Goal: Navigation & Orientation: Find specific page/section

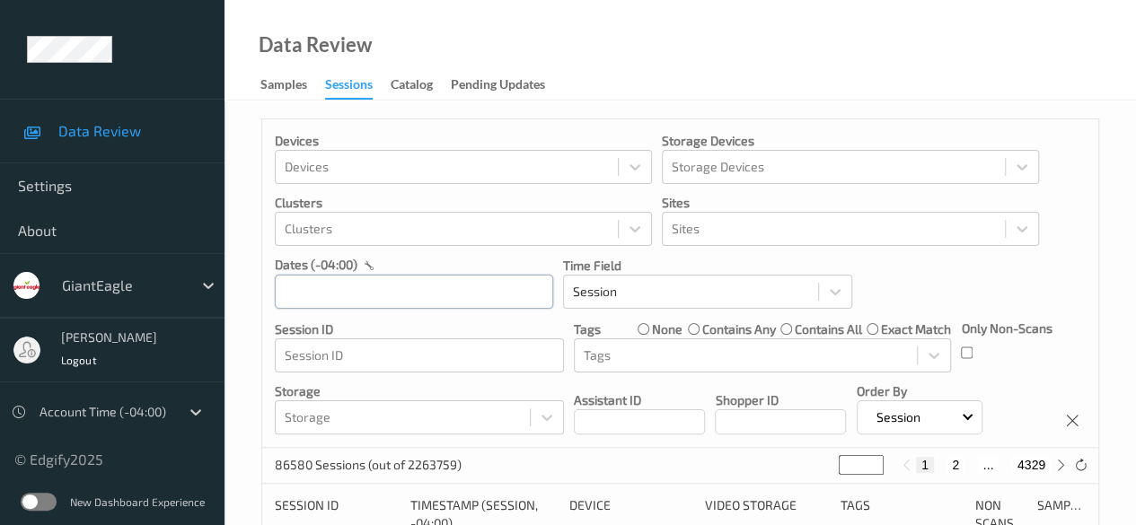
click at [418, 288] on div at bounding box center [414, 291] width 278 height 35
click at [387, 299] on input "text" at bounding box center [414, 292] width 278 height 34
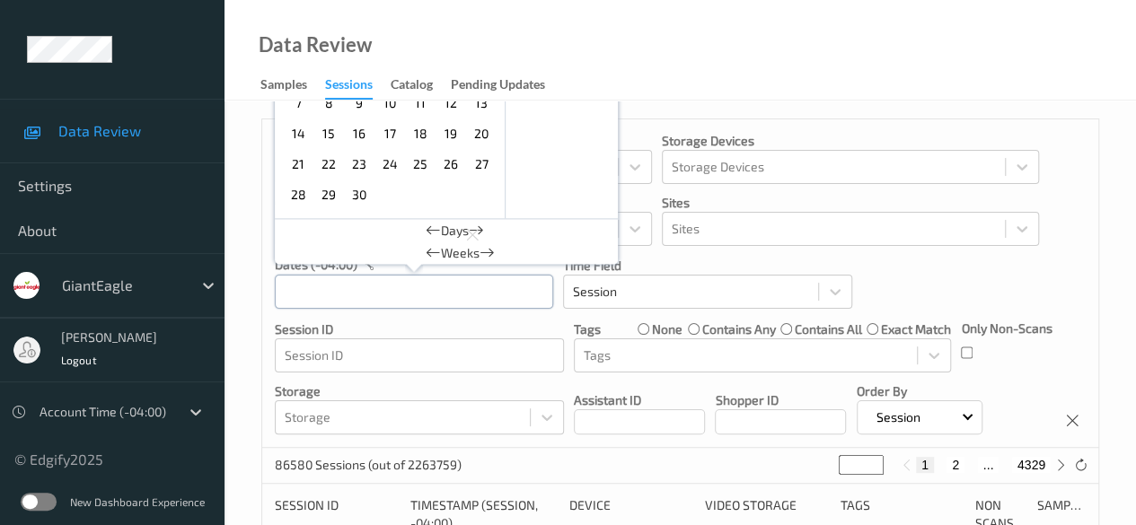
scroll to position [180, 0]
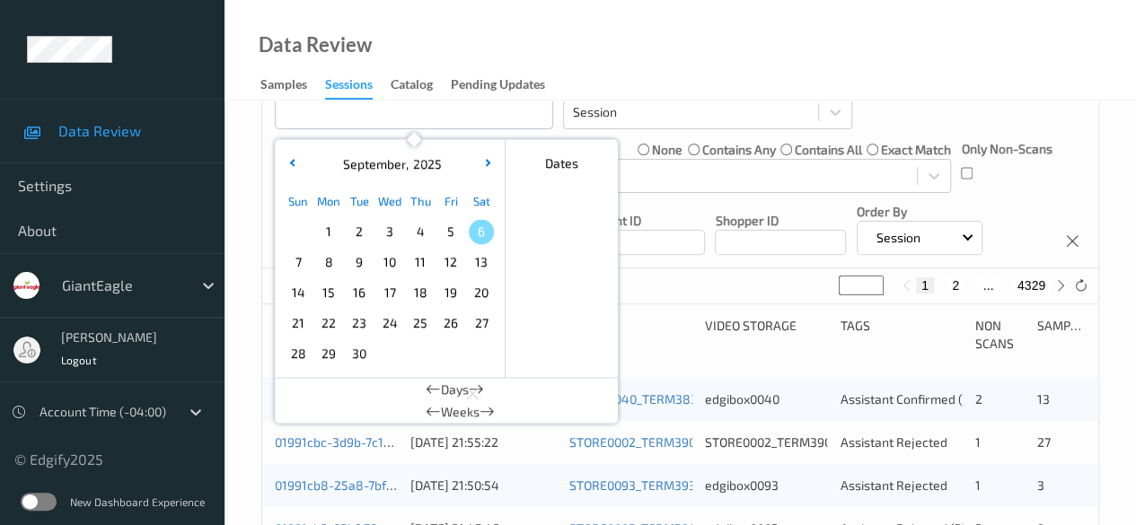
click at [417, 235] on span "4" at bounding box center [420, 231] width 25 height 25
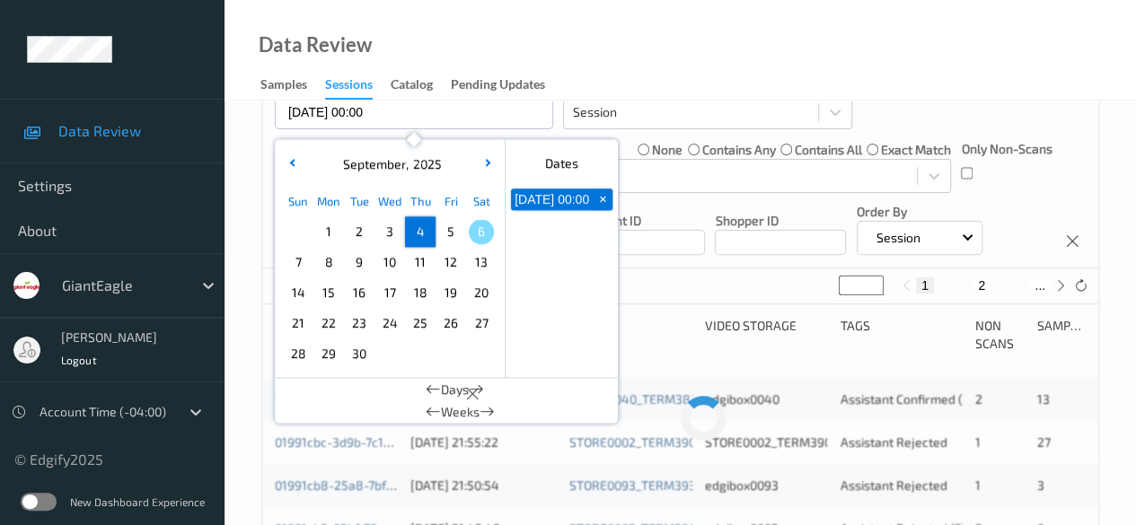
click at [417, 235] on span "4" at bounding box center [420, 231] width 25 height 25
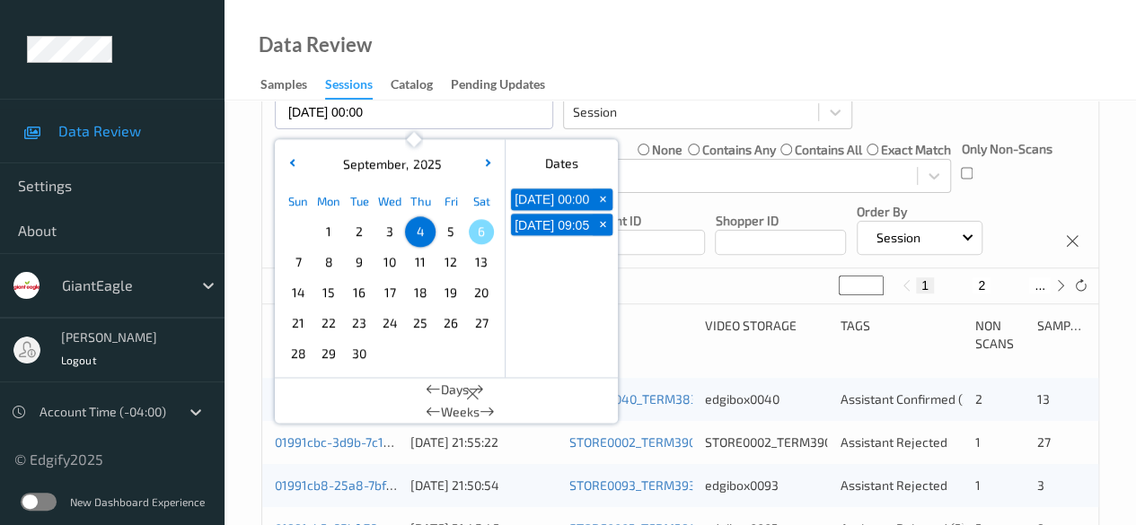
type input "[DATE] 00:00 -> [DATE] 23:59"
click at [655, 334] on div "Device" at bounding box center [630, 335] width 123 height 36
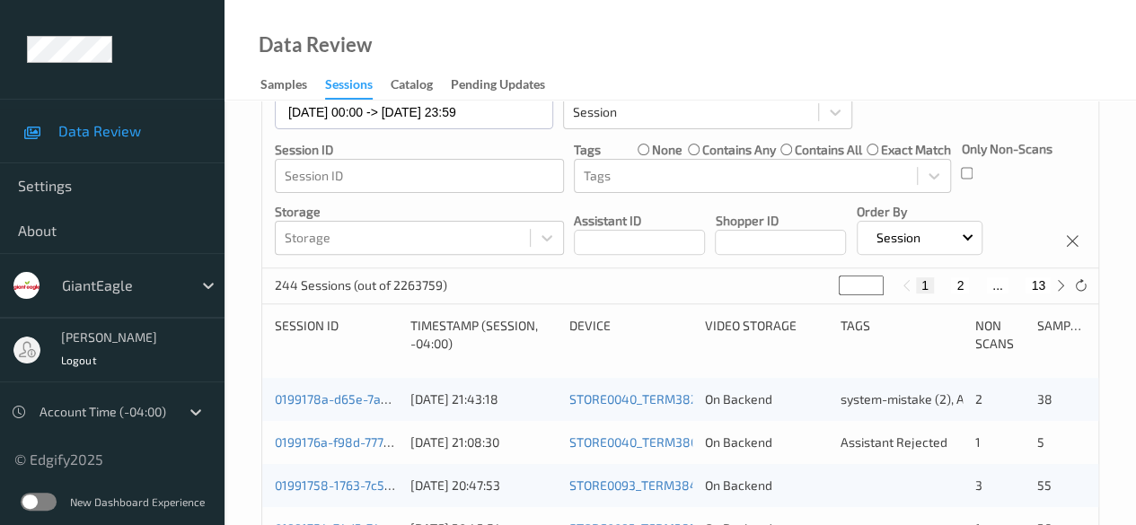
click at [916, 286] on button "2" at bounding box center [960, 285] width 18 height 16
type input "*"
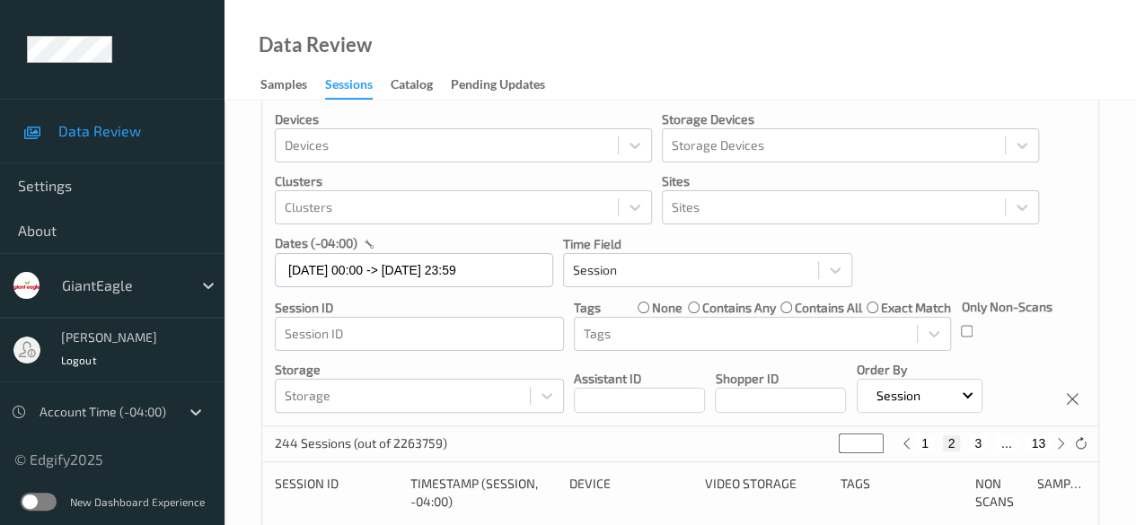
scroll to position [0, 0]
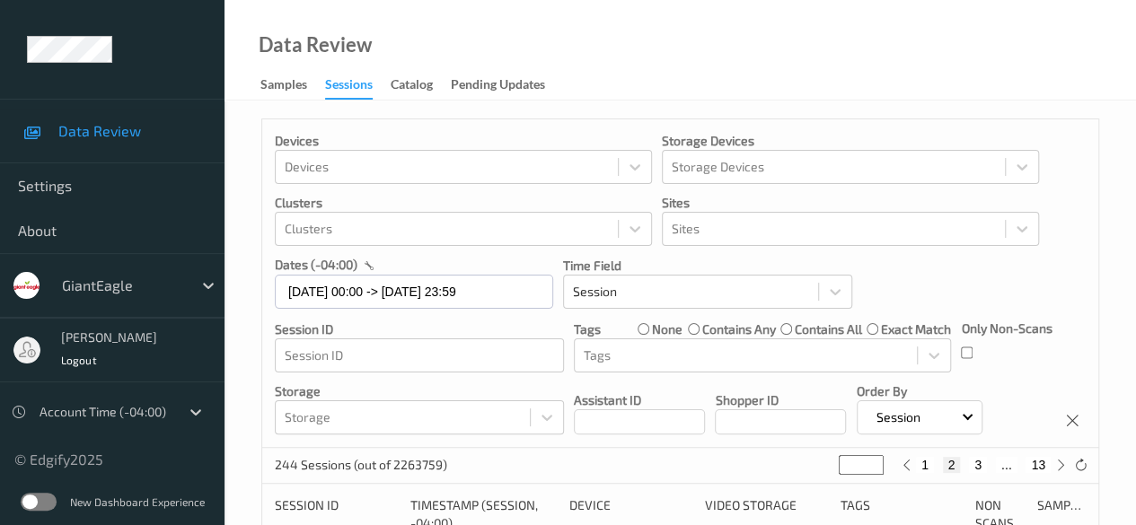
click at [916, 465] on button "3" at bounding box center [978, 465] width 18 height 16
type input "*"
click at [916, 466] on button "4" at bounding box center [989, 465] width 18 height 16
type input "*"
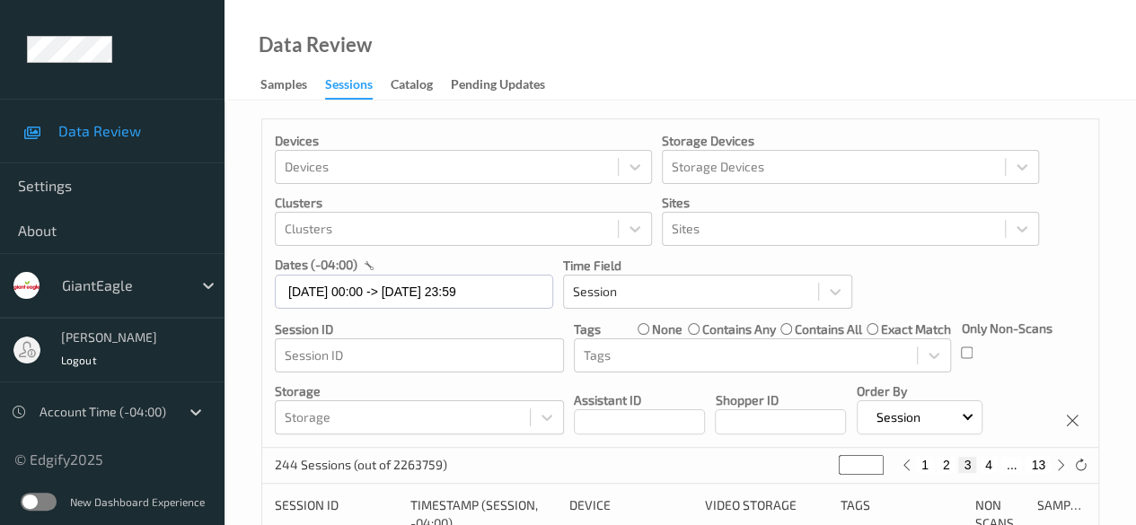
type input "*"
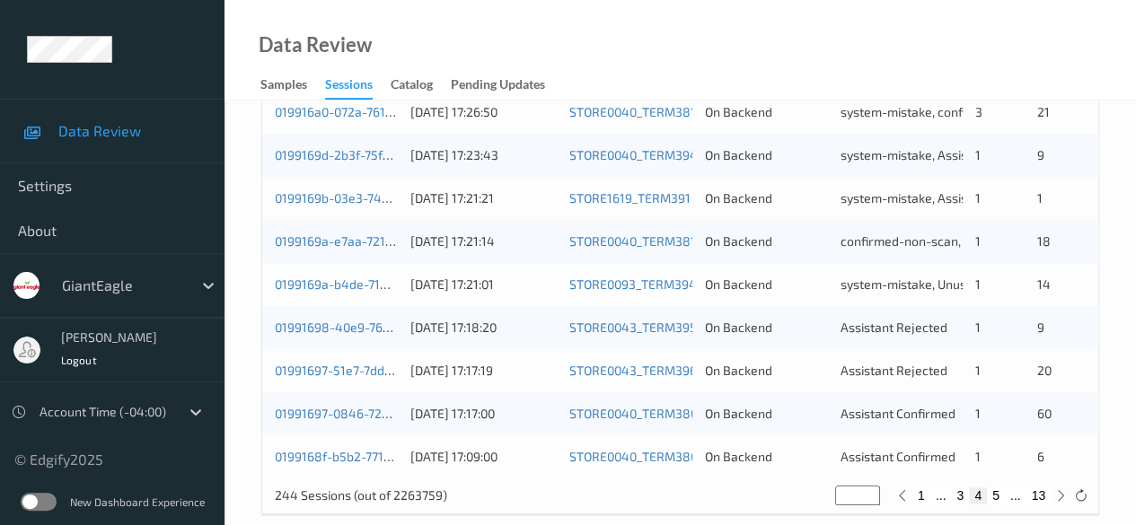
scroll to position [966, 0]
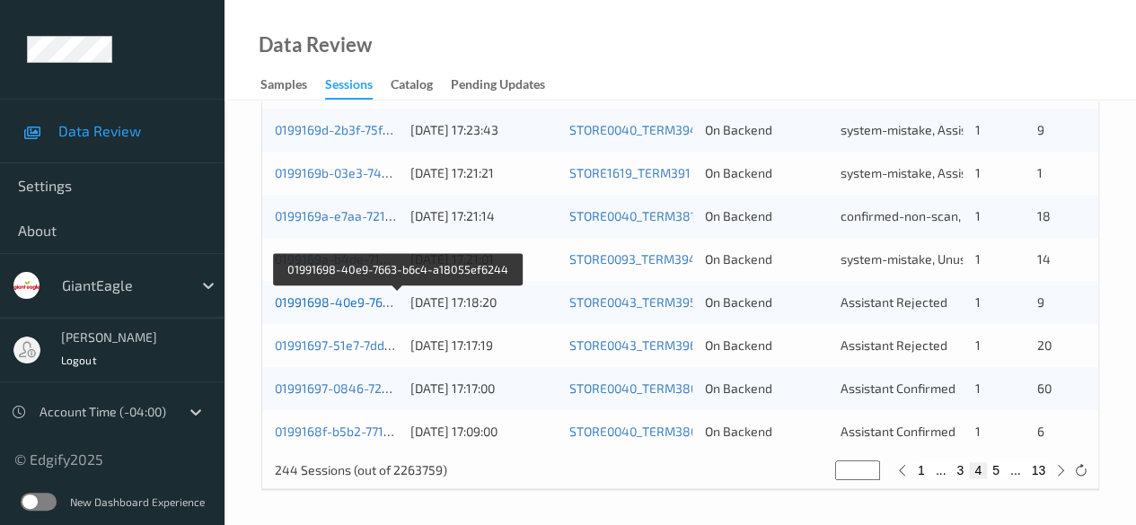
click at [347, 302] on link "01991698-40e9-7663-b6c4-a18055ef6244" at bounding box center [398, 302] width 246 height 15
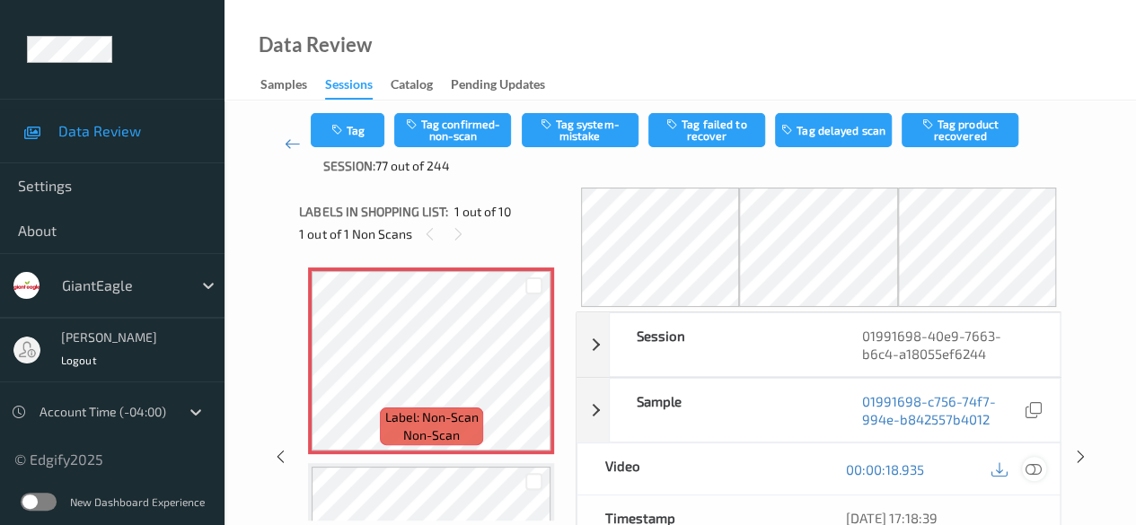
click at [916, 471] on icon at bounding box center [1033, 470] width 16 height 16
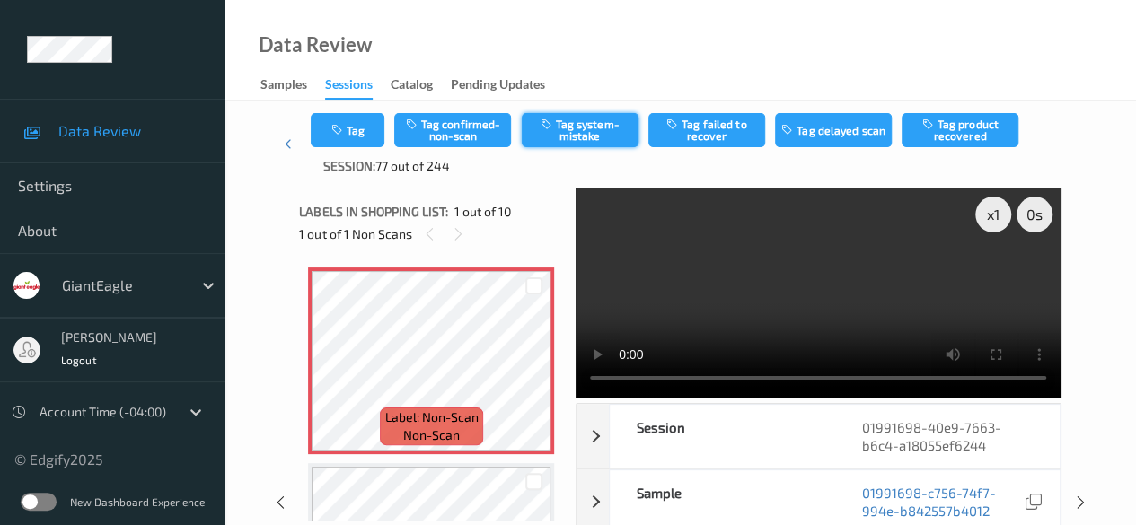
click at [571, 142] on button "Tag system-mistake" at bounding box center [580, 130] width 117 height 34
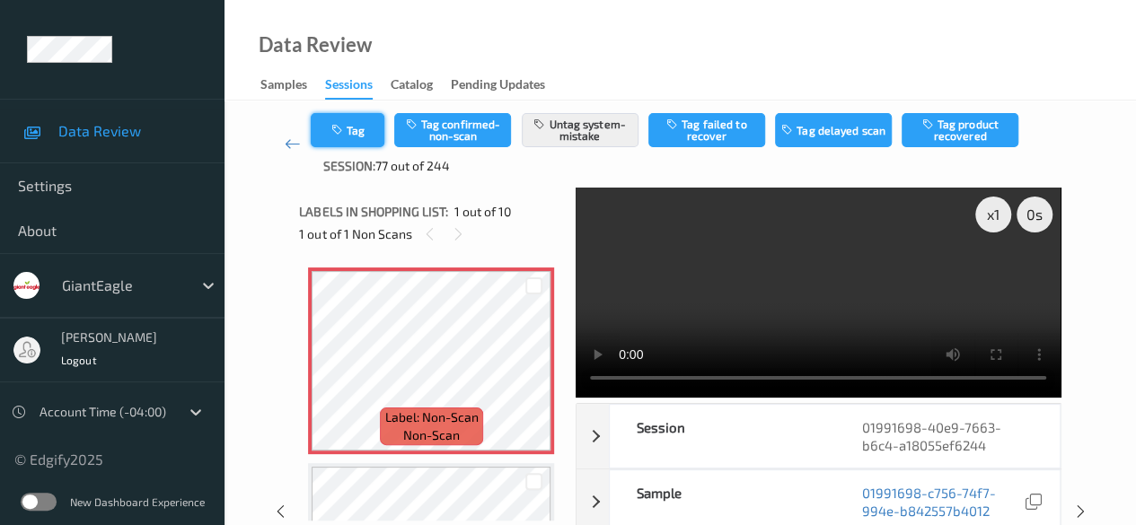
click at [362, 128] on button "Tag" at bounding box center [348, 130] width 74 height 34
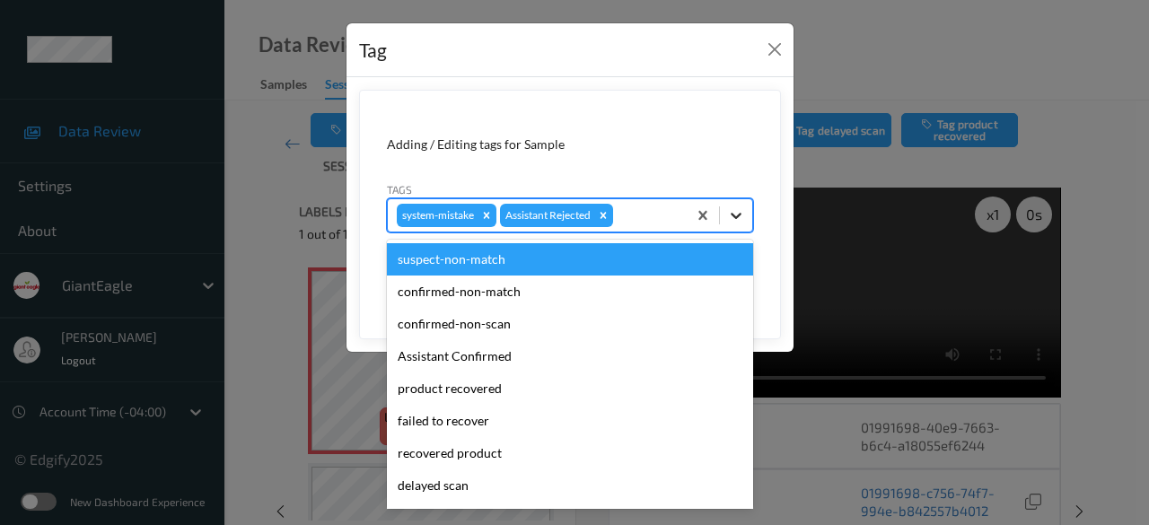
click at [740, 215] on icon at bounding box center [736, 216] width 11 height 6
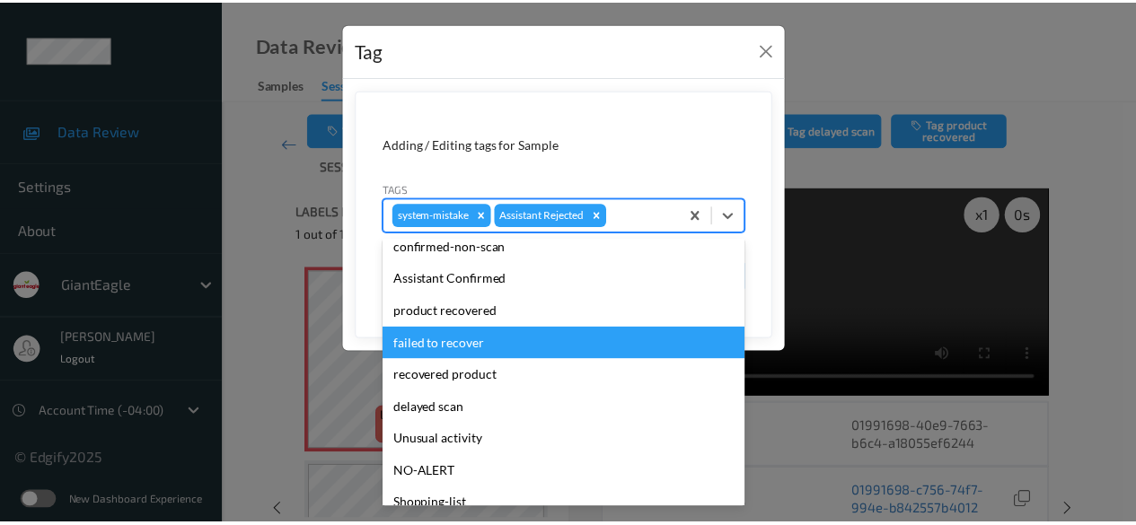
scroll to position [158, 0]
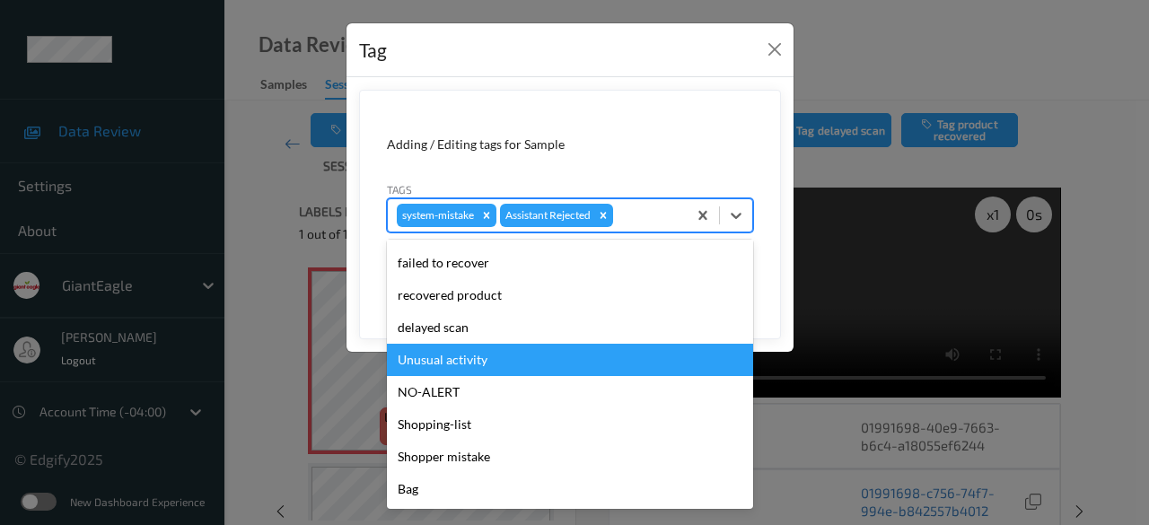
click at [479, 357] on div "Unusual activity" at bounding box center [570, 360] width 366 height 32
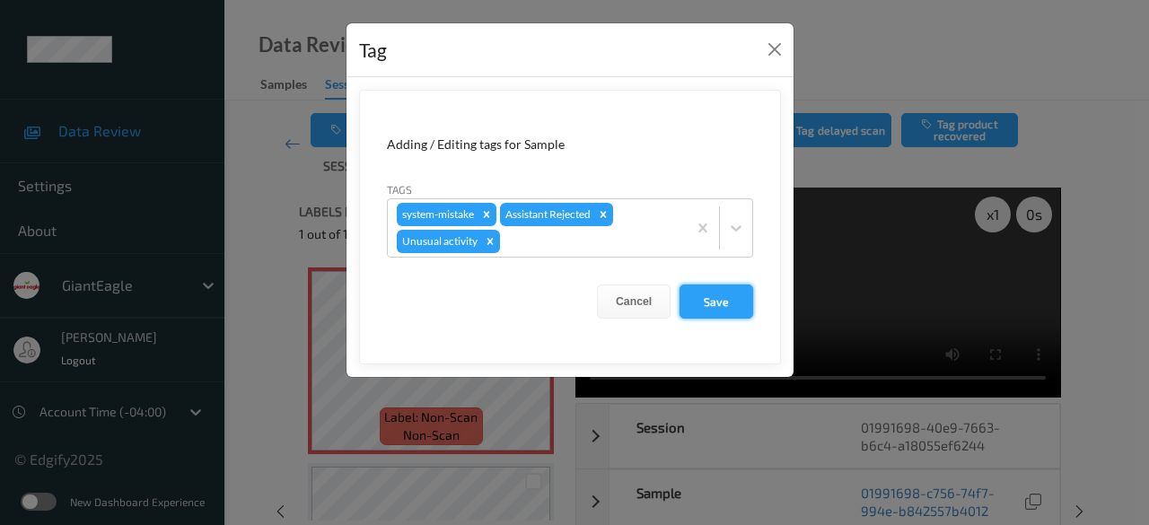
click at [707, 304] on button "Save" at bounding box center [717, 302] width 74 height 34
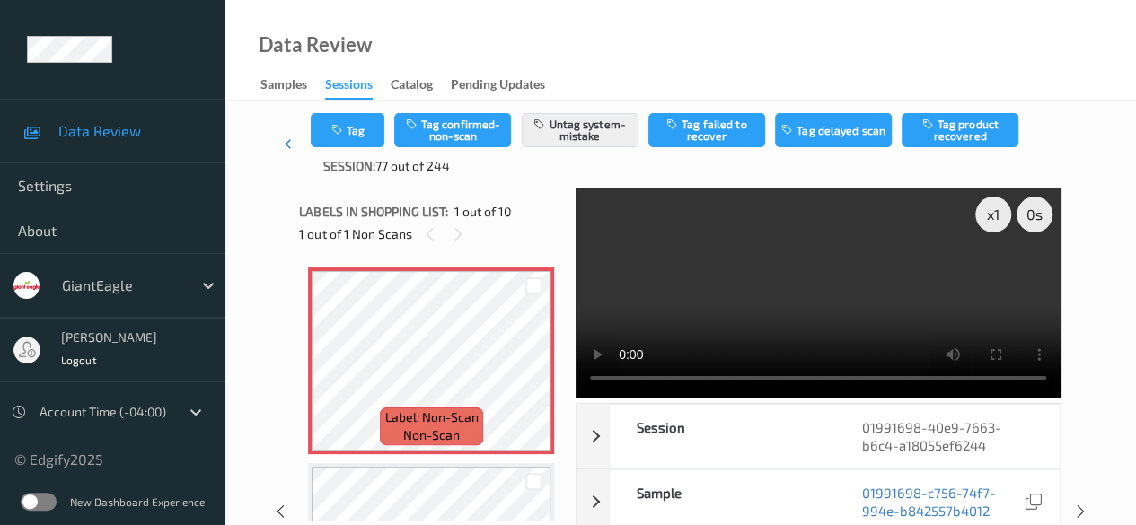
click at [295, 141] on icon at bounding box center [293, 144] width 16 height 18
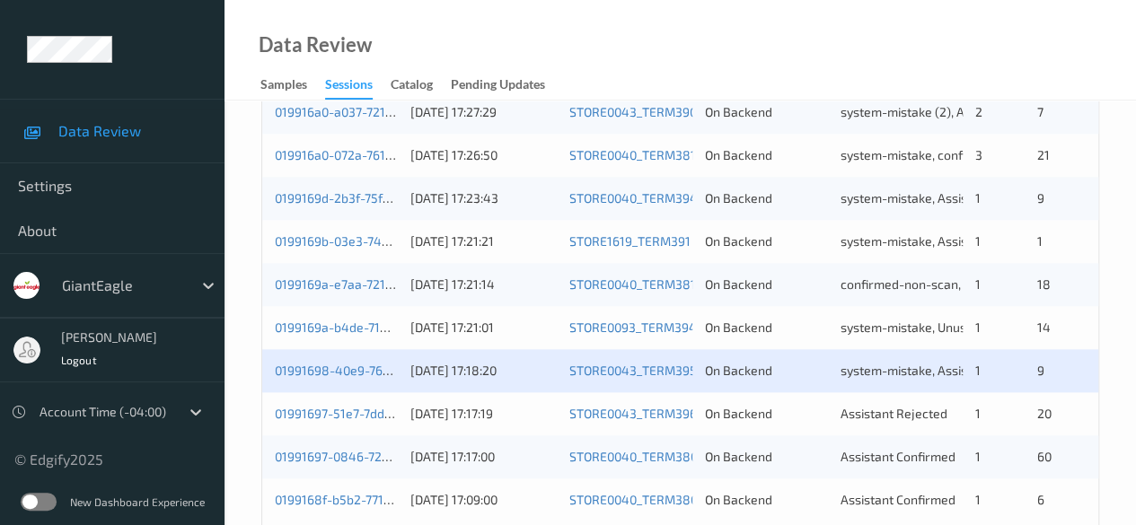
scroll to position [966, 0]
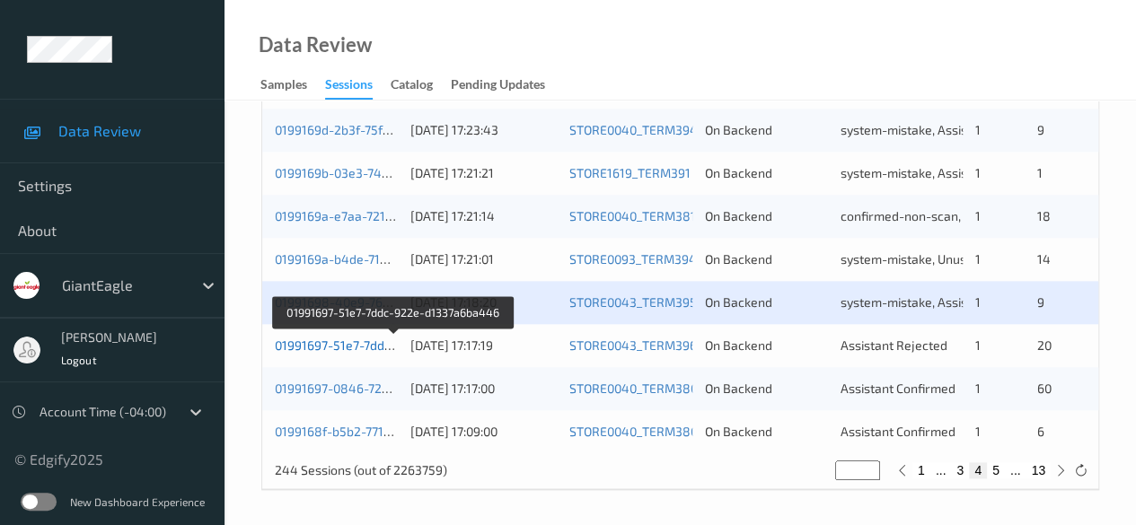
click at [317, 346] on link "01991697-51e7-7ddc-922e-d1337a6ba446" at bounding box center [395, 345] width 241 height 15
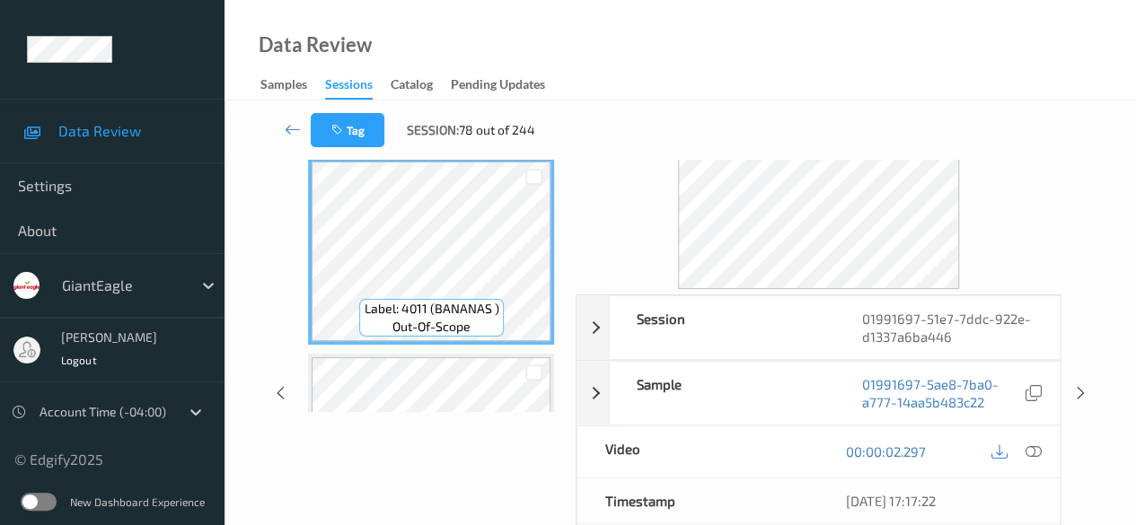
scroll to position [27, 0]
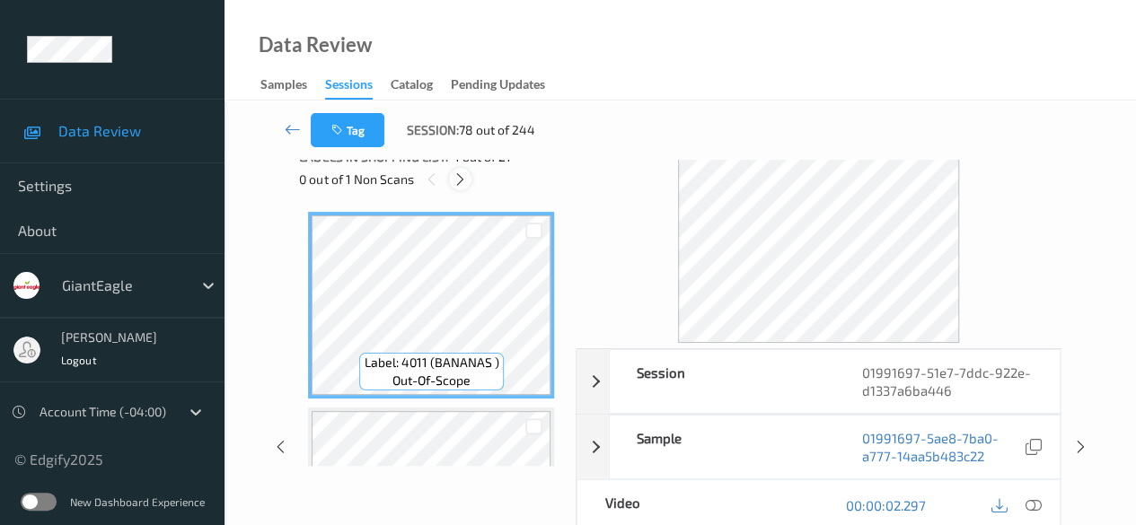
click at [460, 179] on icon at bounding box center [460, 179] width 15 height 16
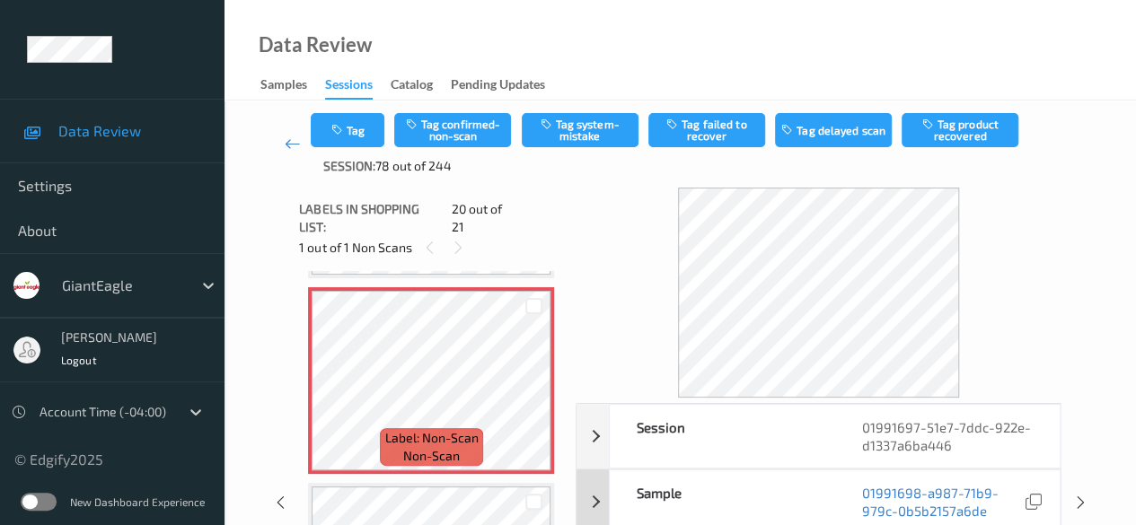
scroll to position [180, 0]
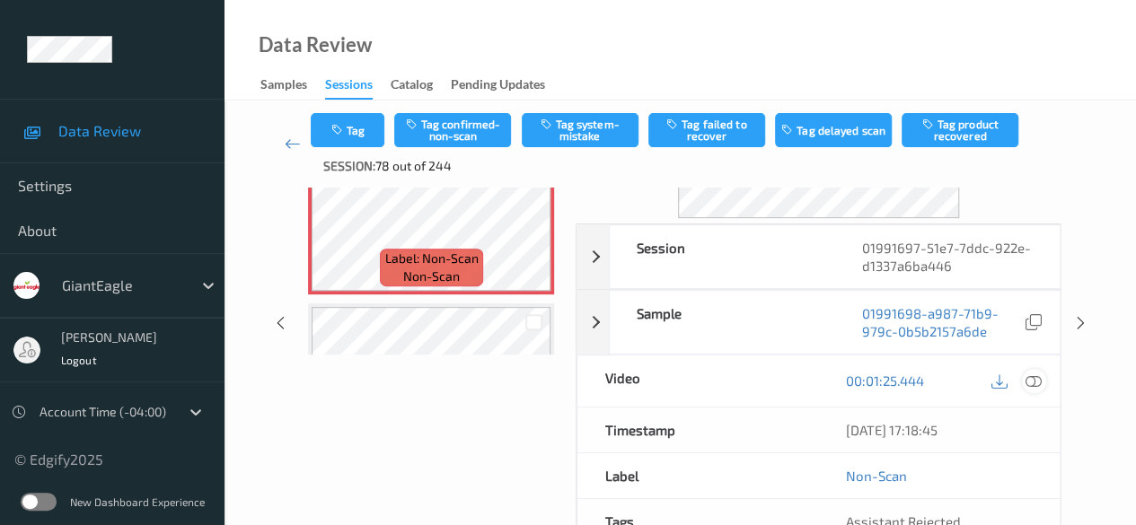
click at [916, 382] on icon at bounding box center [1033, 381] width 16 height 16
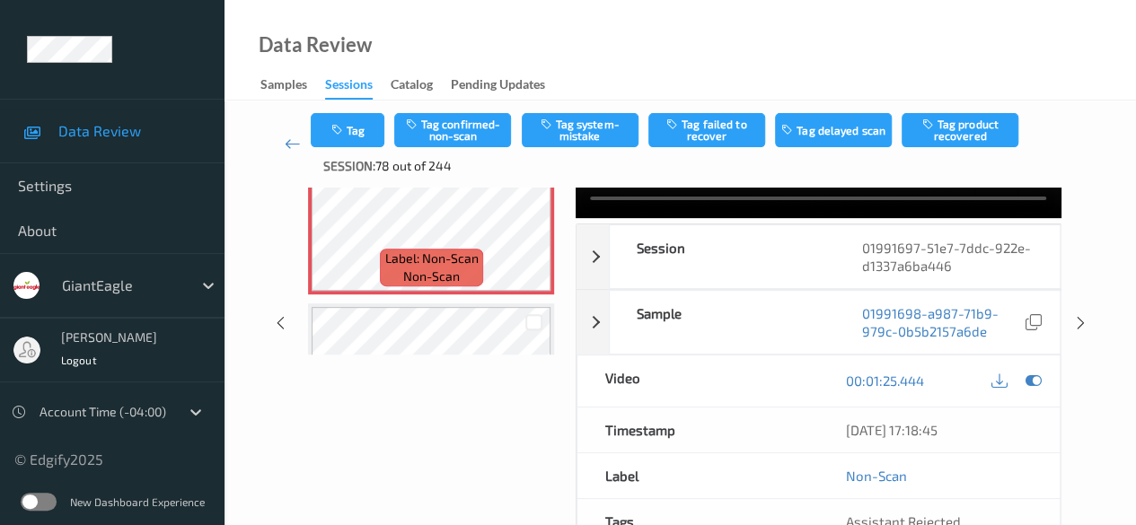
scroll to position [0, 0]
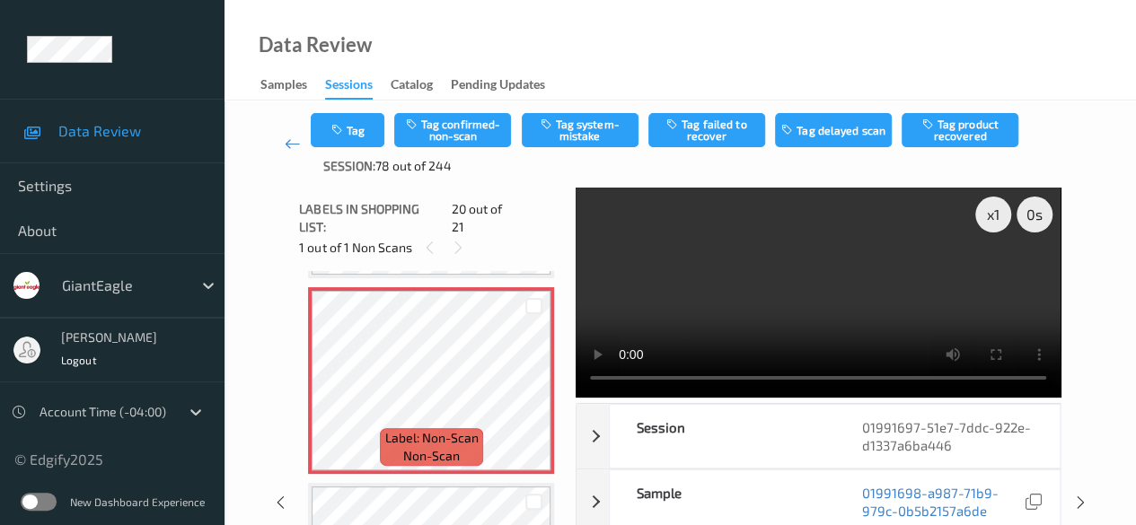
click at [607, 275] on video at bounding box center [818, 293] width 485 height 210
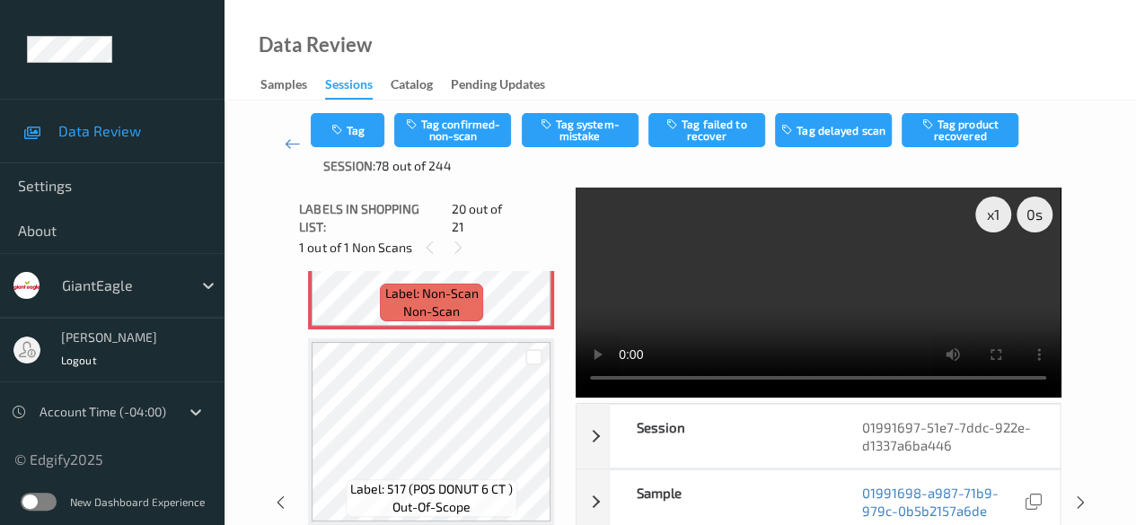
scroll to position [90, 0]
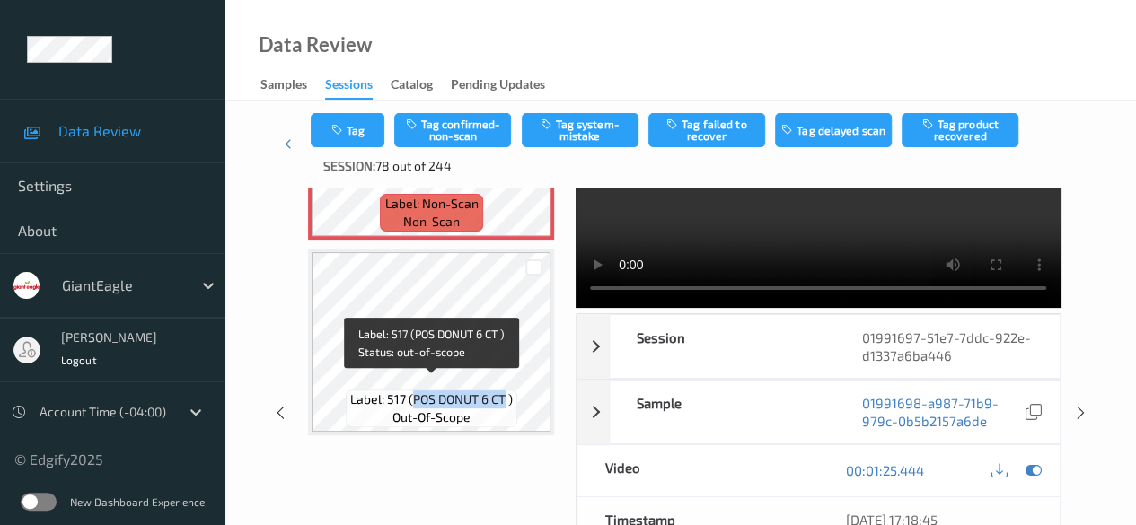
drag, startPoint x: 410, startPoint y: 384, endPoint x: 503, endPoint y: 391, distance: 92.7
click at [503, 391] on span "Label: 517 (POS DONUT 6 CT )" at bounding box center [431, 400] width 163 height 18
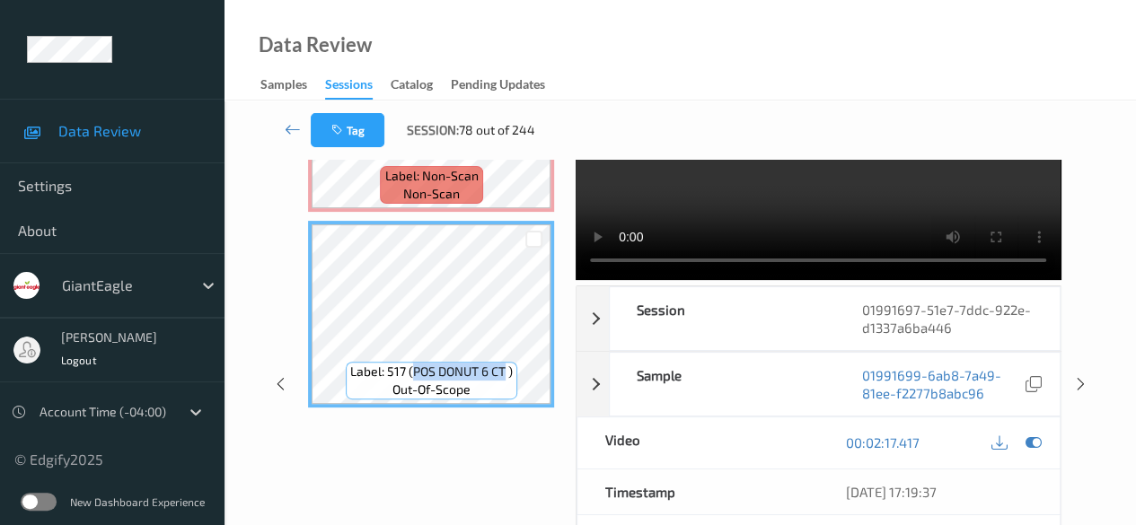
copy span "POS DONUT 6 CT"
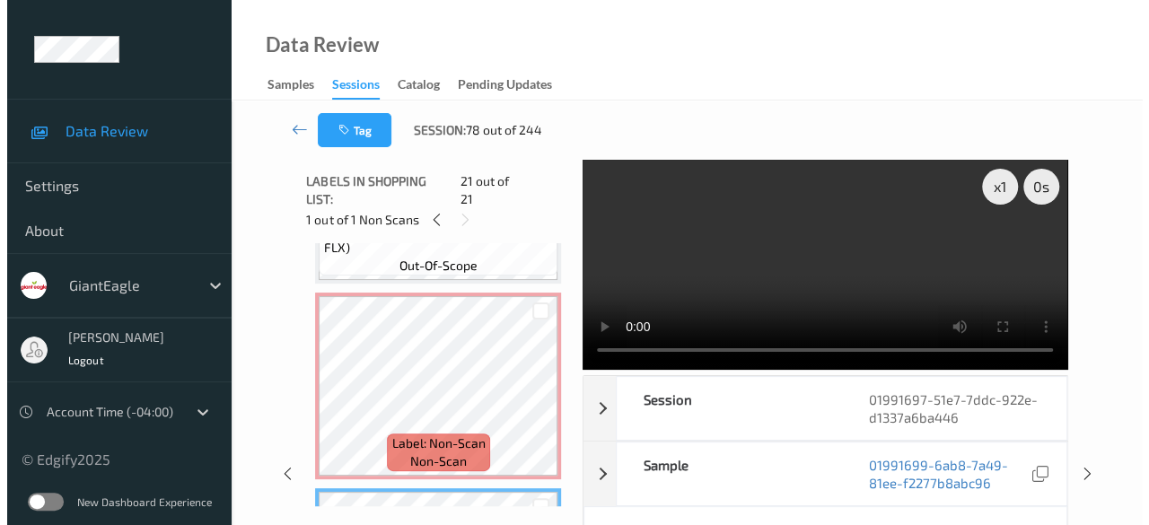
scroll to position [3677, 0]
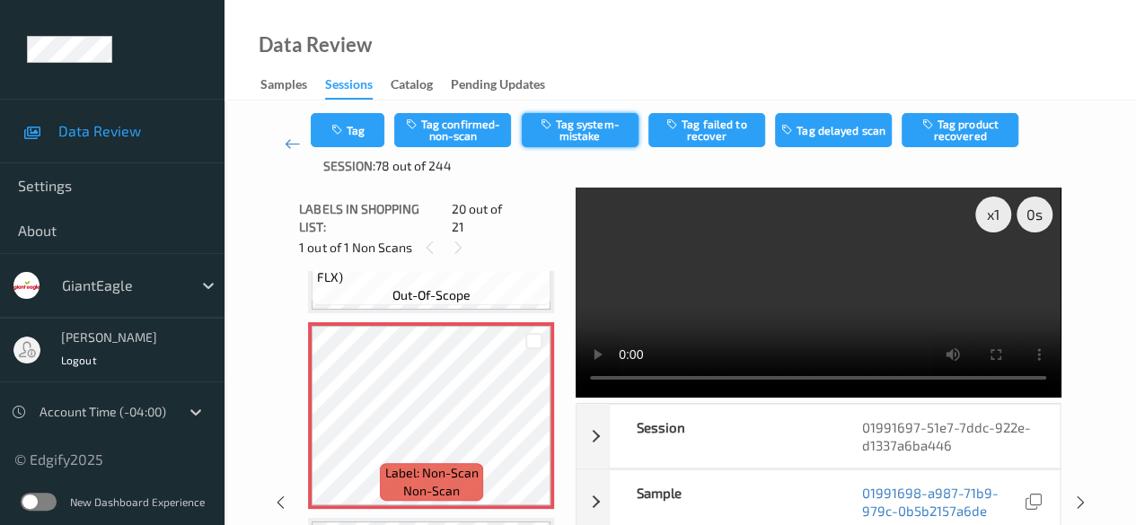
click at [589, 128] on button "Tag system-mistake" at bounding box center [580, 130] width 117 height 34
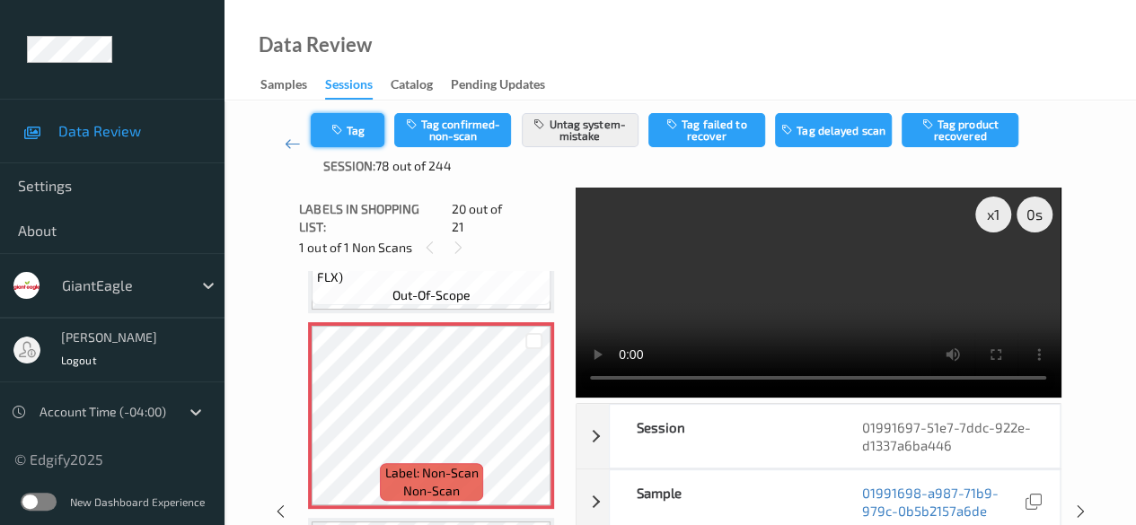
click at [377, 146] on button "Tag" at bounding box center [348, 130] width 74 height 34
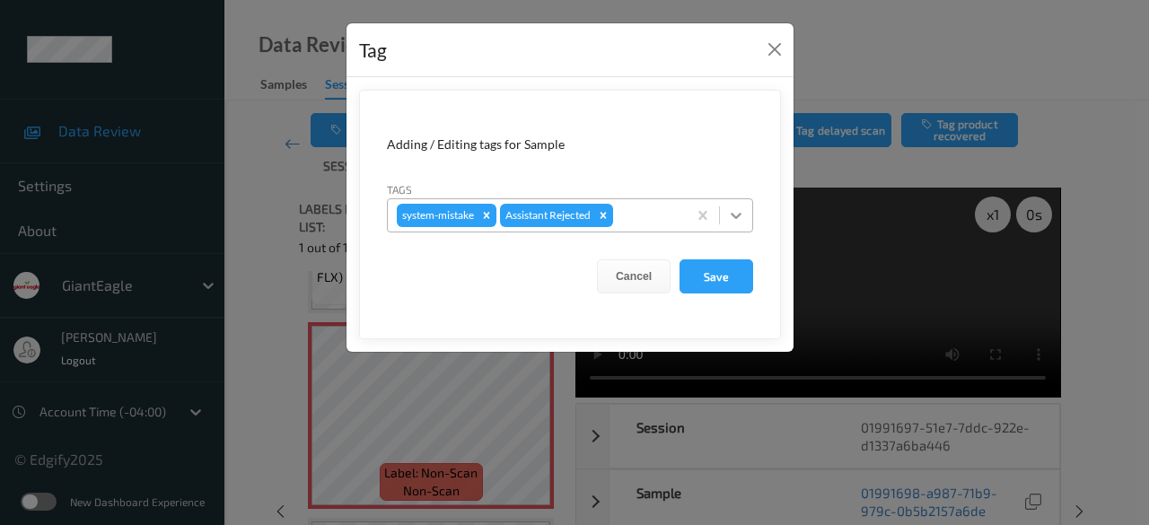
click at [734, 215] on icon at bounding box center [736, 216] width 11 height 6
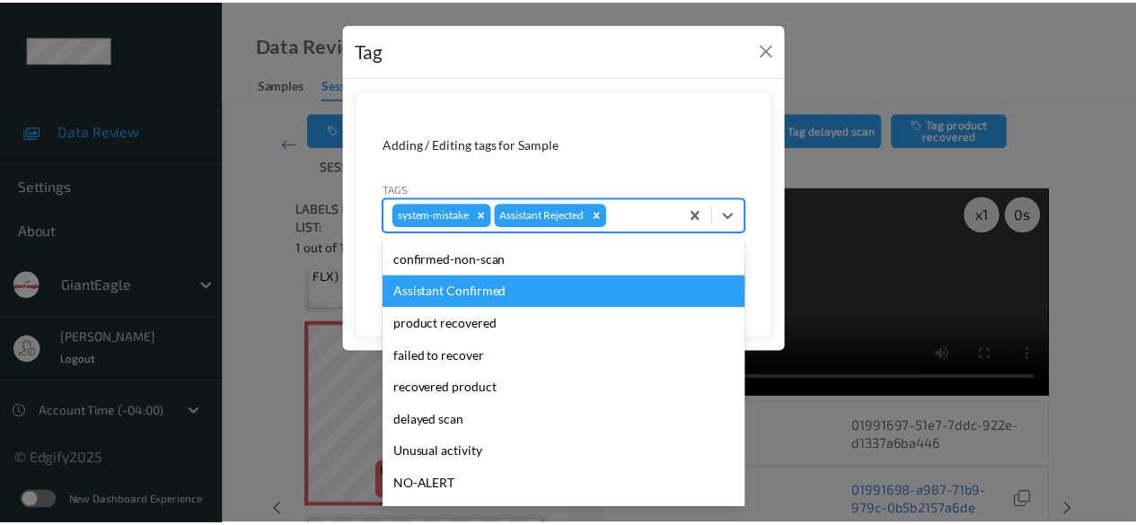
scroll to position [90, 0]
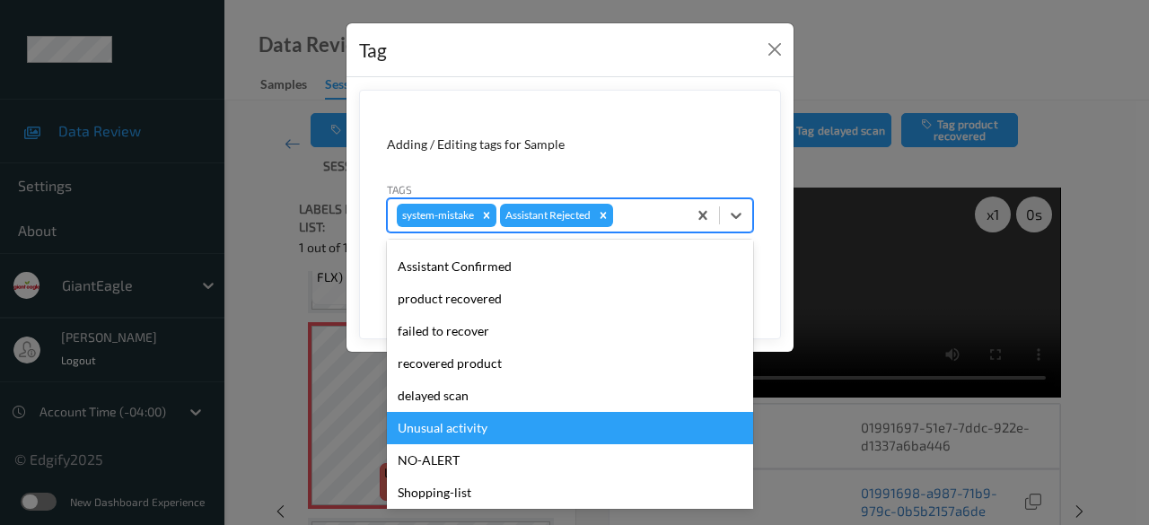
click at [510, 426] on div "Unusual activity" at bounding box center [570, 428] width 366 height 32
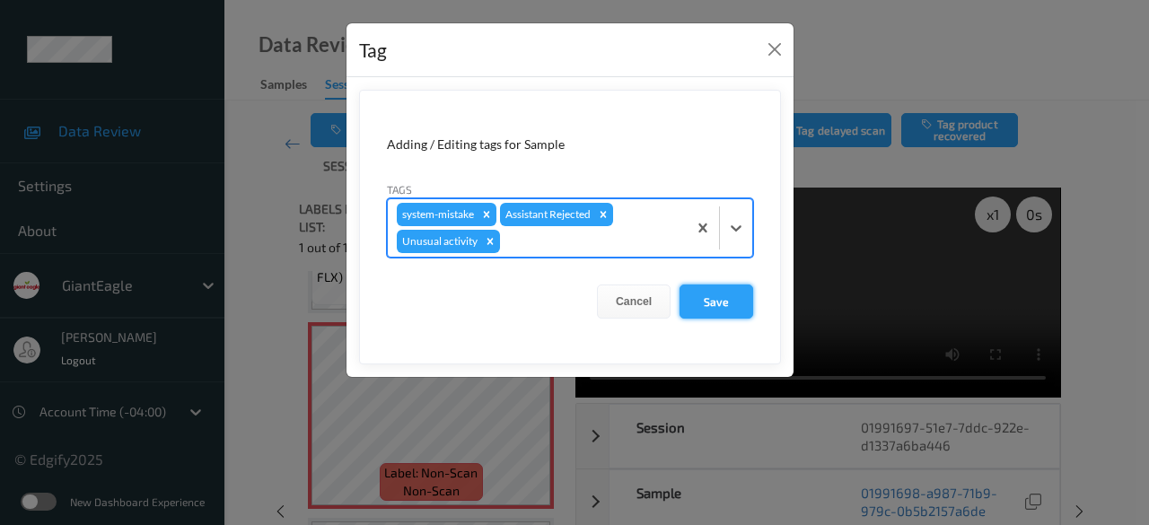
click at [718, 295] on button "Save" at bounding box center [717, 302] width 74 height 34
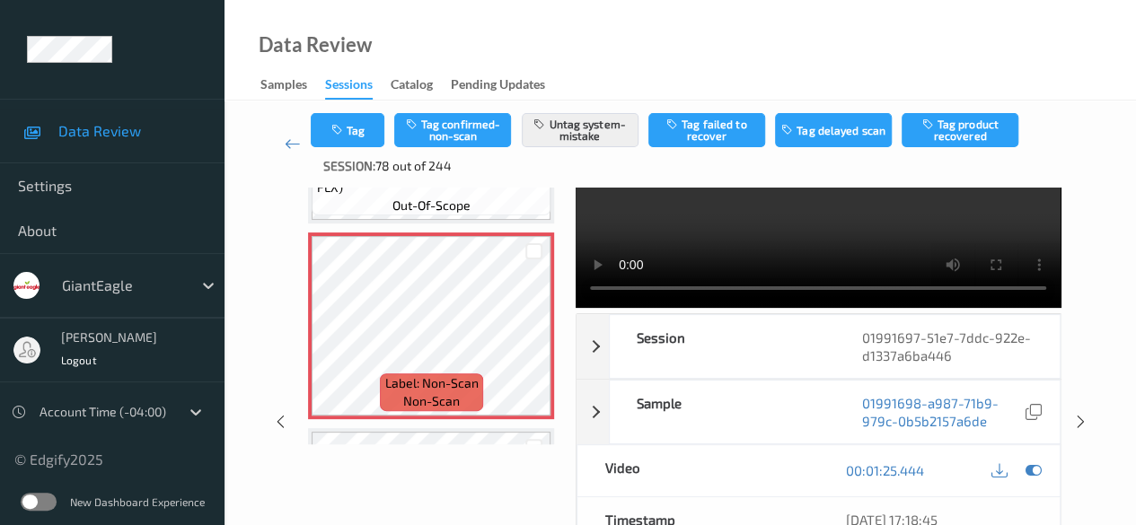
scroll to position [0, 0]
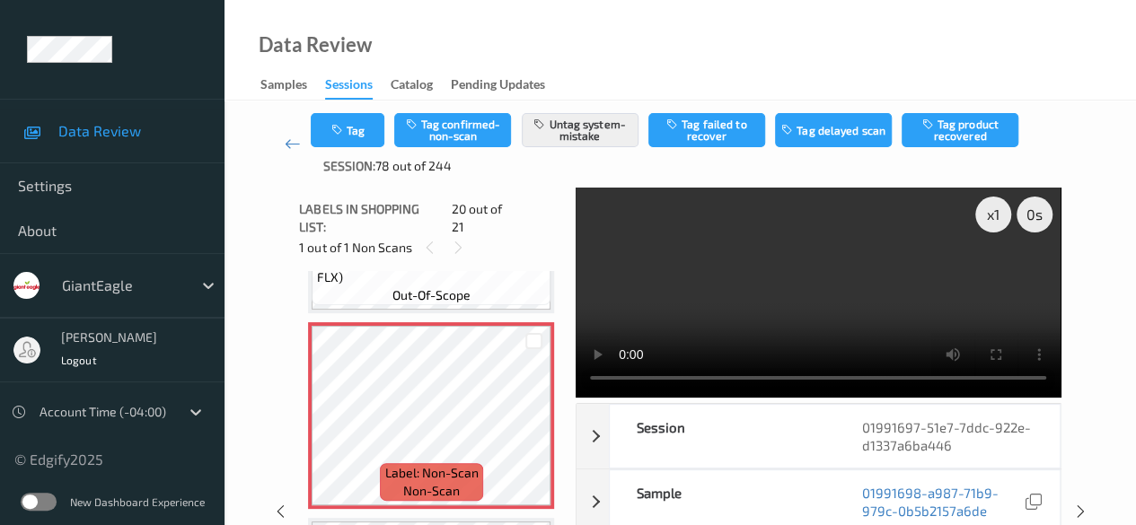
drag, startPoint x: 1006, startPoint y: 14, endPoint x: 893, endPoint y: 44, distance: 116.1
click at [893, 44] on div "Data Review Samples Sessions Catalog Pending Updates" at bounding box center [679, 50] width 911 height 101
click at [331, 121] on button "Tag" at bounding box center [348, 130] width 74 height 34
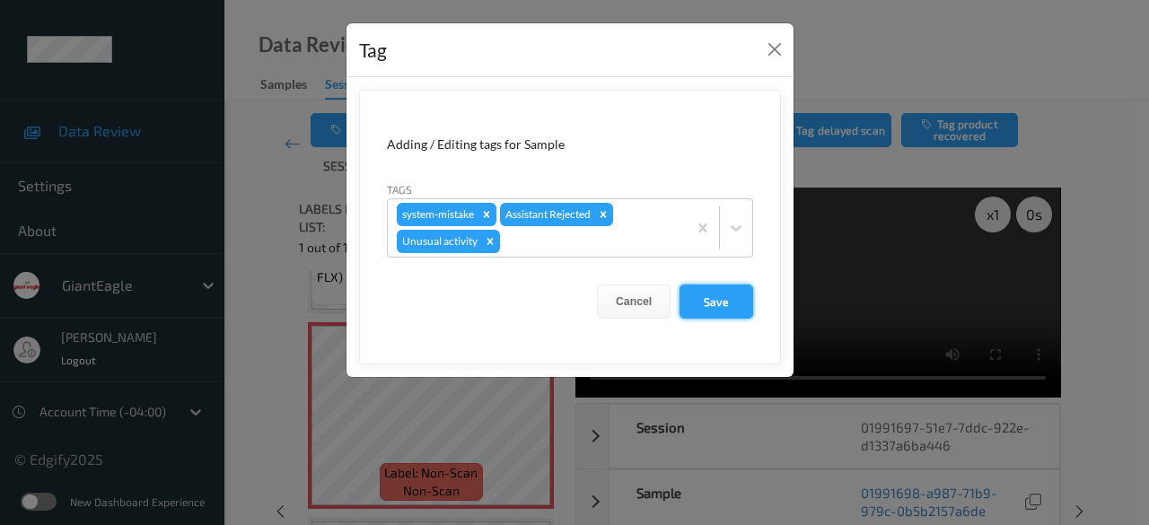
click at [714, 306] on button "Save" at bounding box center [717, 302] width 74 height 34
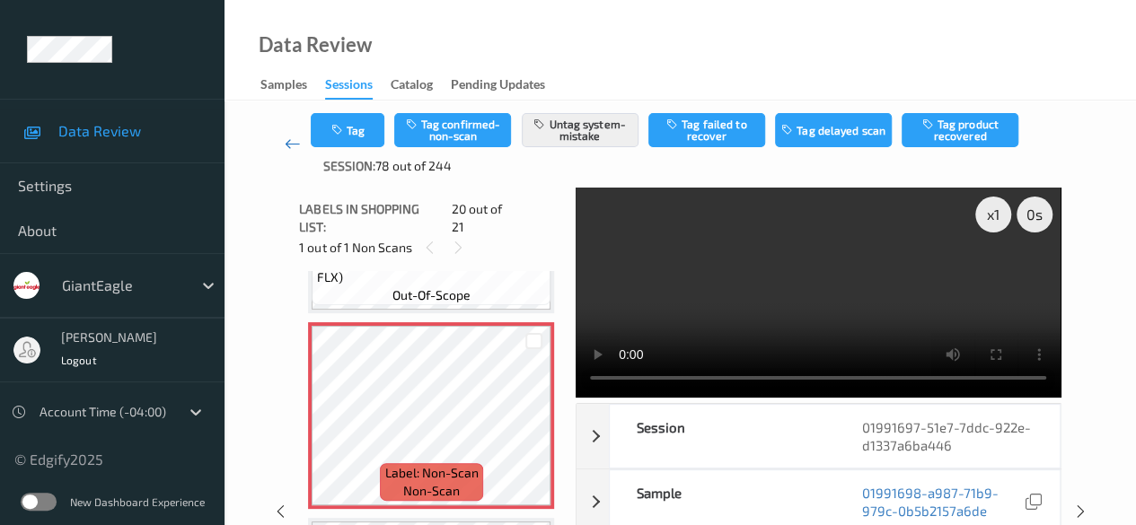
click at [283, 145] on link at bounding box center [292, 144] width 37 height 62
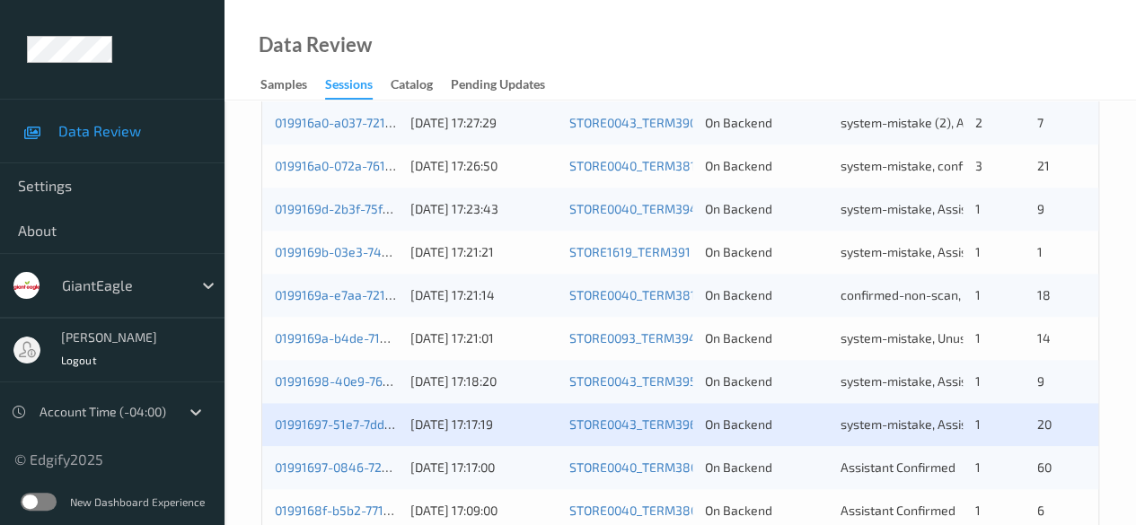
scroll to position [966, 0]
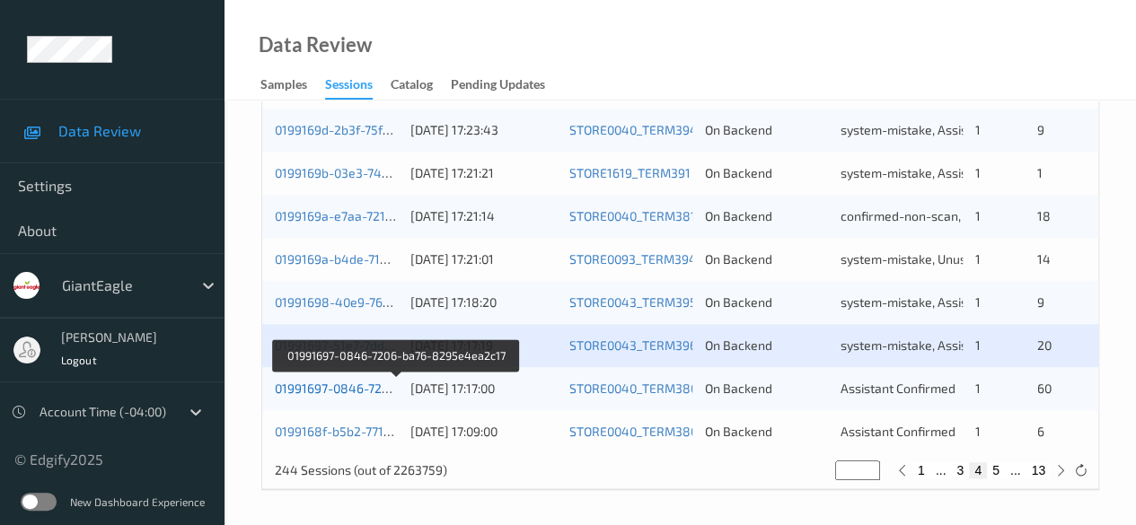
click at [328, 383] on link "01991697-0846-7206-ba76-8295e4ea2c17" at bounding box center [397, 388] width 244 height 15
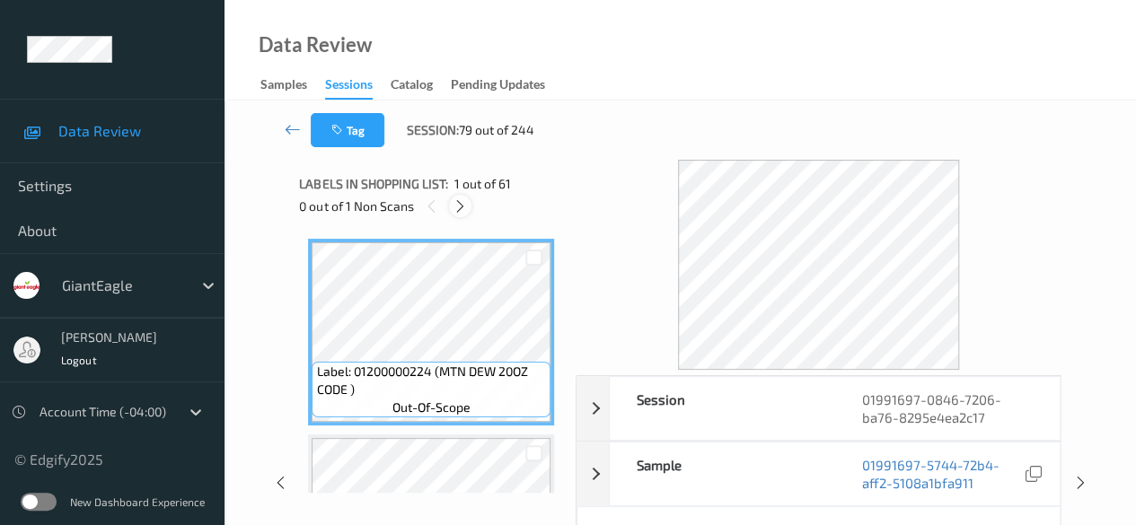
click at [466, 206] on icon at bounding box center [460, 206] width 15 height 16
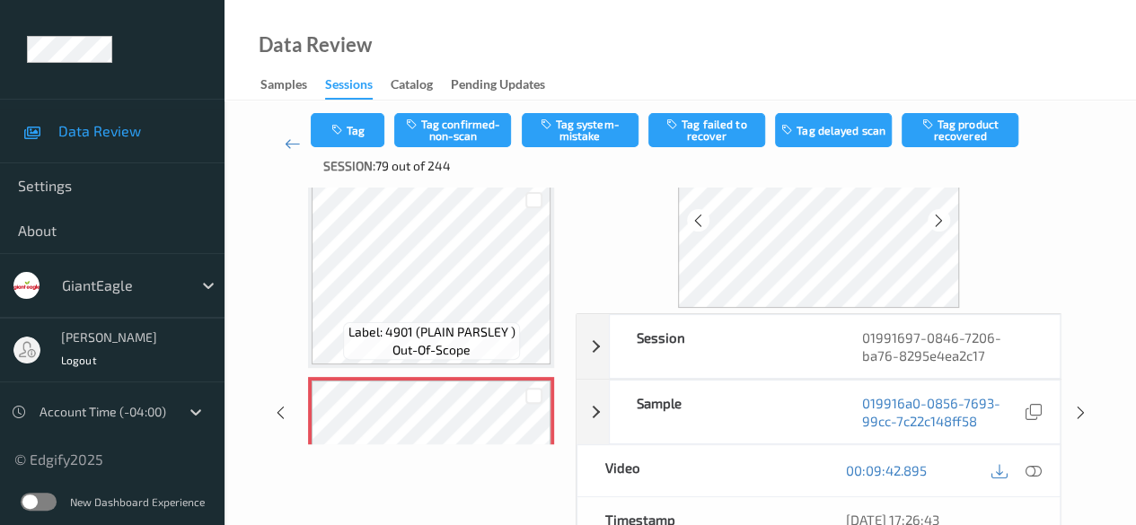
scroll to position [10277, 0]
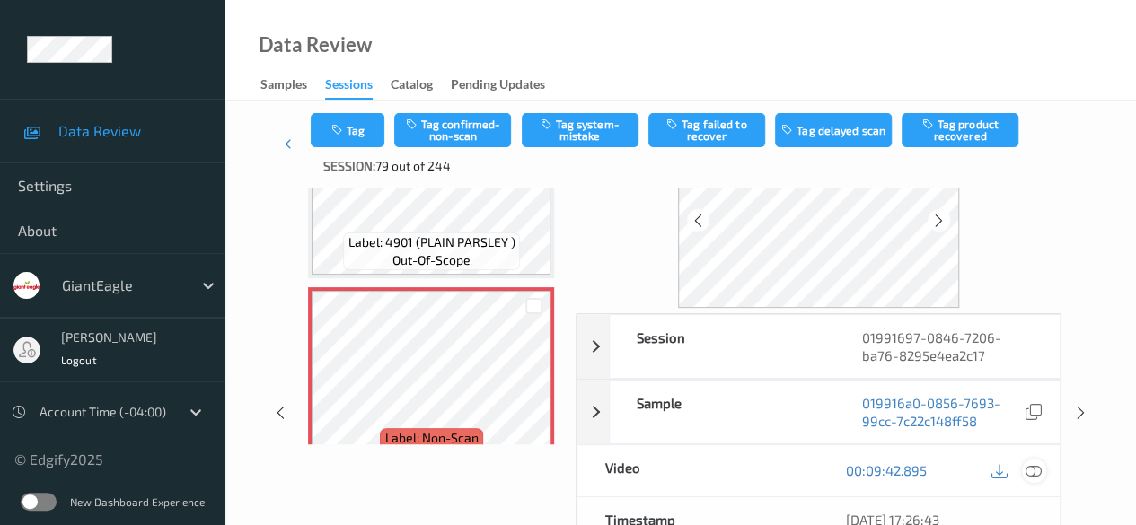
click at [916, 469] on icon at bounding box center [1033, 470] width 16 height 16
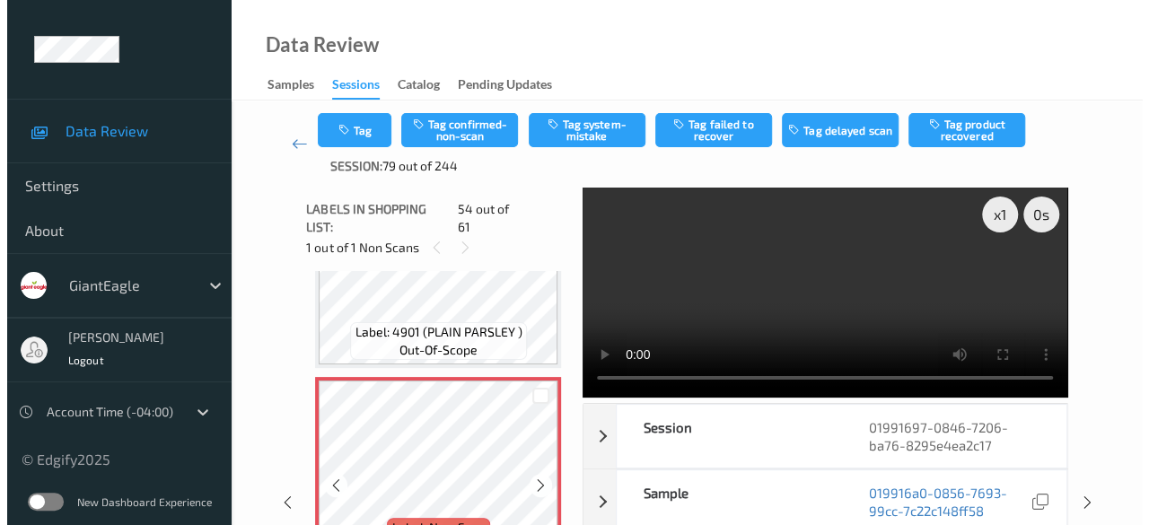
scroll to position [10457, 0]
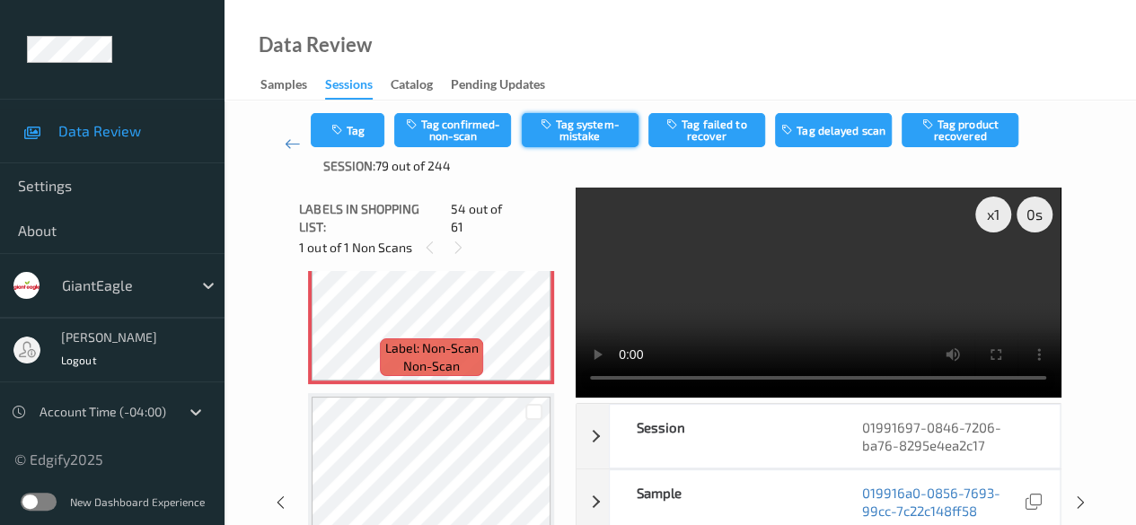
click at [572, 119] on button "Tag system-mistake" at bounding box center [580, 130] width 117 height 34
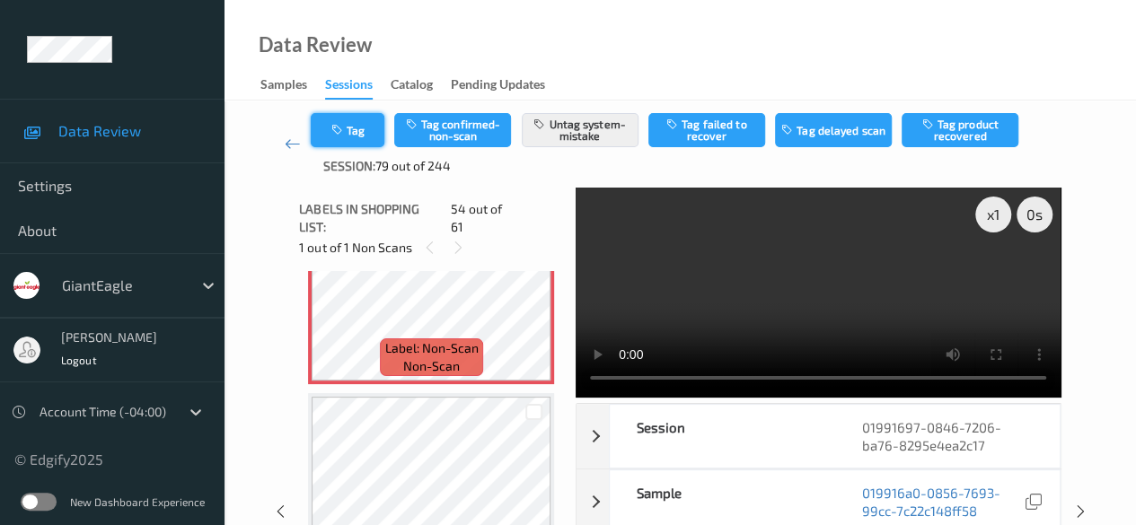
click at [356, 132] on button "Tag" at bounding box center [348, 130] width 74 height 34
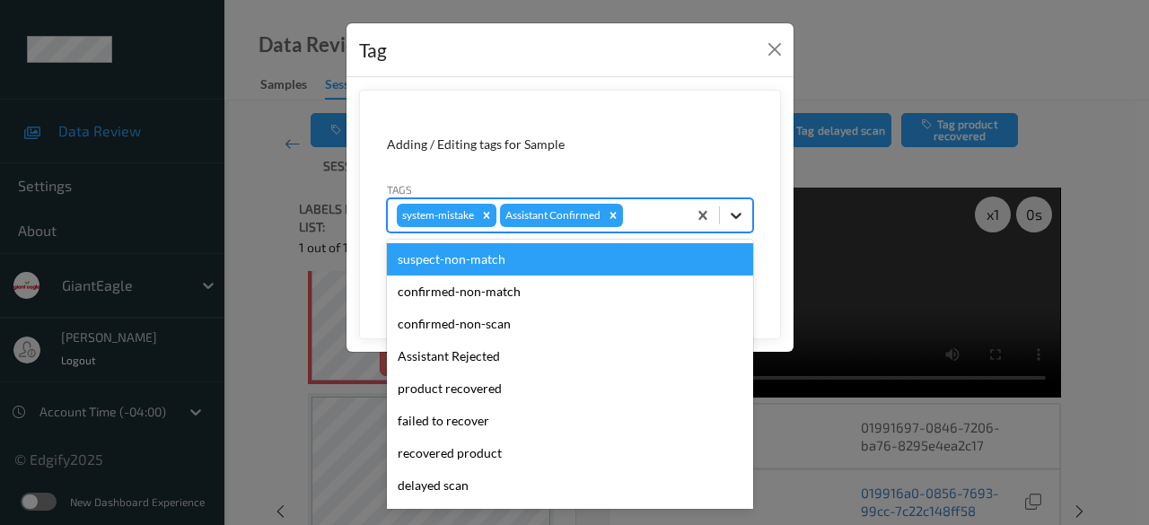
click at [738, 218] on icon at bounding box center [736, 216] width 18 height 18
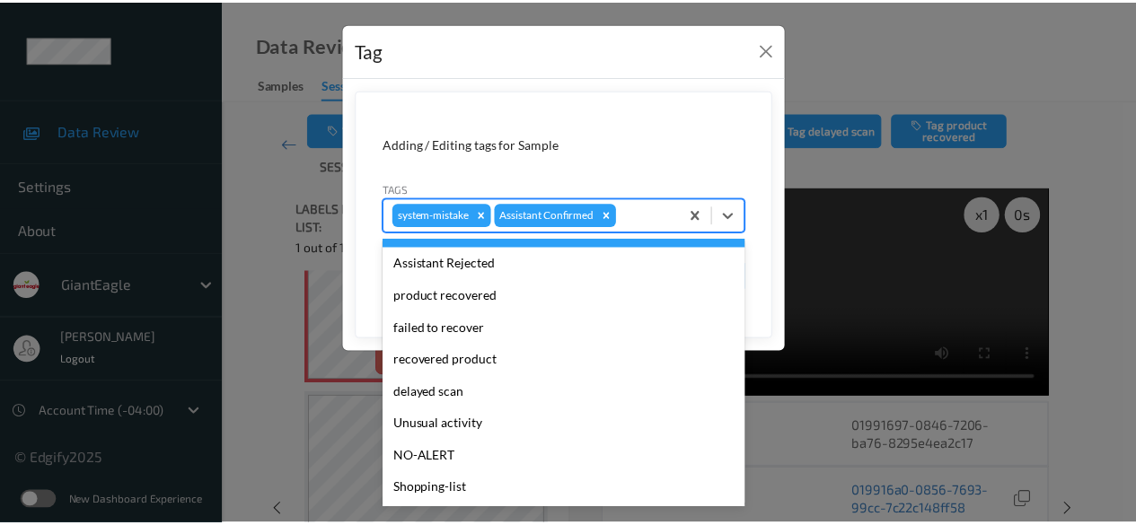
scroll to position [158, 0]
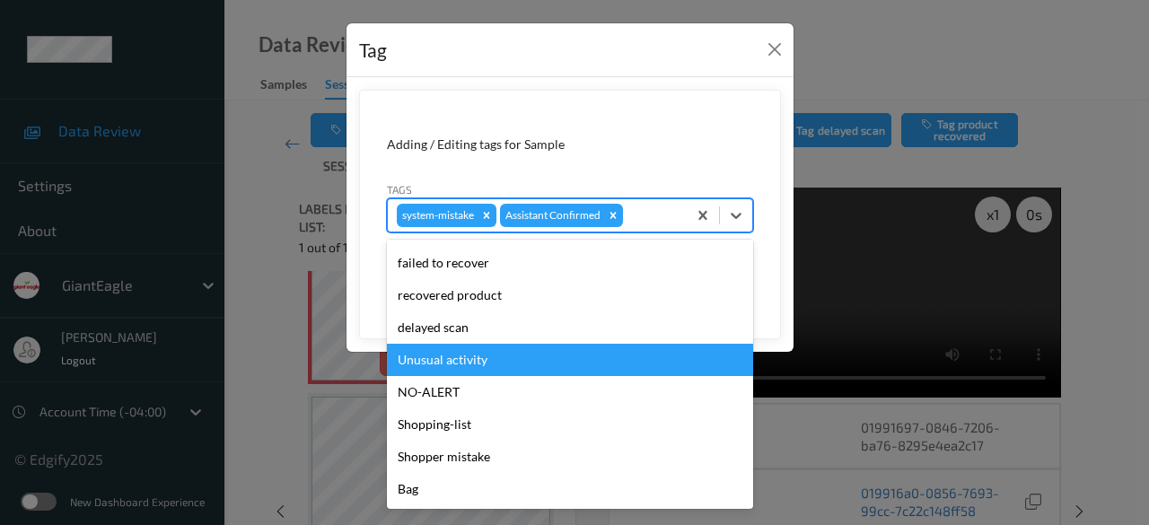
click at [479, 356] on div "Unusual activity" at bounding box center [570, 360] width 366 height 32
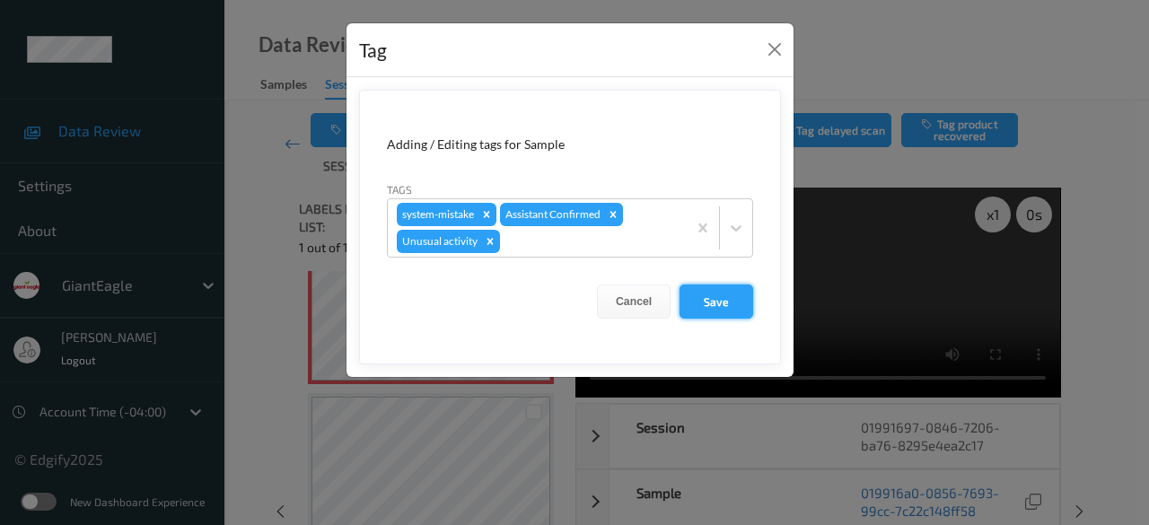
click at [730, 304] on button "Save" at bounding box center [717, 302] width 74 height 34
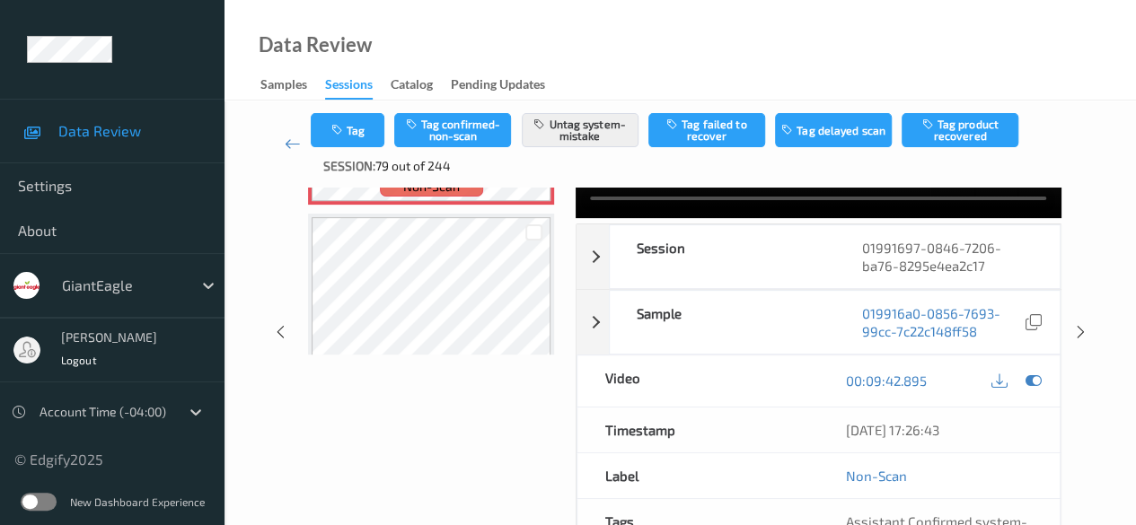
scroll to position [0, 0]
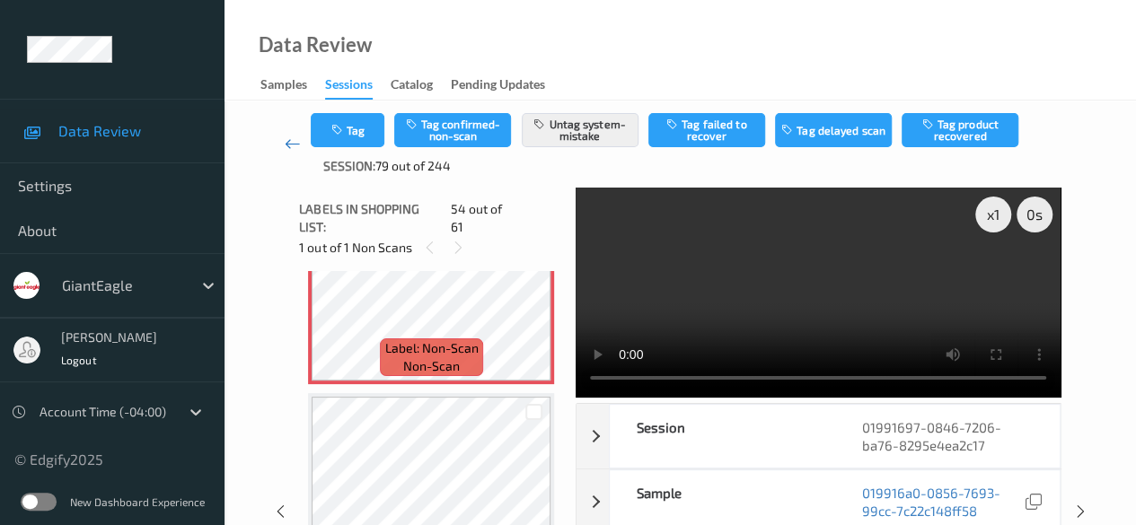
click at [286, 146] on icon at bounding box center [293, 144] width 16 height 18
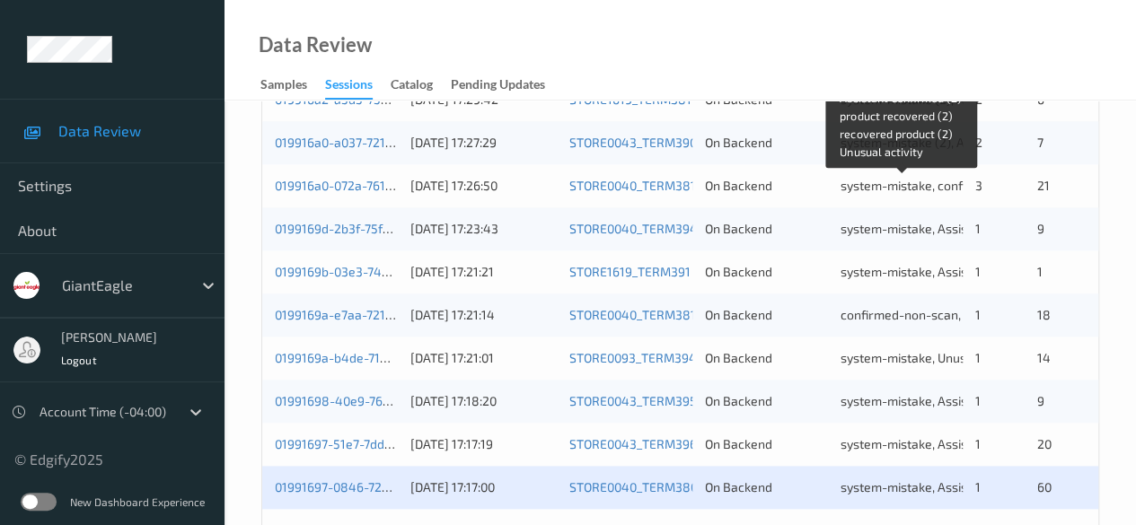
scroll to position [966, 0]
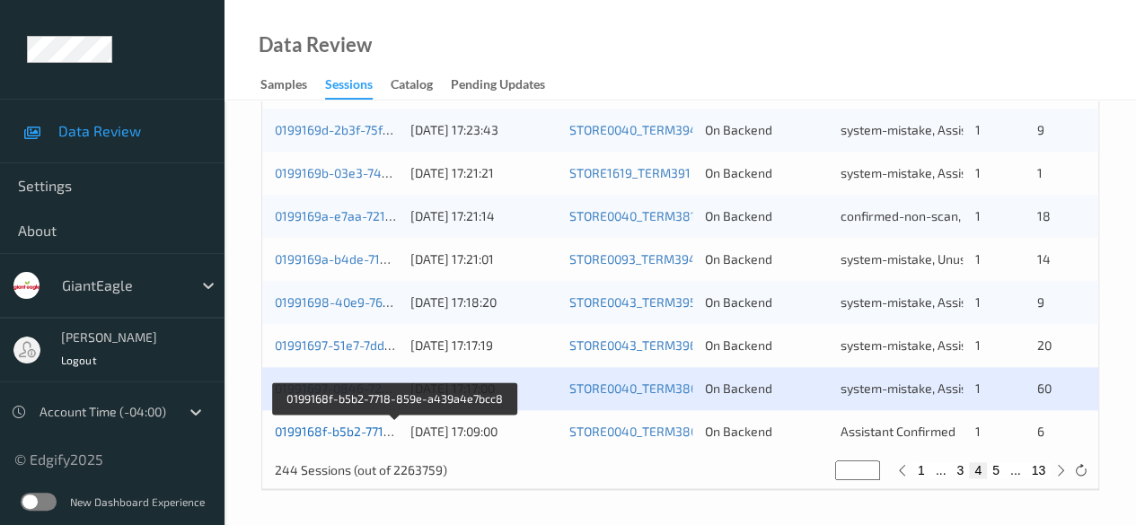
click at [330, 426] on link "0199168f-b5b2-7718-859e-a439a4e7bcc8" at bounding box center [396, 431] width 243 height 15
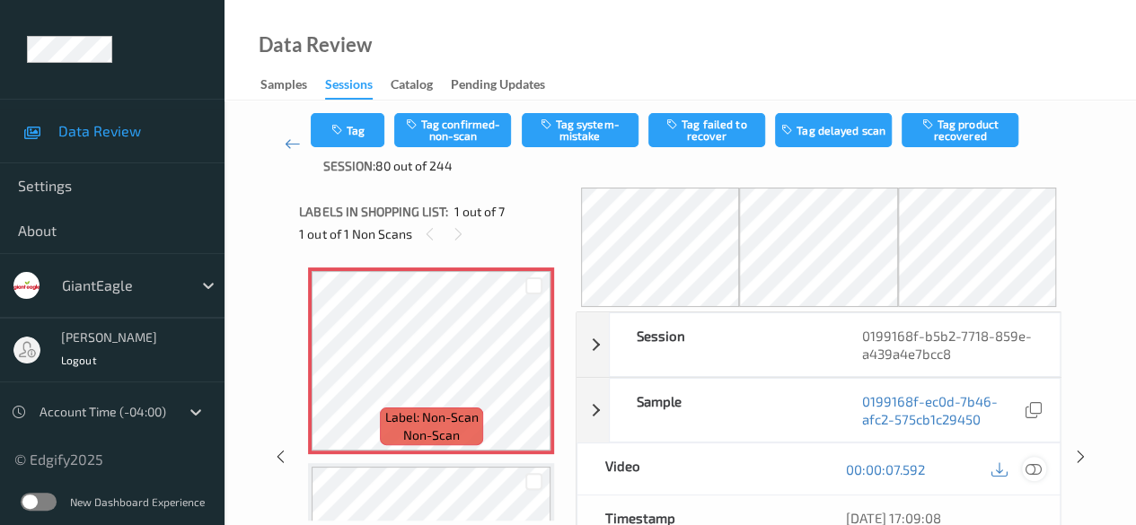
click at [916, 466] on icon at bounding box center [1033, 470] width 16 height 16
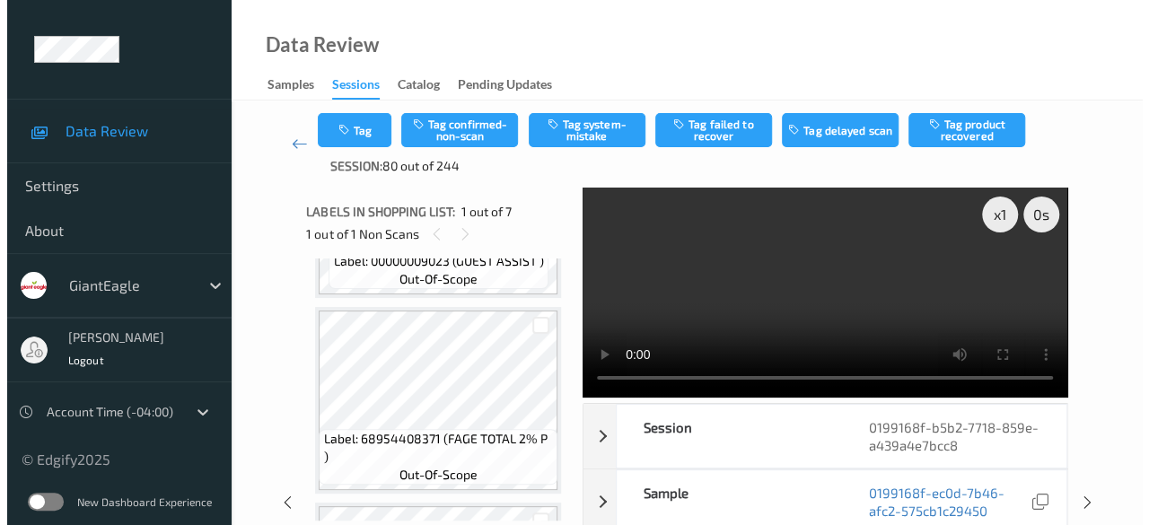
scroll to position [359, 0]
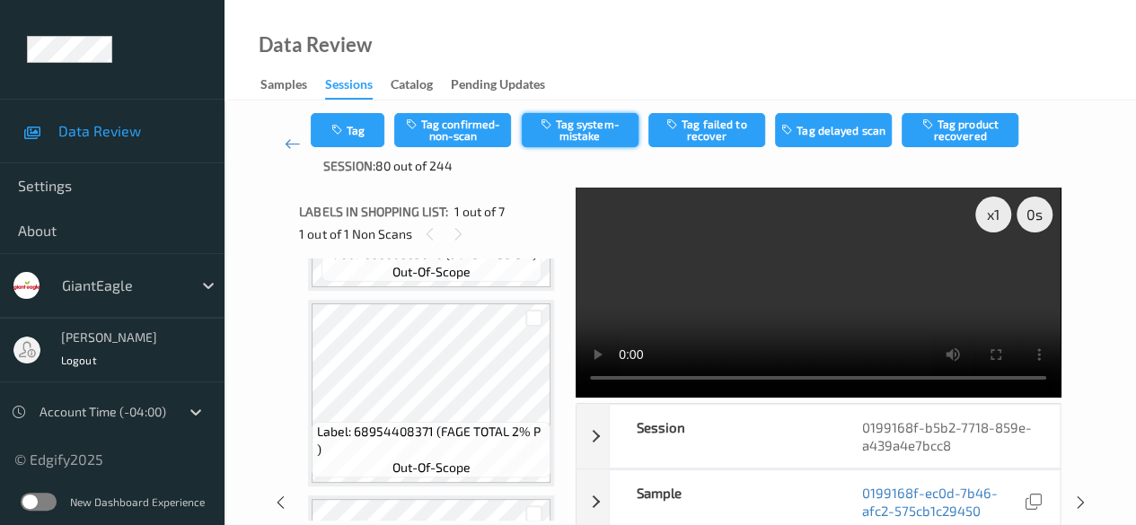
click at [576, 128] on button "Tag system-mistake" at bounding box center [580, 130] width 117 height 34
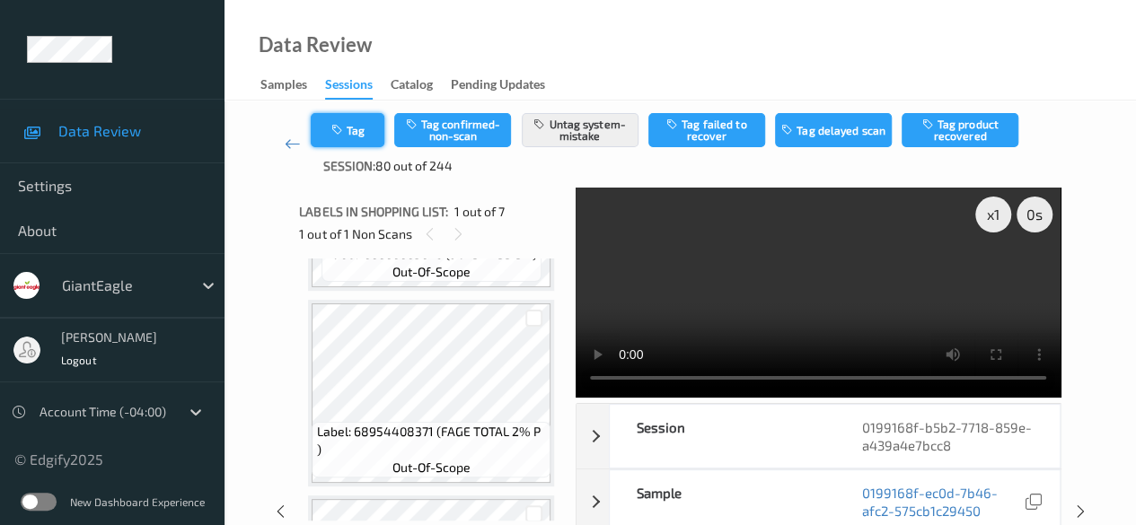
click at [352, 136] on button "Tag" at bounding box center [348, 130] width 74 height 34
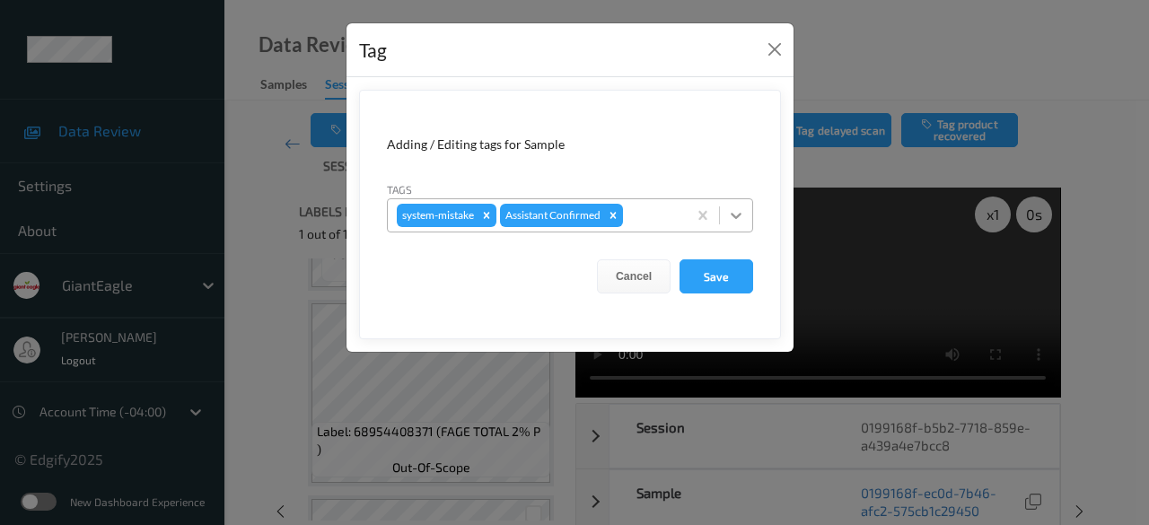
click at [735, 213] on icon at bounding box center [736, 216] width 18 height 18
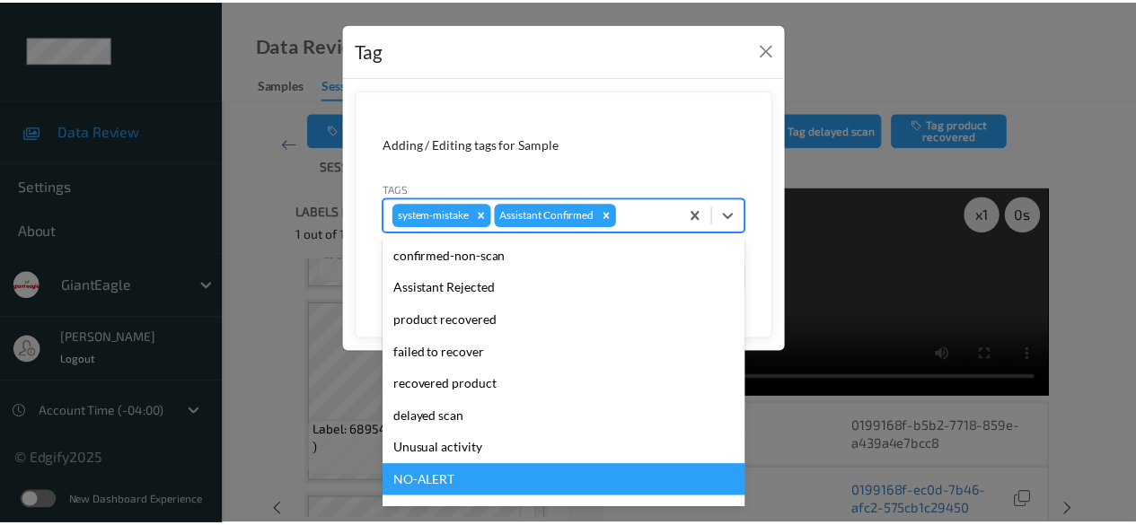
scroll to position [158, 0]
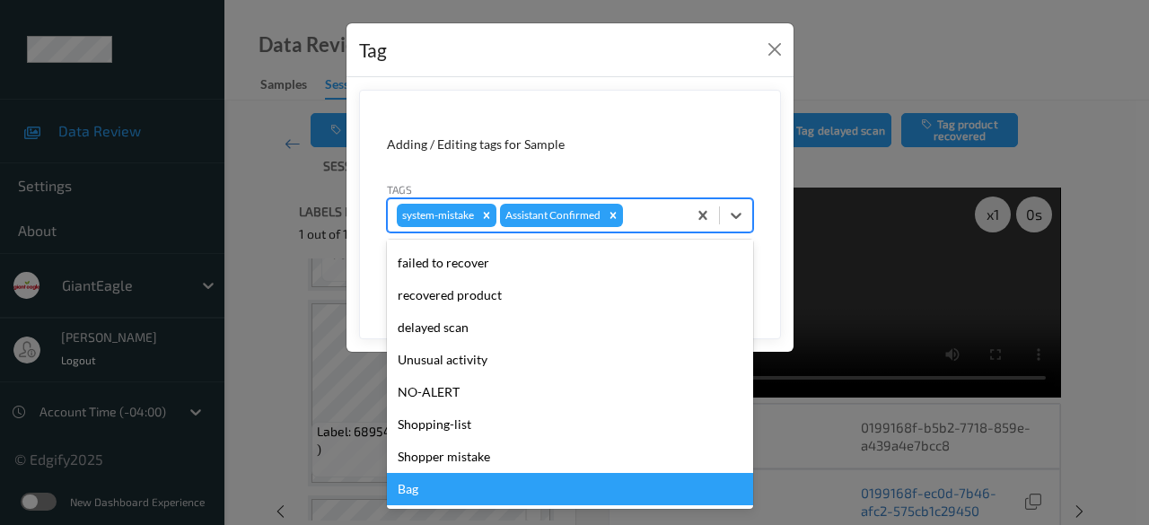
click at [476, 478] on div "Bag" at bounding box center [570, 489] width 366 height 32
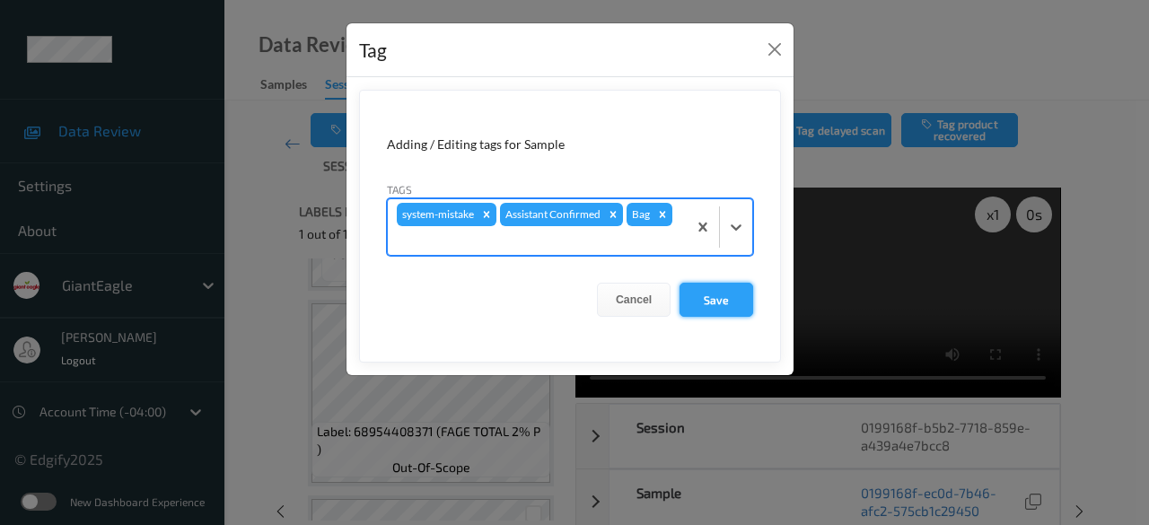
click at [725, 298] on button "Save" at bounding box center [717, 300] width 74 height 34
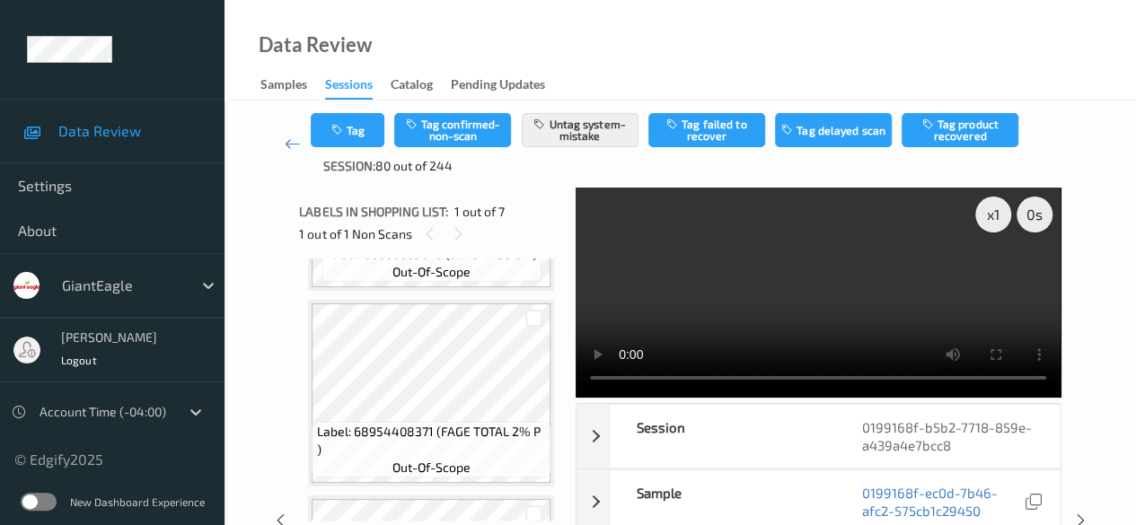
drag, startPoint x: 497, startPoint y: 567, endPoint x: 776, endPoint y: 30, distance: 606.0
click at [776, 30] on div "Data Review Samples Sessions Catalog Pending Updates" at bounding box center [679, 50] width 911 height 101
click at [288, 143] on icon at bounding box center [293, 144] width 16 height 18
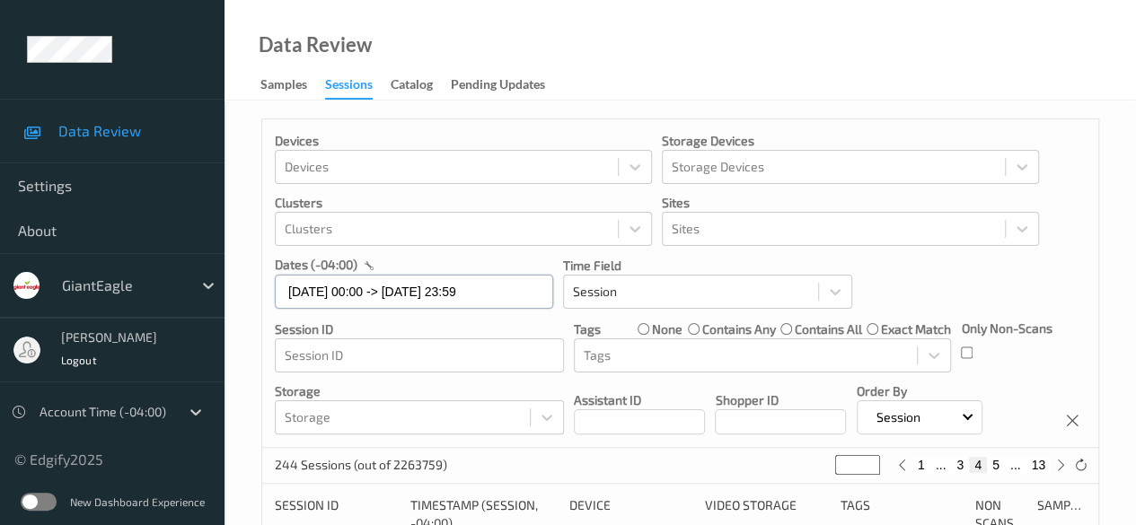
click at [515, 295] on input "[DATE] 00:00 -> [DATE] 23:59" at bounding box center [414, 292] width 278 height 34
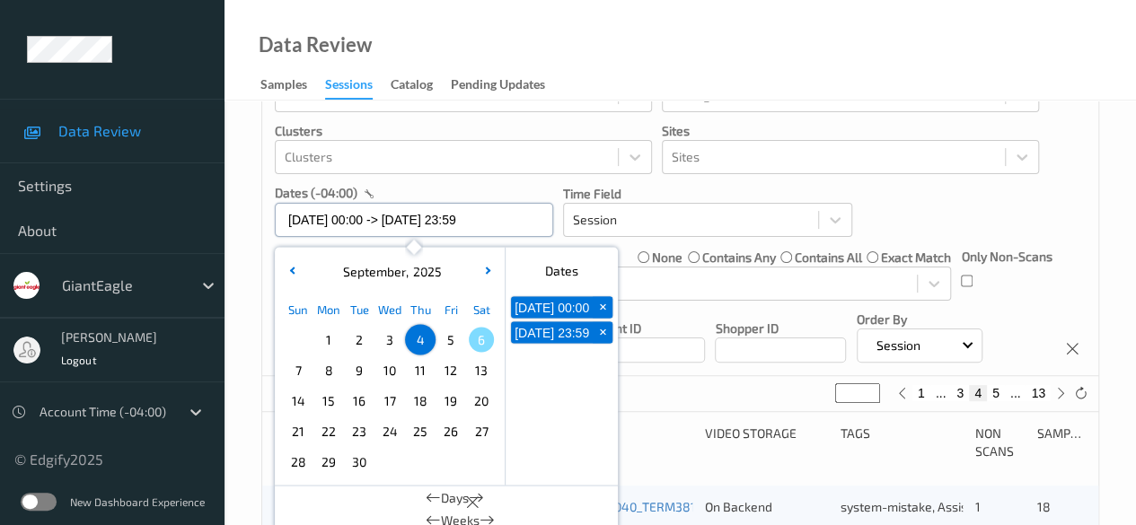
scroll to position [180, 0]
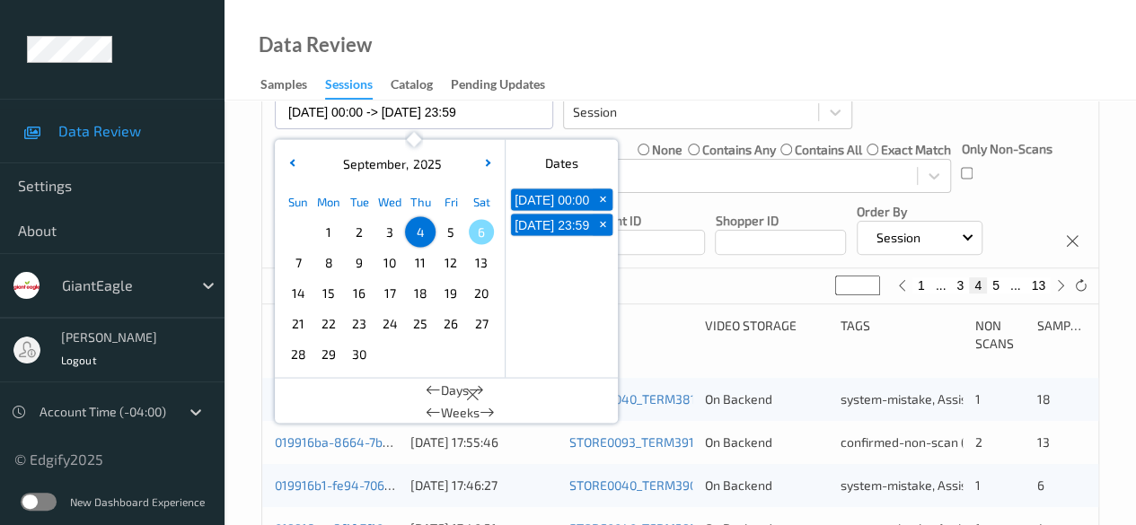
click at [451, 234] on span "5" at bounding box center [450, 231] width 25 height 25
type input "[DATE] 00:00"
type input "*"
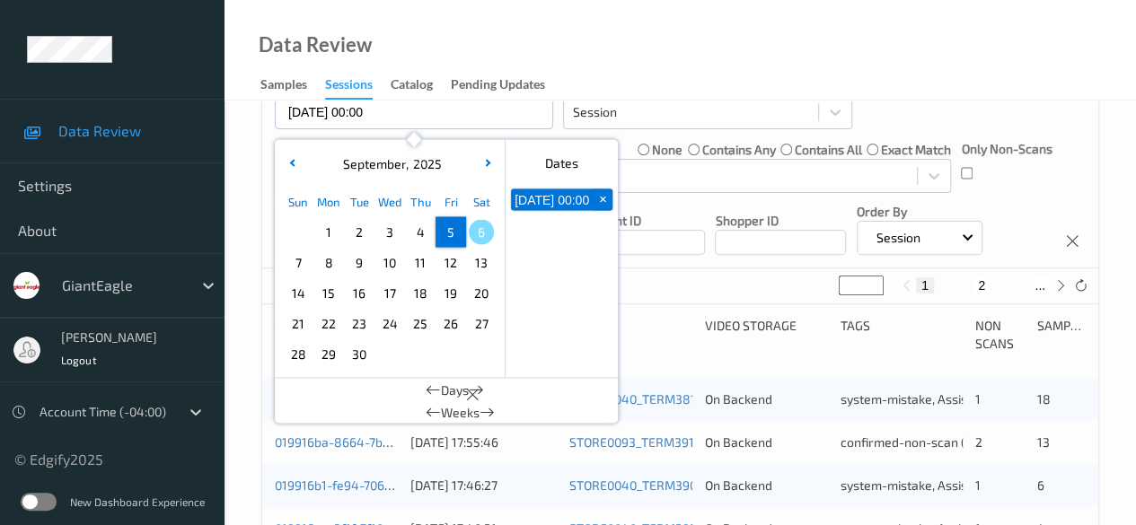
scroll to position [0, 0]
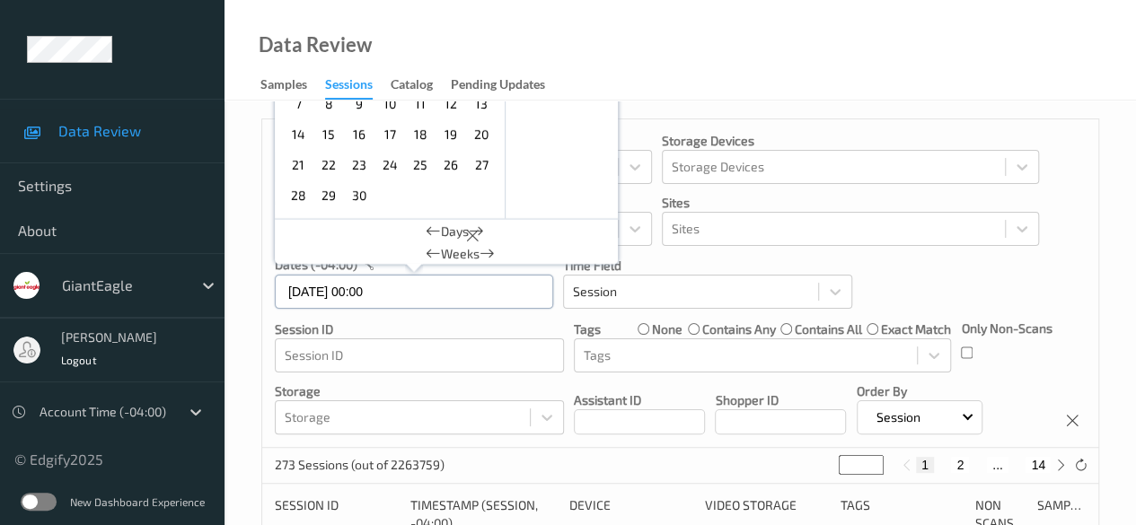
click at [425, 293] on input "[DATE] 00:00" at bounding box center [414, 292] width 278 height 34
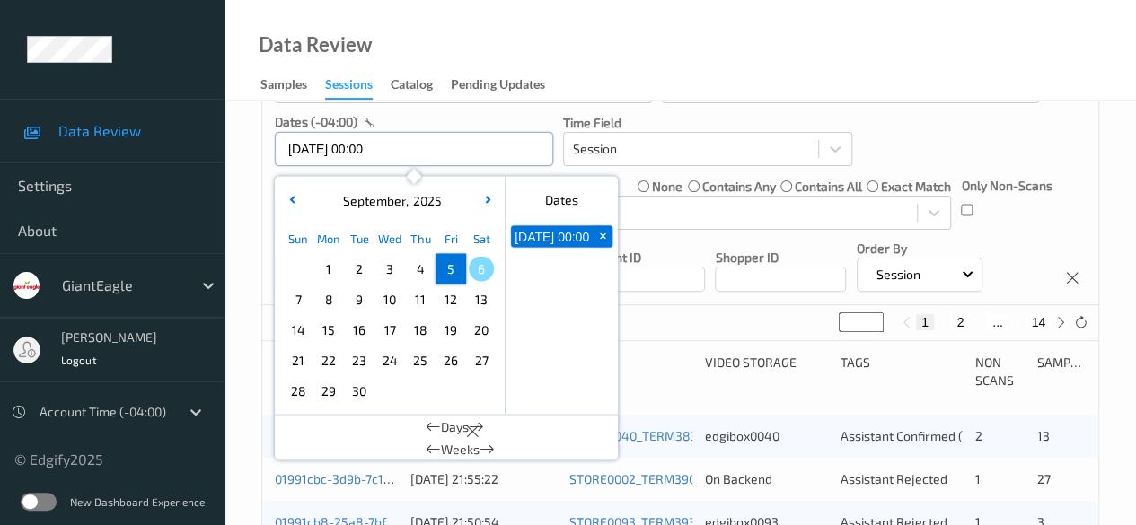
scroll to position [269, 0]
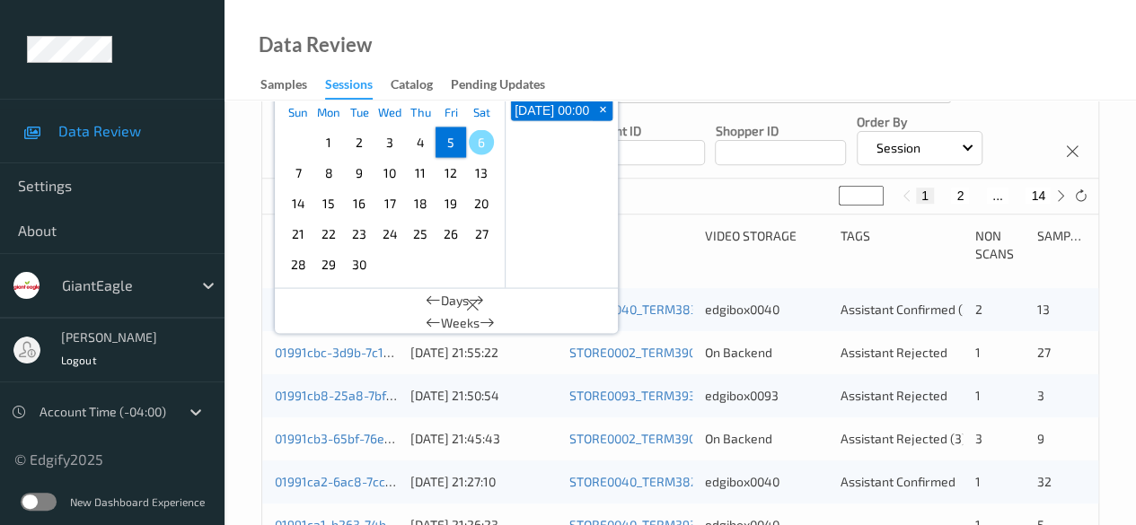
click at [445, 146] on span "5" at bounding box center [450, 141] width 25 height 25
type input "[DATE] 00:00 -> [DATE] 23:59"
click at [657, 268] on div "Session ID Timestamp (Session, -04:00) Device Video Storage Tags Non Scans Samp…" at bounding box center [680, 251] width 811 height 48
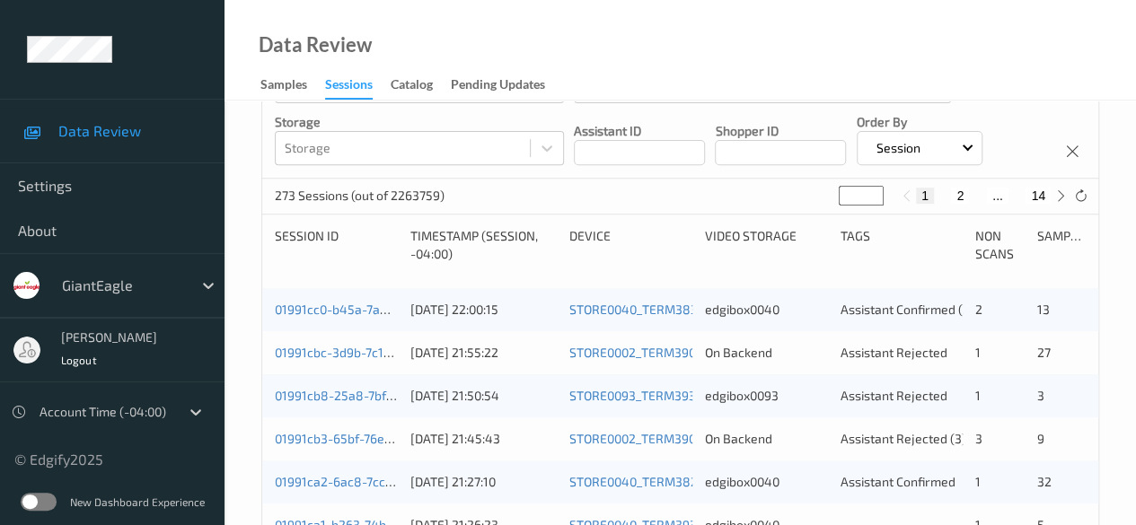
click at [916, 198] on button "14" at bounding box center [1037, 196] width 25 height 16
type input "**"
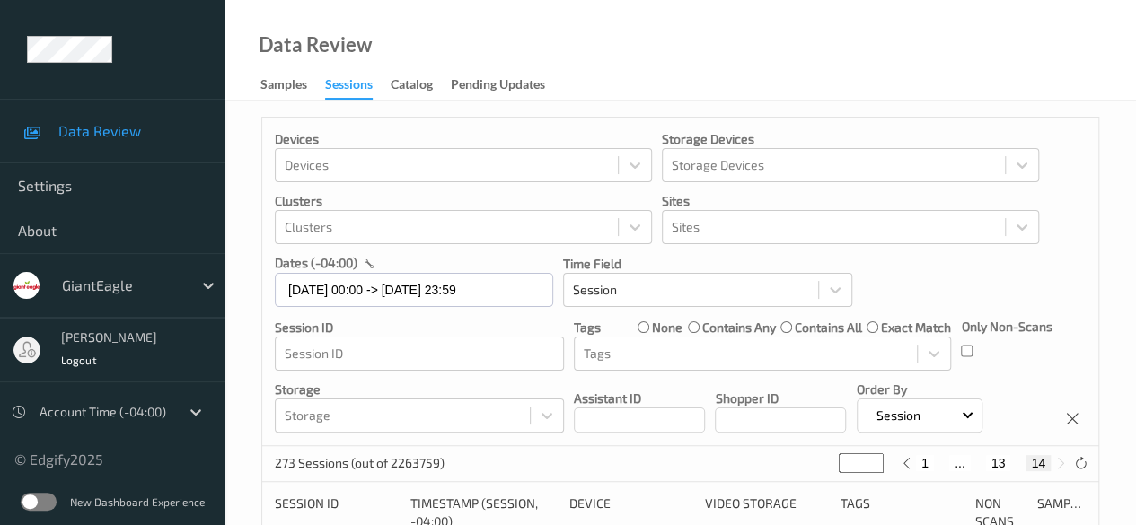
scroll to position [0, 0]
click at [916, 466] on button "13" at bounding box center [998, 465] width 25 height 16
type input "**"
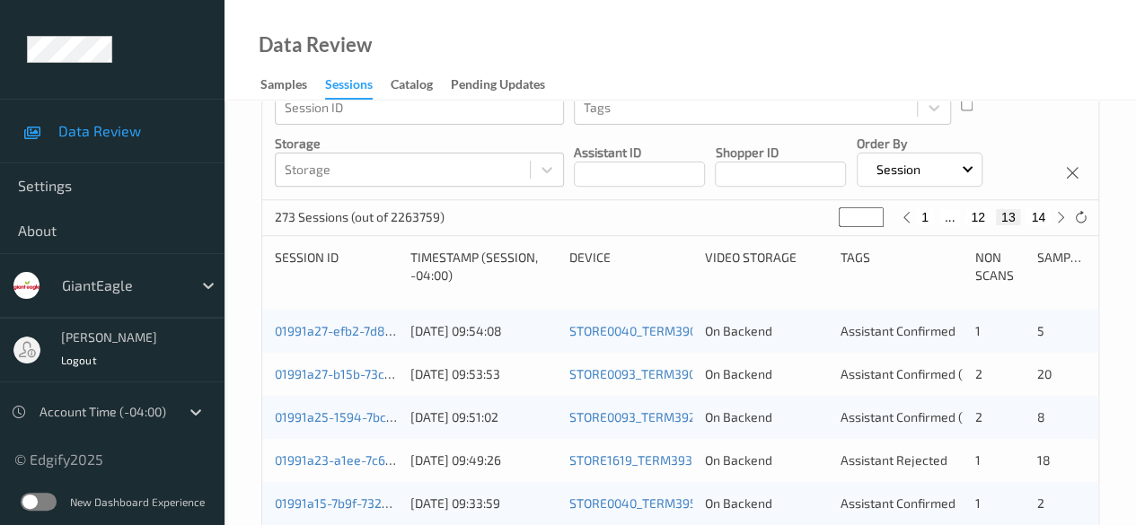
scroll to position [248, 0]
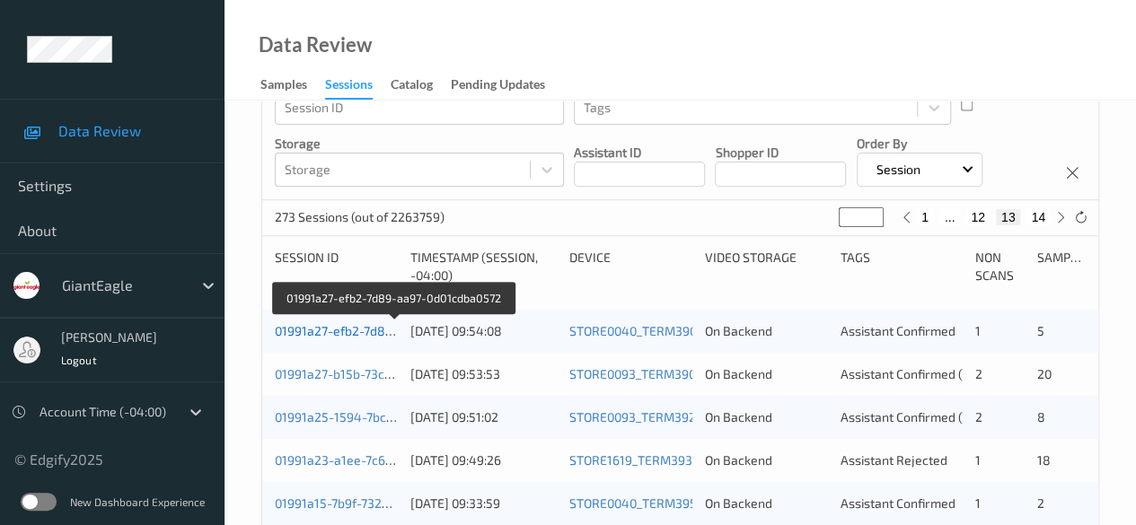
click at [350, 328] on link "01991a27-efb2-7d89-aa97-0d01cdba0572" at bounding box center [394, 330] width 239 height 15
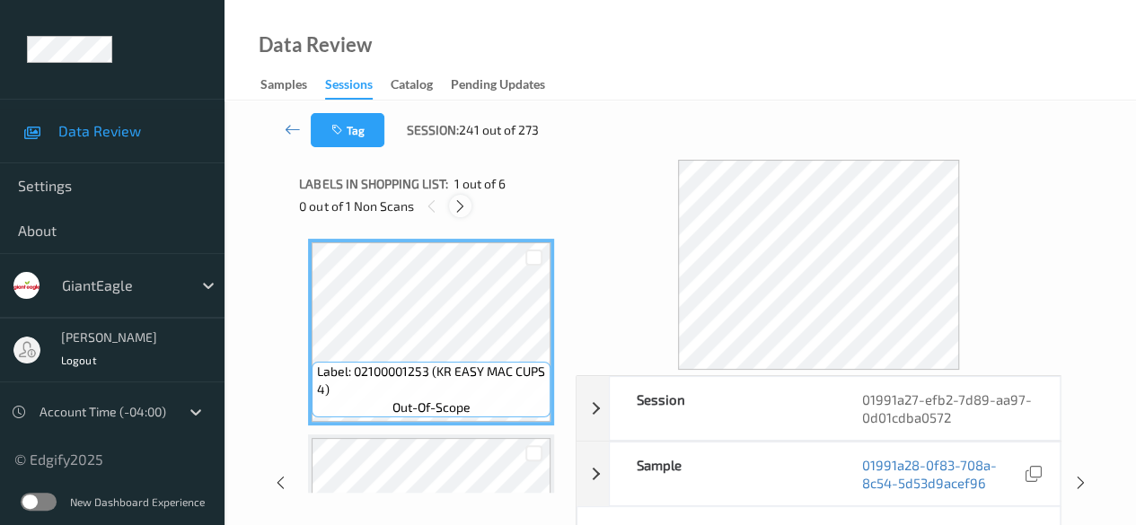
click at [460, 211] on icon at bounding box center [460, 206] width 15 height 16
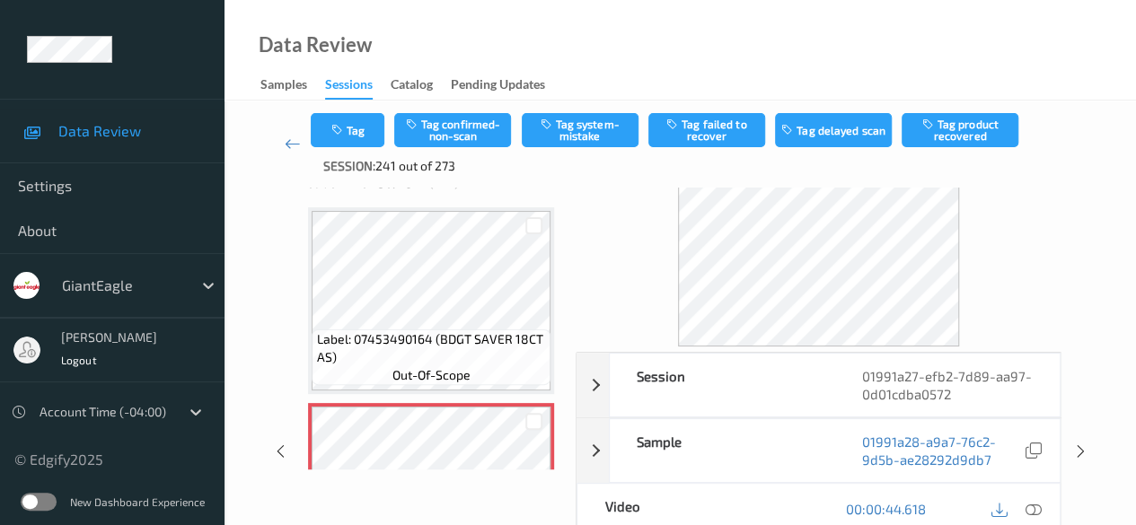
scroll to position [90, 0]
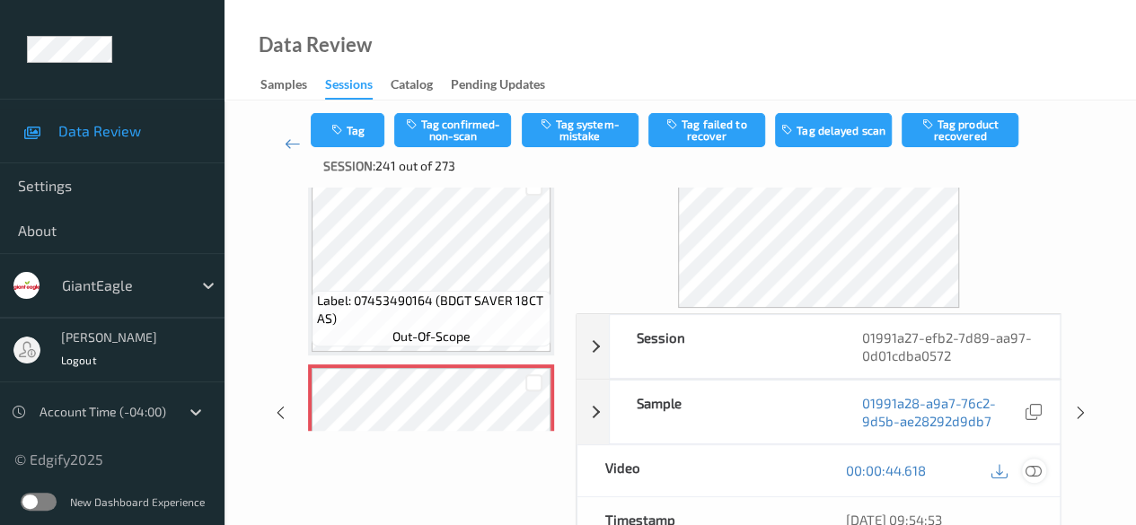
click at [916, 468] on icon at bounding box center [1033, 470] width 16 height 16
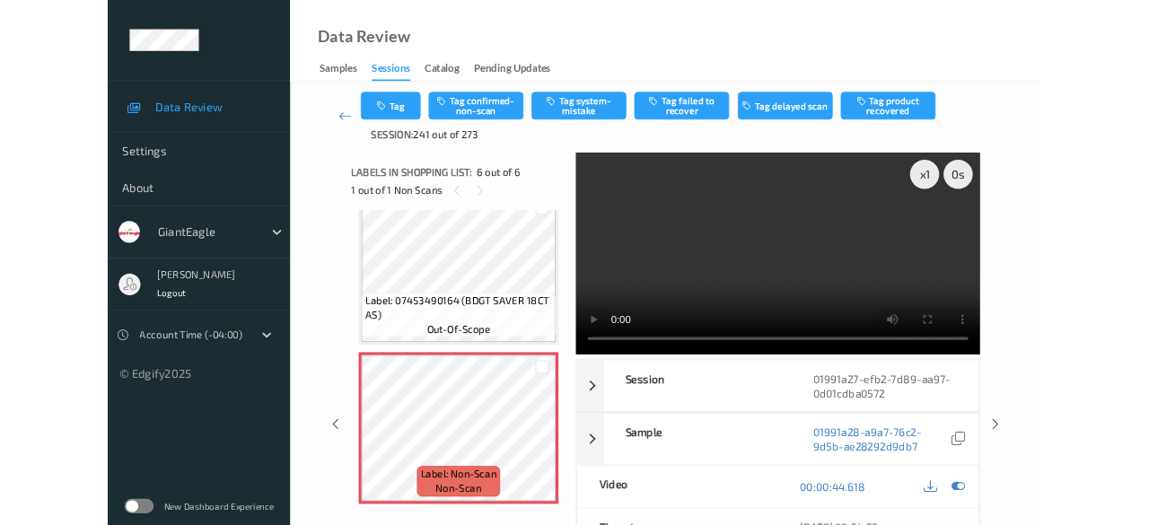
scroll to position [812, 0]
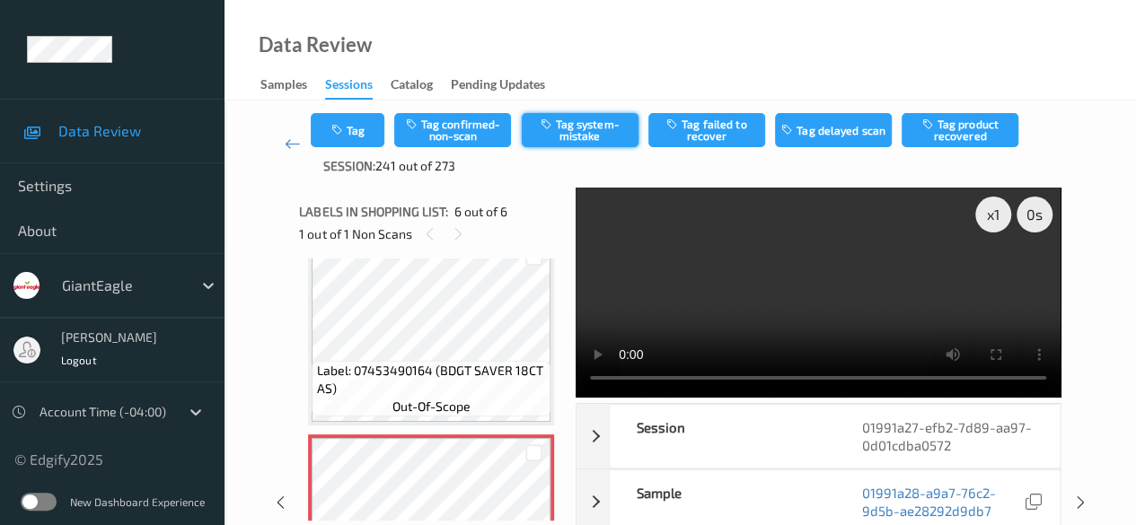
click at [567, 127] on button "Tag system-mistake" at bounding box center [580, 130] width 117 height 34
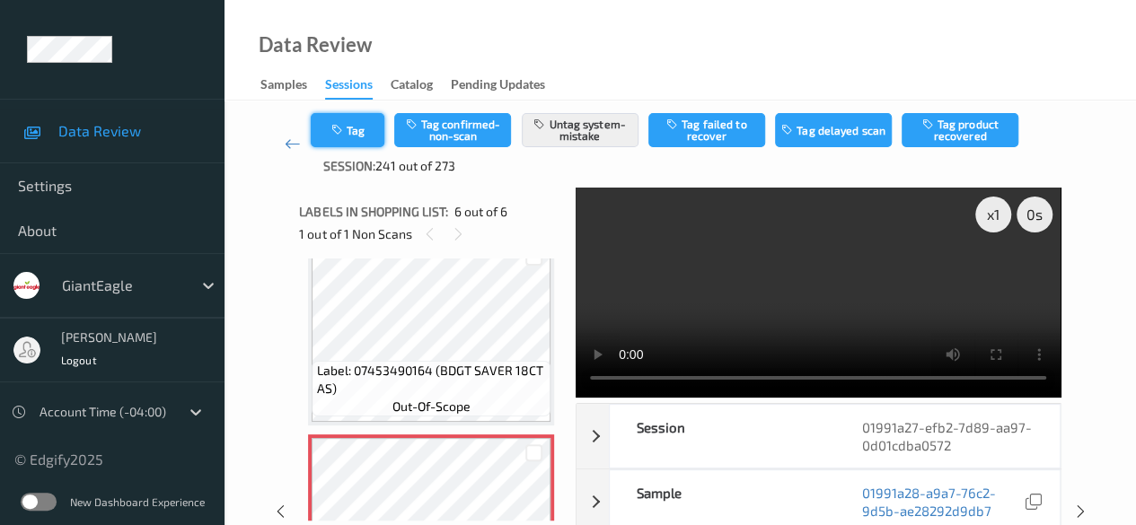
click at [368, 128] on button "Tag" at bounding box center [348, 130] width 74 height 34
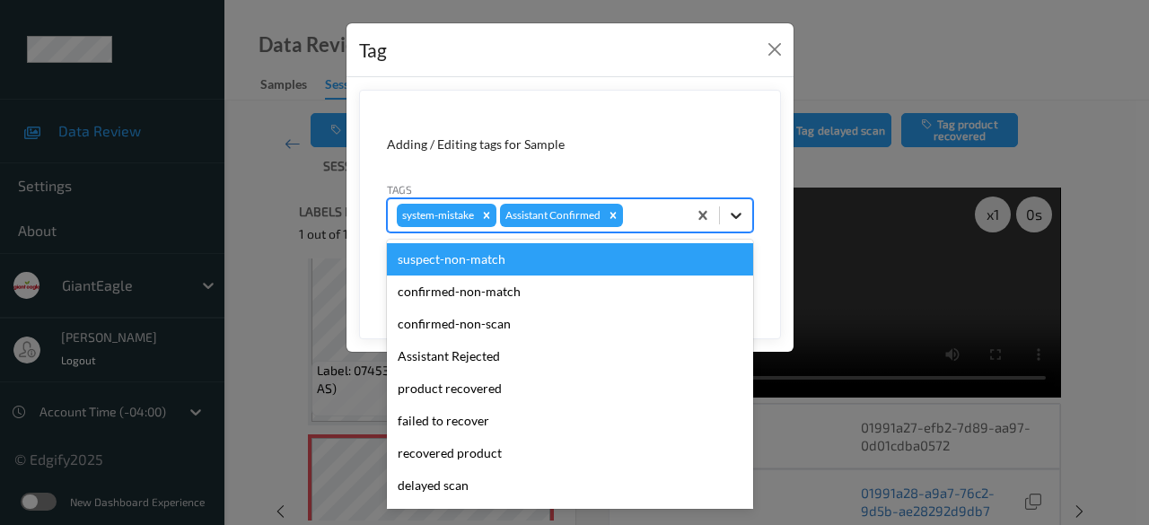
click at [740, 212] on icon at bounding box center [736, 216] width 18 height 18
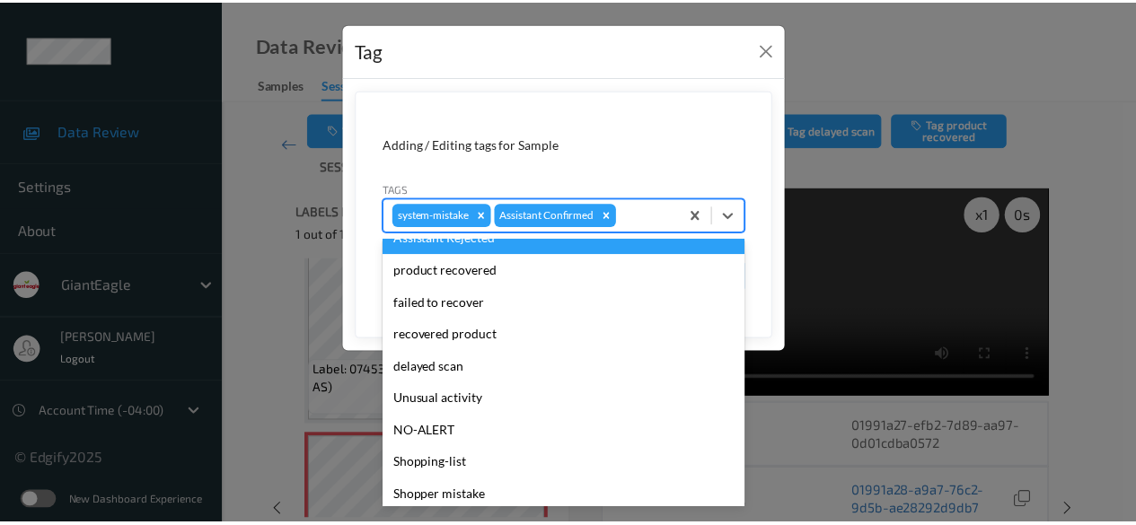
scroll to position [158, 0]
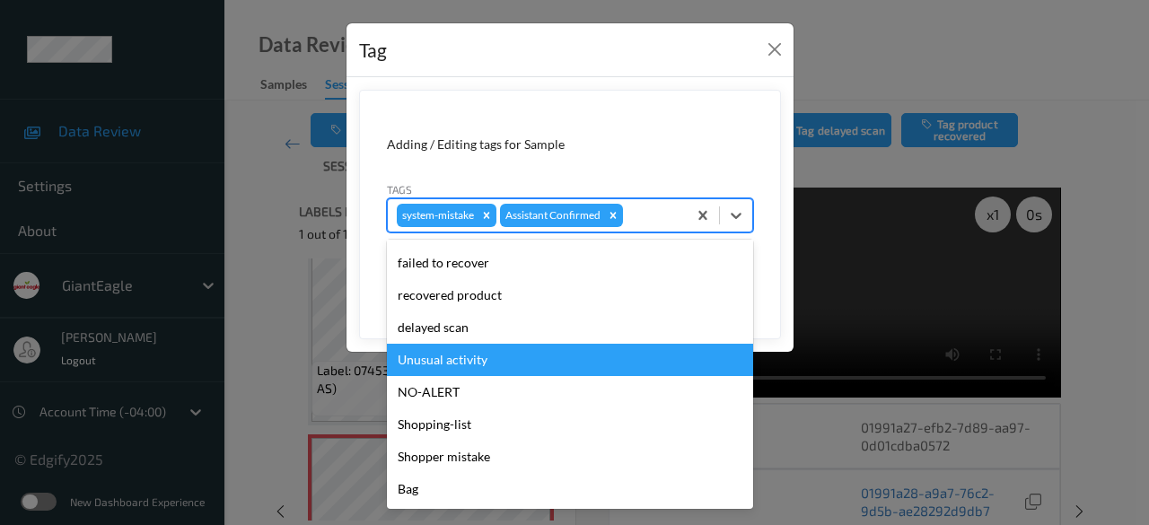
click at [542, 365] on div "Unusual activity" at bounding box center [570, 360] width 366 height 32
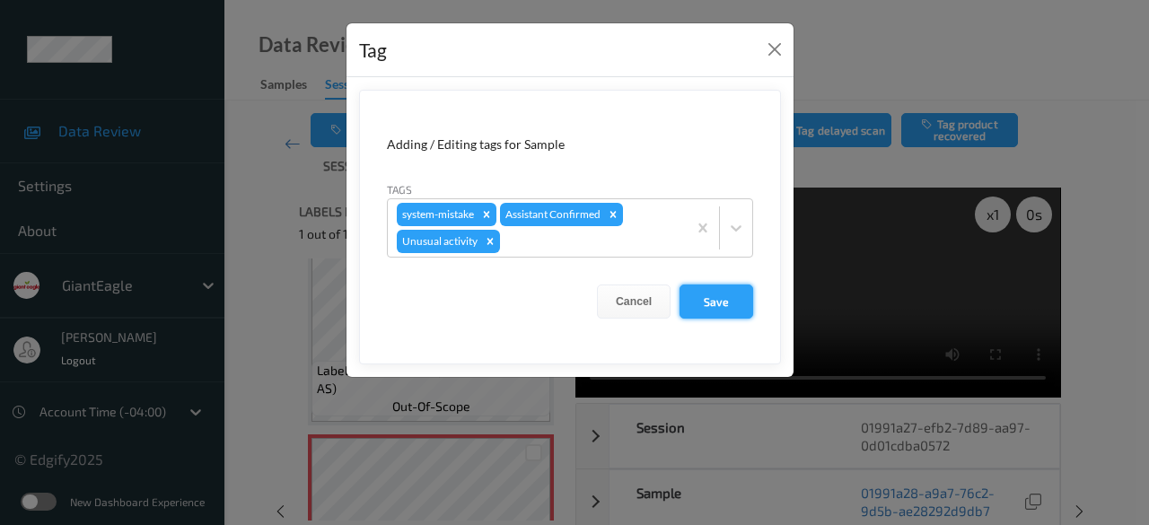
click at [724, 302] on button "Save" at bounding box center [717, 302] width 74 height 34
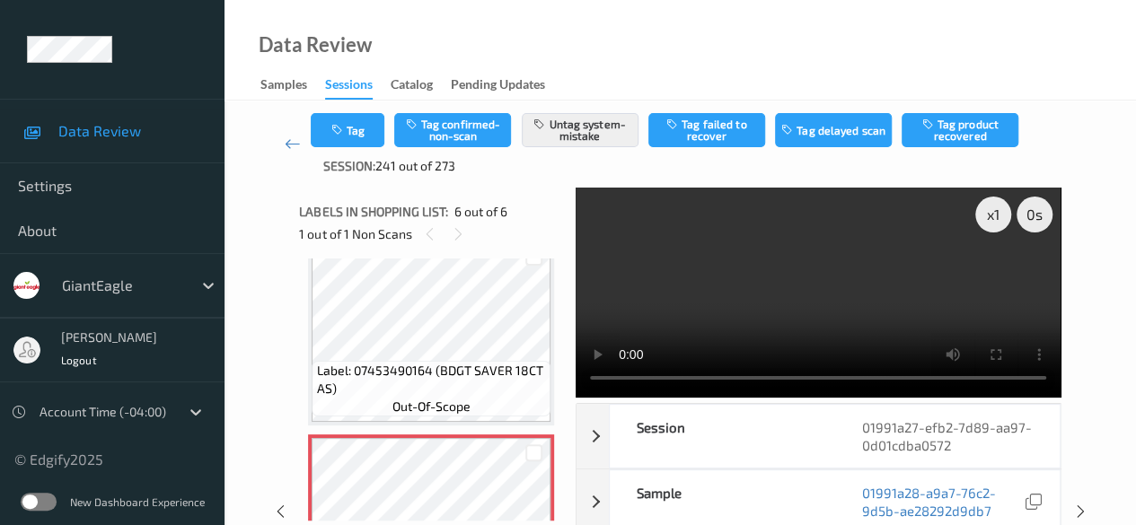
click at [311, 113] on button "Tag" at bounding box center [348, 130] width 74 height 34
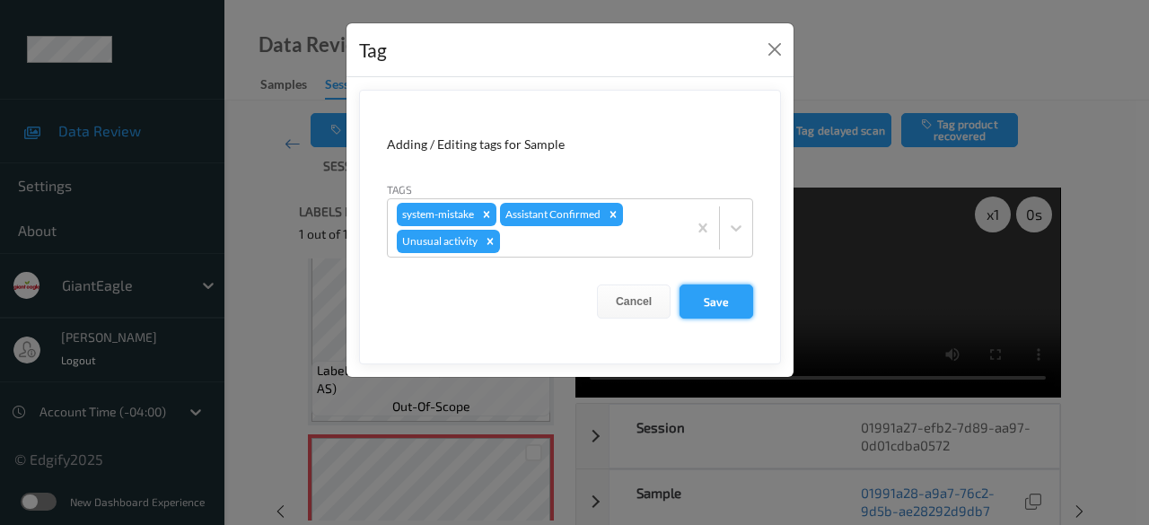
click at [724, 301] on button "Save" at bounding box center [717, 302] width 74 height 34
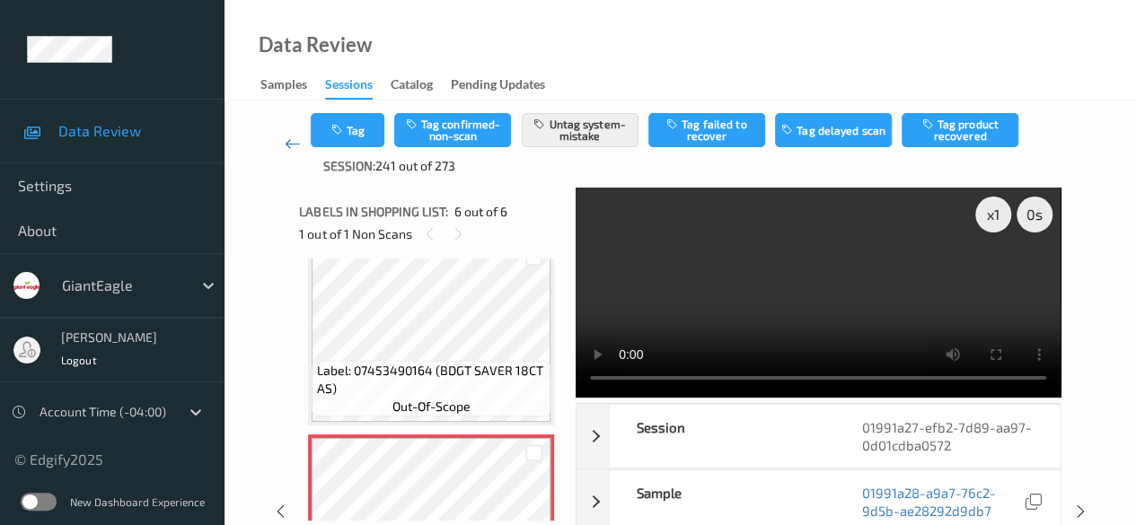
click at [287, 146] on icon at bounding box center [293, 144] width 16 height 18
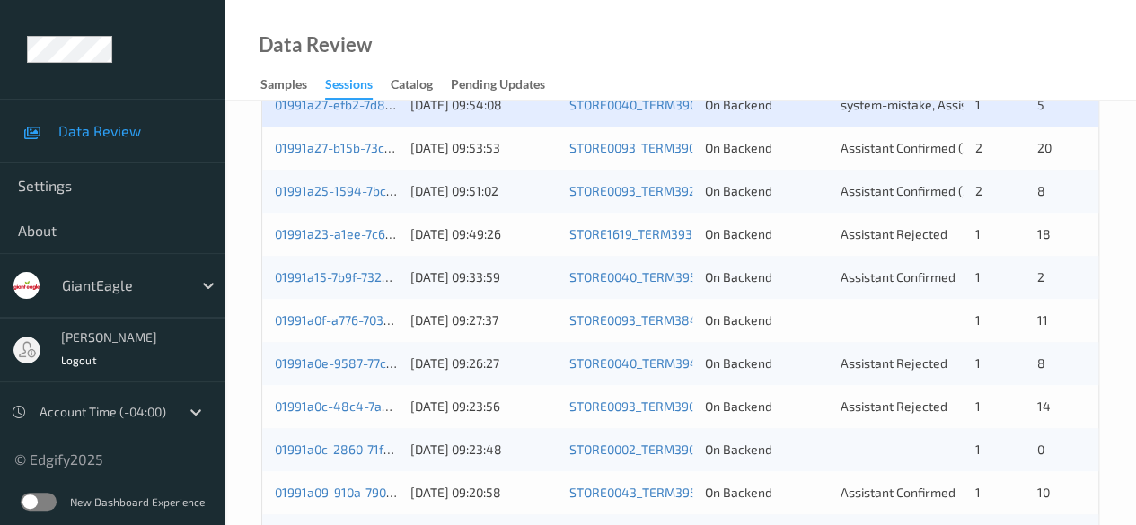
scroll to position [359, 0]
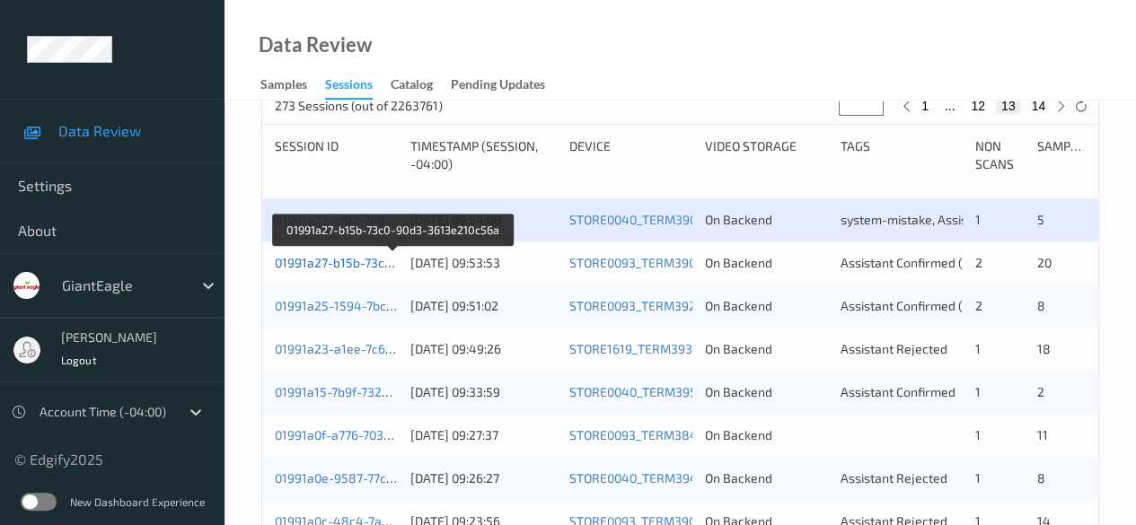
click at [318, 263] on link "01991a27-b15b-73c0-90d3-3613e210c56a" at bounding box center [394, 262] width 238 height 15
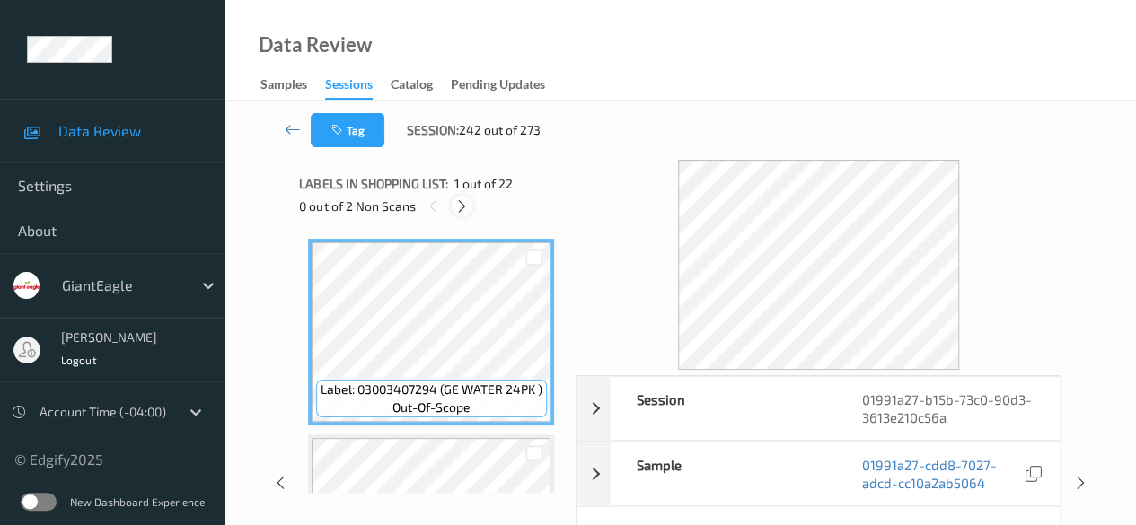
click at [456, 207] on icon at bounding box center [461, 206] width 15 height 16
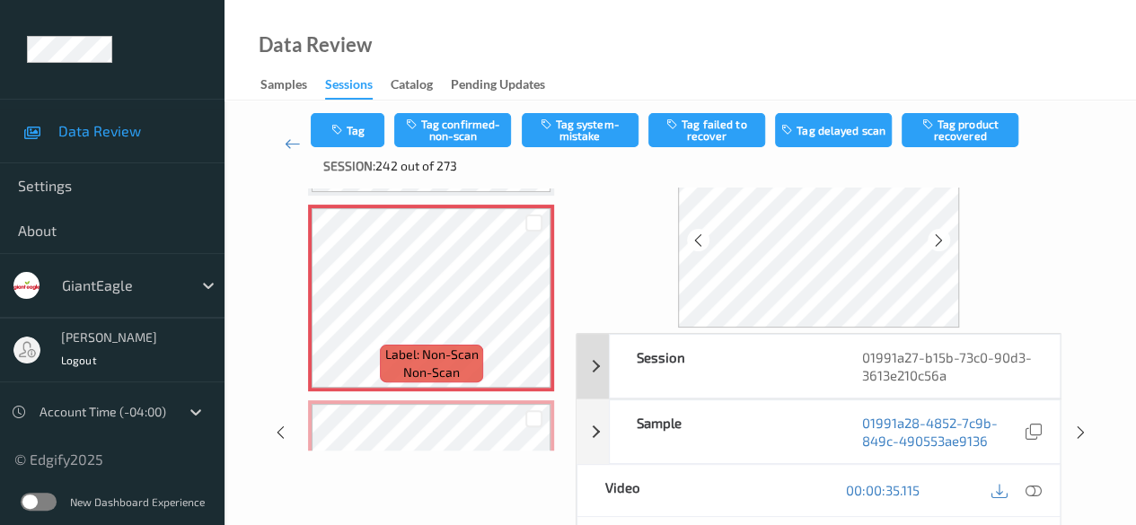
scroll to position [180, 0]
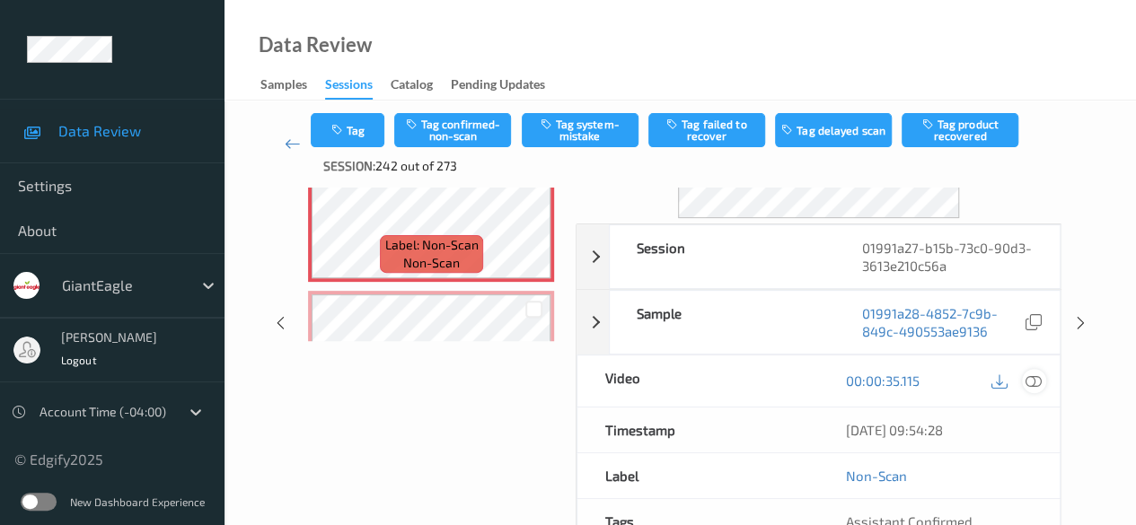
click at [916, 383] on icon at bounding box center [1033, 381] width 16 height 16
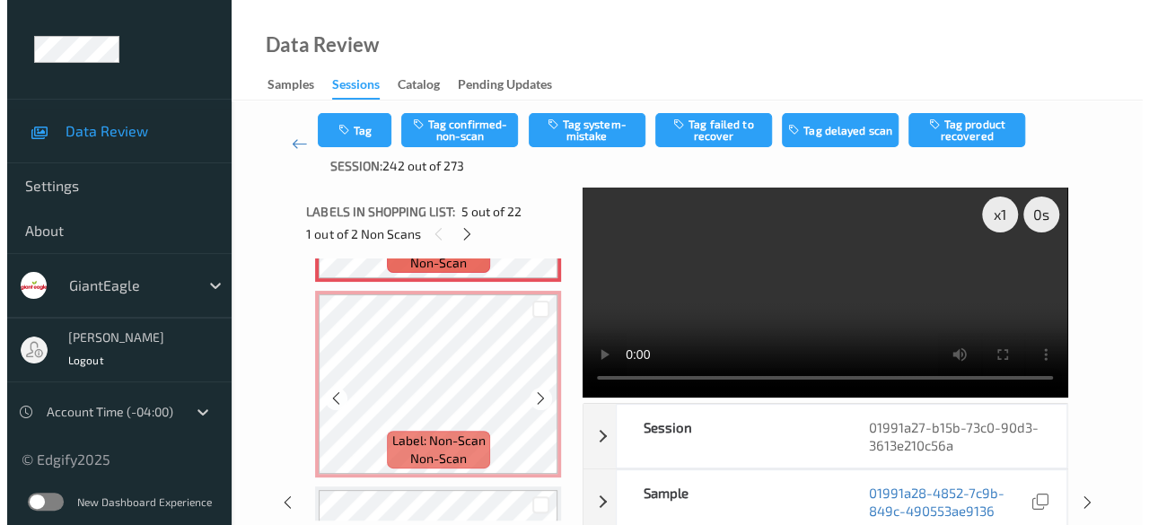
scroll to position [776, 0]
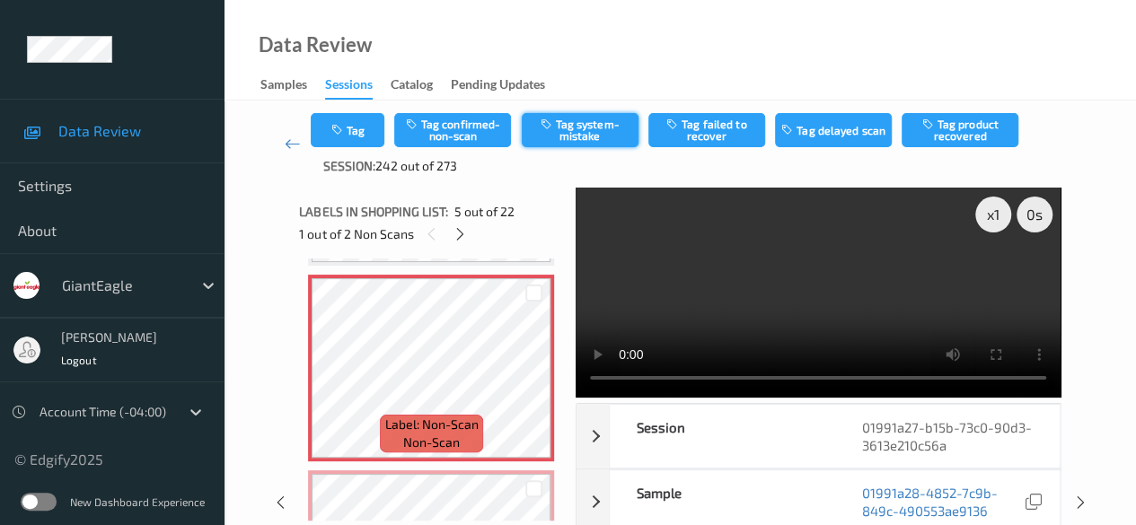
click at [560, 130] on button "Tag system-mistake" at bounding box center [580, 130] width 117 height 34
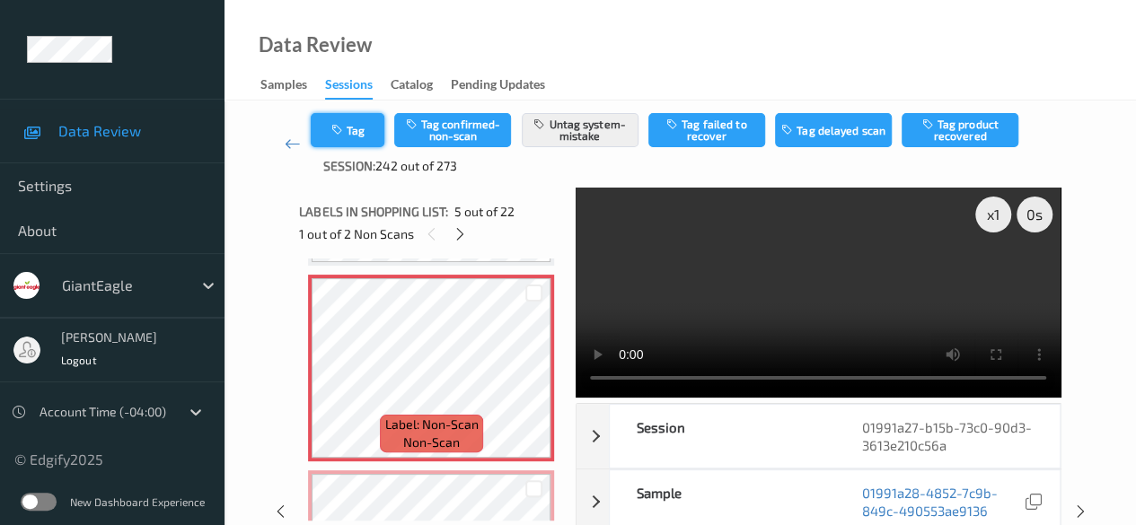
click at [347, 134] on button "Tag" at bounding box center [348, 130] width 74 height 34
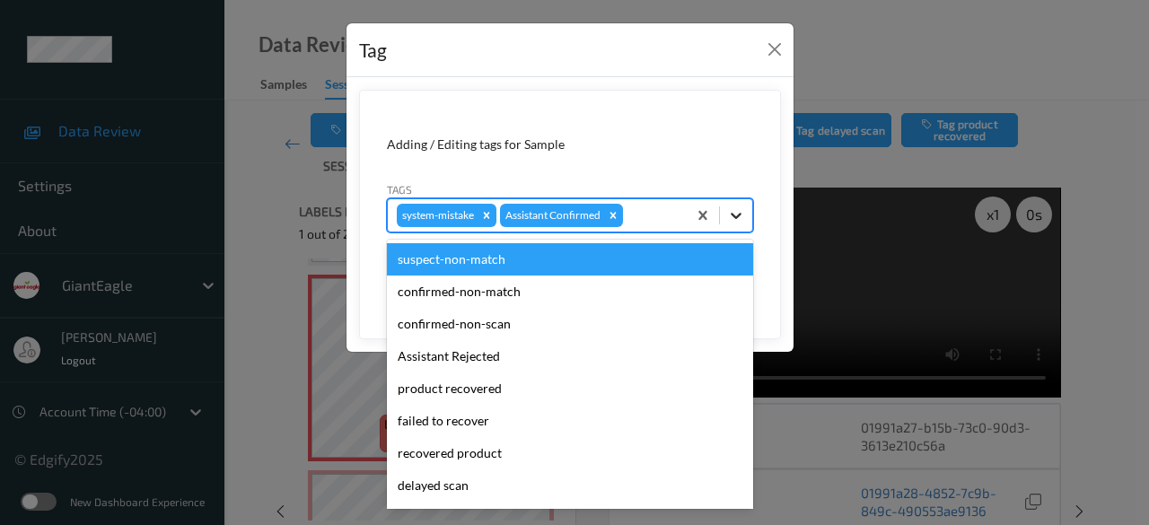
click at [733, 221] on icon at bounding box center [736, 216] width 18 height 18
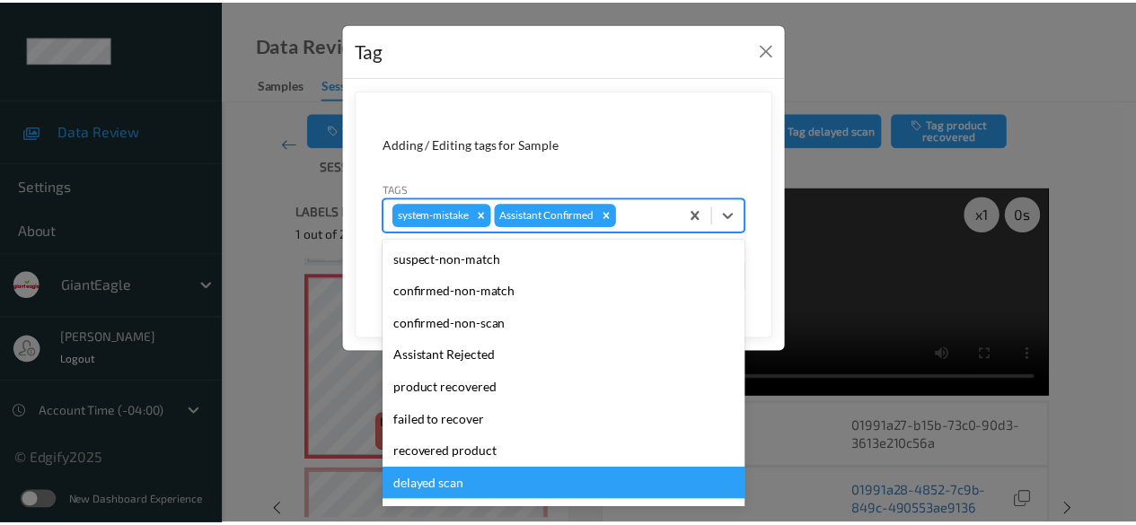
scroll to position [90, 0]
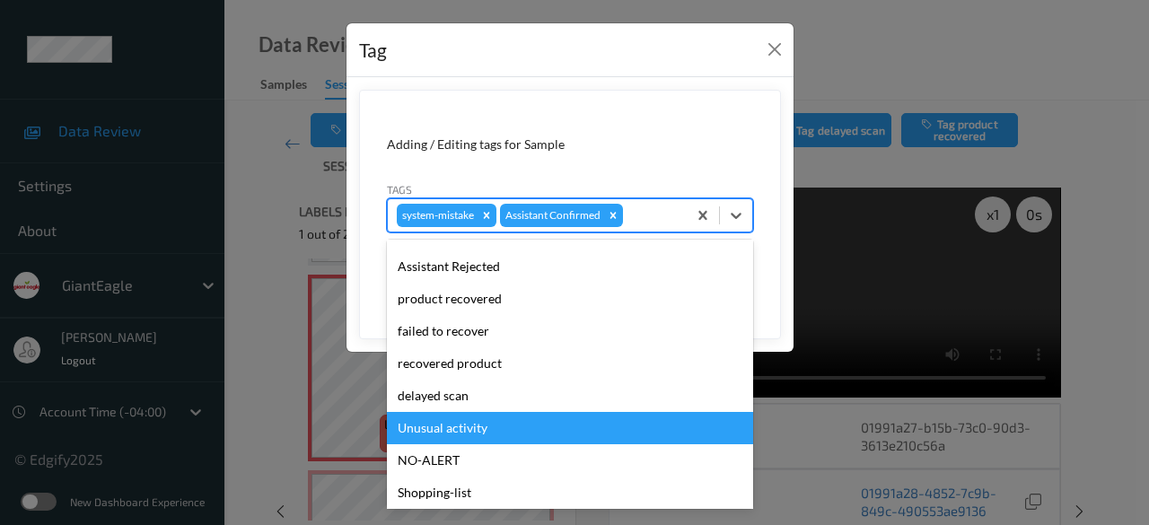
click at [483, 428] on div "Unusual activity" at bounding box center [570, 428] width 366 height 32
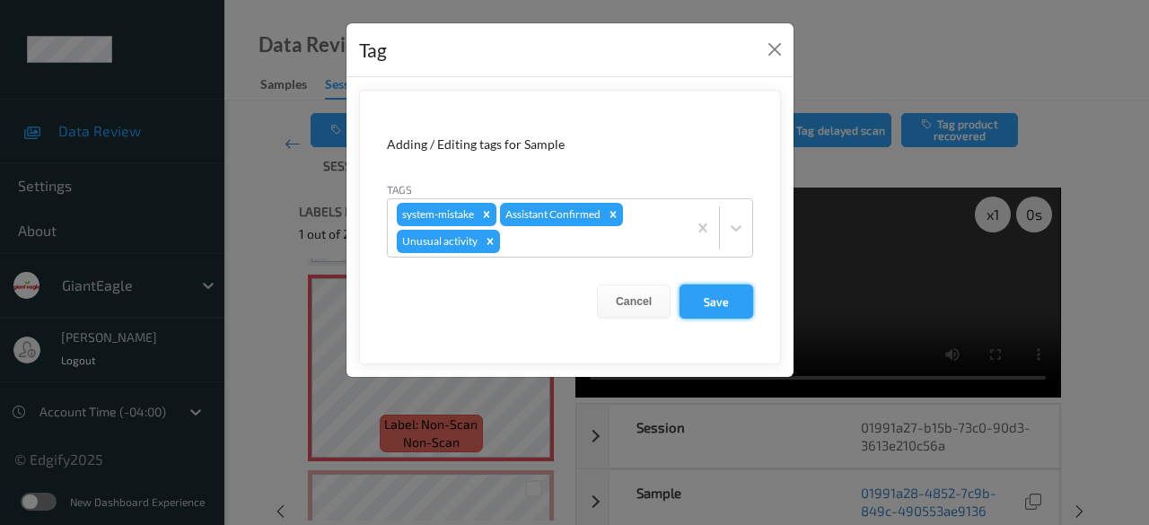
click at [713, 303] on button "Save" at bounding box center [717, 302] width 74 height 34
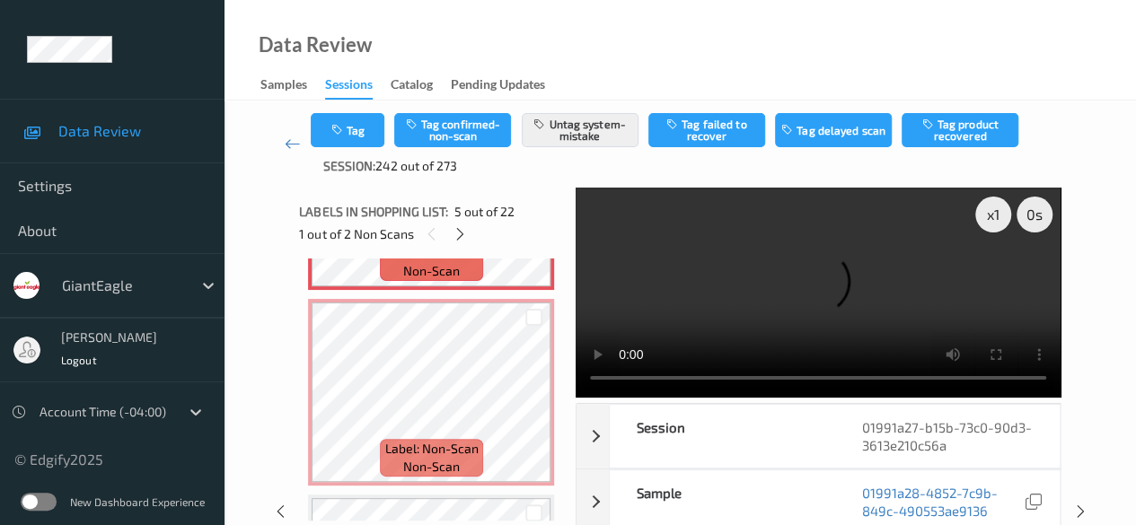
scroll to position [955, 0]
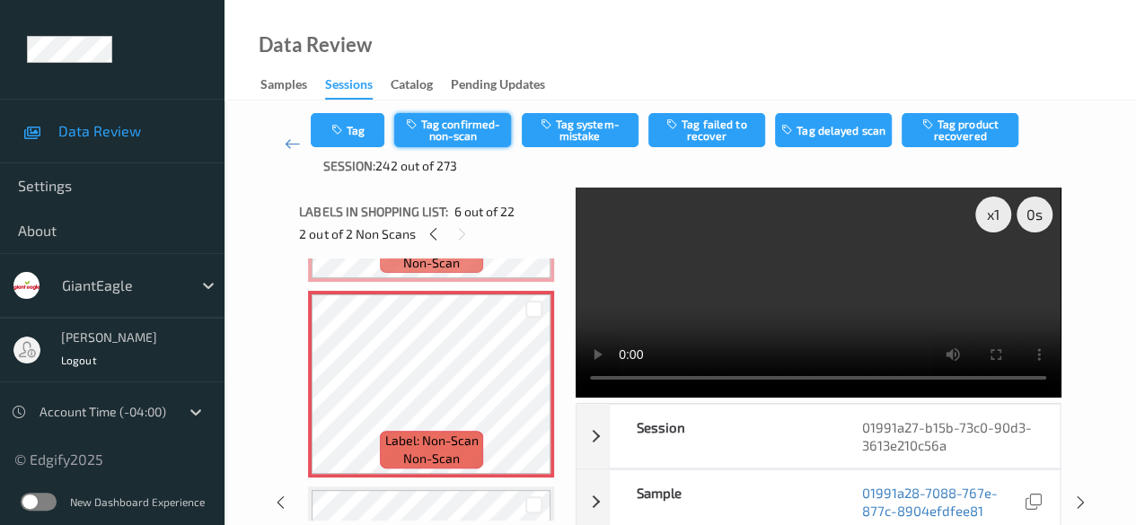
click at [456, 135] on button "Tag confirmed-non-scan" at bounding box center [452, 130] width 117 height 34
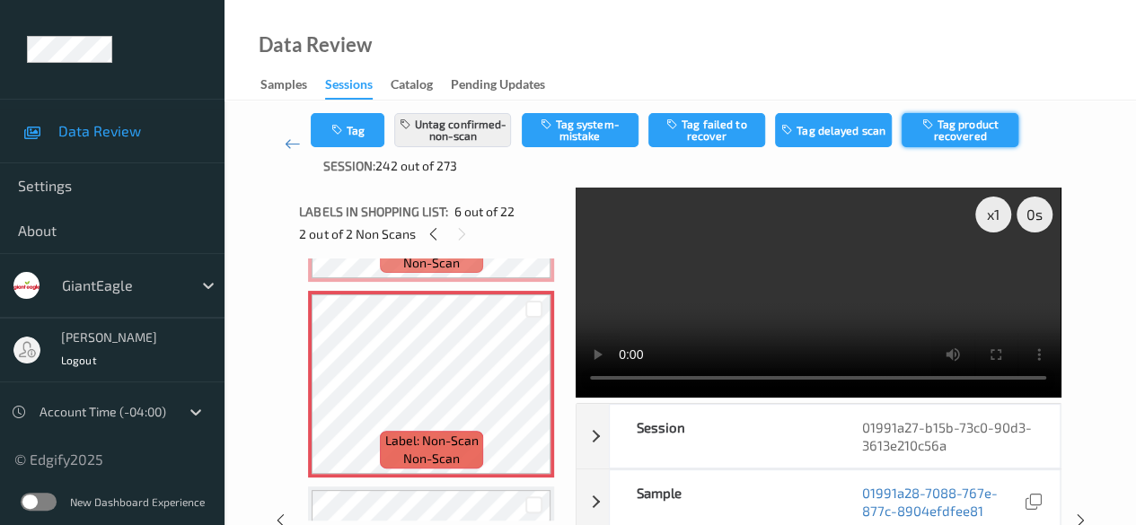
click at [916, 127] on button "Tag product recovered" at bounding box center [959, 130] width 117 height 34
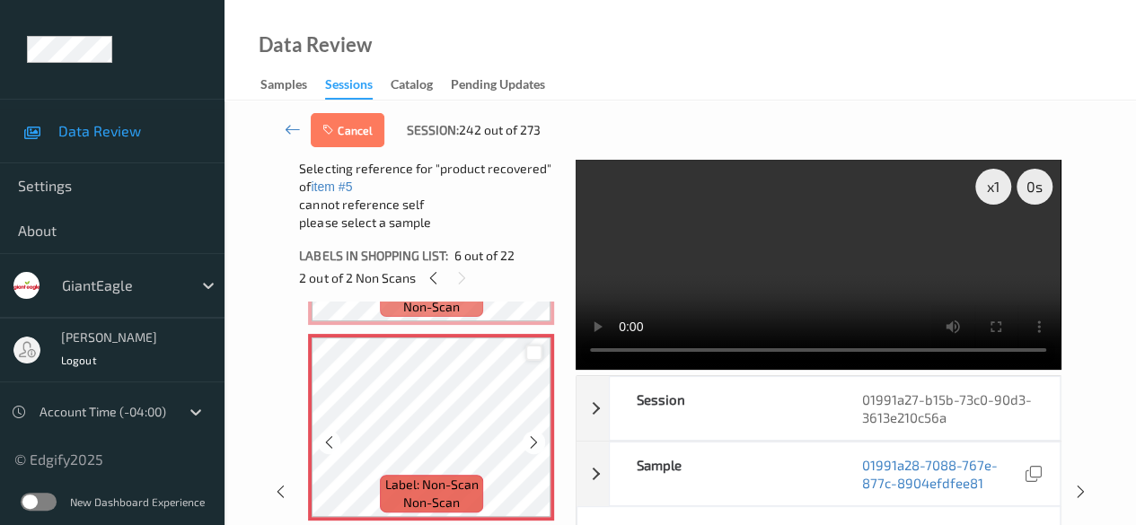
scroll to position [1135, 0]
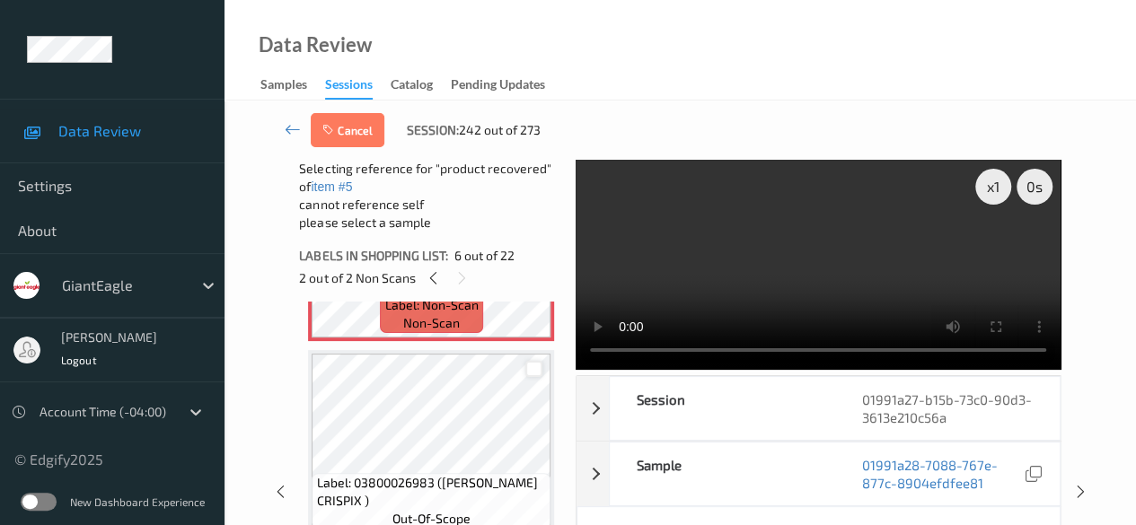
click at [529, 370] on div at bounding box center [533, 369] width 17 height 17
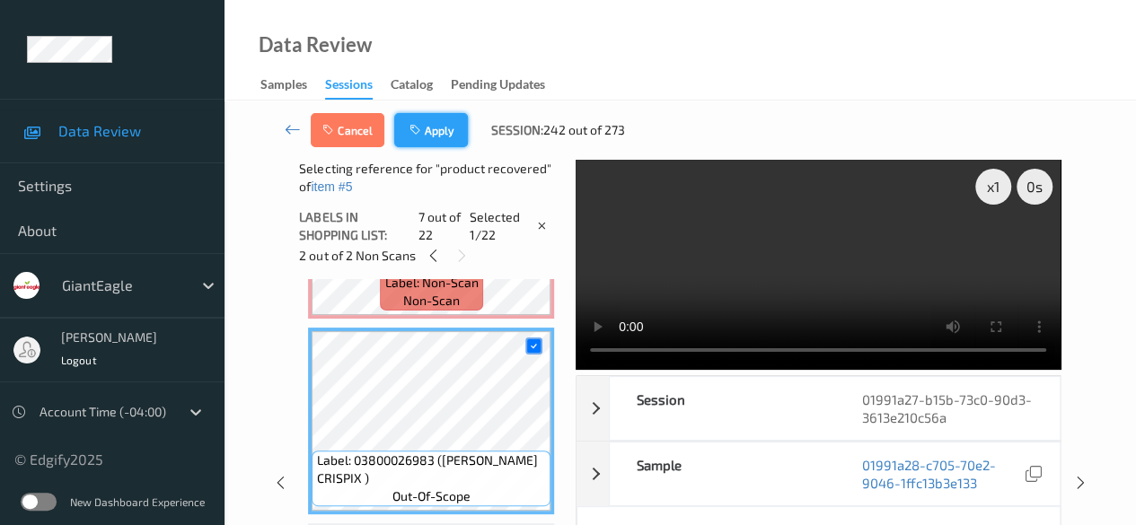
click at [421, 129] on icon "button" at bounding box center [416, 130] width 15 height 13
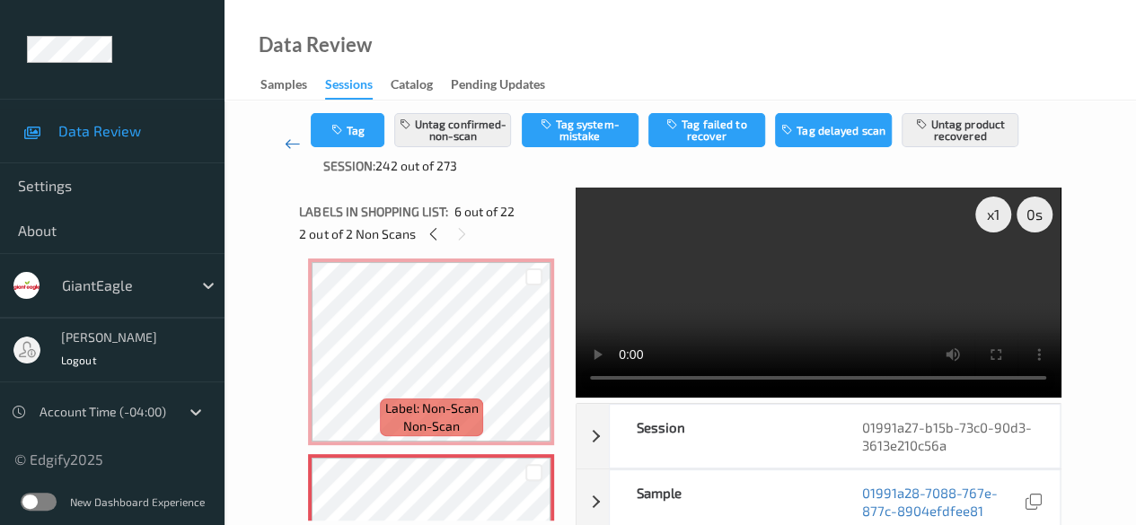
click at [290, 145] on icon at bounding box center [293, 144] width 16 height 18
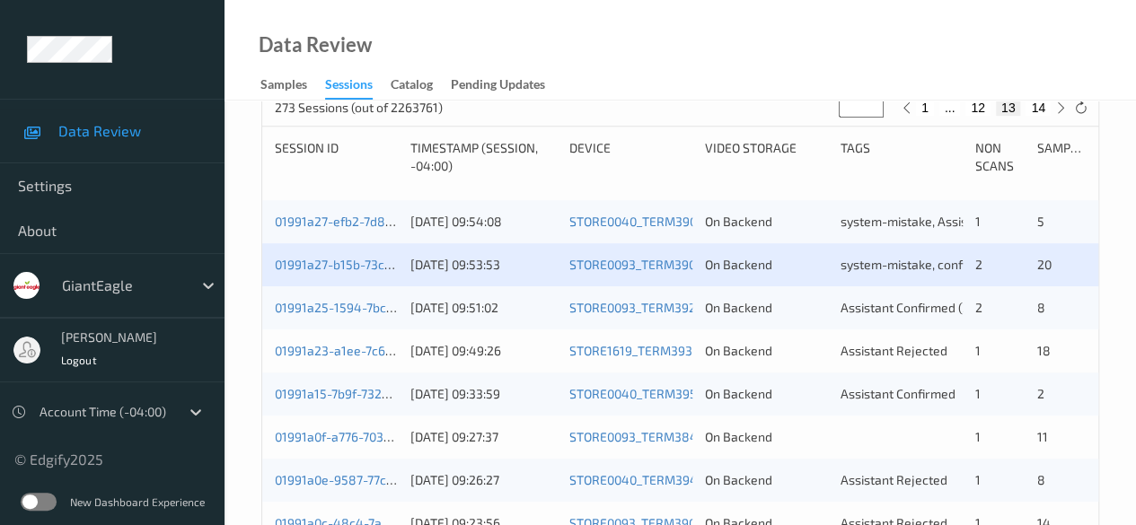
scroll to position [359, 0]
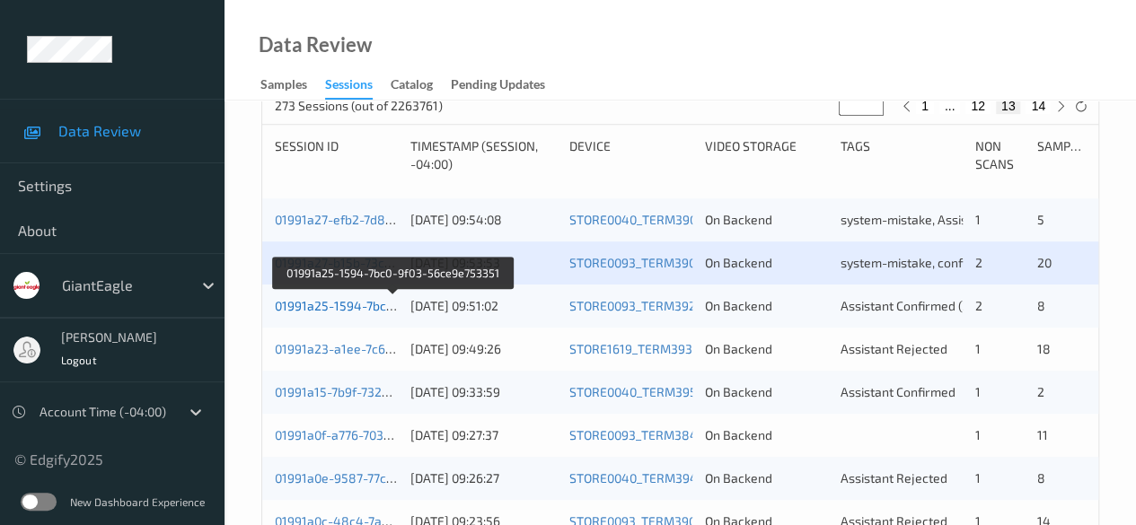
click at [312, 306] on link "01991a25-1594-7bc0-9f03-56ce9e753351" at bounding box center [394, 305] width 238 height 15
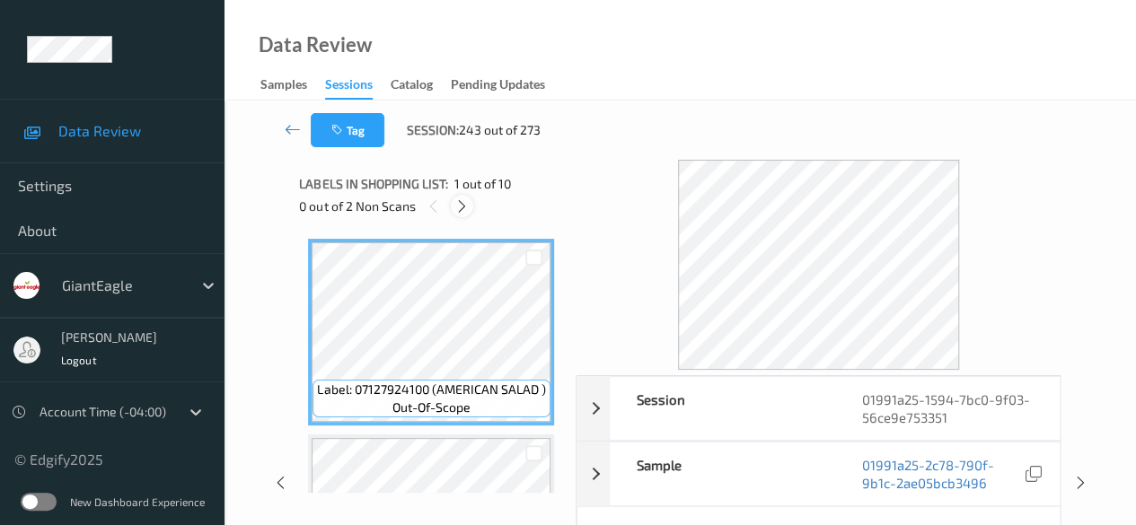
click at [456, 202] on icon at bounding box center [461, 206] width 15 height 16
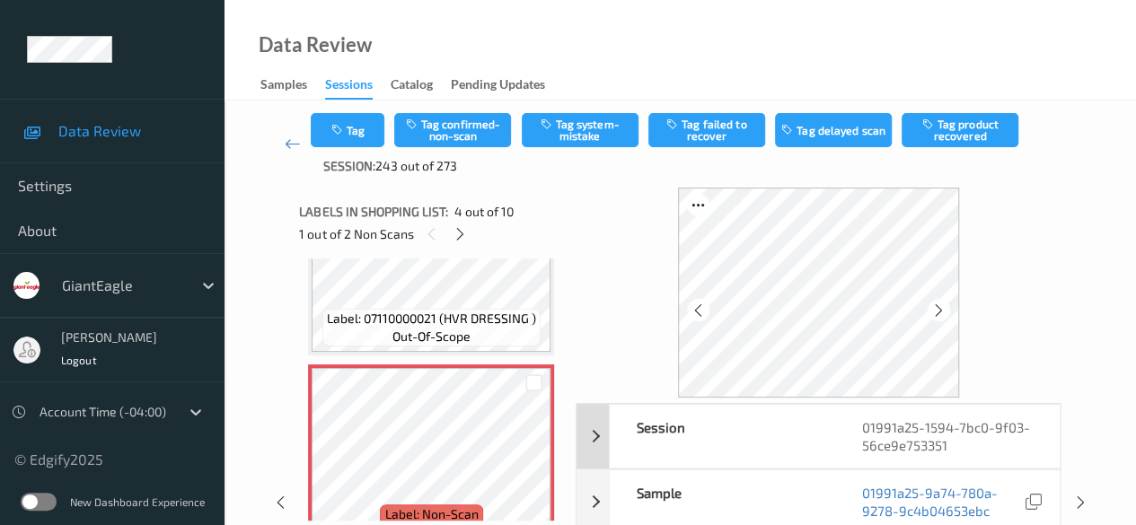
scroll to position [90, 0]
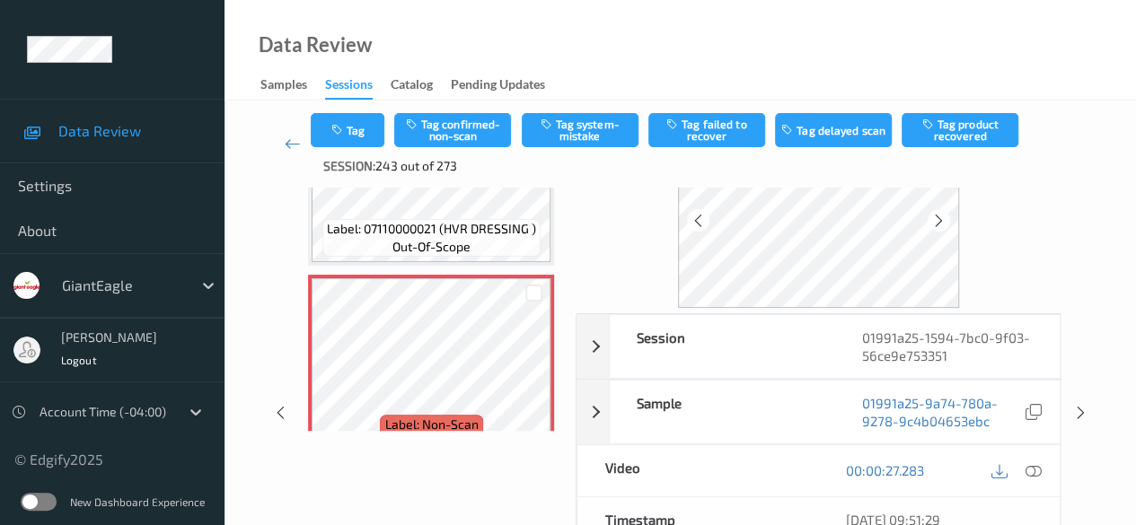
click at [916, 464] on icon at bounding box center [1033, 470] width 16 height 16
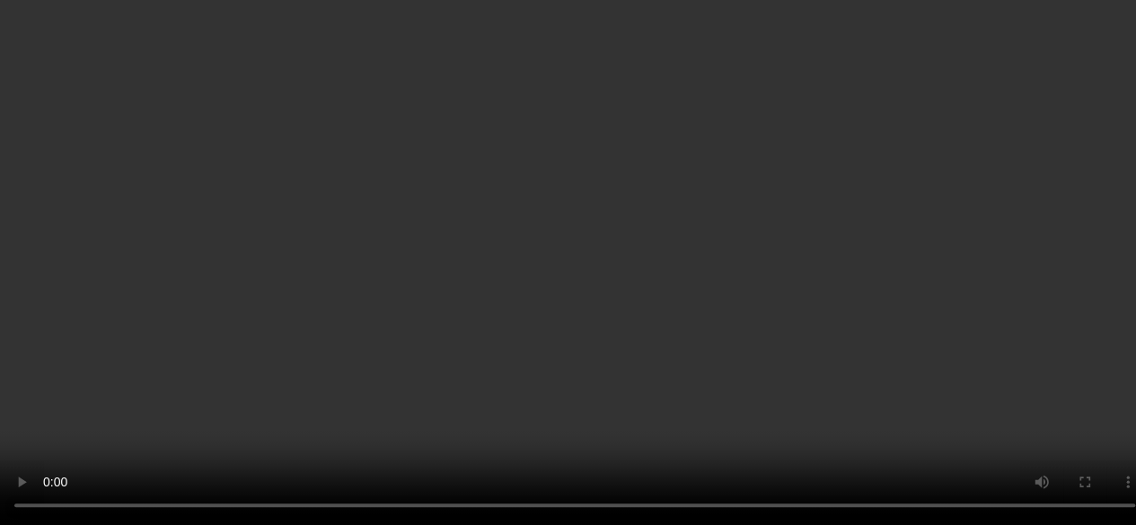
scroll to position [580, 0]
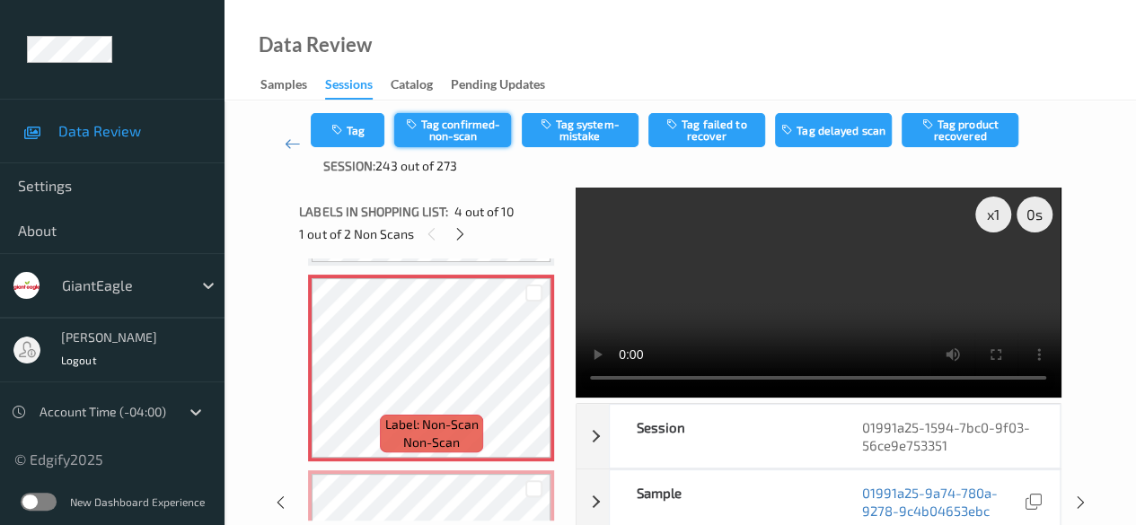
click at [458, 136] on button "Tag confirmed-non-scan" at bounding box center [452, 130] width 117 height 34
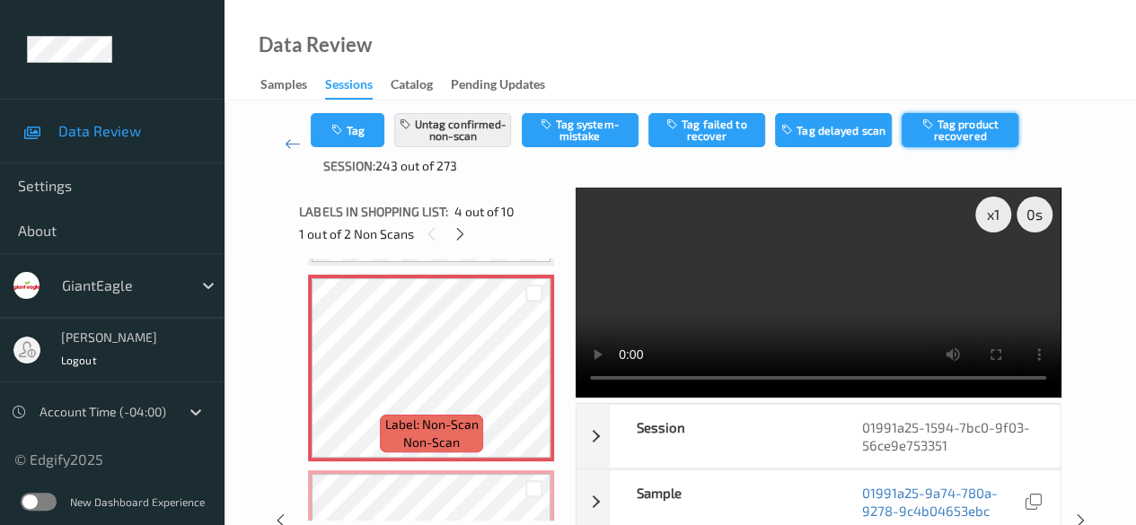
click at [916, 133] on button "Tag product recovered" at bounding box center [959, 130] width 117 height 34
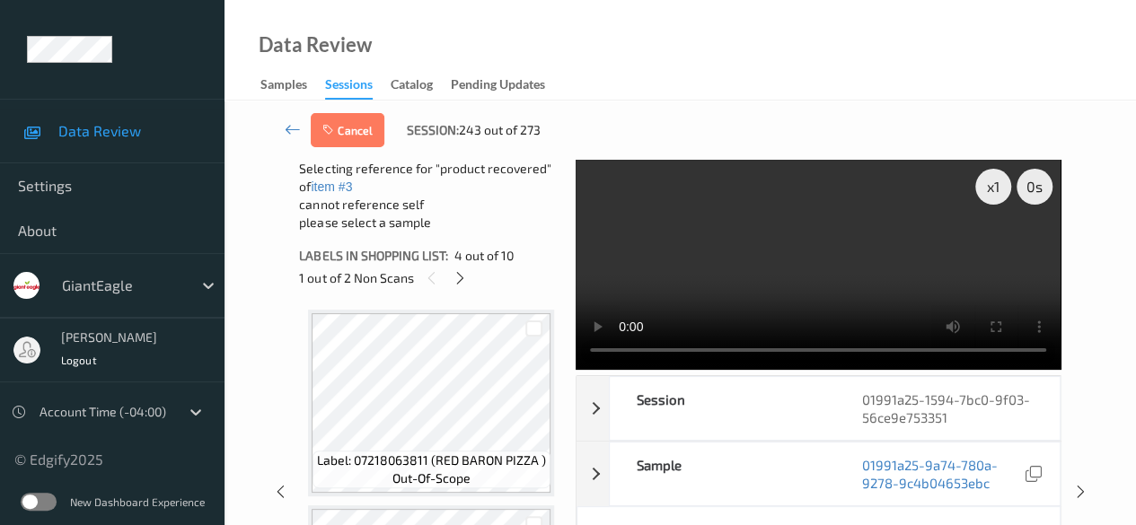
scroll to position [939, 0]
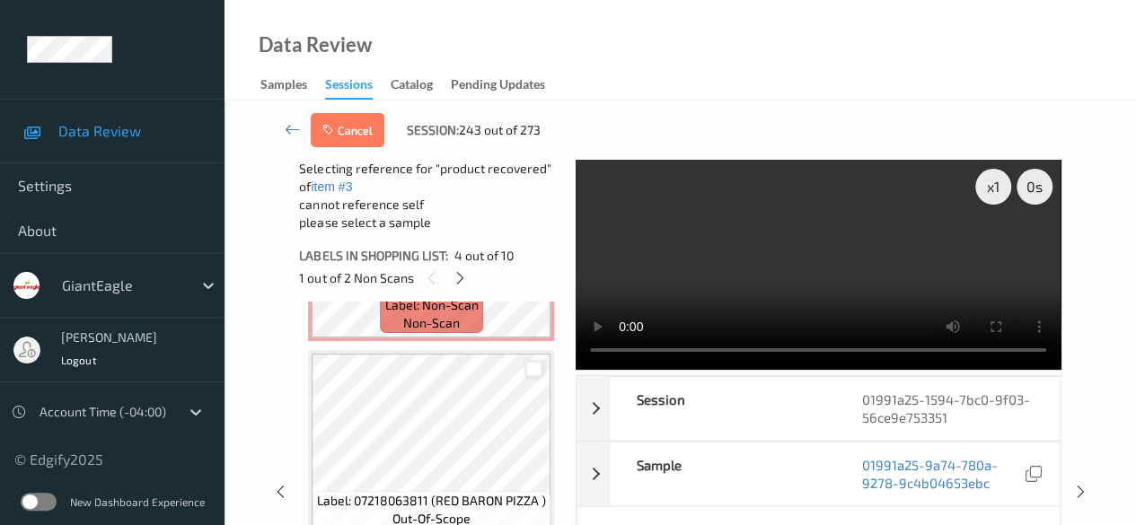
click at [537, 370] on div at bounding box center [533, 369] width 17 height 17
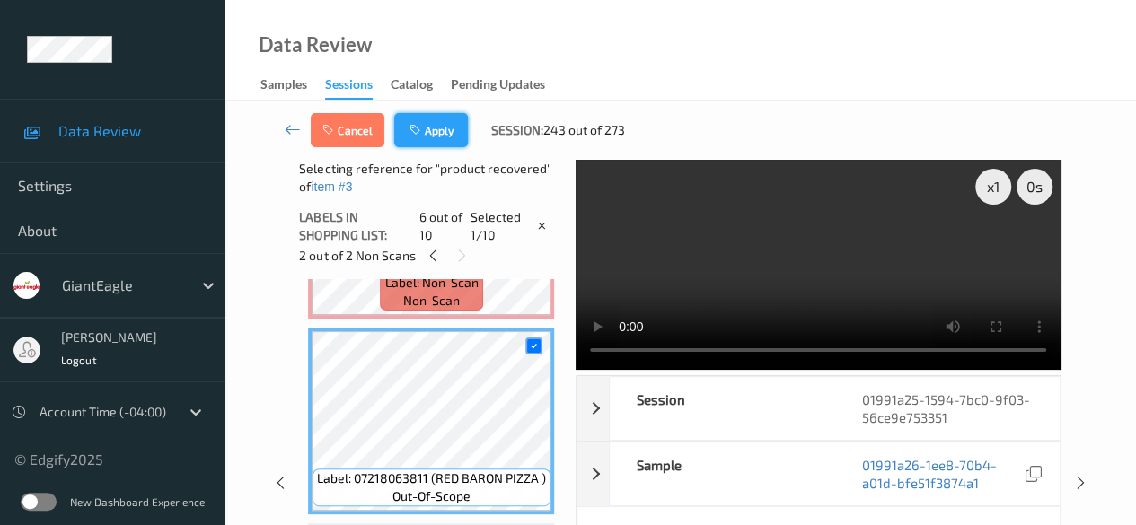
click at [418, 124] on icon "button" at bounding box center [416, 130] width 15 height 13
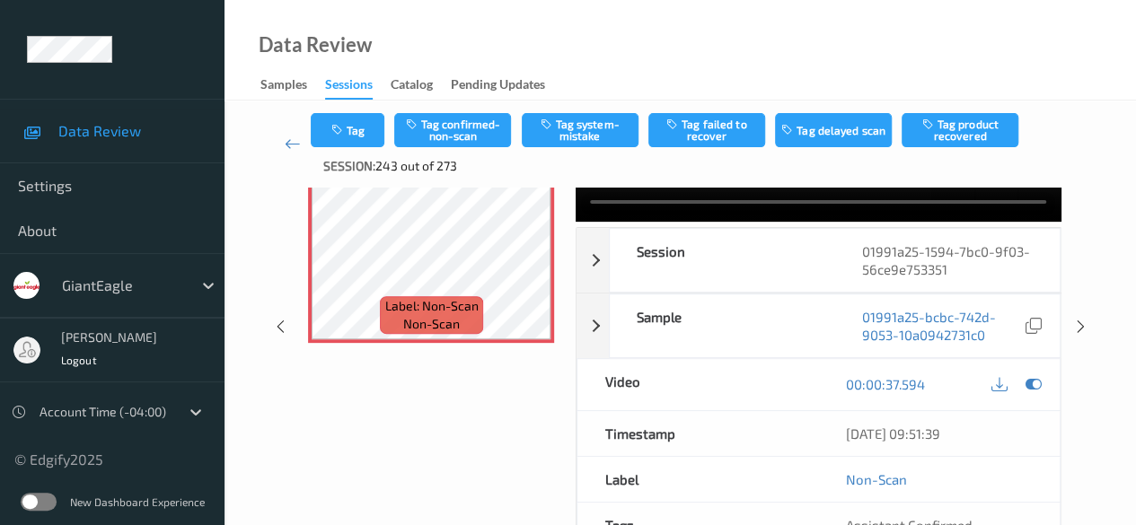
scroll to position [180, 0]
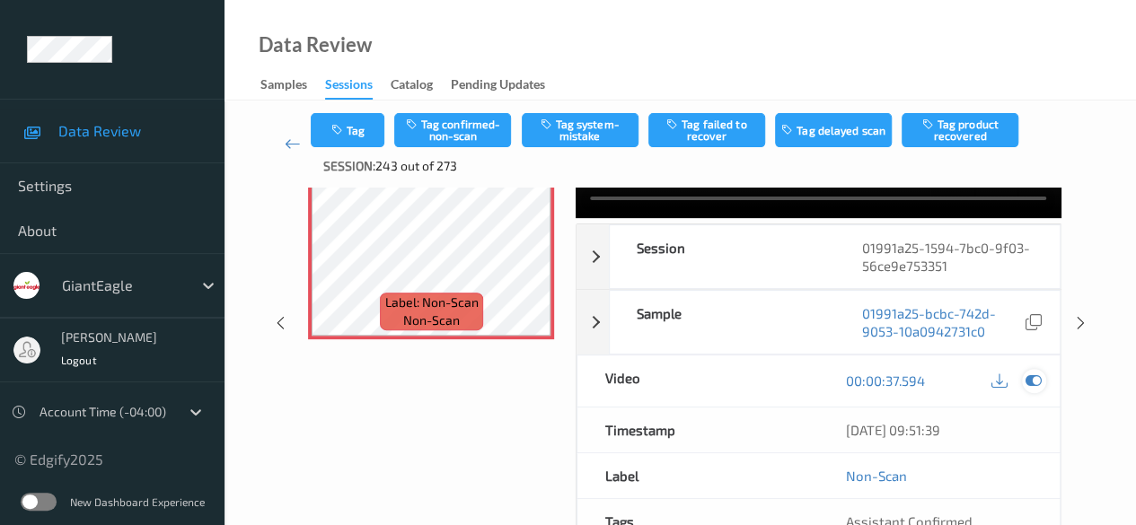
click at [916, 379] on icon at bounding box center [1033, 381] width 16 height 16
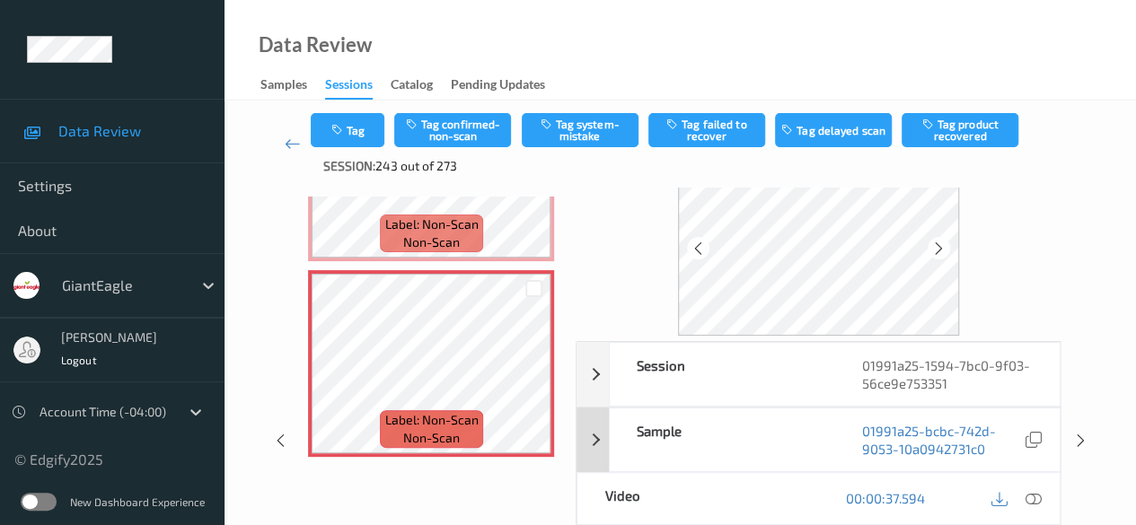
scroll to position [90, 0]
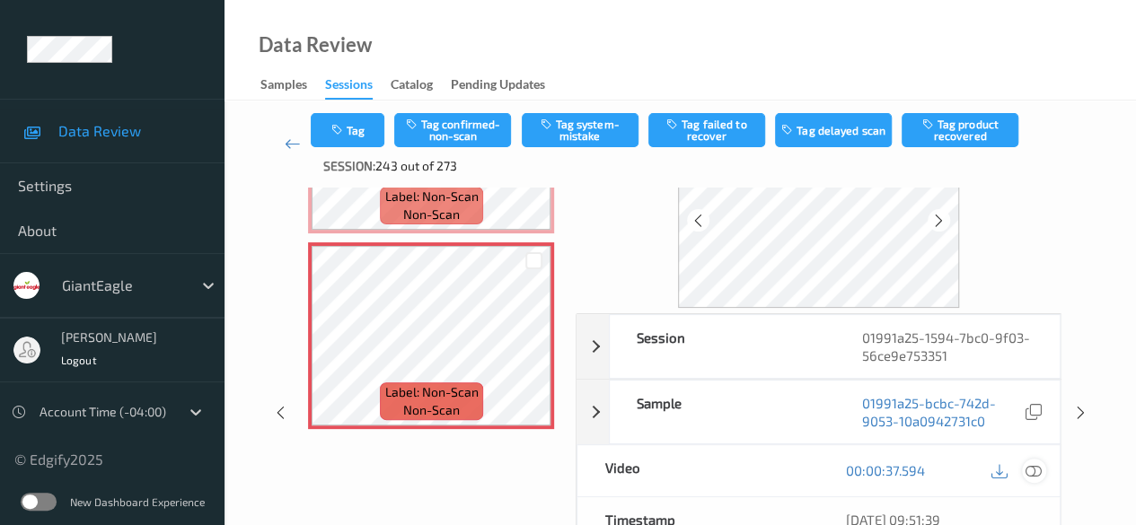
click at [916, 470] on icon at bounding box center [1033, 470] width 16 height 16
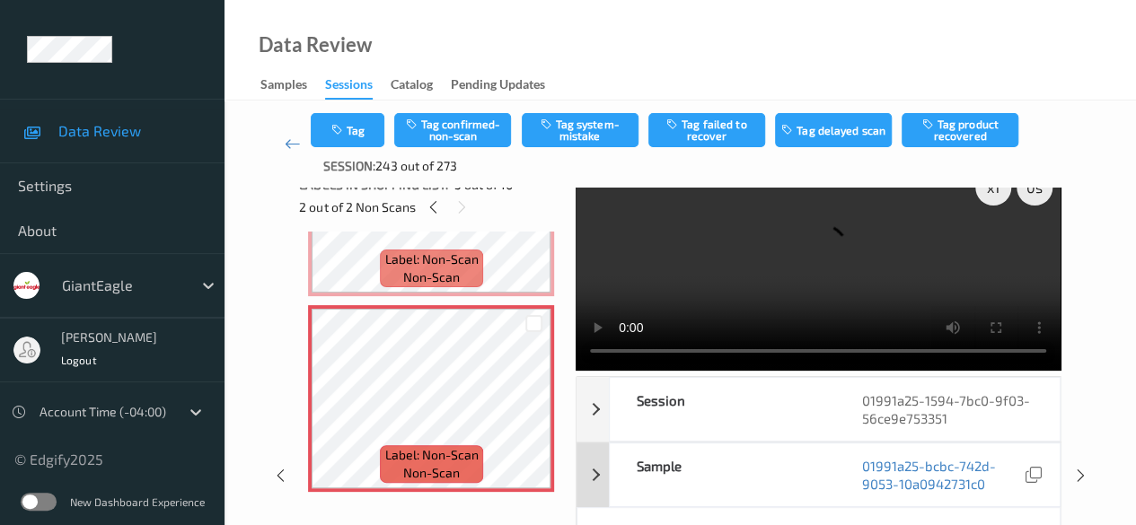
scroll to position [0, 0]
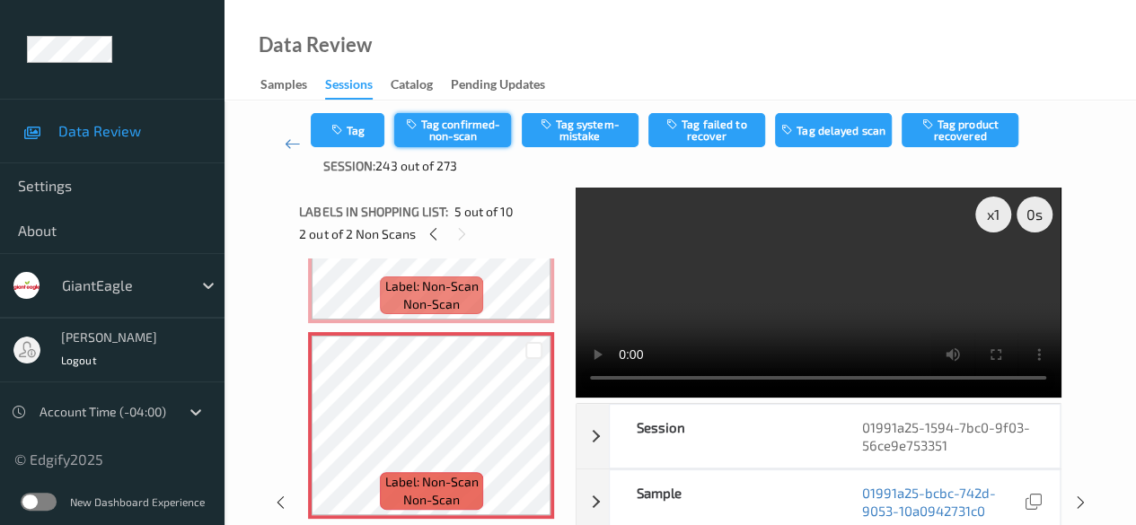
click at [438, 131] on button "Tag confirmed-non-scan" at bounding box center [452, 130] width 117 height 34
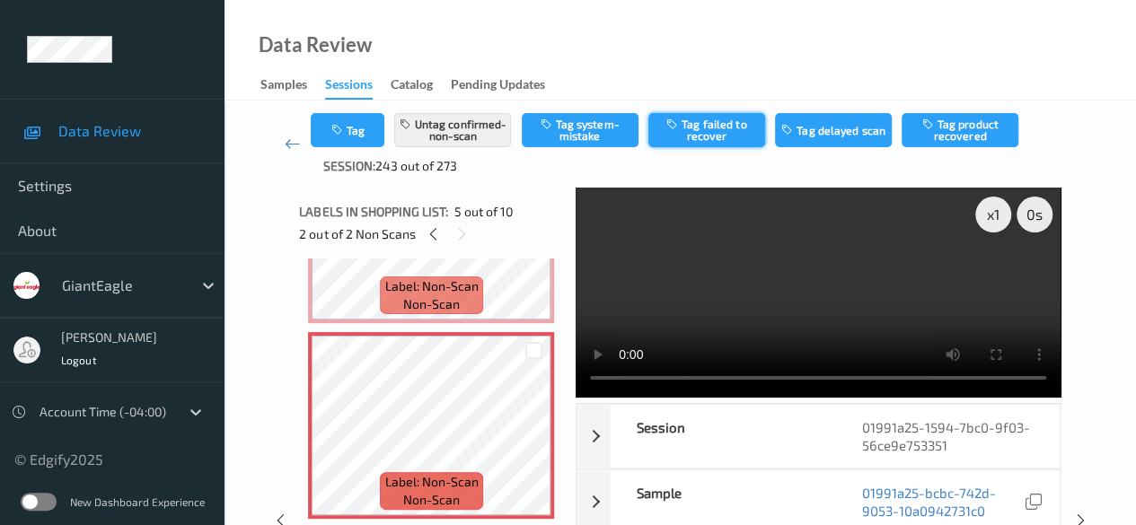
click at [733, 130] on button "Tag failed to recover" at bounding box center [706, 130] width 117 height 34
click at [290, 141] on icon at bounding box center [293, 144] width 16 height 18
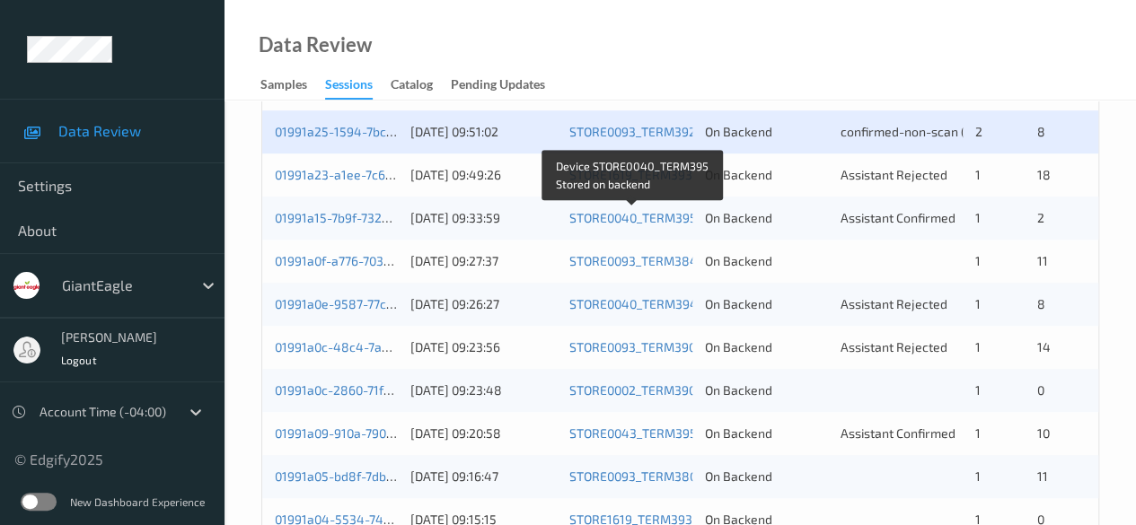
scroll to position [539, 0]
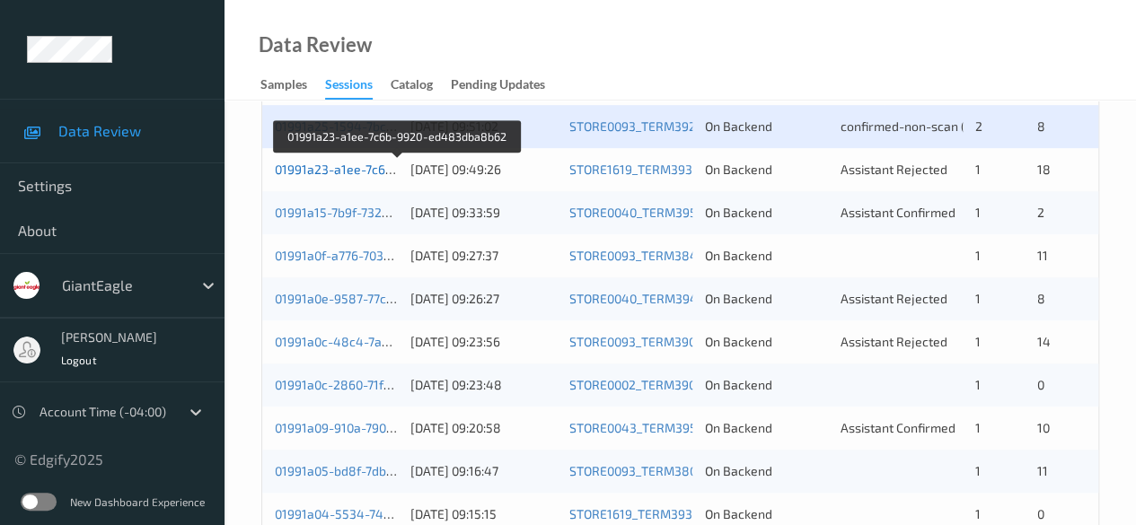
click at [353, 168] on link "01991a23-a1ee-7c6b-9920-ed483dba8b62" at bounding box center [398, 169] width 246 height 15
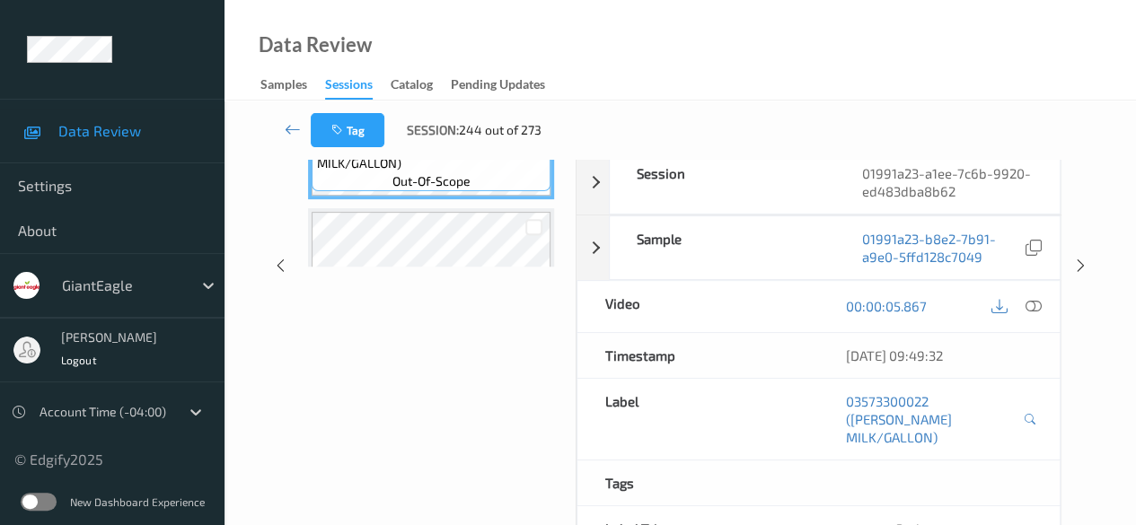
scroll to position [45, 0]
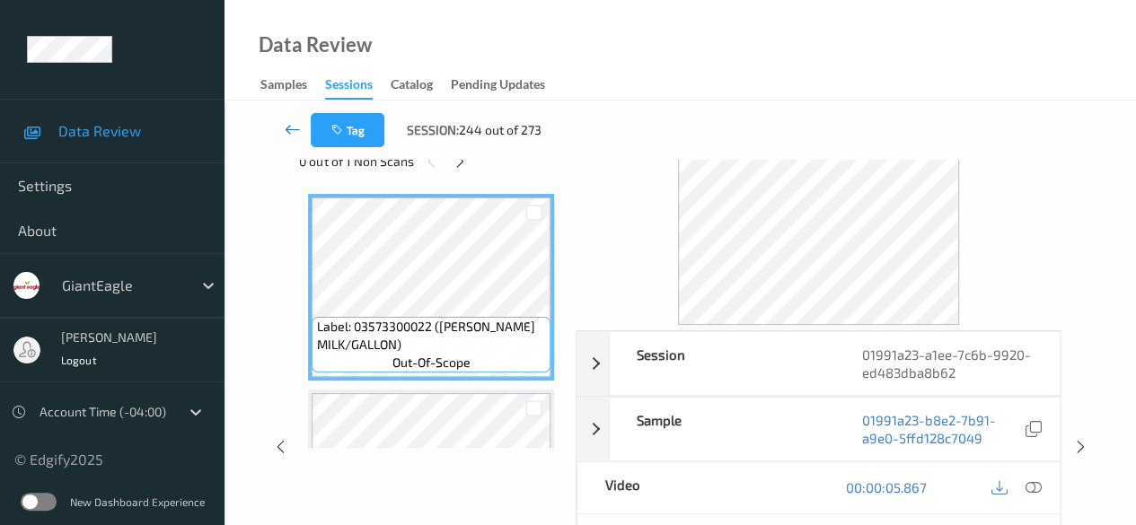
click at [297, 130] on icon at bounding box center [293, 129] width 16 height 18
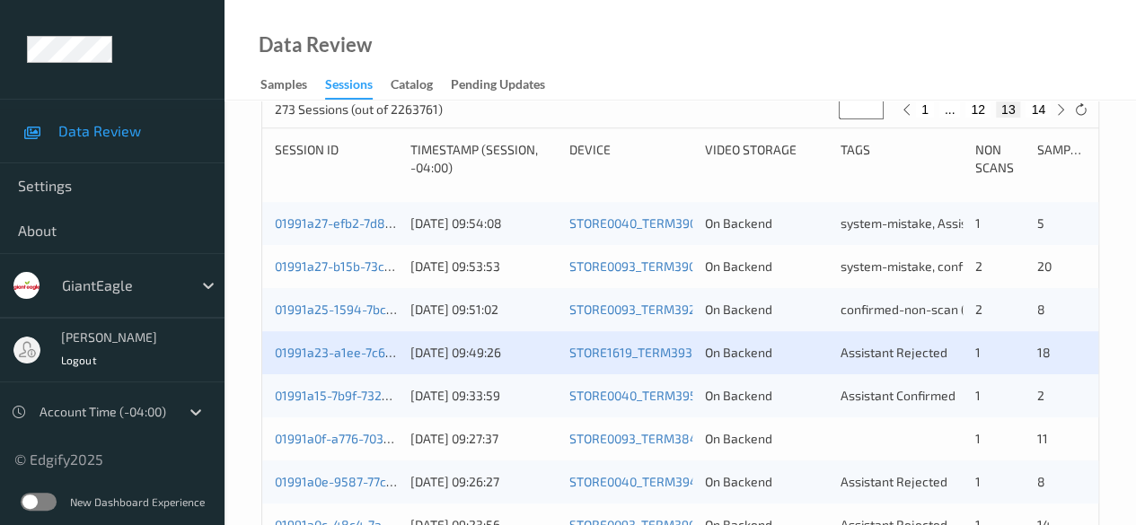
scroll to position [359, 0]
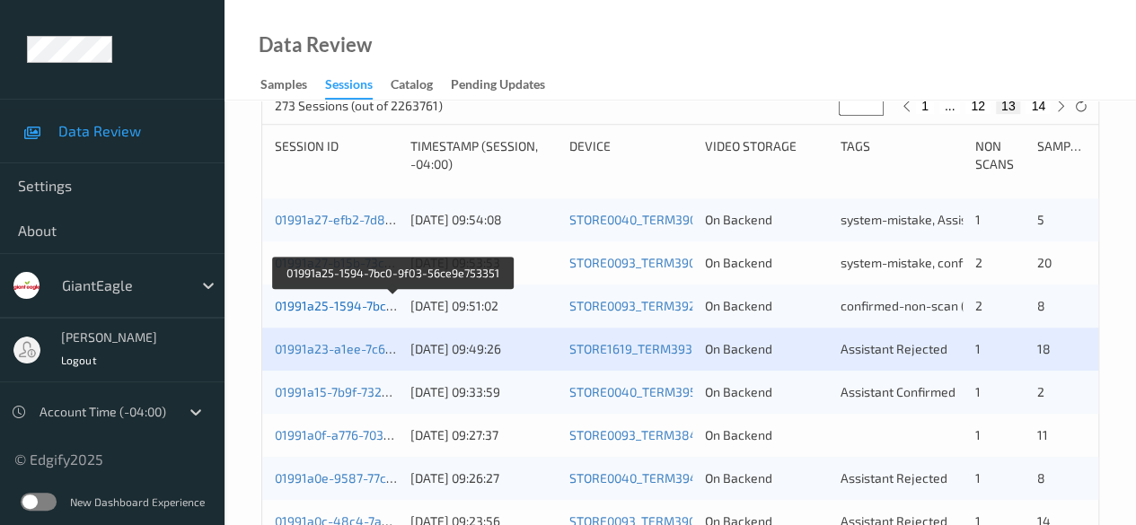
click at [345, 304] on link "01991a25-1594-7bc0-9f03-56ce9e753351" at bounding box center [394, 305] width 238 height 15
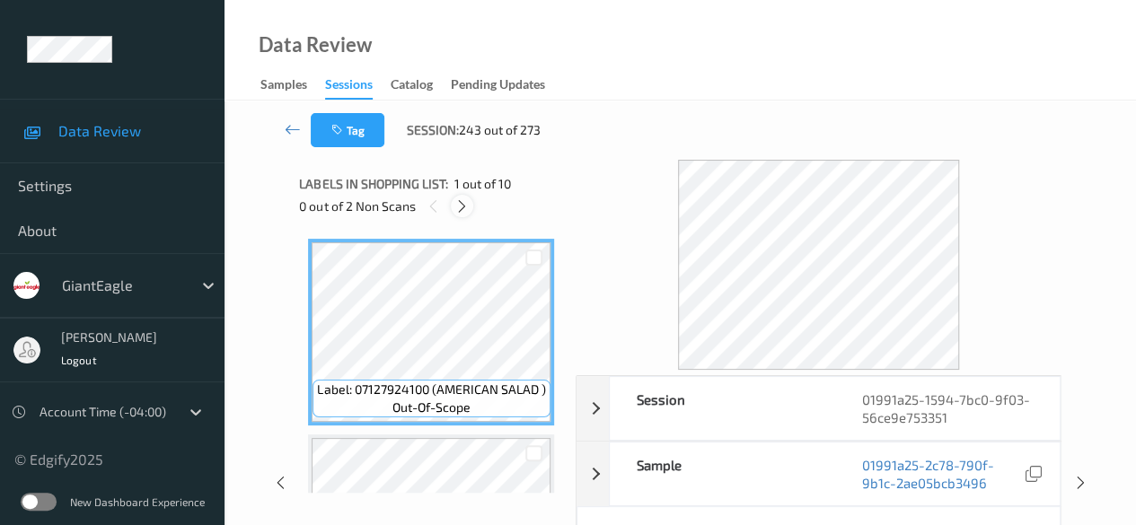
click at [464, 205] on icon at bounding box center [461, 206] width 15 height 16
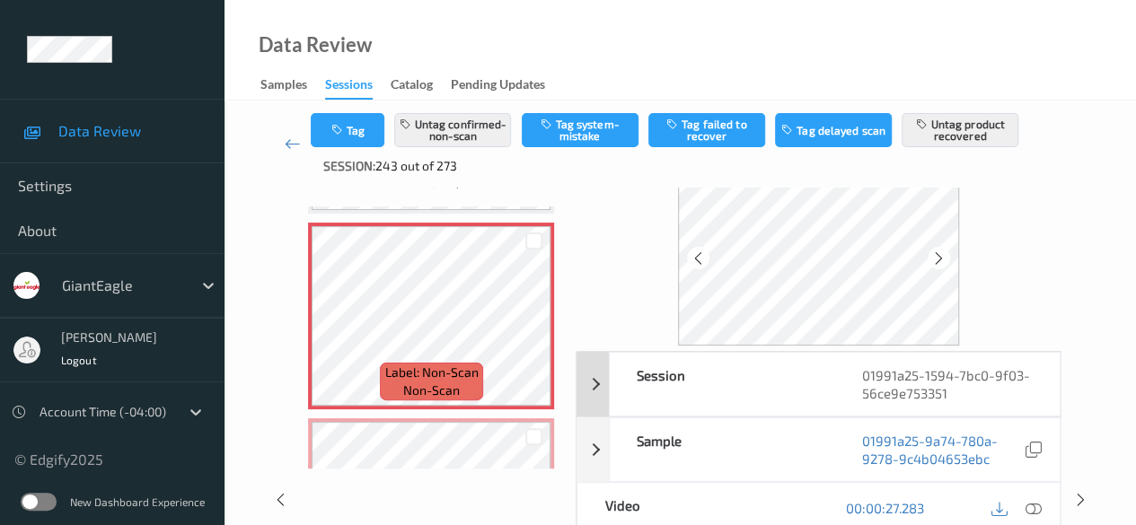
scroll to position [90, 0]
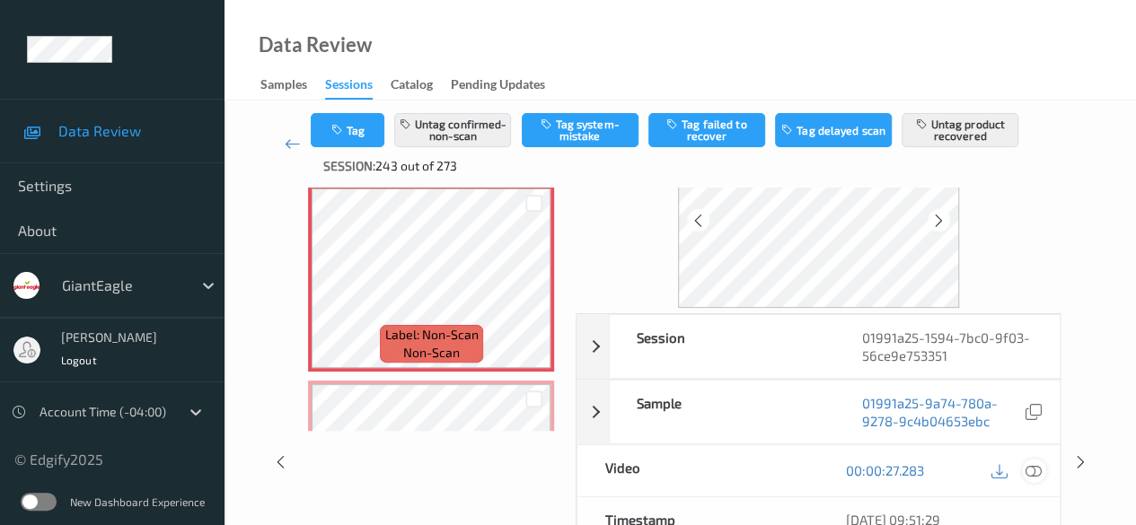
click at [916, 467] on icon at bounding box center [1033, 470] width 16 height 16
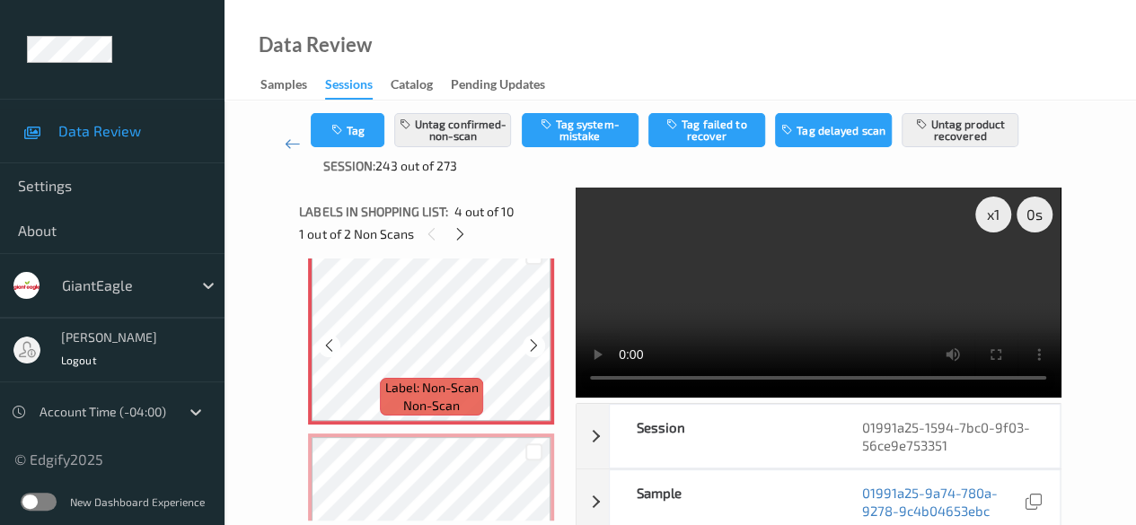
scroll to position [580, 0]
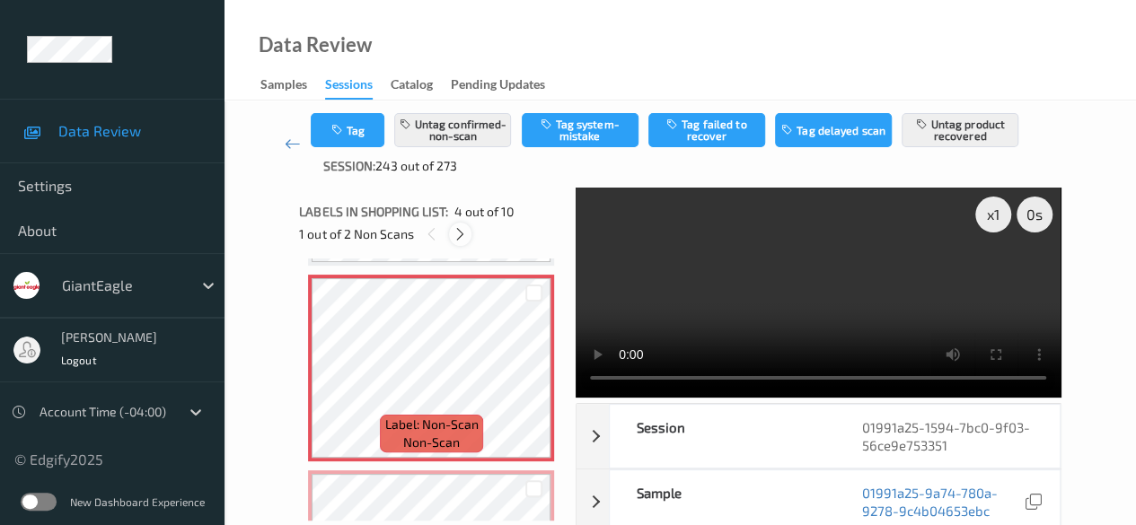
click at [462, 235] on icon at bounding box center [460, 234] width 15 height 16
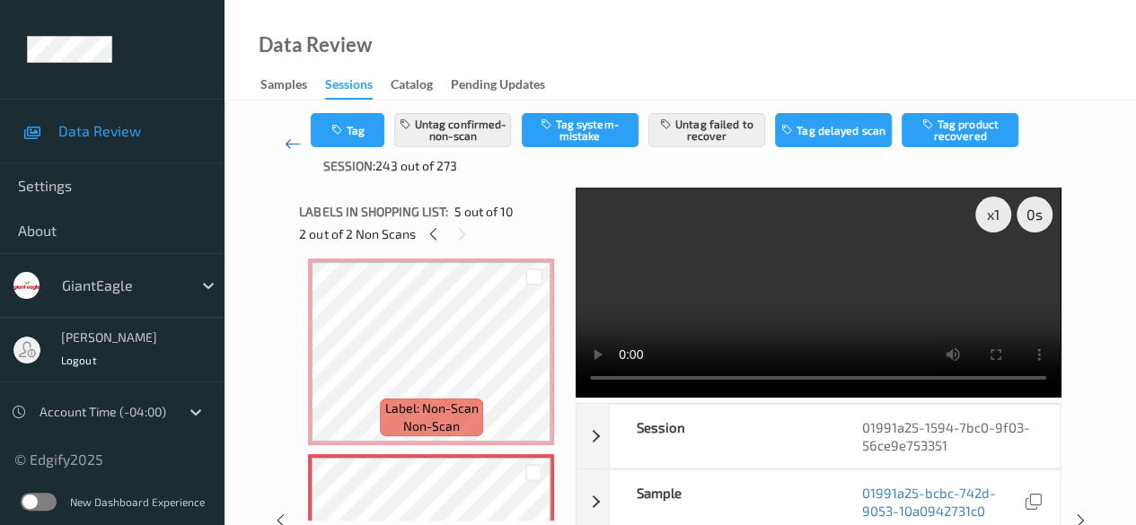
click at [287, 142] on icon at bounding box center [293, 144] width 16 height 18
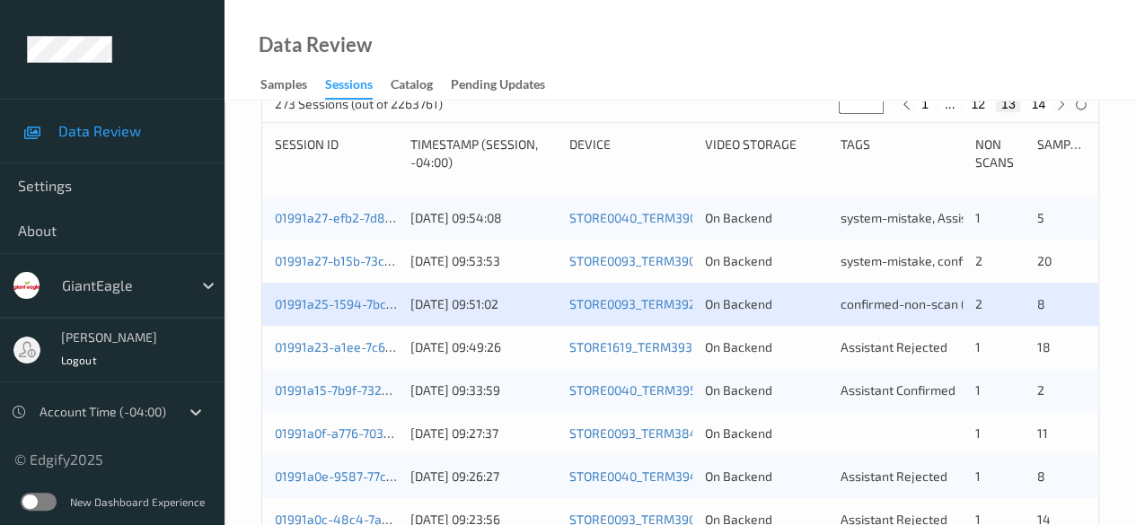
scroll to position [449, 0]
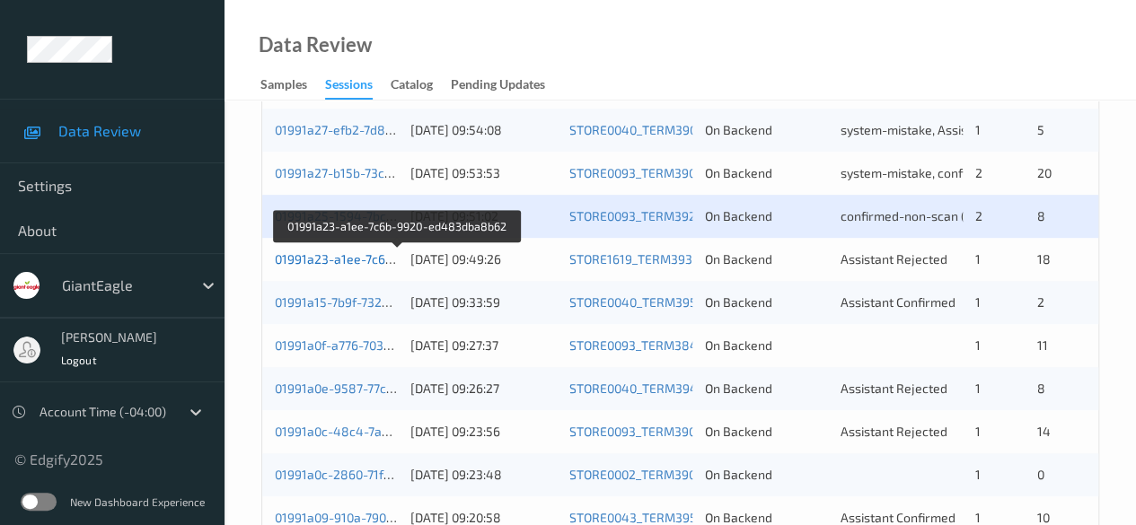
click at [330, 257] on link "01991a23-a1ee-7c6b-9920-ed483dba8b62" at bounding box center [398, 258] width 246 height 15
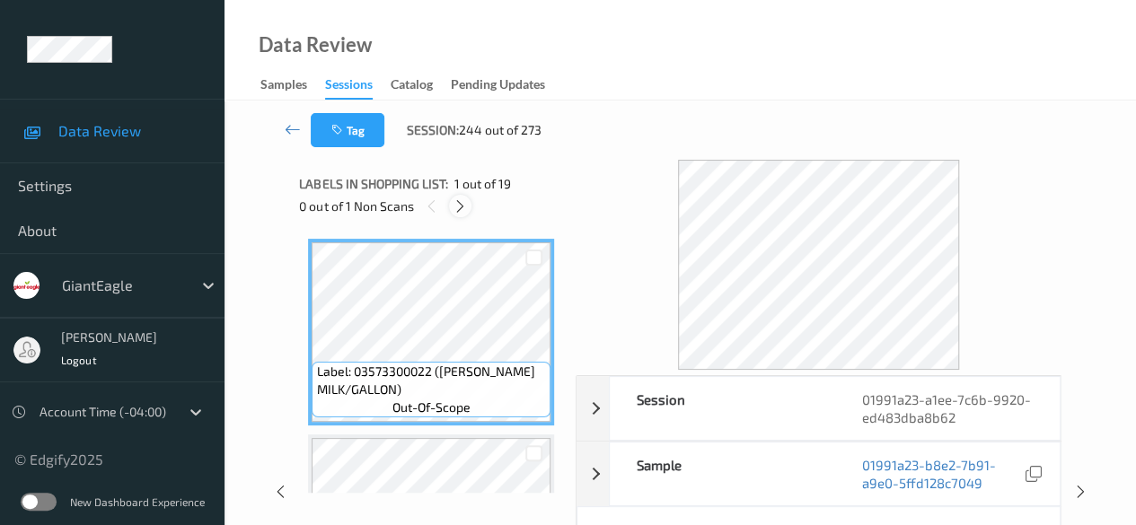
click at [460, 206] on icon at bounding box center [460, 206] width 15 height 16
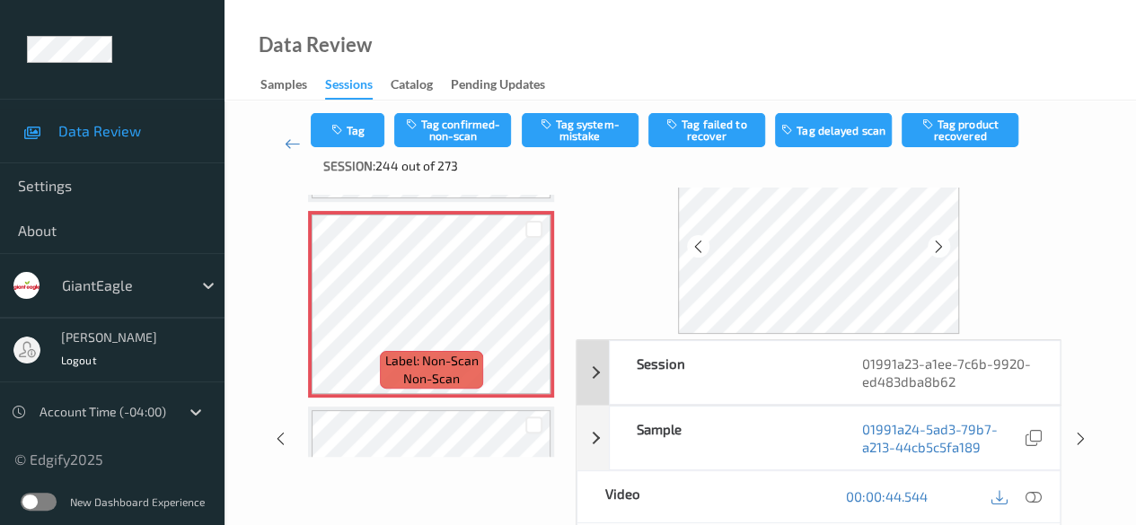
scroll to position [90, 0]
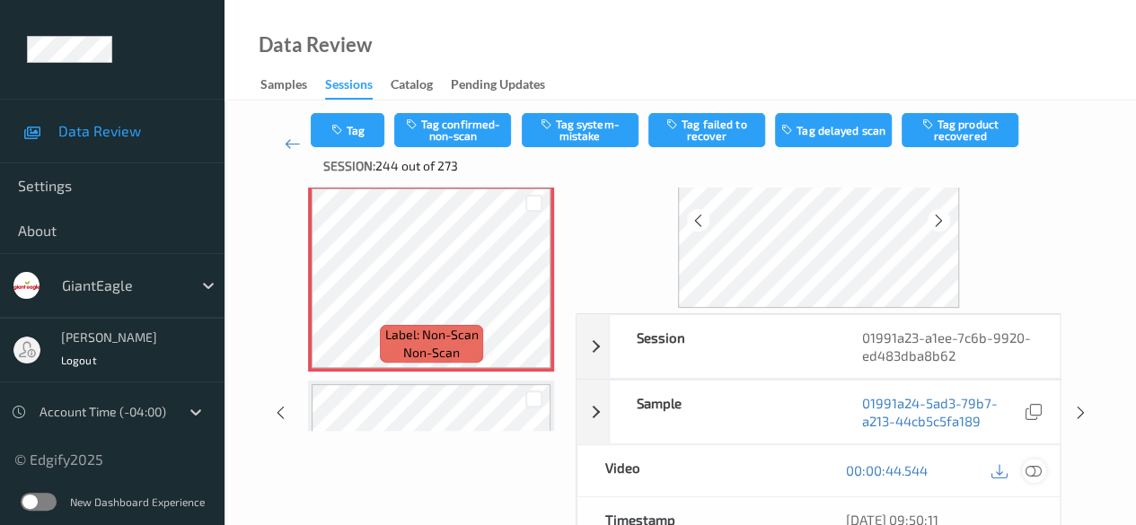
click at [916, 469] on icon at bounding box center [1033, 470] width 16 height 16
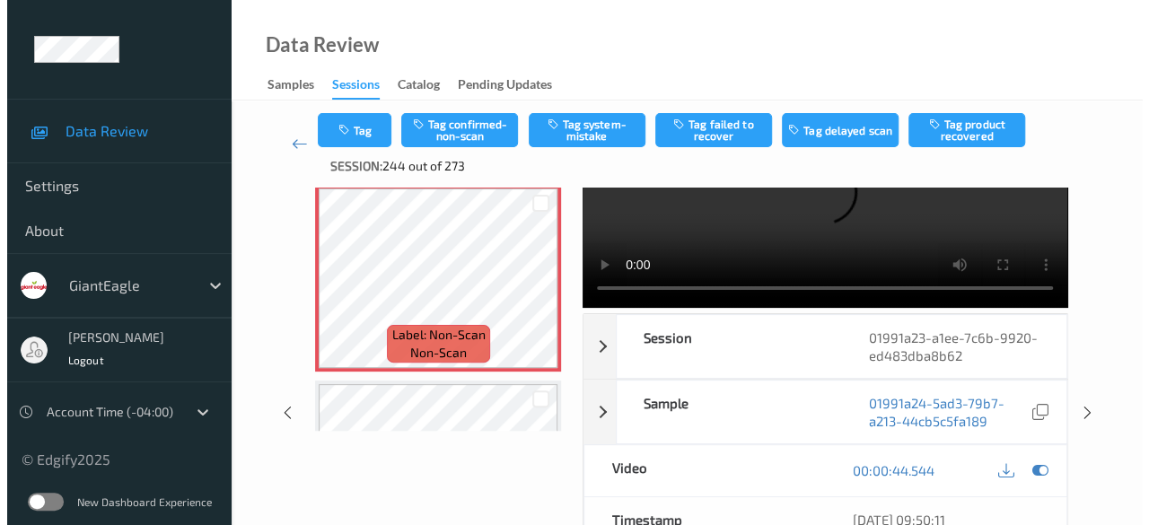
scroll to position [0, 0]
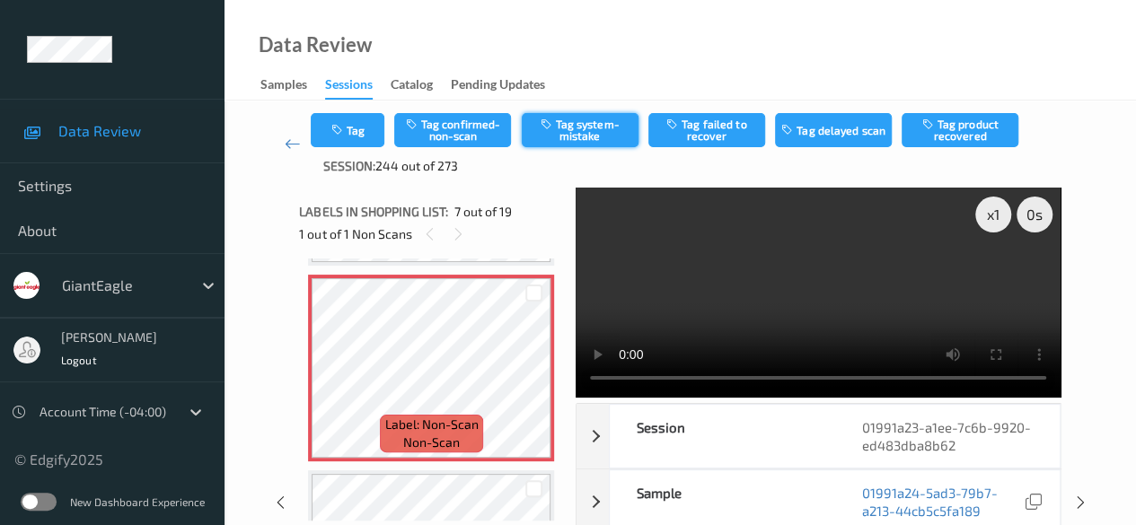
click at [572, 134] on button "Tag system-mistake" at bounding box center [580, 130] width 117 height 34
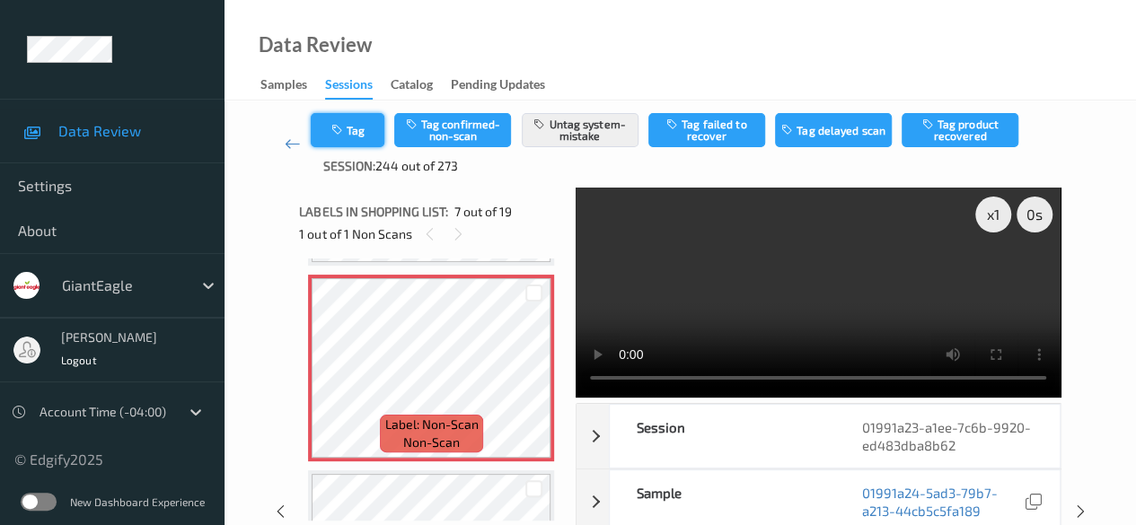
click at [356, 137] on button "Tag" at bounding box center [348, 130] width 74 height 34
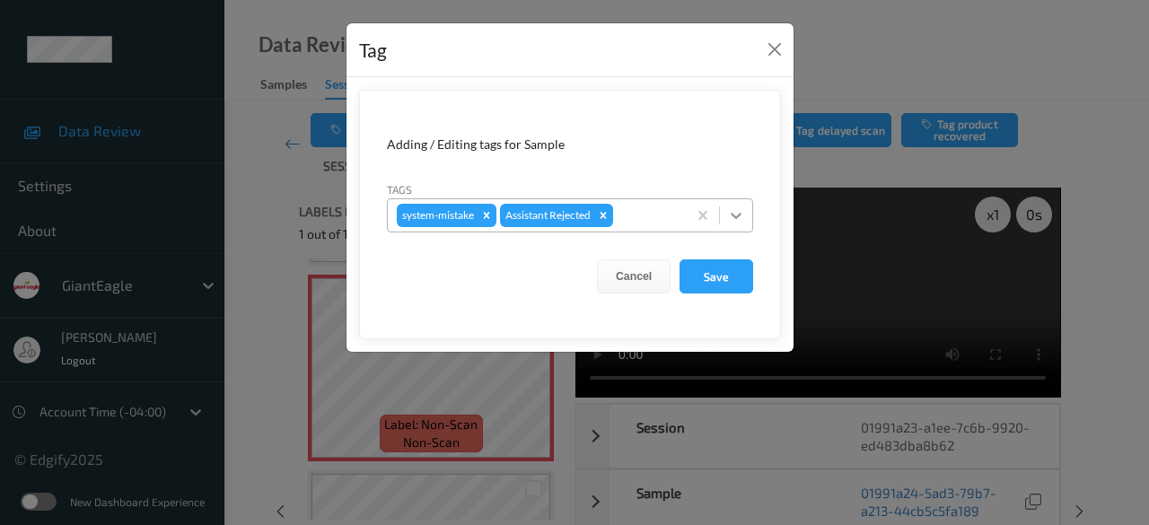
click at [733, 215] on icon at bounding box center [736, 216] width 18 height 18
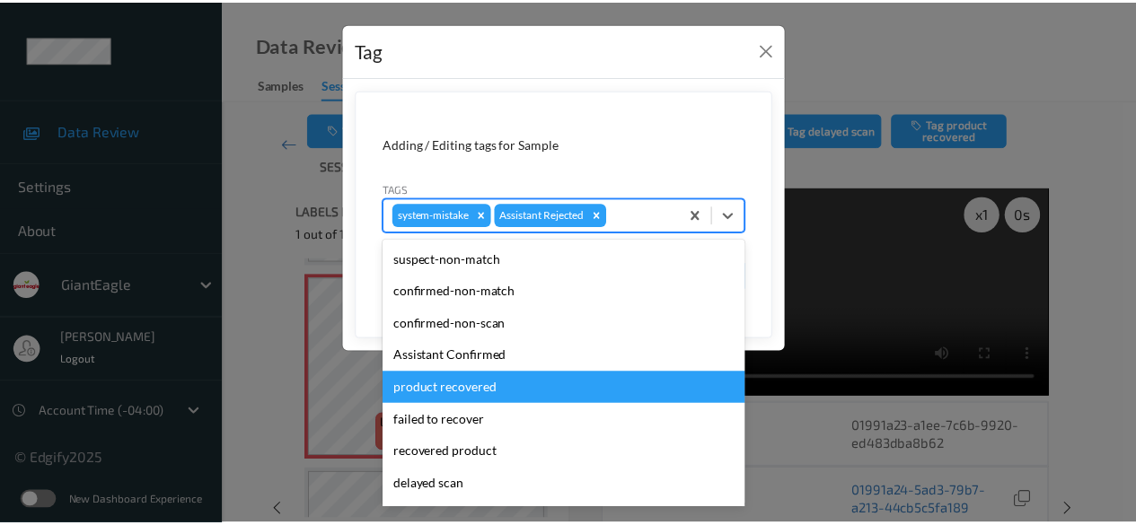
scroll to position [158, 0]
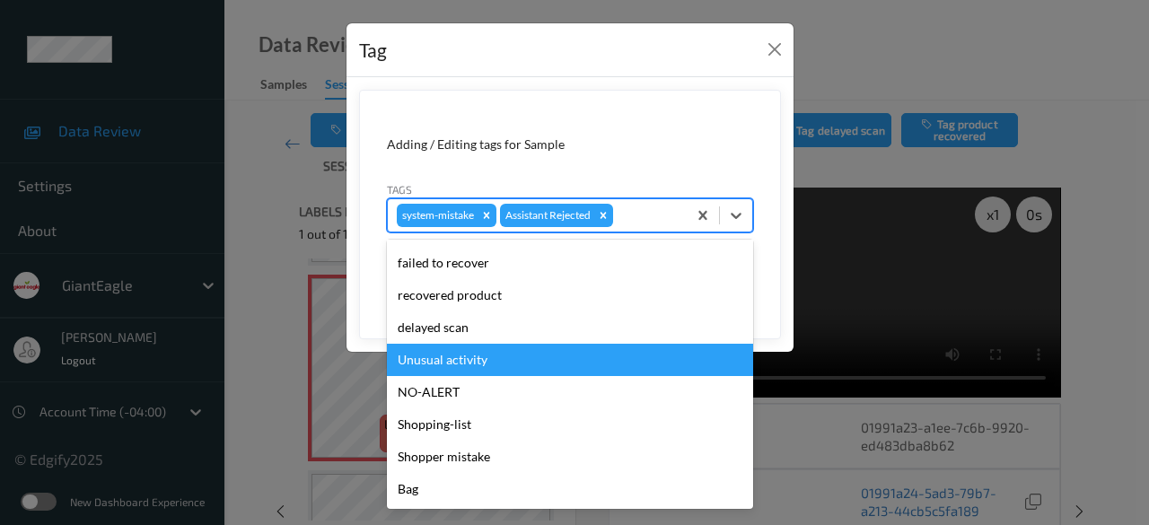
click at [501, 358] on div "Unusual activity" at bounding box center [570, 360] width 366 height 32
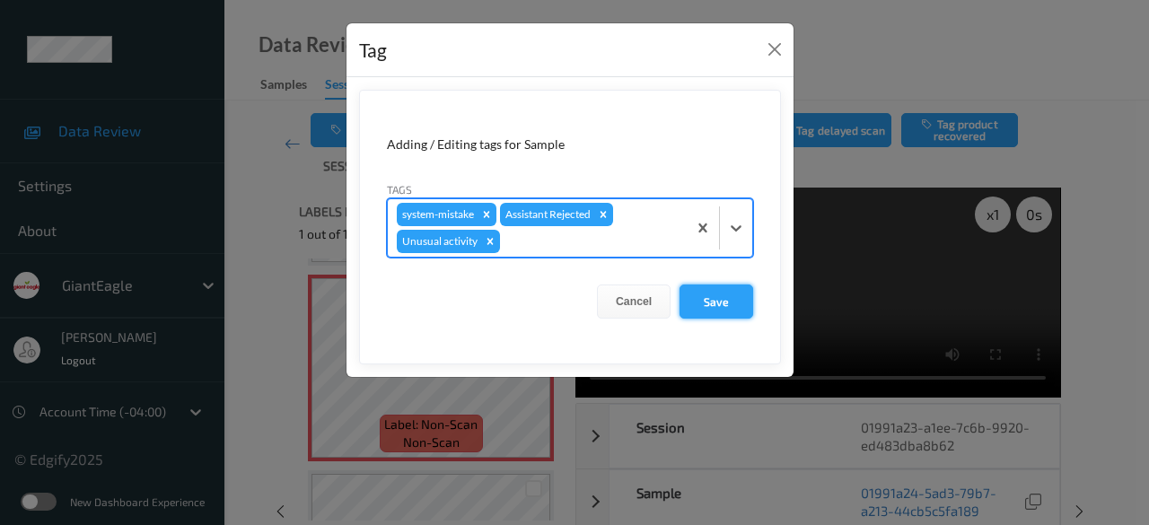
click at [734, 300] on button "Save" at bounding box center [717, 302] width 74 height 34
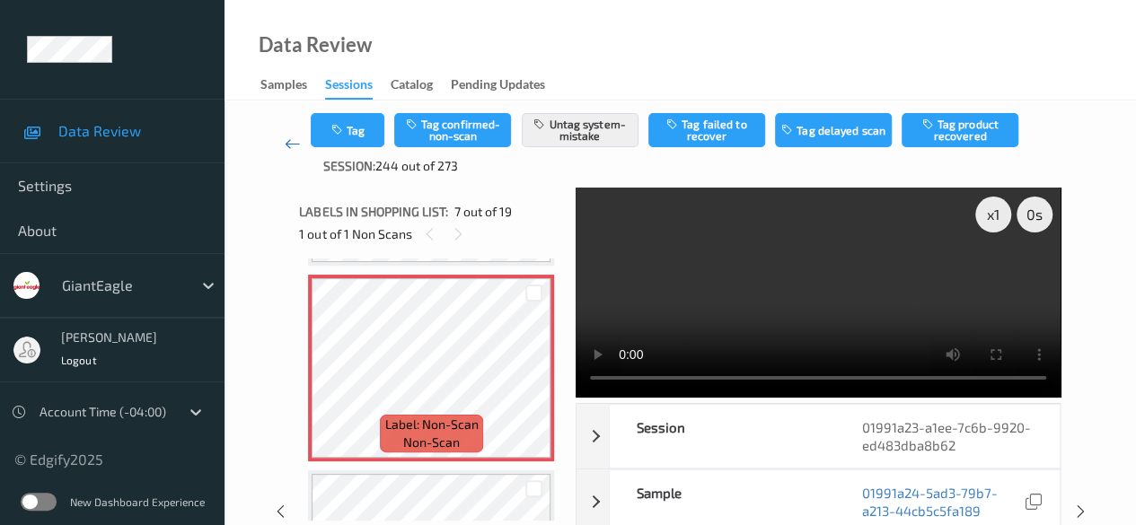
click at [295, 141] on icon at bounding box center [293, 144] width 16 height 18
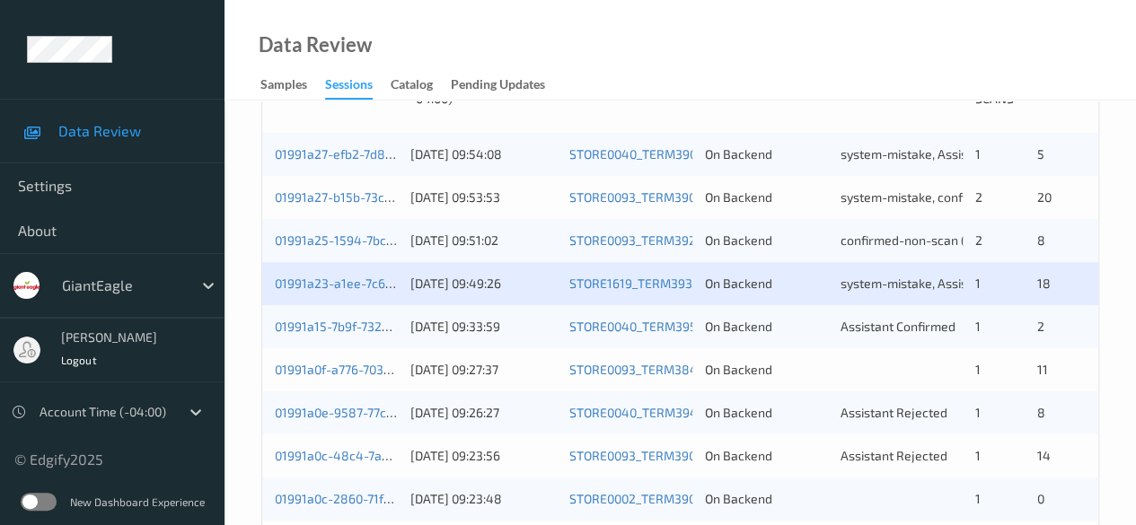
scroll to position [449, 0]
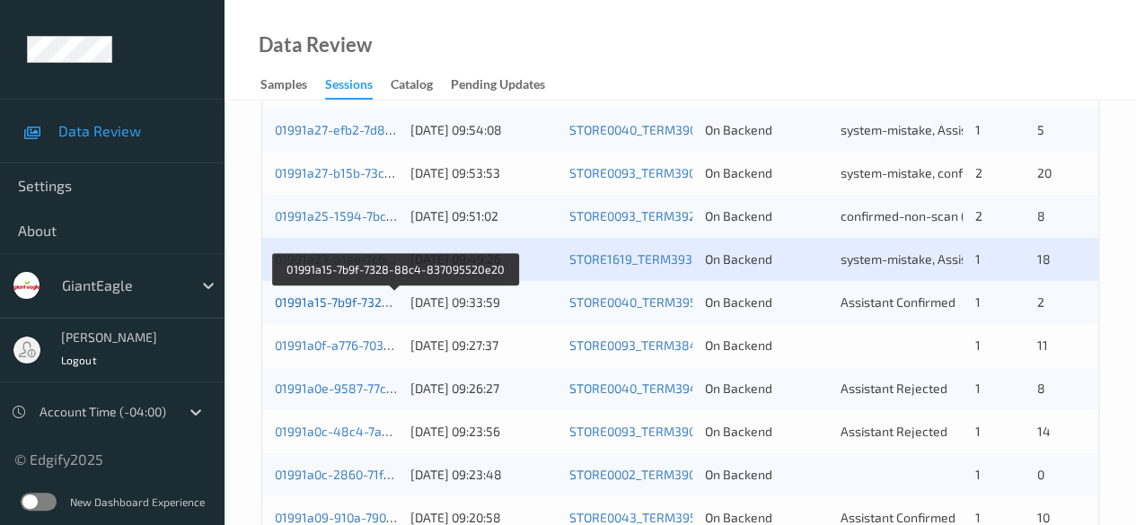
click at [360, 304] on link "01991a15-7b9f-7328-88c4-837095520e20" at bounding box center [396, 302] width 242 height 15
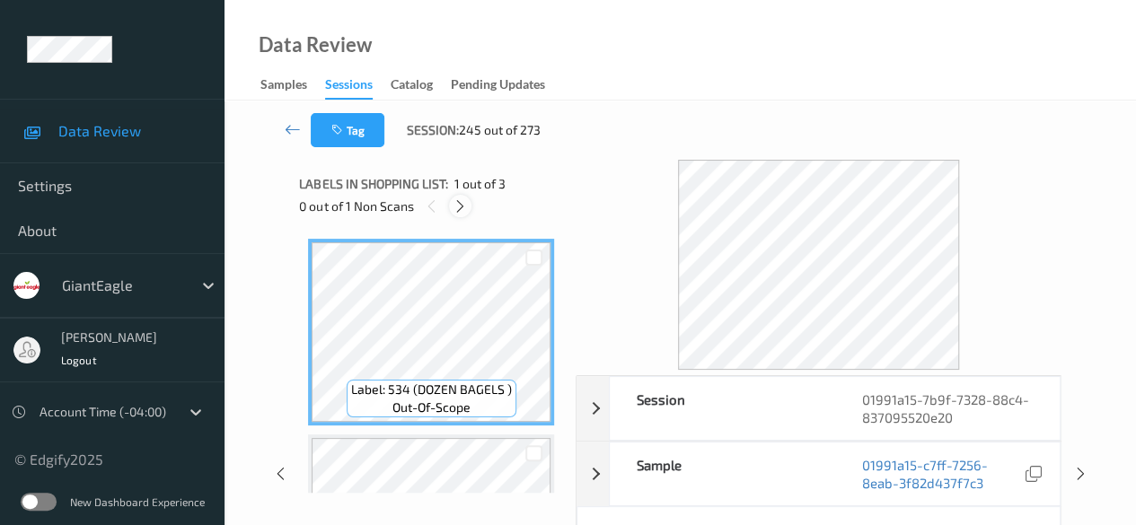
click at [463, 212] on icon at bounding box center [460, 206] width 15 height 16
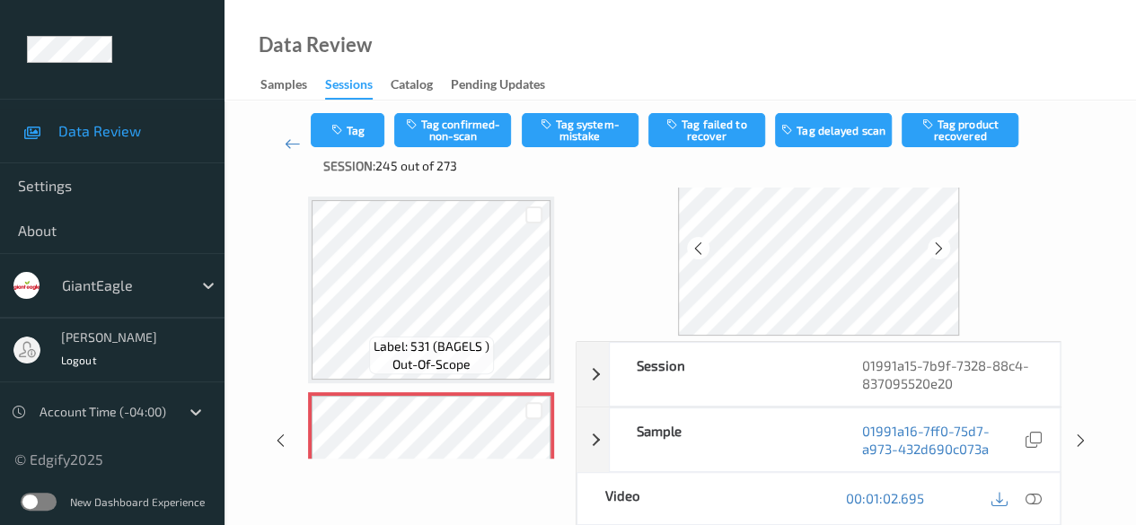
scroll to position [90, 0]
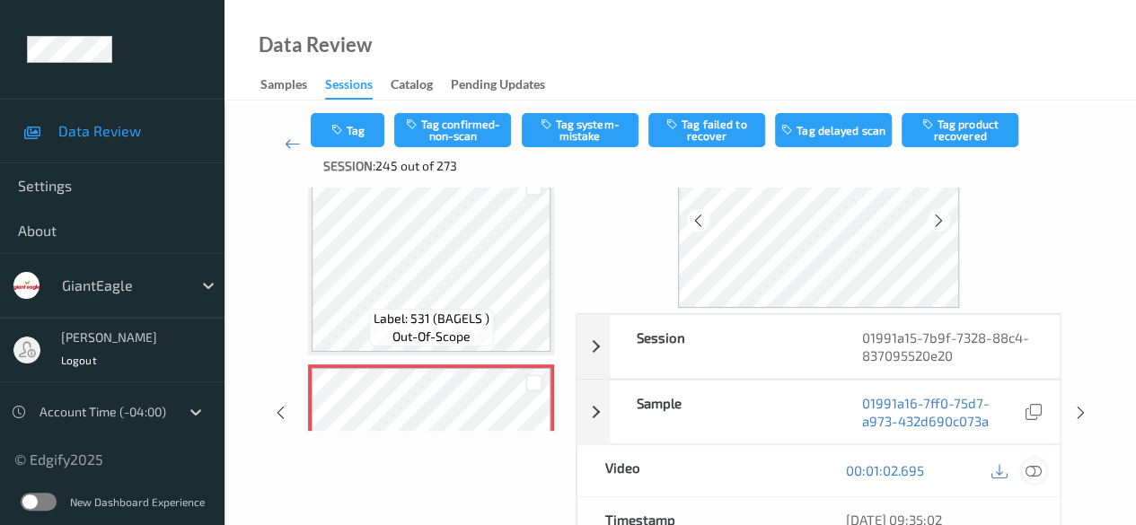
click at [916, 470] on icon at bounding box center [1033, 470] width 16 height 16
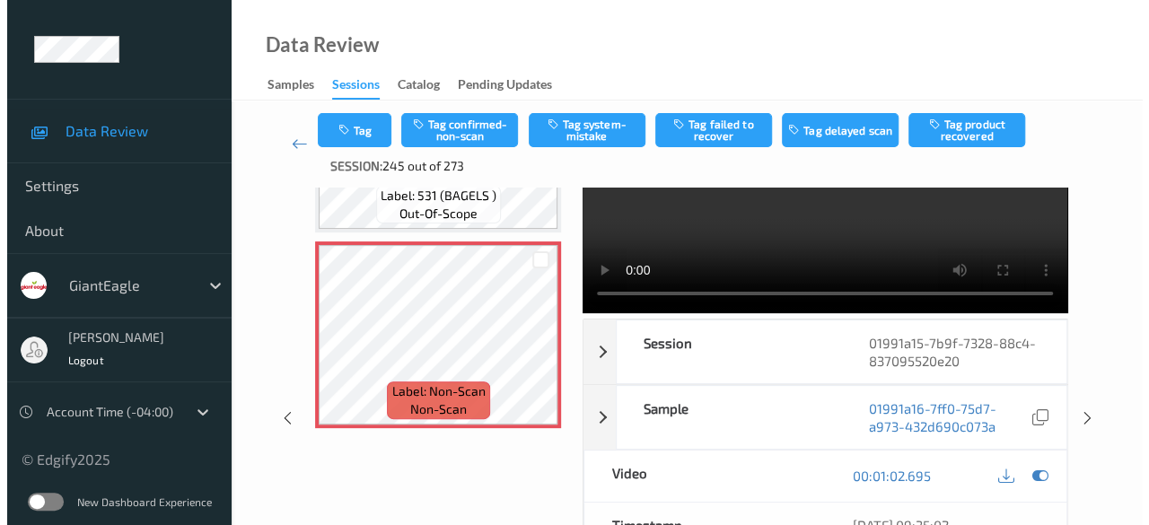
scroll to position [0, 0]
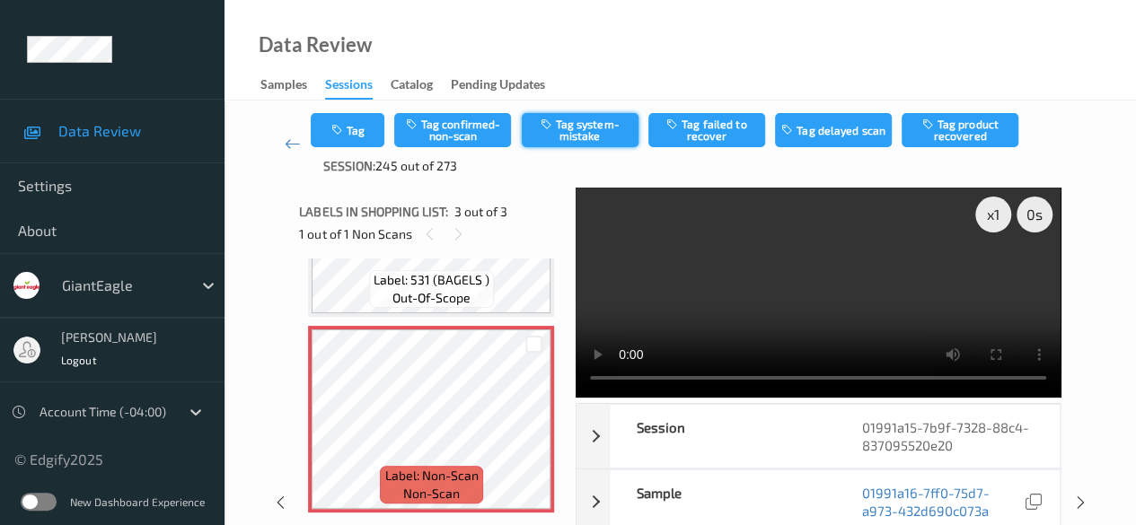
click at [580, 128] on button "Tag system-mistake" at bounding box center [580, 130] width 117 height 34
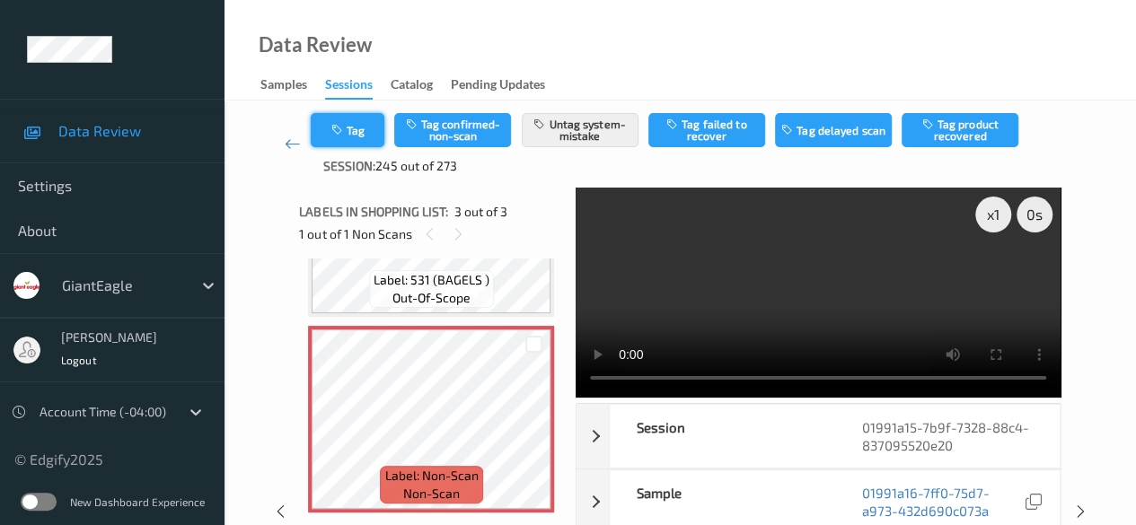
click at [350, 132] on button "Tag" at bounding box center [348, 130] width 74 height 34
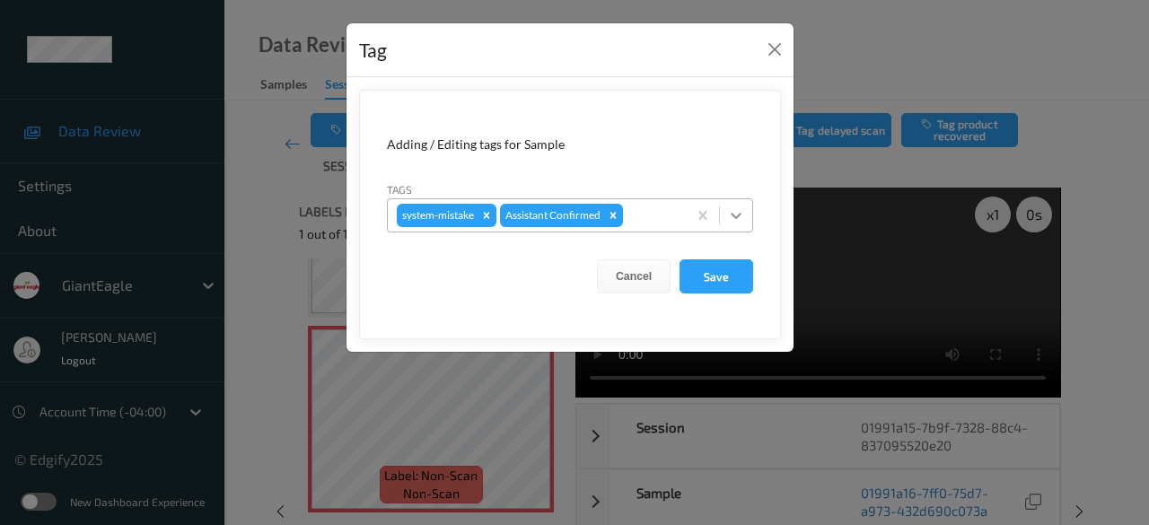
click at [735, 211] on icon at bounding box center [736, 216] width 18 height 18
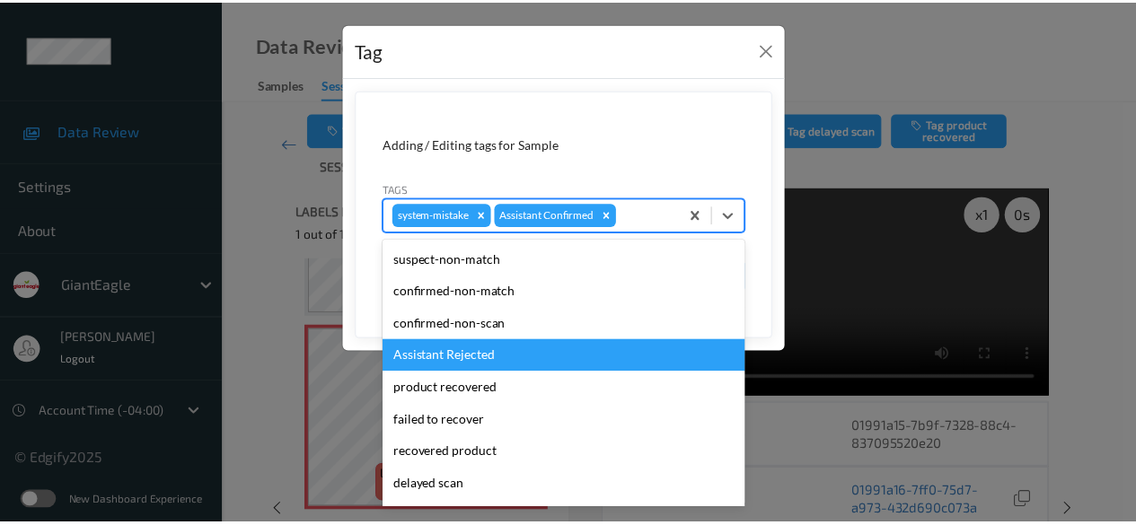
scroll to position [158, 0]
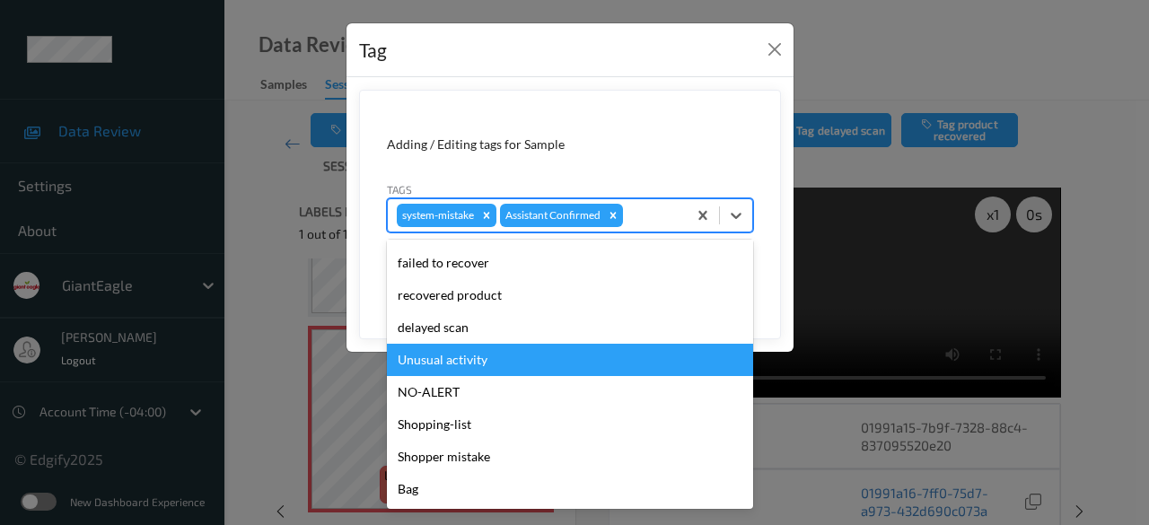
click at [505, 360] on div "Unusual activity" at bounding box center [570, 360] width 366 height 32
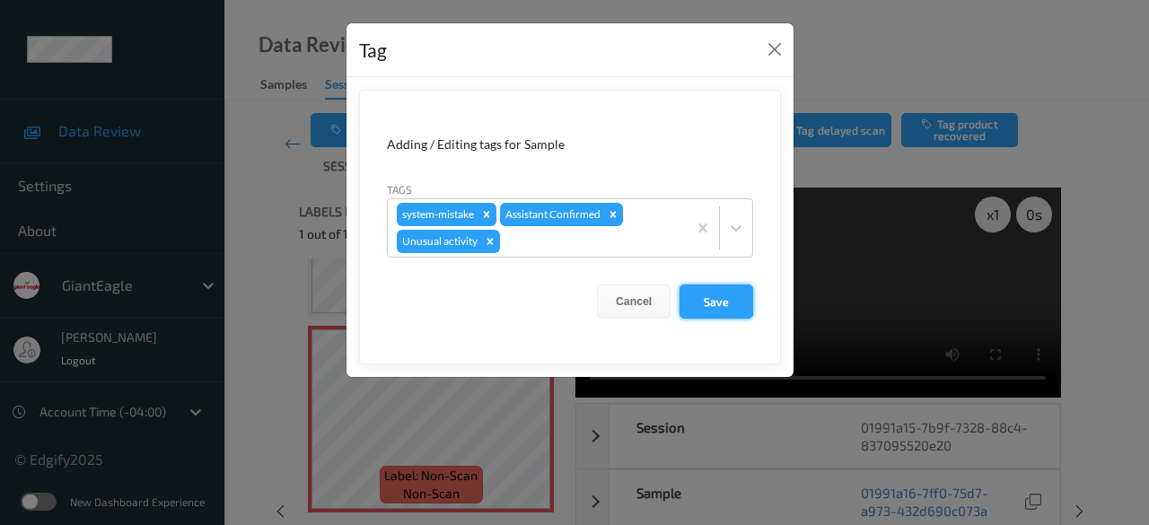
click at [725, 295] on button "Save" at bounding box center [717, 302] width 74 height 34
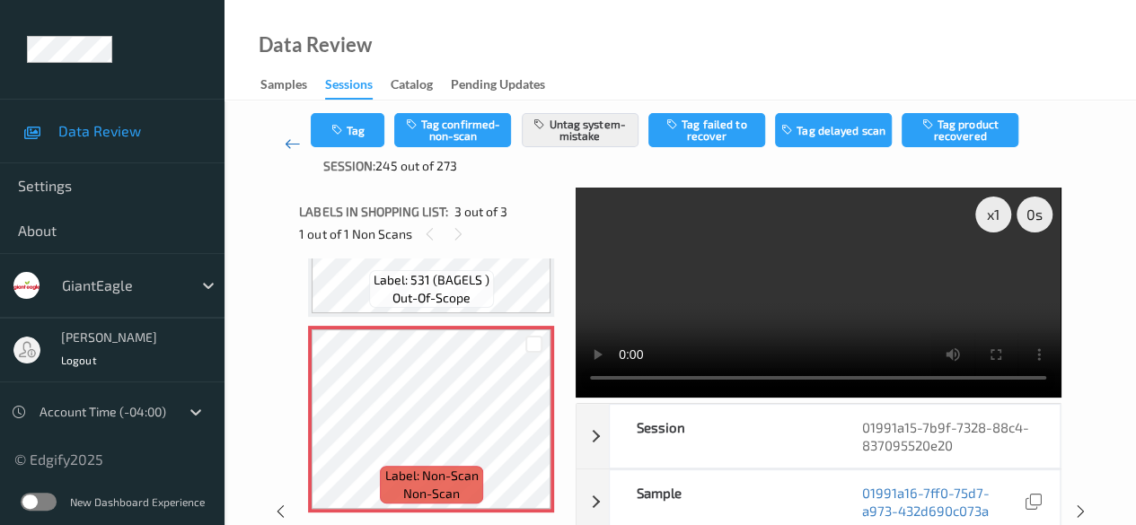
click at [286, 141] on icon at bounding box center [293, 144] width 16 height 18
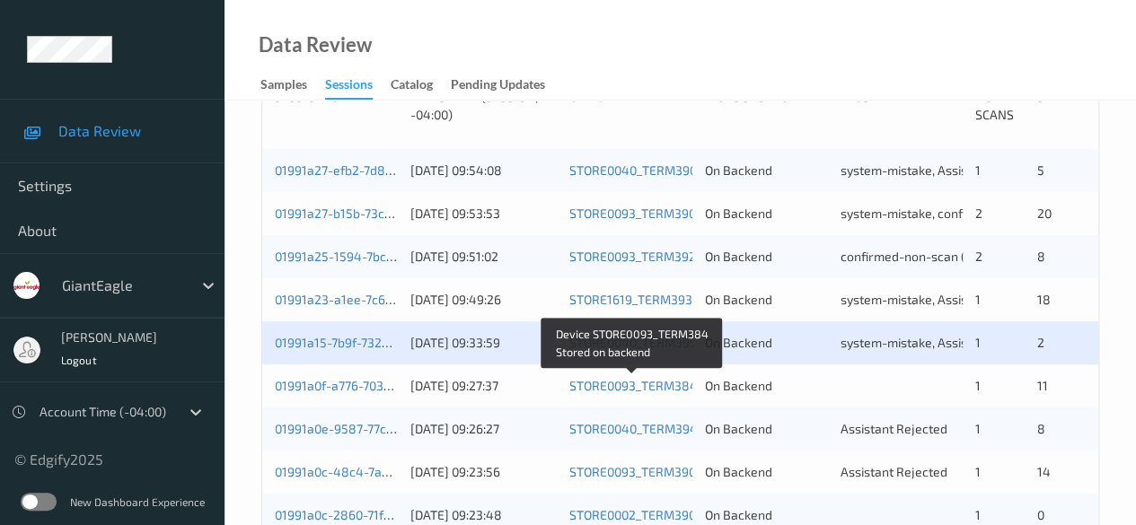
scroll to position [449, 0]
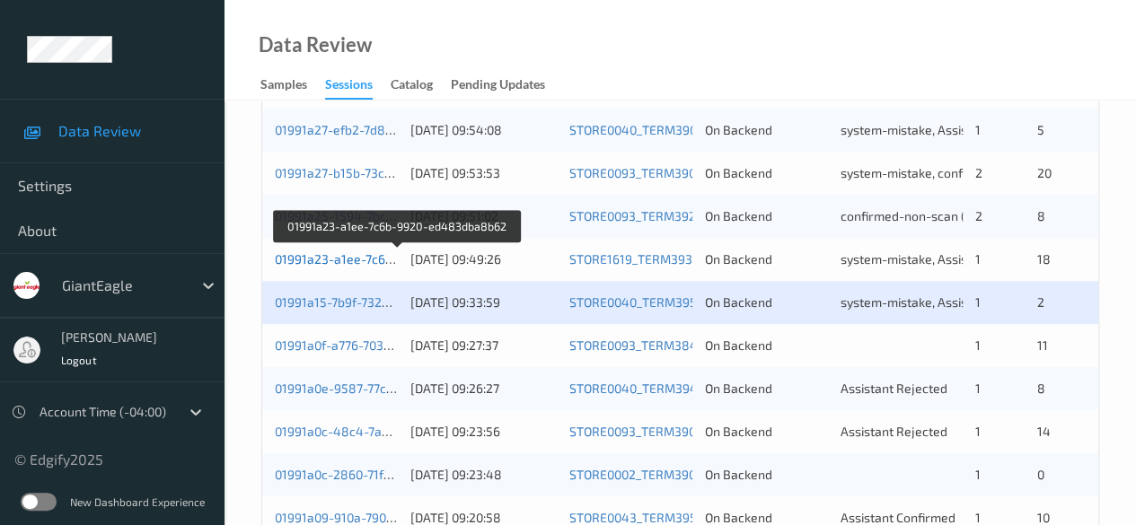
click at [326, 262] on link "01991a23-a1ee-7c6b-9920-ed483dba8b62" at bounding box center [398, 258] width 246 height 15
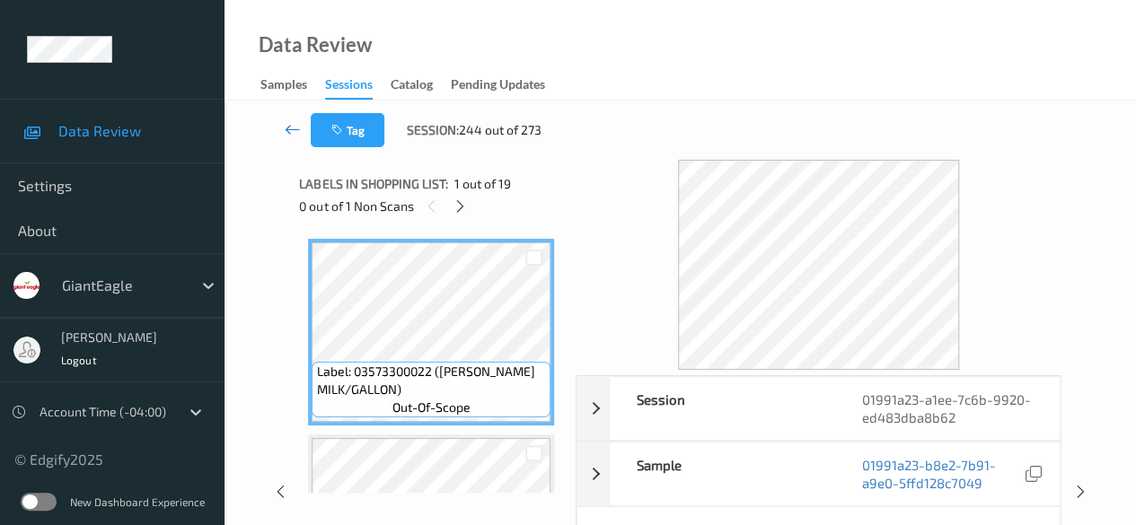
click at [287, 125] on icon at bounding box center [293, 129] width 16 height 18
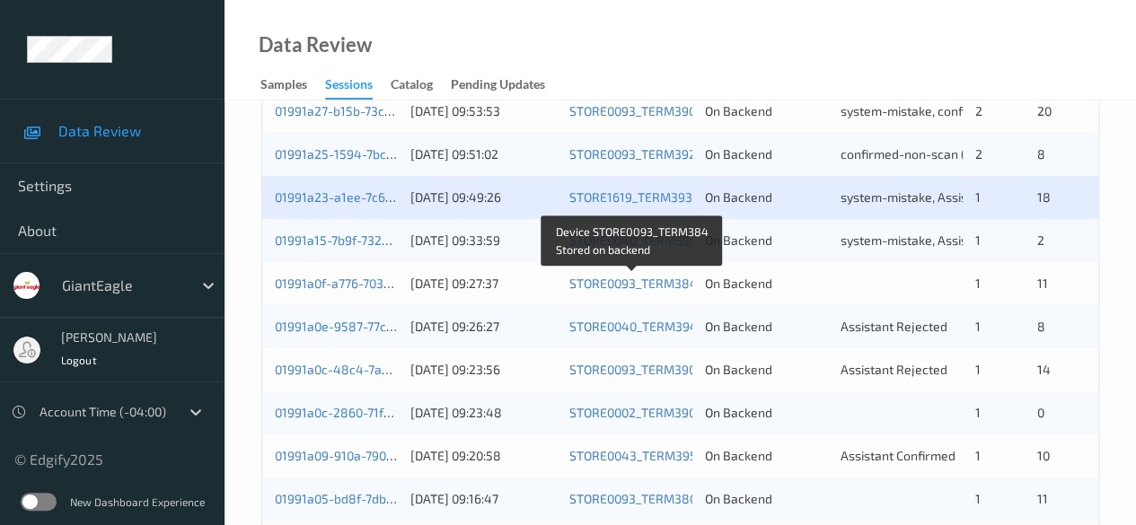
scroll to position [539, 0]
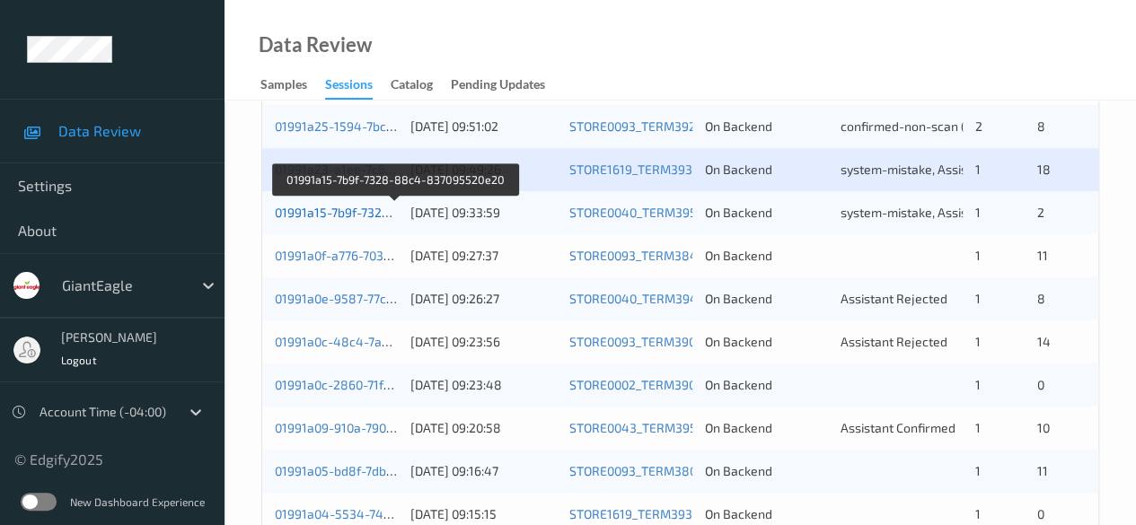
click at [355, 208] on link "01991a15-7b9f-7328-88c4-837095520e20" at bounding box center [396, 212] width 242 height 15
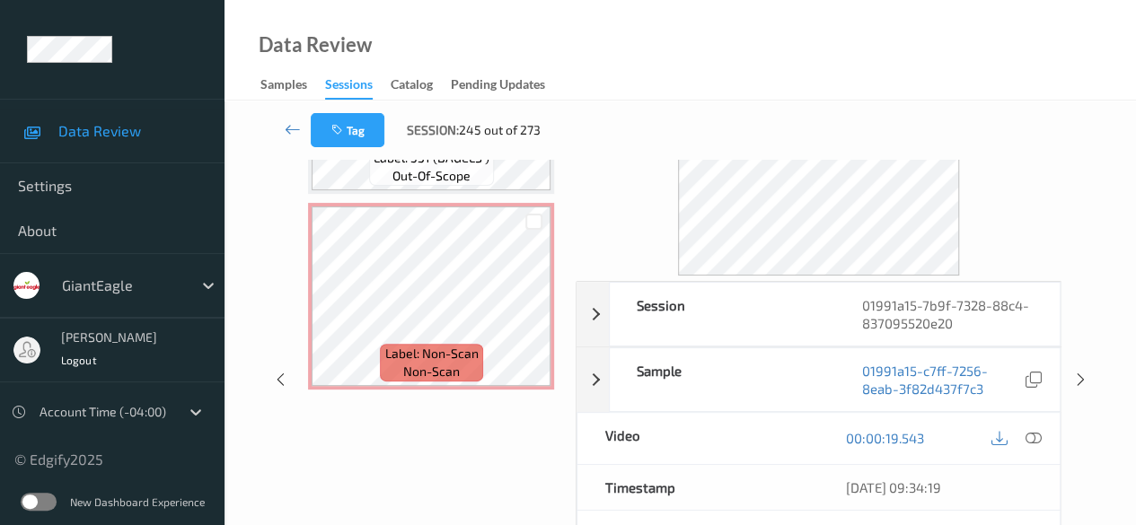
scroll to position [180, 0]
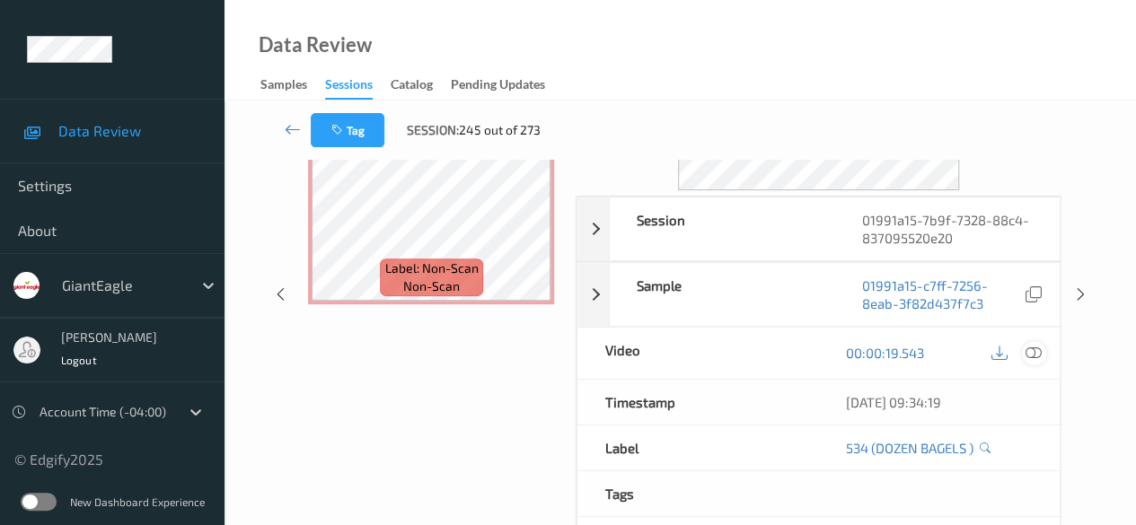
click at [916, 347] on icon at bounding box center [1033, 353] width 16 height 16
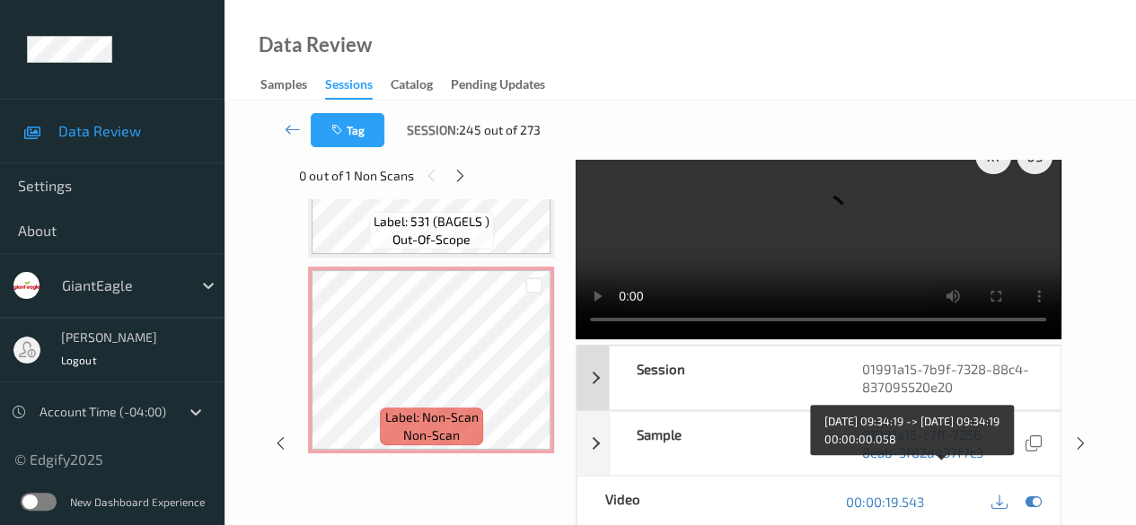
scroll to position [0, 0]
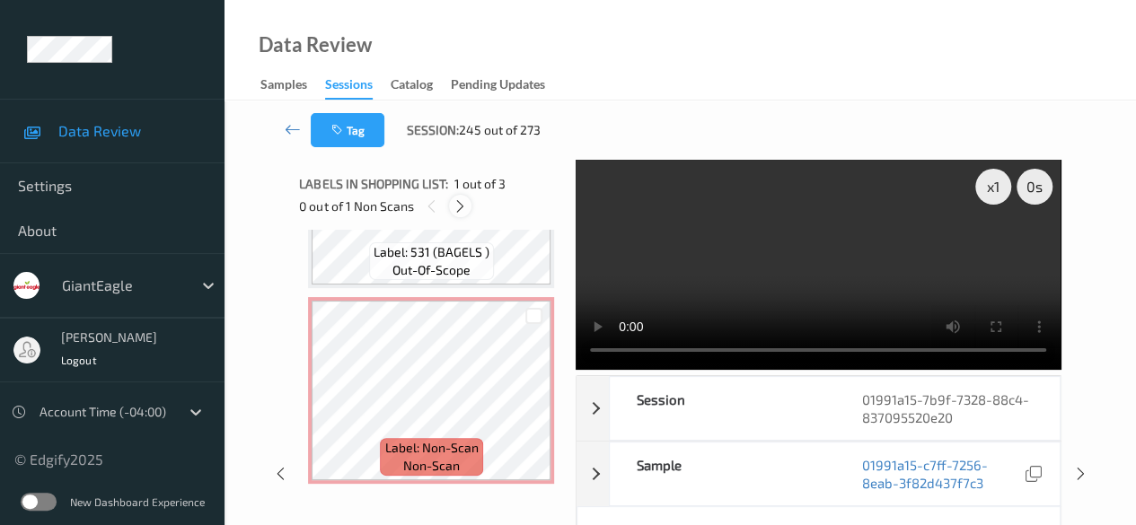
click at [458, 212] on icon at bounding box center [460, 206] width 15 height 16
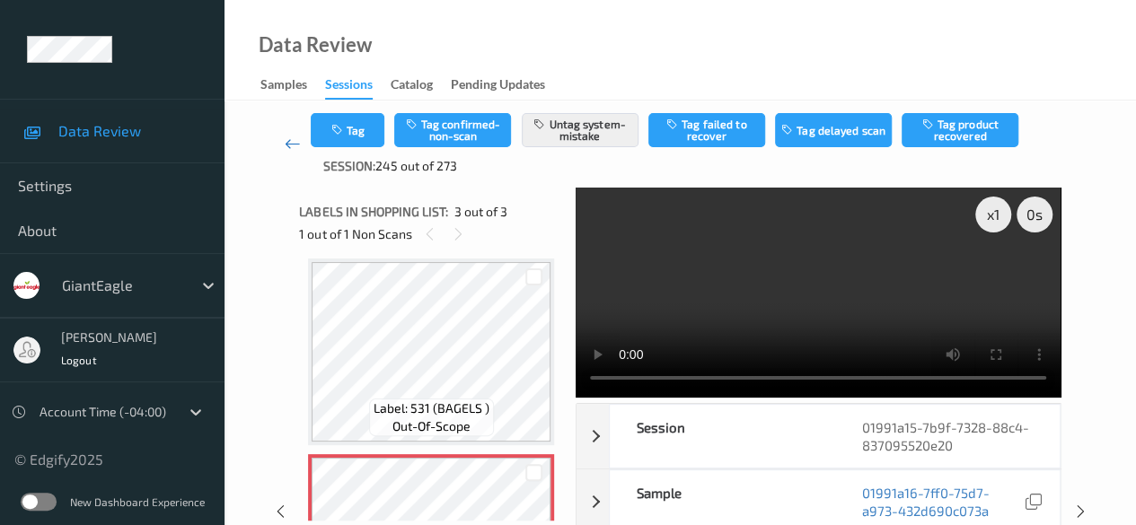
click at [295, 148] on icon at bounding box center [293, 144] width 16 height 18
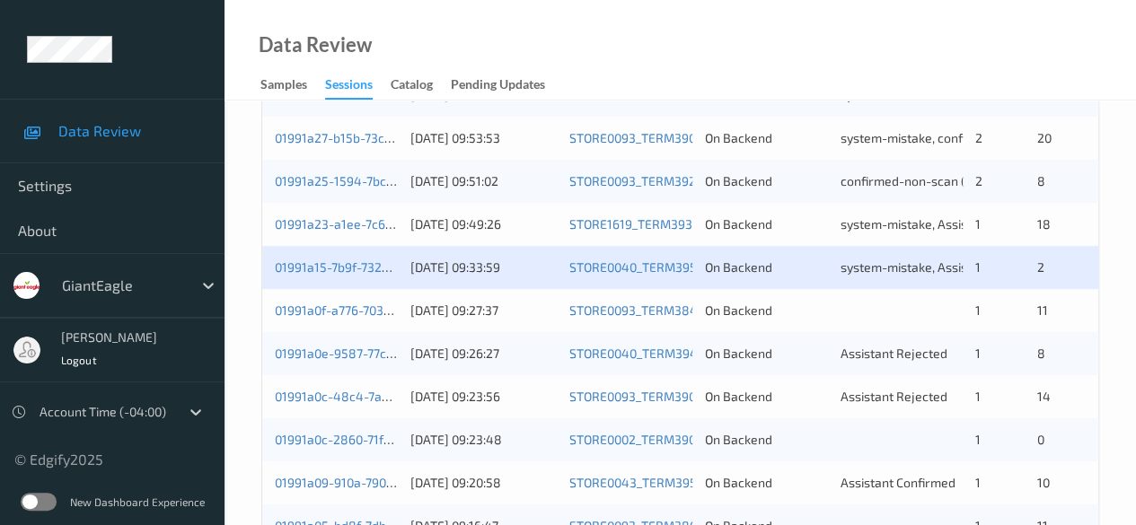
scroll to position [539, 0]
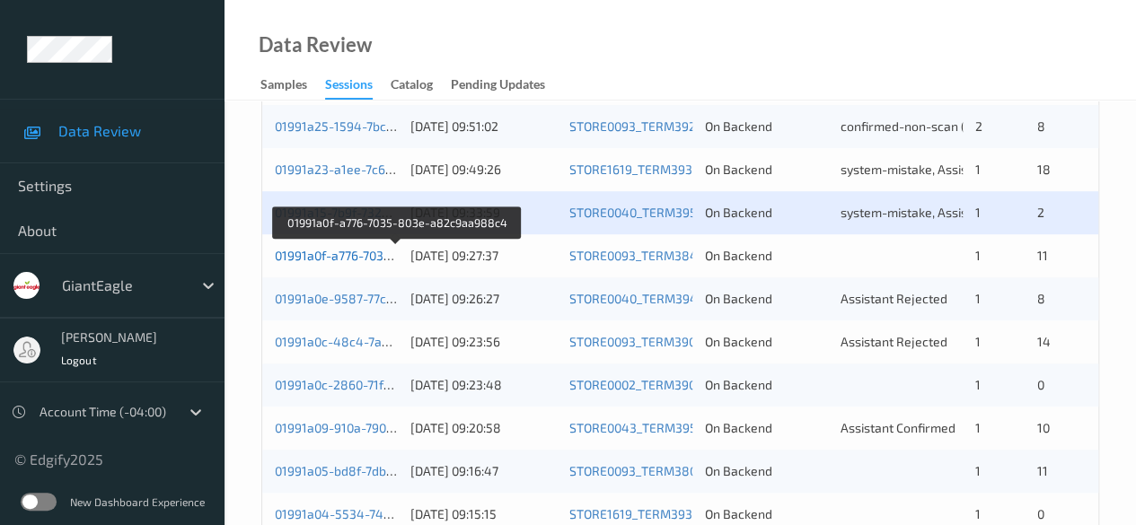
click at [357, 252] on link "01991a0f-a776-7035-803e-a82c9aa988c4" at bounding box center [397, 255] width 244 height 15
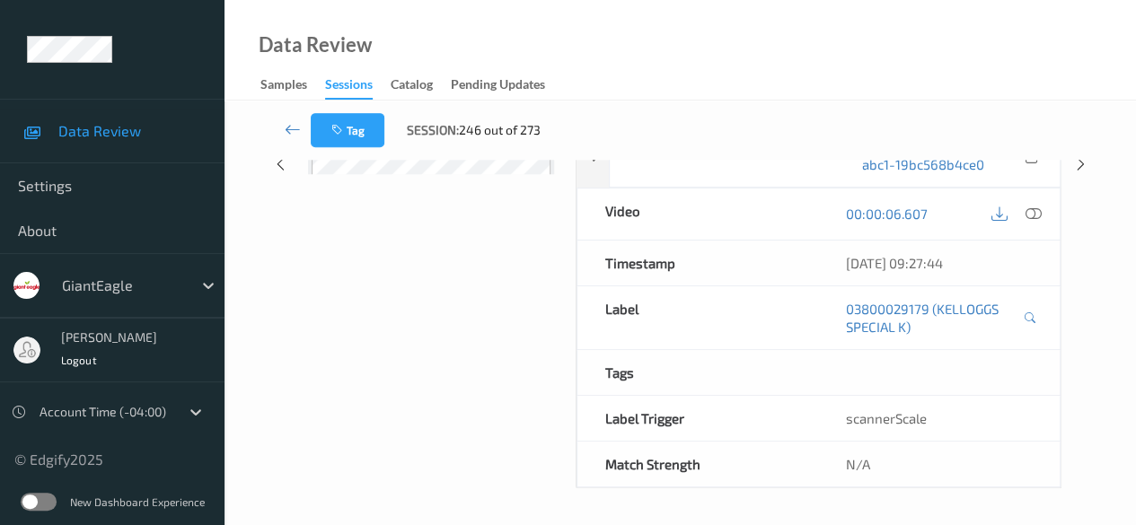
scroll to position [314, 0]
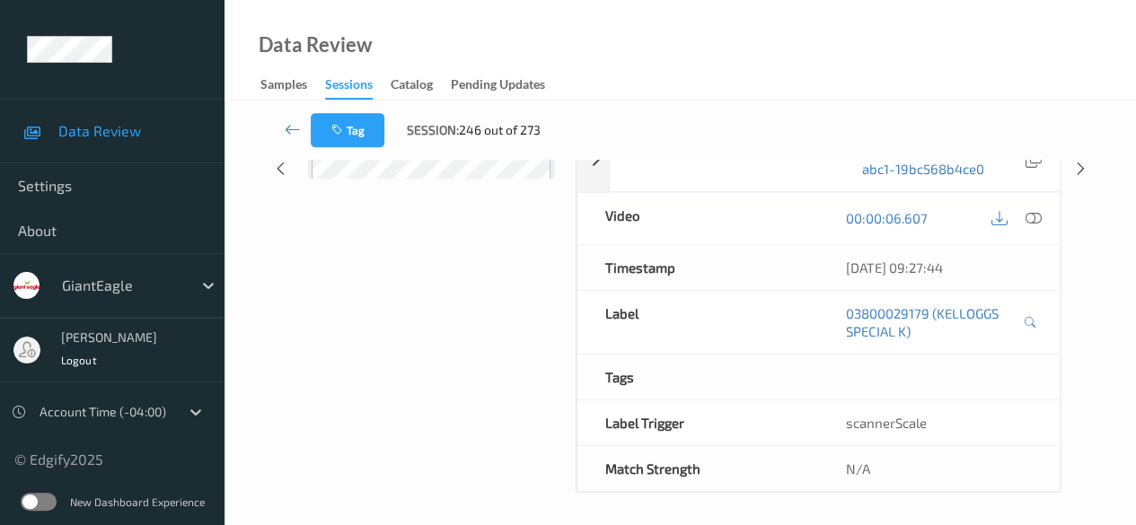
click at [866, 95] on div "Data Review Samples Sessions Catalog Pending Updates" at bounding box center [679, 50] width 911 height 101
click at [275, 172] on icon at bounding box center [280, 169] width 15 height 16
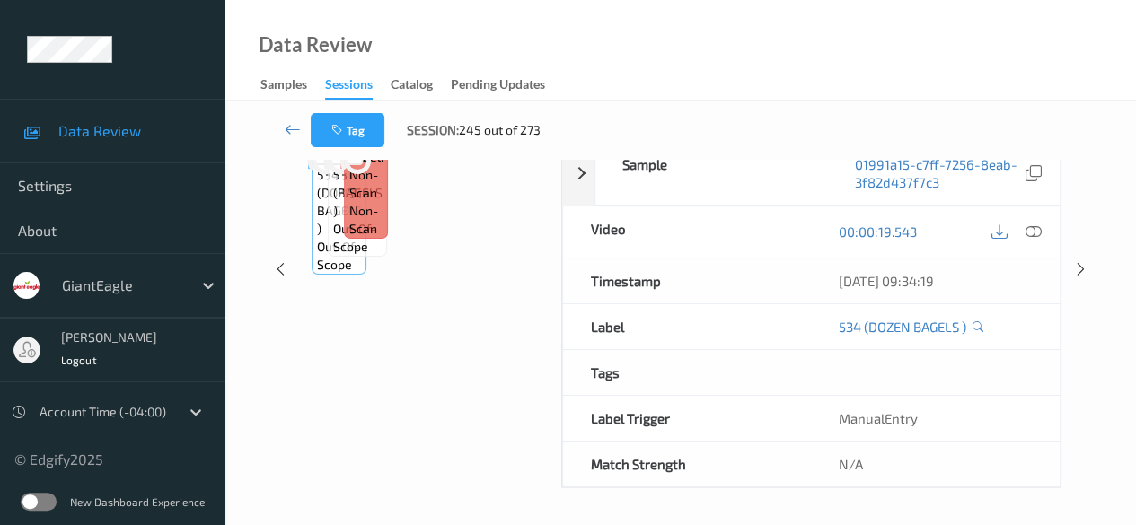
scroll to position [296, 0]
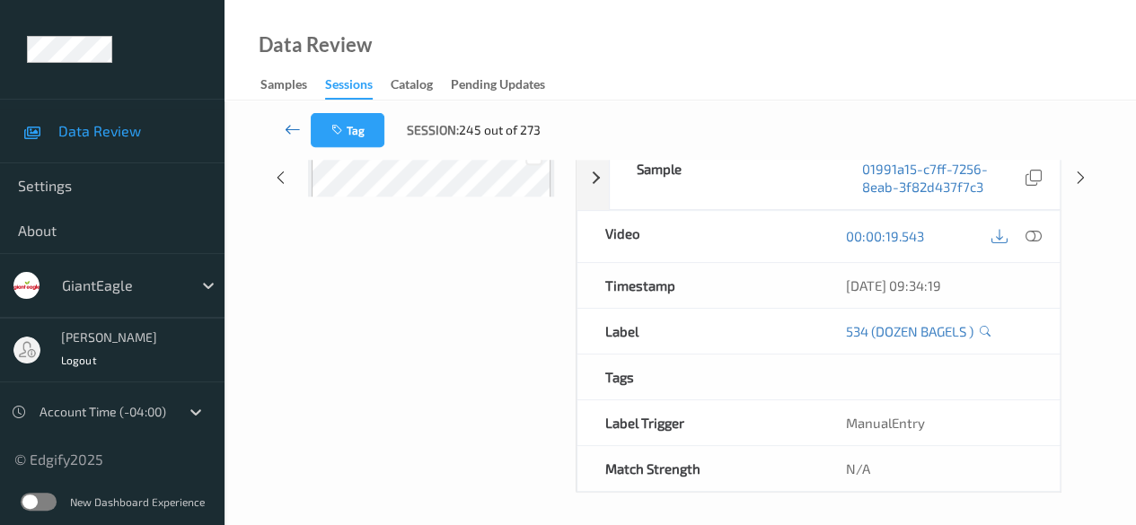
click at [285, 128] on icon at bounding box center [293, 129] width 16 height 18
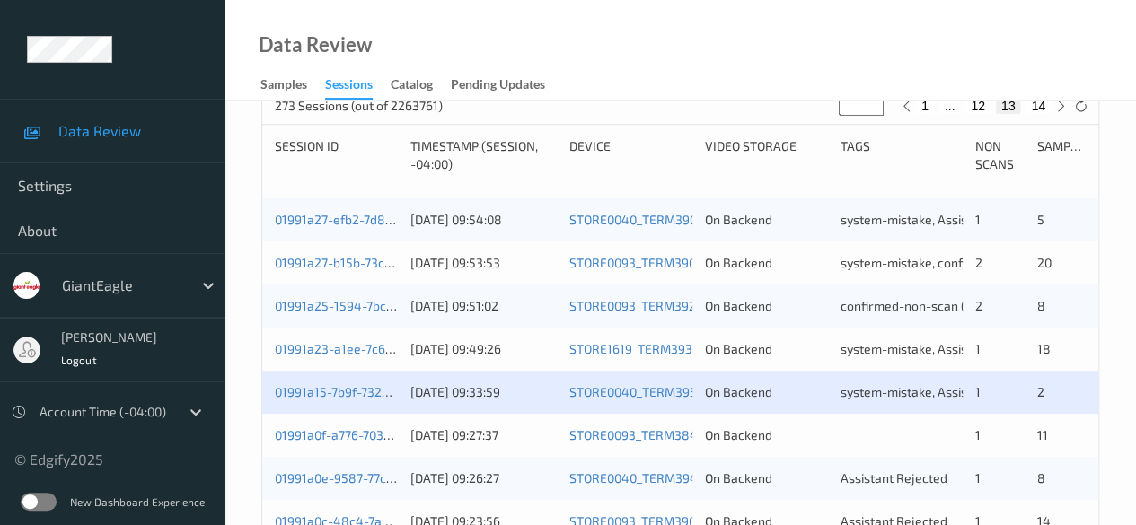
scroll to position [449, 0]
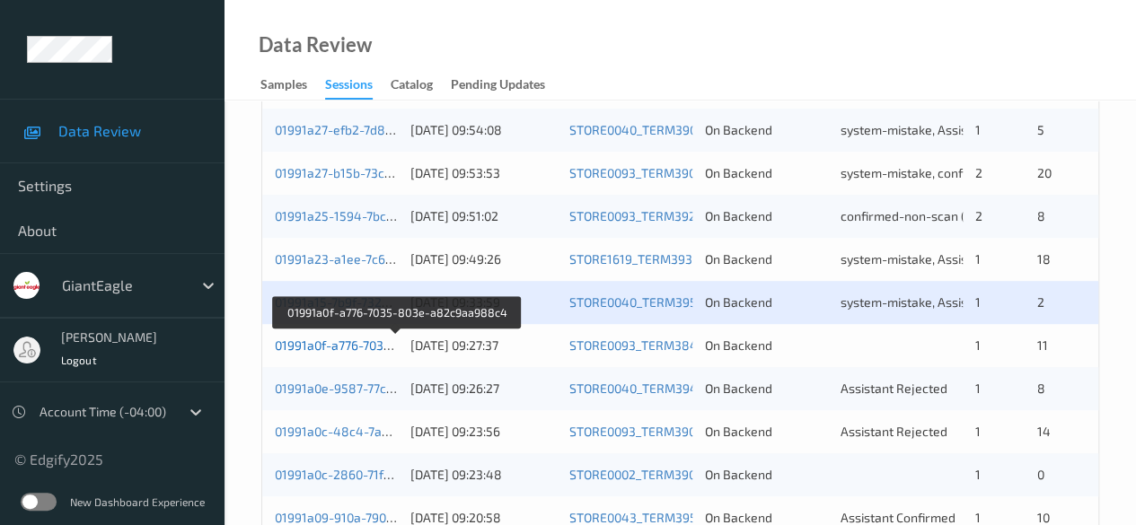
click at [348, 346] on link "01991a0f-a776-7035-803e-a82c9aa988c4" at bounding box center [397, 345] width 244 height 15
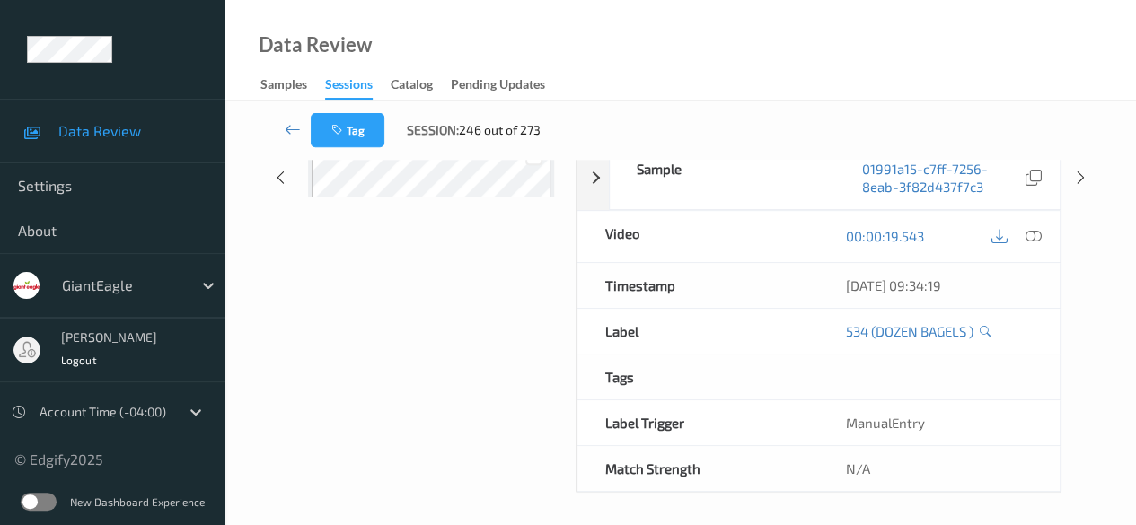
scroll to position [314, 0]
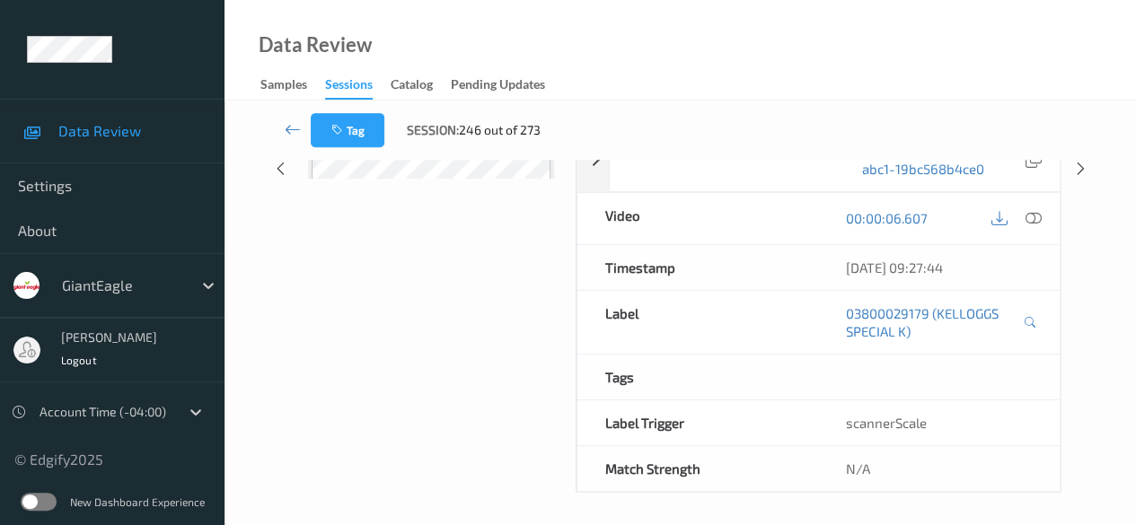
click at [541, 71] on div "Data Review Samples Sessions Catalog Pending Updates" at bounding box center [679, 50] width 911 height 101
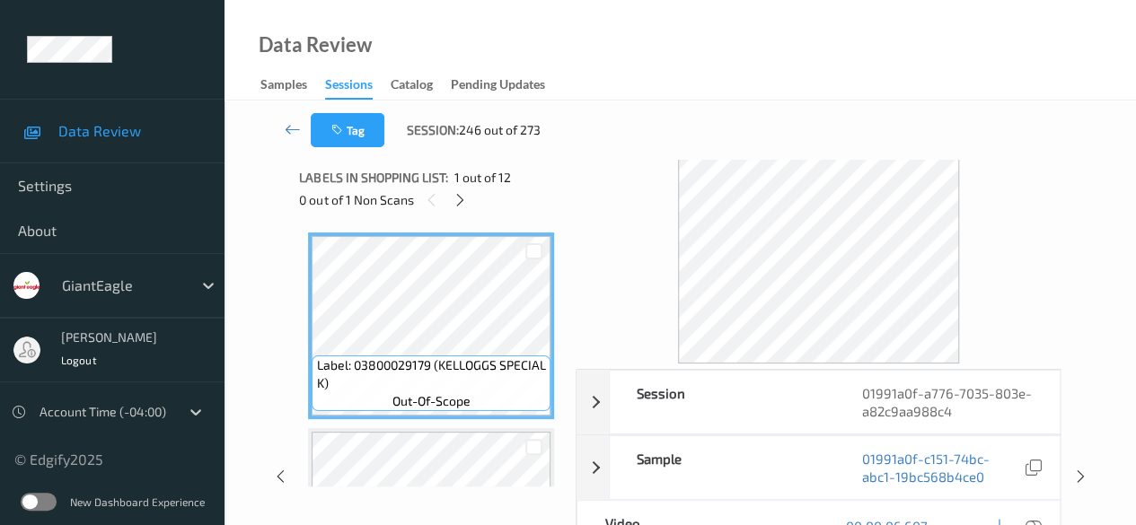
scroll to position [0, 0]
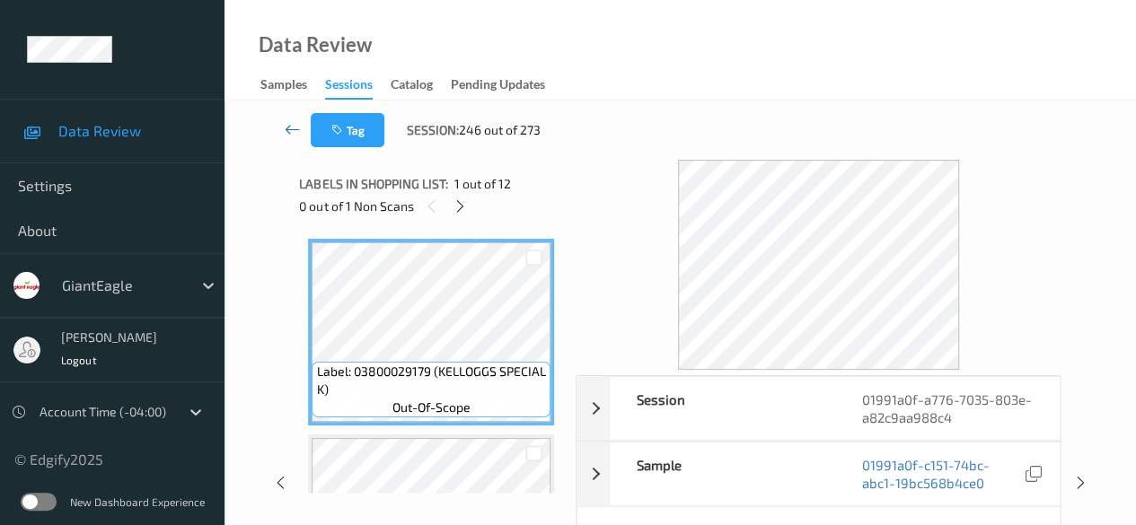
click at [289, 134] on icon at bounding box center [293, 129] width 16 height 18
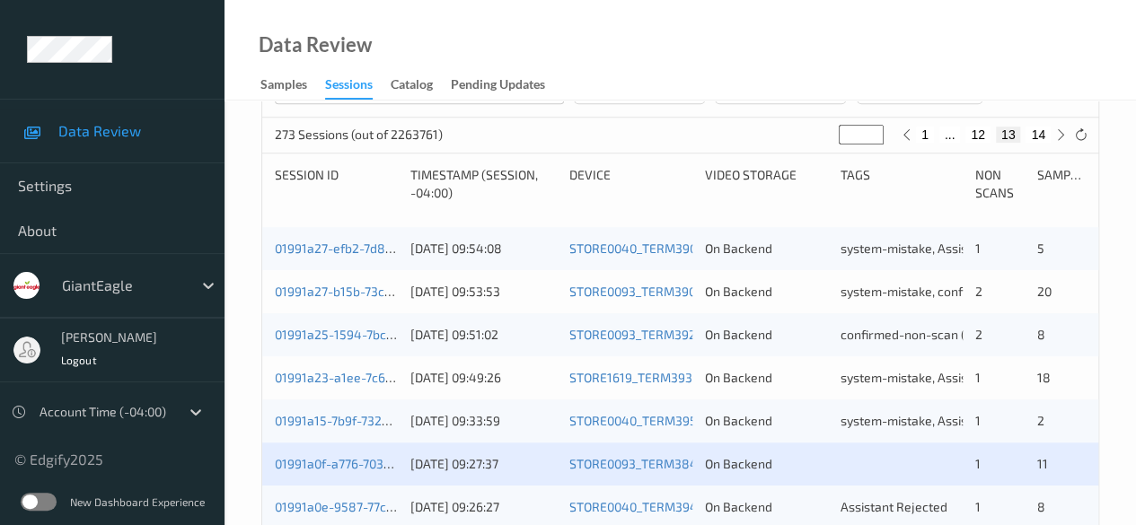
scroll to position [359, 0]
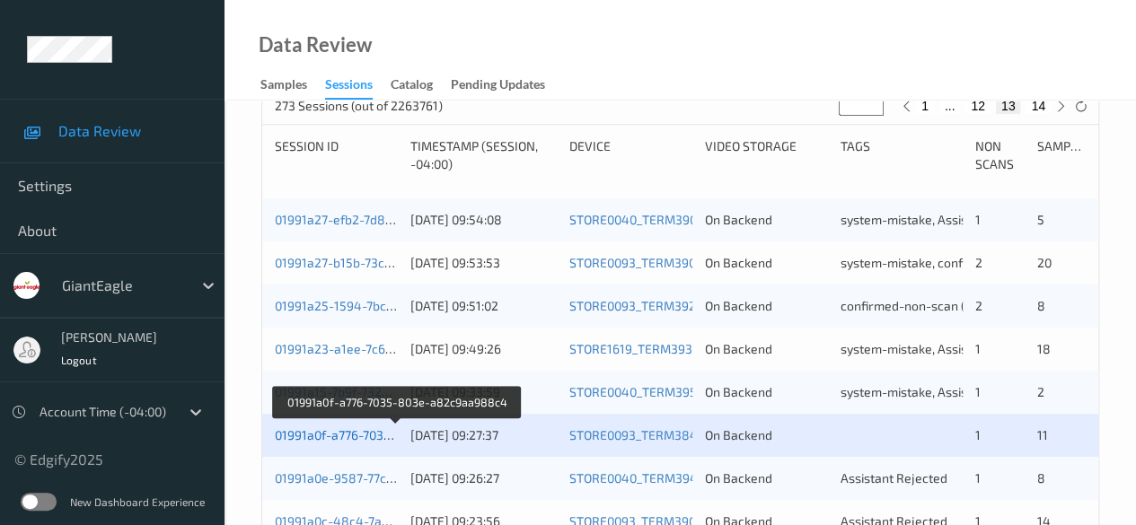
click at [347, 439] on link "01991a0f-a776-7035-803e-a82c9aa988c4" at bounding box center [397, 434] width 244 height 15
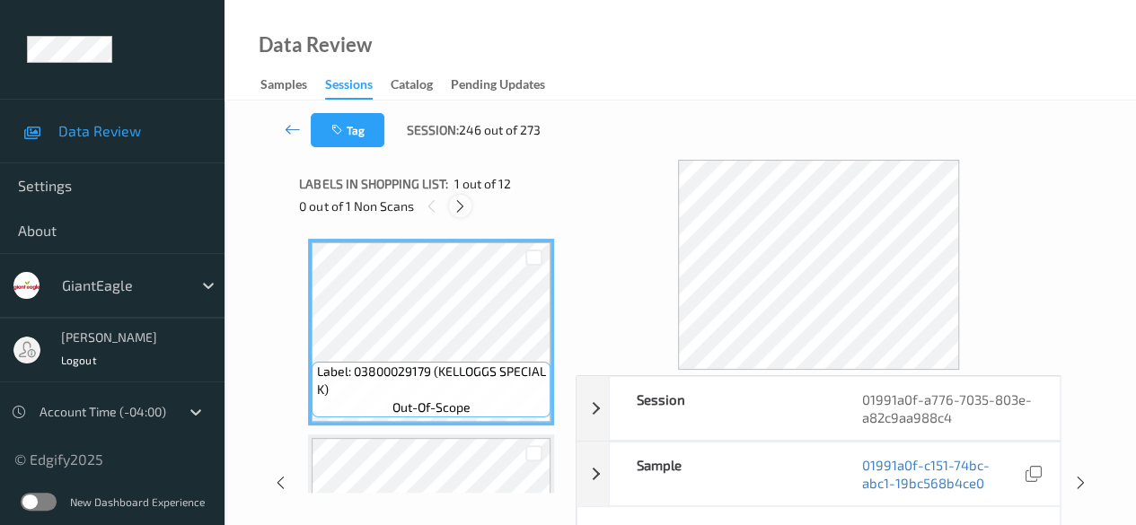
click at [460, 207] on icon at bounding box center [460, 206] width 15 height 16
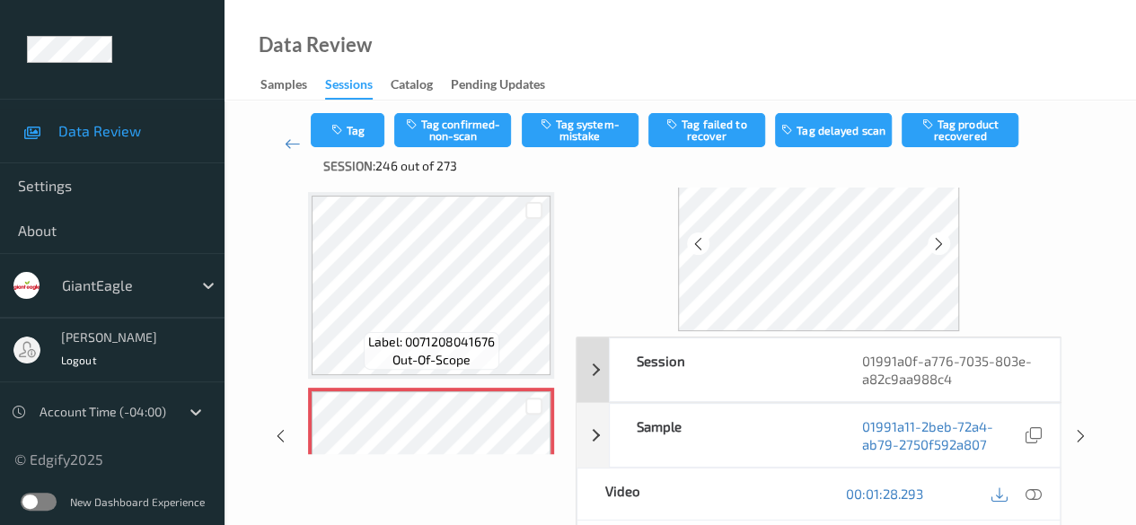
scroll to position [180, 0]
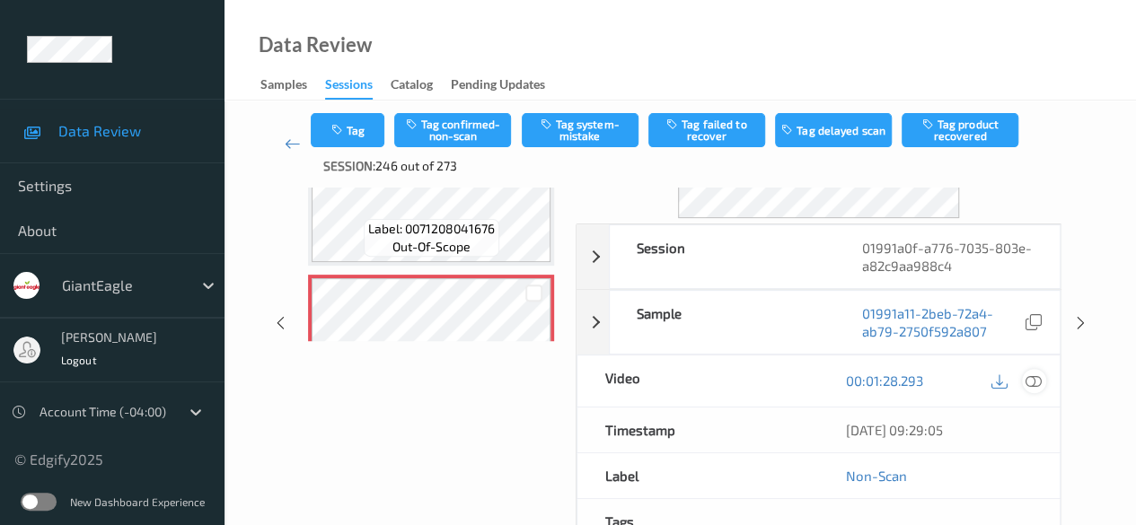
click at [916, 380] on icon at bounding box center [1033, 381] width 16 height 16
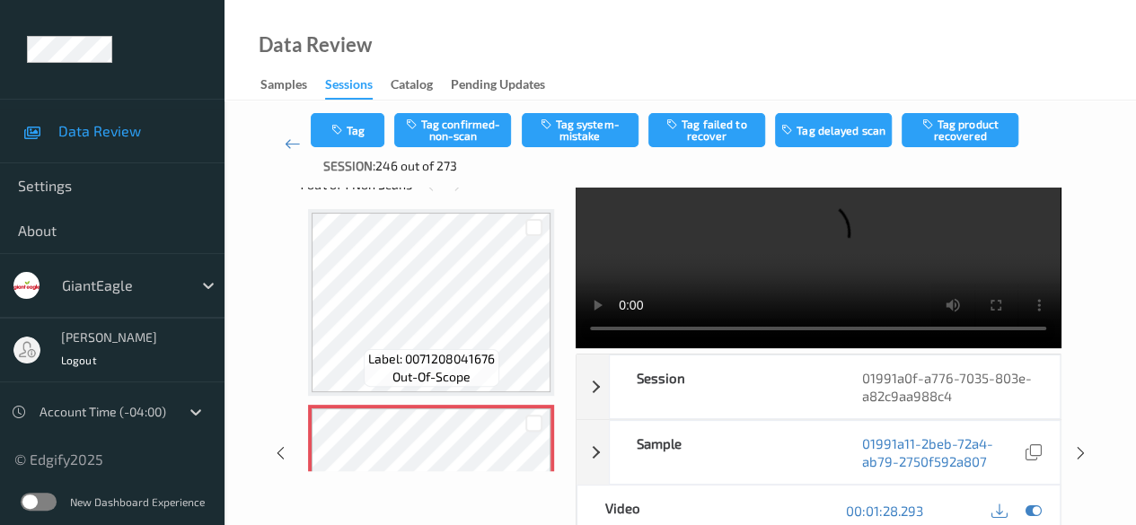
scroll to position [0, 0]
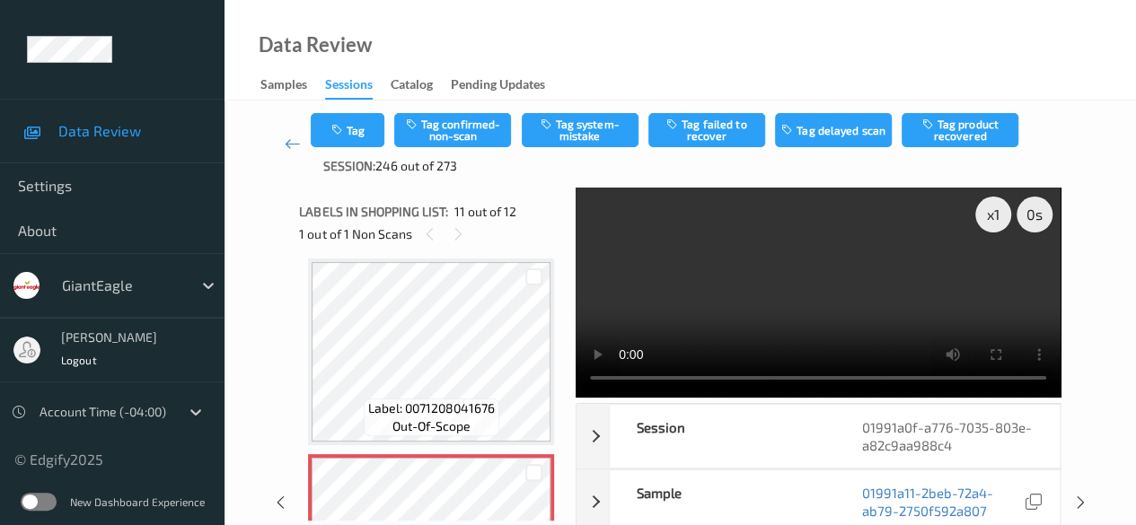
click at [916, 376] on video at bounding box center [818, 293] width 485 height 210
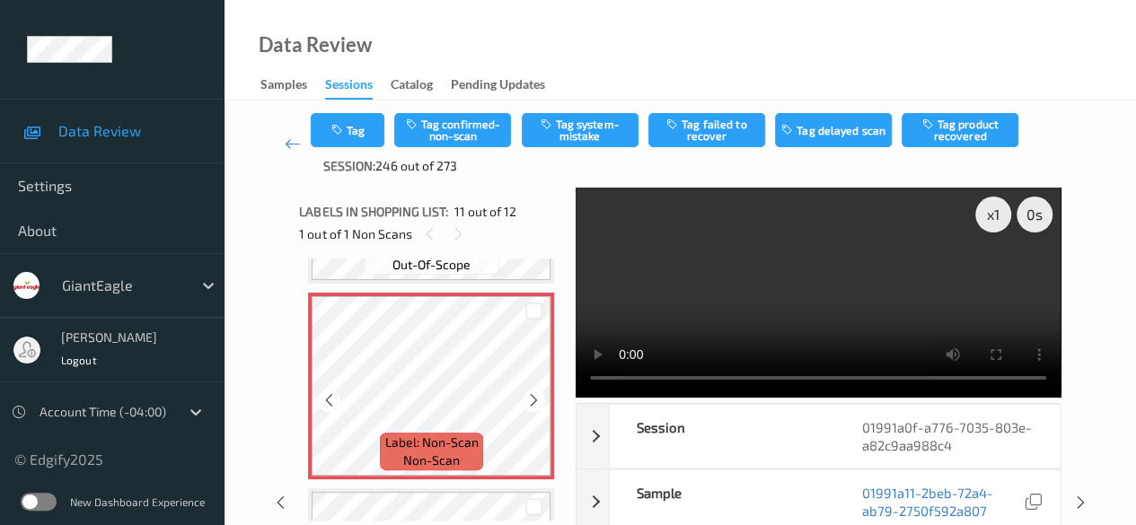
scroll to position [1950, 0]
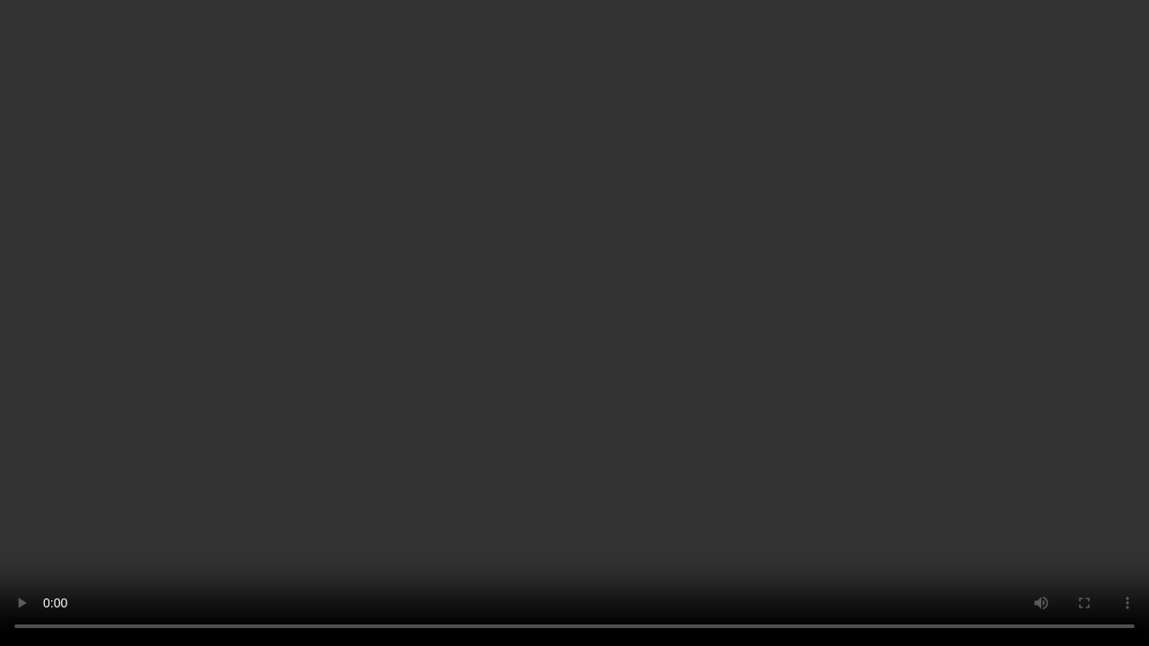
click at [908, 500] on video at bounding box center [574, 323] width 1149 height 646
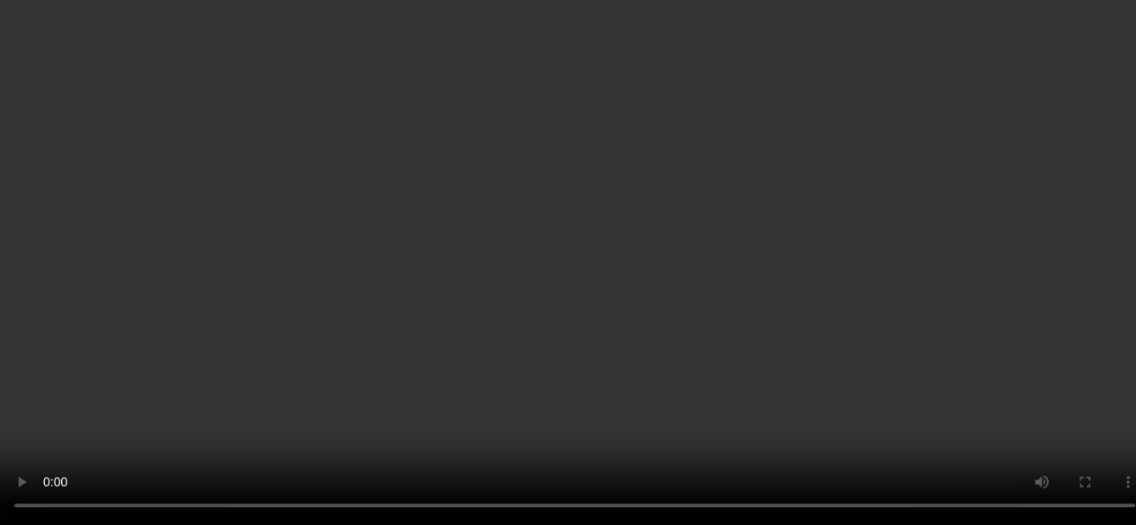
scroll to position [1771, 0]
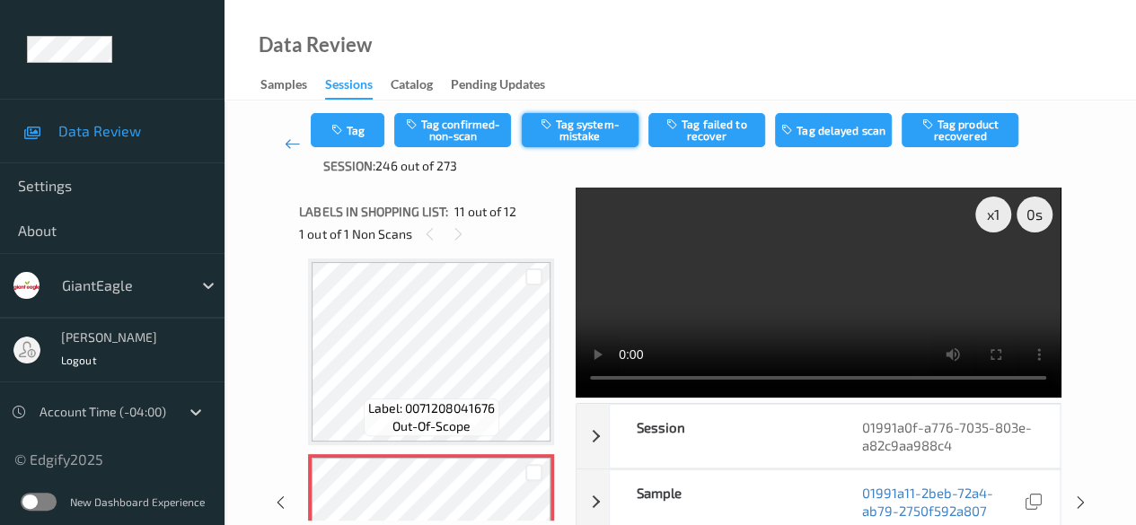
click at [582, 127] on button "Tag system-mistake" at bounding box center [580, 130] width 117 height 34
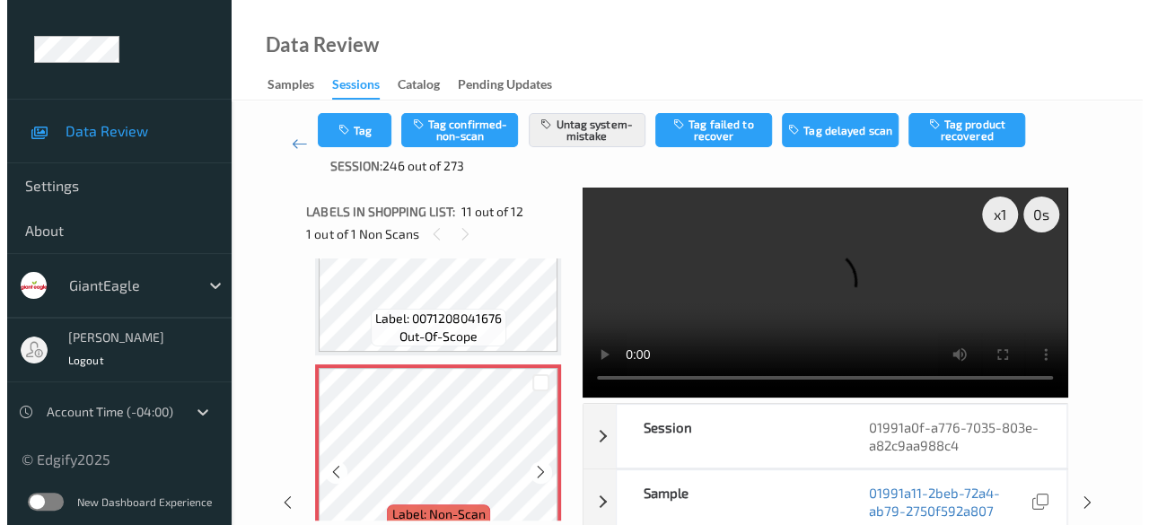
scroll to position [1950, 0]
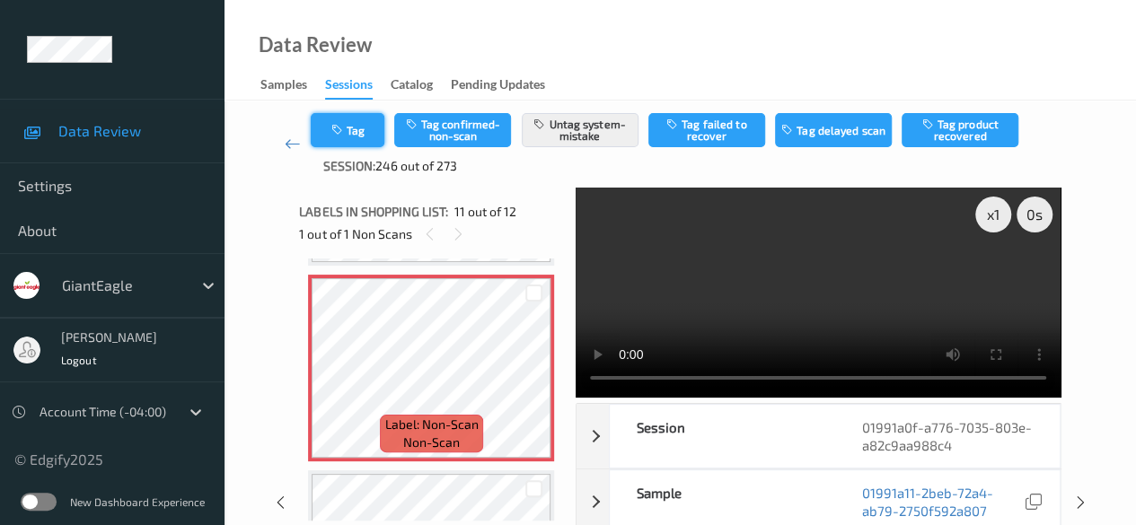
click at [359, 125] on button "Tag" at bounding box center [348, 130] width 74 height 34
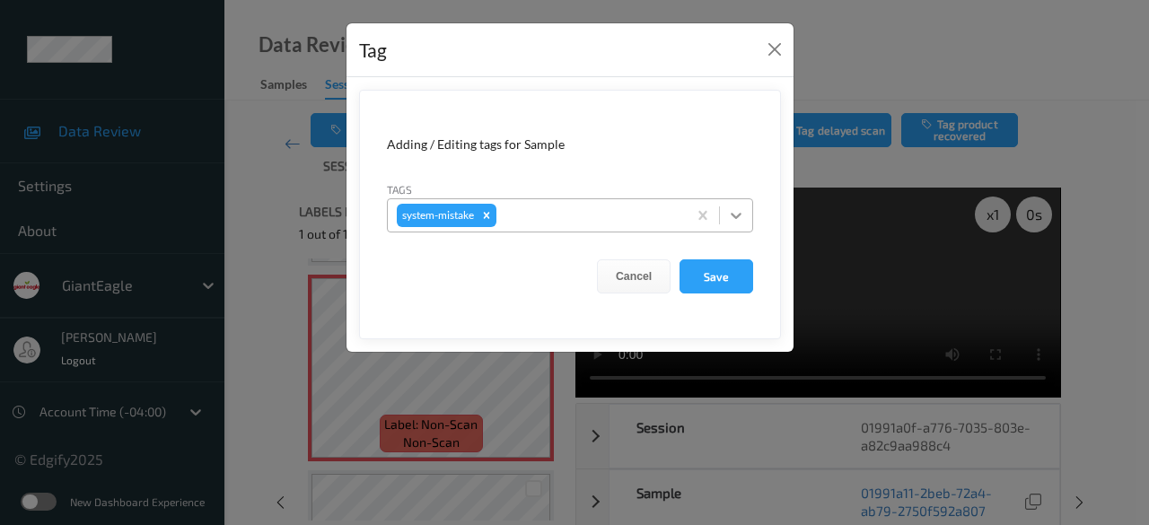
click at [739, 215] on icon at bounding box center [736, 216] width 11 height 6
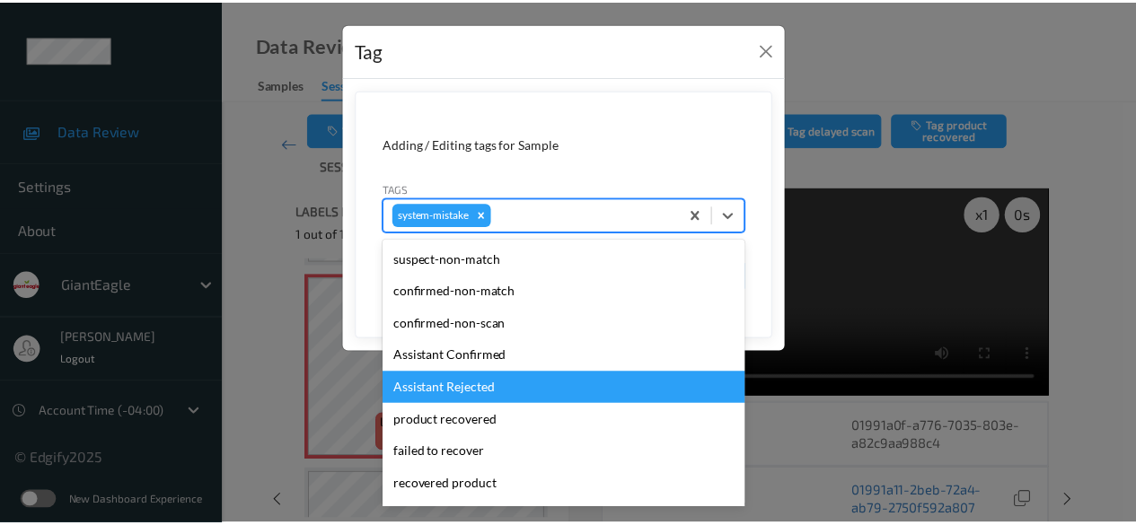
scroll to position [190, 0]
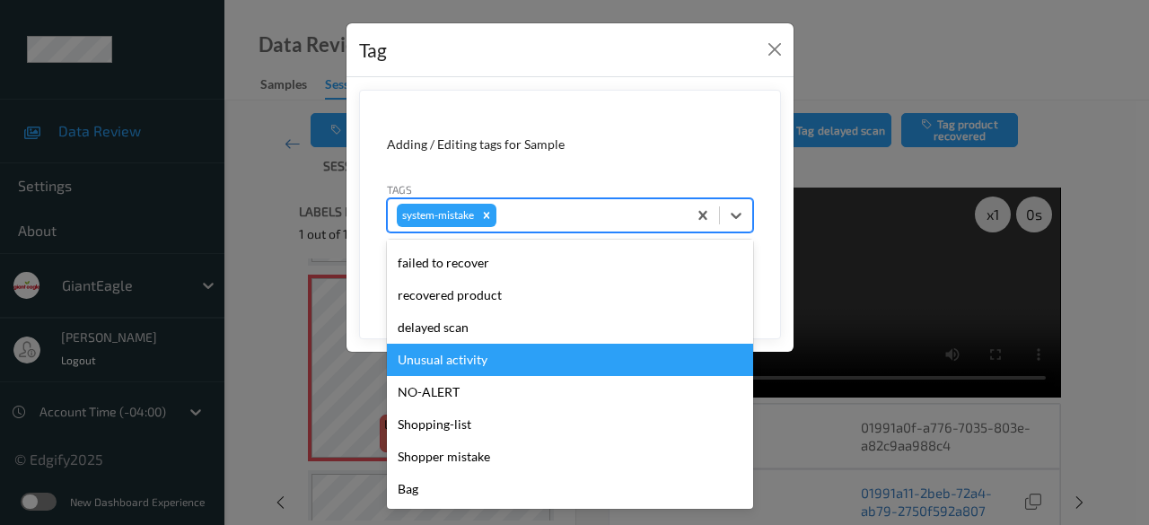
click at [503, 360] on div "Unusual activity" at bounding box center [570, 360] width 366 height 32
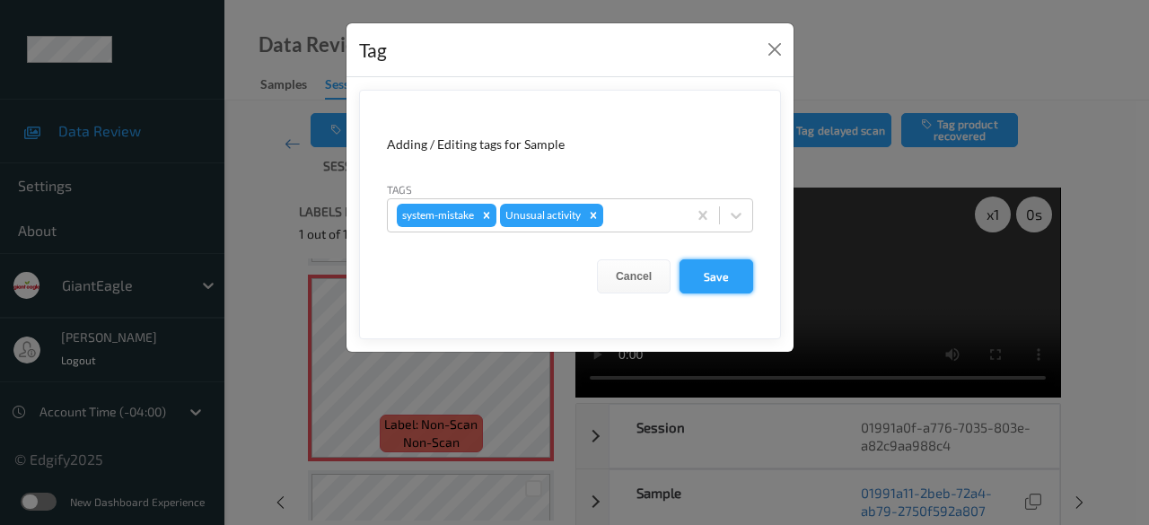
click at [725, 280] on button "Save" at bounding box center [717, 276] width 74 height 34
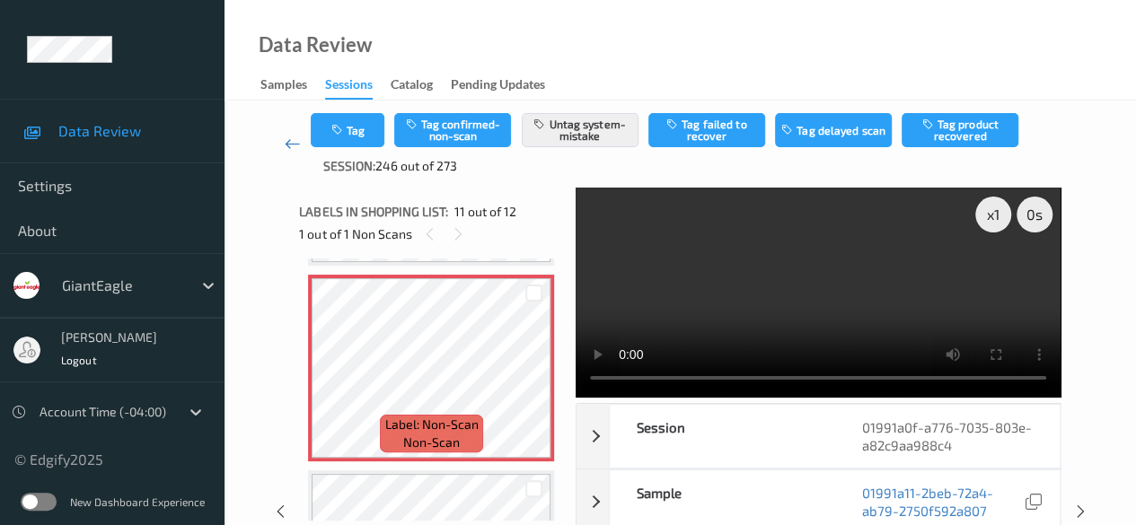
click at [285, 143] on icon at bounding box center [293, 144] width 16 height 18
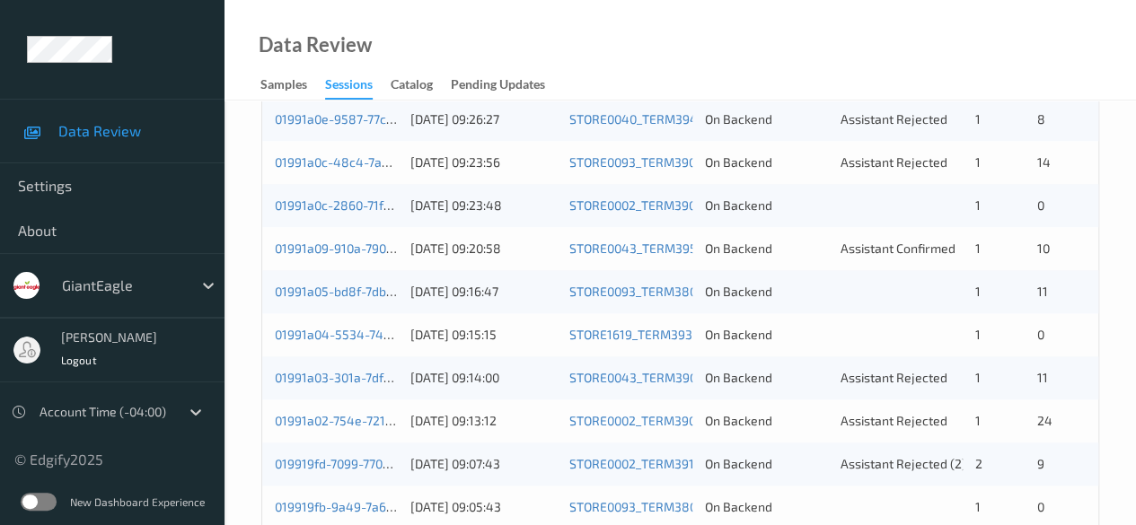
scroll to position [539, 0]
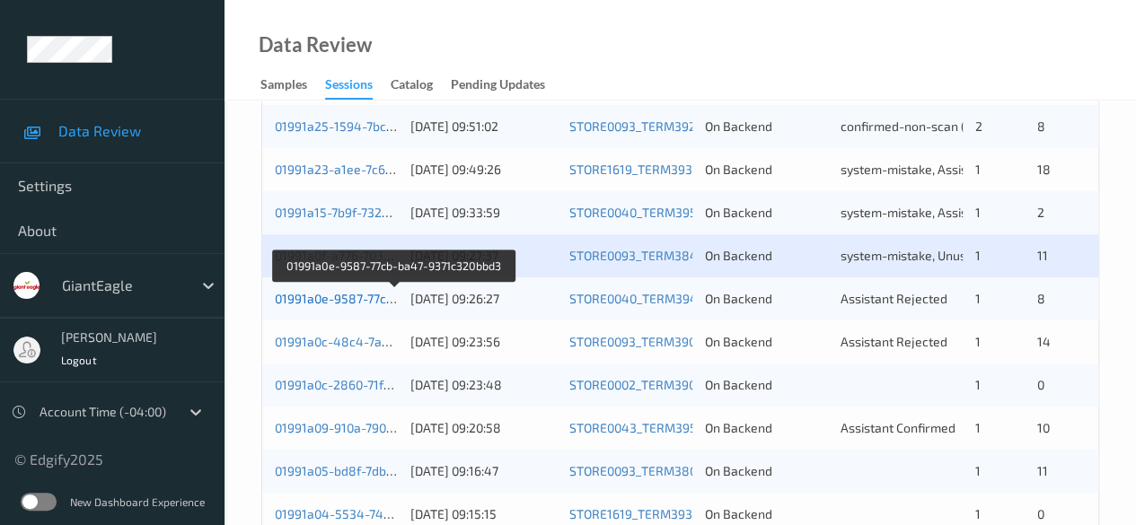
click at [299, 297] on link "01991a0e-9587-77cb-ba47-9371c320bbd3" at bounding box center [395, 298] width 241 height 15
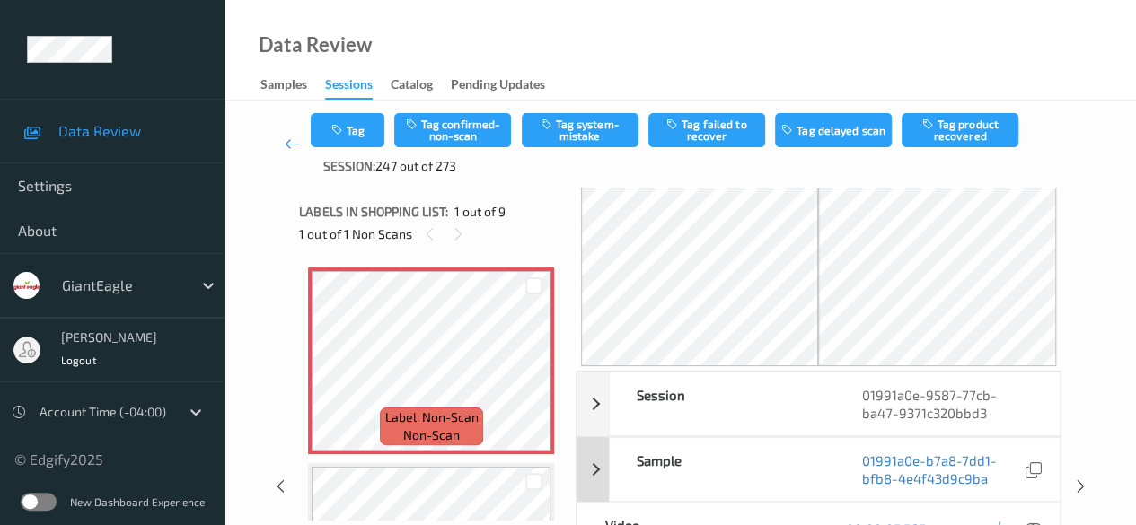
scroll to position [90, 0]
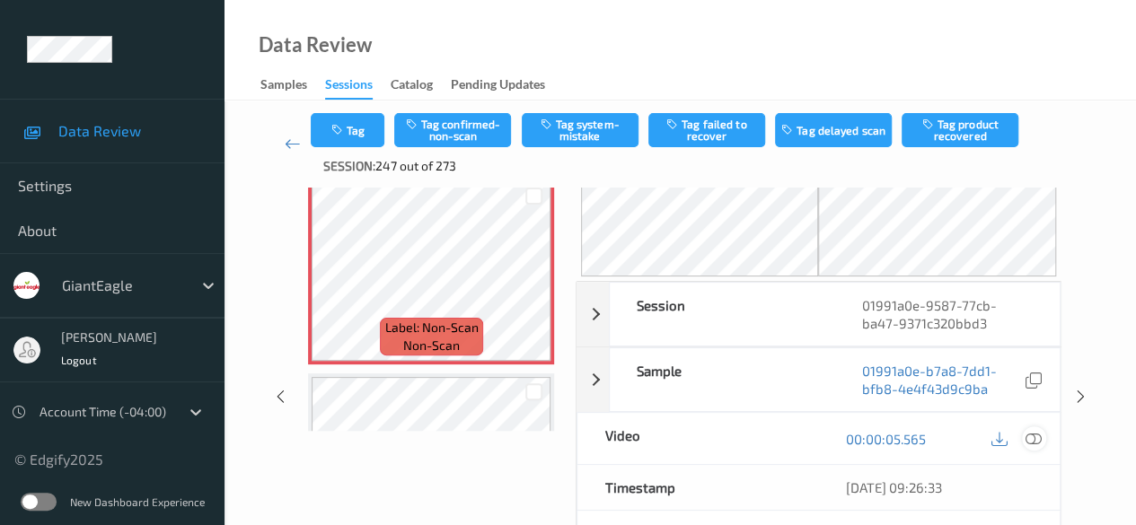
click at [916, 435] on icon at bounding box center [1033, 439] width 16 height 16
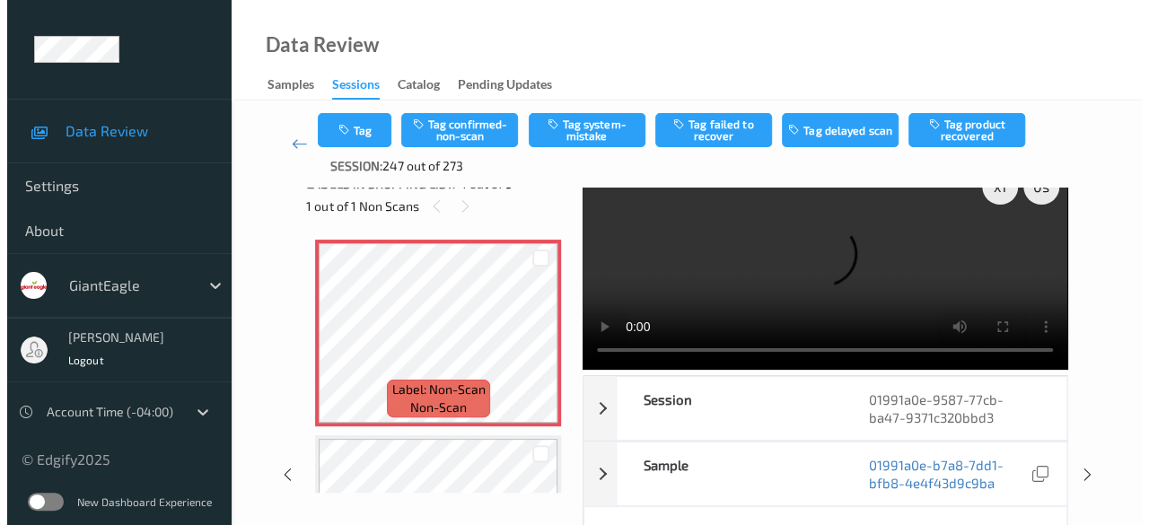
scroll to position [0, 0]
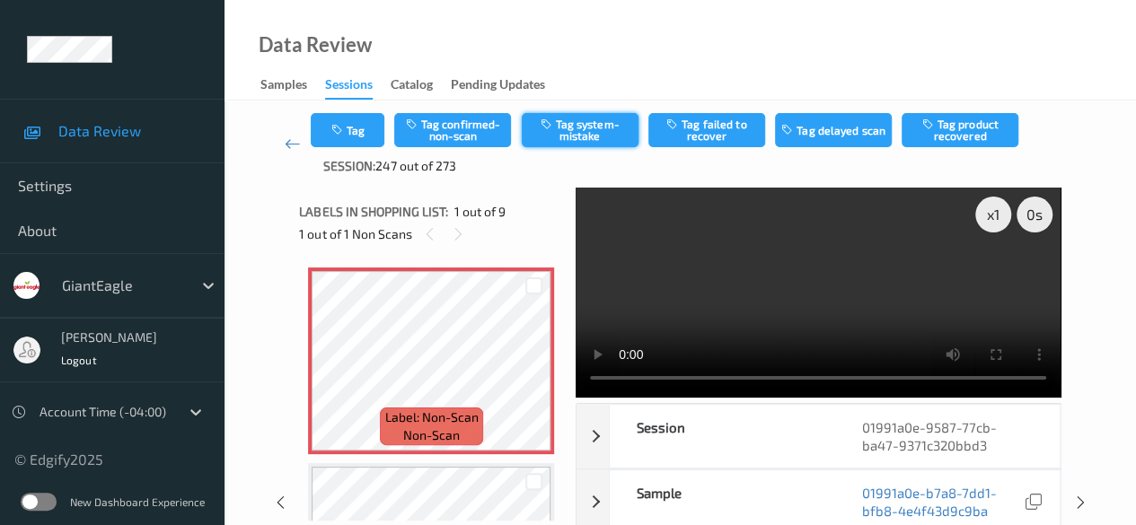
click at [580, 129] on button "Tag system-mistake" at bounding box center [580, 130] width 117 height 34
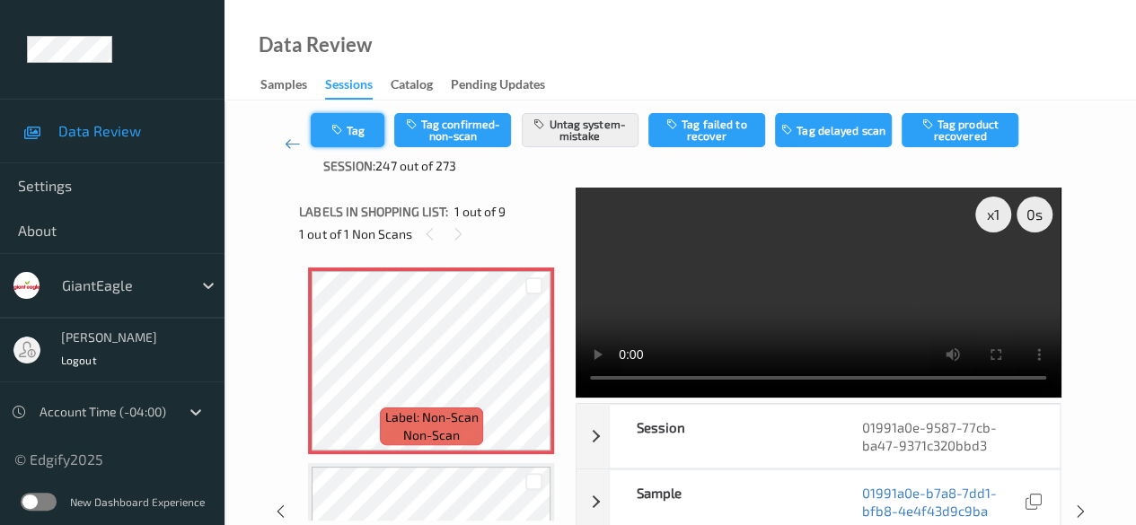
click at [357, 131] on button "Tag" at bounding box center [348, 130] width 74 height 34
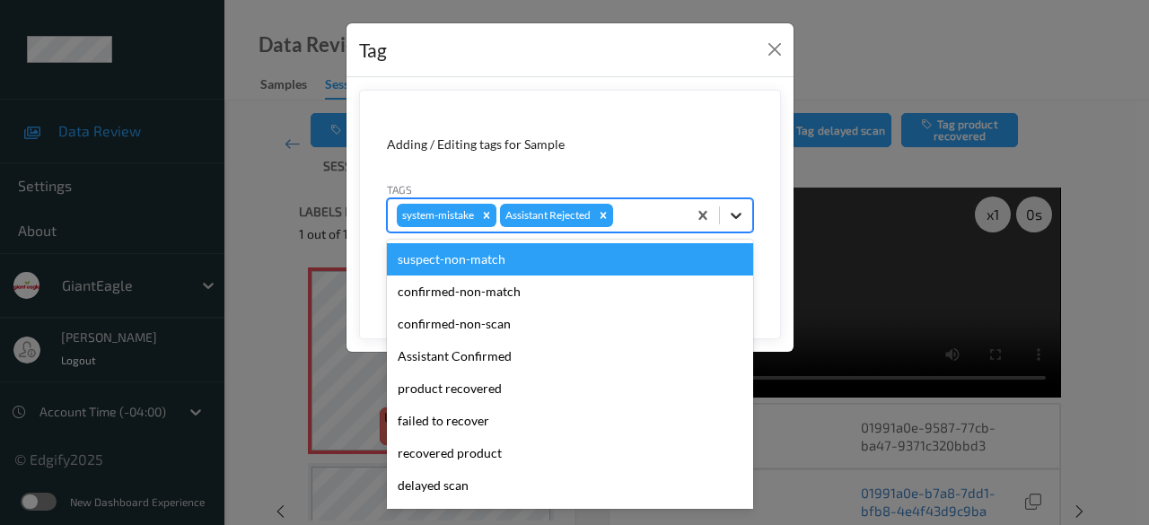
click at [734, 211] on icon at bounding box center [736, 216] width 18 height 18
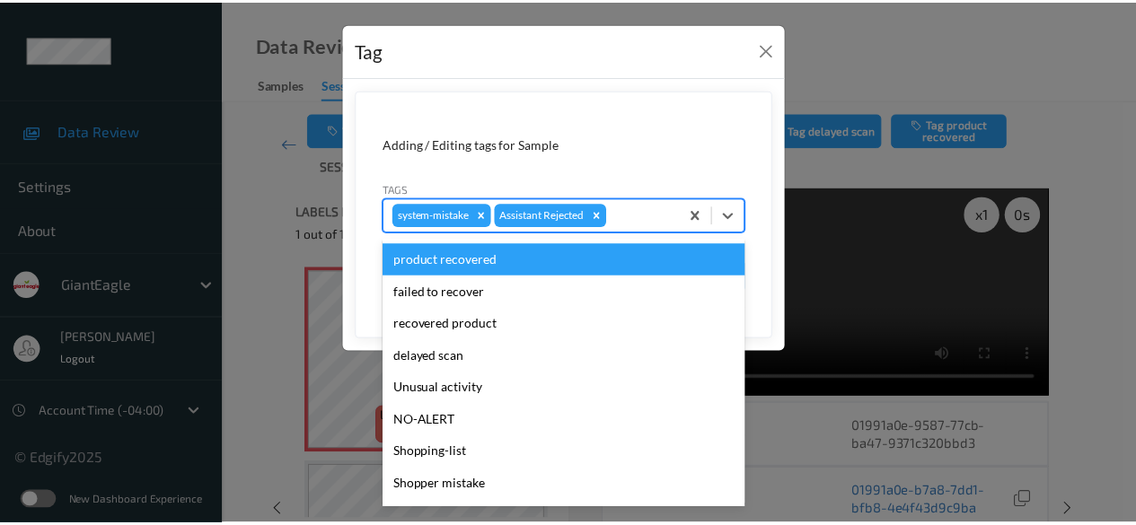
scroll to position [158, 0]
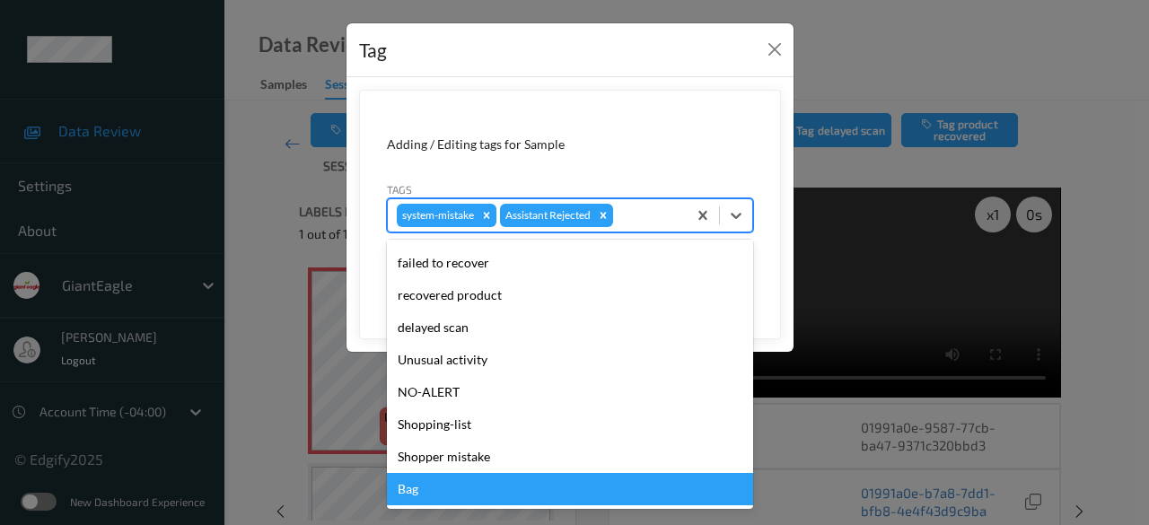
click at [472, 488] on div "Bag" at bounding box center [570, 489] width 366 height 32
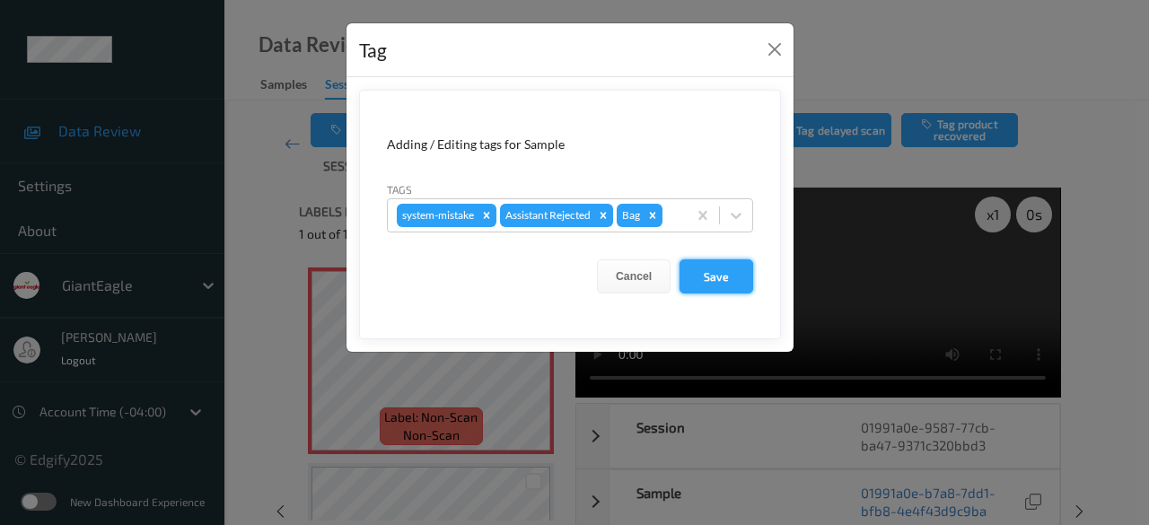
click at [712, 282] on button "Save" at bounding box center [717, 276] width 74 height 34
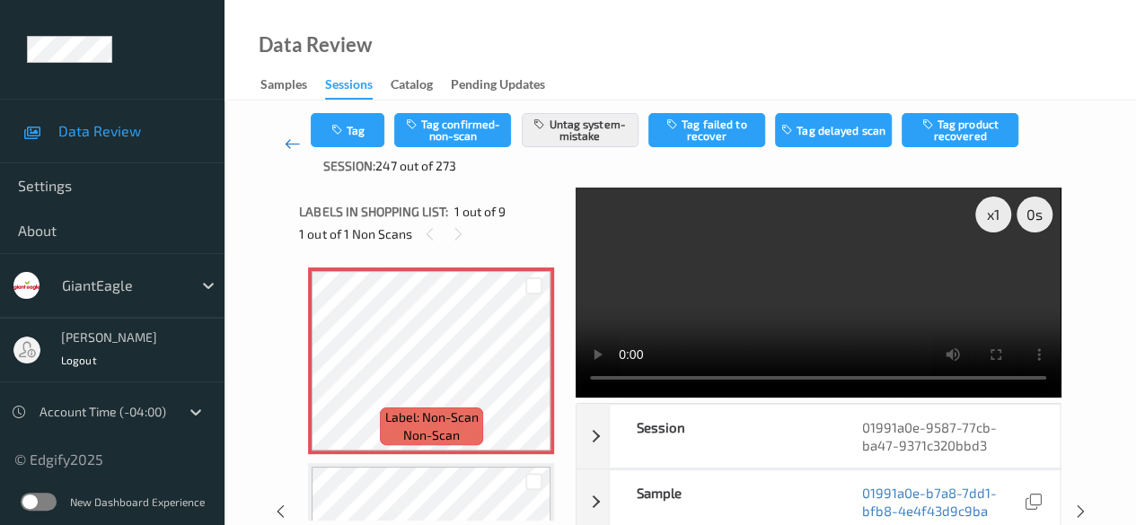
click at [290, 146] on icon at bounding box center [293, 144] width 16 height 18
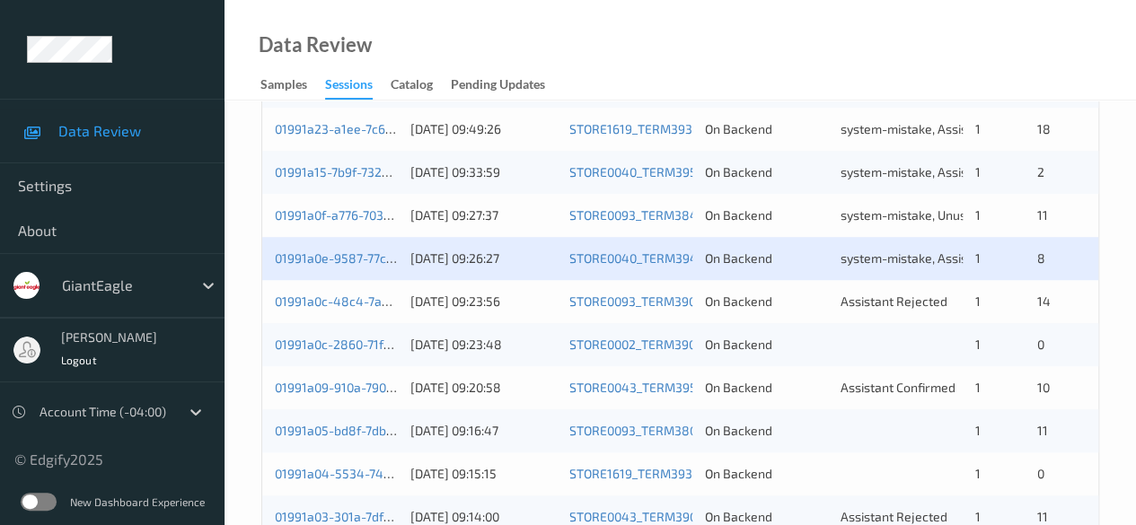
scroll to position [539, 0]
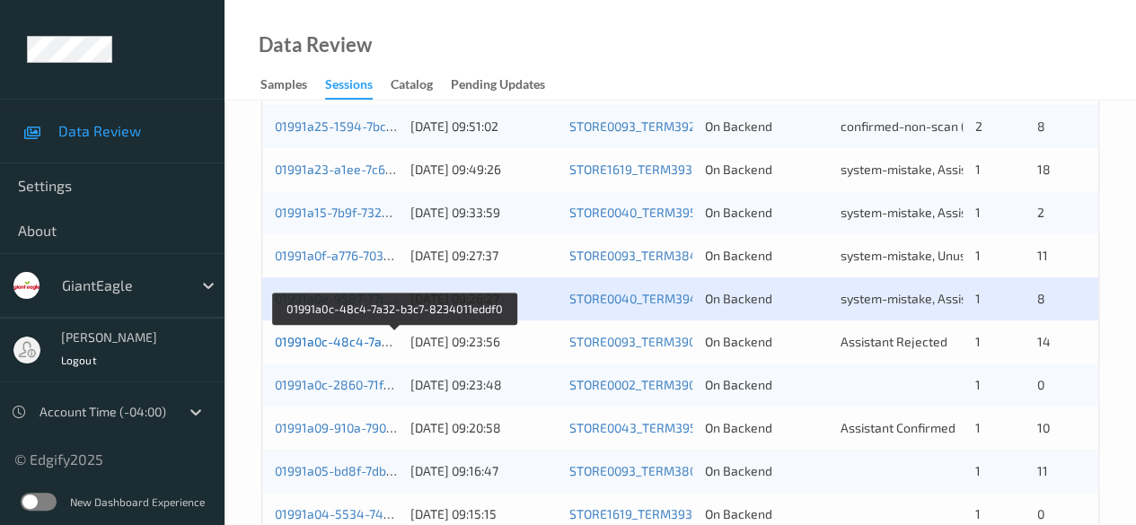
click at [331, 341] on link "01991a0c-48c4-7a32-b3c7-8234011eddf0" at bounding box center [395, 341] width 241 height 15
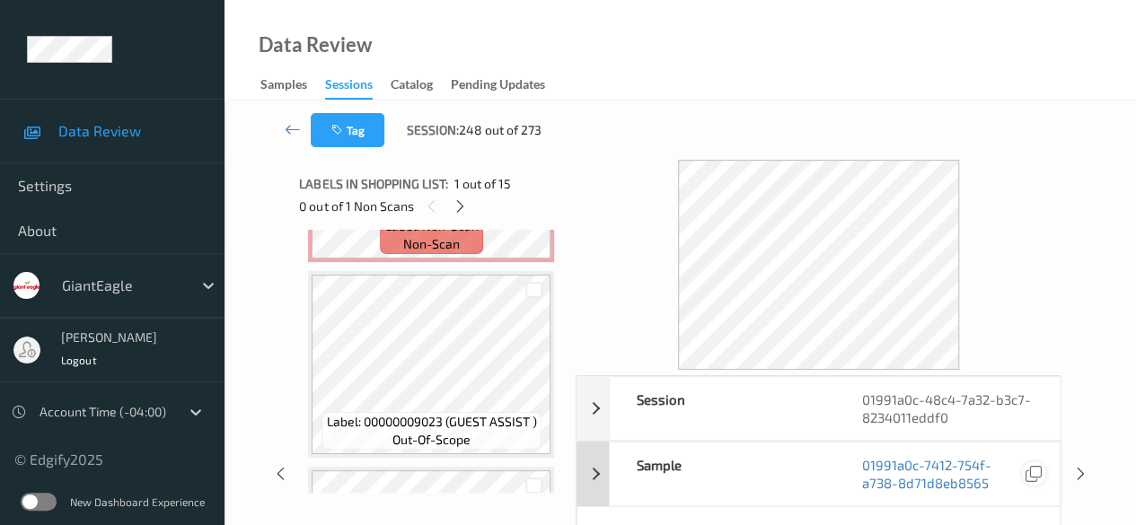
scroll to position [90, 0]
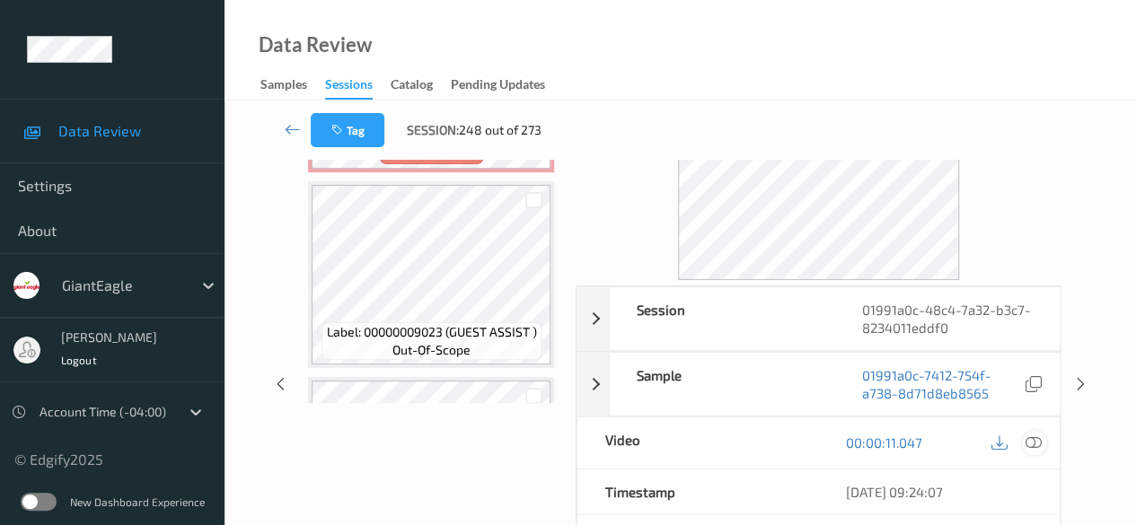
click at [916, 440] on div at bounding box center [1034, 443] width 24 height 24
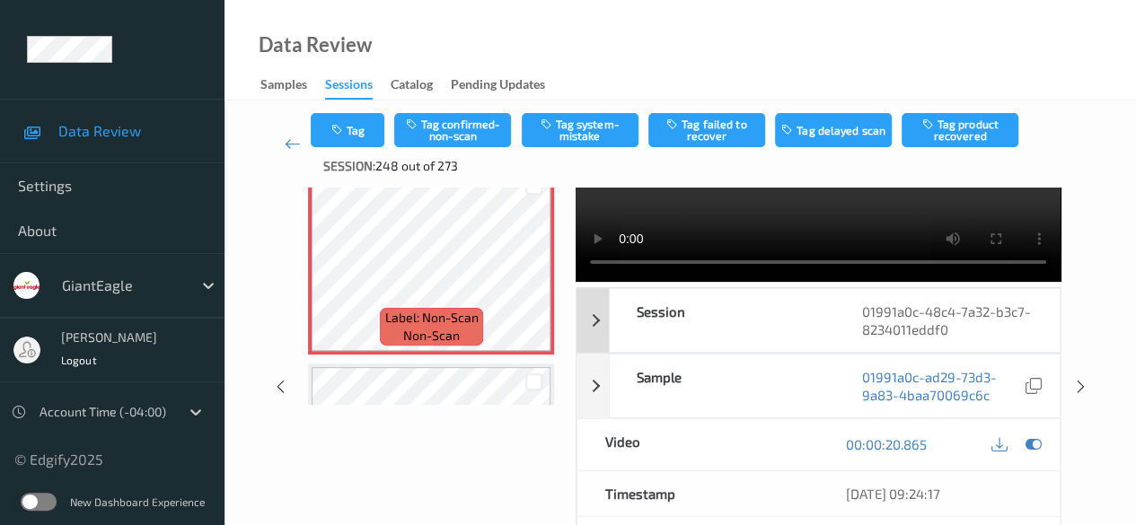
scroll to position [180, 0]
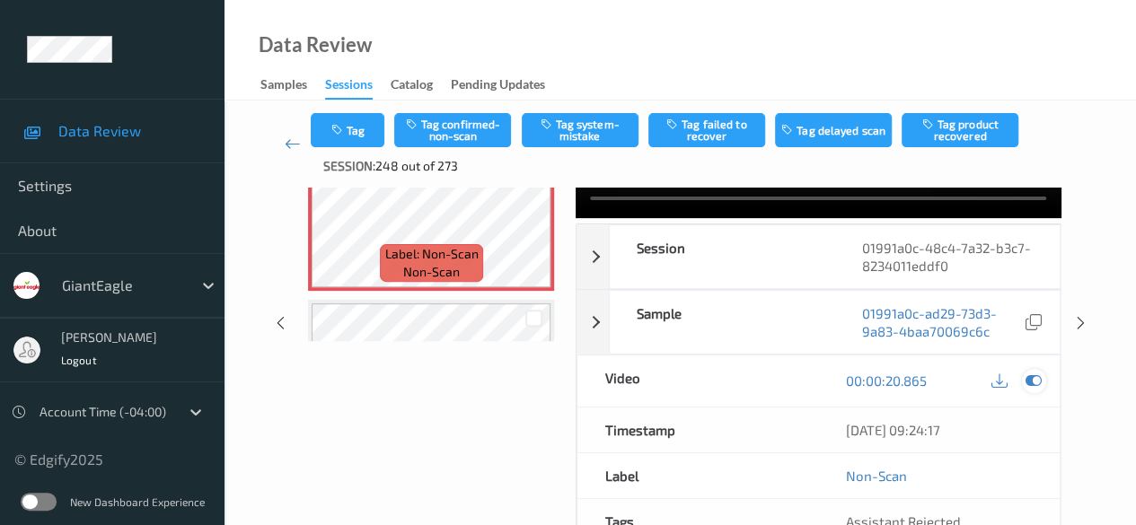
click at [916, 375] on icon at bounding box center [1033, 381] width 16 height 16
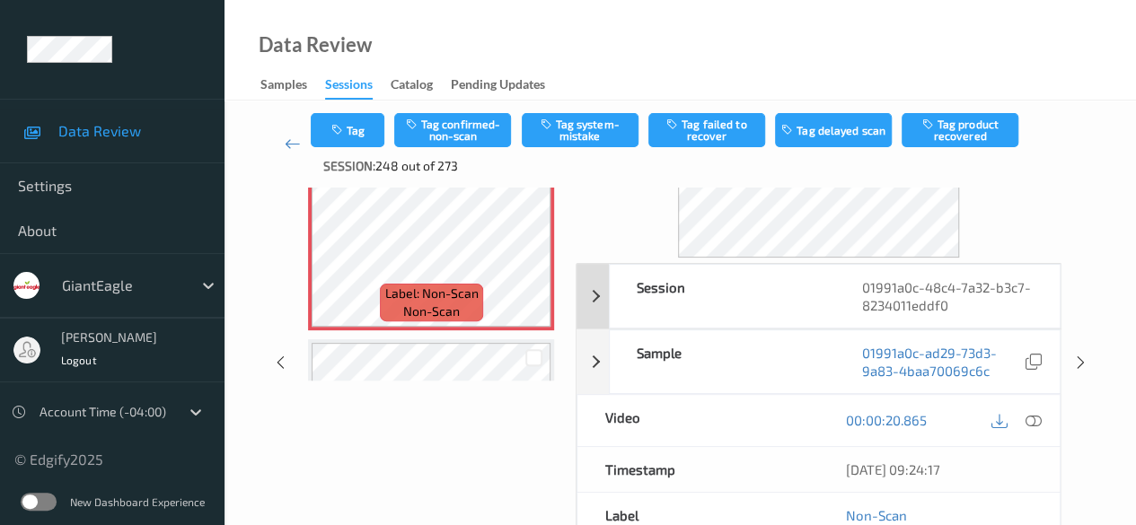
scroll to position [269, 0]
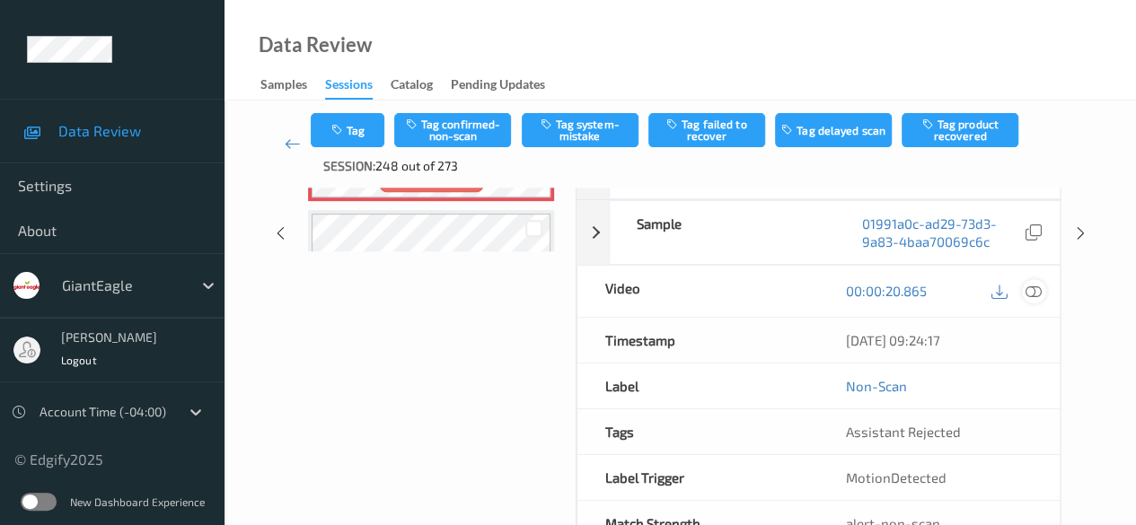
click at [916, 293] on icon at bounding box center [1033, 291] width 16 height 16
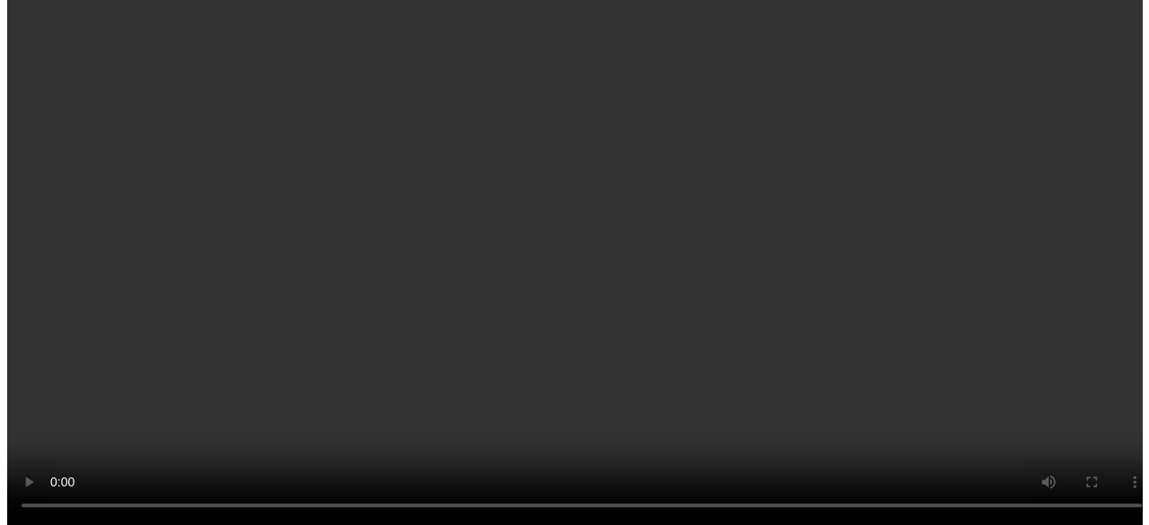
scroll to position [0, 0]
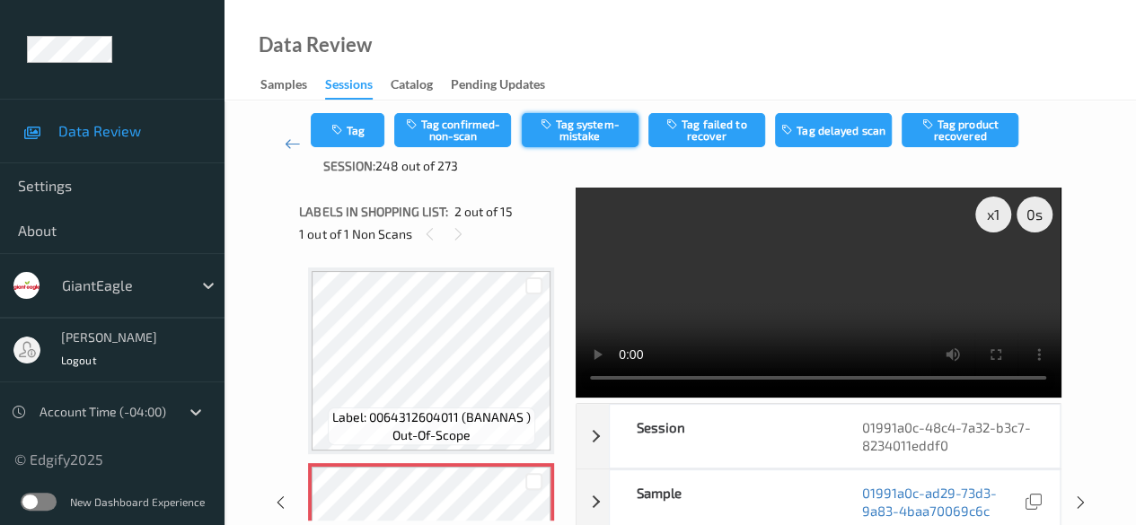
click at [573, 134] on button "Tag system-mistake" at bounding box center [580, 130] width 117 height 34
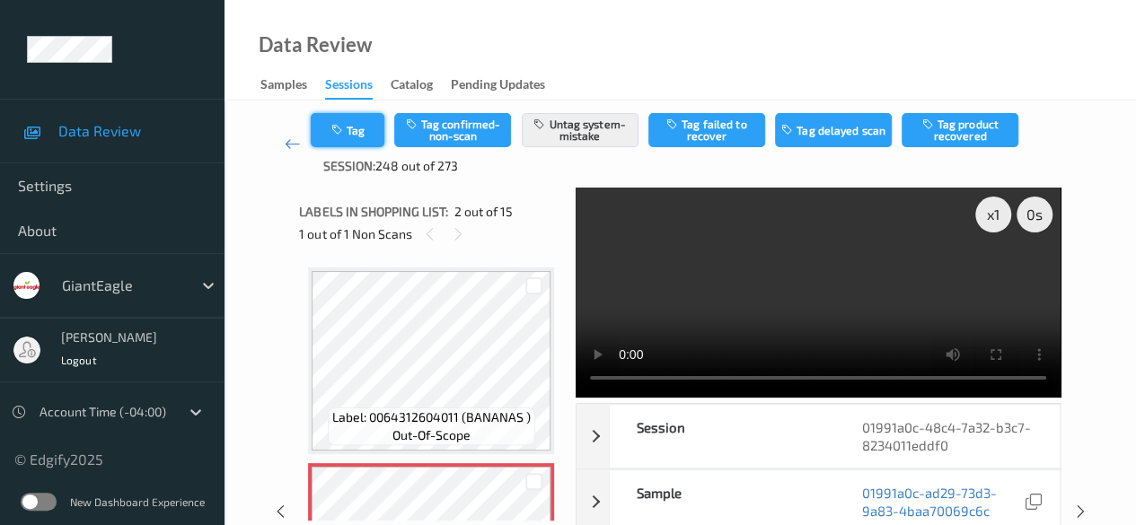
click at [359, 139] on button "Tag" at bounding box center [348, 130] width 74 height 34
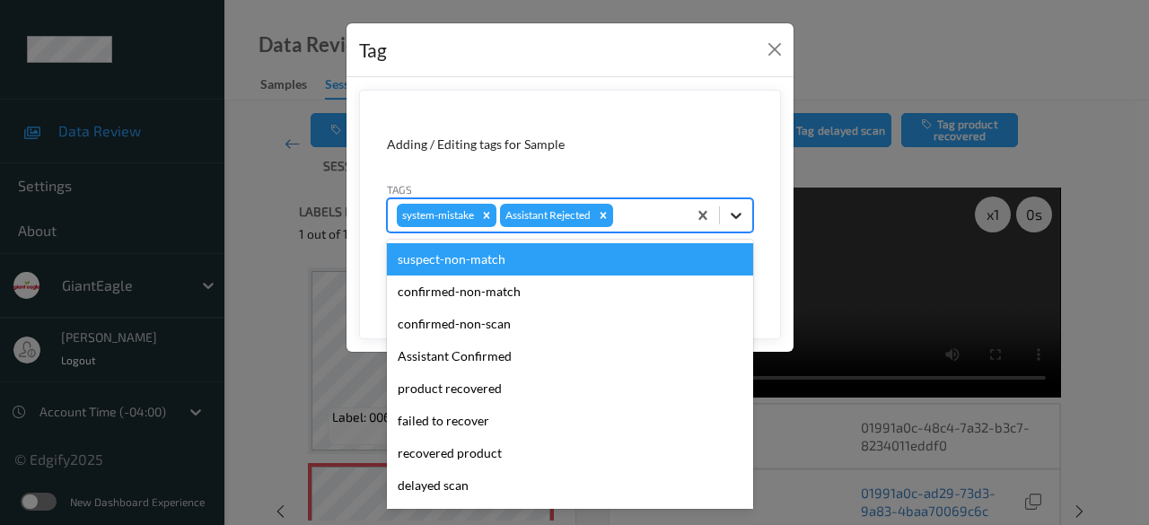
click at [743, 213] on icon at bounding box center [736, 216] width 18 height 18
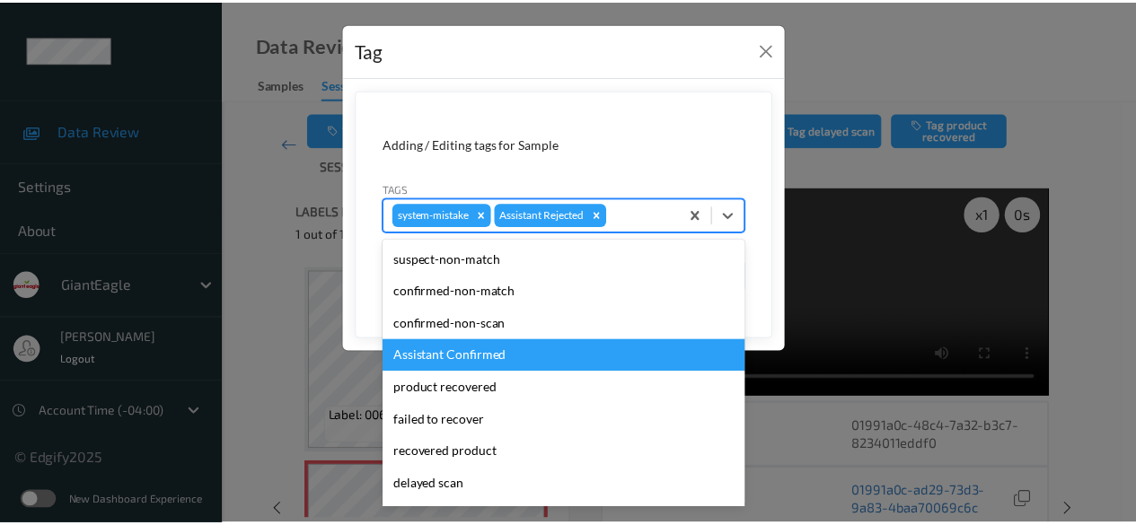
scroll to position [158, 0]
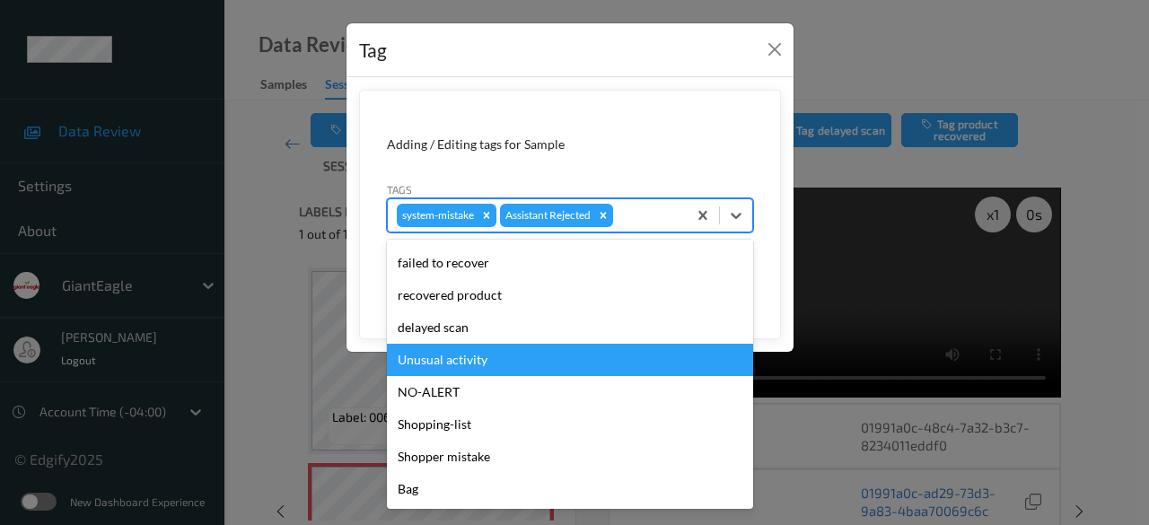
click at [488, 356] on div "Unusual activity" at bounding box center [570, 360] width 366 height 32
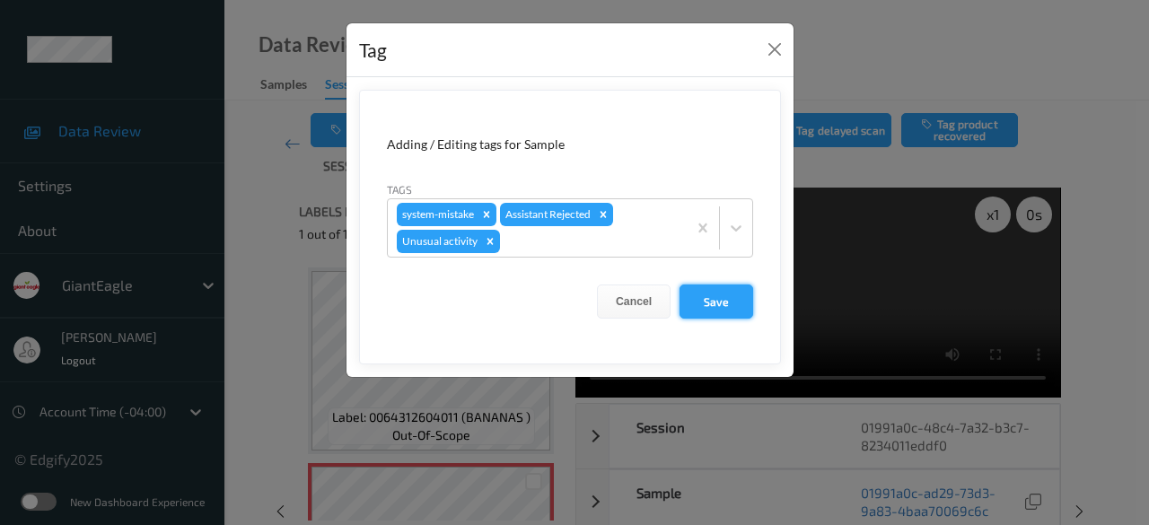
click at [724, 295] on button "Save" at bounding box center [717, 302] width 74 height 34
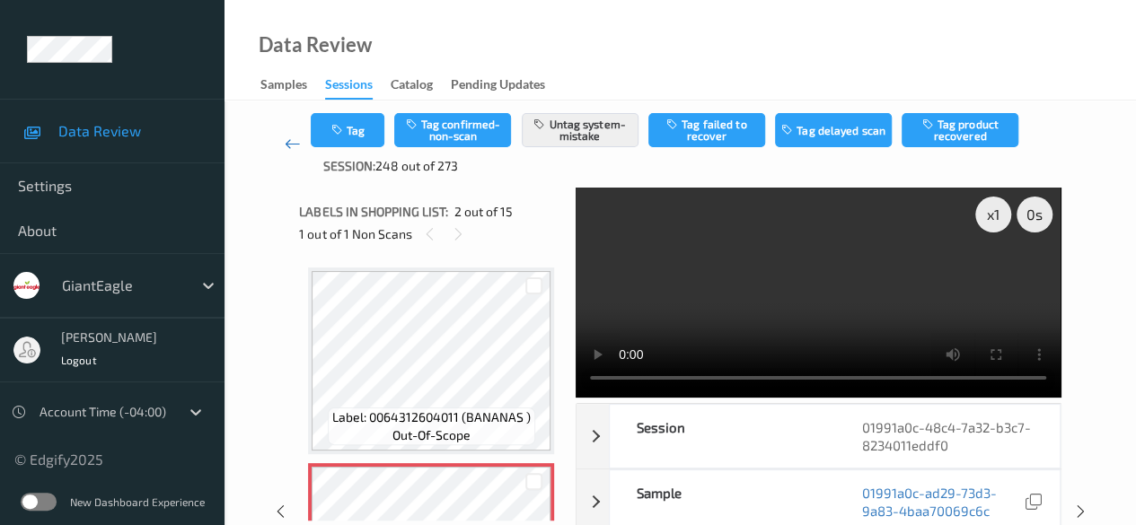
click at [289, 147] on icon at bounding box center [293, 144] width 16 height 18
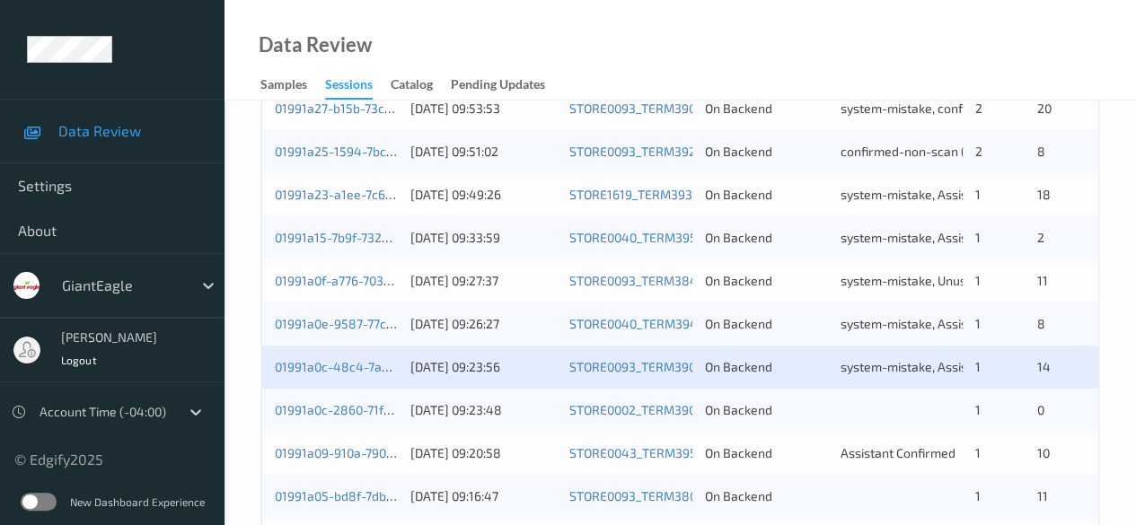
scroll to position [629, 0]
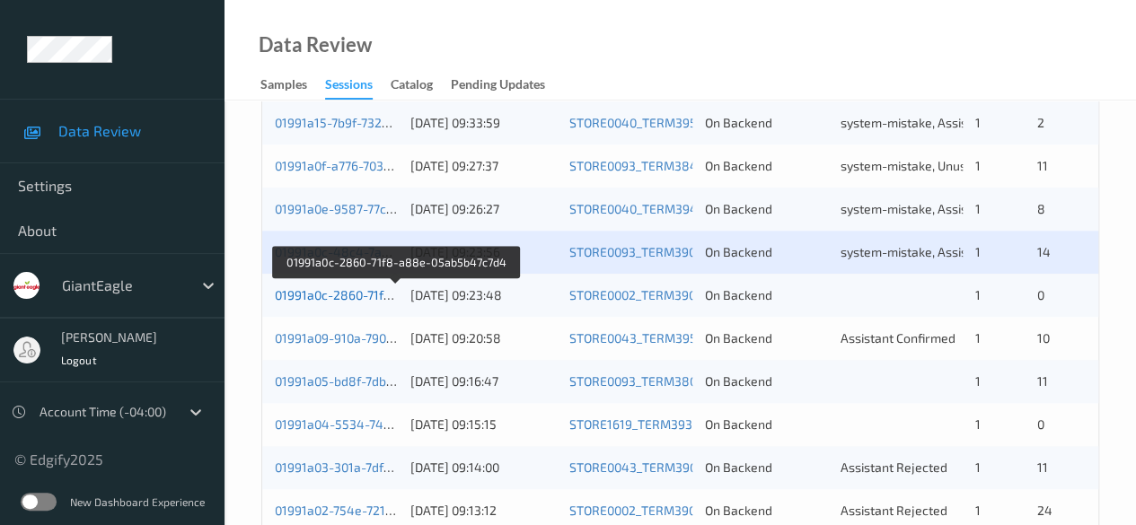
click at [338, 299] on link "01991a0c-2860-71f8-a88e-05ab5b47c7d4" at bounding box center [396, 294] width 243 height 15
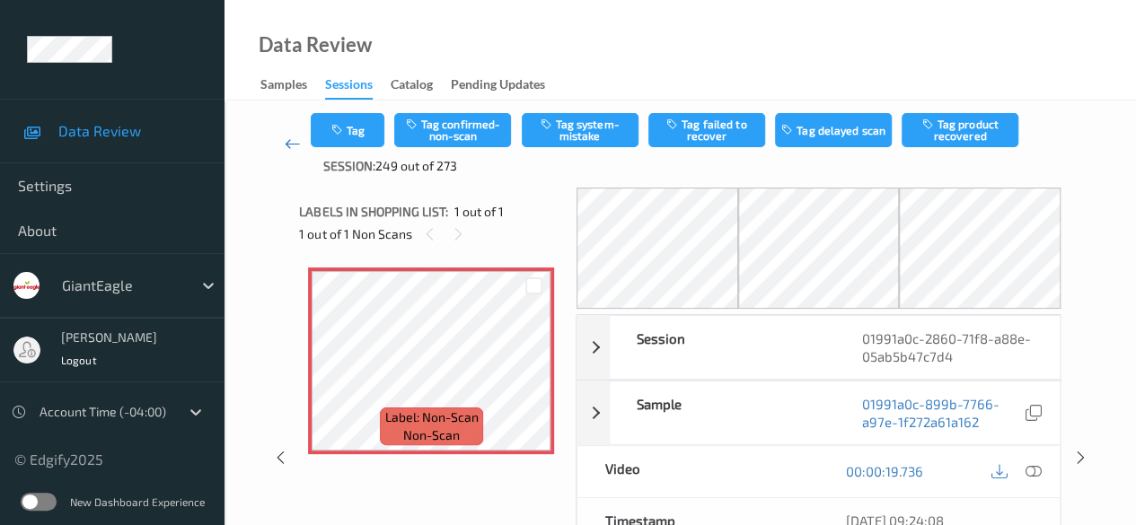
click at [290, 143] on icon at bounding box center [293, 144] width 16 height 18
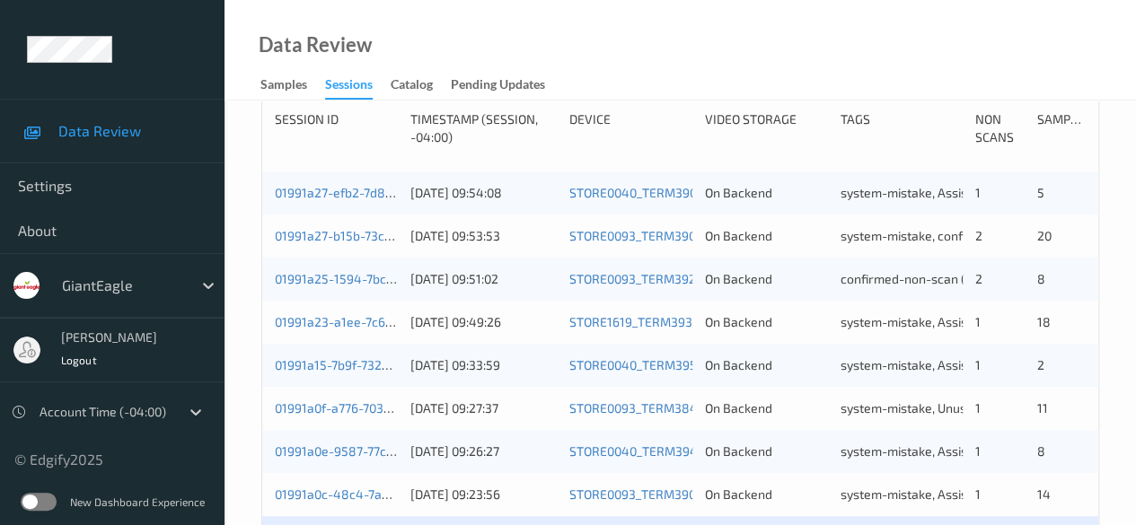
scroll to position [629, 0]
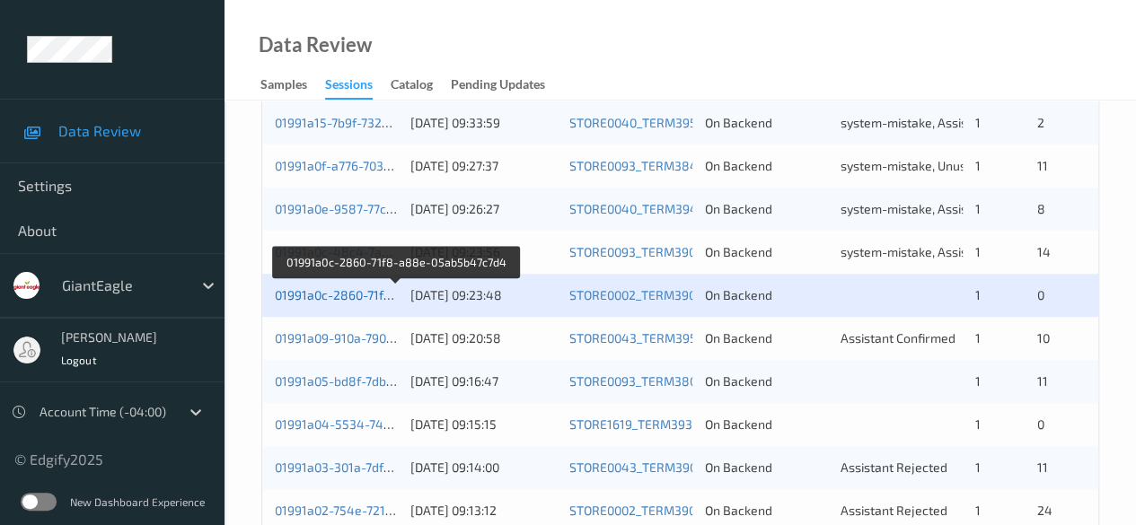
click at [351, 300] on link "01991a0c-2860-71f8-a88e-05ab5b47c7d4" at bounding box center [396, 294] width 243 height 15
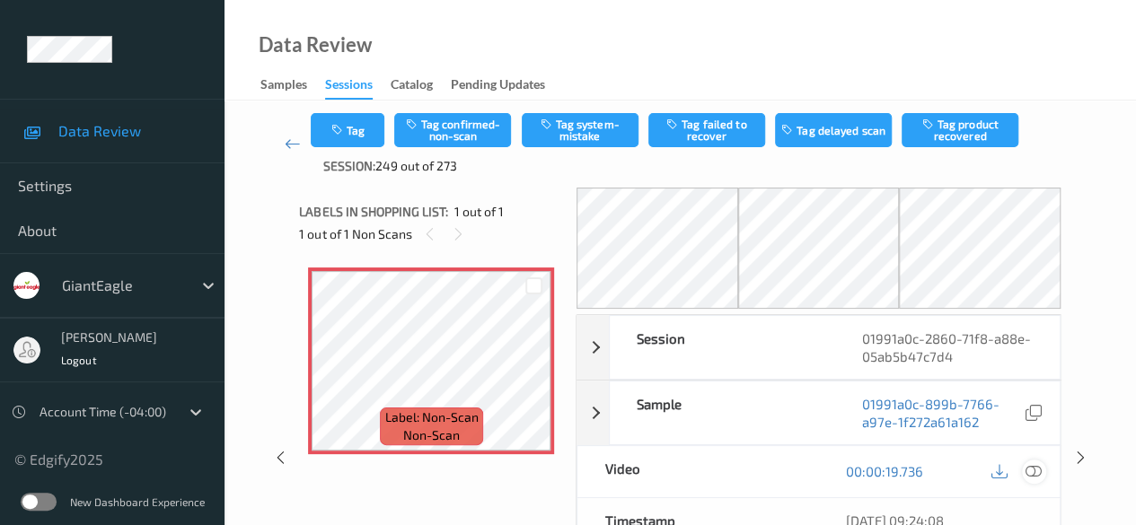
click at [916, 469] on icon at bounding box center [1033, 471] width 16 height 16
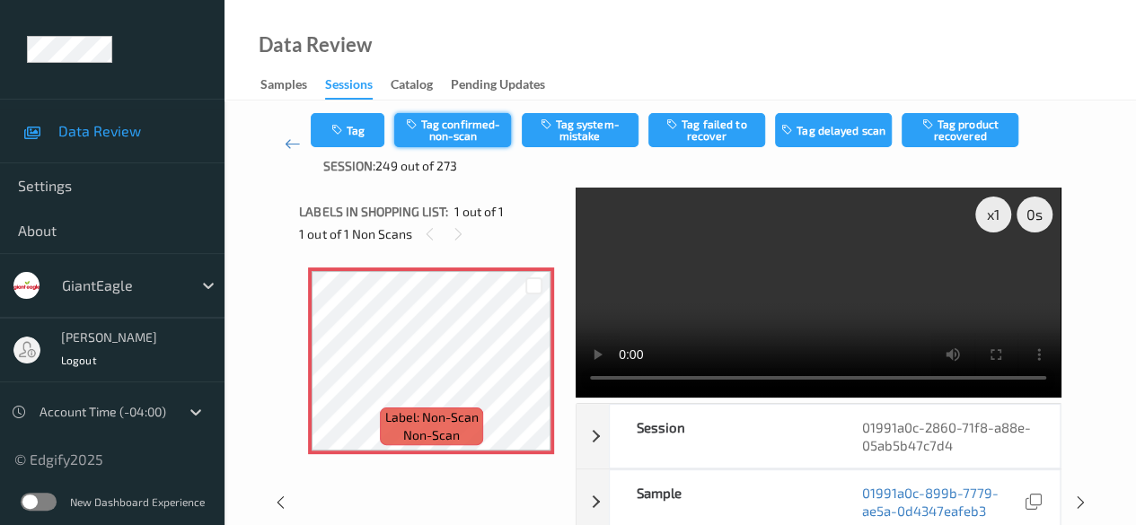
click at [451, 128] on button "Tag confirmed-non-scan" at bounding box center [452, 130] width 117 height 34
click at [291, 148] on icon at bounding box center [293, 144] width 16 height 18
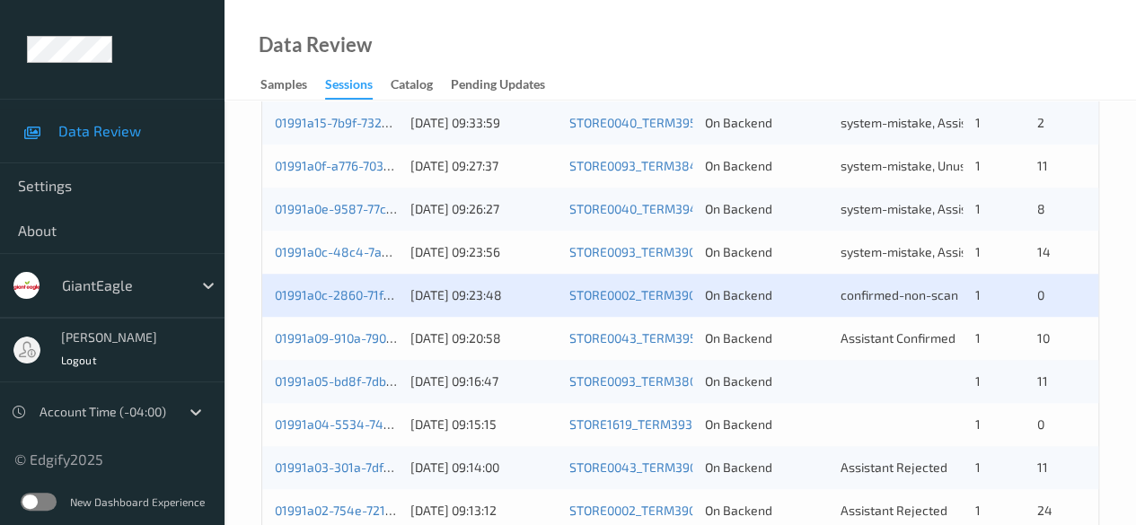
scroll to position [718, 0]
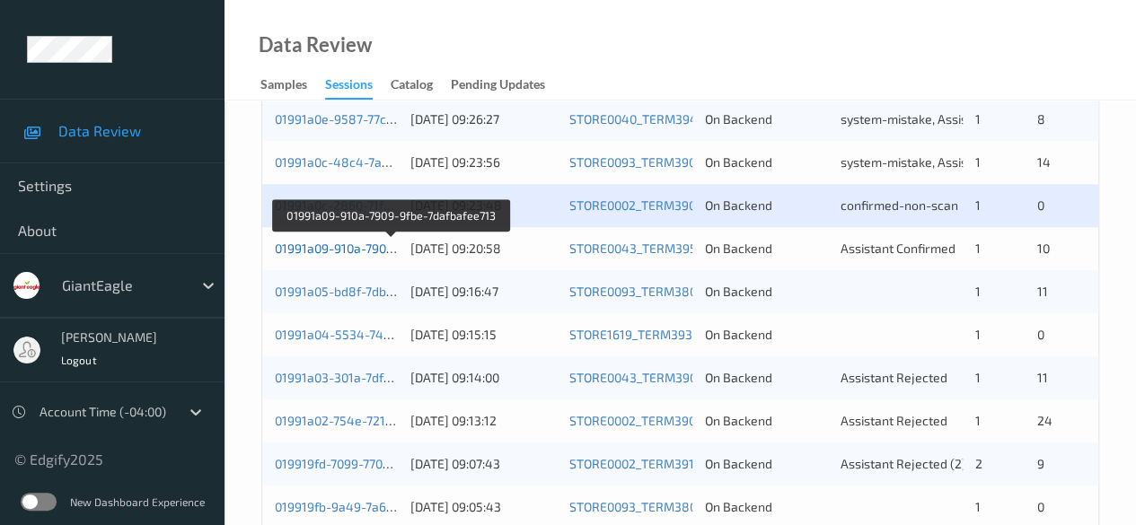
click at [340, 247] on link "01991a09-910a-7909-9fbe-7dafbafee713" at bounding box center [391, 248] width 232 height 15
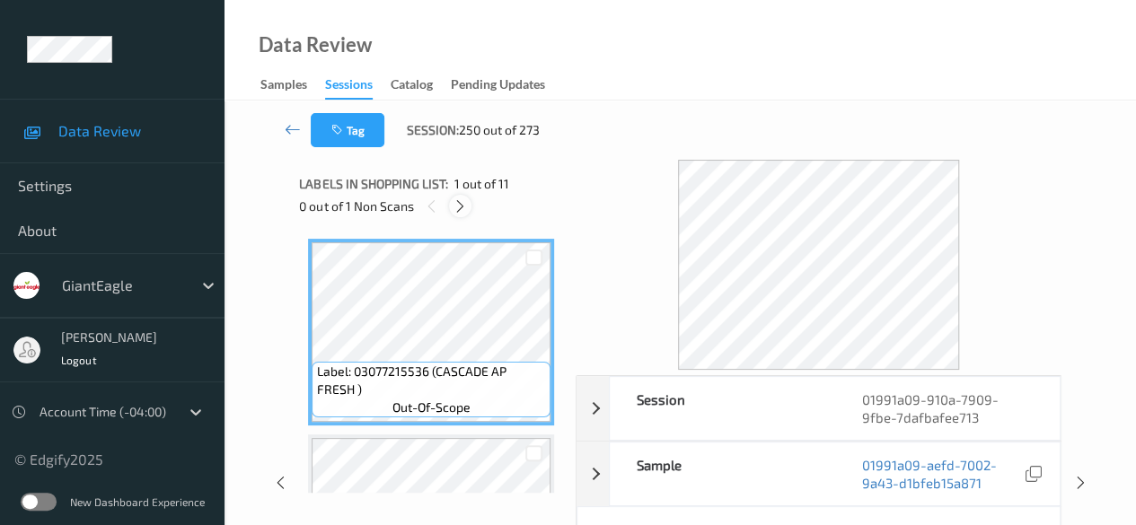
click at [468, 207] on div at bounding box center [460, 206] width 22 height 22
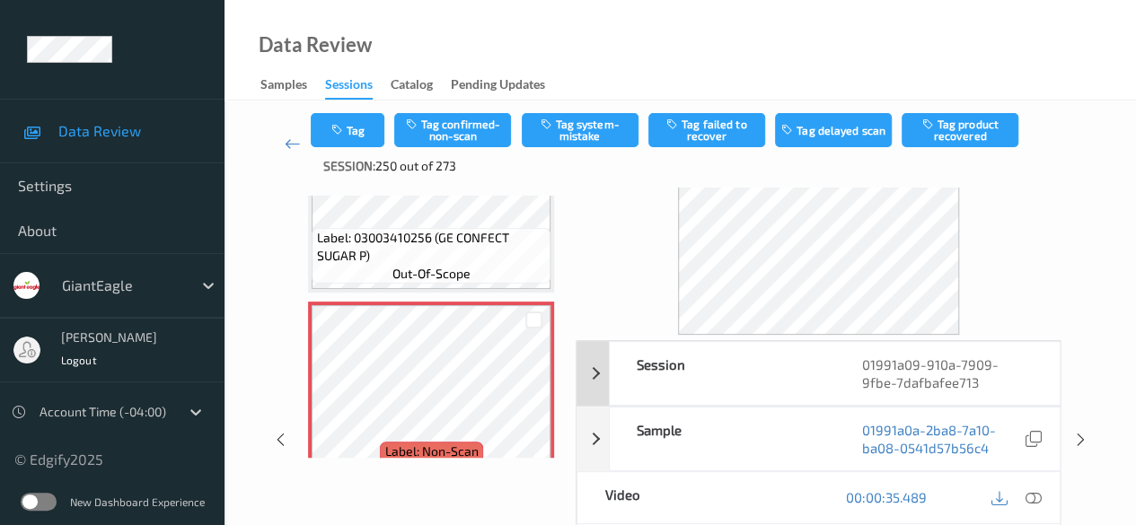
scroll to position [90, 0]
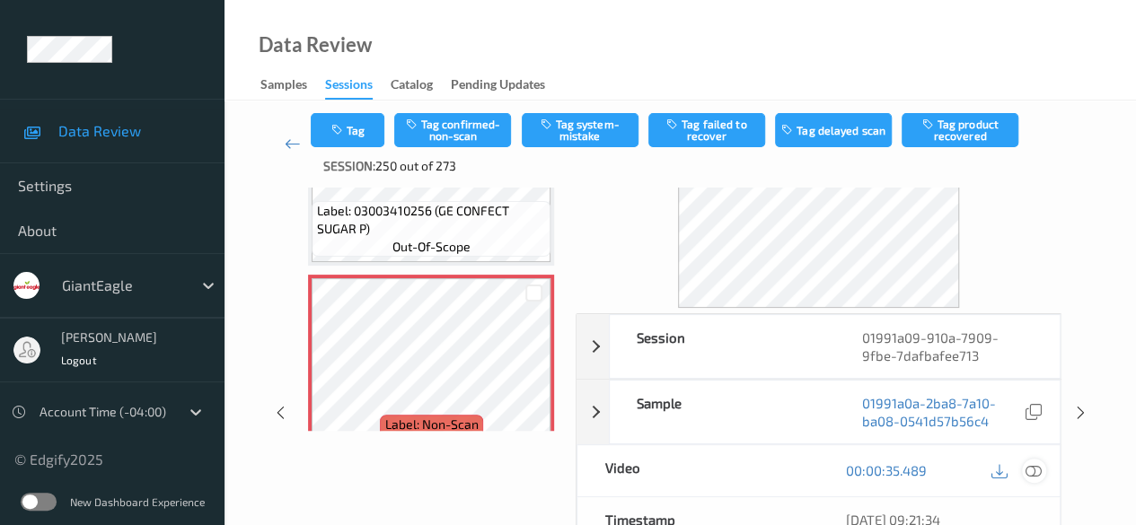
click at [916, 471] on icon at bounding box center [1033, 470] width 16 height 16
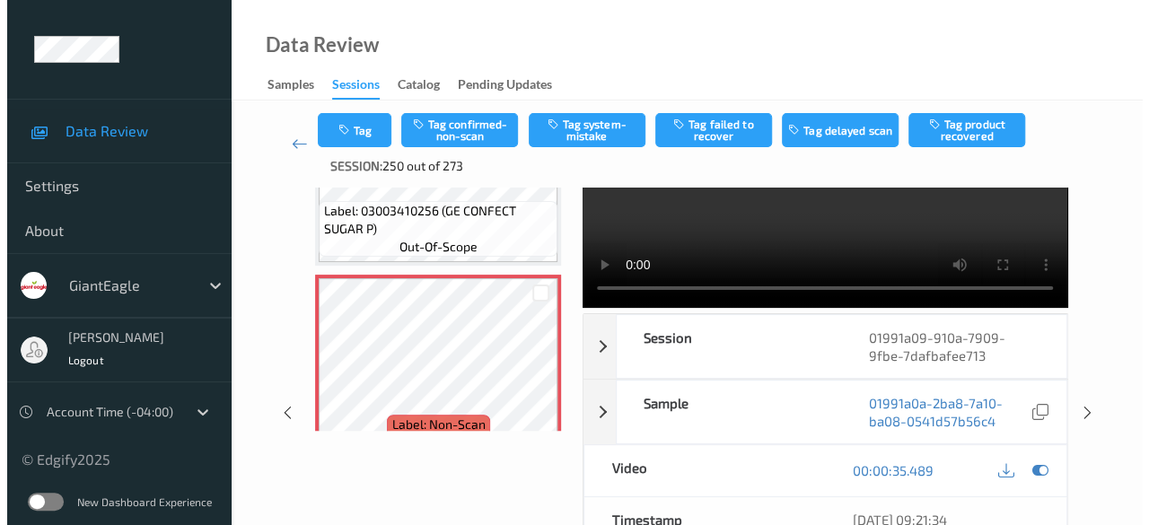
scroll to position [0, 0]
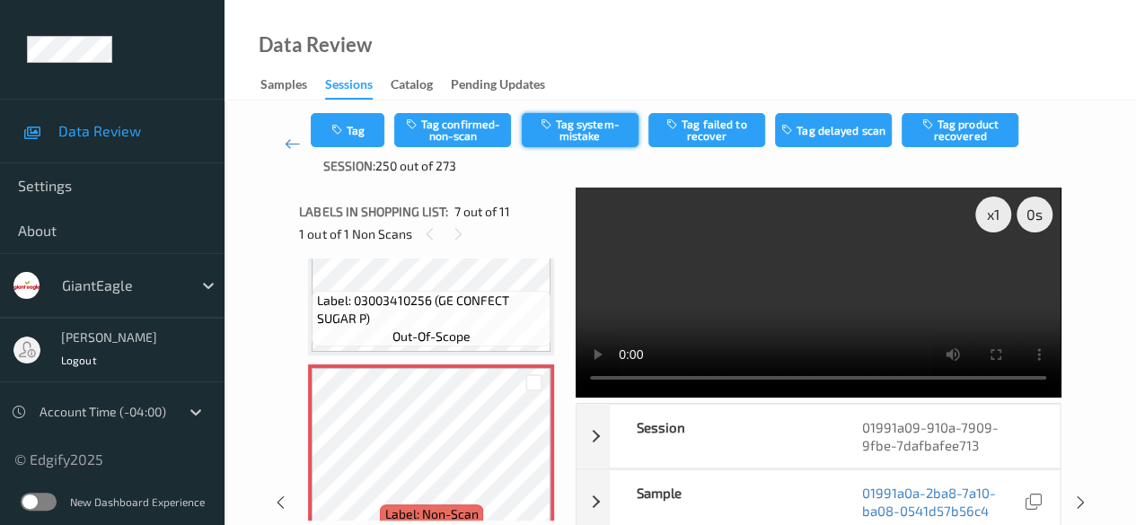
click at [586, 131] on button "Tag system-mistake" at bounding box center [580, 130] width 117 height 34
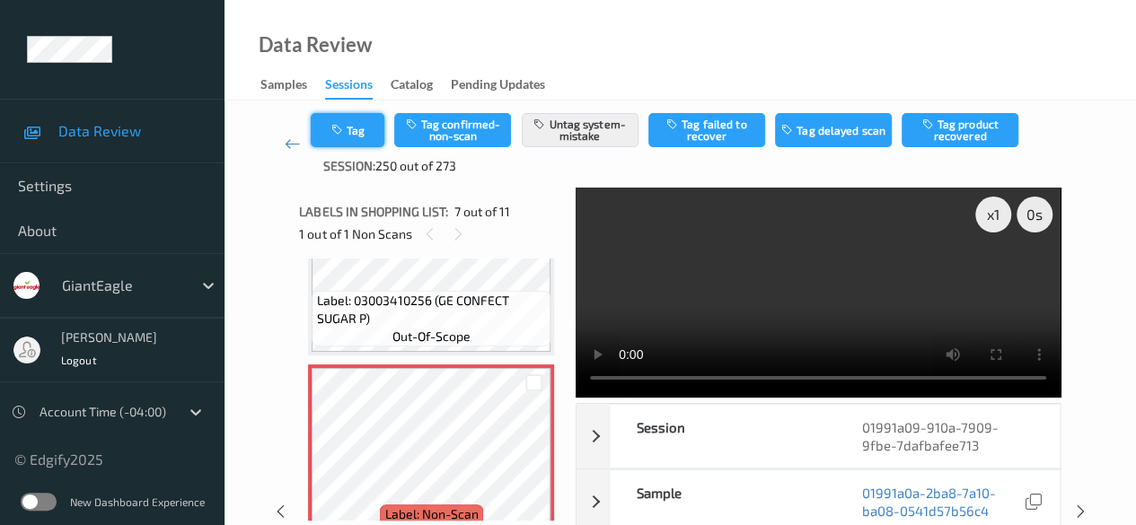
click at [365, 136] on button "Tag" at bounding box center [348, 130] width 74 height 34
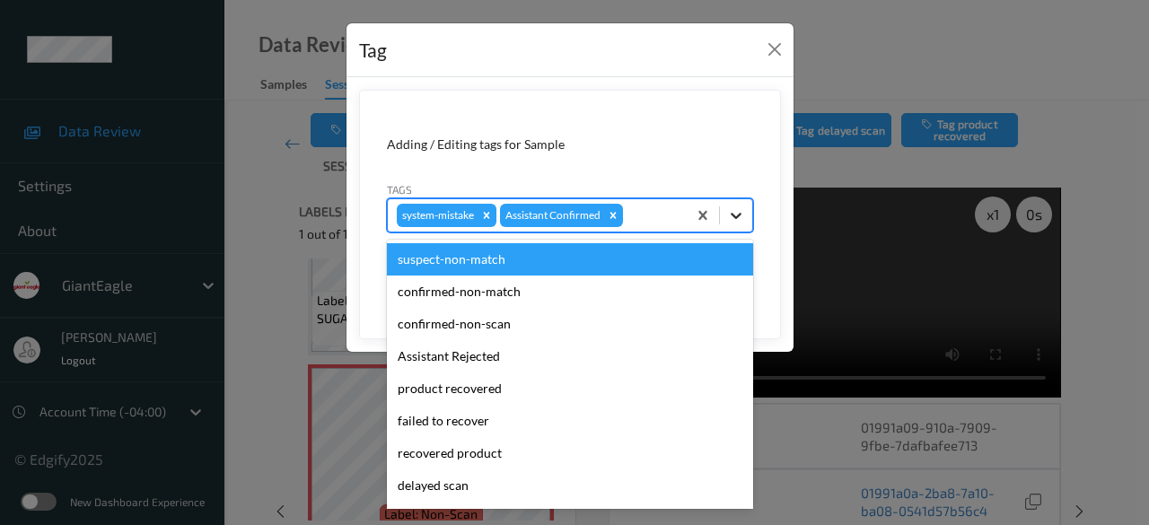
click at [732, 215] on icon at bounding box center [736, 216] width 18 height 18
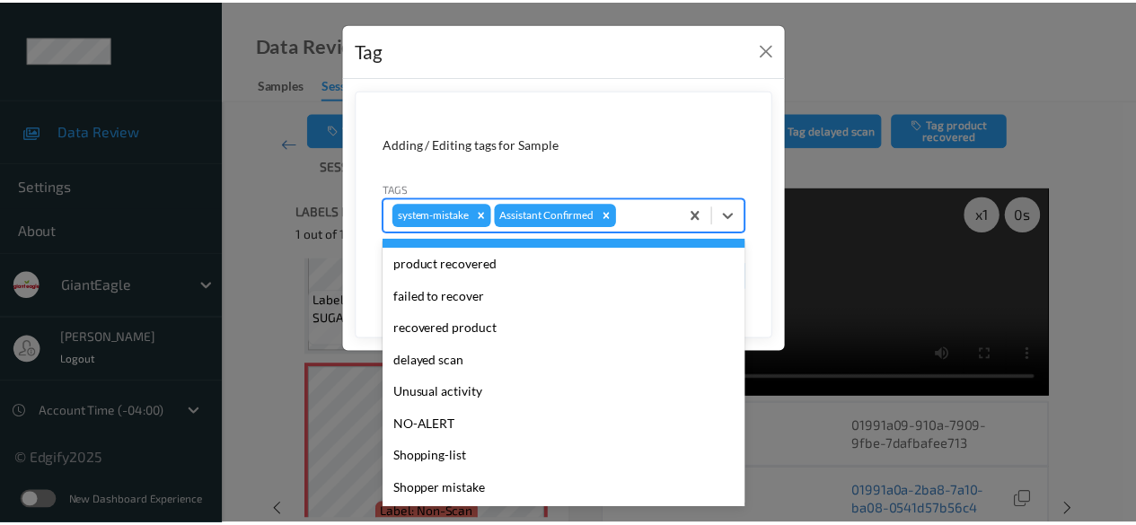
scroll to position [158, 0]
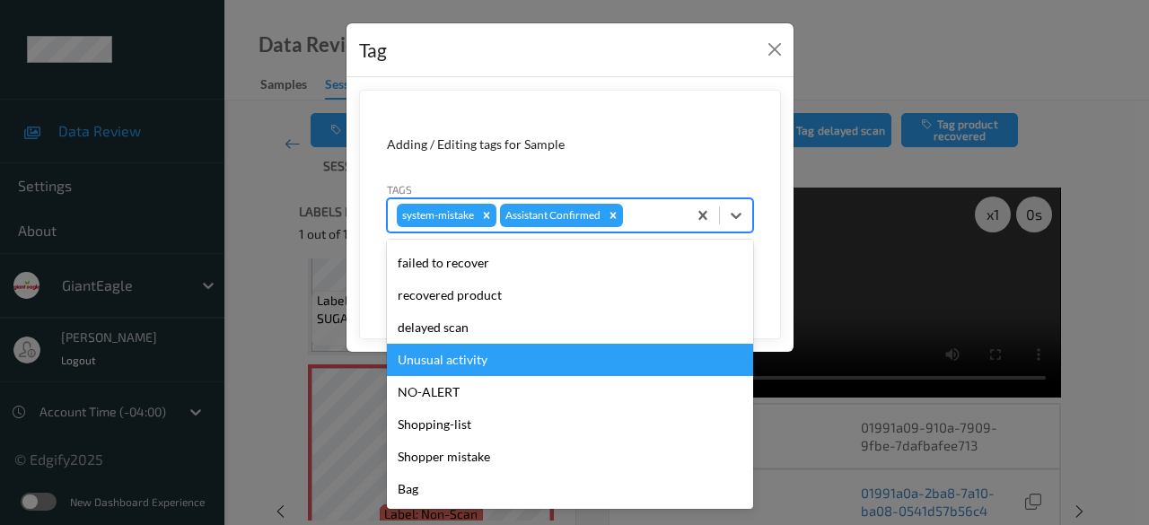
click at [464, 351] on div "Unusual activity" at bounding box center [570, 360] width 366 height 32
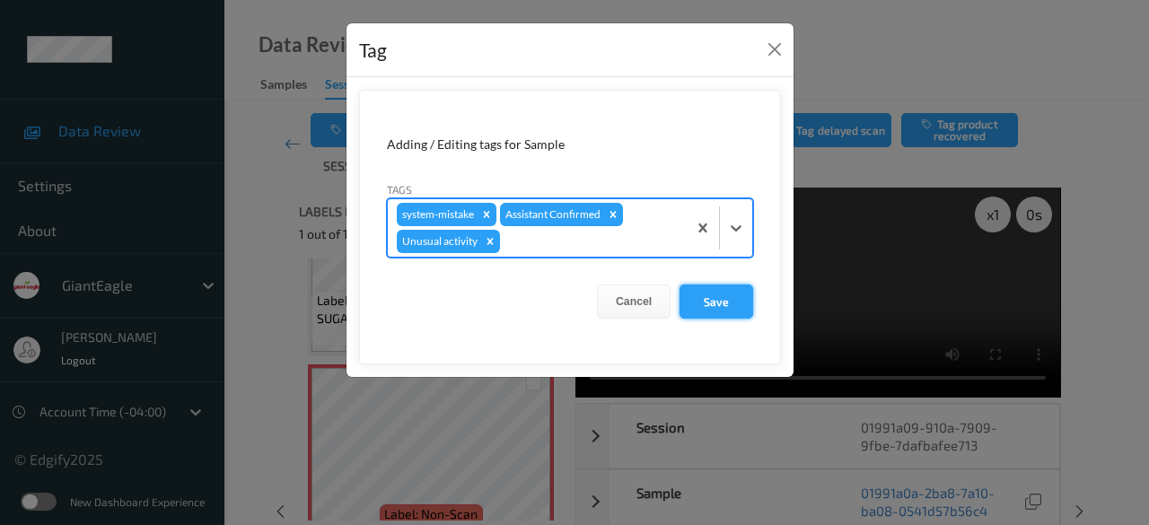
click at [728, 300] on button "Save" at bounding box center [717, 302] width 74 height 34
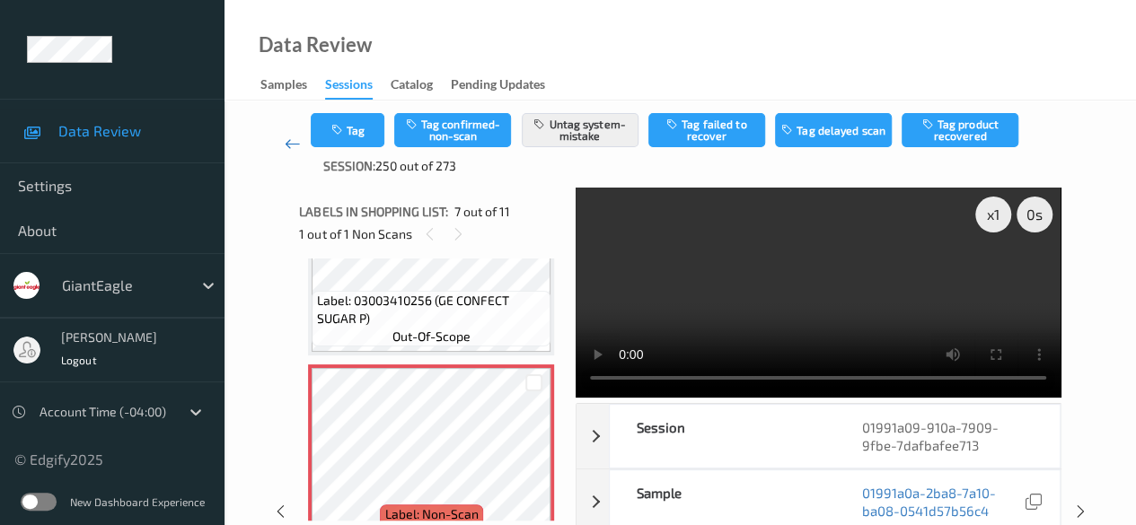
click at [283, 145] on link at bounding box center [292, 144] width 37 height 62
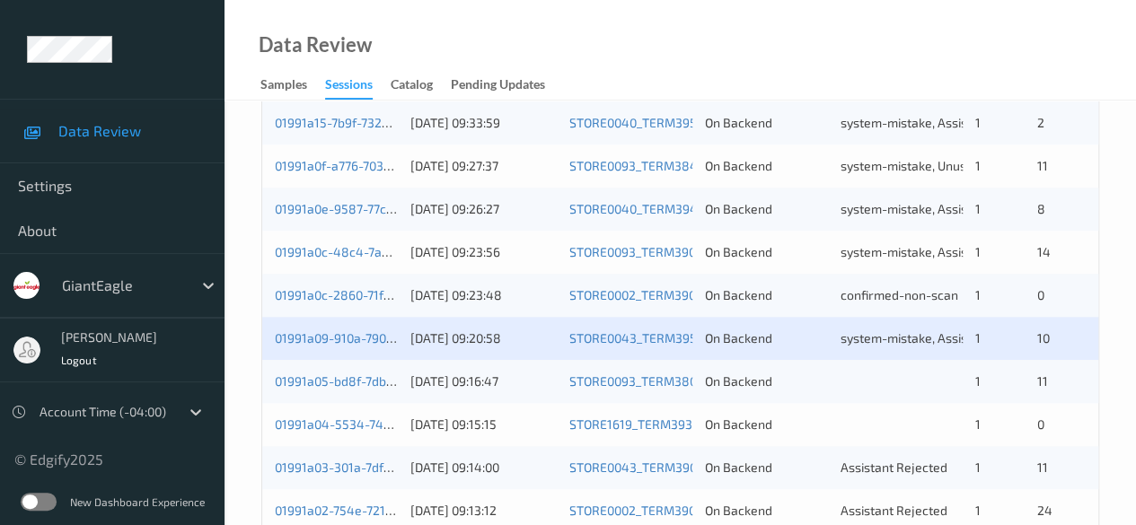
scroll to position [718, 0]
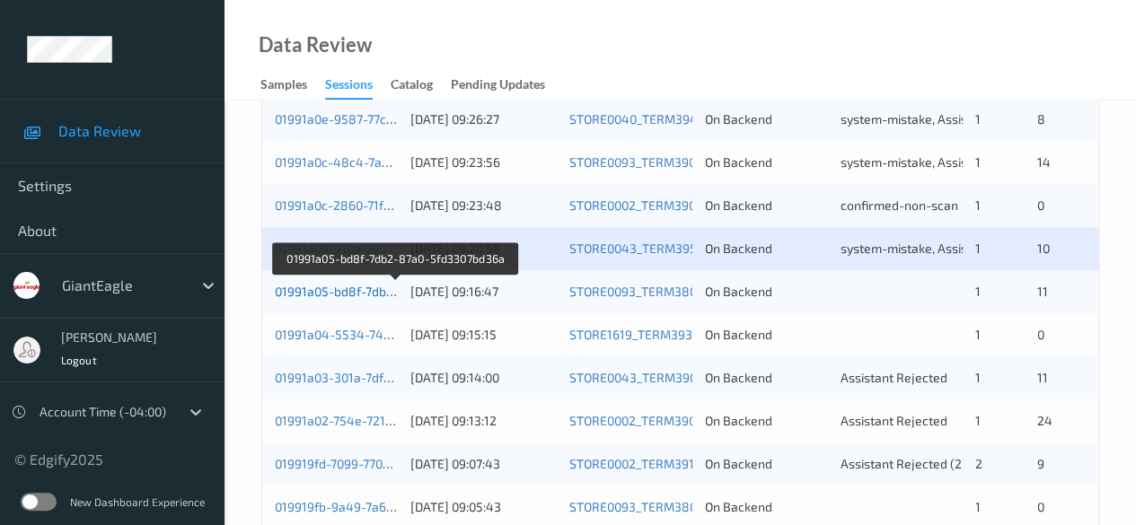
click at [318, 292] on link "01991a05-bd8f-7db2-87a0-5fd3307bd36a" at bounding box center [395, 291] width 241 height 15
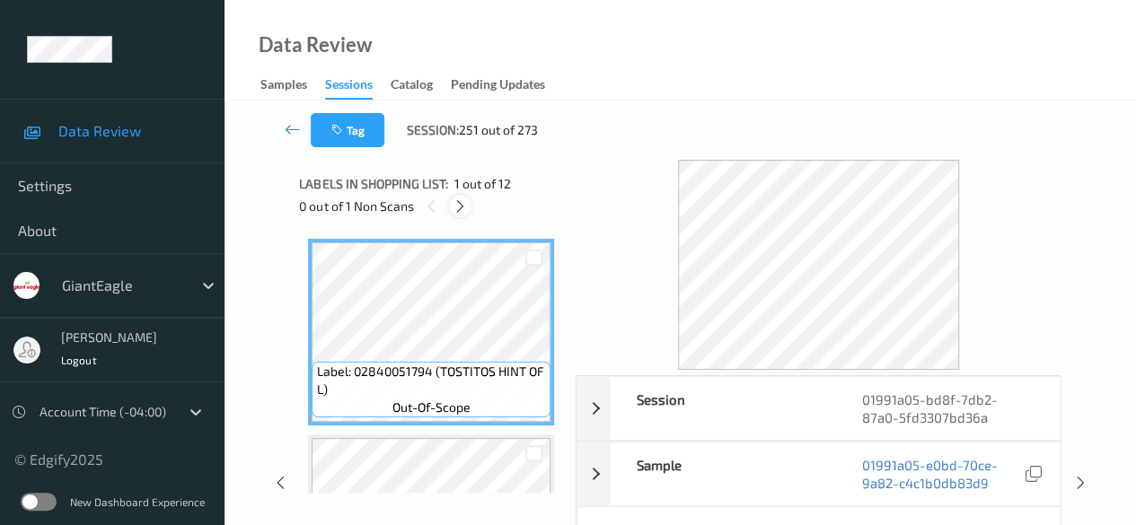
click at [463, 202] on icon at bounding box center [460, 206] width 15 height 16
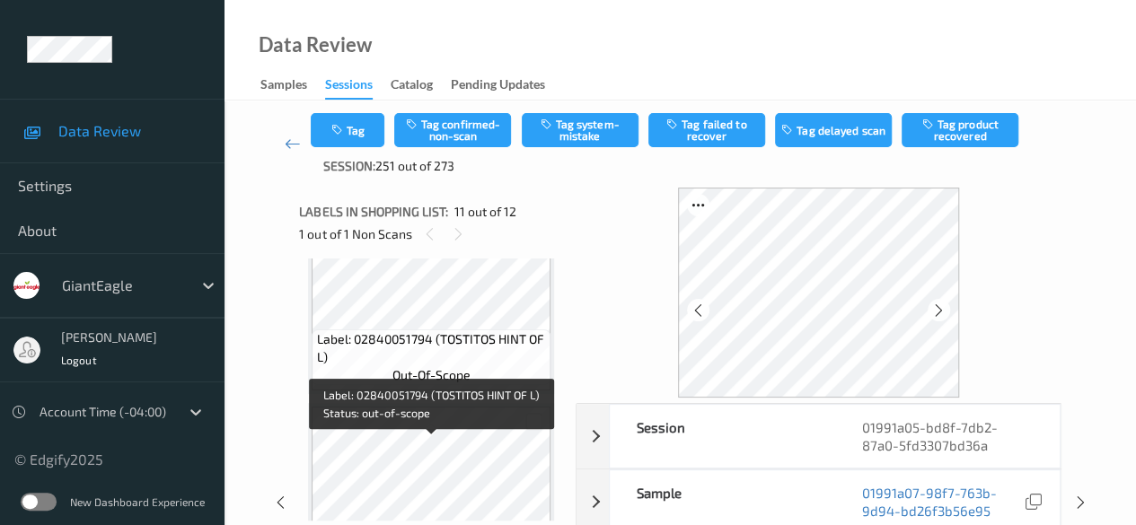
scroll to position [334, 0]
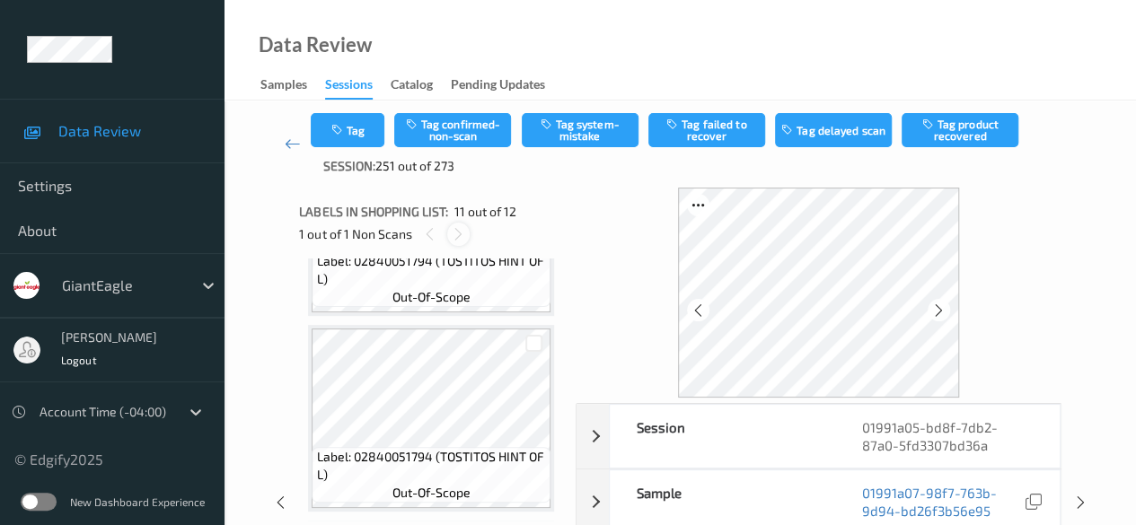
click at [455, 230] on icon at bounding box center [458, 234] width 15 height 16
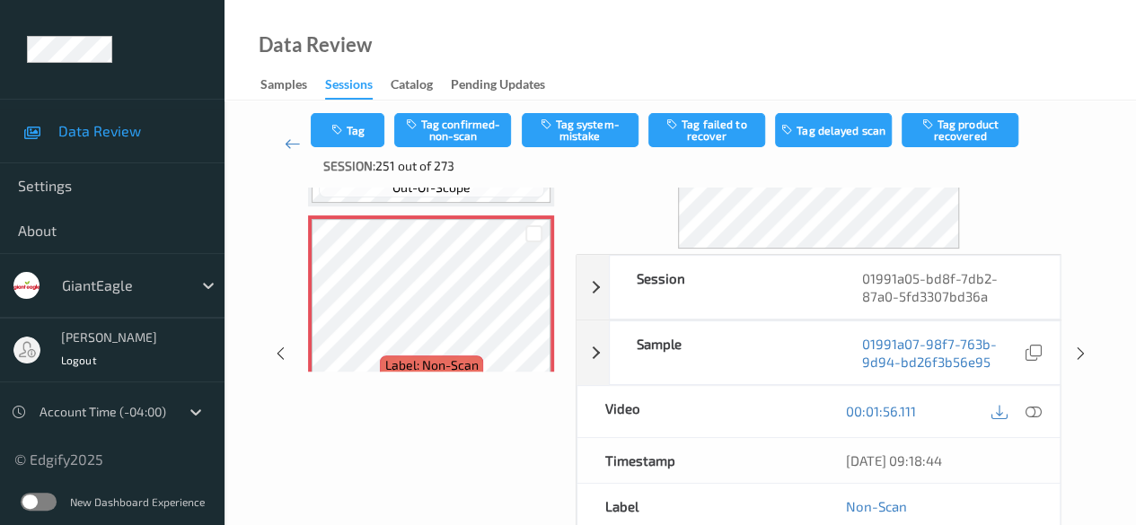
scroll to position [180, 0]
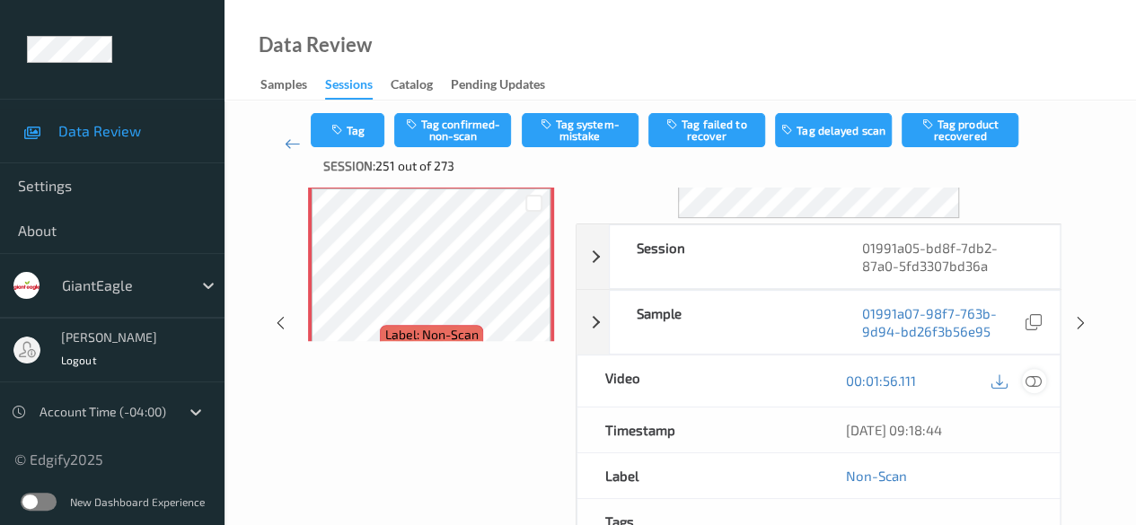
click at [916, 380] on icon at bounding box center [1033, 381] width 16 height 16
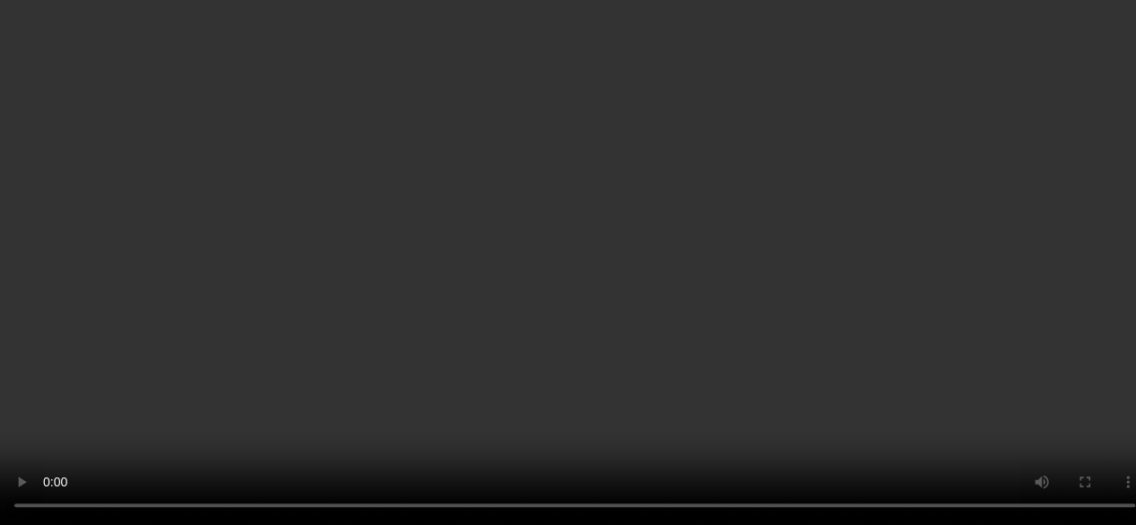
scroll to position [1807, 0]
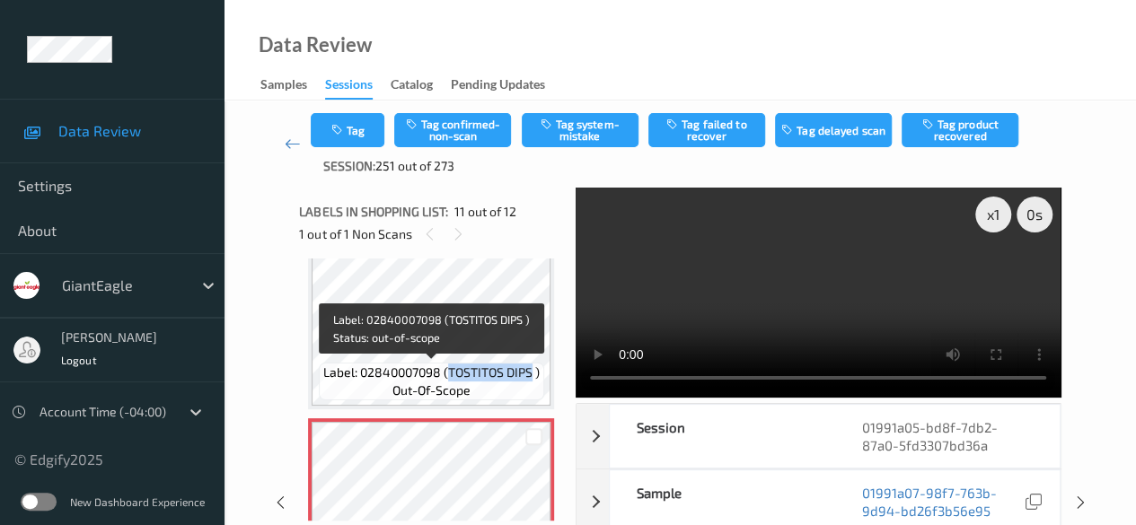
drag, startPoint x: 449, startPoint y: 369, endPoint x: 531, endPoint y: 371, distance: 81.7
click at [531, 371] on span "Label: 02840007098 (TOSTITOS DIPS )" at bounding box center [431, 373] width 216 height 18
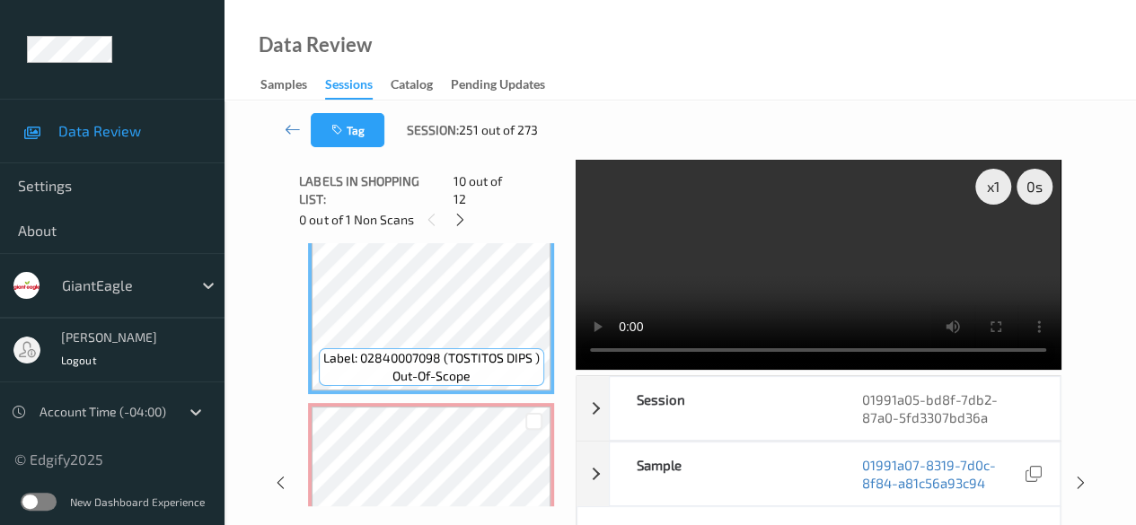
click at [561, 371] on div "Label: 02840051794 (TOSTITOS HINT OF L) out-of-scope Label: 02840051794 (TOSTIT…" at bounding box center [431, 374] width 264 height 263
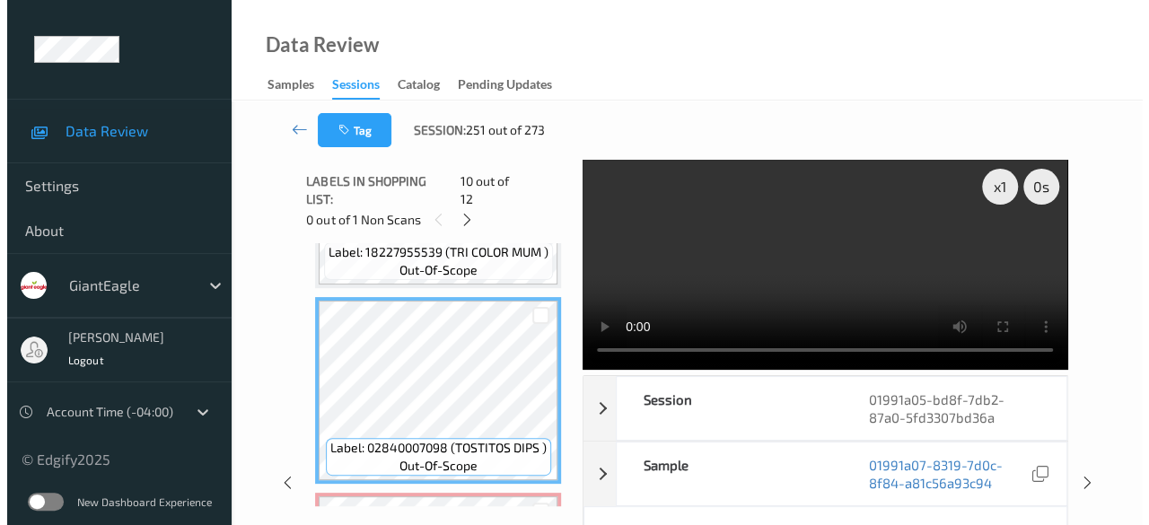
scroll to position [1896, 0]
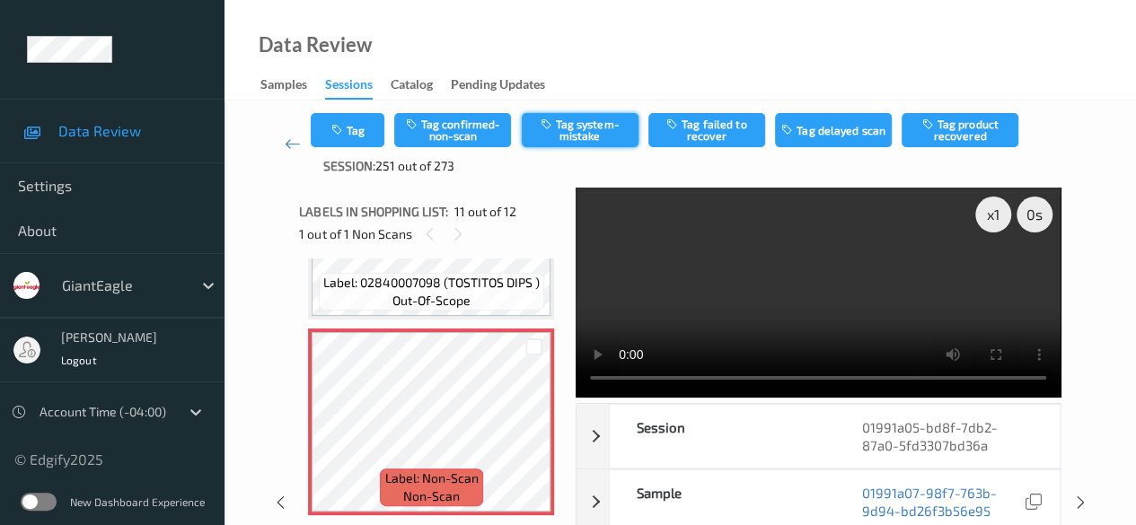
click at [594, 126] on button "Tag system-mistake" at bounding box center [580, 130] width 117 height 34
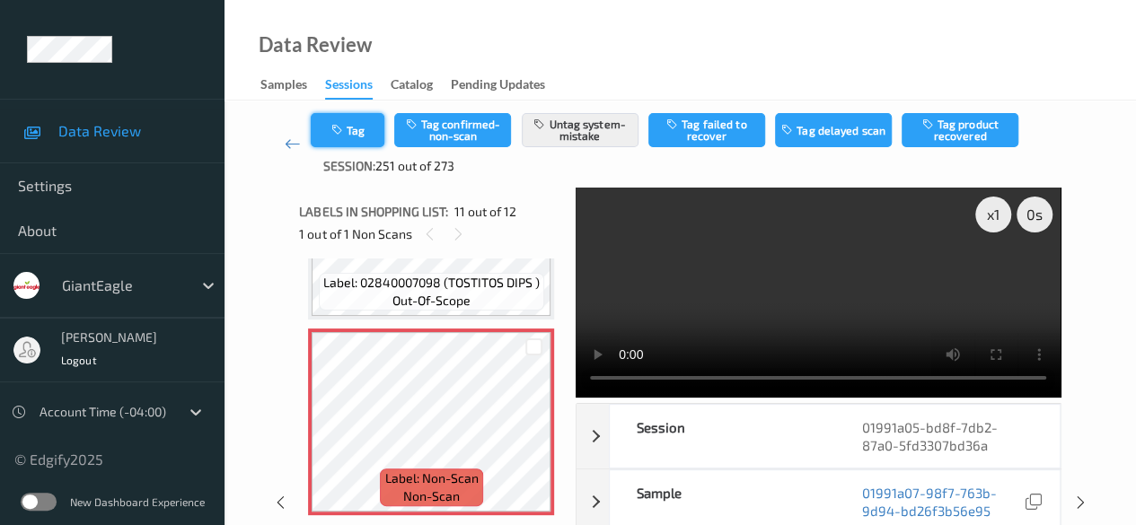
click at [338, 129] on icon "button" at bounding box center [337, 130] width 15 height 13
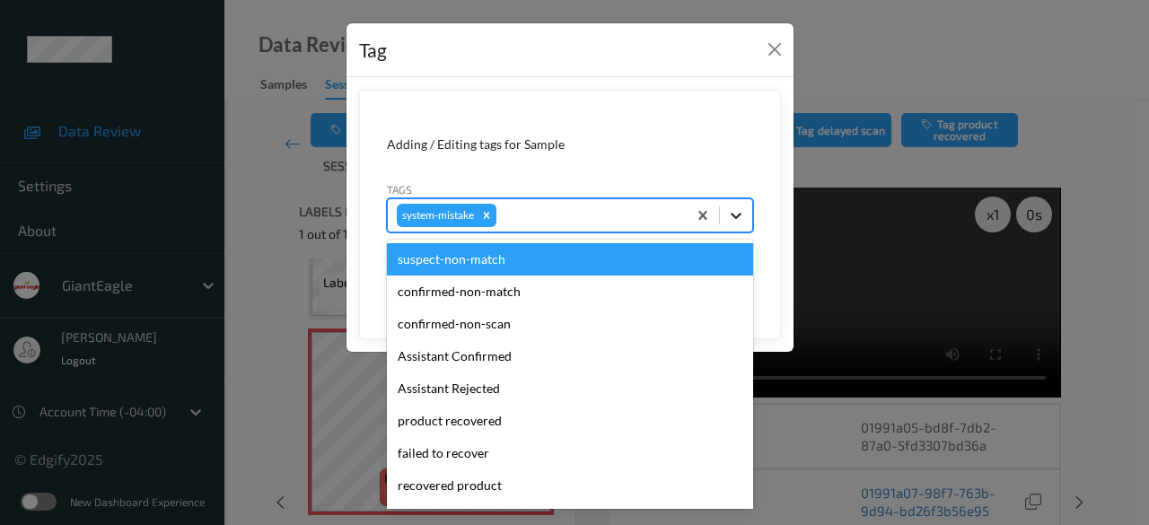
click at [736, 220] on icon at bounding box center [736, 216] width 18 height 18
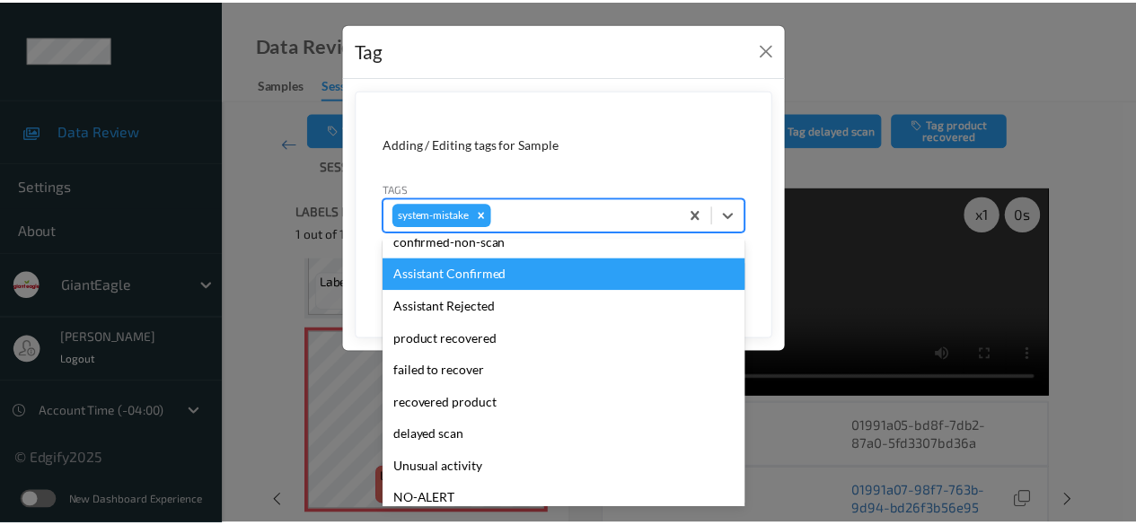
scroll to position [180, 0]
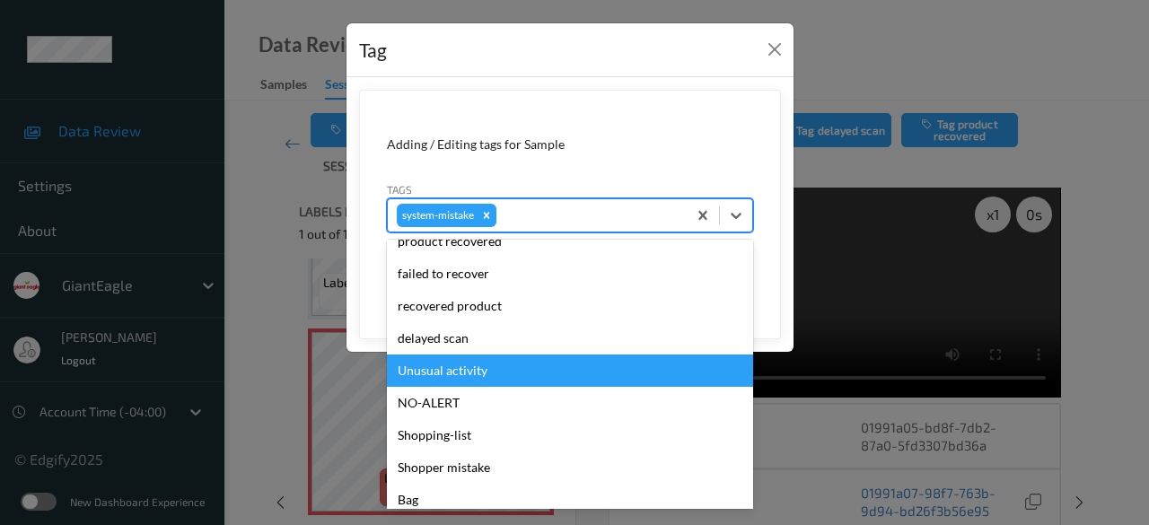
click at [524, 373] on div "Unusual activity" at bounding box center [570, 371] width 366 height 32
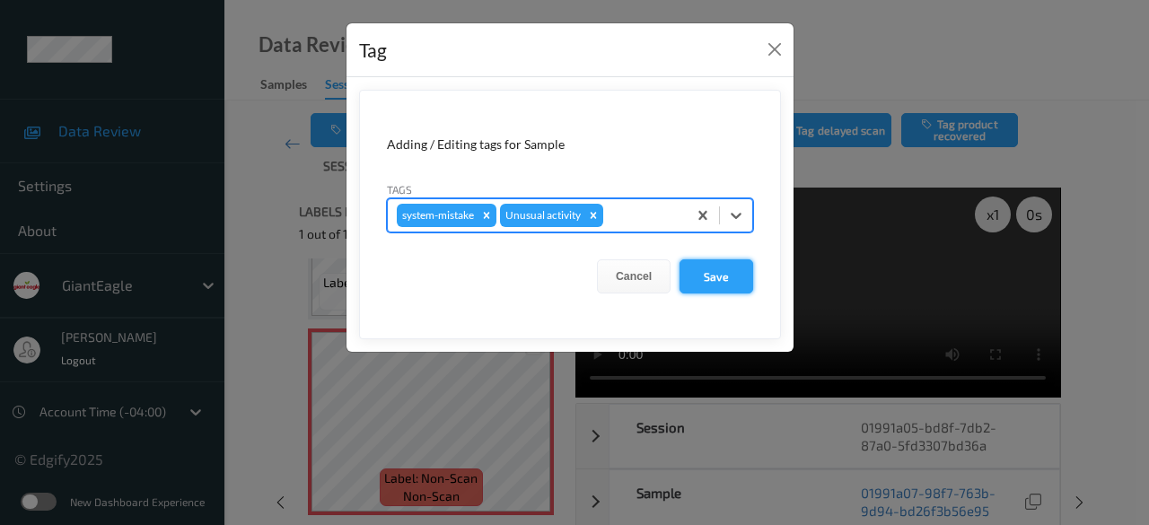
click at [722, 275] on button "Save" at bounding box center [717, 276] width 74 height 34
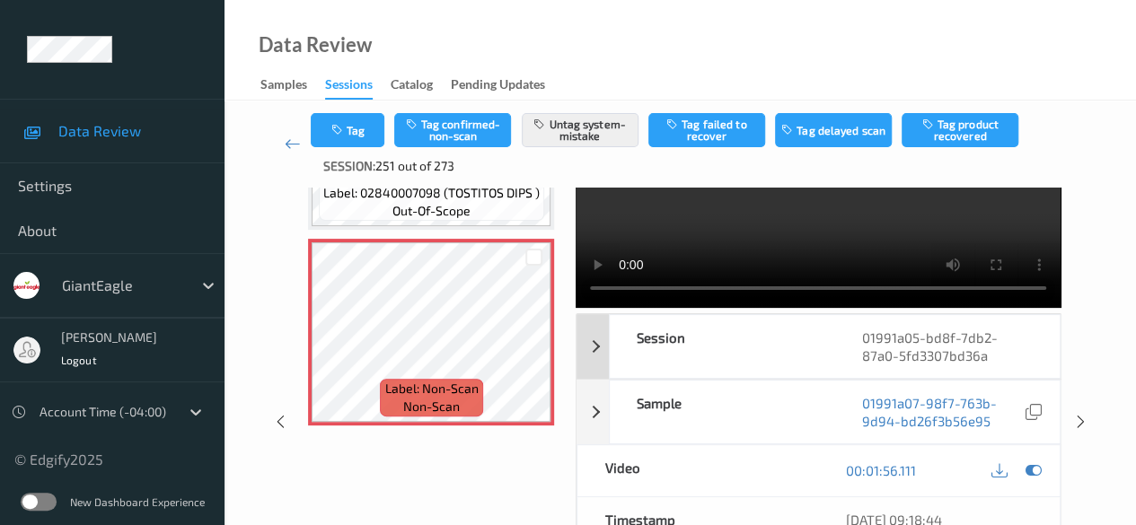
scroll to position [0, 0]
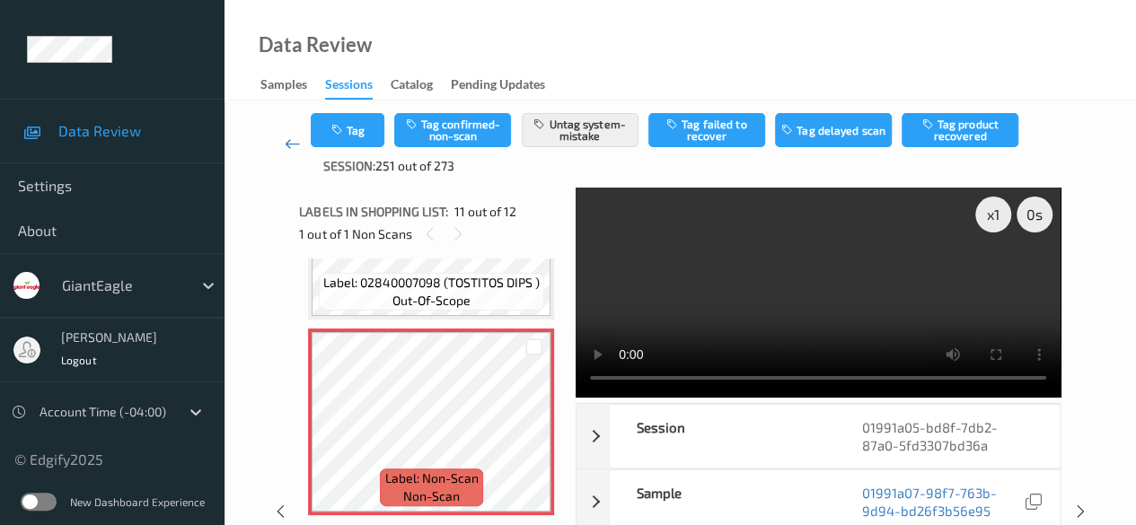
click at [292, 143] on icon at bounding box center [293, 144] width 16 height 18
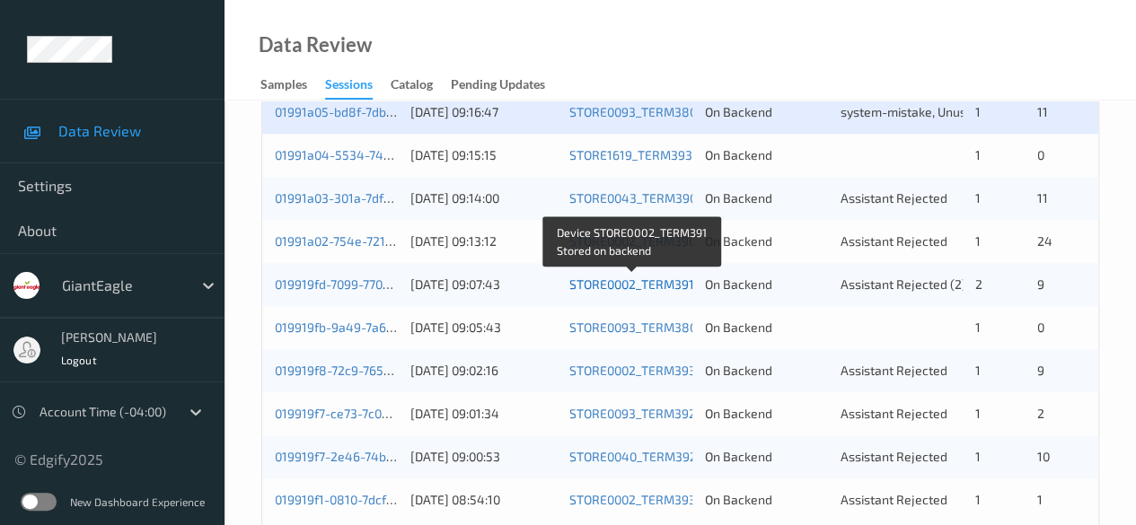
scroll to position [808, 0]
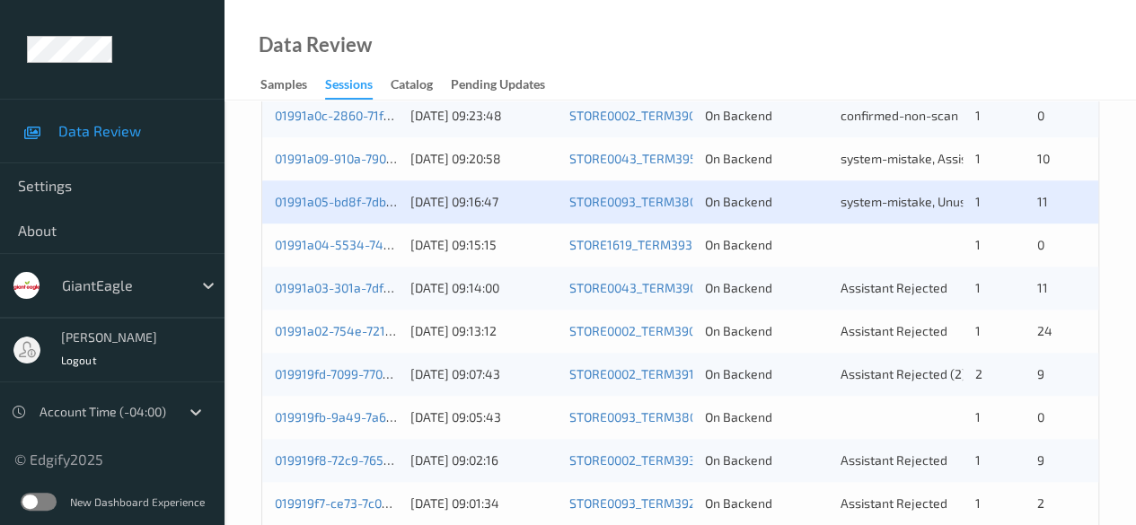
click at [373, 251] on div "01991a04-5534-7414-b4a9-f46c8fb314bc" at bounding box center [336, 245] width 123 height 18
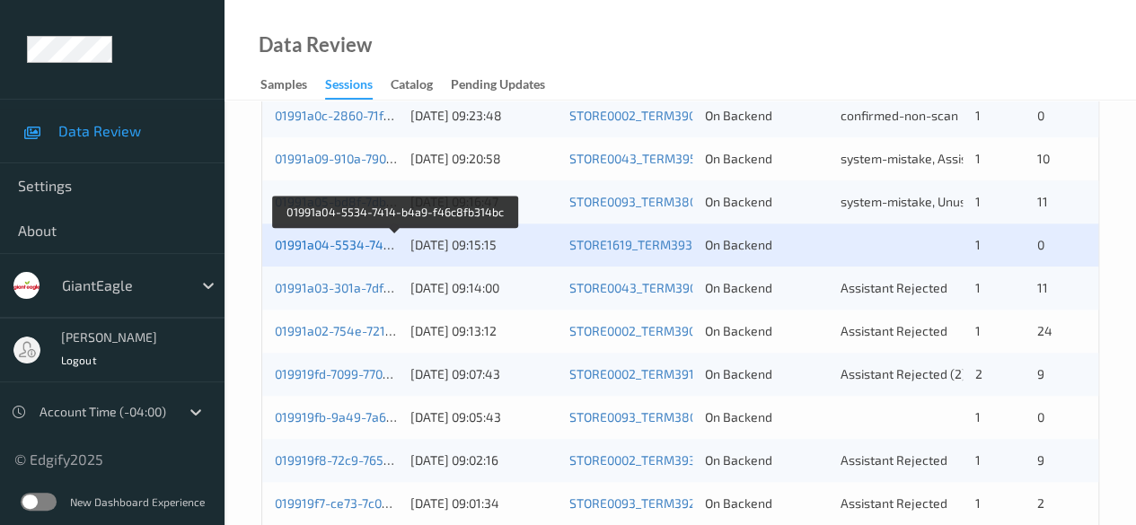
click at [306, 245] on link "01991a04-5534-7414-b4a9-f46c8fb314bc" at bounding box center [396, 244] width 242 height 15
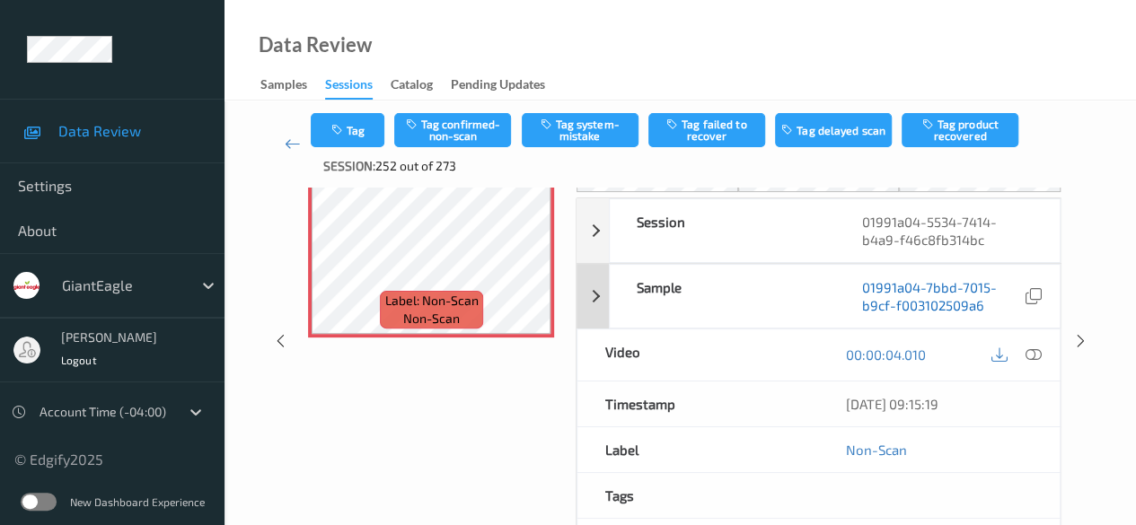
scroll to position [145, 0]
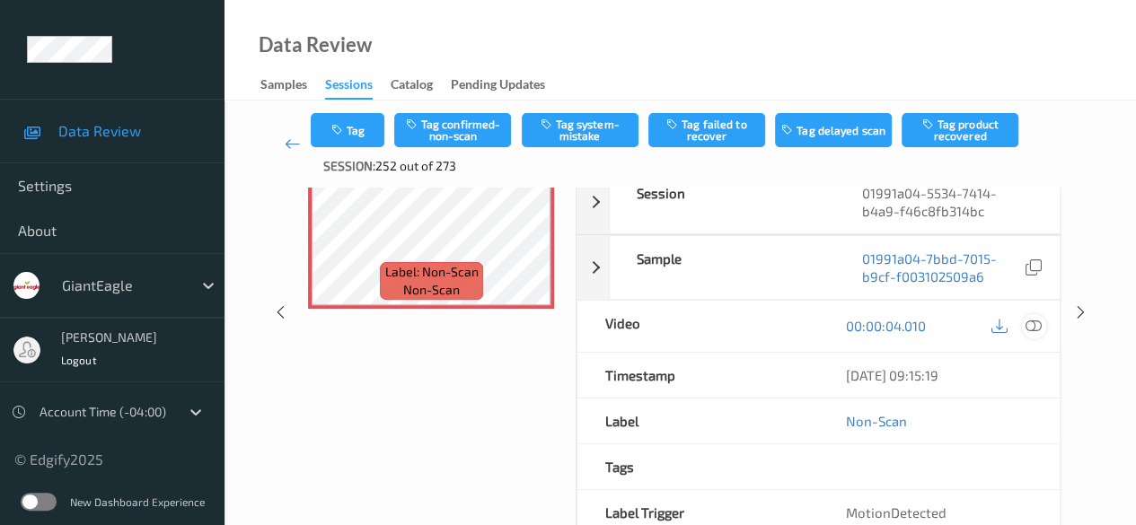
click at [916, 326] on icon at bounding box center [1033, 326] width 16 height 16
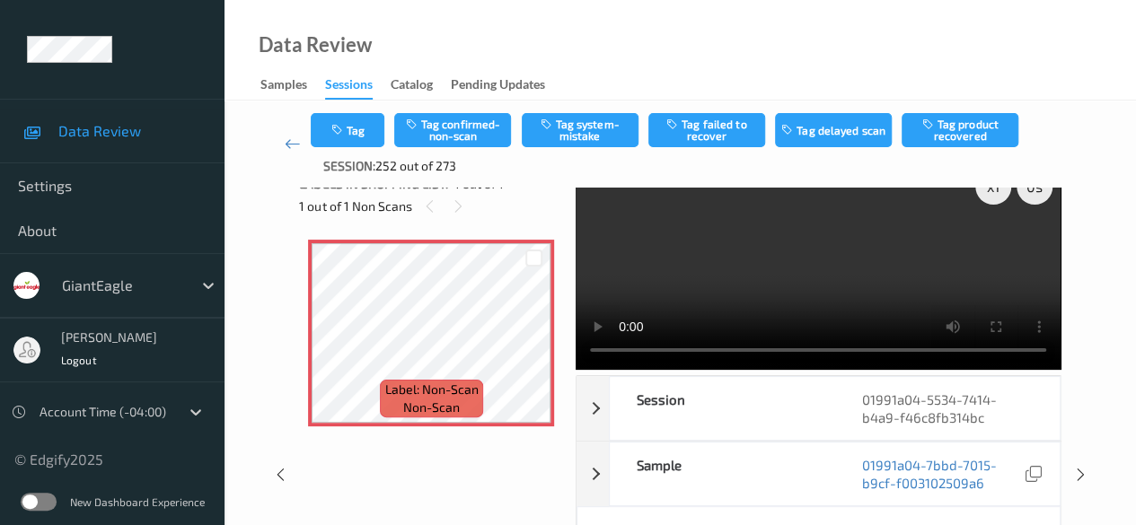
scroll to position [0, 0]
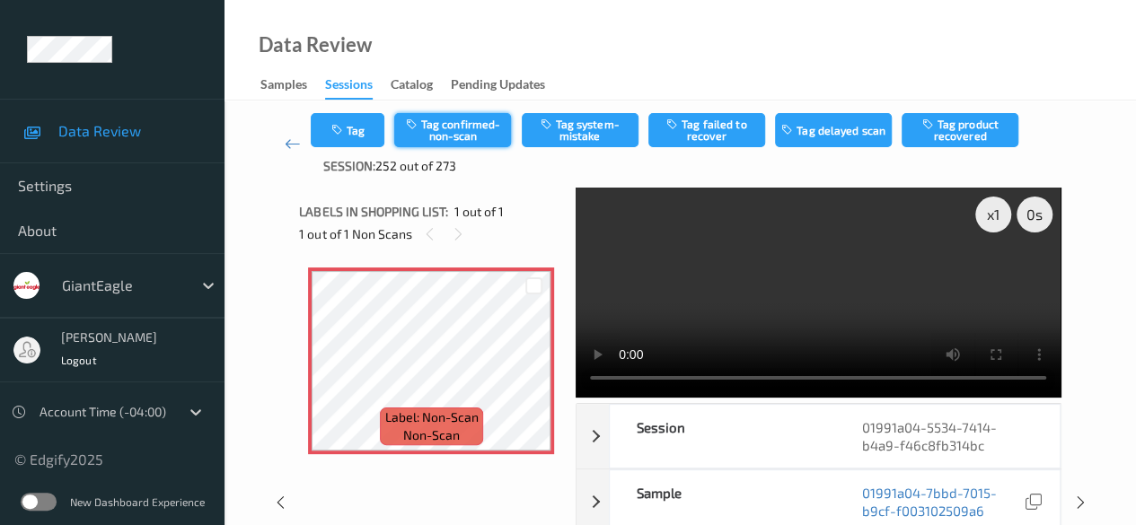
click at [454, 132] on button "Tag confirmed-non-scan" at bounding box center [452, 130] width 117 height 34
click at [297, 145] on icon at bounding box center [293, 144] width 16 height 18
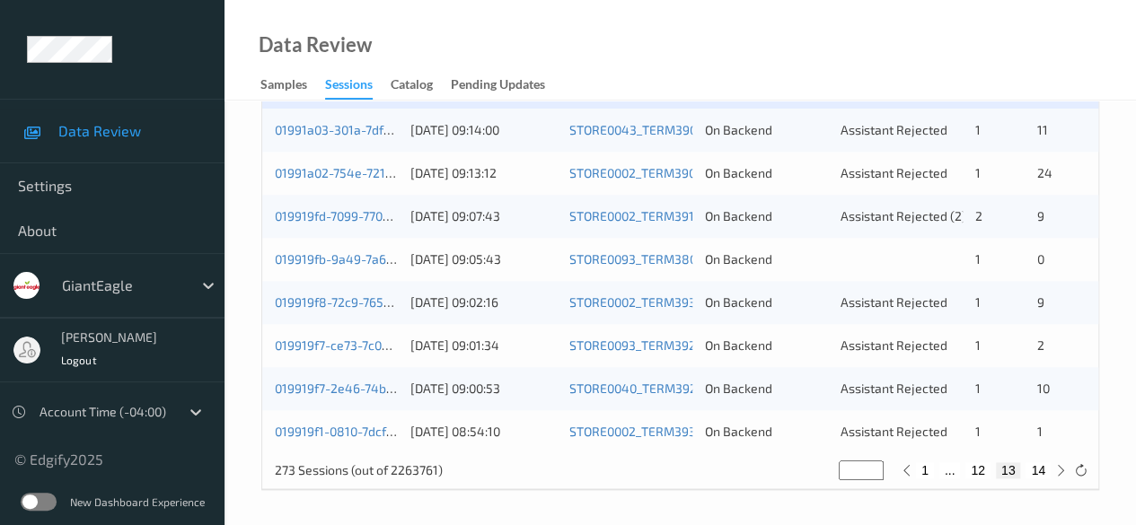
scroll to position [876, 0]
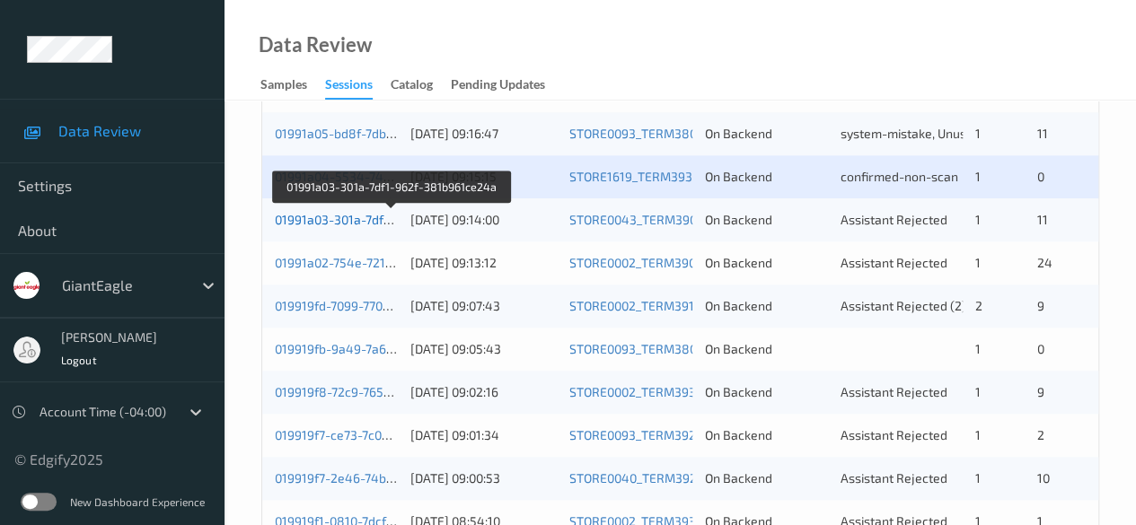
click at [360, 220] on link "01991a03-301a-7df1-962f-381b961ce24a" at bounding box center [392, 219] width 234 height 15
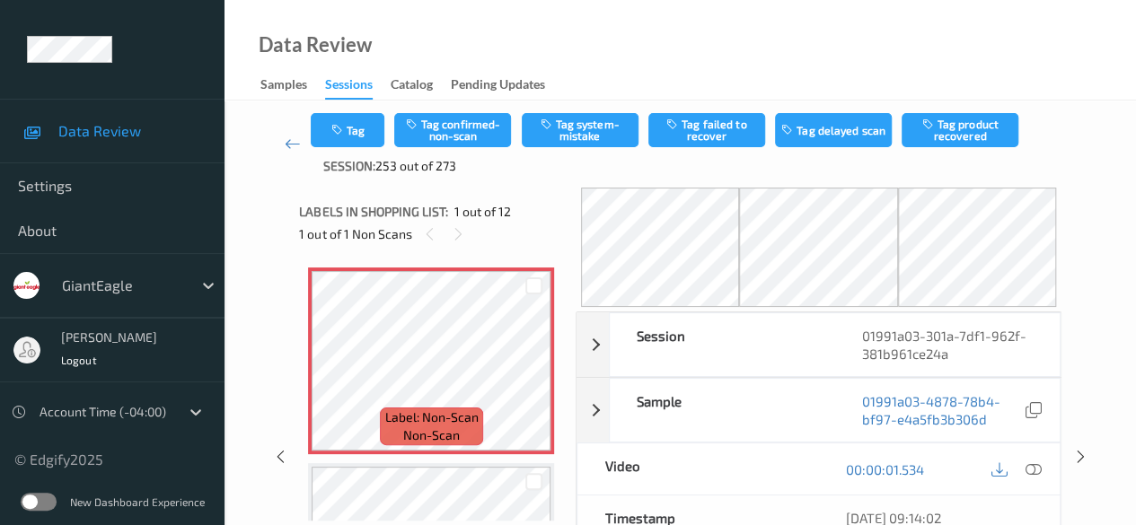
click at [916, 467] on icon at bounding box center [1033, 470] width 16 height 16
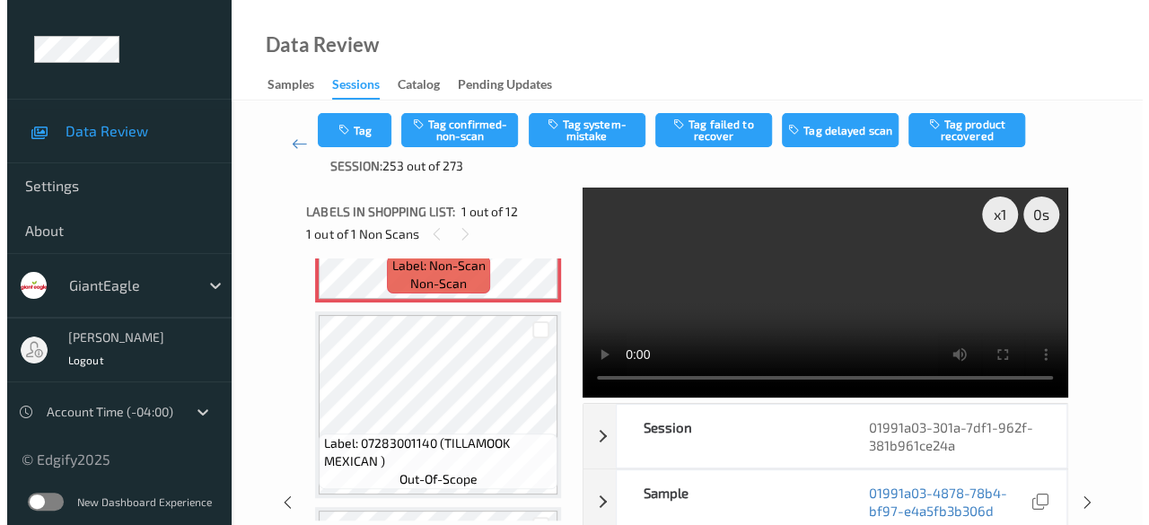
scroll to position [180, 0]
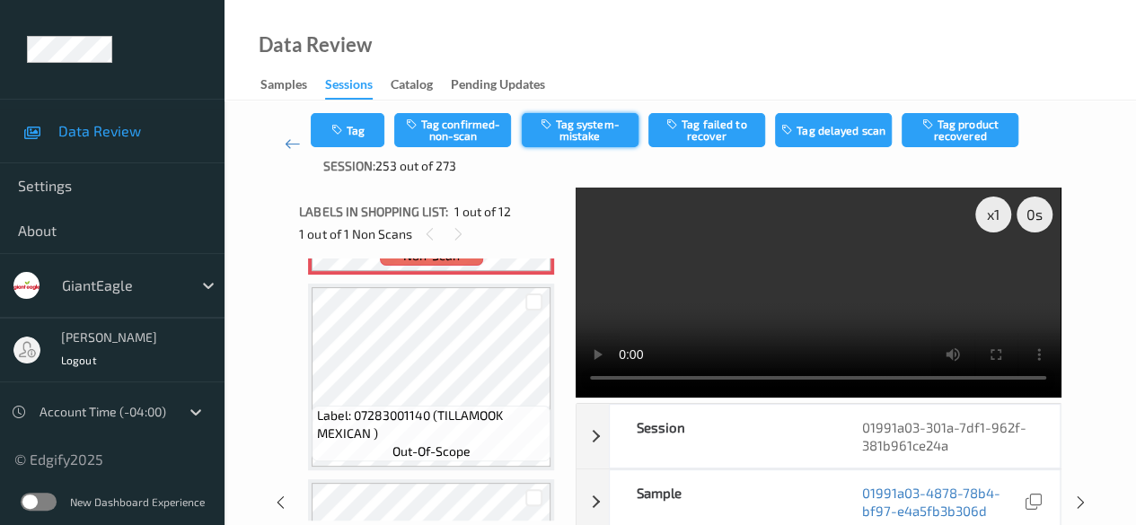
click at [569, 139] on button "Tag system-mistake" at bounding box center [580, 130] width 117 height 34
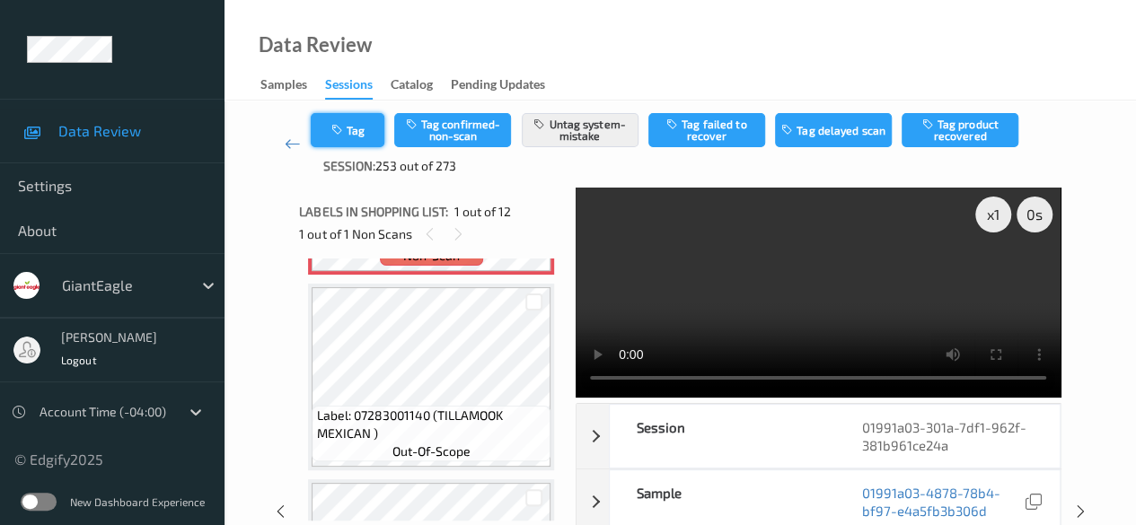
click at [357, 137] on button "Tag" at bounding box center [348, 130] width 74 height 34
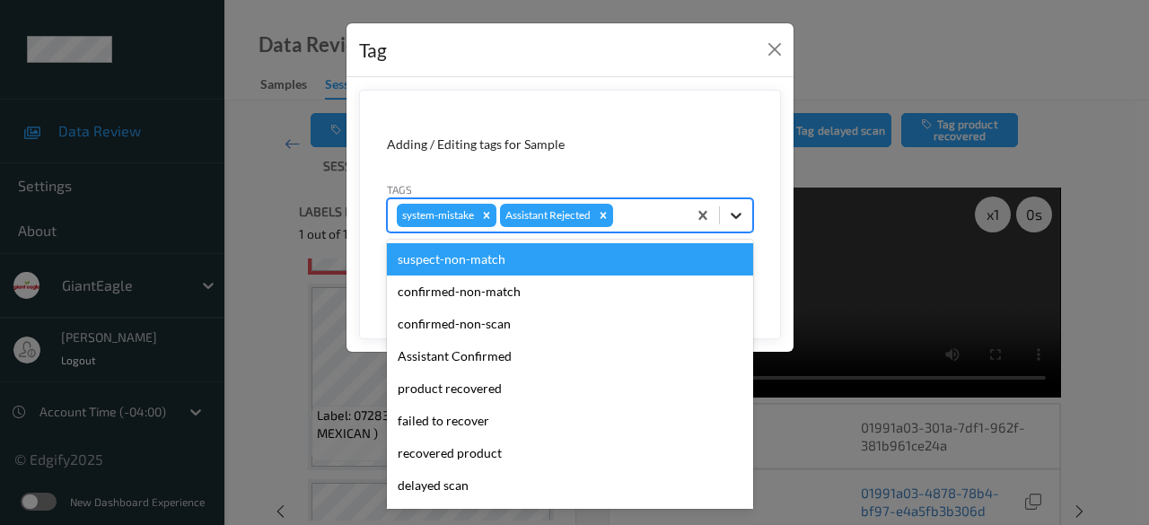
click at [734, 217] on icon at bounding box center [736, 216] width 18 height 18
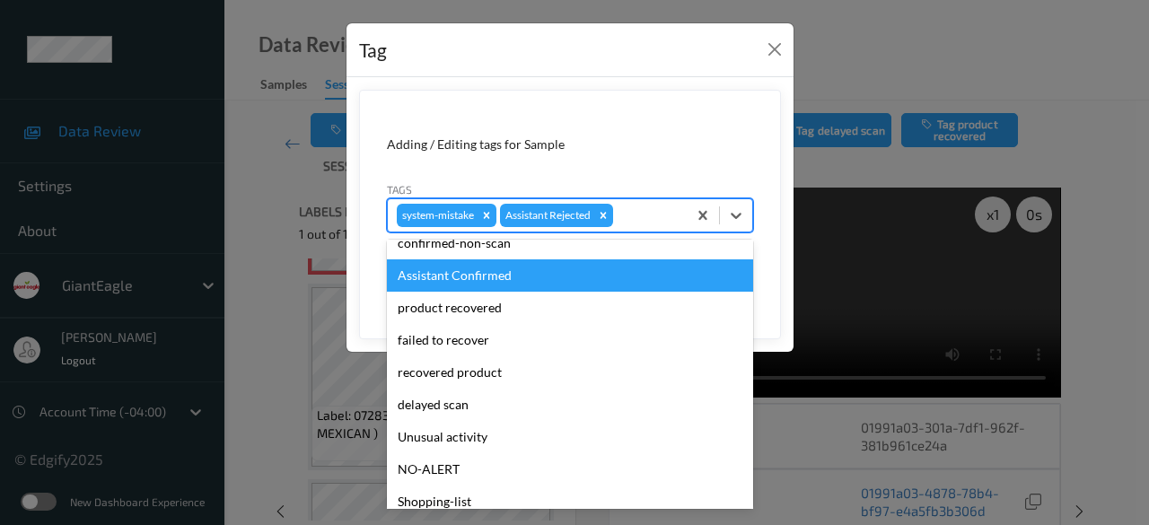
scroll to position [158, 0]
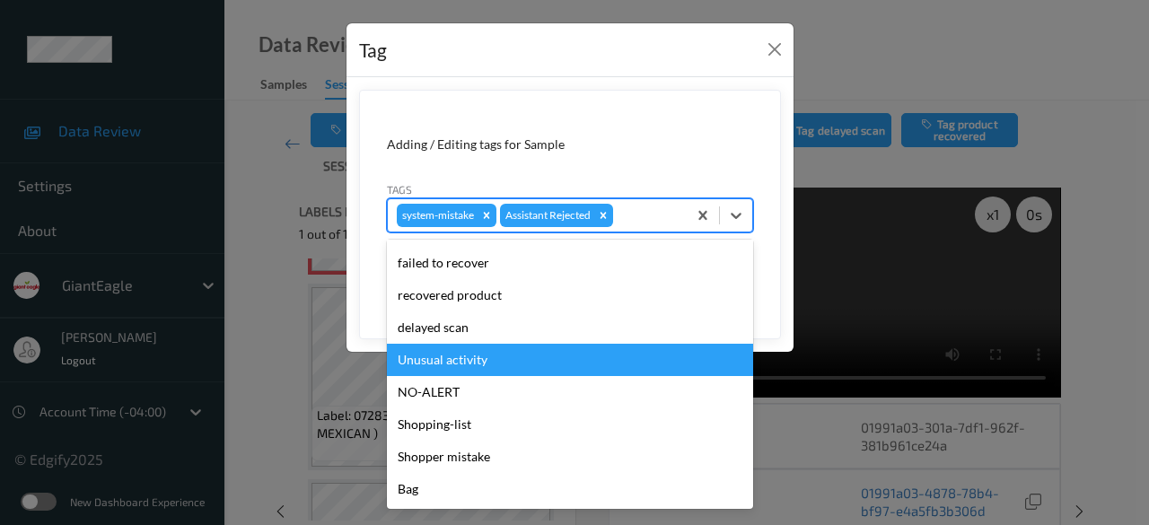
click at [490, 359] on div "Unusual activity" at bounding box center [570, 360] width 366 height 32
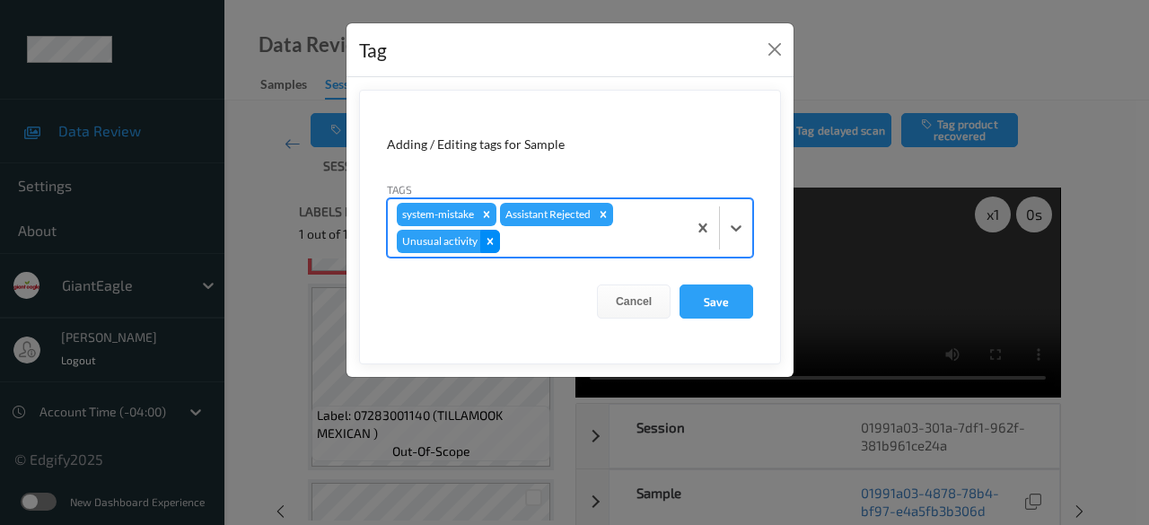
click at [488, 240] on icon "Remove Unusual activity" at bounding box center [491, 241] width 6 height 6
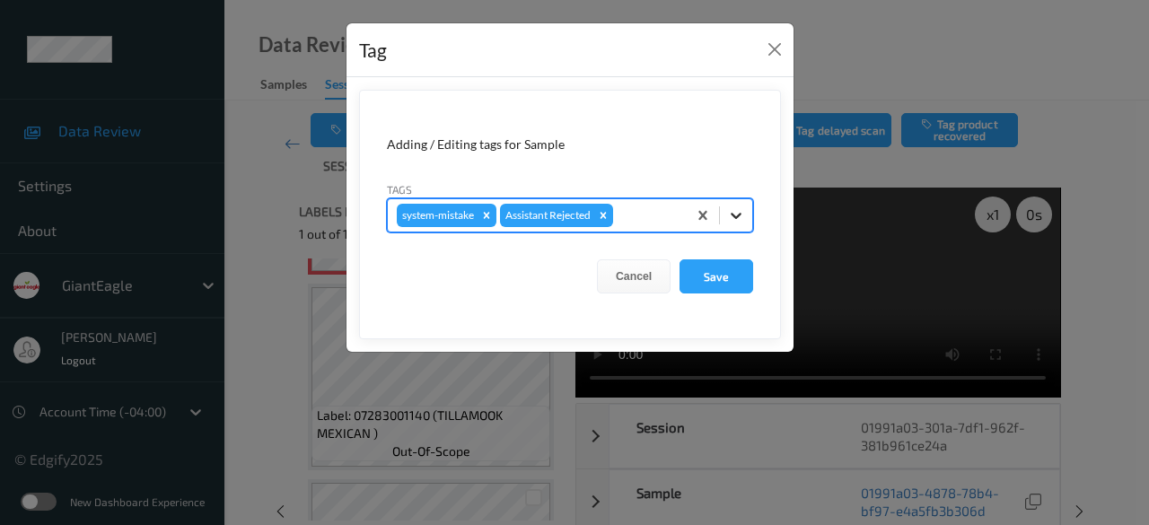
click at [736, 216] on icon at bounding box center [736, 216] width 11 height 6
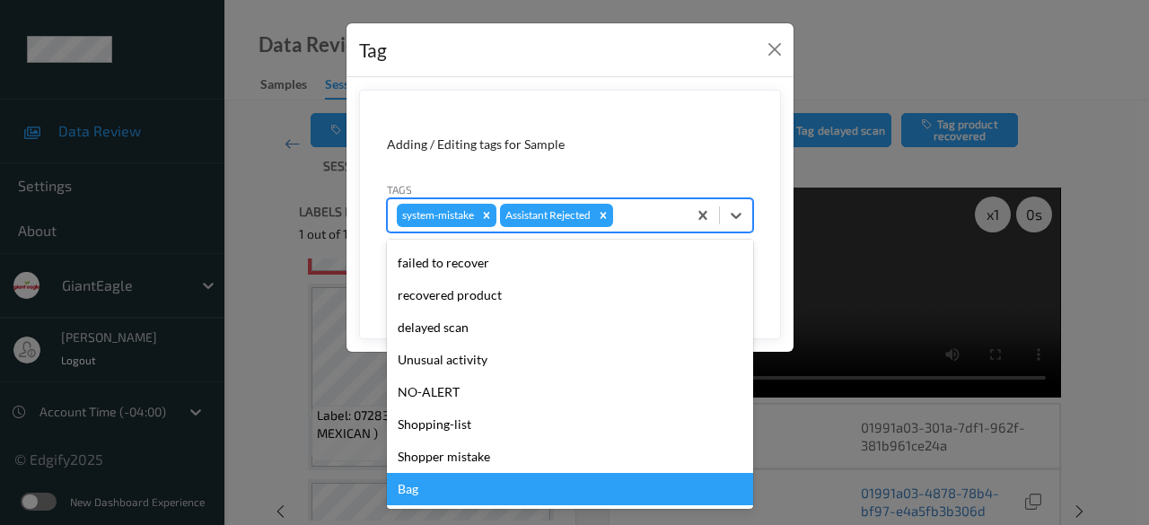
click at [453, 483] on div "Bag" at bounding box center [570, 489] width 366 height 32
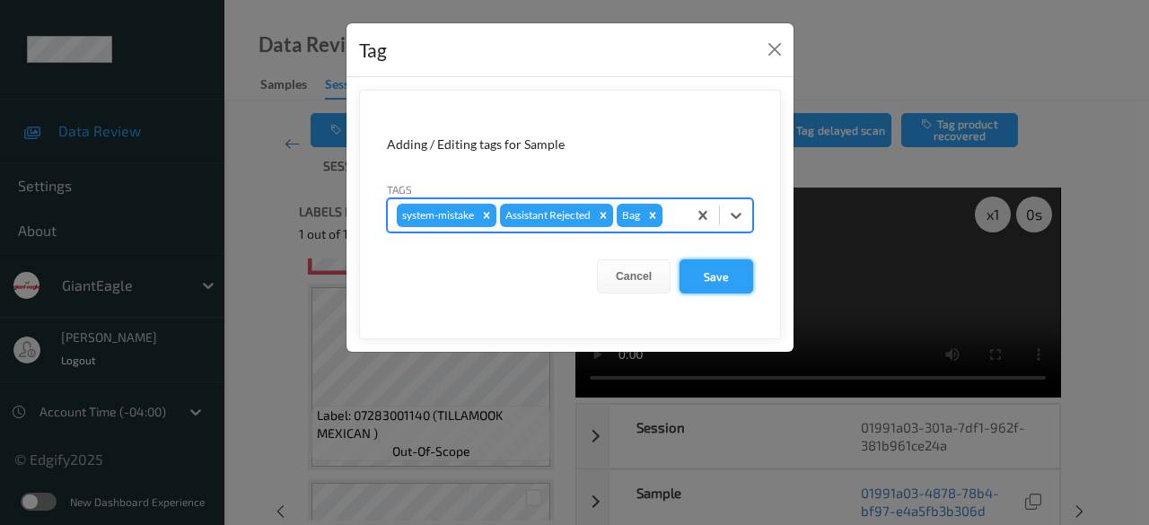
click at [710, 276] on button "Save" at bounding box center [717, 276] width 74 height 34
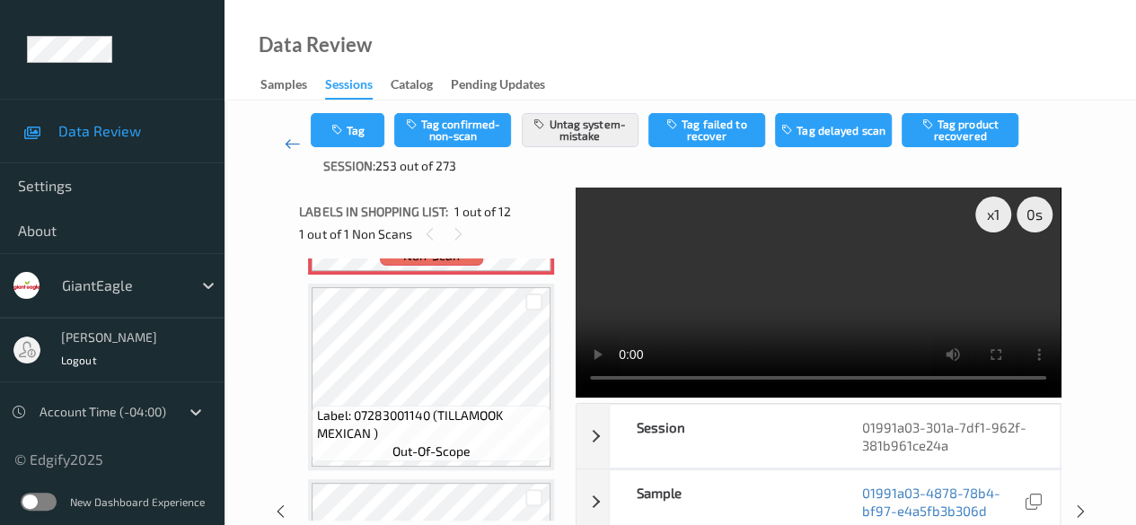
click at [289, 147] on icon at bounding box center [293, 144] width 16 height 18
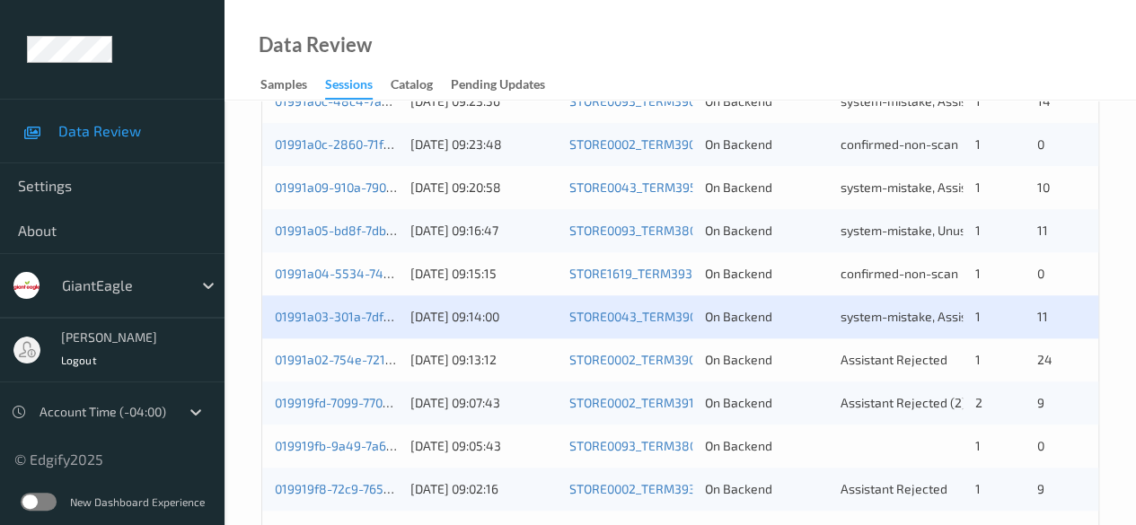
scroll to position [808, 0]
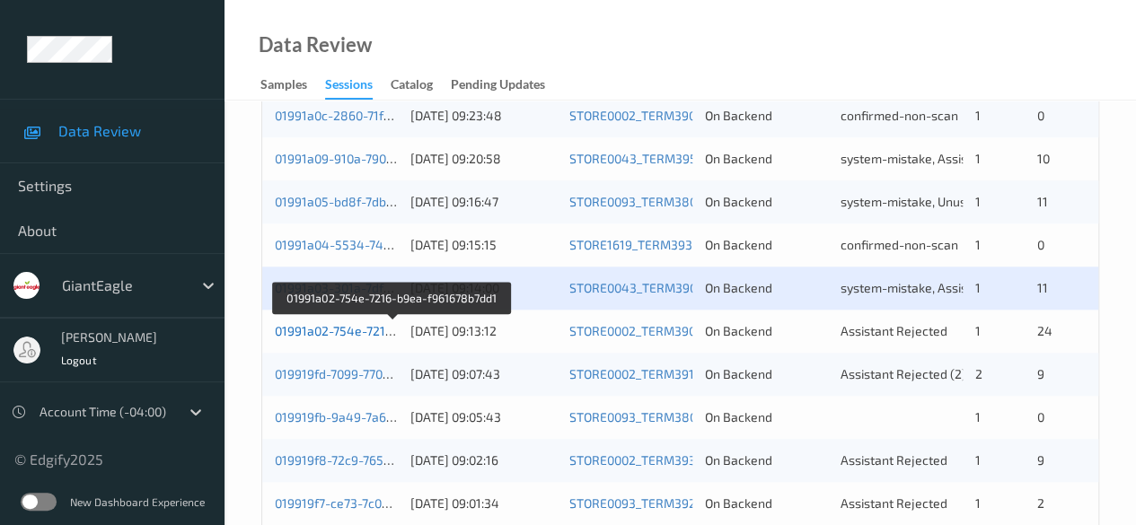
click at [373, 326] on link "01991a02-754e-7216-b9ea-f961678b7dd1" at bounding box center [393, 330] width 236 height 15
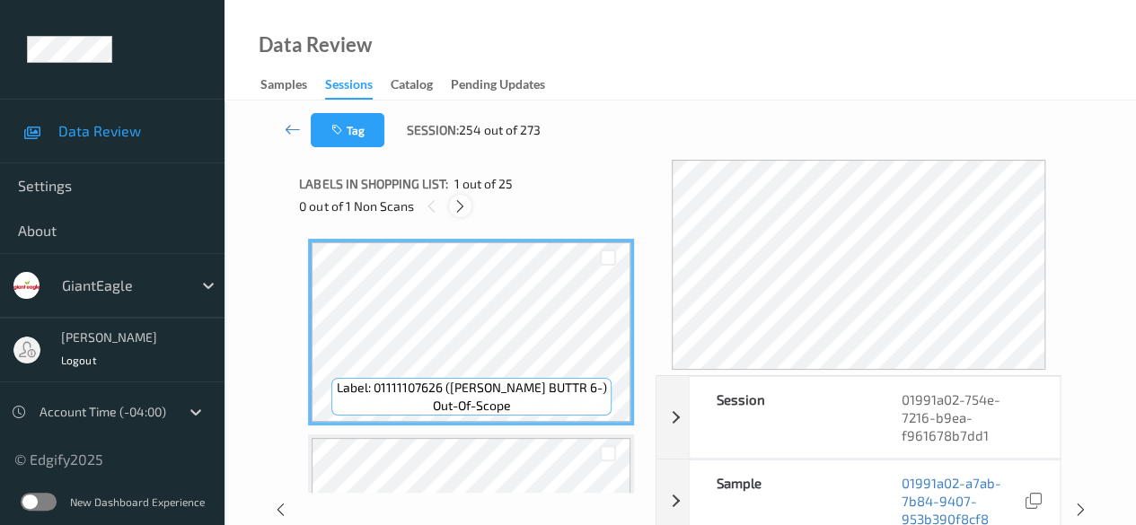
click at [462, 210] on icon at bounding box center [460, 206] width 15 height 16
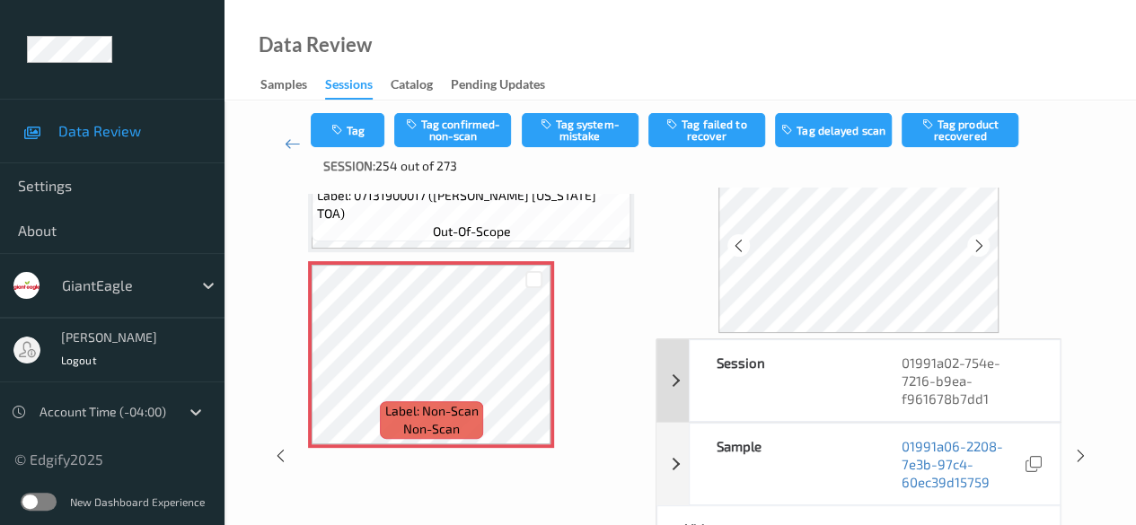
scroll to position [90, 0]
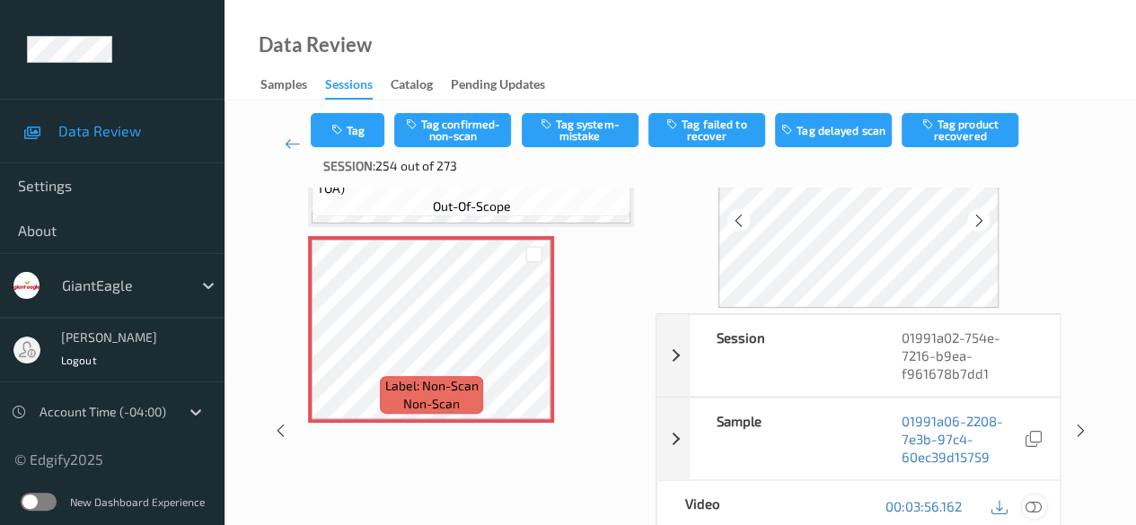
click at [916, 500] on icon at bounding box center [1033, 506] width 16 height 16
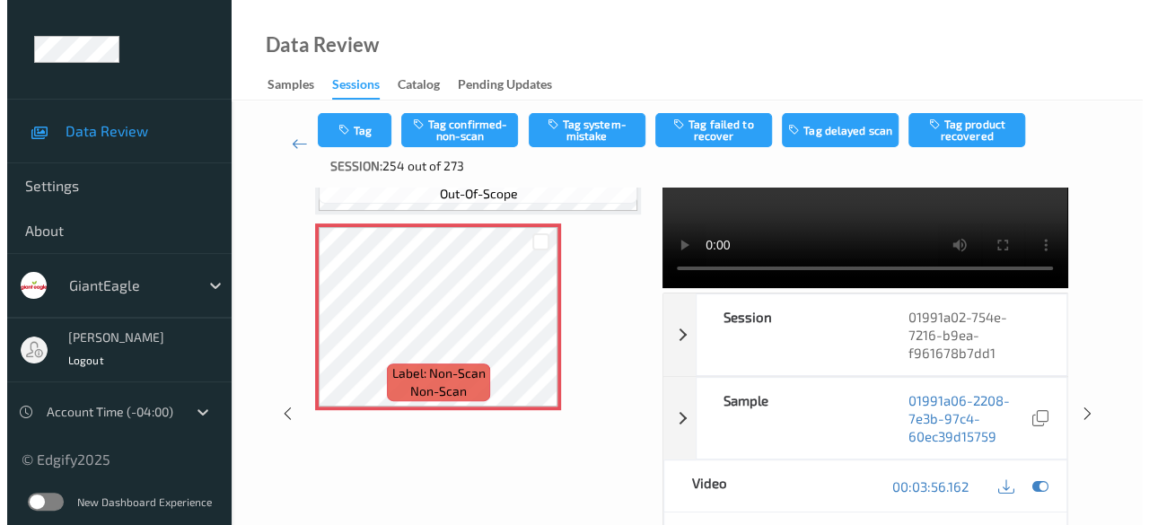
scroll to position [0, 0]
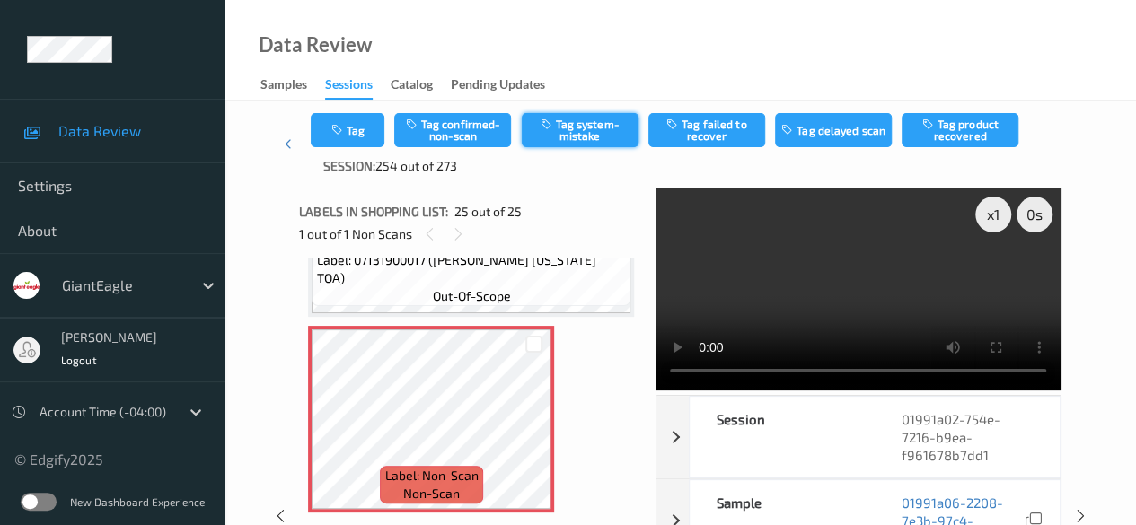
click at [582, 136] on button "Tag system-mistake" at bounding box center [580, 130] width 117 height 34
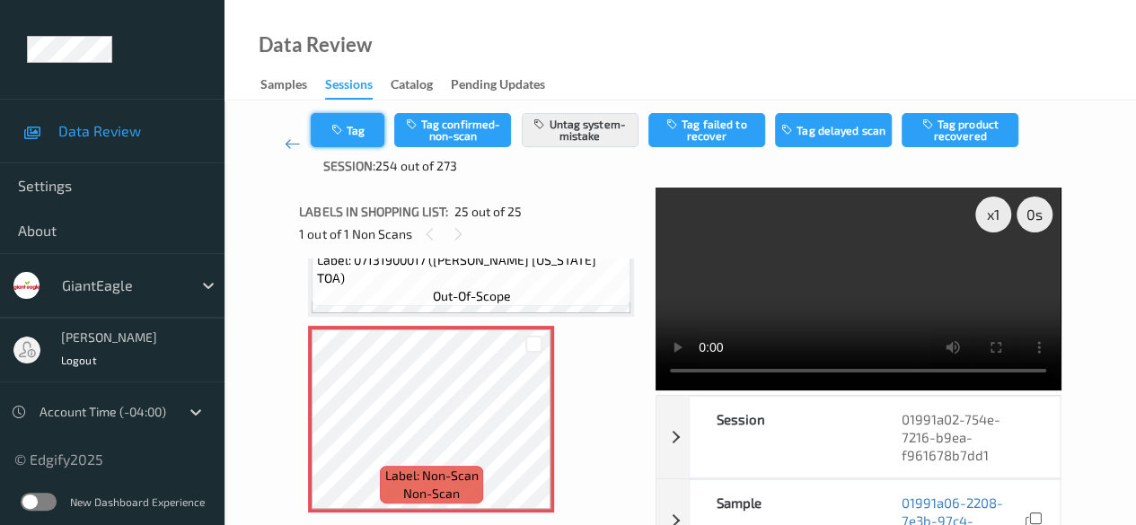
click at [336, 124] on icon "button" at bounding box center [337, 130] width 15 height 13
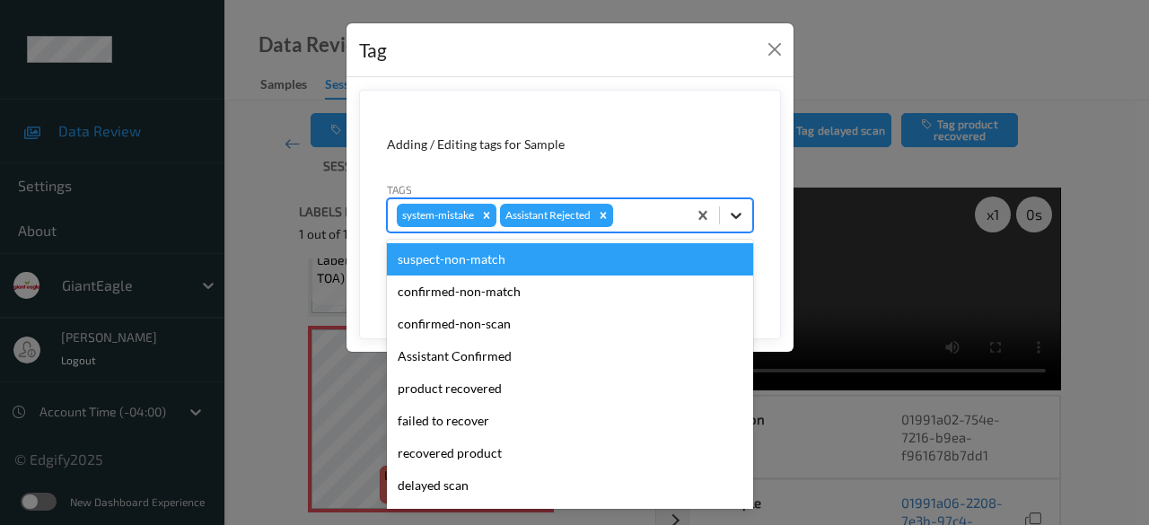
click at [738, 209] on icon at bounding box center [736, 216] width 18 height 18
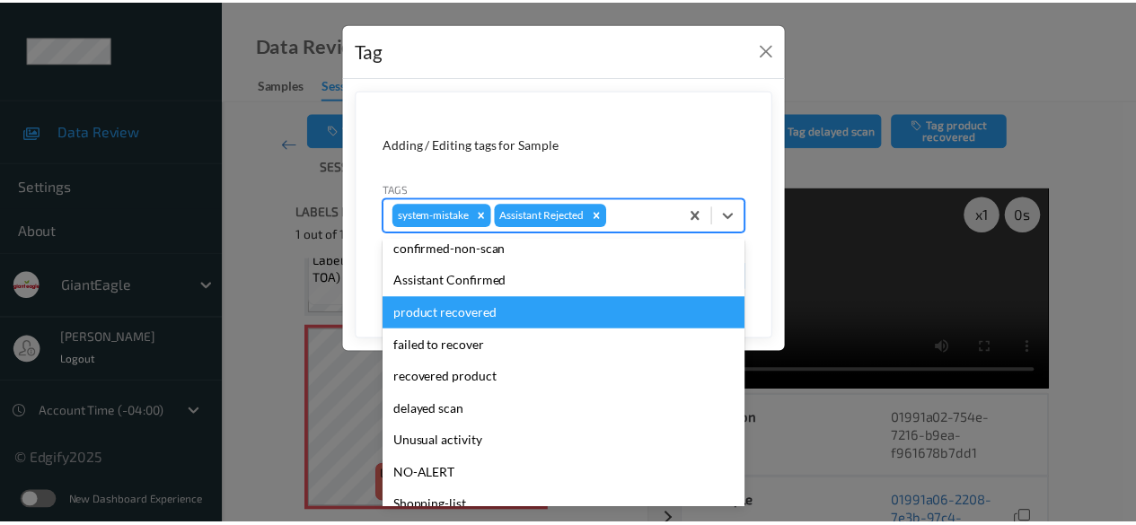
scroll to position [158, 0]
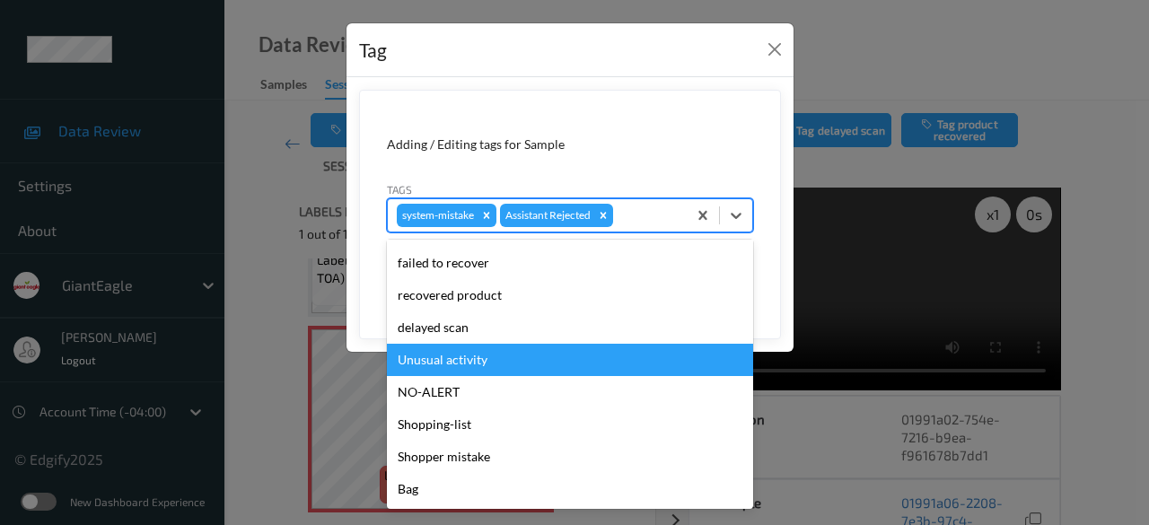
click at [491, 366] on div "Unusual activity" at bounding box center [570, 360] width 366 height 32
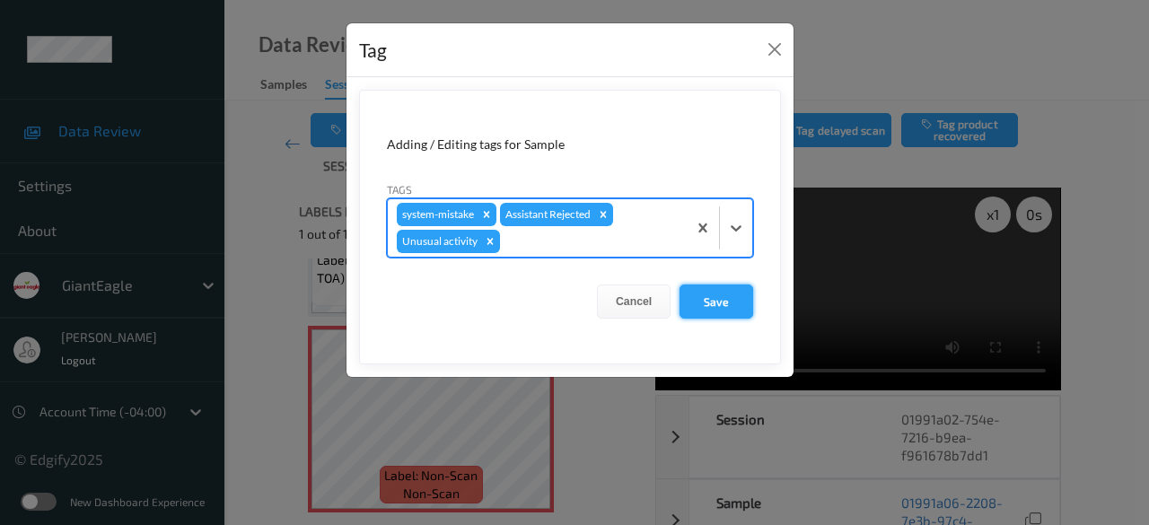
click at [730, 297] on button "Save" at bounding box center [717, 302] width 74 height 34
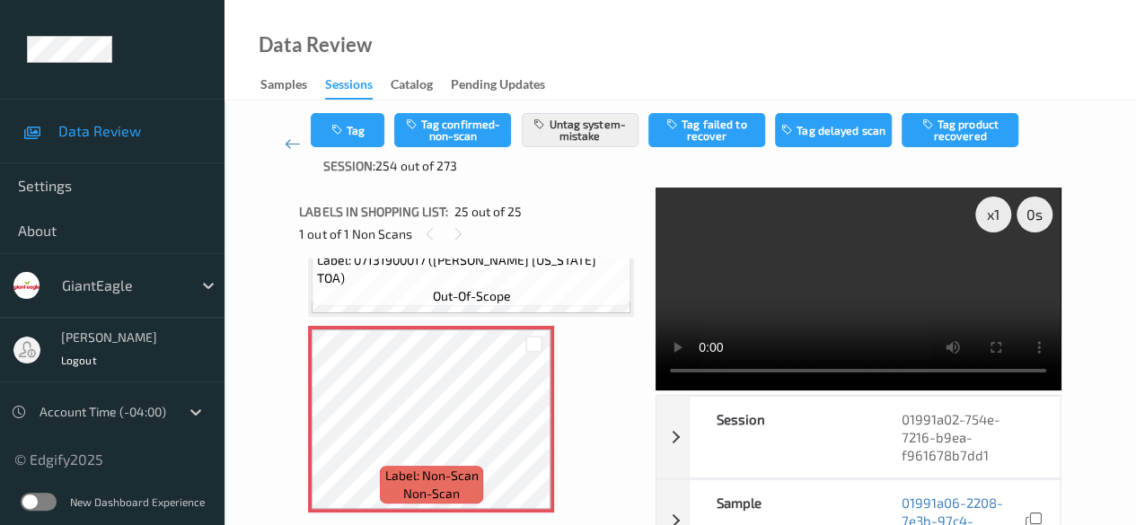
scroll to position [4460, 0]
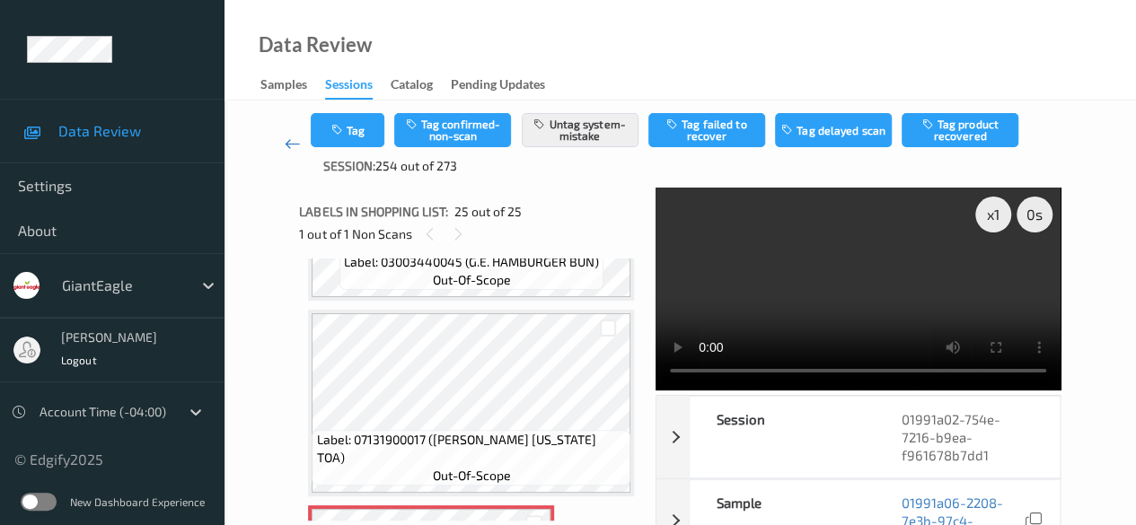
click at [280, 137] on link at bounding box center [292, 144] width 37 height 62
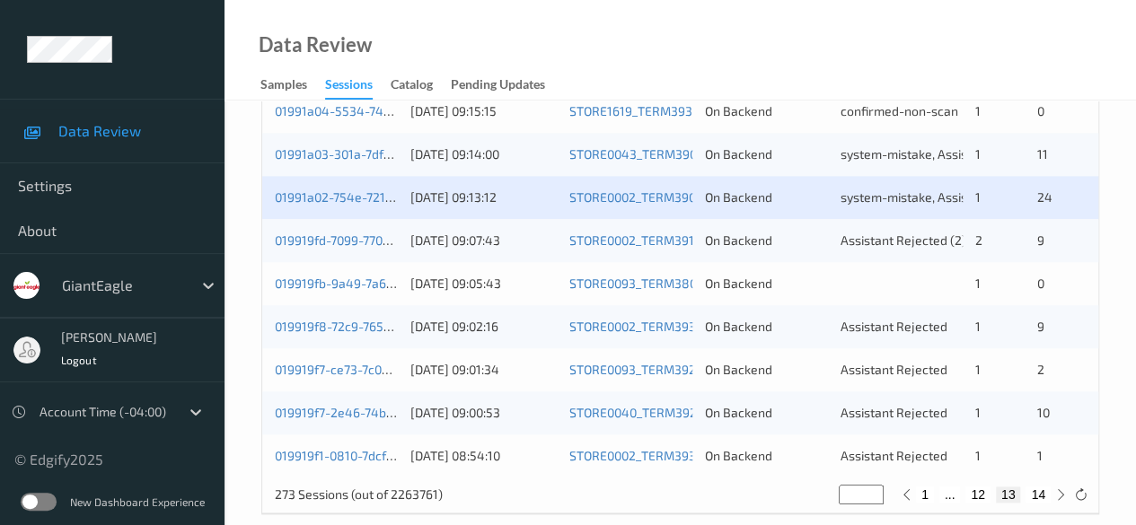
scroll to position [966, 0]
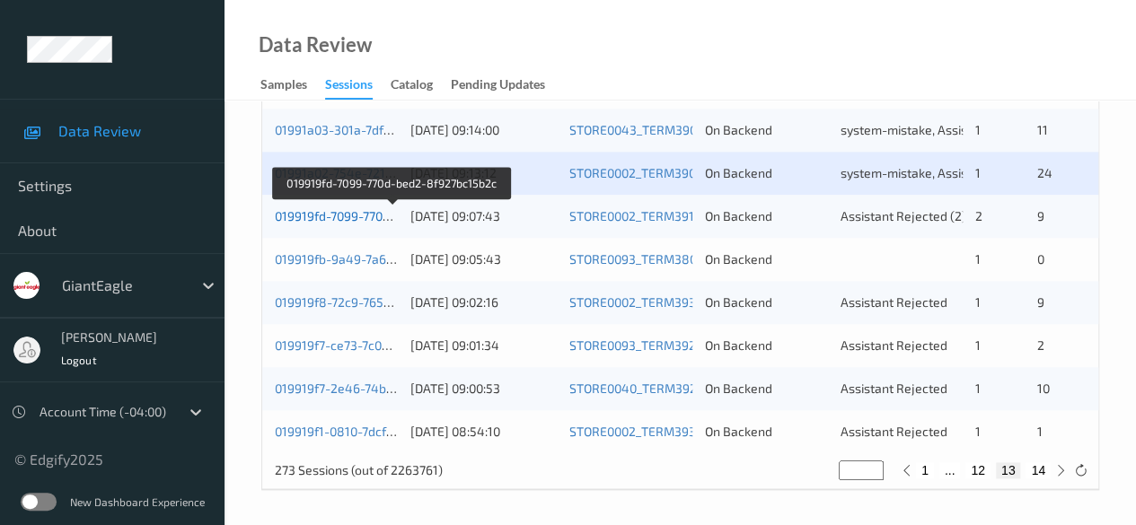
click at [353, 217] on link "019919fd-7099-770d-bed2-8f927bc15b2c" at bounding box center [392, 215] width 234 height 15
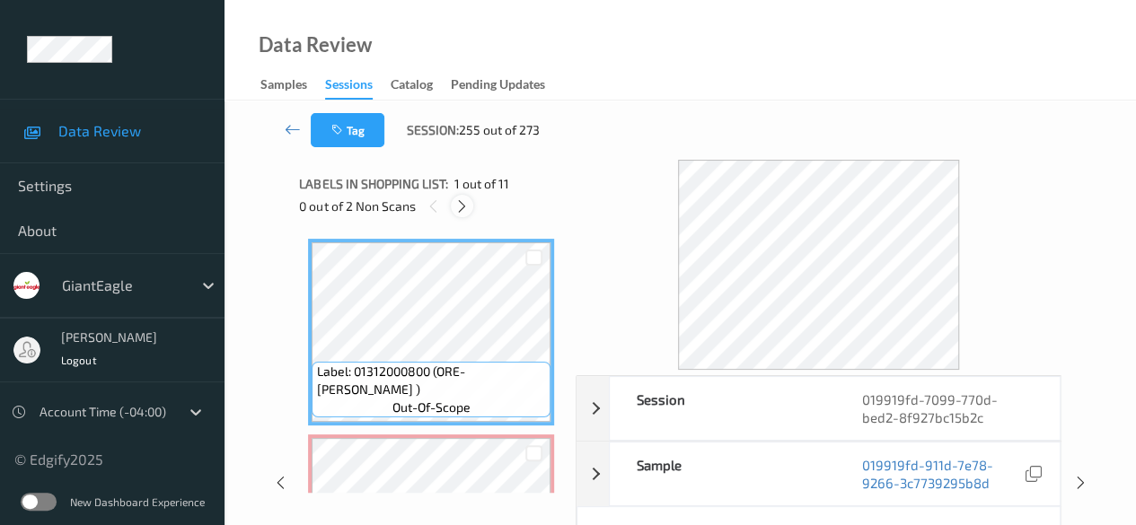
click at [465, 213] on icon at bounding box center [461, 206] width 15 height 16
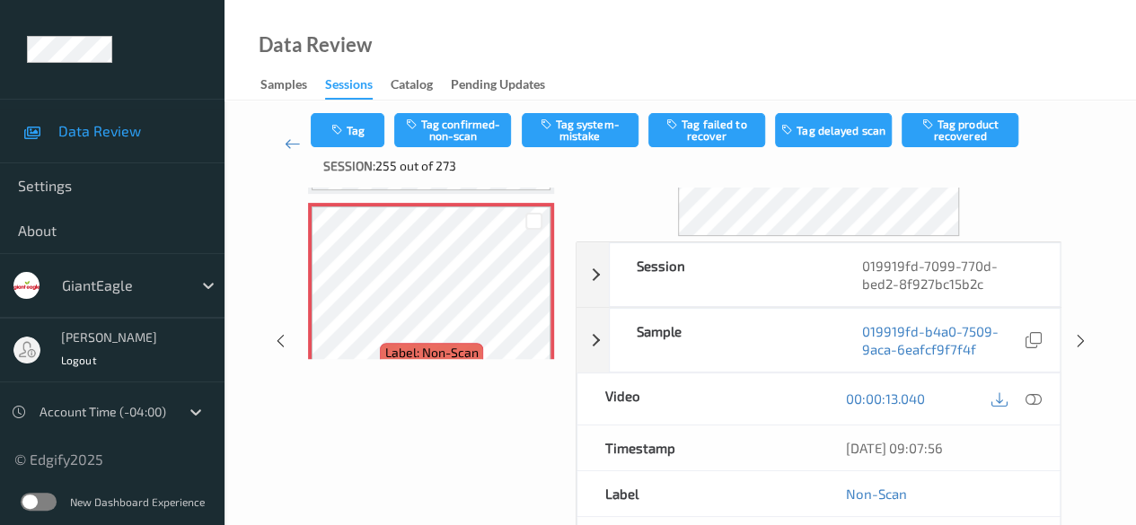
scroll to position [180, 0]
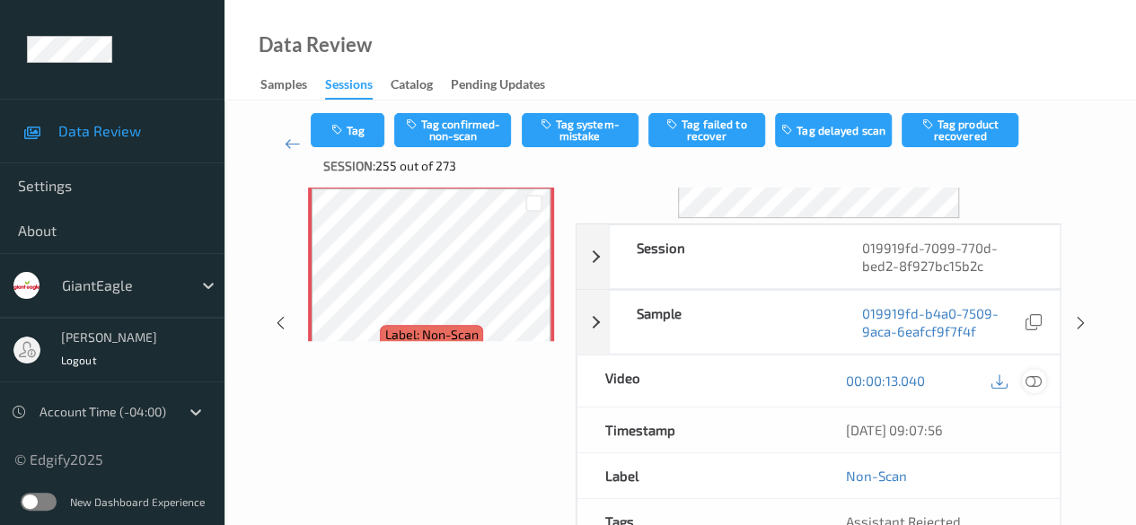
click at [916, 382] on icon at bounding box center [1033, 381] width 16 height 16
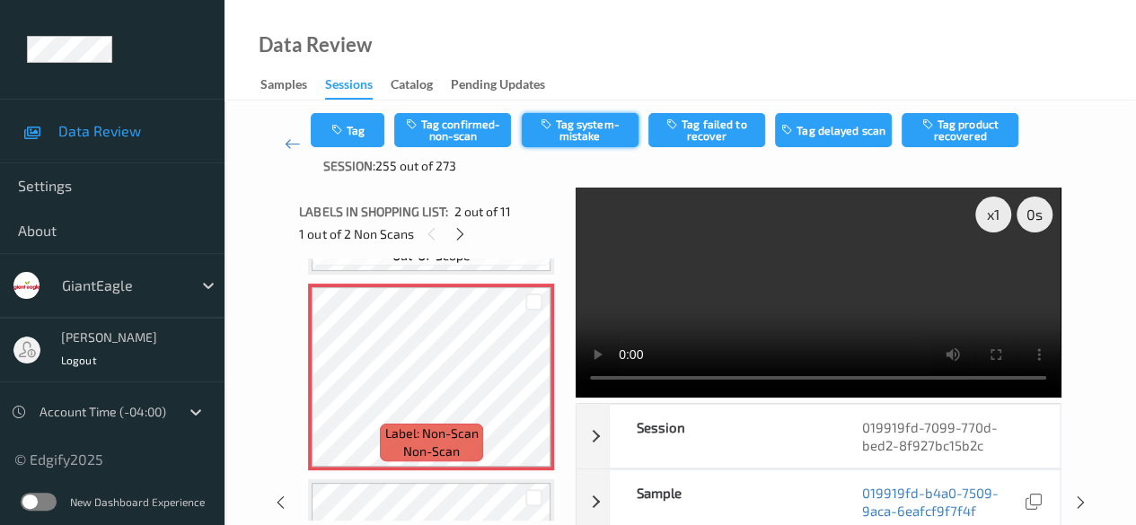
click at [601, 132] on button "Tag system-mistake" at bounding box center [580, 130] width 117 height 34
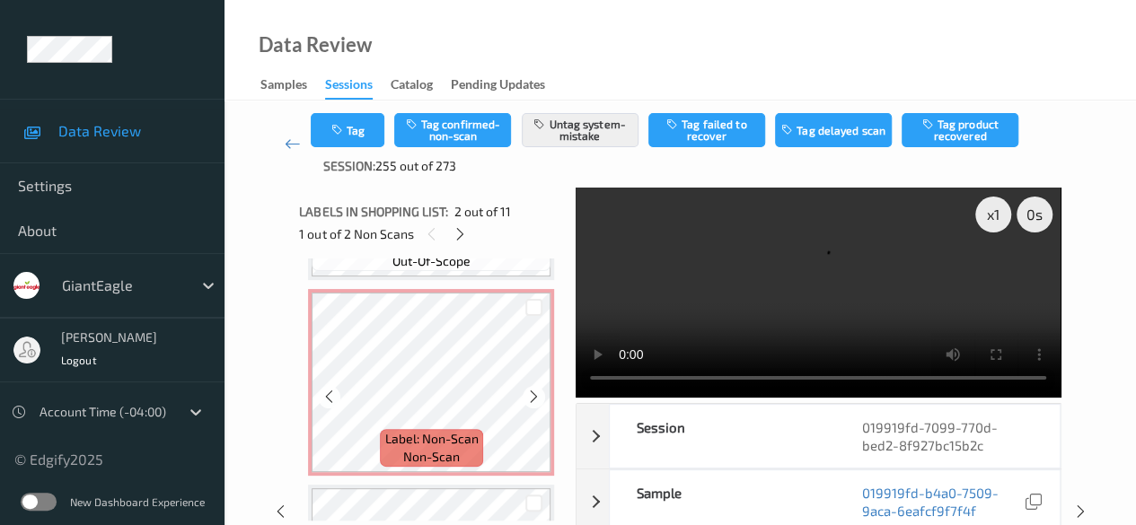
scroll to position [539, 0]
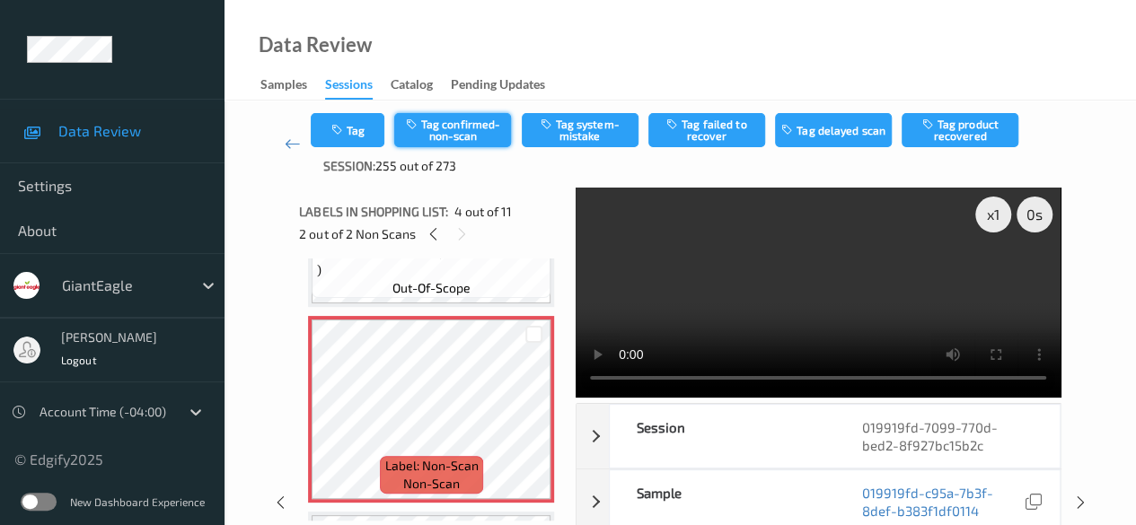
click at [476, 127] on button "Tag confirmed-non-scan" at bounding box center [452, 130] width 117 height 34
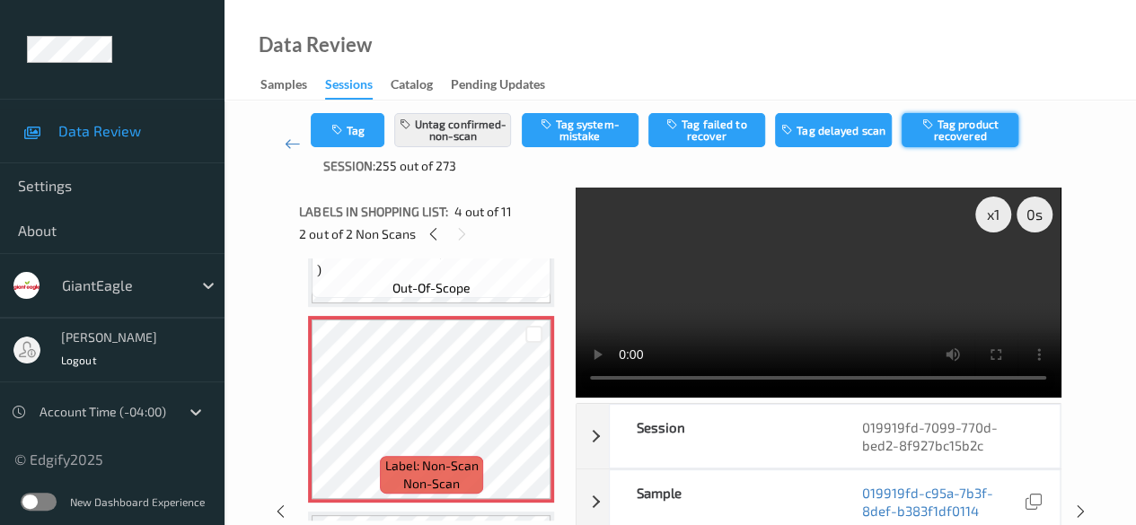
click at [916, 133] on button "Tag product recovered" at bounding box center [959, 130] width 117 height 34
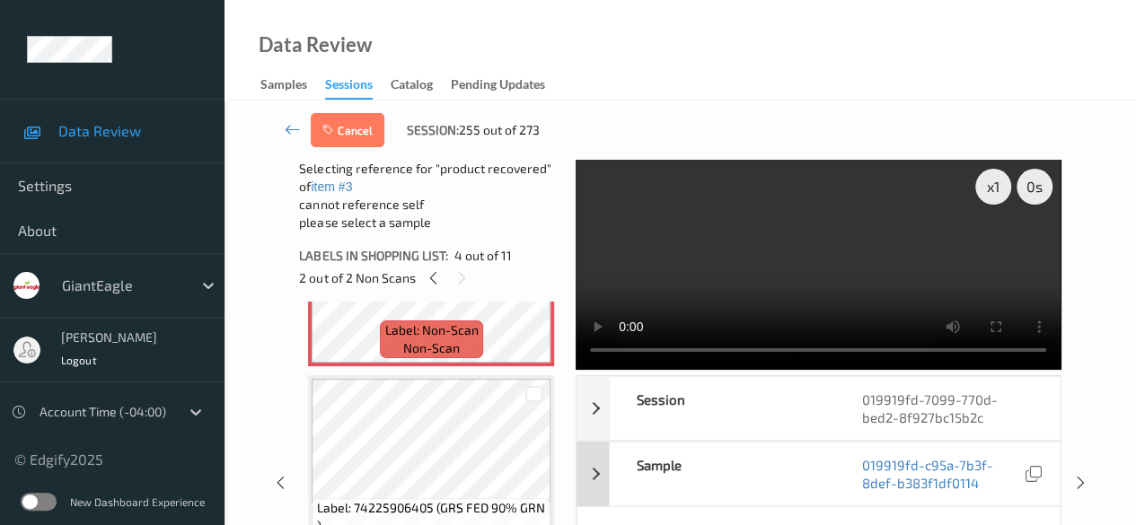
scroll to position [808, 0]
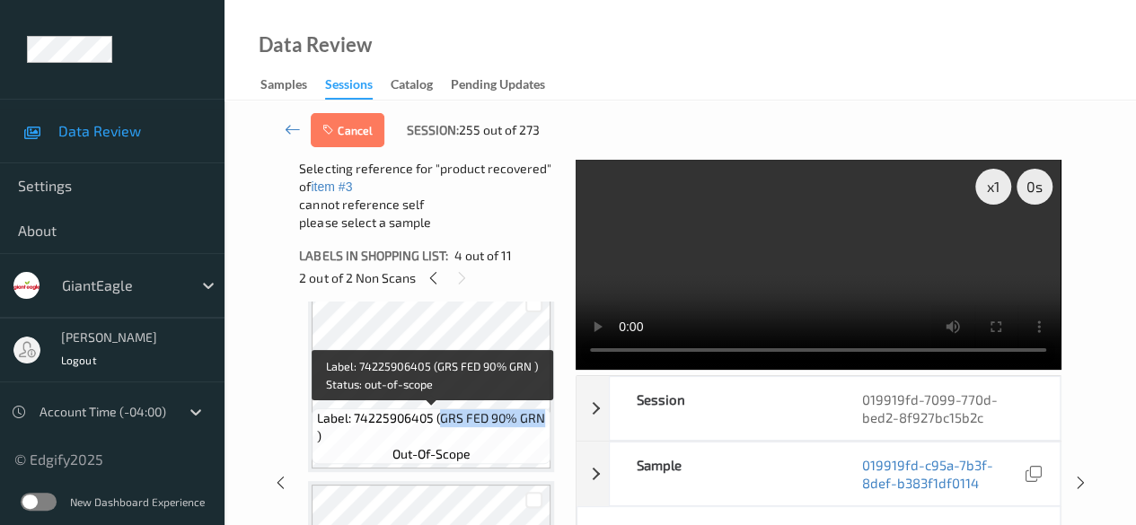
drag, startPoint x: 438, startPoint y: 418, endPoint x: 539, endPoint y: 418, distance: 100.6
click at [539, 418] on span "Label: 74225906405 (GRS FED 90% GRN )" at bounding box center [432, 427] width 230 height 36
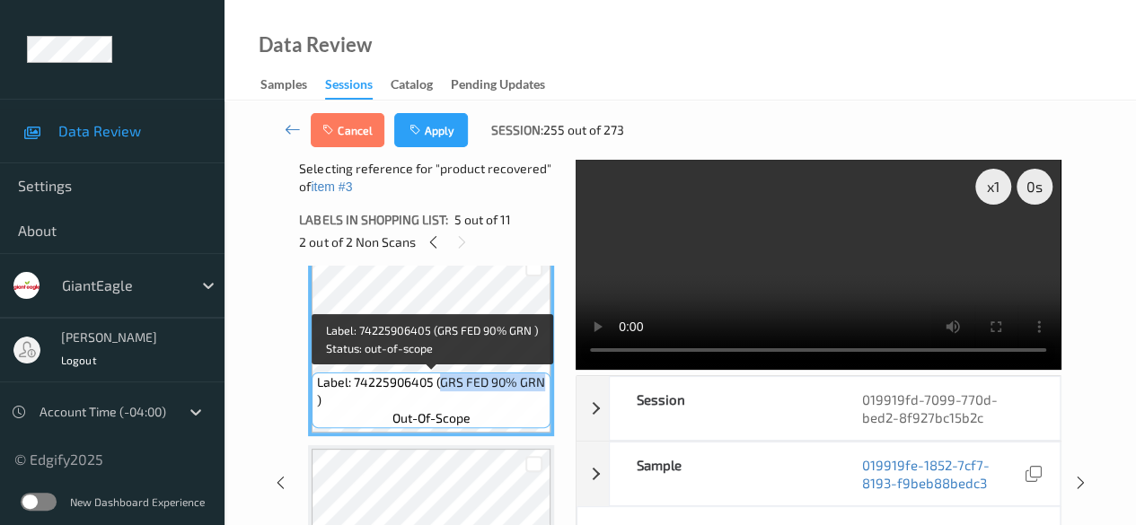
copy span "GRS FED 90% GRN"
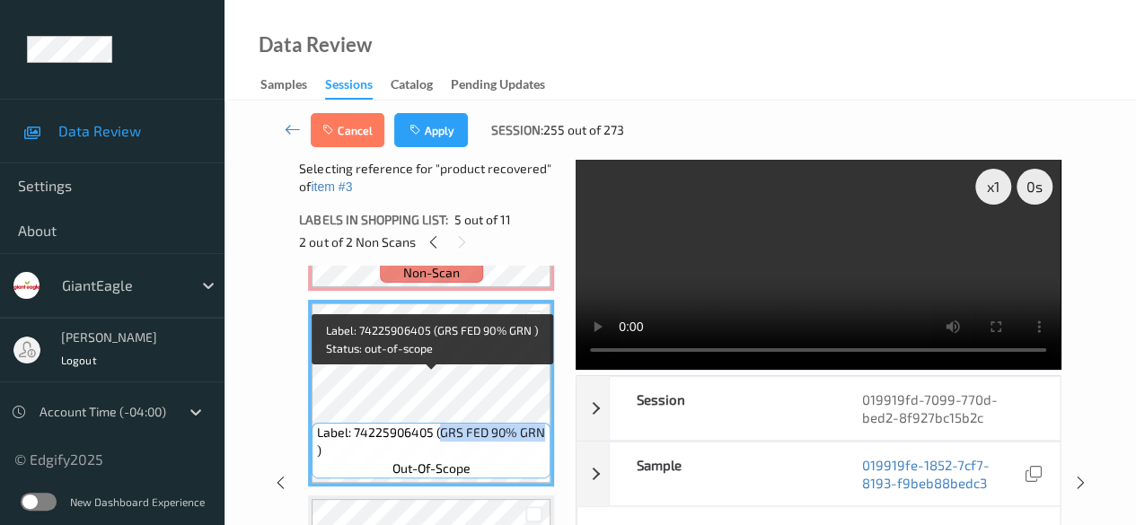
scroll to position [718, 0]
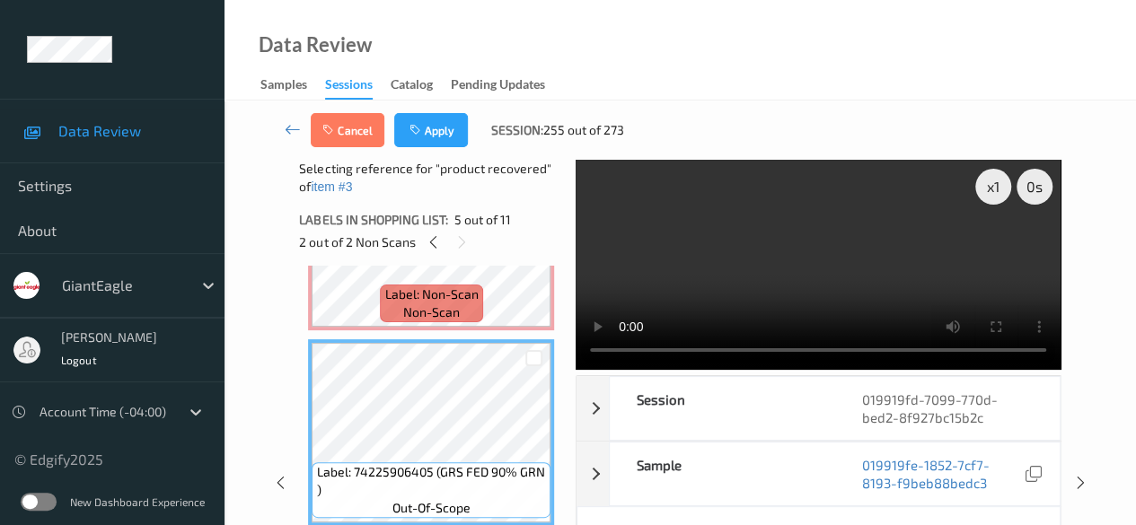
click at [524, 358] on div at bounding box center [533, 358] width 34 height 30
click at [532, 364] on div at bounding box center [533, 358] width 17 height 17
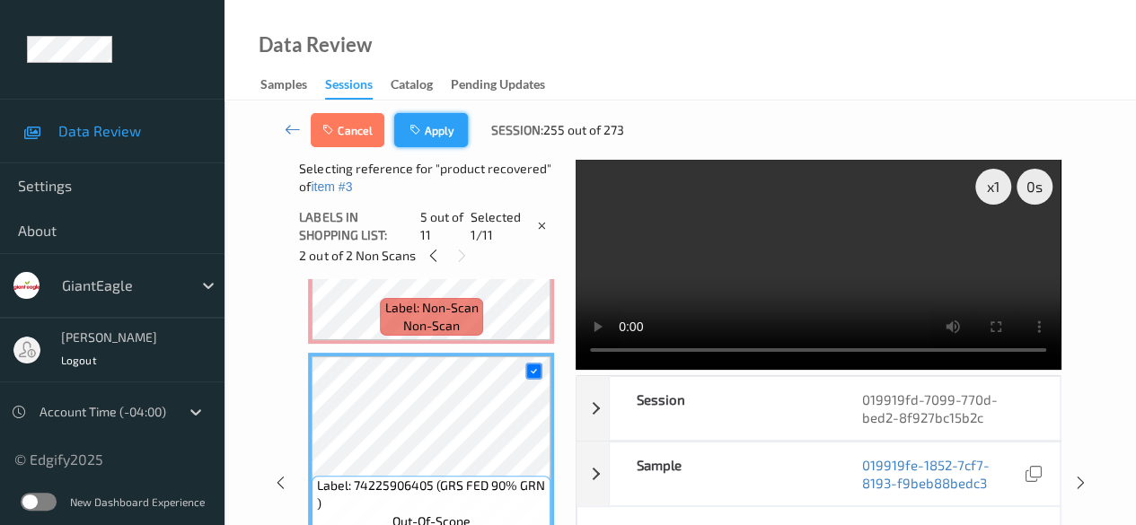
click at [435, 136] on button "Apply" at bounding box center [431, 130] width 74 height 34
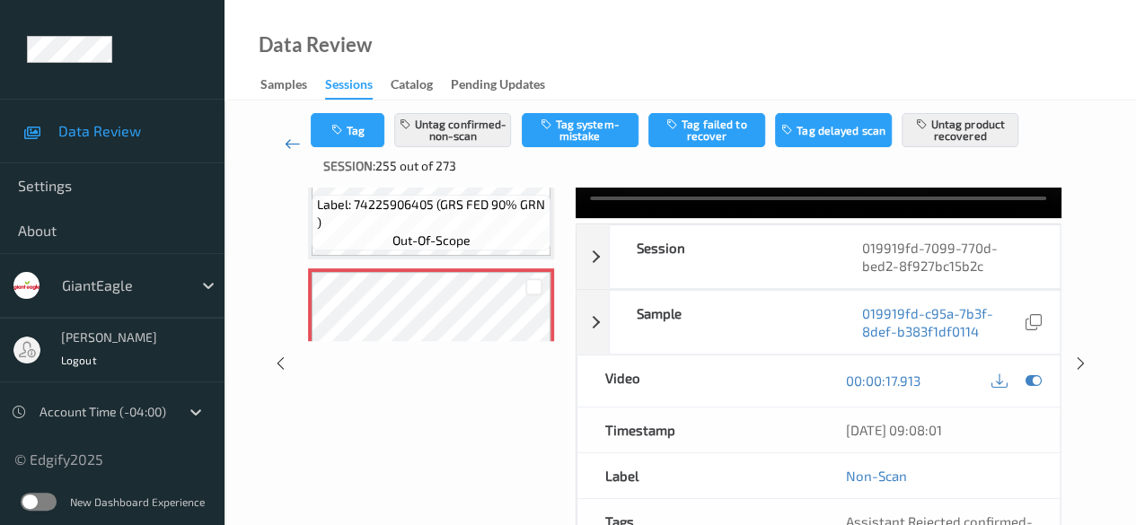
scroll to position [400, 0]
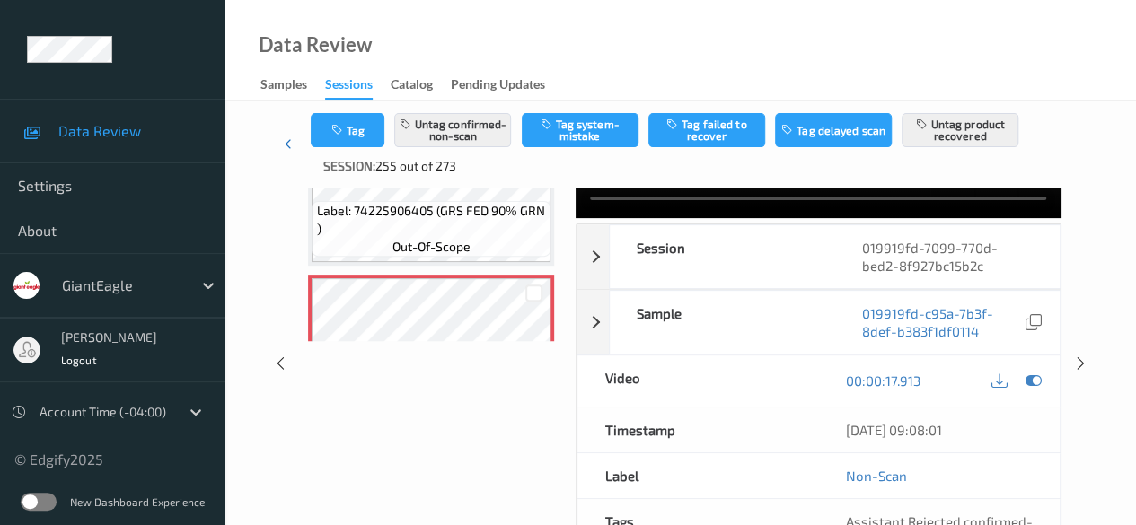
click at [293, 144] on icon at bounding box center [293, 144] width 16 height 18
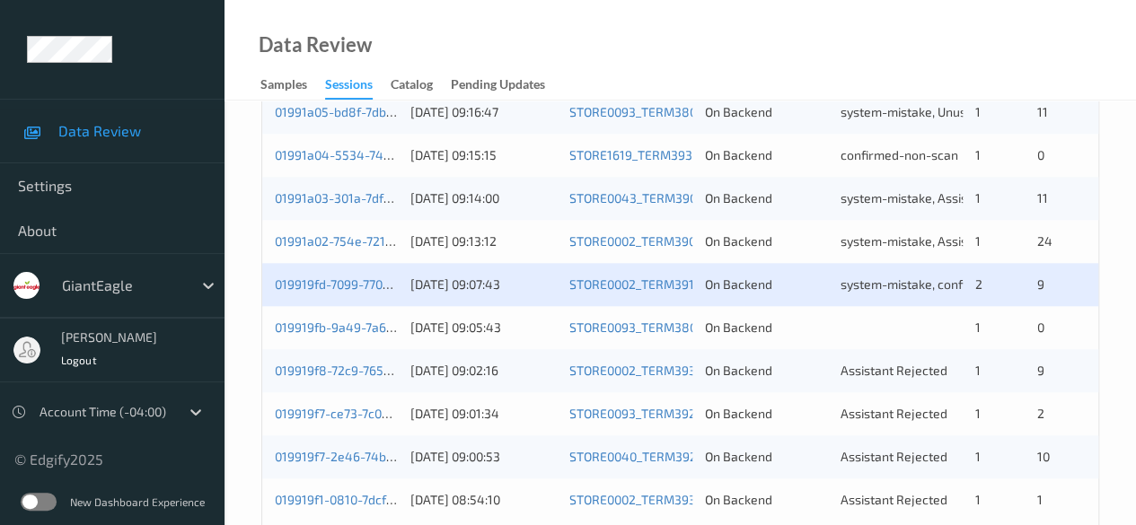
scroll to position [966, 0]
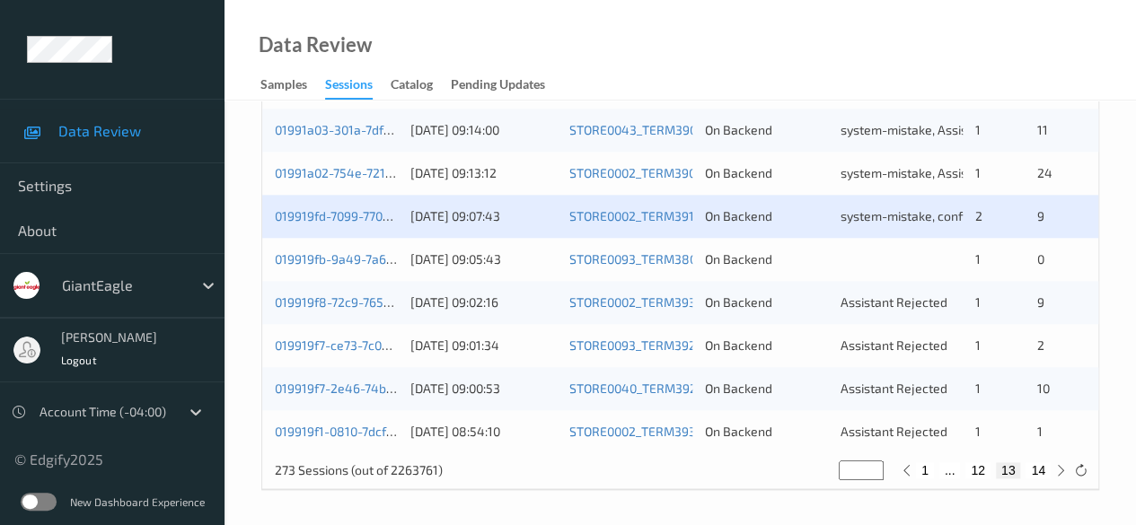
click at [345, 251] on div "019919fb-9a49-7a63-b860-5815ab9b457a" at bounding box center [336, 260] width 123 height 18
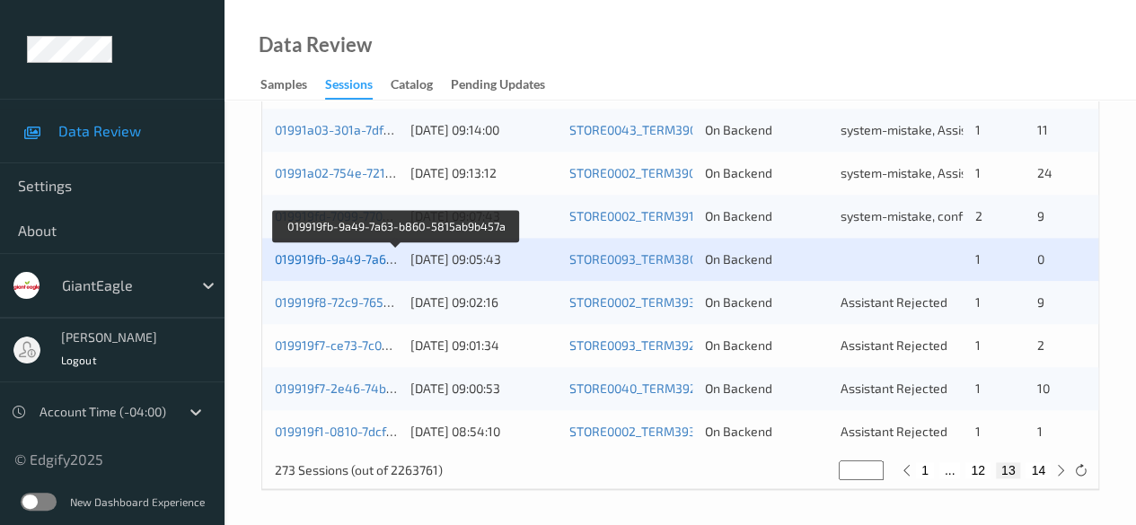
click at [343, 257] on link "019919fb-9a49-7a63-b860-5815ab9b457a" at bounding box center [397, 258] width 244 height 15
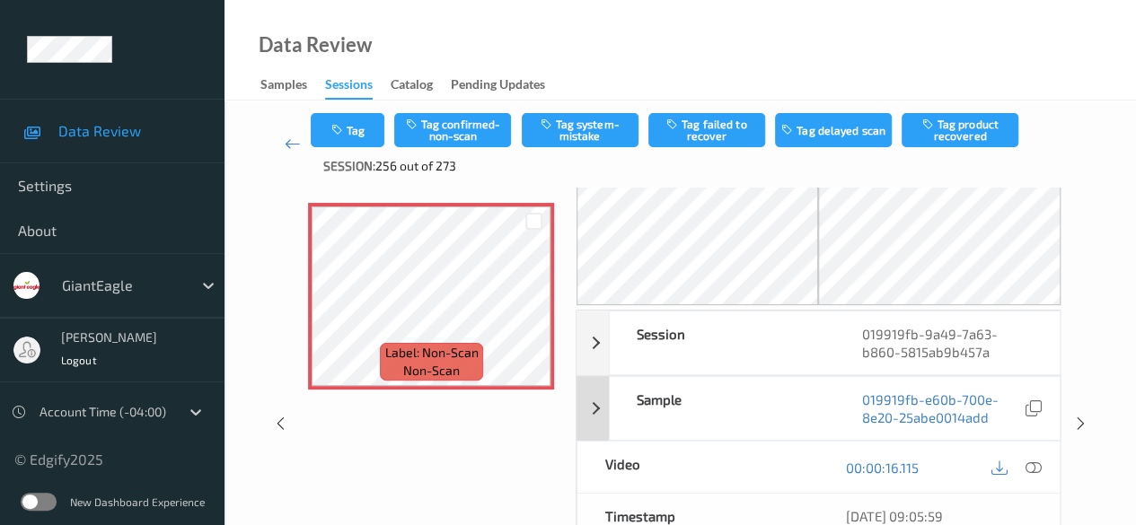
scroll to position [90, 0]
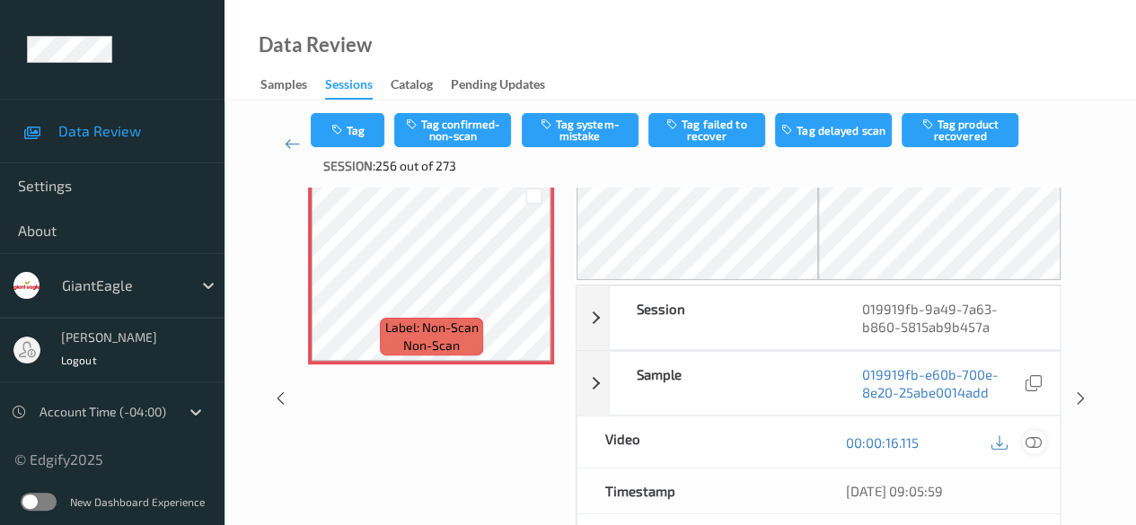
click at [916, 439] on icon at bounding box center [1033, 443] width 16 height 16
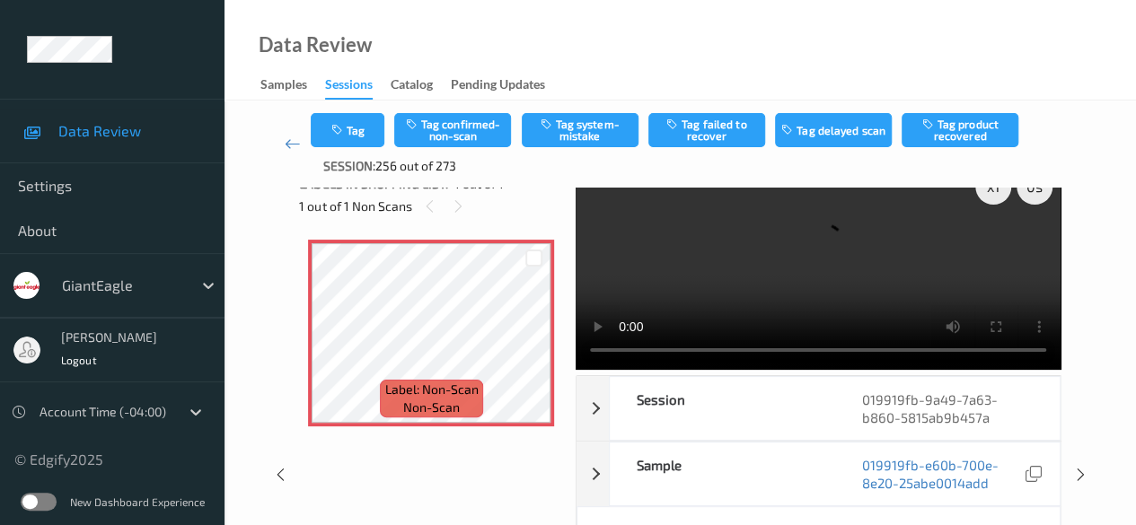
scroll to position [0, 0]
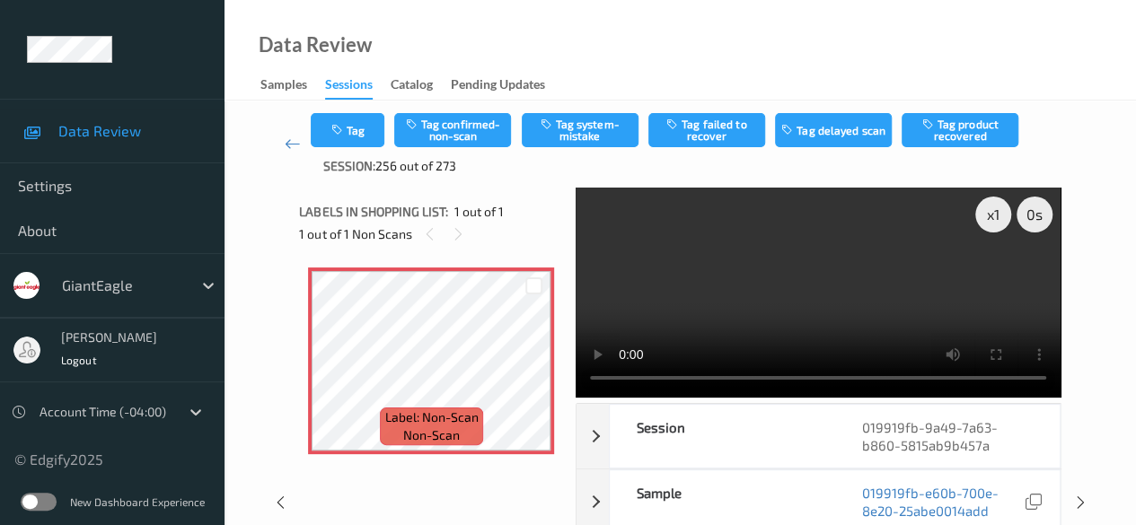
click at [585, 35] on div "Data Review Samples Sessions Catalog Pending Updates" at bounding box center [679, 50] width 911 height 101
click at [464, 130] on button "Tag confirmed-non-scan" at bounding box center [452, 130] width 117 height 34
click at [283, 139] on link at bounding box center [292, 144] width 37 height 62
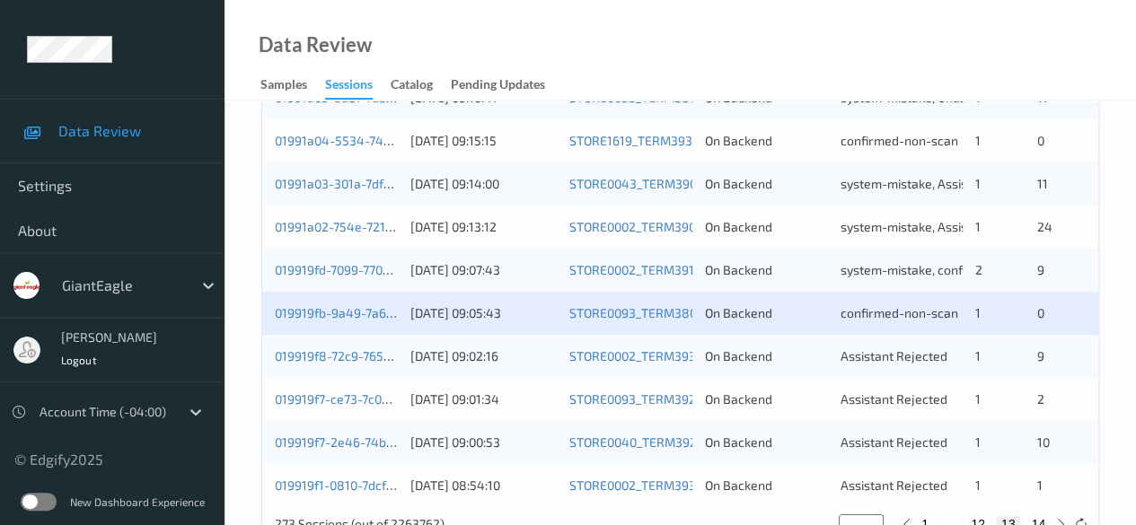
scroll to position [966, 0]
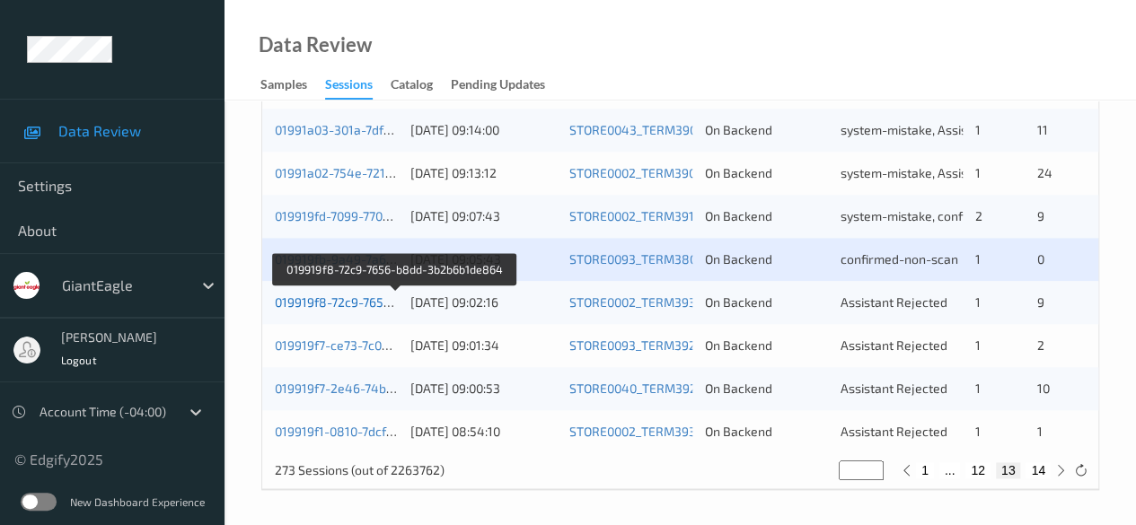
click at [352, 303] on link "019919f8-72c9-7656-b8dd-3b2b6b1de864" at bounding box center [396, 302] width 242 height 15
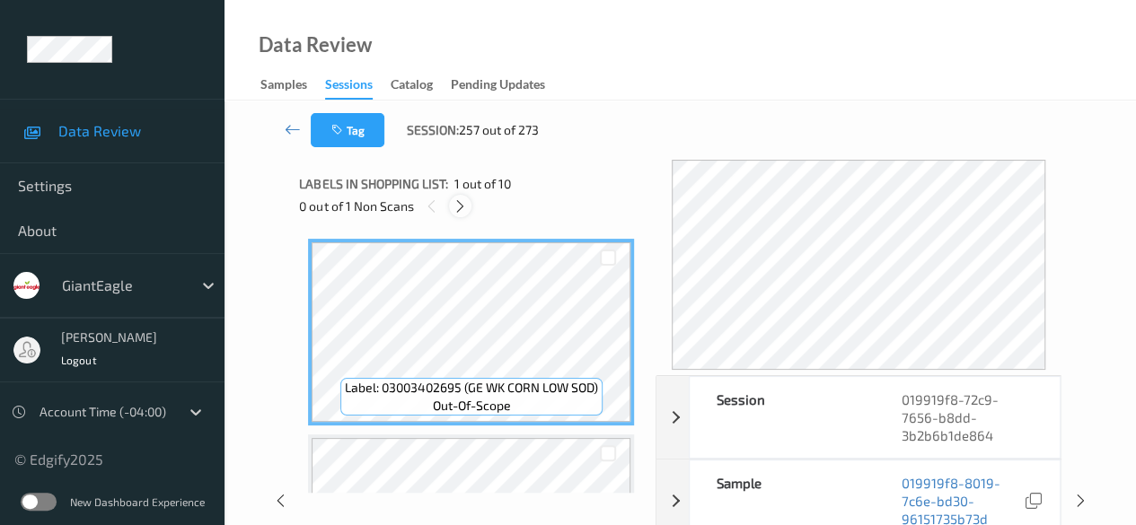
click at [462, 204] on icon at bounding box center [460, 206] width 15 height 16
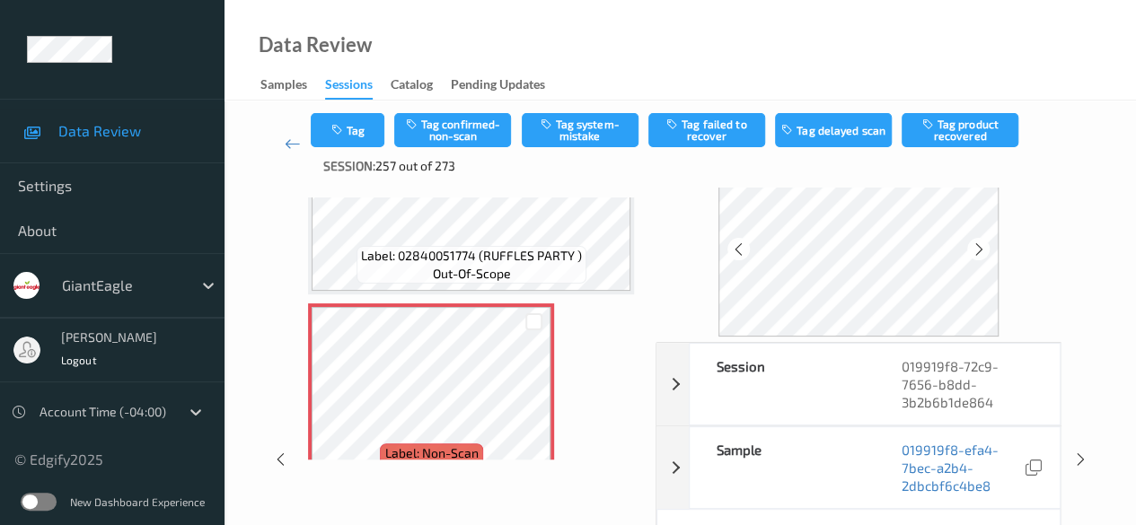
scroll to position [90, 0]
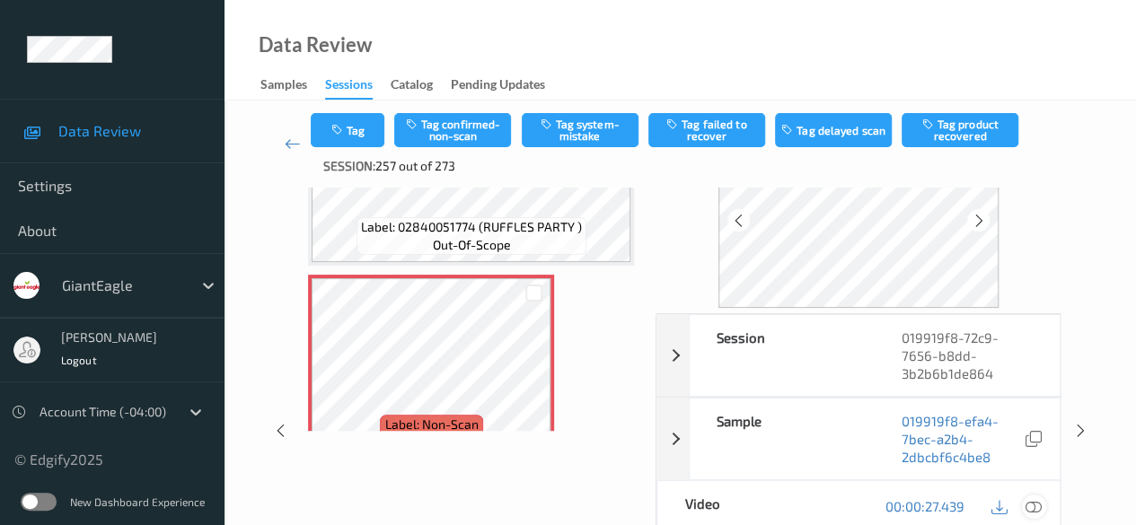
click at [916, 500] on icon at bounding box center [1033, 506] width 16 height 16
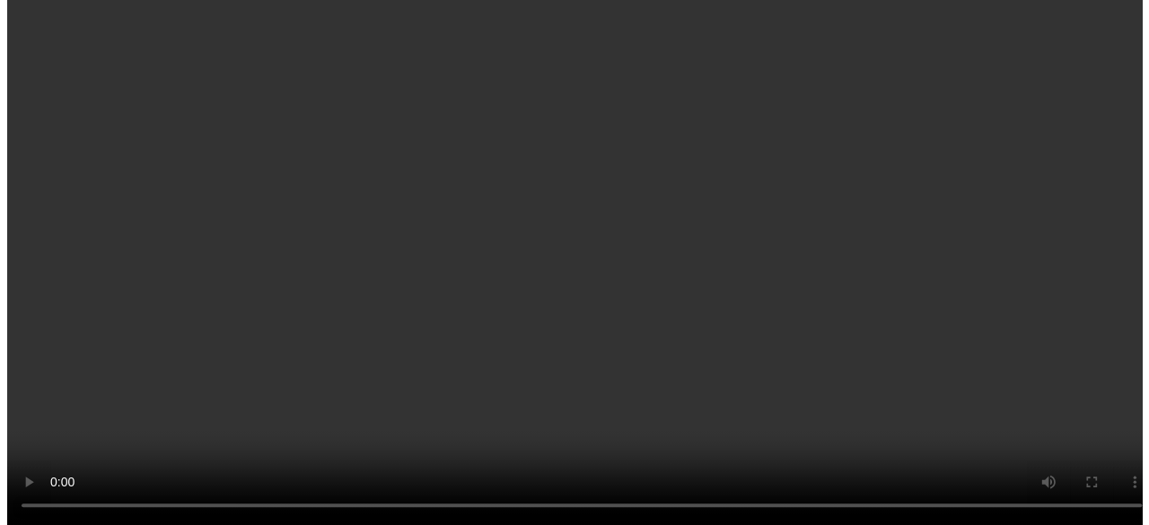
scroll to position [580, 0]
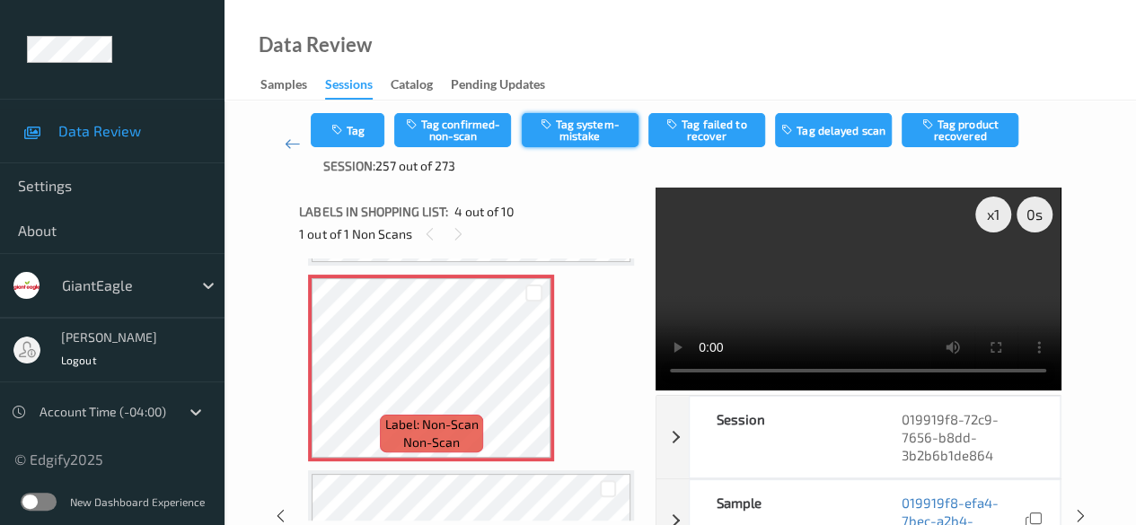
click at [589, 137] on button "Tag system-mistake" at bounding box center [580, 130] width 117 height 34
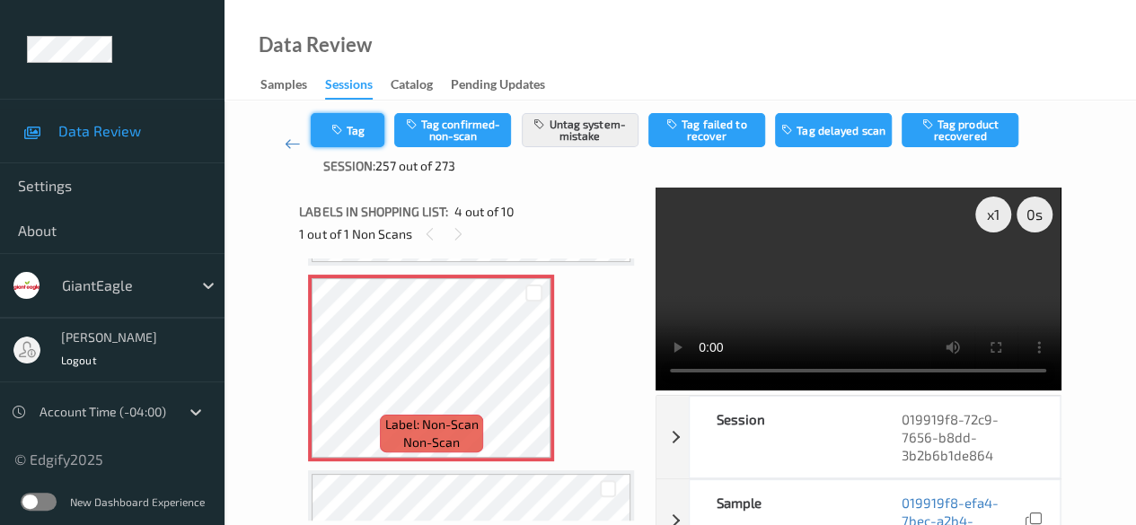
click at [355, 136] on button "Tag" at bounding box center [348, 130] width 74 height 34
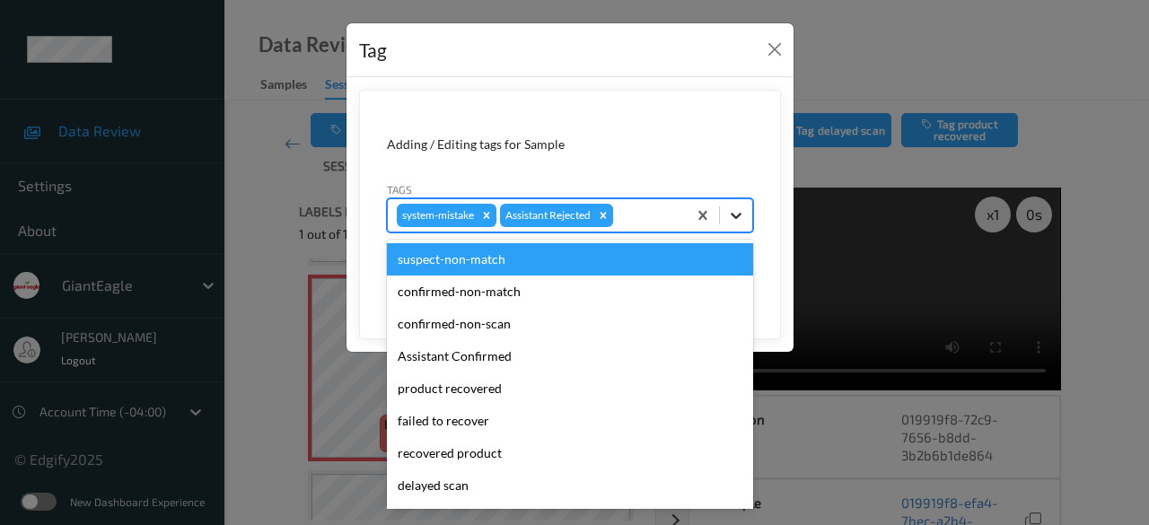
click at [740, 212] on icon at bounding box center [736, 216] width 18 height 18
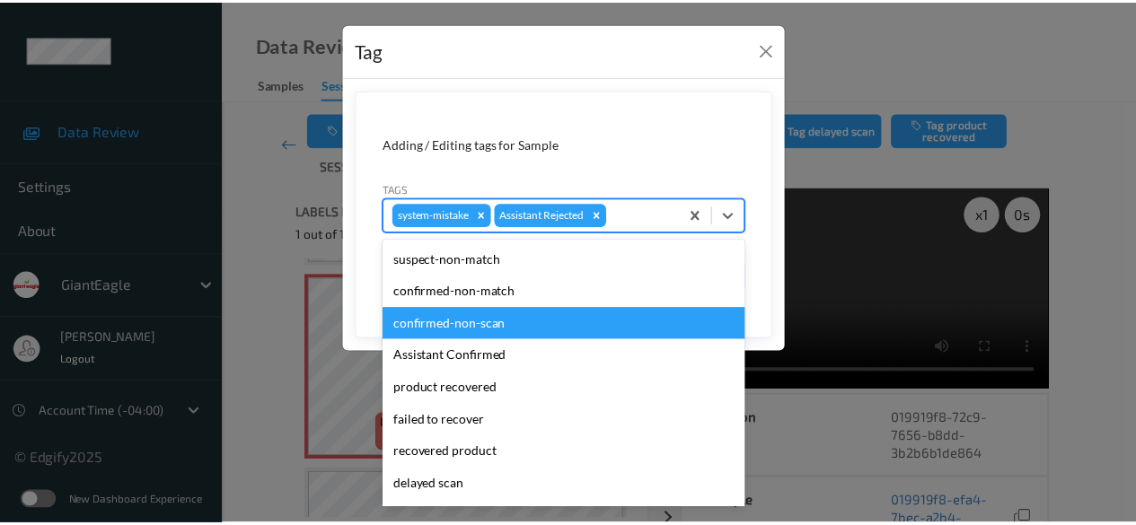
scroll to position [158, 0]
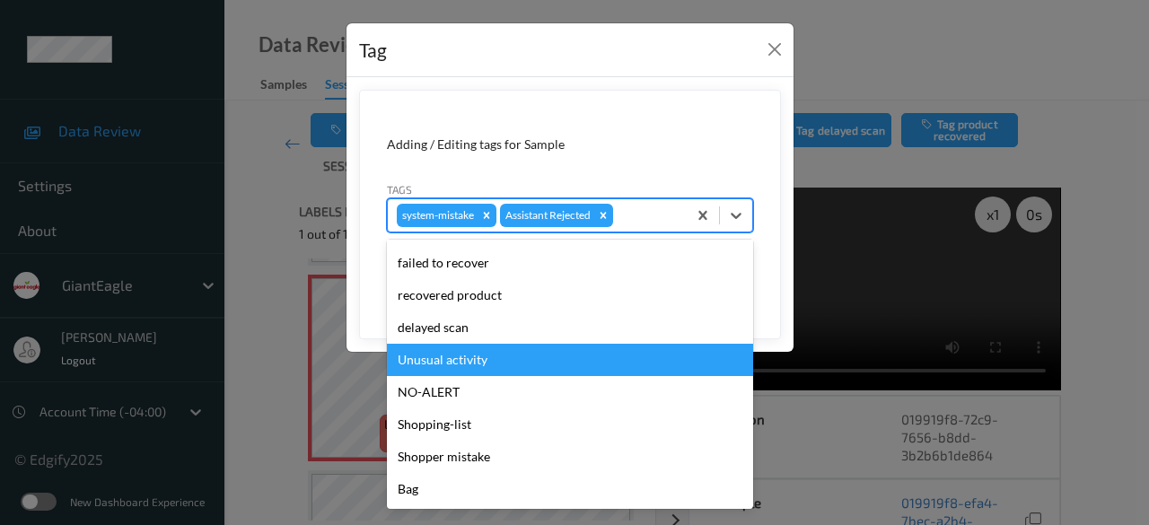
click at [514, 356] on div "Unusual activity" at bounding box center [570, 360] width 366 height 32
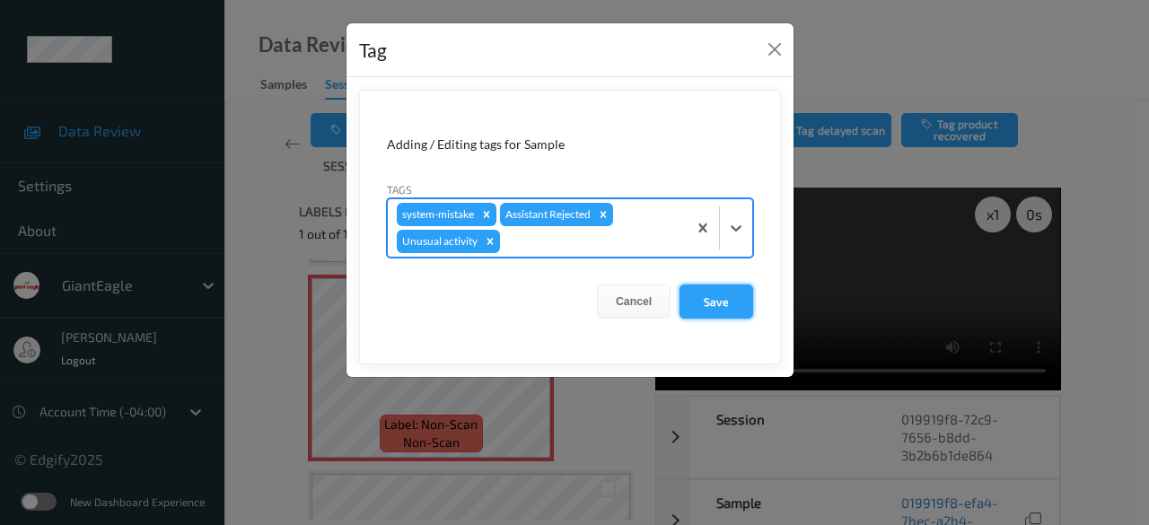
click at [731, 306] on button "Save" at bounding box center [717, 302] width 74 height 34
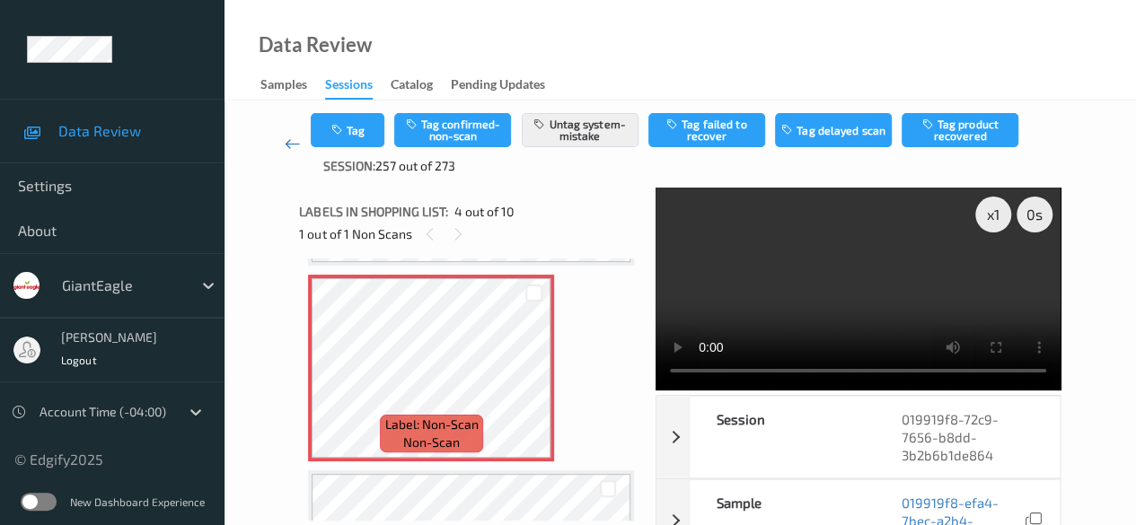
click at [293, 146] on icon at bounding box center [293, 144] width 16 height 18
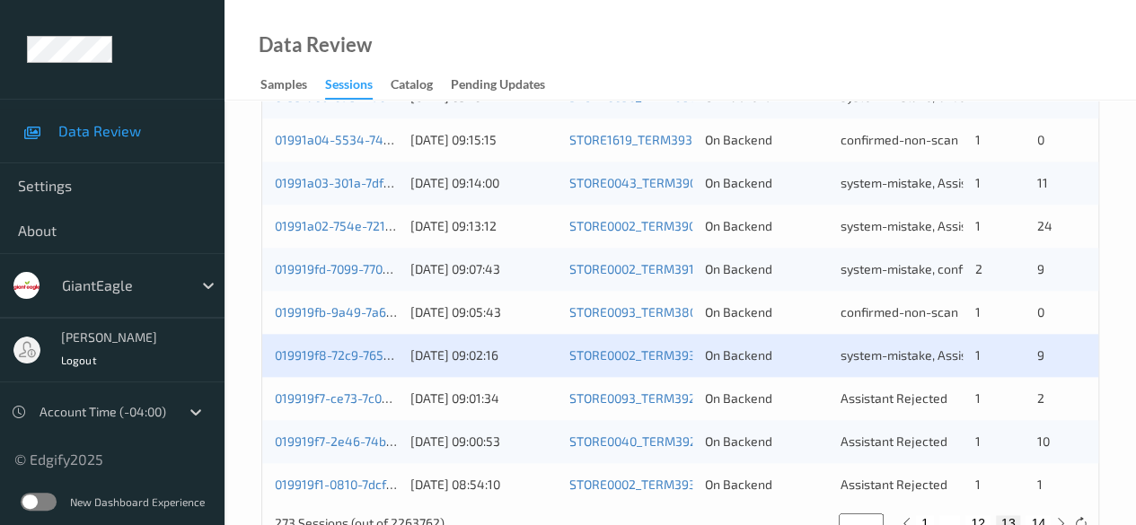
scroll to position [966, 0]
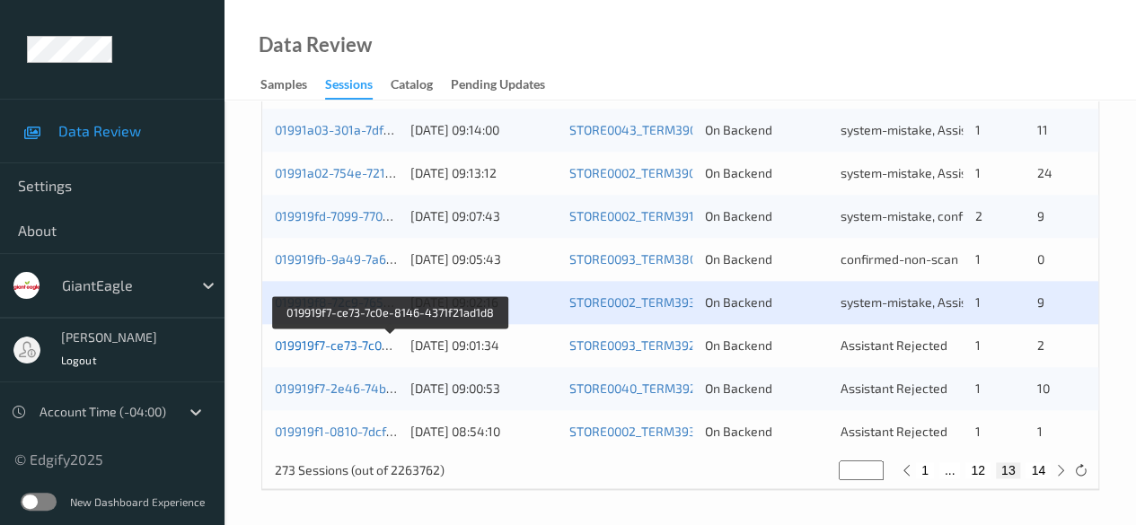
click at [364, 340] on link "019919f7-ce73-7c0e-8146-4371f21ad1d8" at bounding box center [391, 345] width 233 height 15
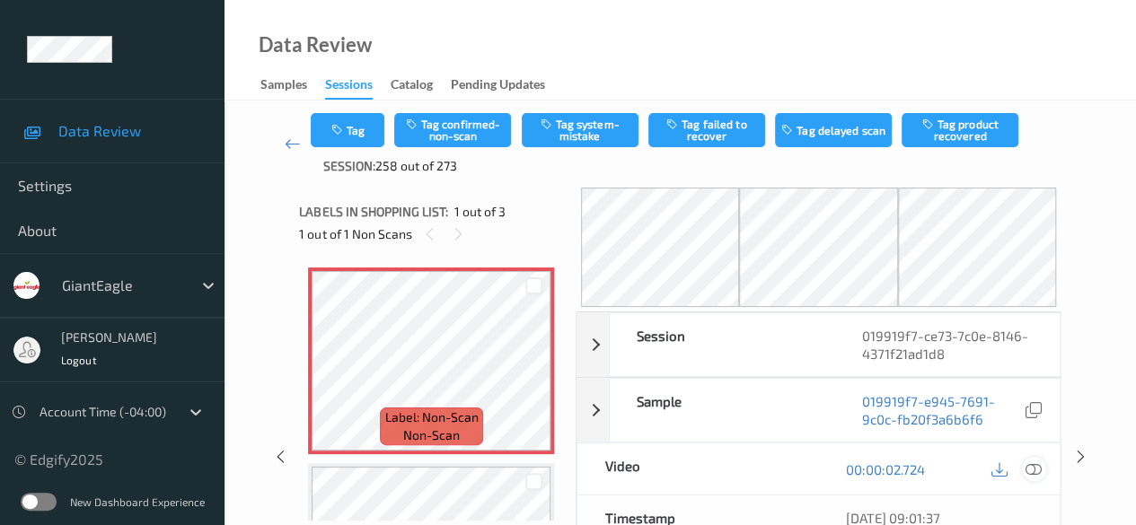
click at [916, 462] on icon at bounding box center [1033, 470] width 16 height 16
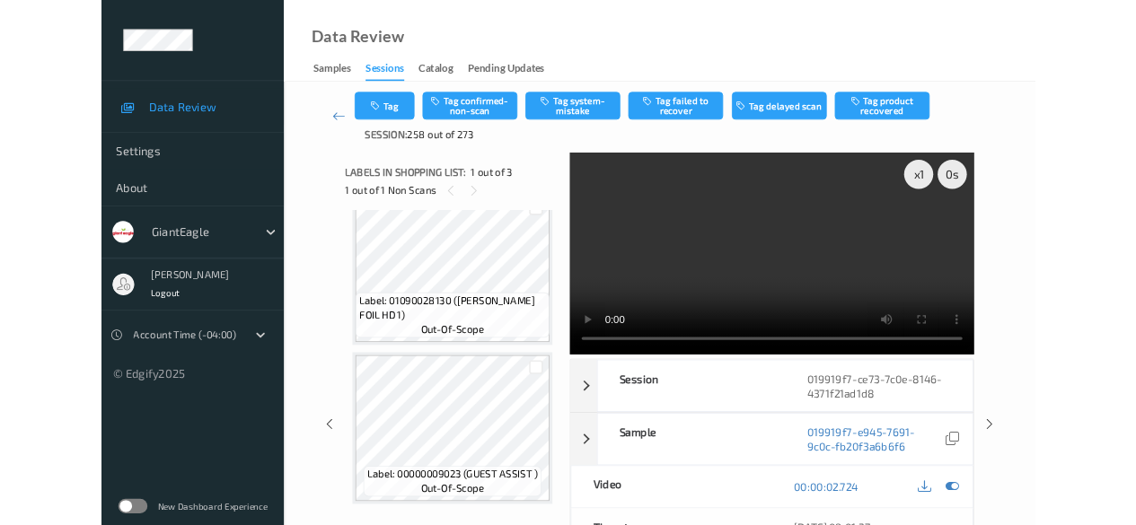
scroll to position [224, 0]
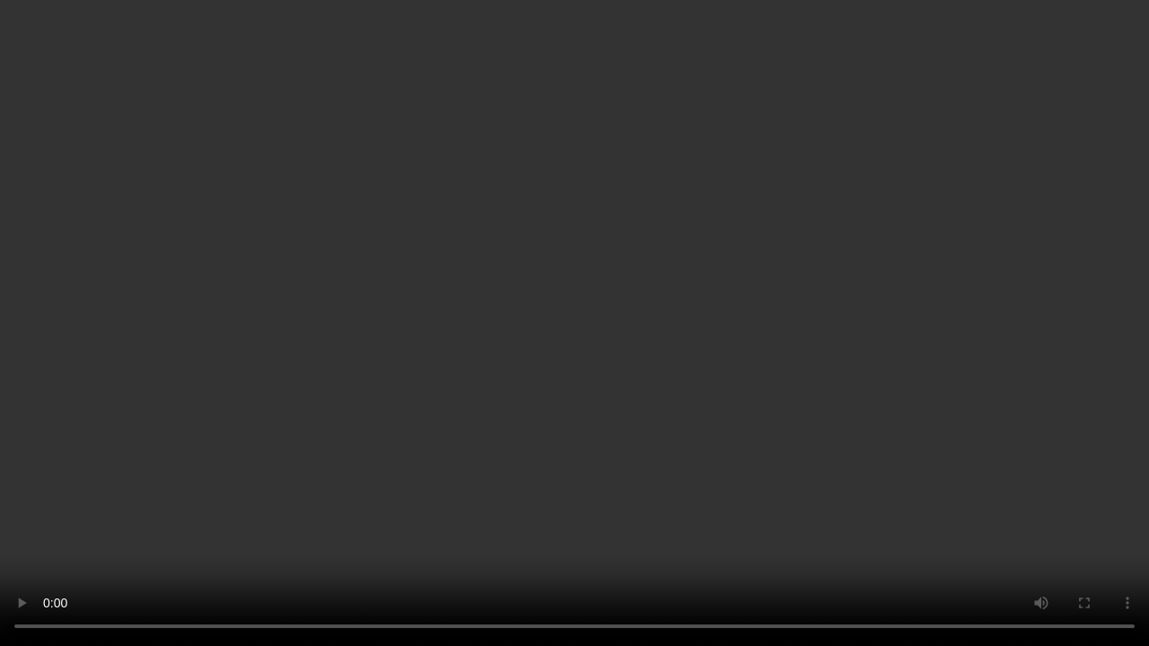
click at [0, 500] on video at bounding box center [574, 323] width 1149 height 646
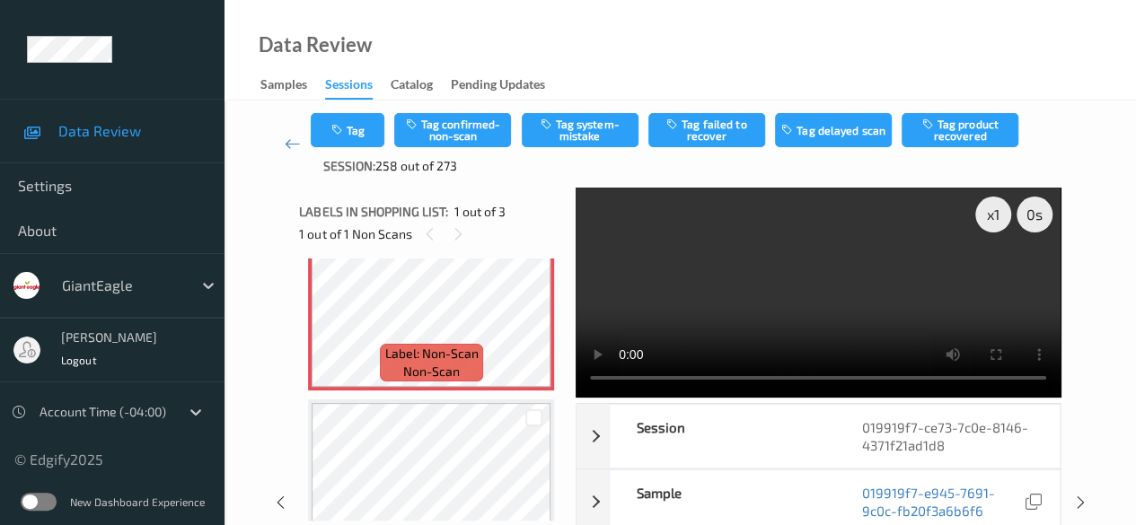
scroll to position [0, 0]
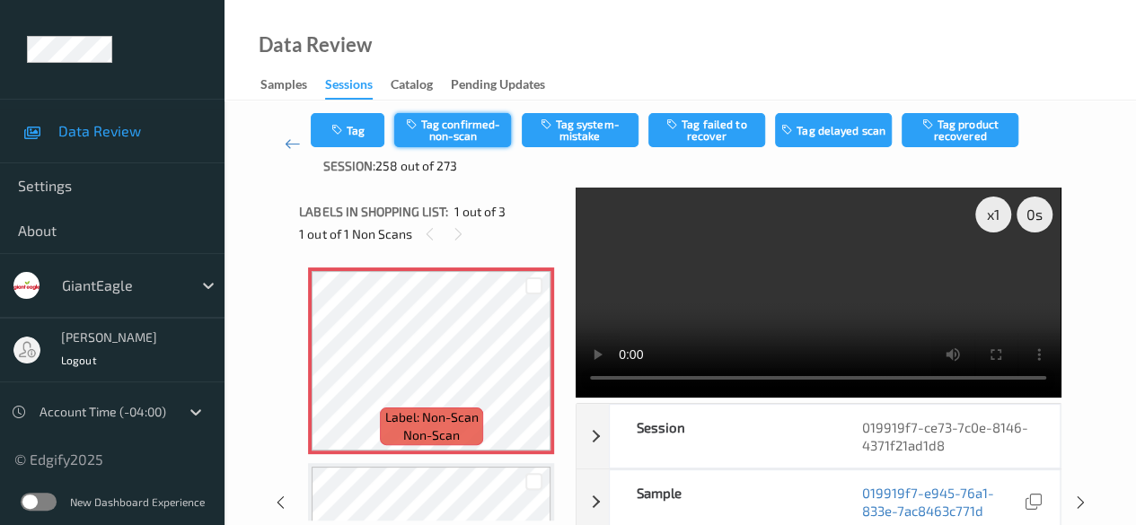
click at [479, 138] on button "Tag confirmed-non-scan" at bounding box center [452, 130] width 117 height 34
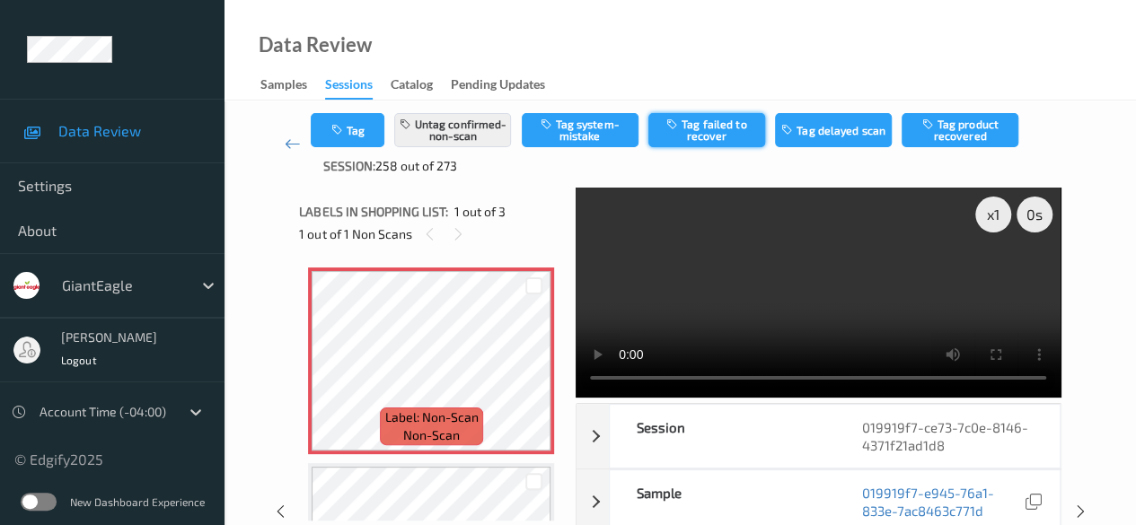
click at [724, 129] on button "Tag failed to recover" at bounding box center [706, 130] width 117 height 34
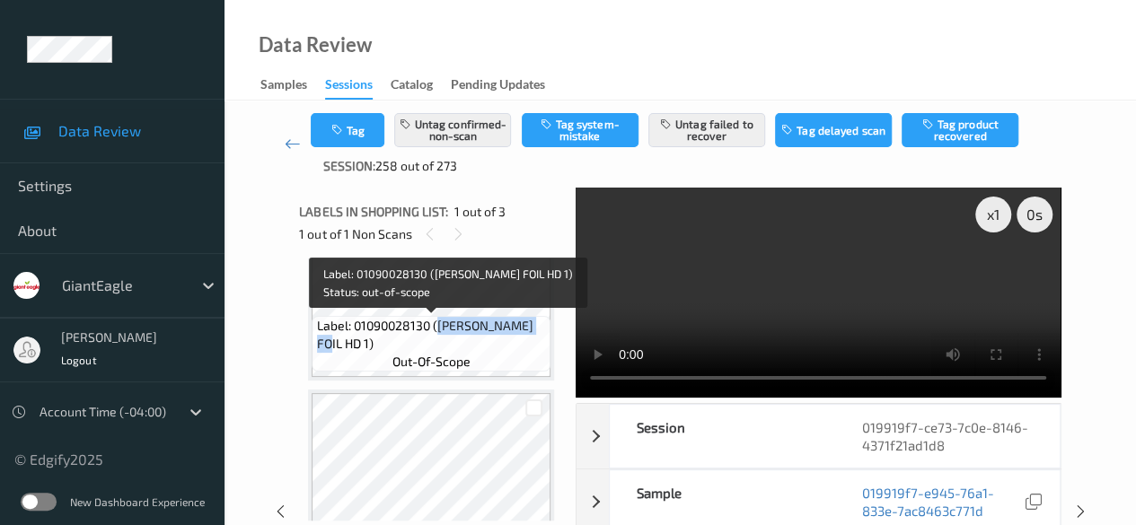
drag, startPoint x: 436, startPoint y: 328, endPoint x: 542, endPoint y: 324, distance: 106.0
click at [542, 324] on span "Label: 01090028130 ([PERSON_NAME] FOIL HD 1)" at bounding box center [432, 335] width 230 height 36
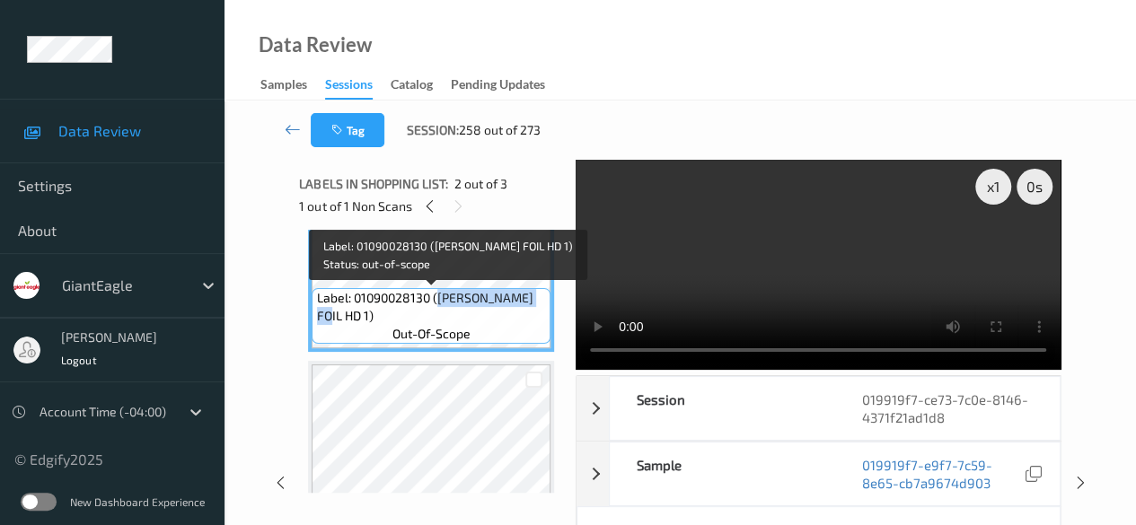
copy span "[PERSON_NAME] FOIL HD"
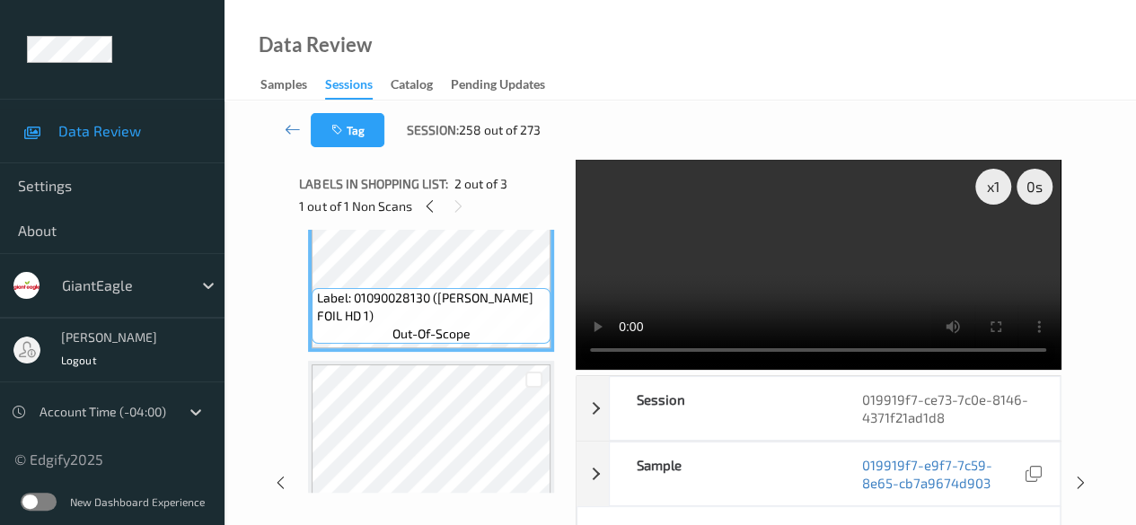
drag, startPoint x: 456, startPoint y: 3, endPoint x: 781, endPoint y: 38, distance: 326.9
drag, startPoint x: 781, startPoint y: 38, endPoint x: 705, endPoint y: 66, distance: 81.6
click at [705, 66] on div "Data Review Samples Sessions Catalog Pending Updates" at bounding box center [679, 50] width 911 height 101
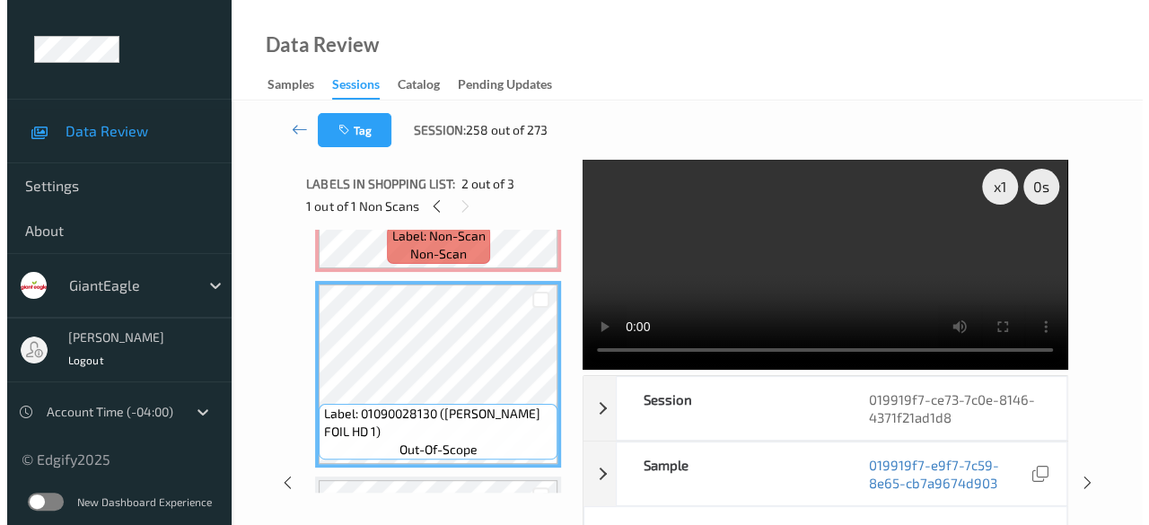
scroll to position [0, 0]
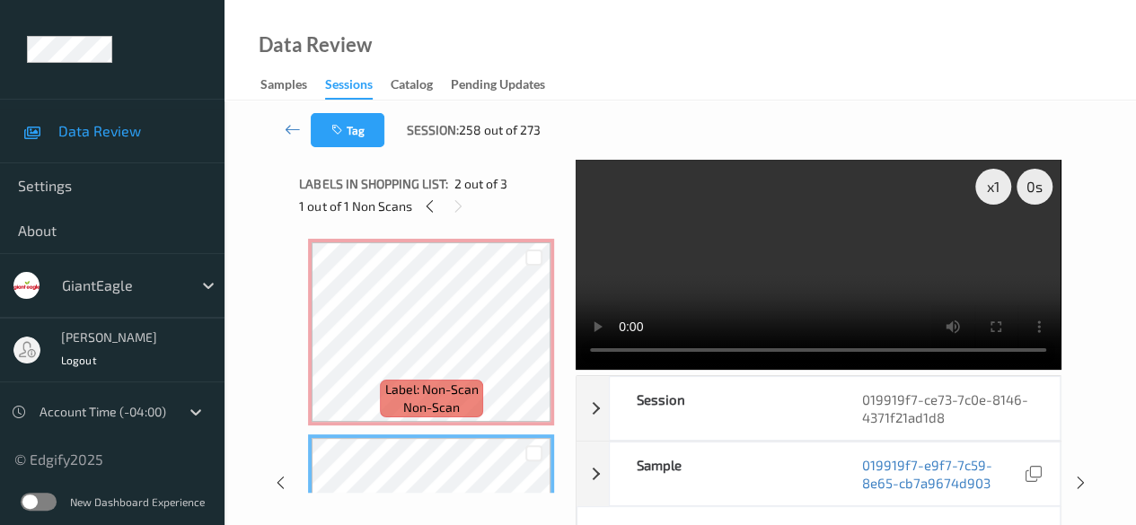
drag, startPoint x: 439, startPoint y: 240, endPoint x: 837, endPoint y: 88, distance: 425.7
drag, startPoint x: 837, startPoint y: 88, endPoint x: 780, endPoint y: 89, distance: 56.6
click at [780, 89] on div "Data Review Samples Sessions Catalog Pending Updates" at bounding box center [679, 50] width 911 height 101
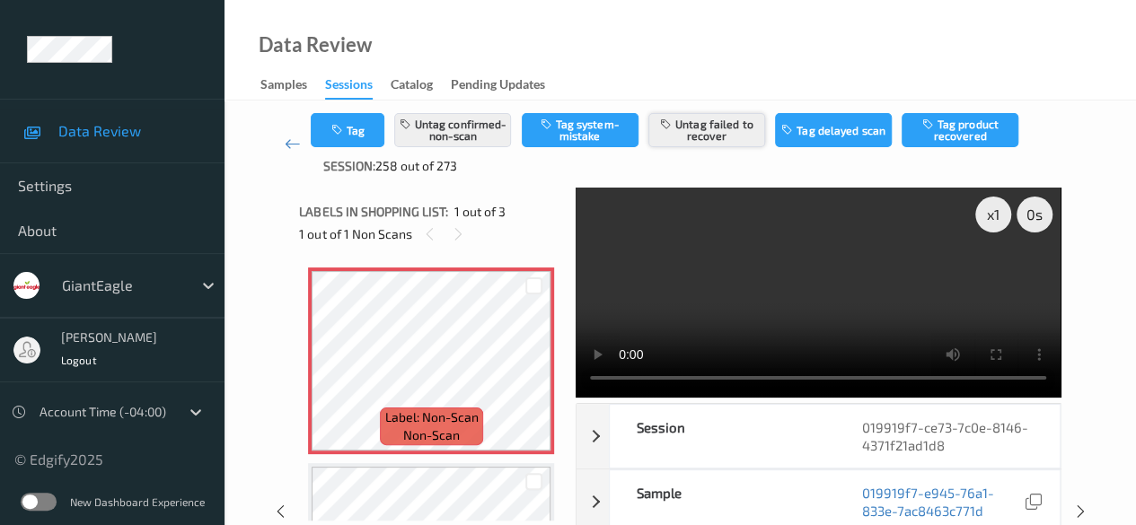
click at [733, 137] on button "Untag failed to recover" at bounding box center [706, 130] width 117 height 34
click at [483, 138] on button "Untag confirmed-non-scan" at bounding box center [452, 130] width 117 height 34
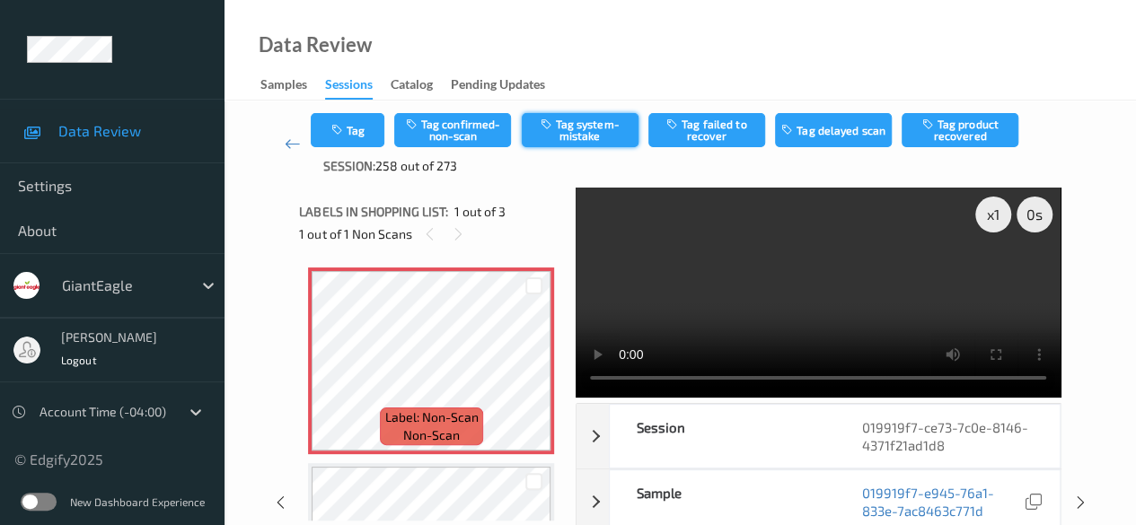
click at [552, 135] on button "Tag system-mistake" at bounding box center [580, 130] width 117 height 34
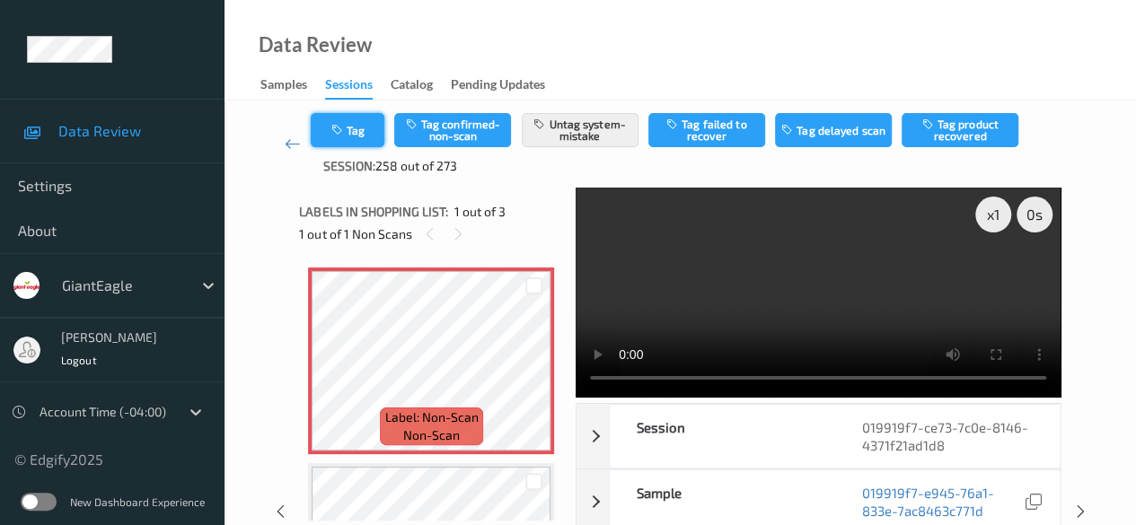
click at [354, 134] on button "Tag" at bounding box center [348, 130] width 74 height 34
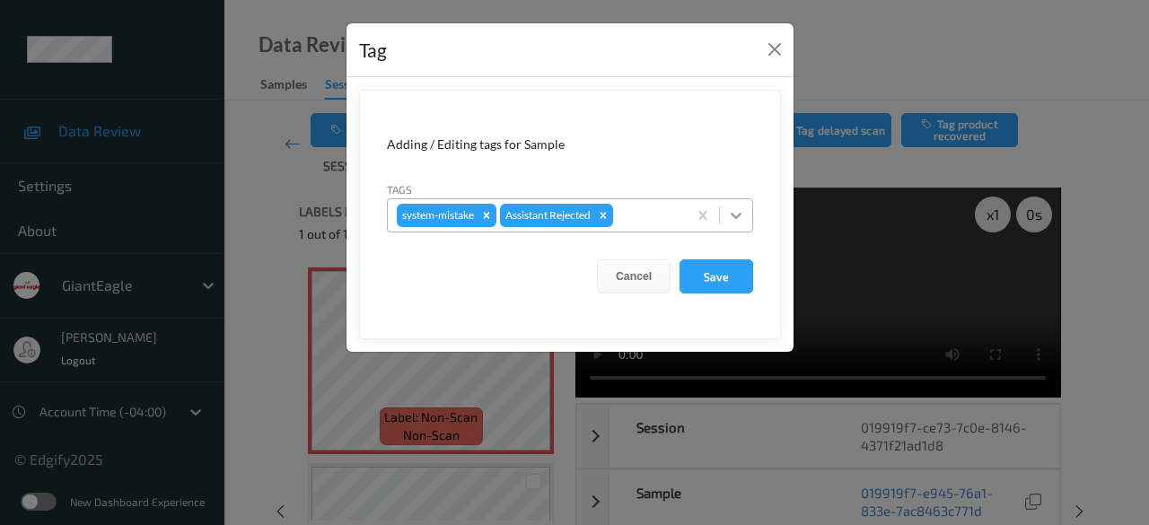
click at [738, 215] on icon at bounding box center [736, 216] width 18 height 18
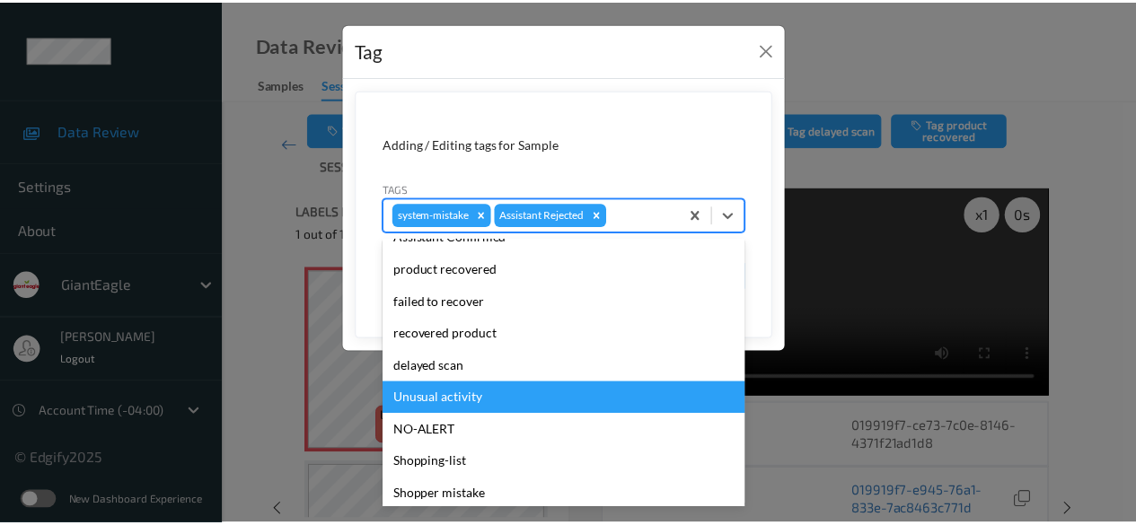
scroll to position [158, 0]
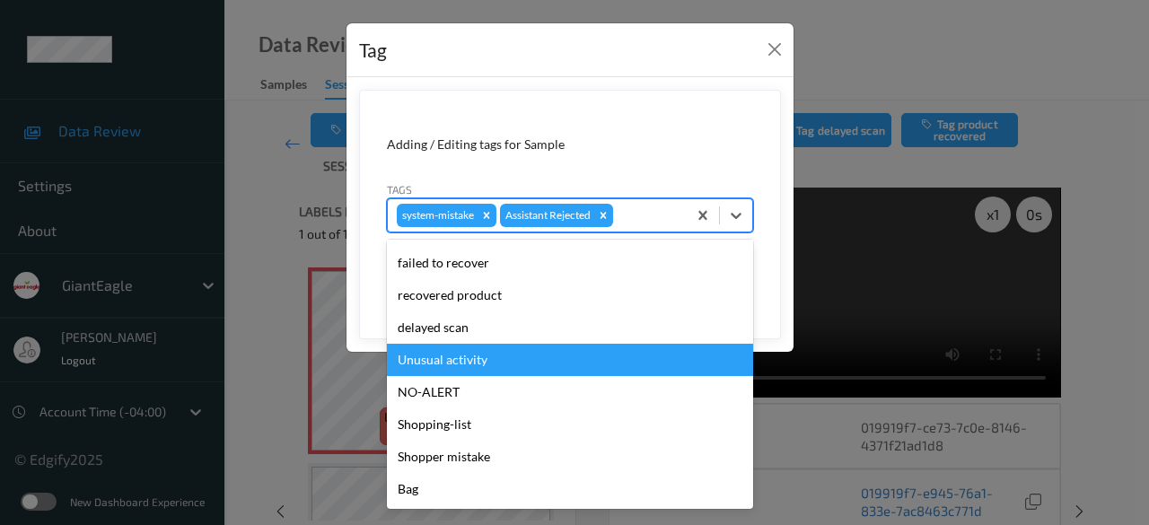
click at [489, 356] on div "Unusual activity" at bounding box center [570, 360] width 366 height 32
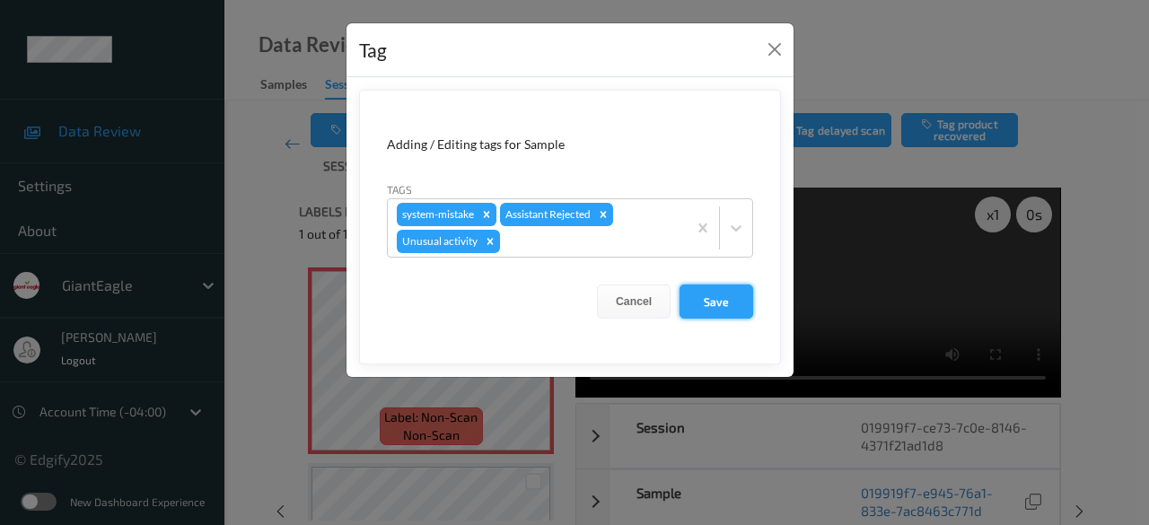
click at [719, 298] on button "Save" at bounding box center [717, 302] width 74 height 34
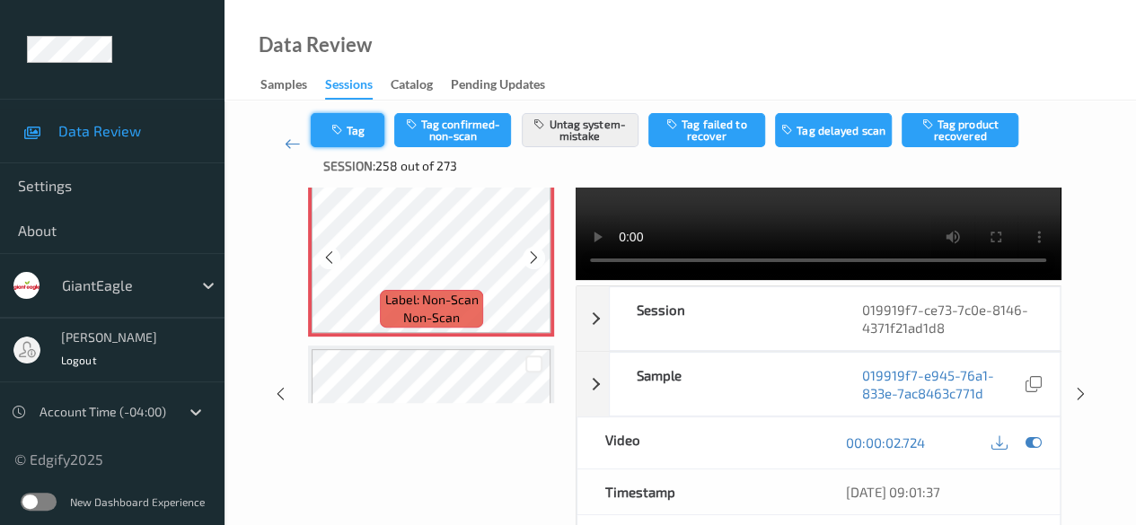
scroll to position [90, 0]
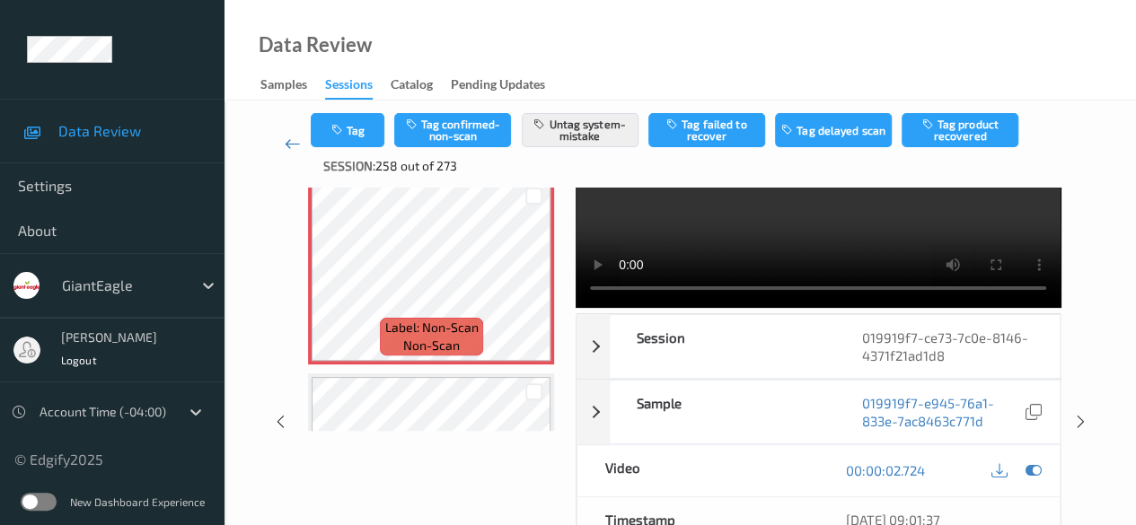
click at [290, 141] on icon at bounding box center [293, 144] width 16 height 18
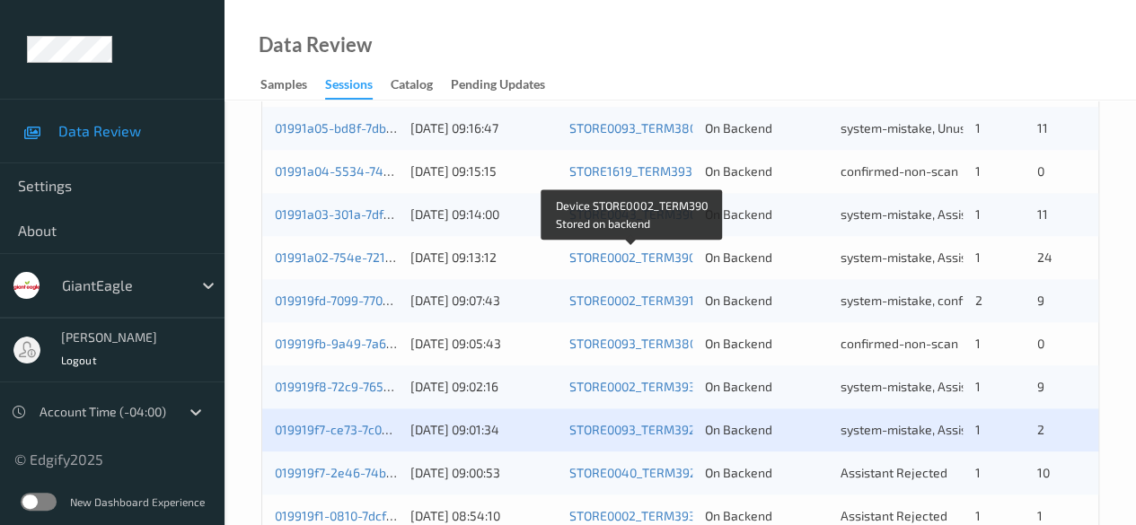
scroll to position [966, 0]
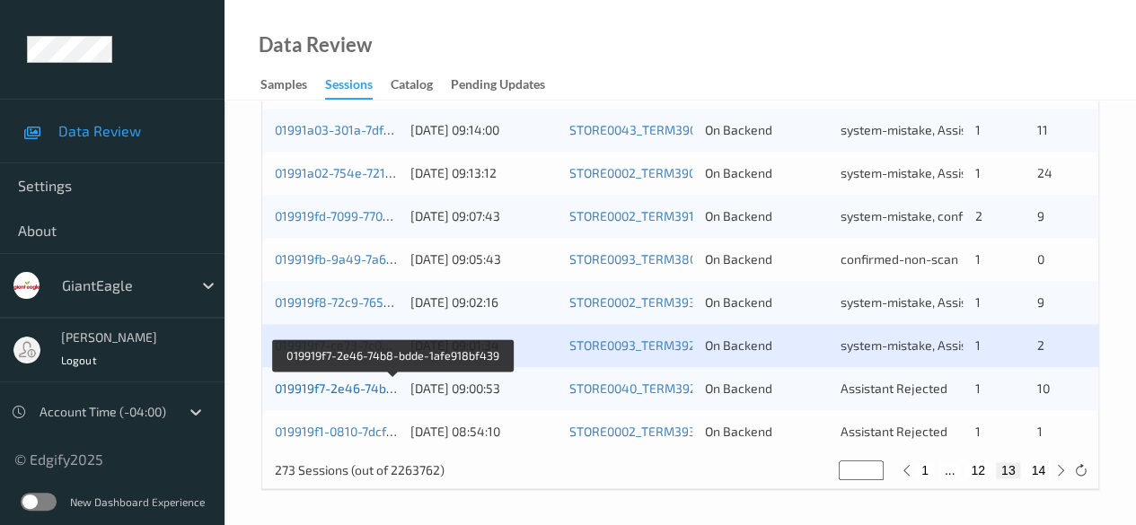
click at [363, 385] on link "019919f7-2e46-74b8-bdde-1afe918bf439" at bounding box center [394, 388] width 238 height 15
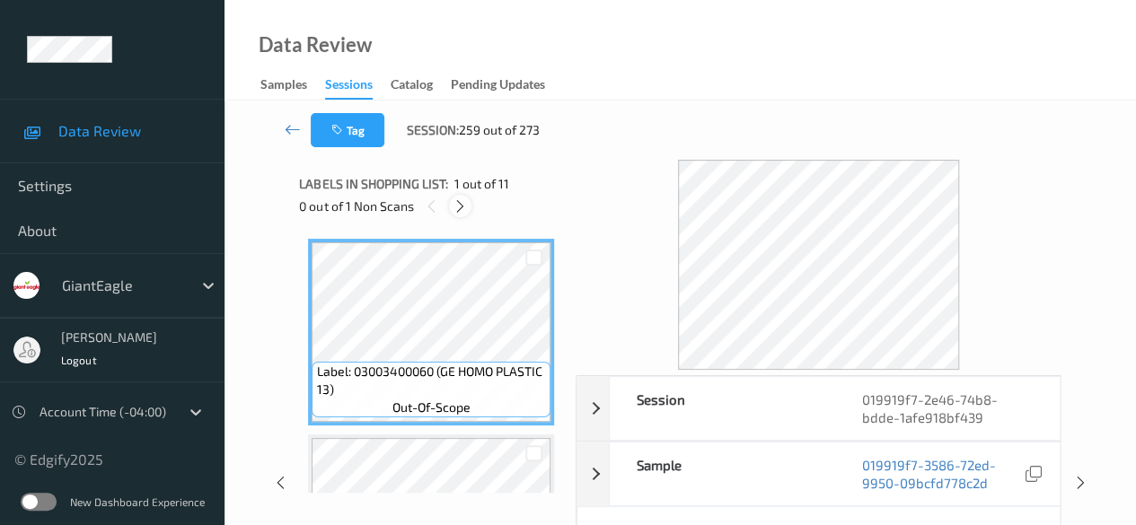
click at [459, 207] on icon at bounding box center [460, 206] width 15 height 16
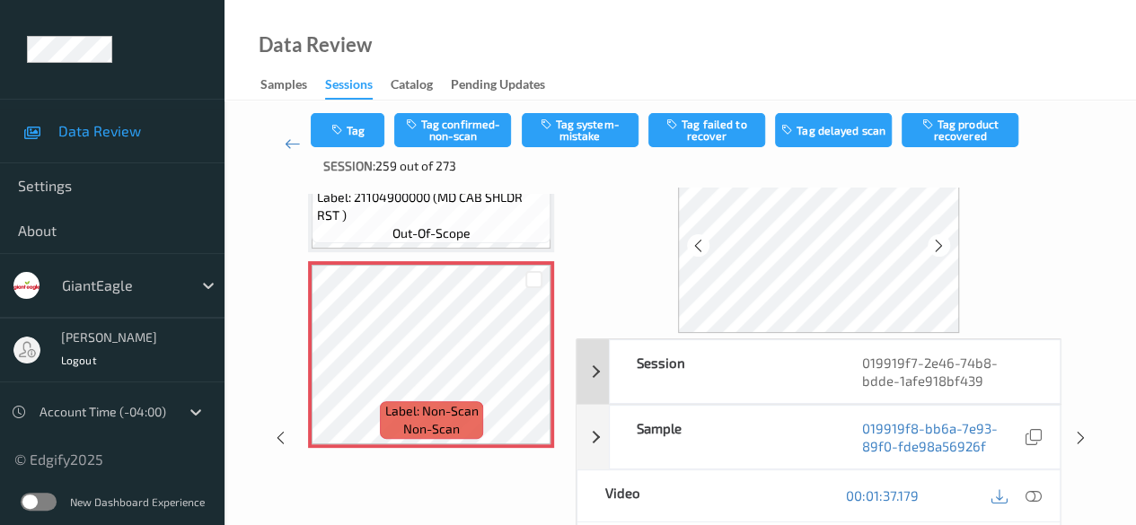
scroll to position [90, 0]
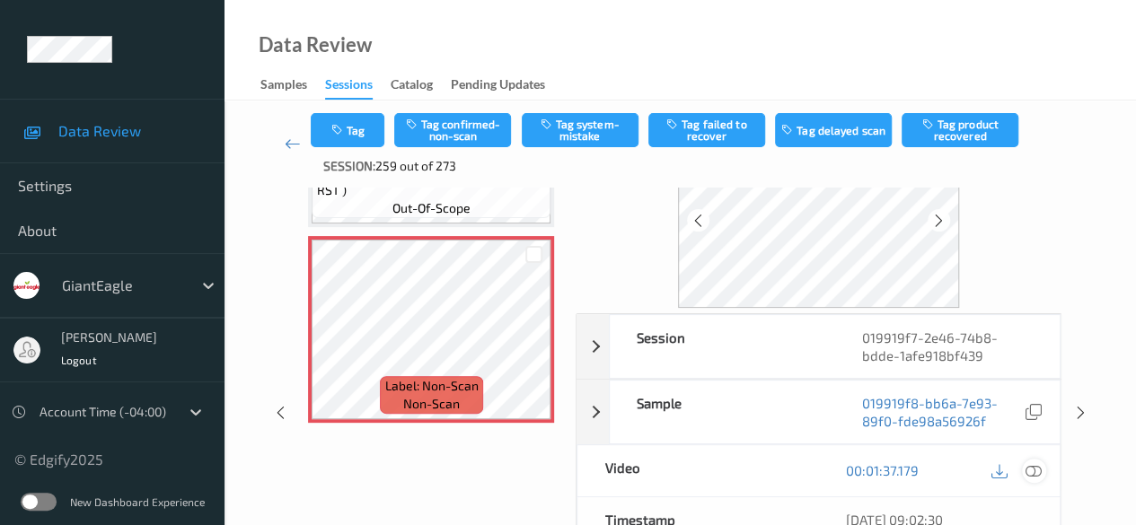
click at [916, 470] on icon at bounding box center [1033, 470] width 16 height 16
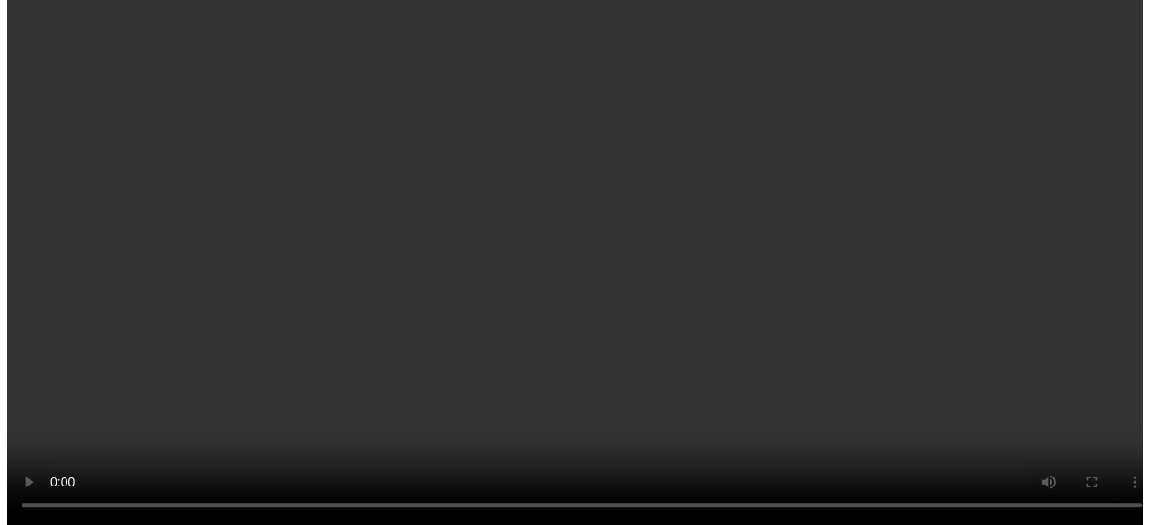
scroll to position [1899, 0]
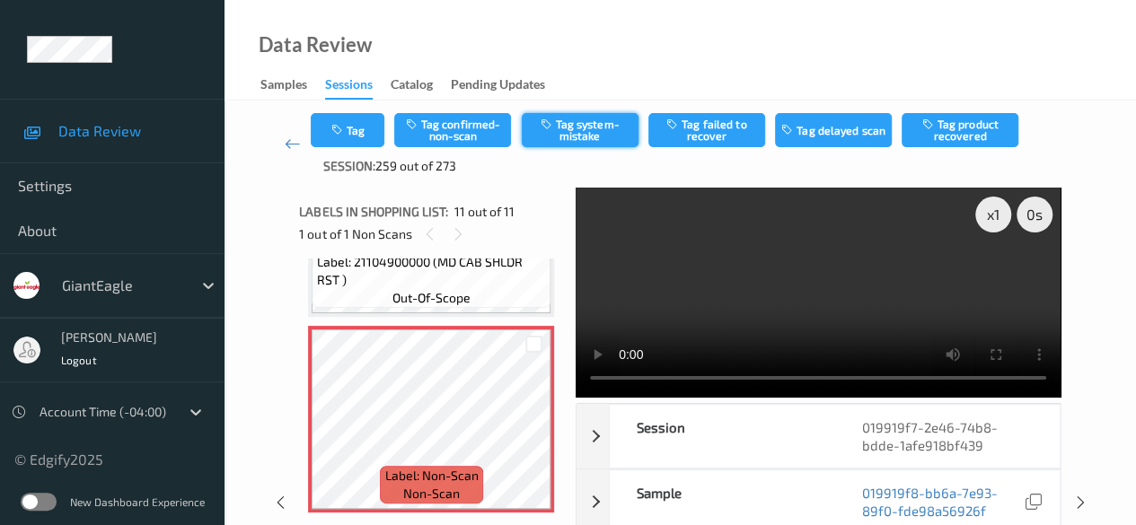
click at [594, 132] on button "Tag system-mistake" at bounding box center [580, 130] width 117 height 34
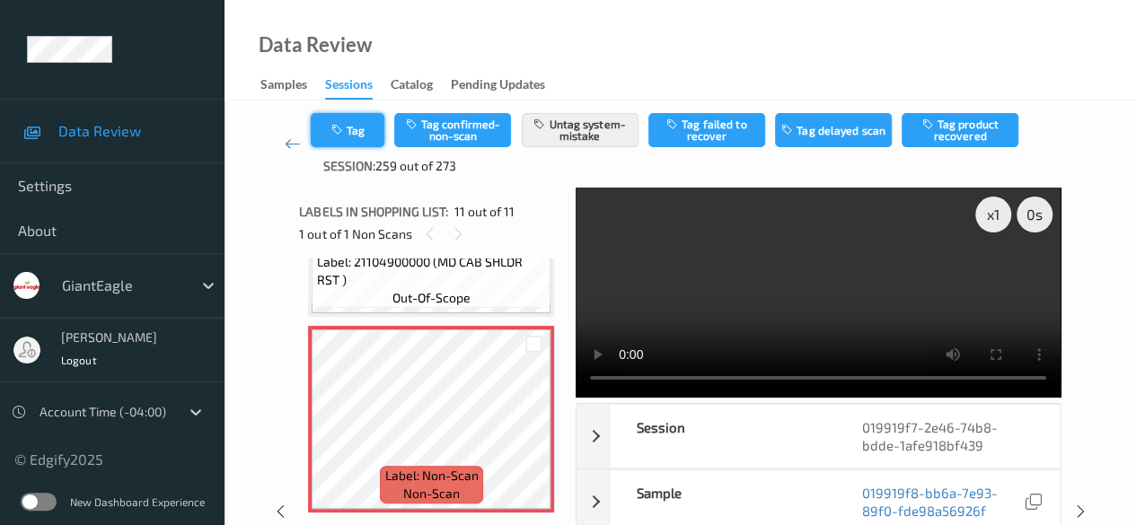
click at [361, 130] on button "Tag" at bounding box center [348, 130] width 74 height 34
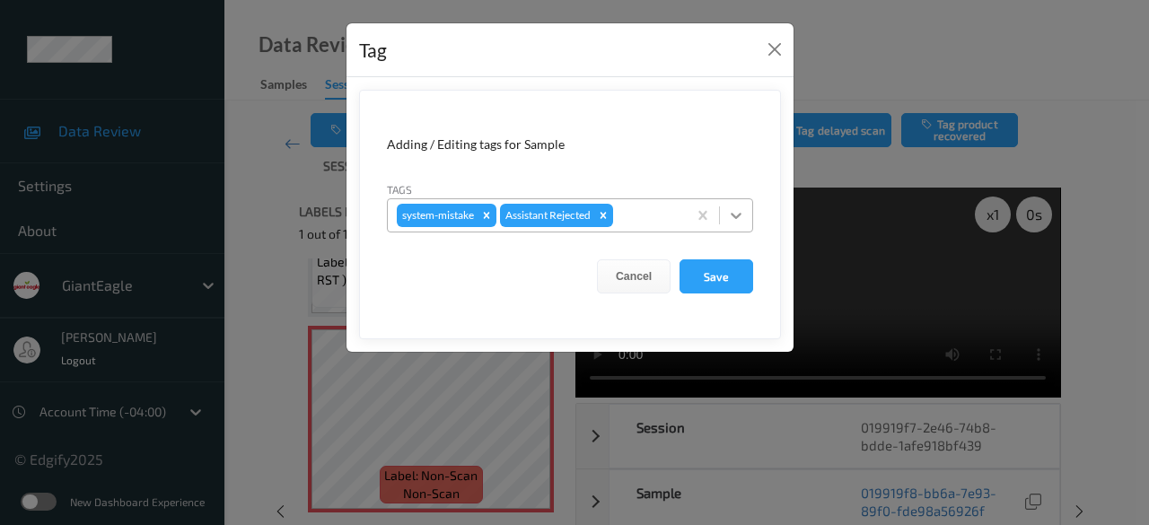
click at [736, 213] on icon at bounding box center [736, 216] width 18 height 18
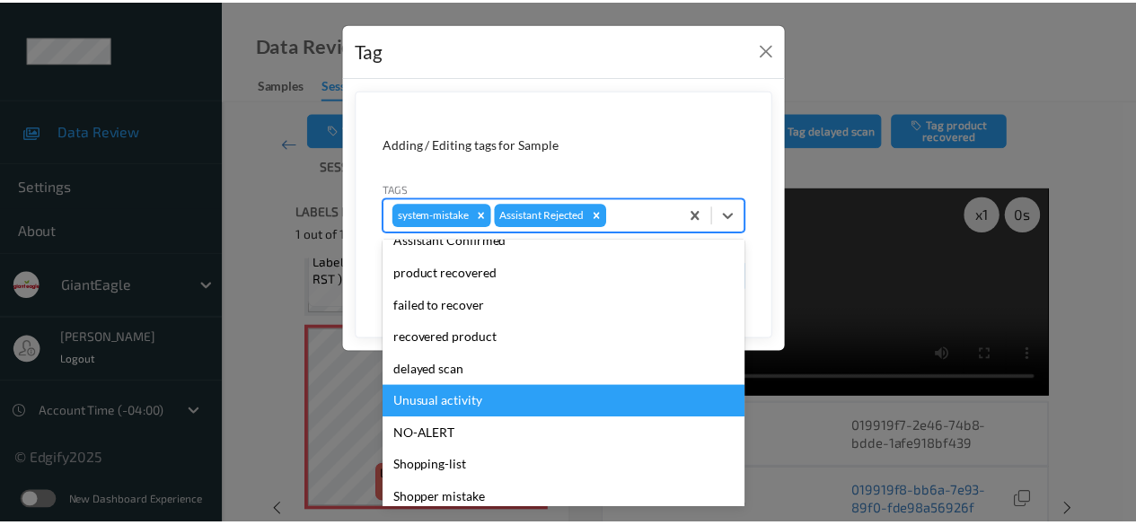
scroll to position [158, 0]
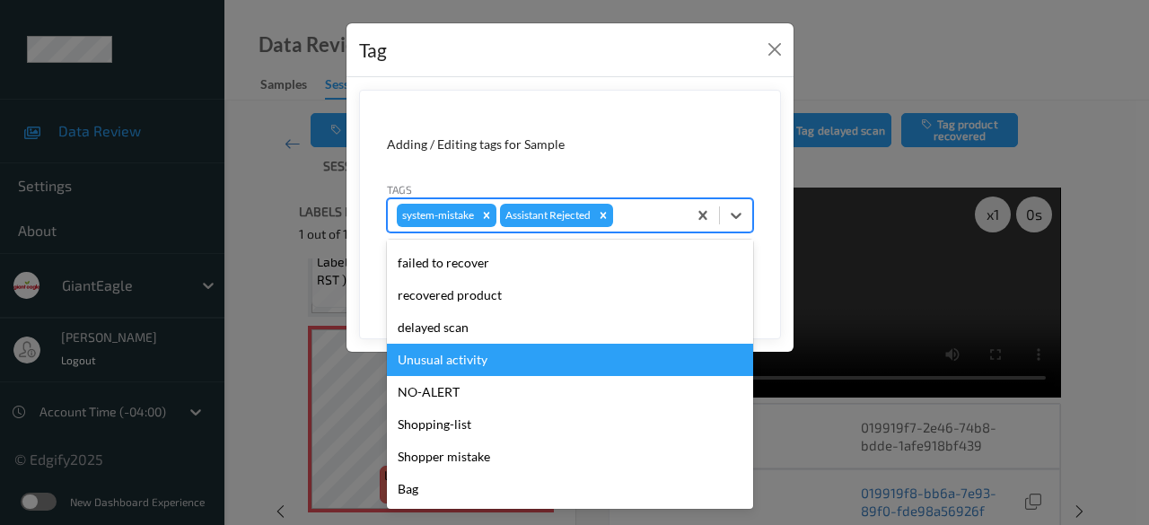
click at [478, 360] on div "Unusual activity" at bounding box center [570, 360] width 366 height 32
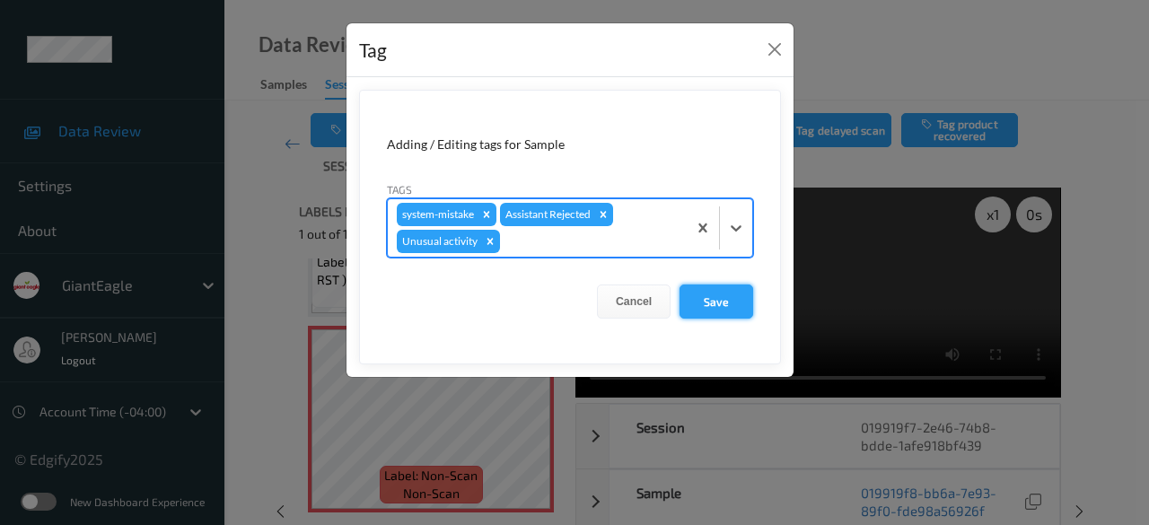
click at [725, 306] on button "Save" at bounding box center [717, 302] width 74 height 34
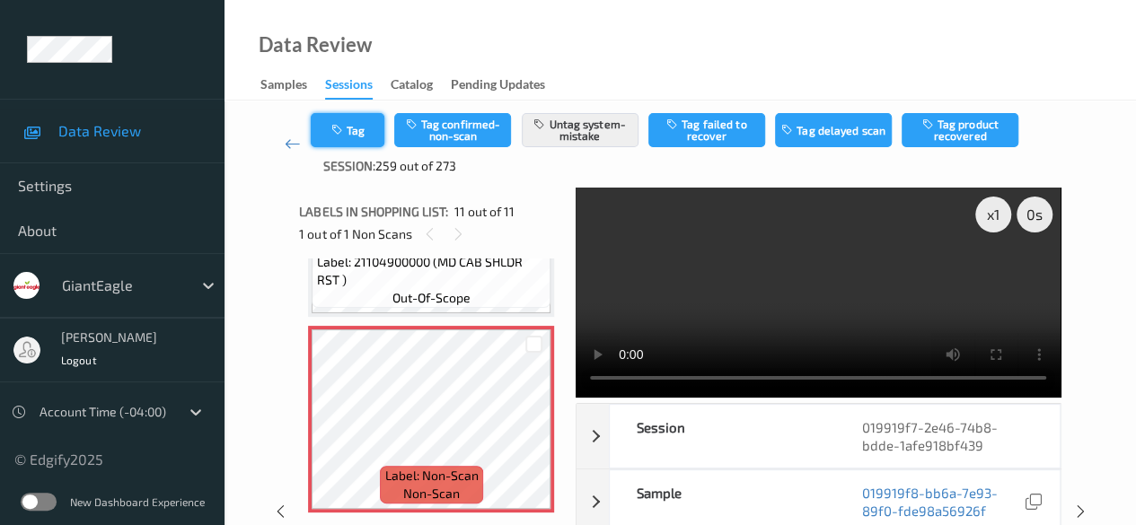
click at [365, 137] on button "Tag" at bounding box center [348, 130] width 74 height 34
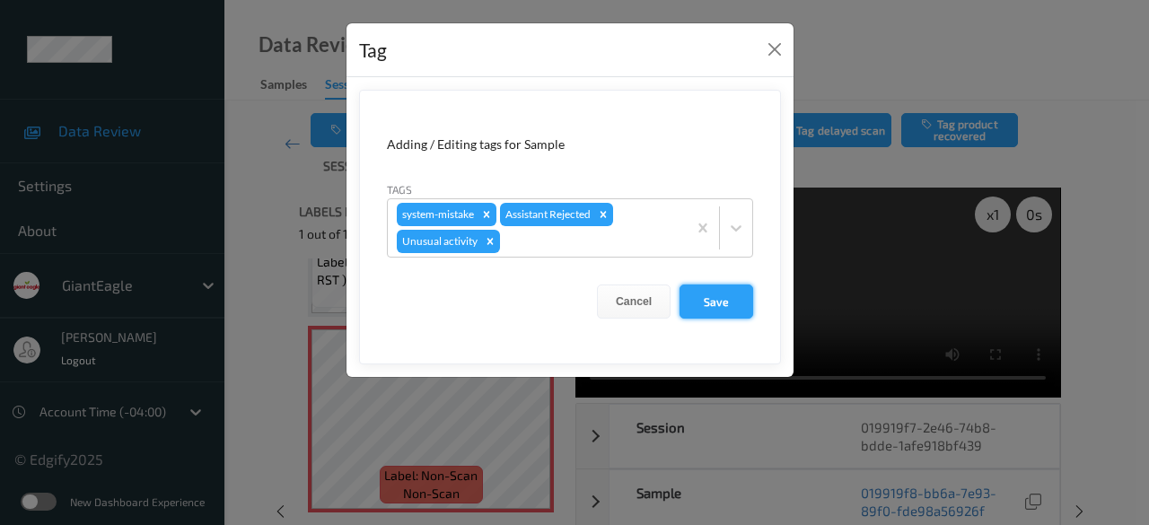
click at [742, 304] on button "Save" at bounding box center [717, 302] width 74 height 34
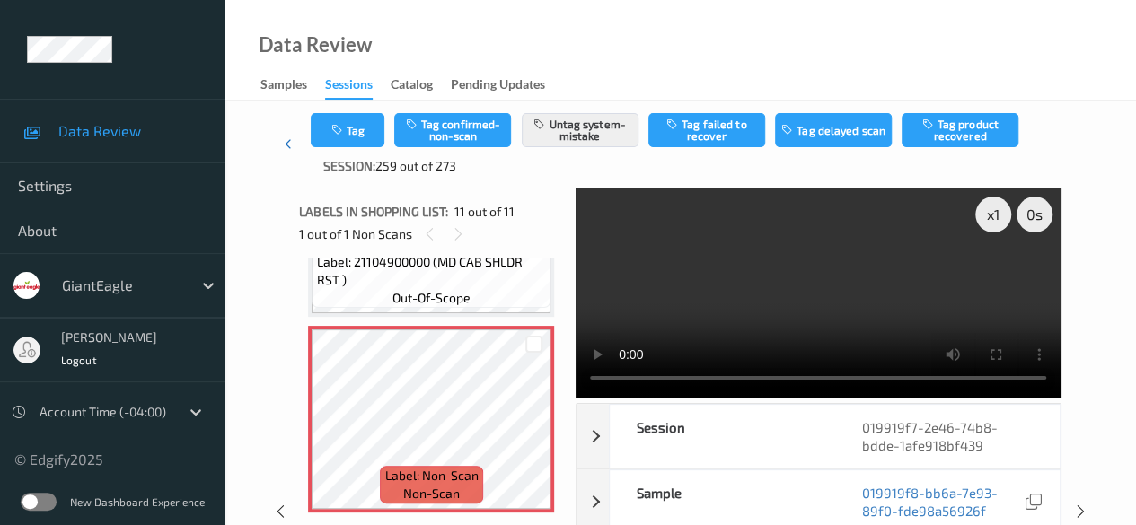
click at [286, 141] on icon at bounding box center [293, 144] width 16 height 18
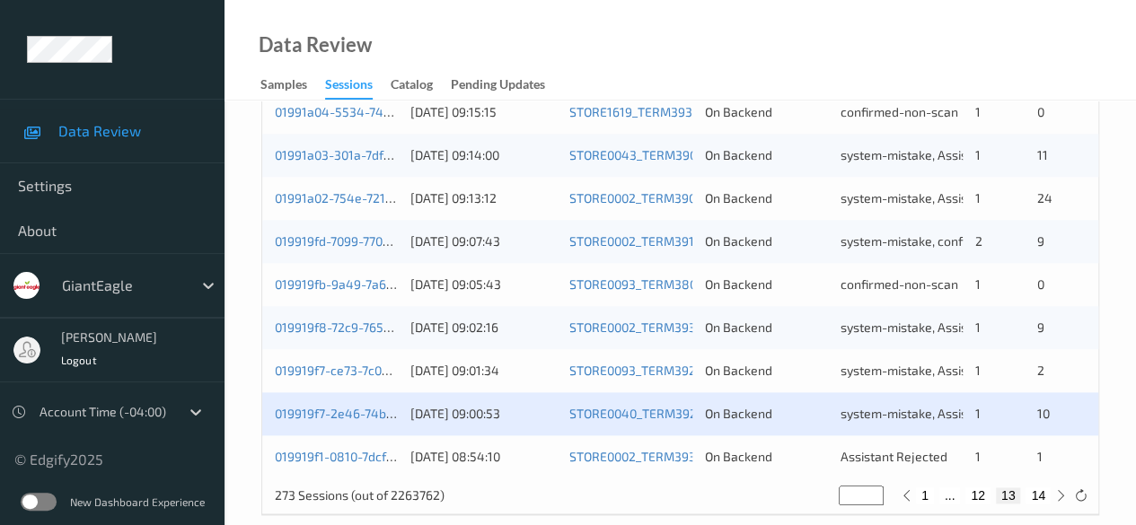
scroll to position [966, 0]
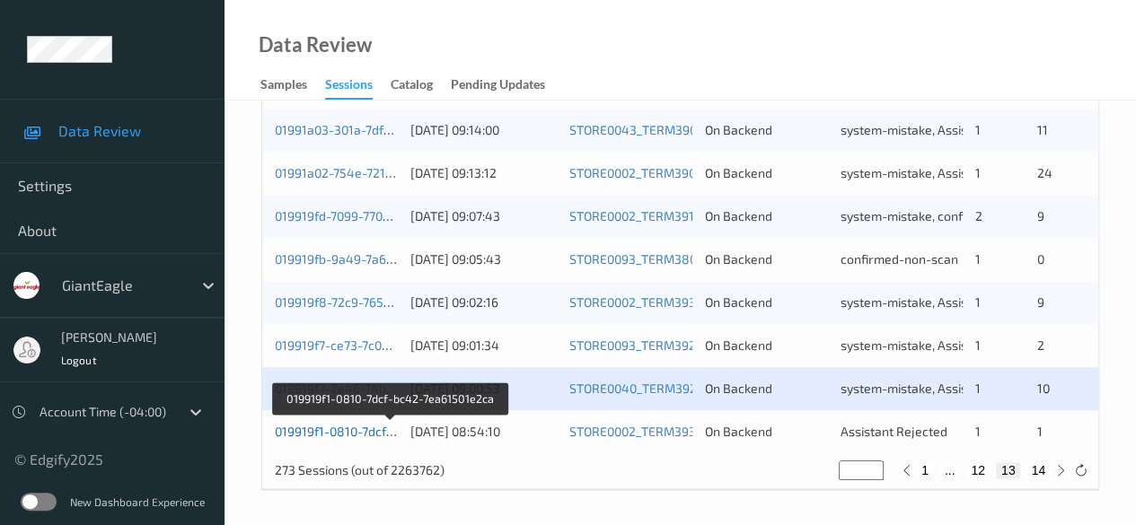
click at [371, 426] on link "019919f1-0810-7dcf-bc42-7ea61501e2ca" at bounding box center [390, 431] width 231 height 15
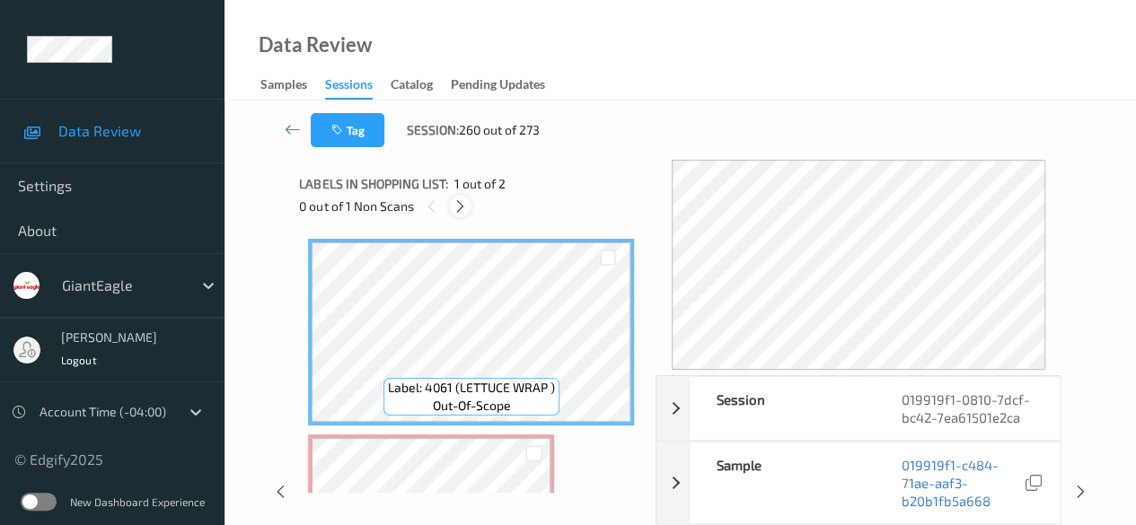
click at [462, 207] on icon at bounding box center [460, 206] width 15 height 16
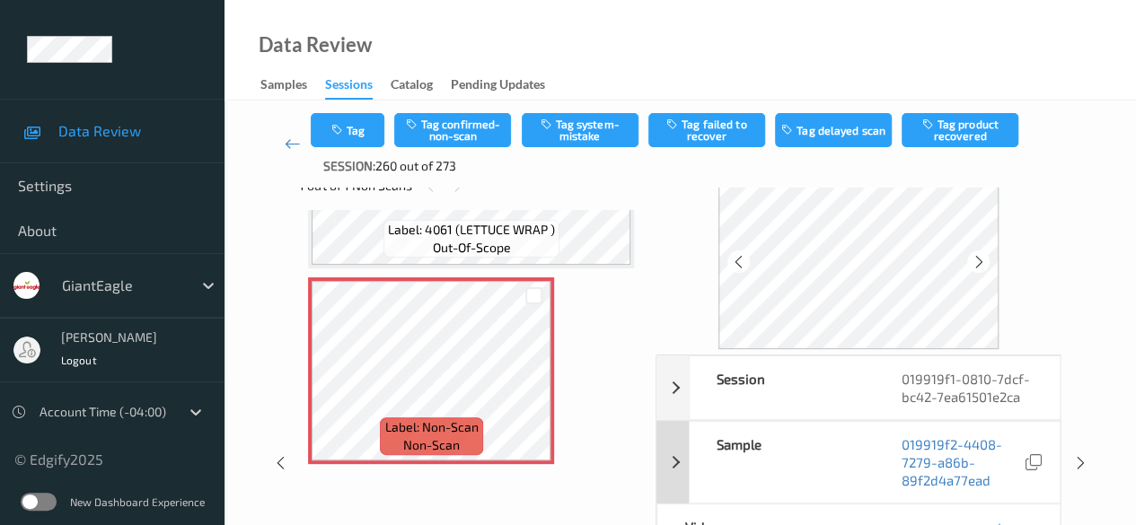
scroll to position [90, 0]
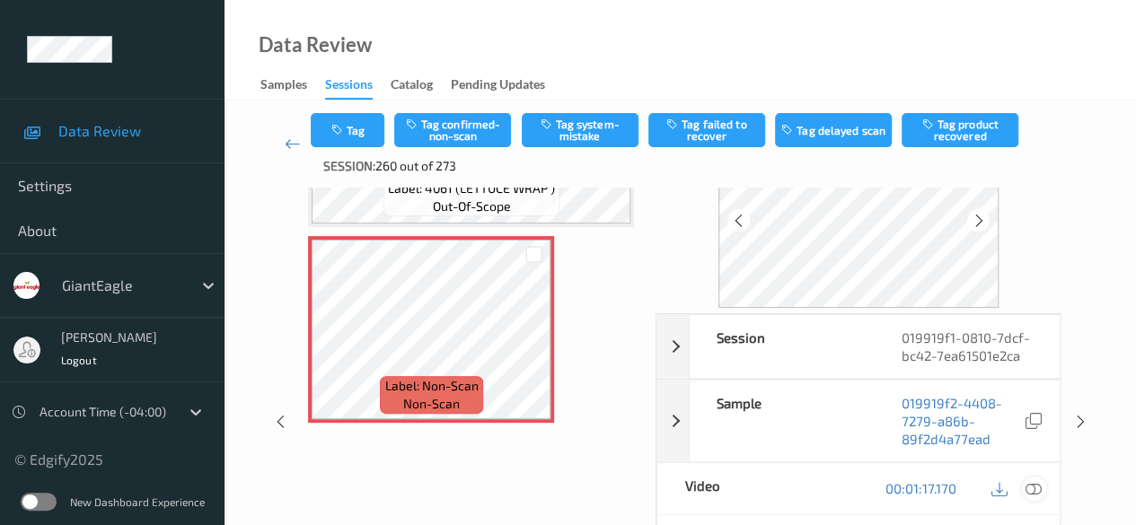
click at [916, 487] on icon at bounding box center [1033, 488] width 16 height 16
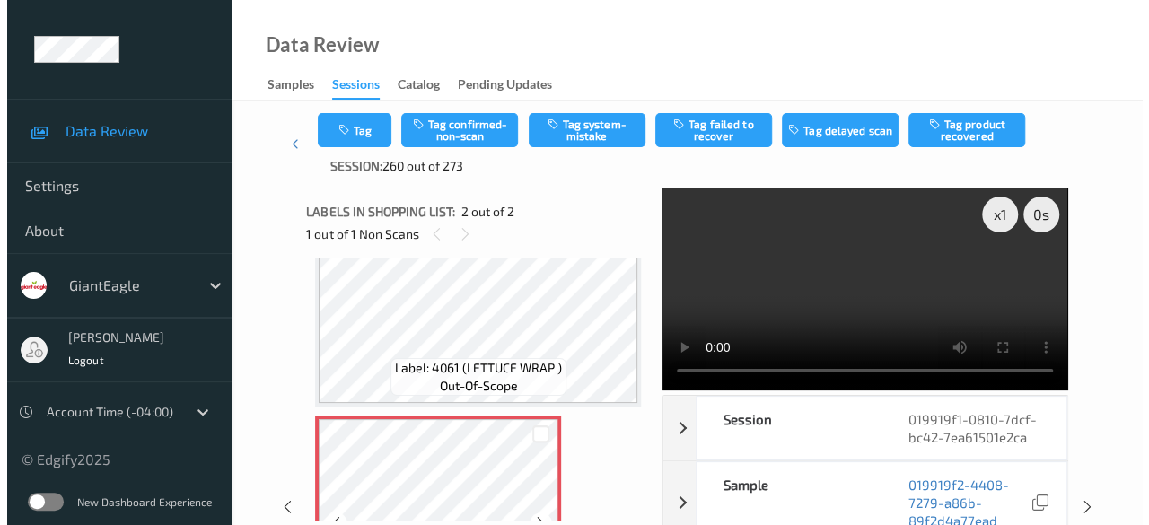
scroll to position [0, 0]
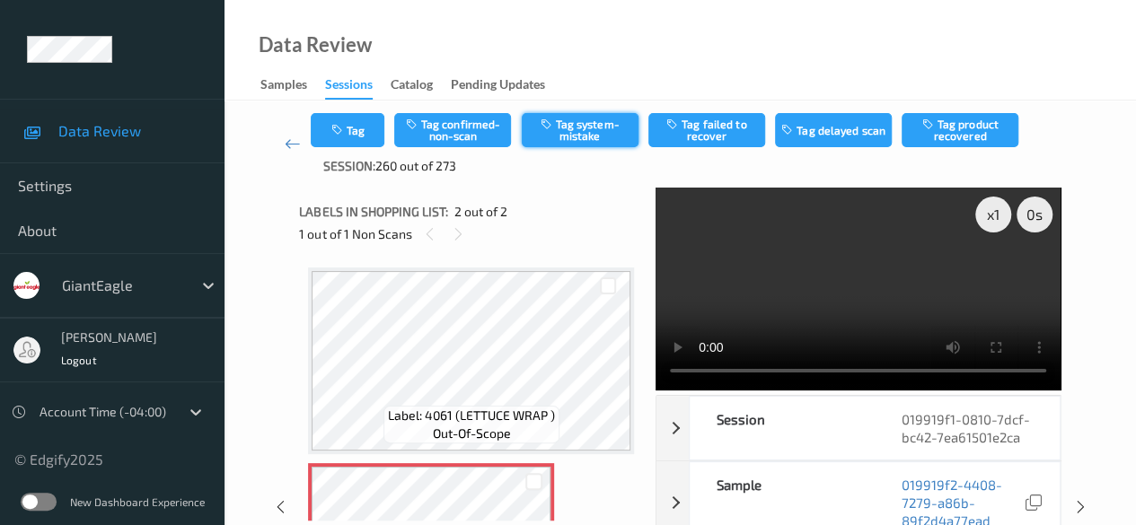
click at [578, 130] on button "Tag system-mistake" at bounding box center [580, 130] width 117 height 34
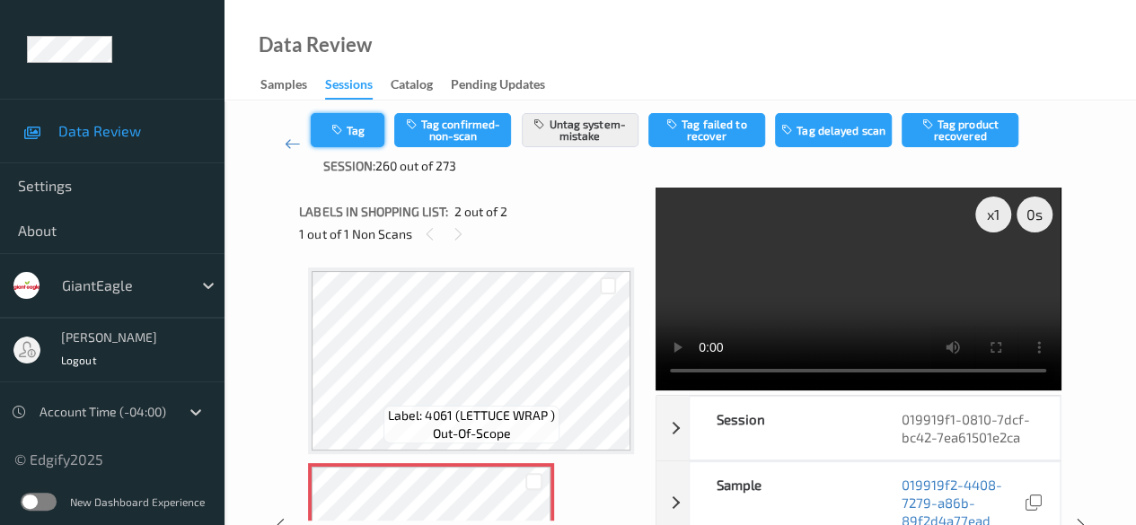
click at [347, 134] on button "Tag" at bounding box center [348, 130] width 74 height 34
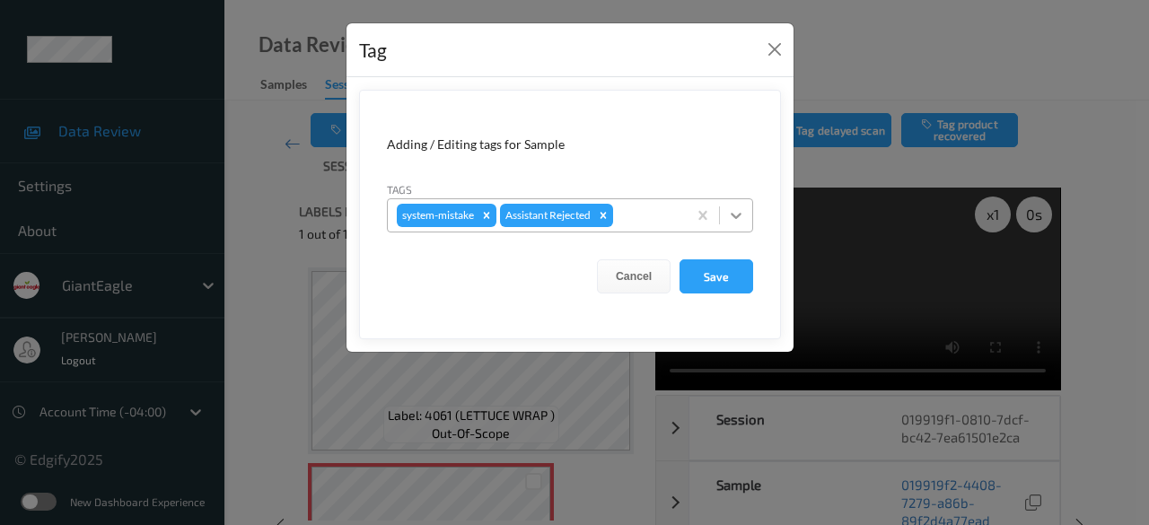
click at [734, 209] on icon at bounding box center [736, 216] width 18 height 18
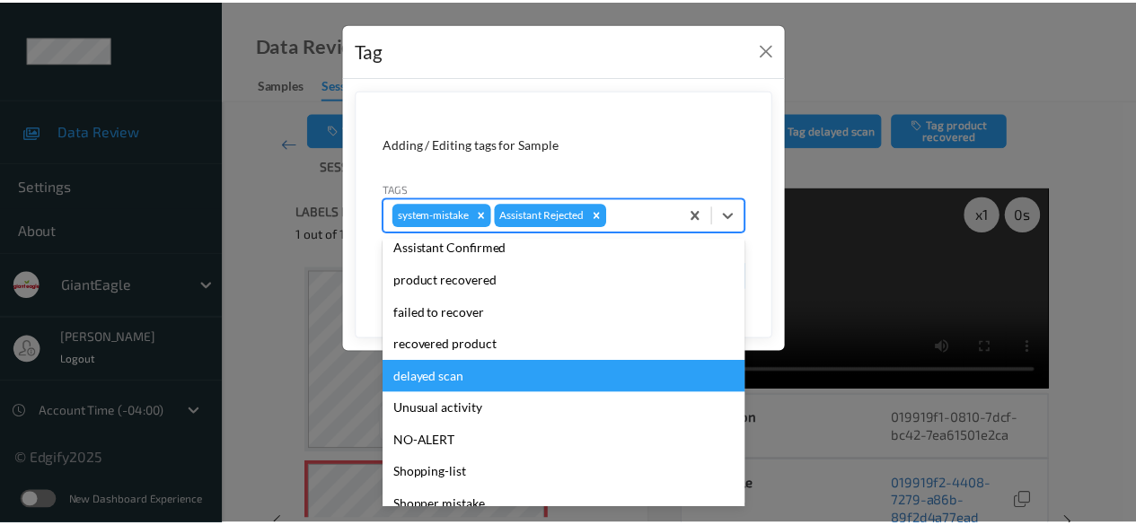
scroll to position [158, 0]
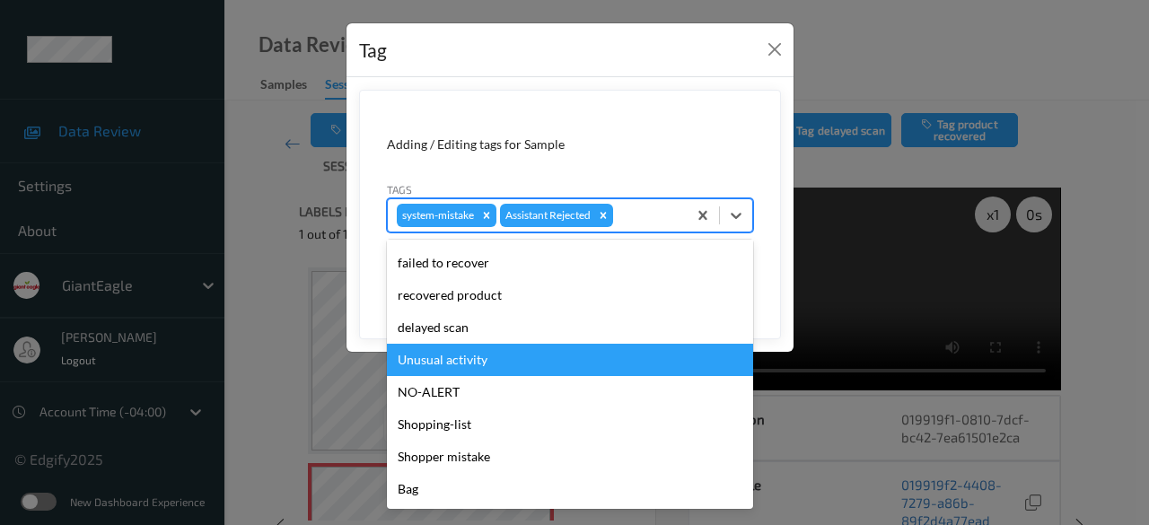
click at [484, 358] on div "Unusual activity" at bounding box center [570, 360] width 366 height 32
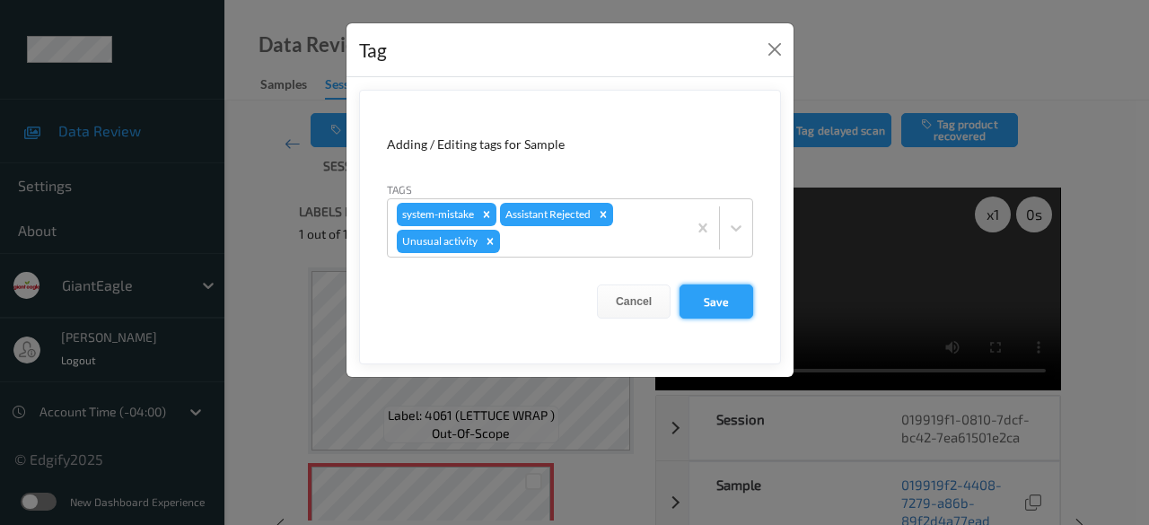
click at [710, 310] on button "Save" at bounding box center [717, 302] width 74 height 34
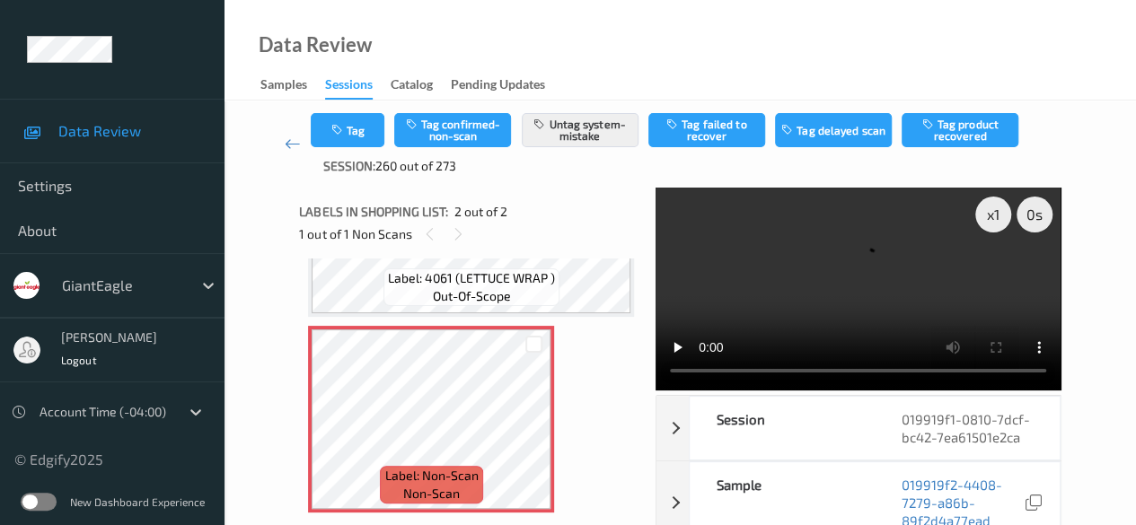
scroll to position [0, 0]
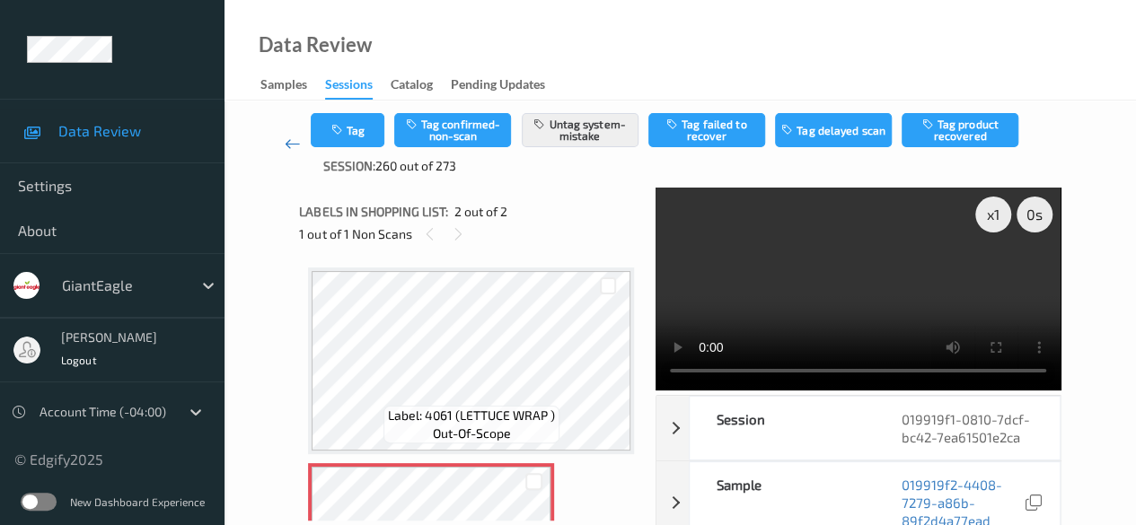
click at [297, 146] on icon at bounding box center [293, 144] width 16 height 18
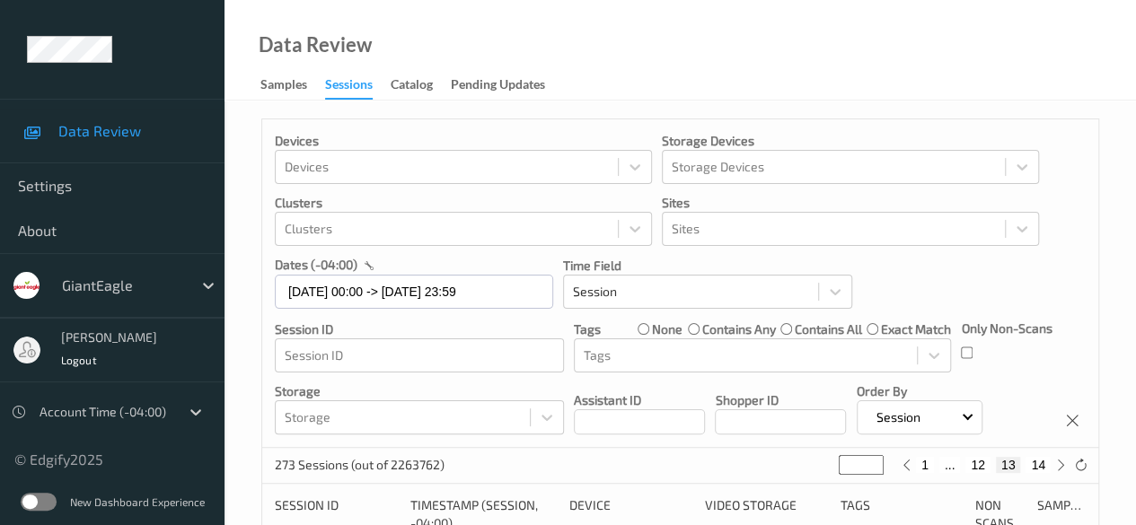
scroll to position [90, 0]
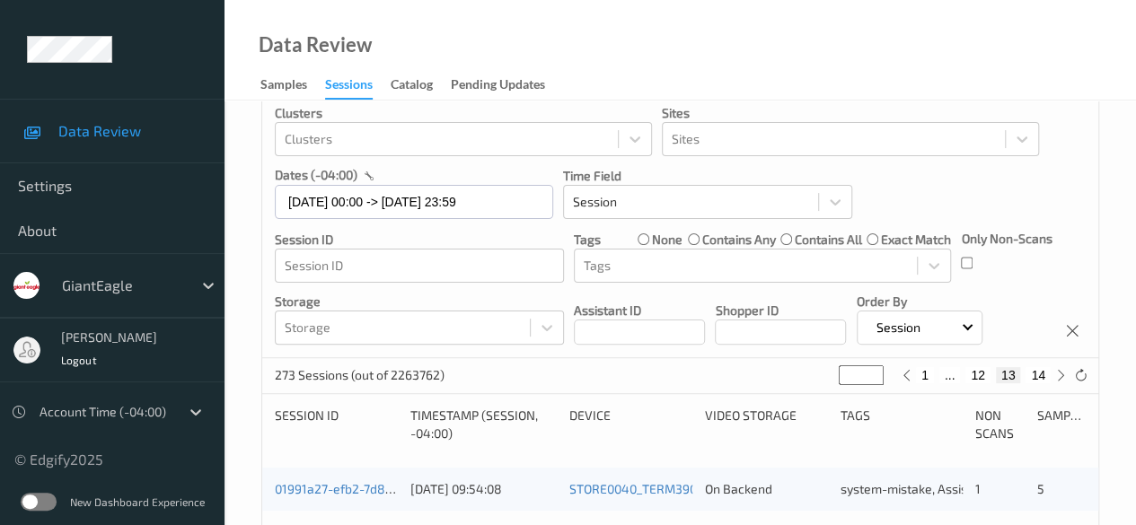
click at [916, 374] on button "12" at bounding box center [977, 375] width 25 height 16
type input "**"
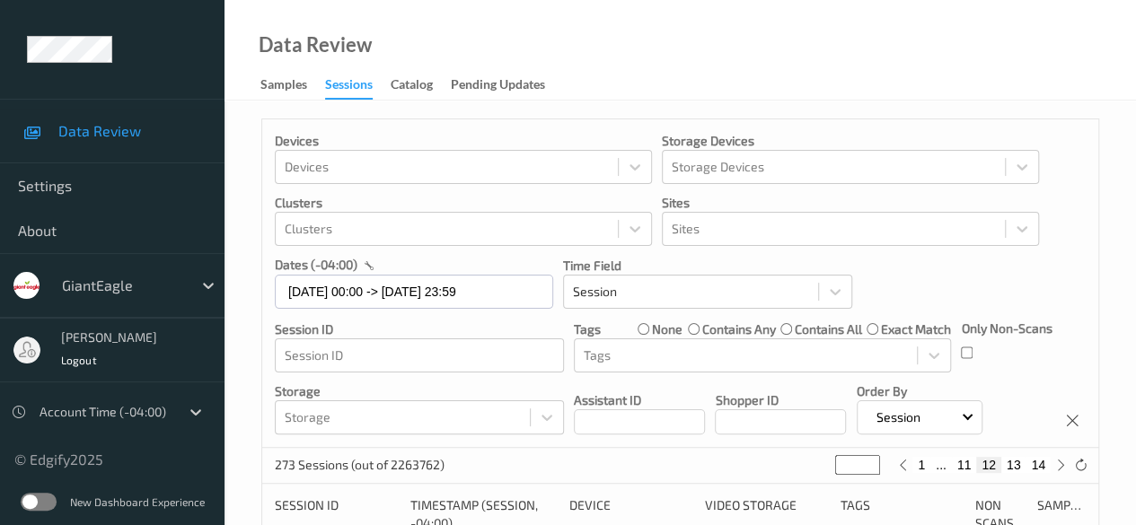
click at [916, 468] on button "11" at bounding box center [964, 465] width 25 height 16
type input "**"
click at [916, 471] on button "10" at bounding box center [942, 465] width 25 height 16
type input "**"
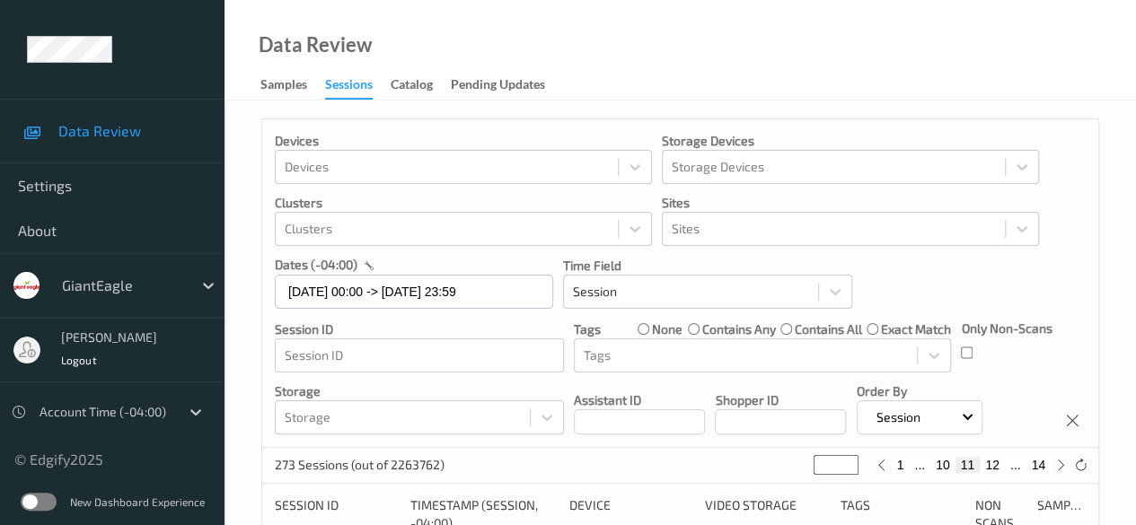
type input "**"
click at [916, 468] on button "9" at bounding box center [946, 465] width 18 height 16
type input "*"
click at [916, 468] on button "9" at bounding box center [971, 465] width 18 height 16
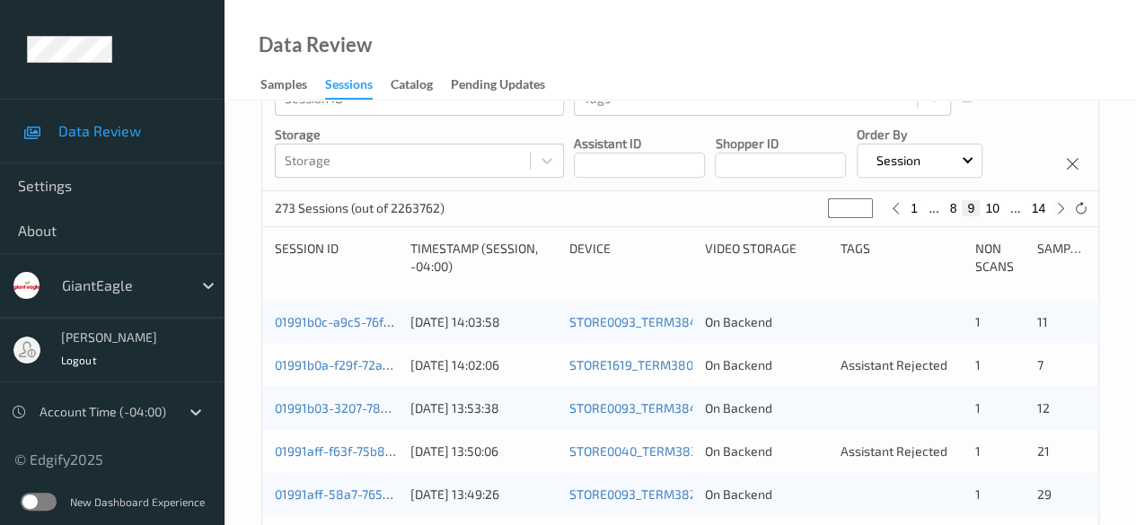
scroll to position [248, 0]
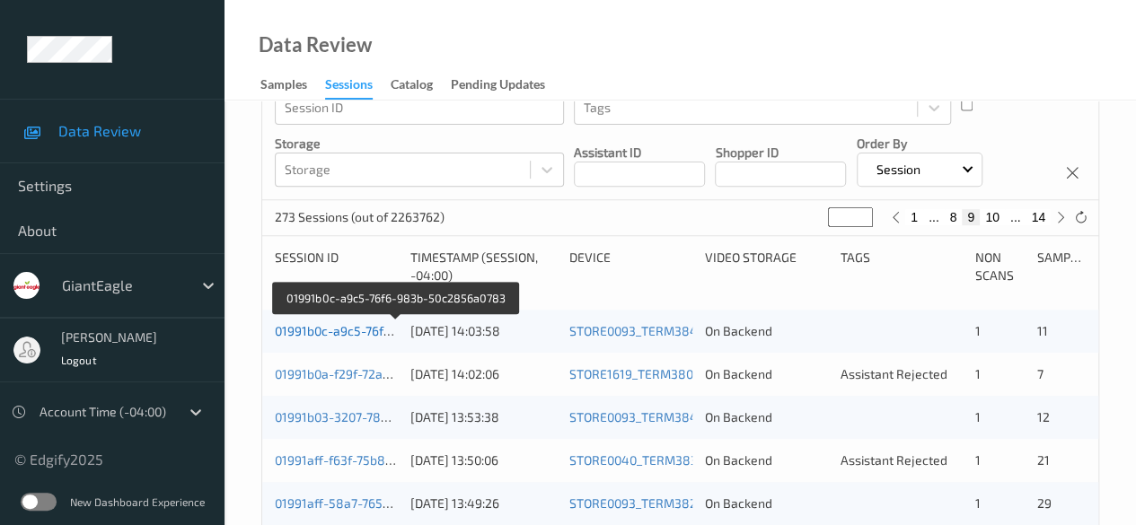
click at [377, 332] on link "01991b0c-a9c5-76f6-983b-50c2856a0783" at bounding box center [396, 330] width 242 height 15
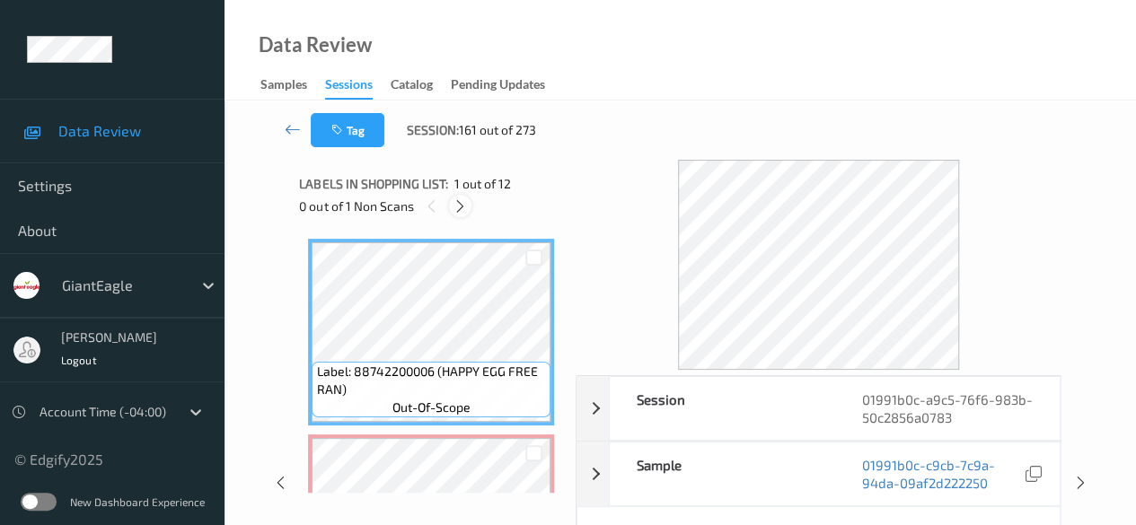
click at [466, 207] on icon at bounding box center [460, 206] width 15 height 16
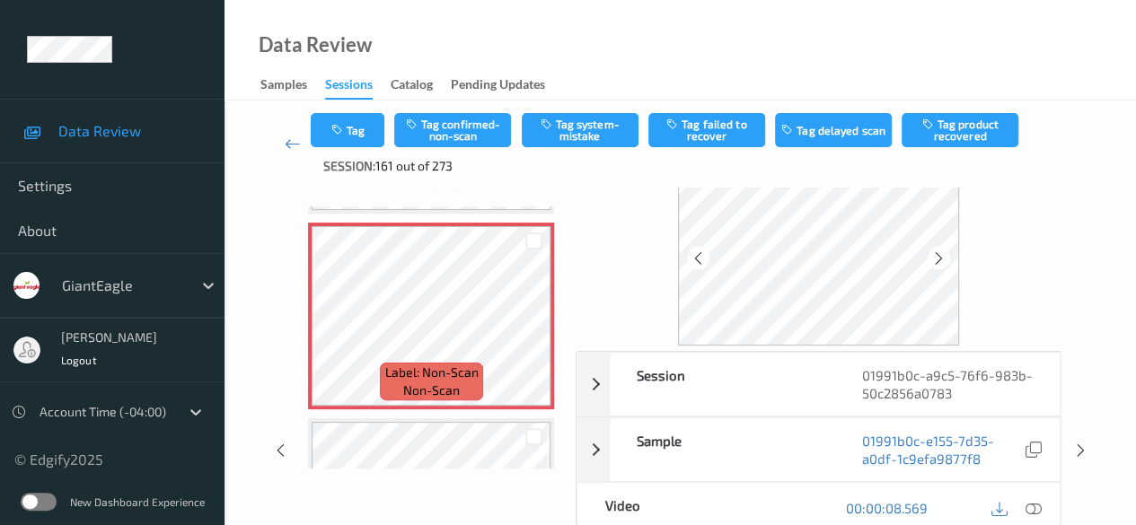
scroll to position [90, 0]
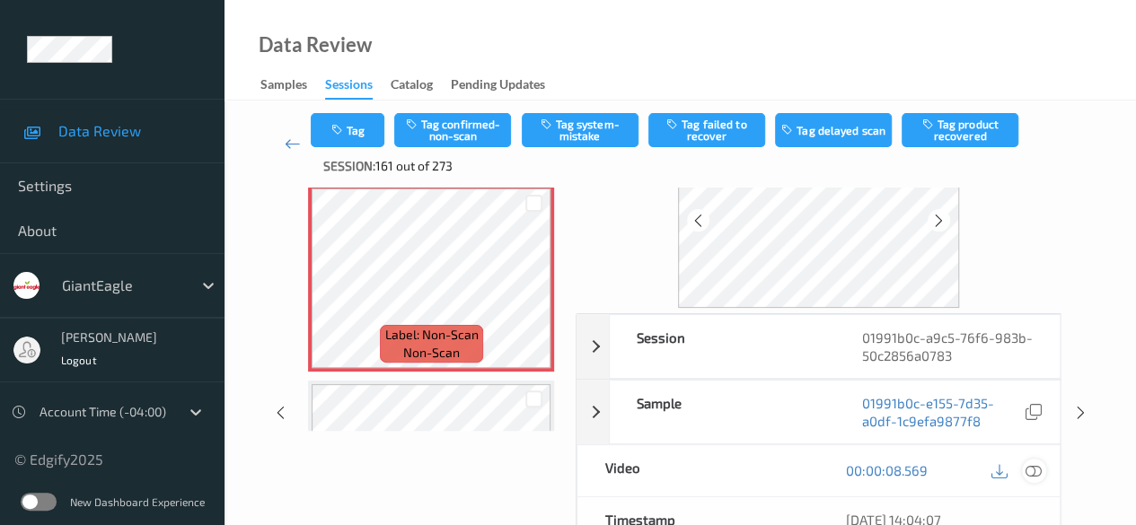
click at [916, 467] on icon at bounding box center [1033, 470] width 16 height 16
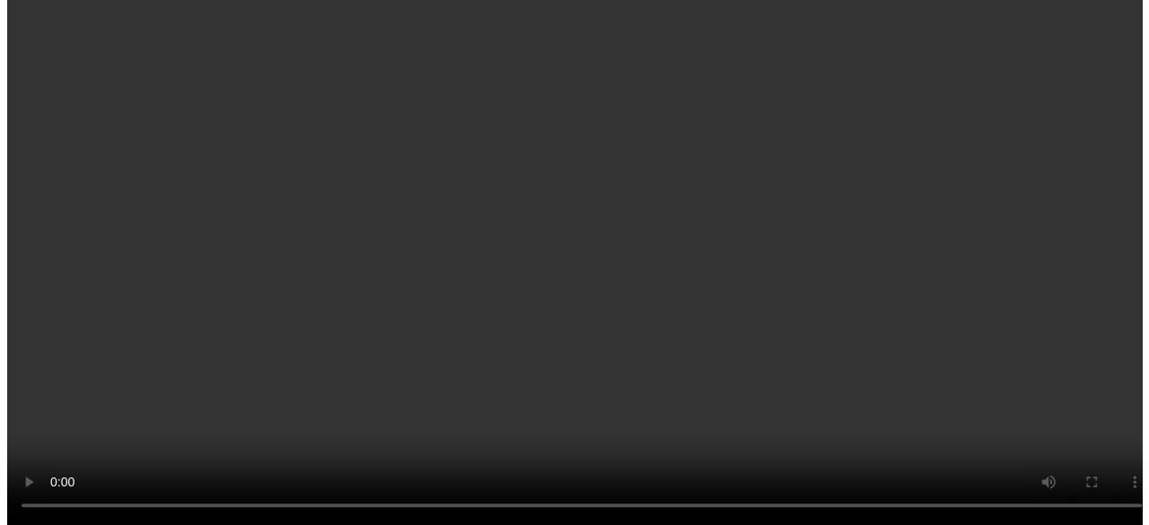
scroll to position [99, 0]
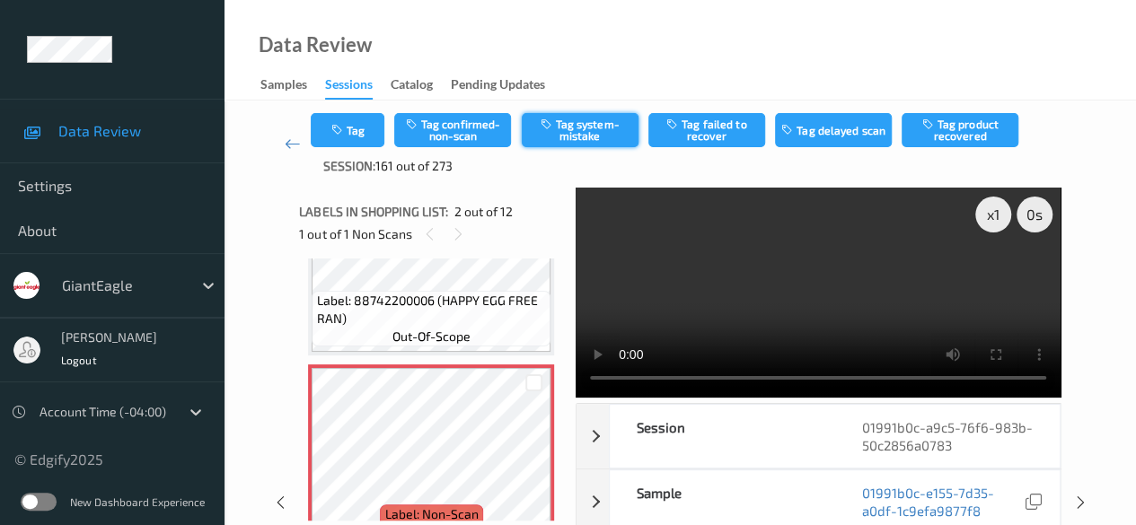
click at [561, 137] on button "Tag system-mistake" at bounding box center [580, 130] width 117 height 34
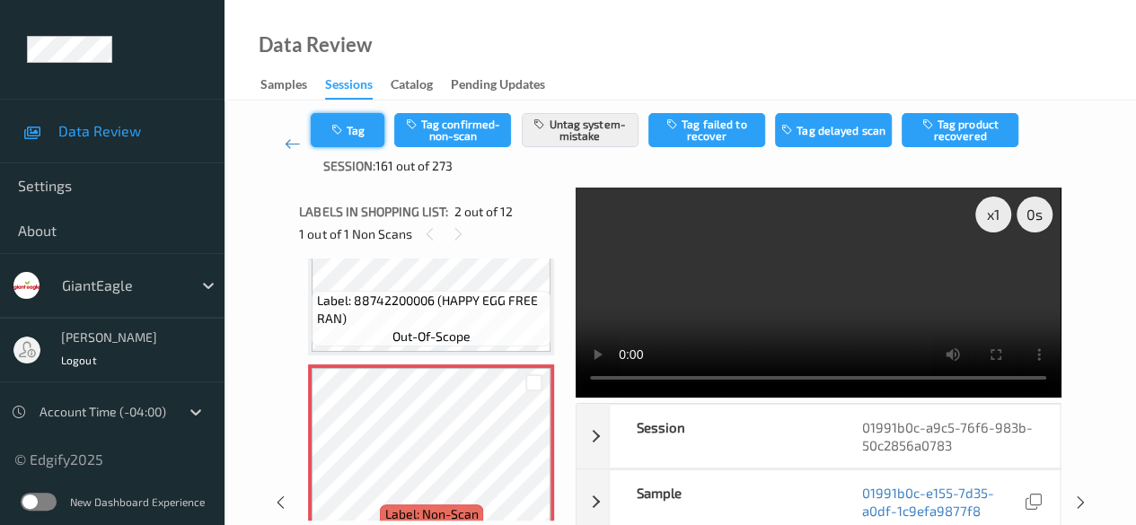
click at [359, 137] on button "Tag" at bounding box center [348, 130] width 74 height 34
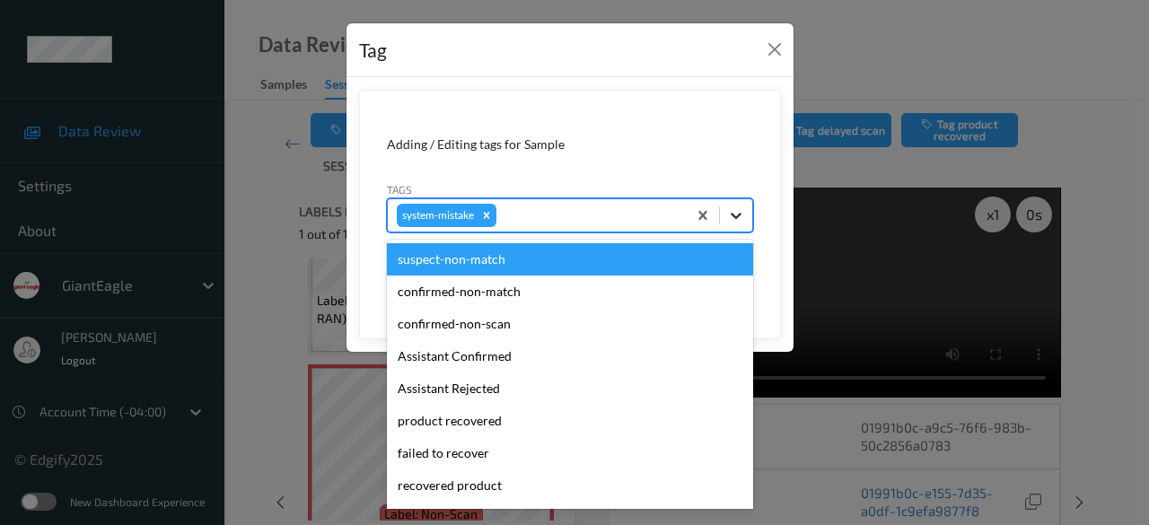
click at [739, 220] on icon at bounding box center [736, 216] width 18 height 18
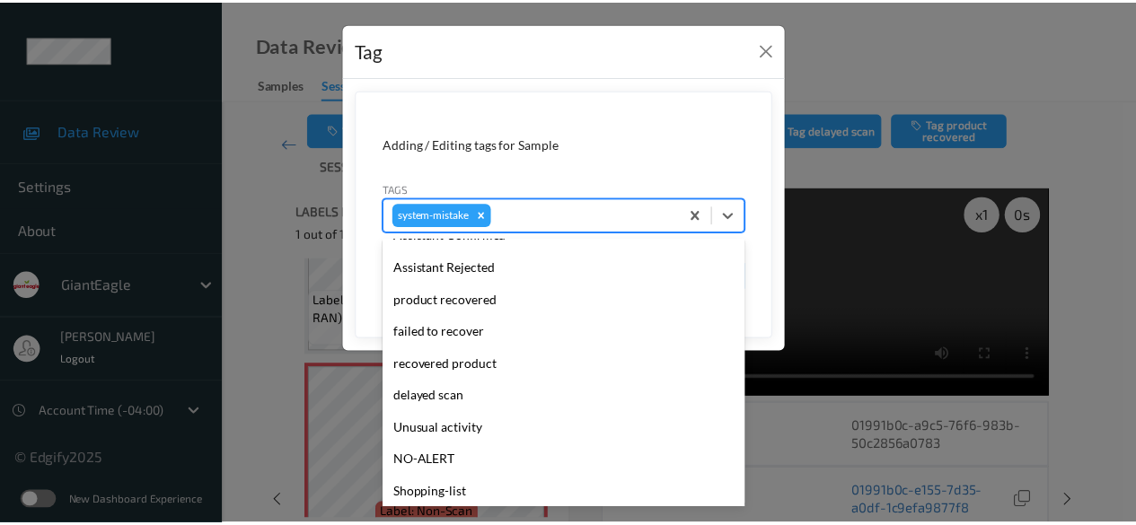
scroll to position [190, 0]
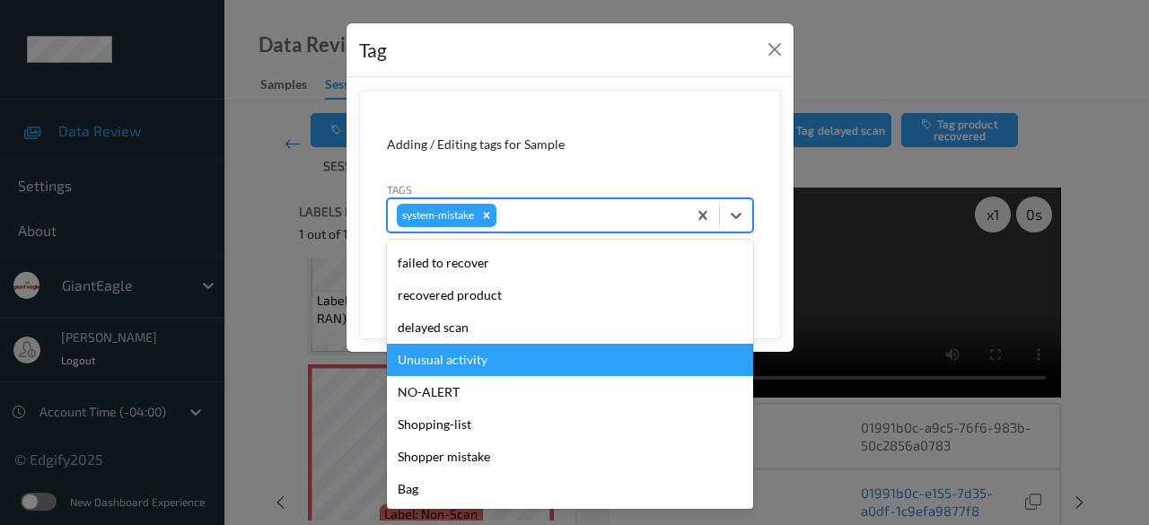
click at [507, 358] on div "Unusual activity" at bounding box center [570, 360] width 366 height 32
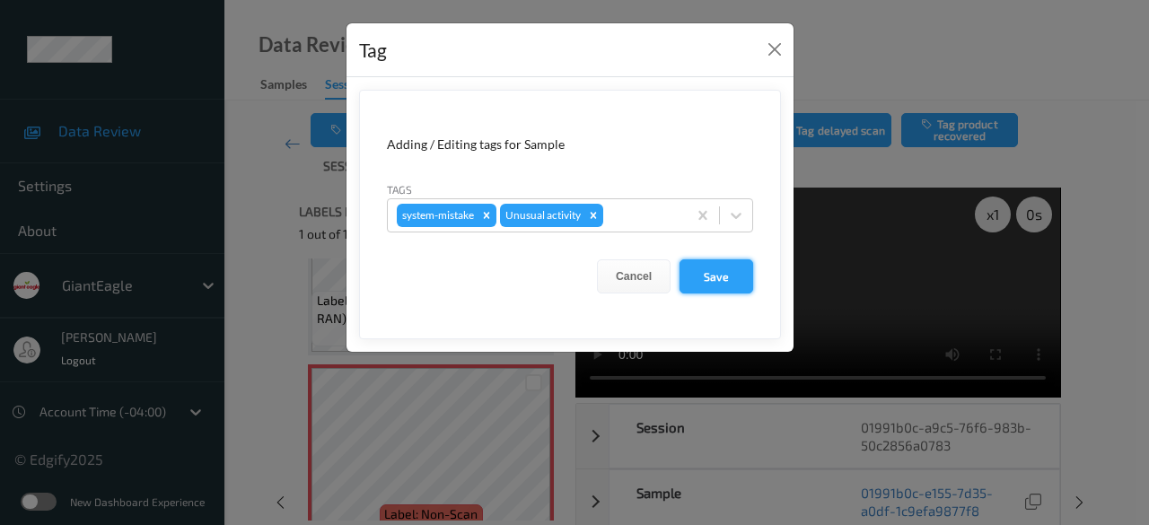
click at [727, 274] on button "Save" at bounding box center [717, 276] width 74 height 34
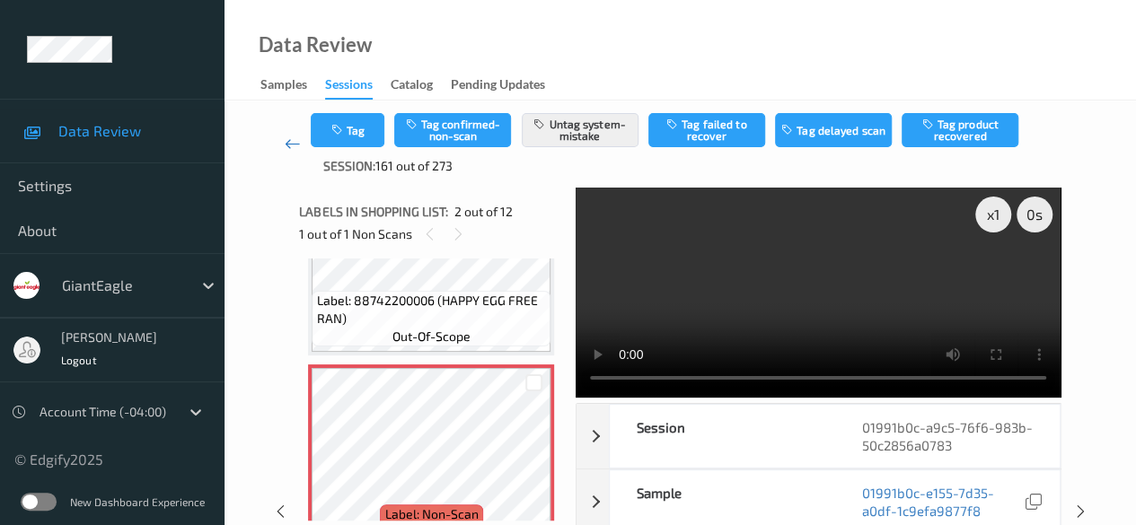
click at [291, 146] on icon at bounding box center [293, 144] width 16 height 18
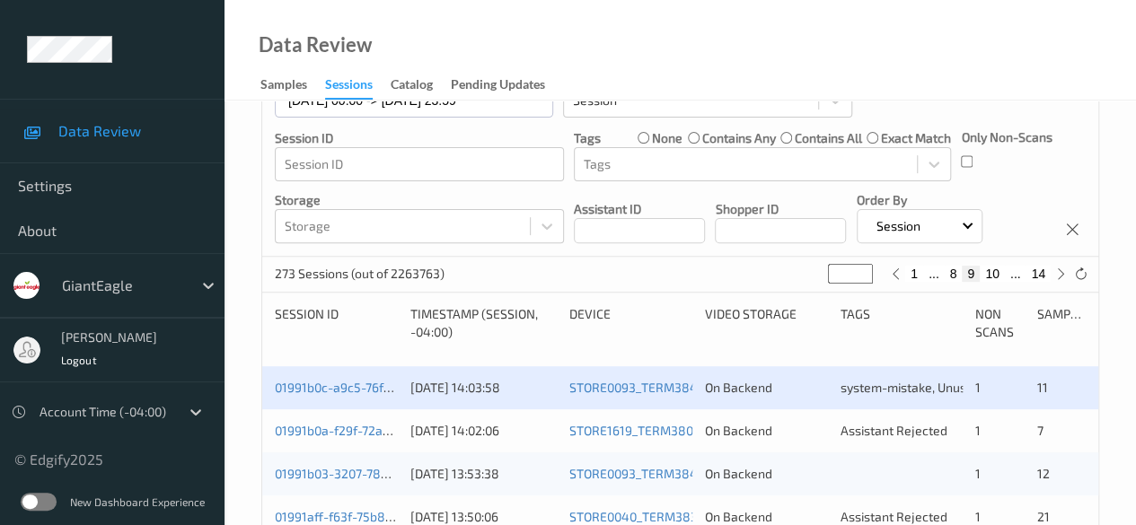
scroll to position [359, 0]
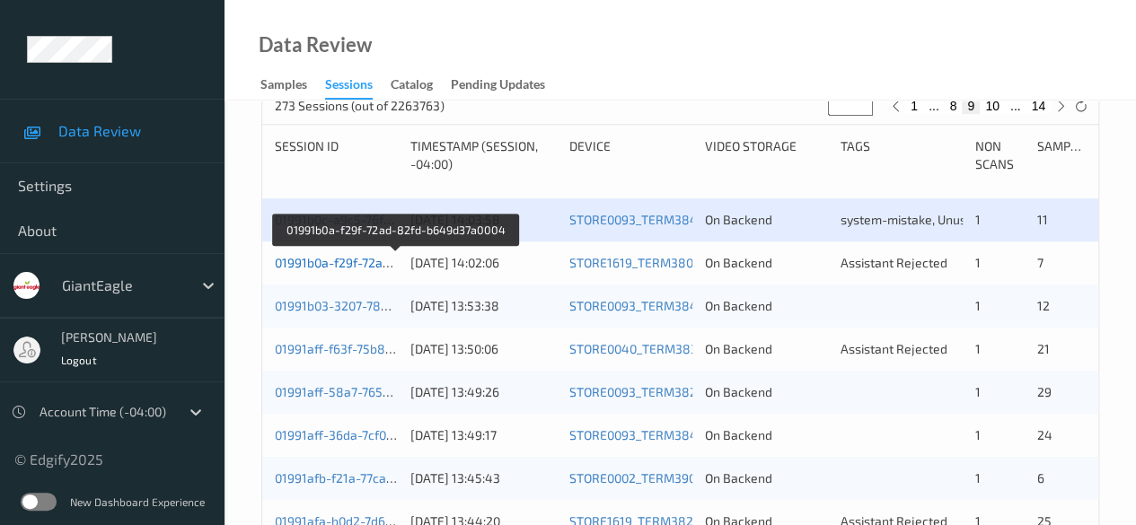
click at [372, 260] on link "01991b0a-f29f-72ad-82fd-b649d37a0004" at bounding box center [395, 262] width 240 height 15
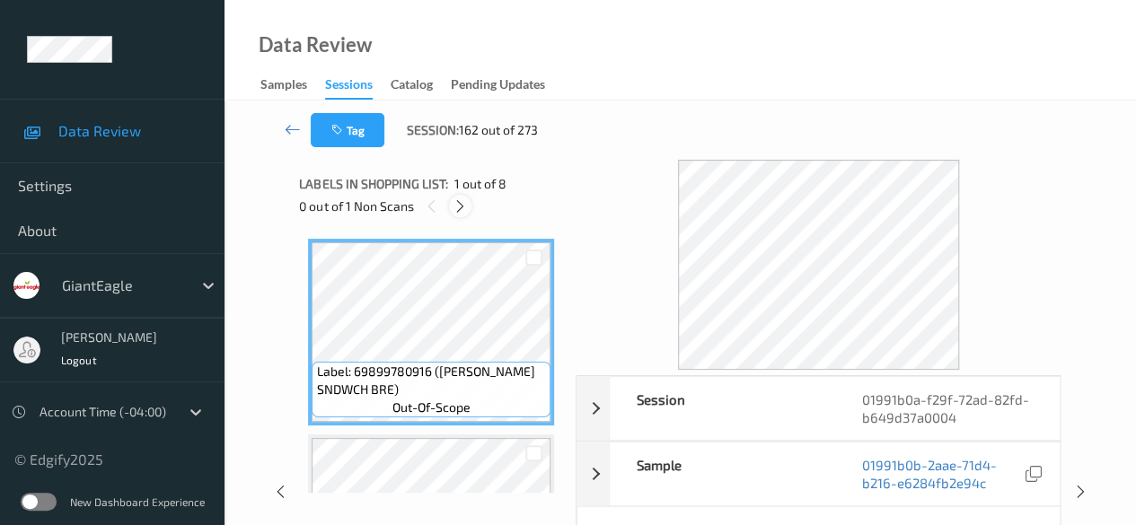
click at [458, 204] on icon at bounding box center [460, 206] width 15 height 16
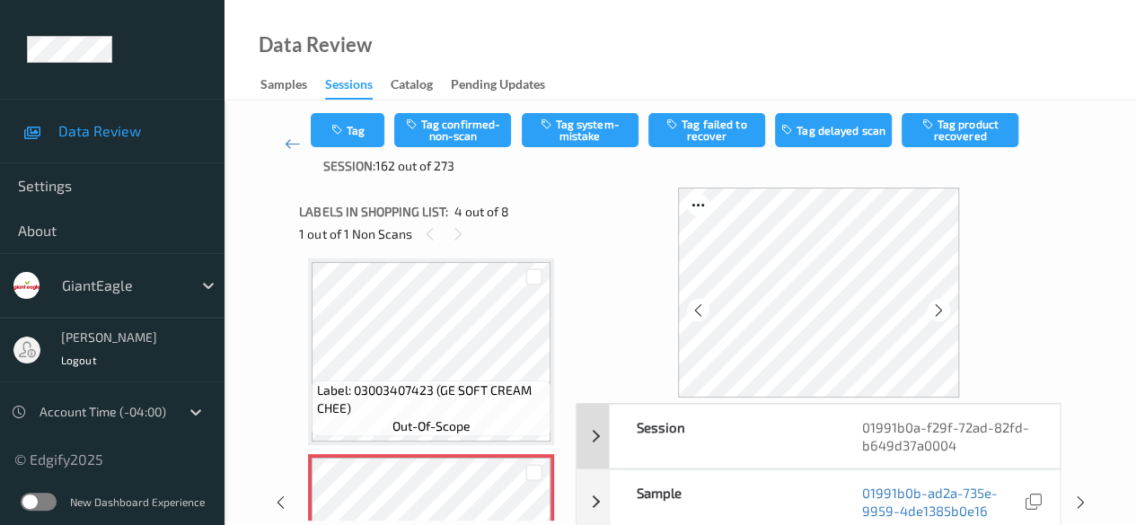
scroll to position [90, 0]
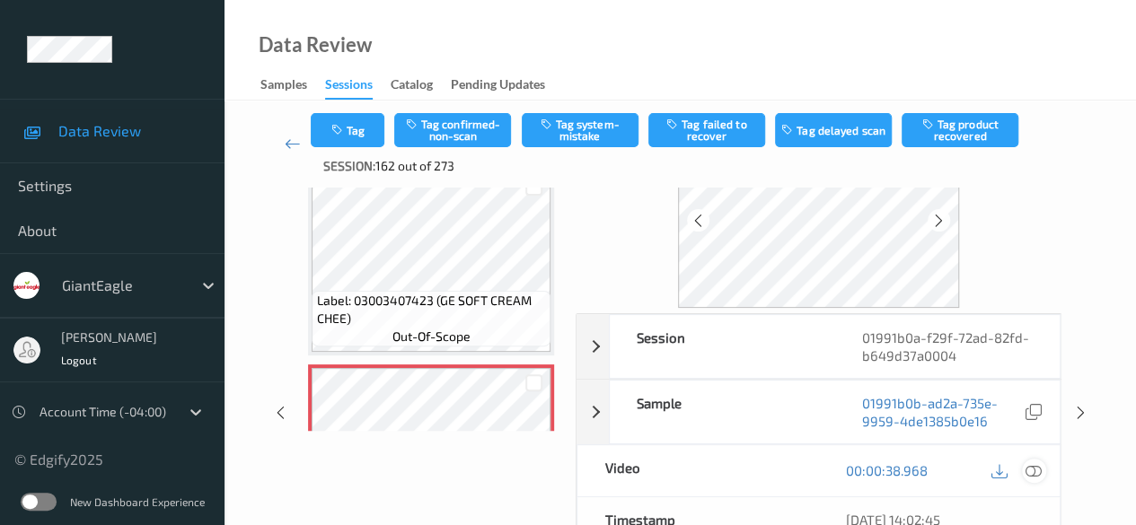
click at [916, 470] on icon at bounding box center [1033, 470] width 16 height 16
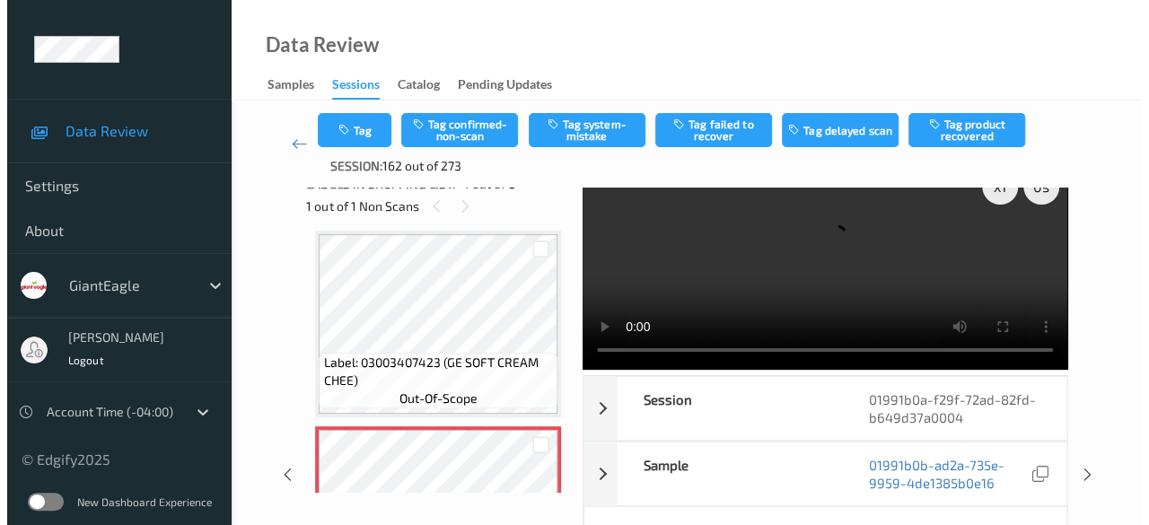
scroll to position [0, 0]
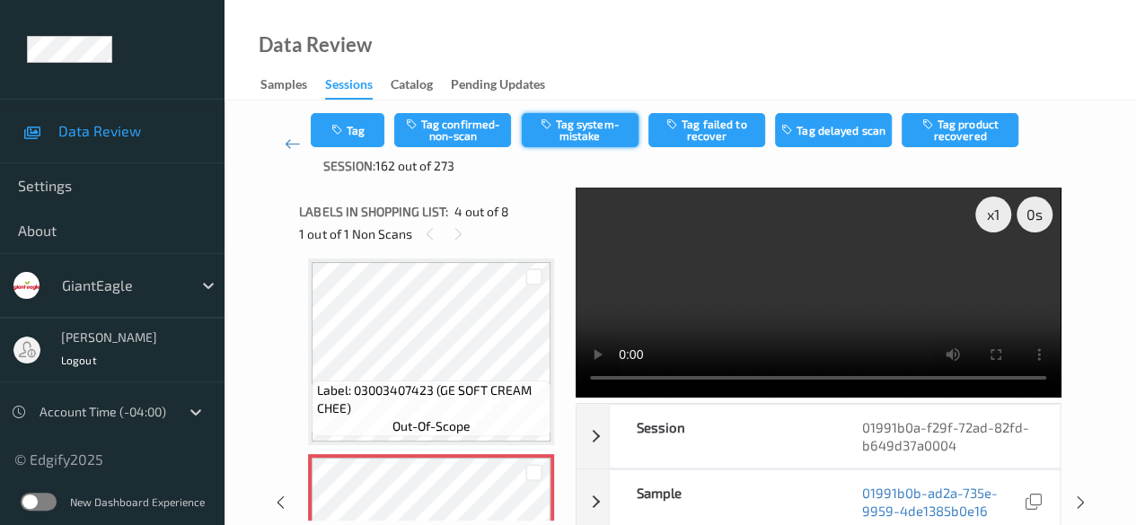
click at [569, 128] on button "Tag system-mistake" at bounding box center [580, 130] width 117 height 34
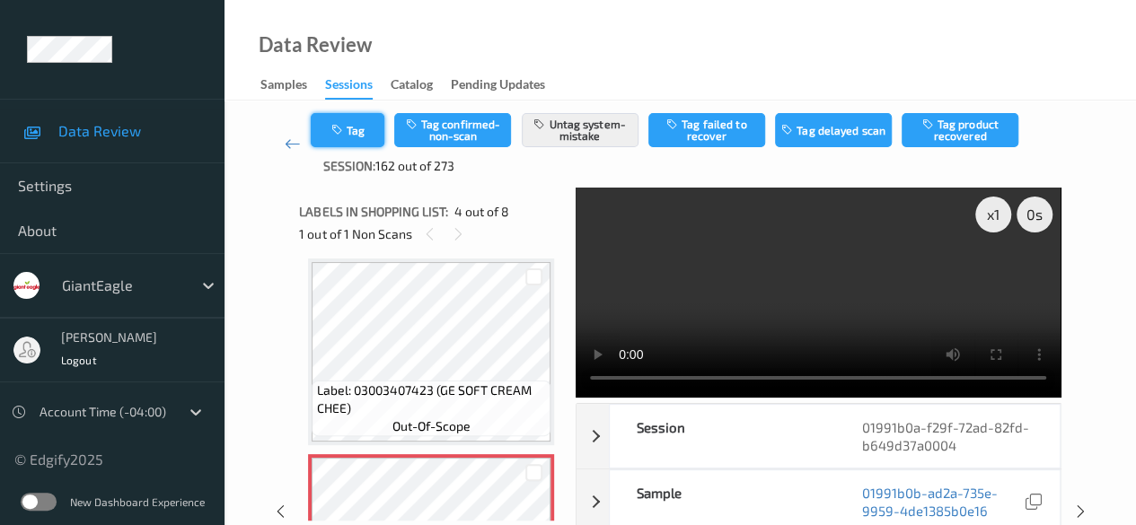
click at [363, 137] on button "Tag" at bounding box center [348, 130] width 74 height 34
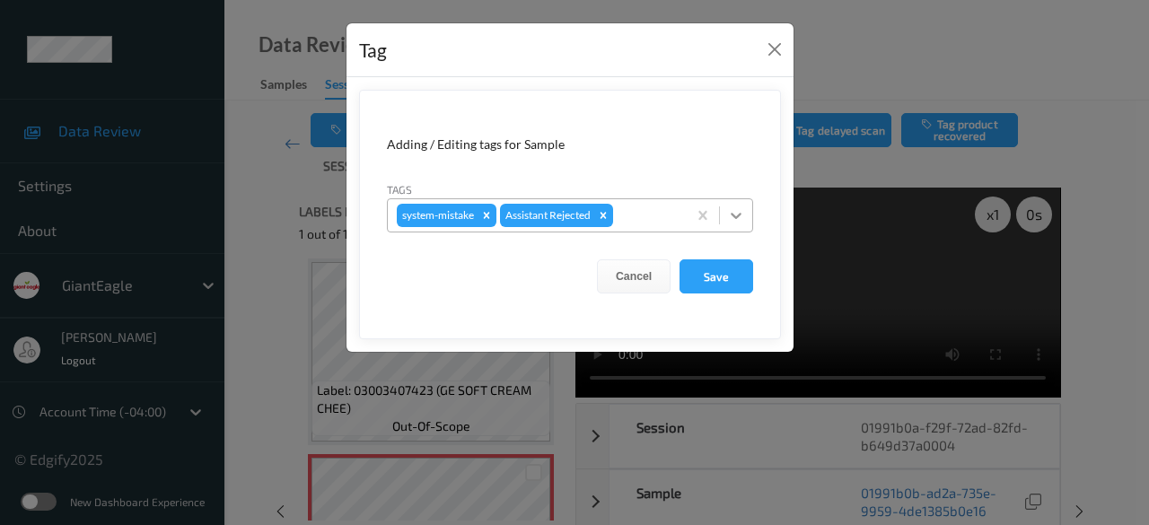
click at [740, 220] on icon at bounding box center [736, 216] width 18 height 18
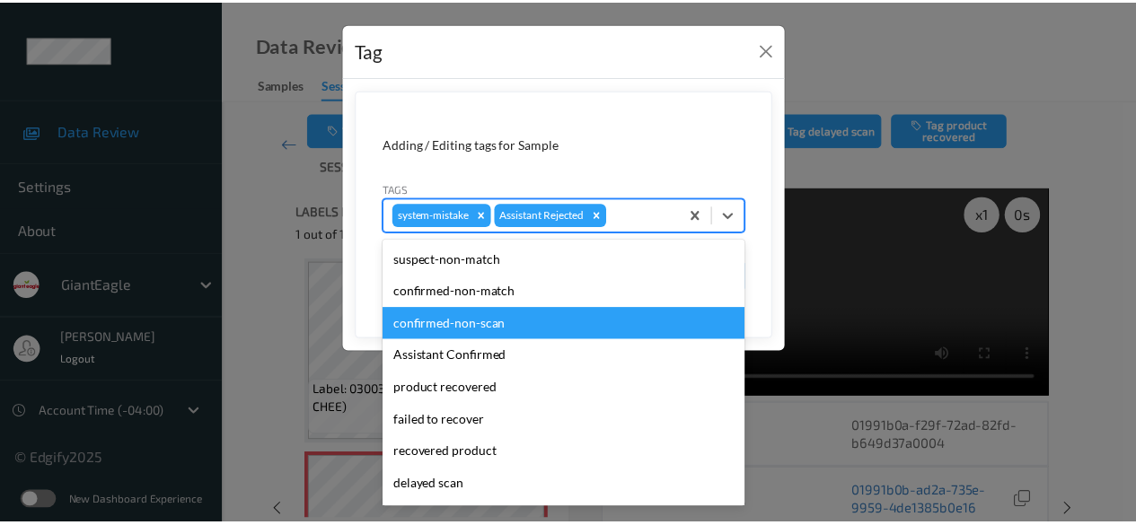
scroll to position [158, 0]
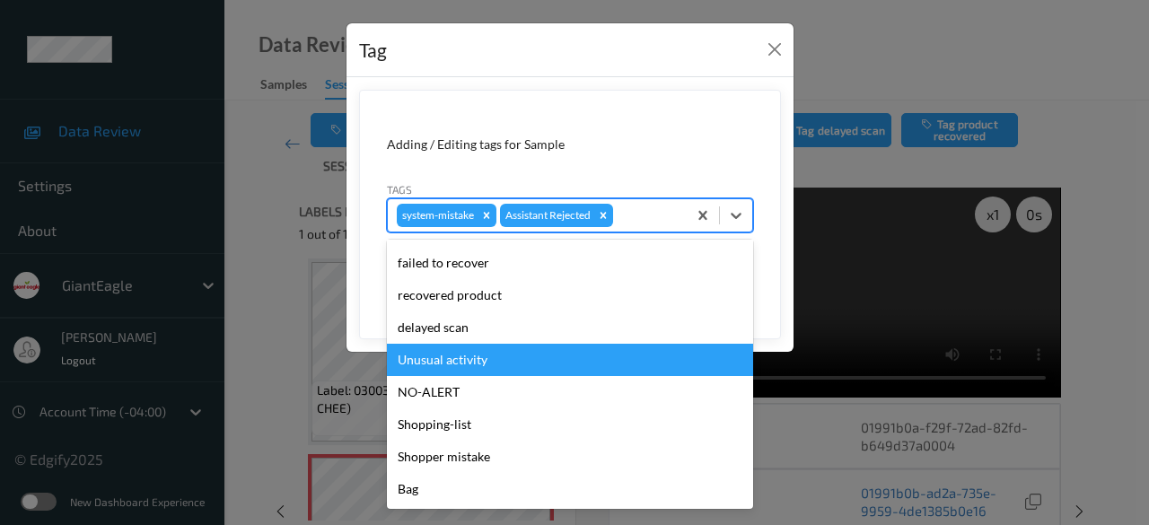
click at [503, 364] on div "Unusual activity" at bounding box center [570, 360] width 366 height 32
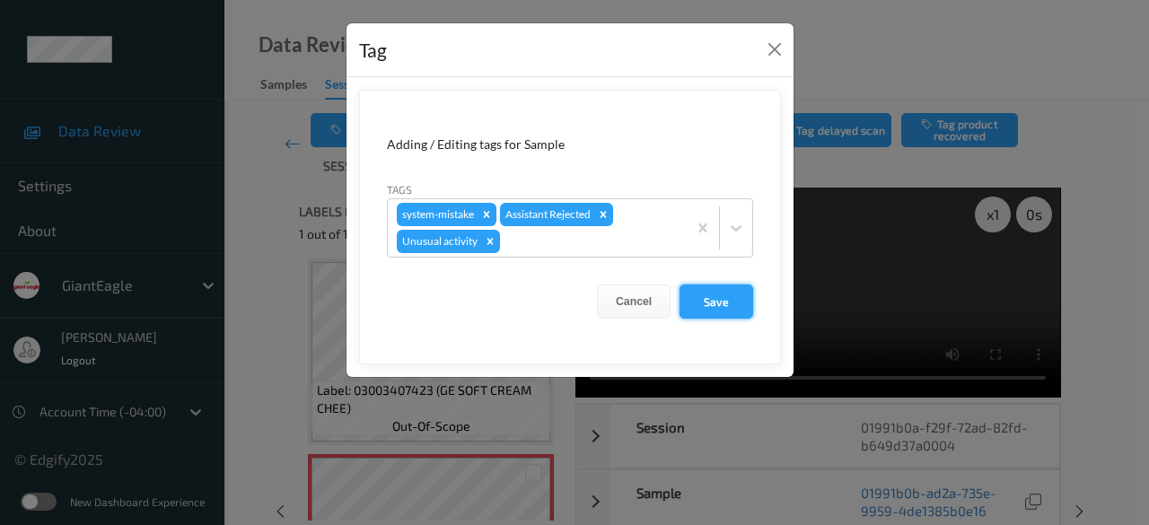
click at [716, 308] on button "Save" at bounding box center [717, 302] width 74 height 34
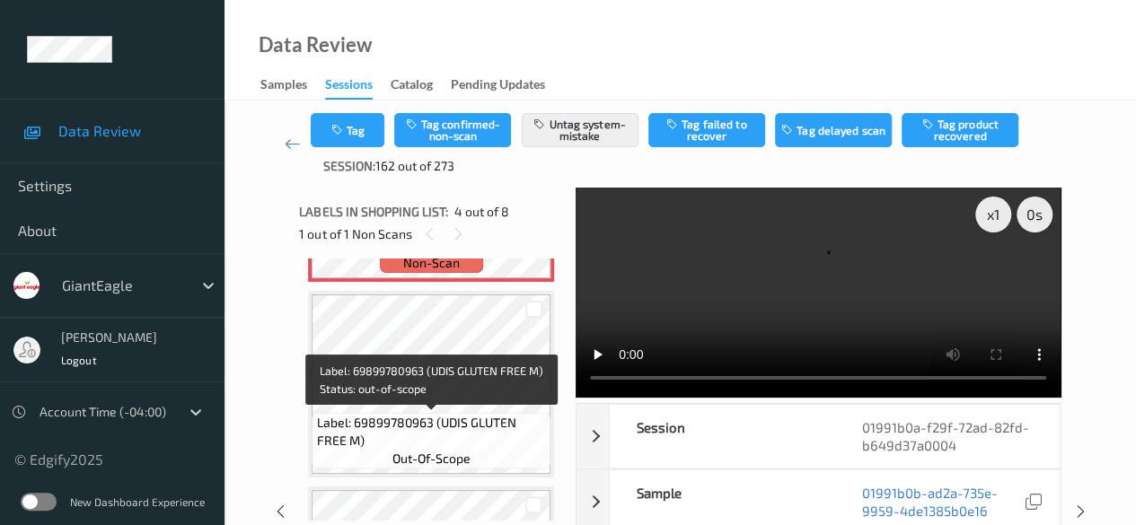
scroll to position [580, 0]
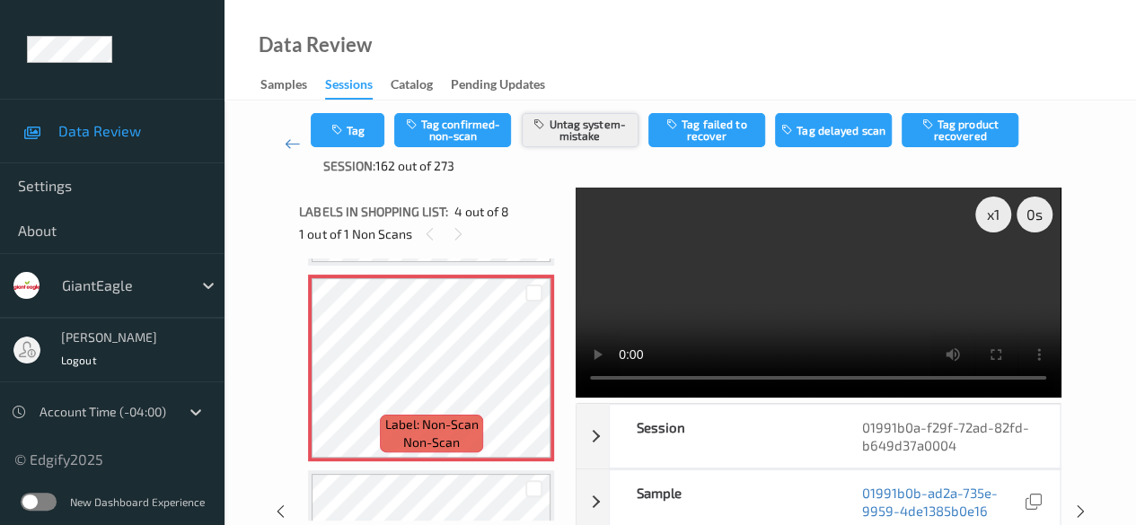
click at [591, 121] on button "Untag system-mistake" at bounding box center [580, 130] width 117 height 34
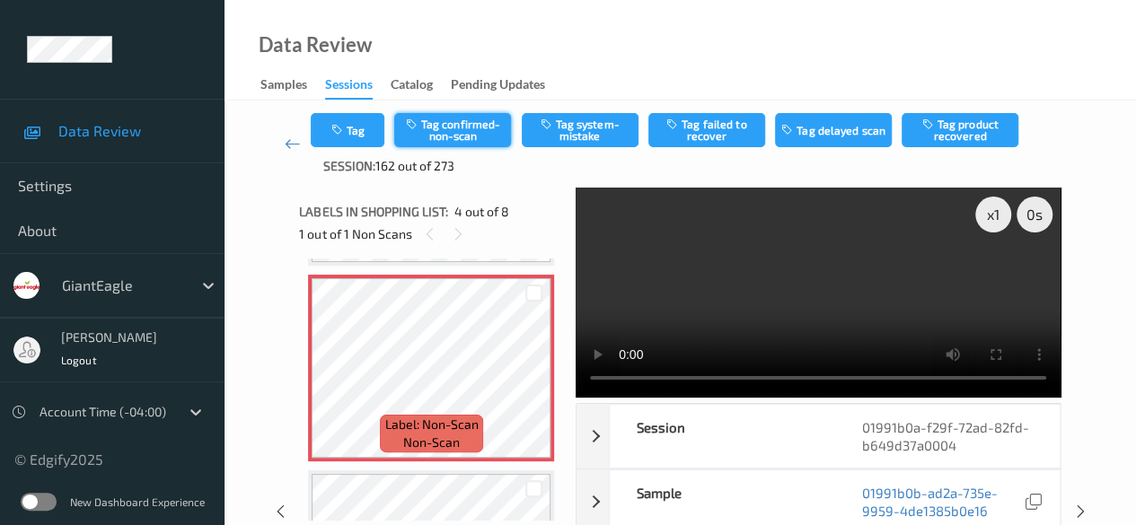
click at [457, 125] on button "Tag confirmed-non-scan" at bounding box center [452, 130] width 117 height 34
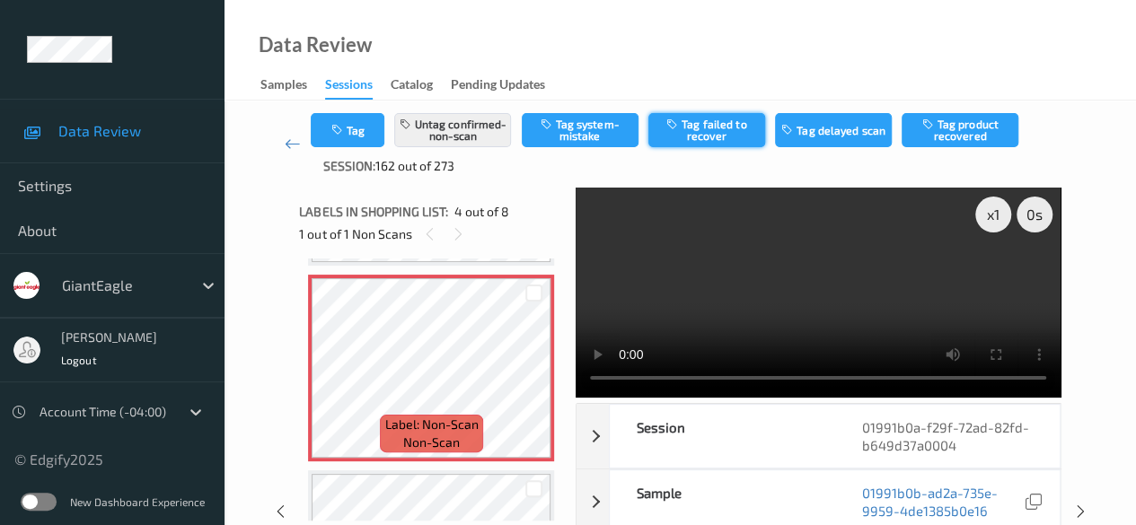
click at [711, 138] on button "Tag failed to recover" at bounding box center [706, 130] width 117 height 34
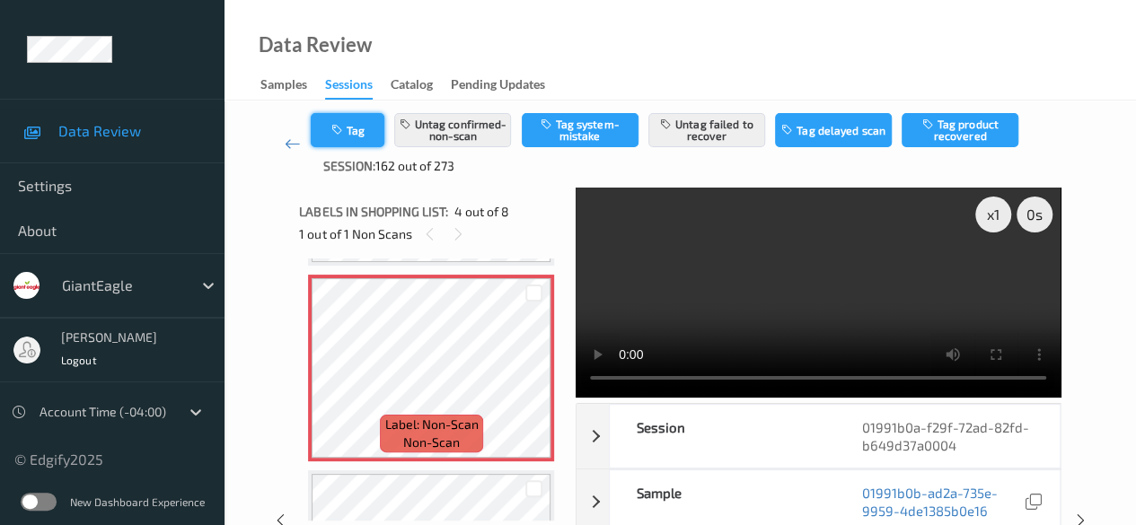
click at [354, 123] on button "Tag" at bounding box center [348, 130] width 74 height 34
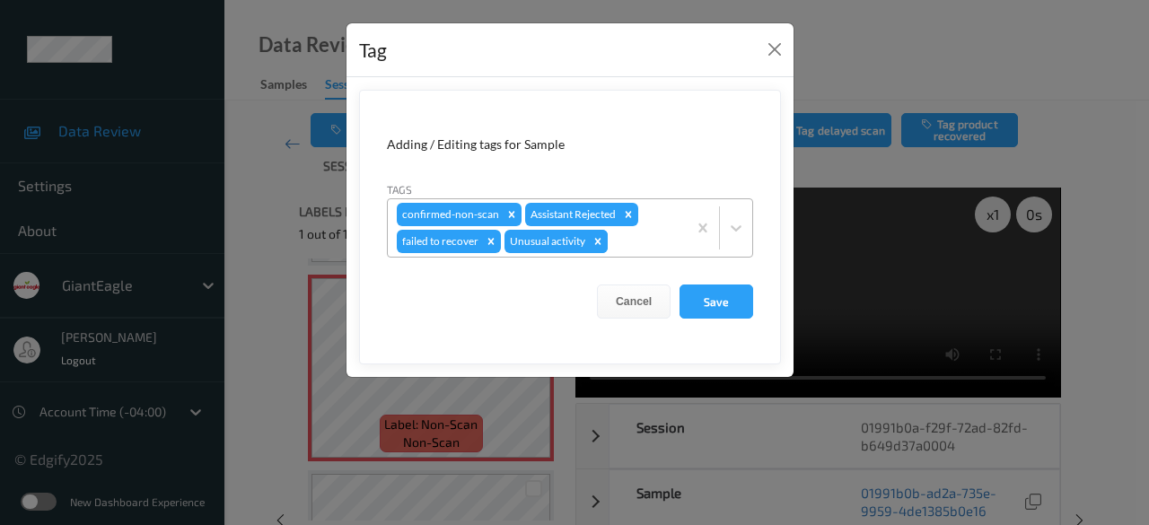
click at [597, 238] on icon "Remove Unusual activity" at bounding box center [598, 241] width 6 height 6
click at [724, 299] on button "Save" at bounding box center [717, 302] width 74 height 34
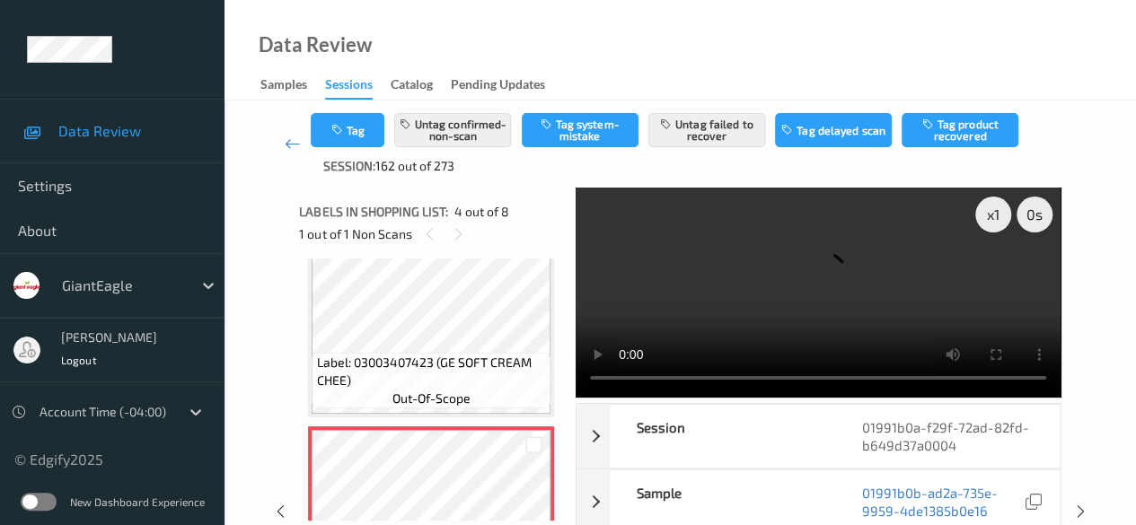
scroll to position [400, 0]
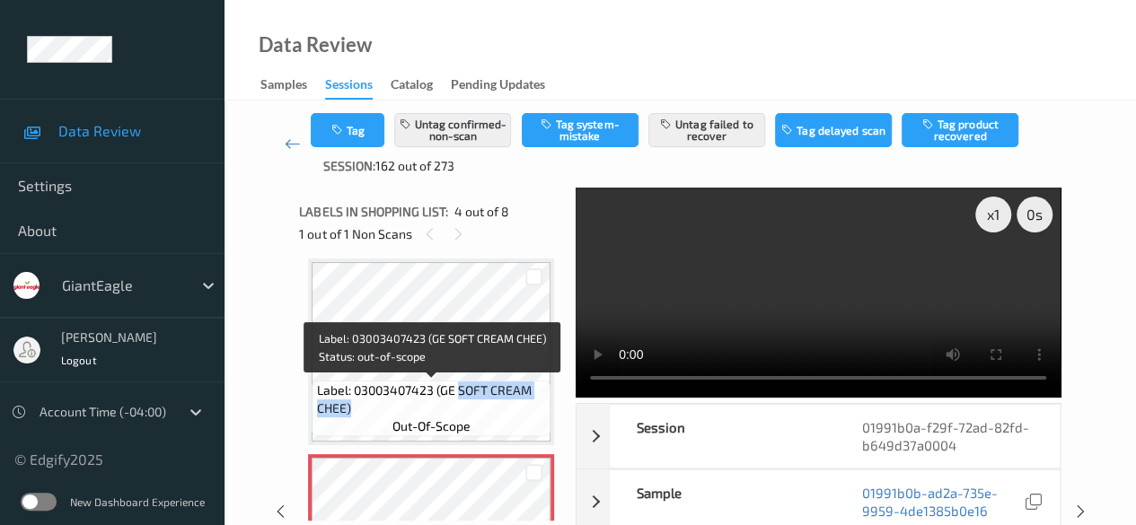
drag, startPoint x: 458, startPoint y: 391, endPoint x: 521, endPoint y: 403, distance: 63.9
click at [521, 403] on span "Label: 03003407423 (GE SOFT CREAM CHEE)" at bounding box center [432, 400] width 230 height 36
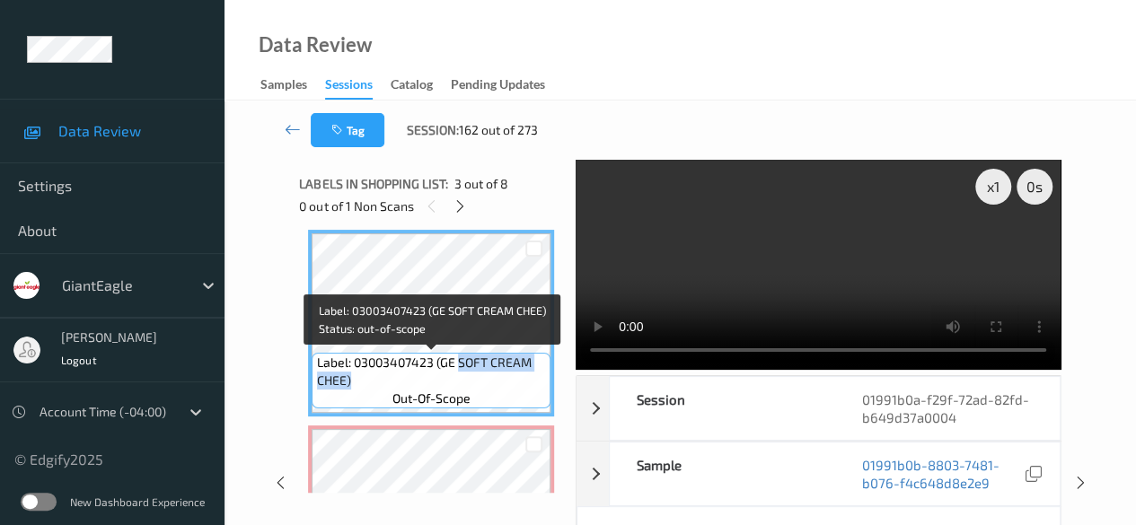
copy span "SOFT CREAM CHEE)"
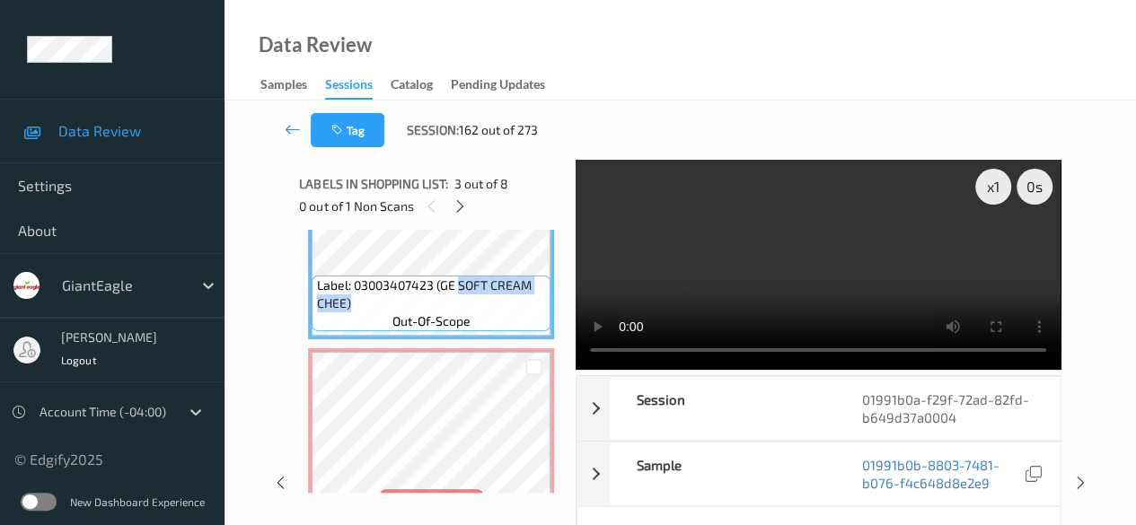
scroll to position [580, 0]
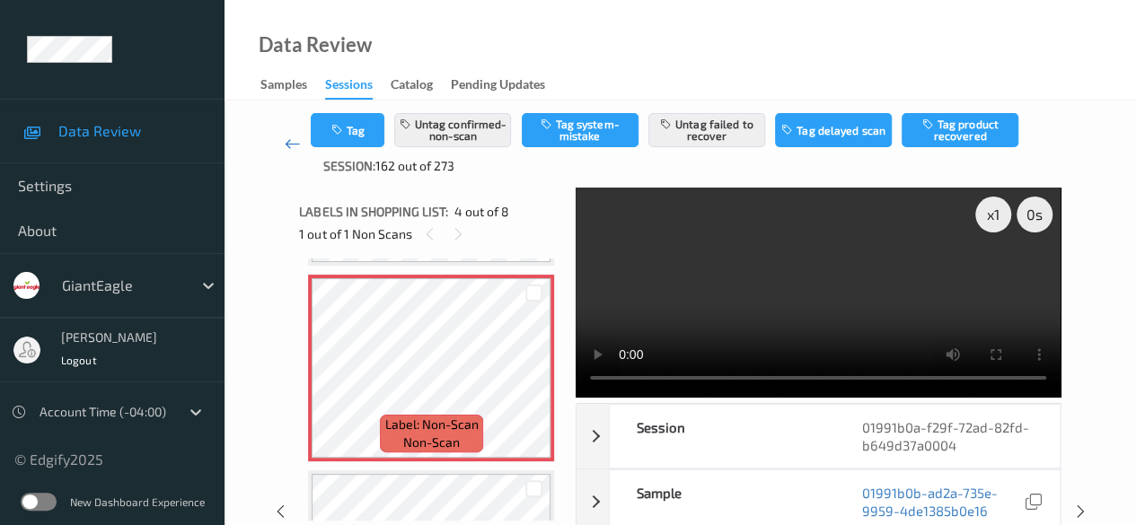
click at [295, 147] on icon at bounding box center [293, 144] width 16 height 18
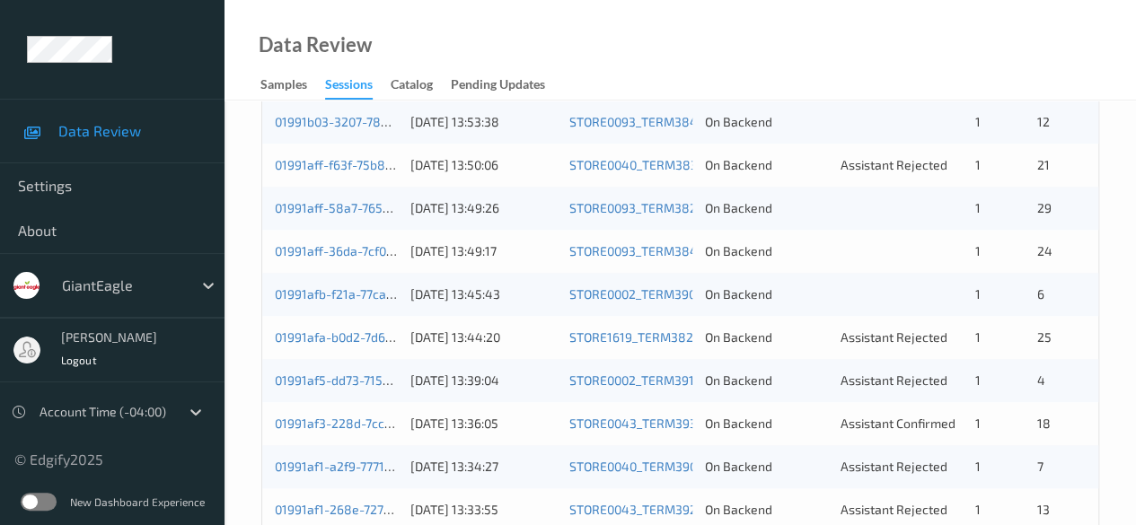
scroll to position [449, 0]
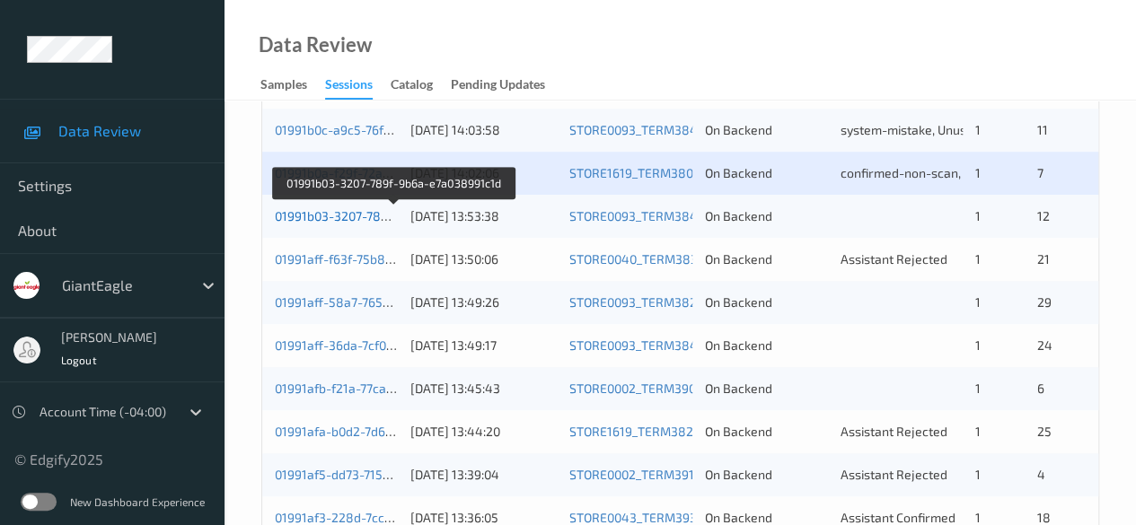
click at [348, 216] on link "01991b03-3207-789f-9b6a-e7a038991c1d" at bounding box center [394, 215] width 239 height 15
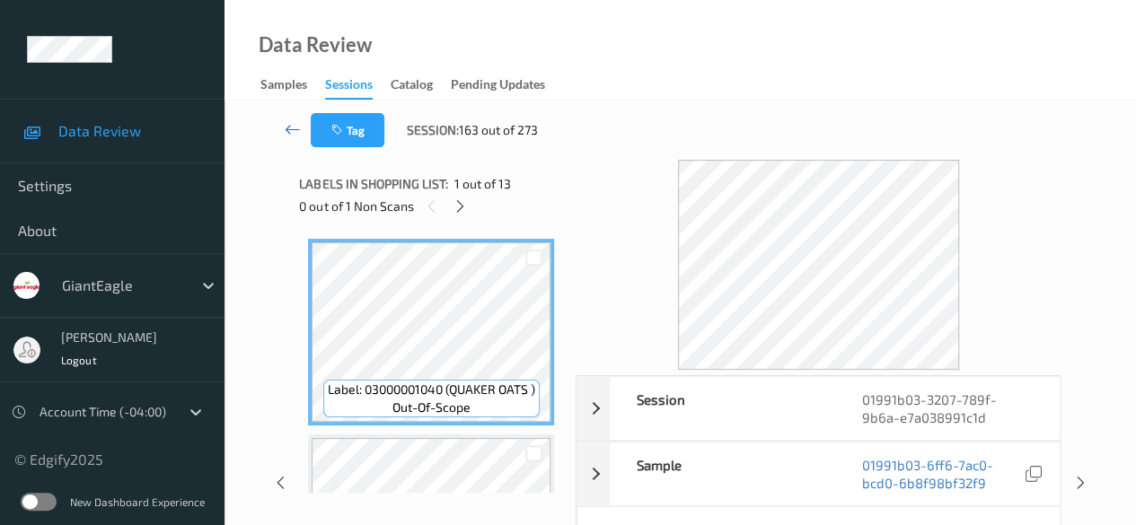
click at [291, 130] on icon at bounding box center [293, 129] width 16 height 18
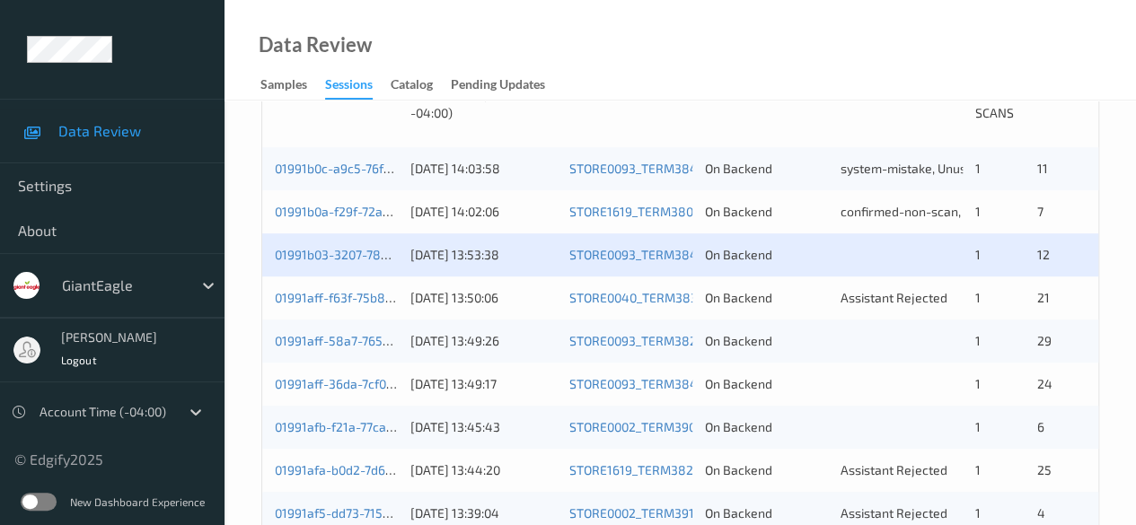
scroll to position [449, 0]
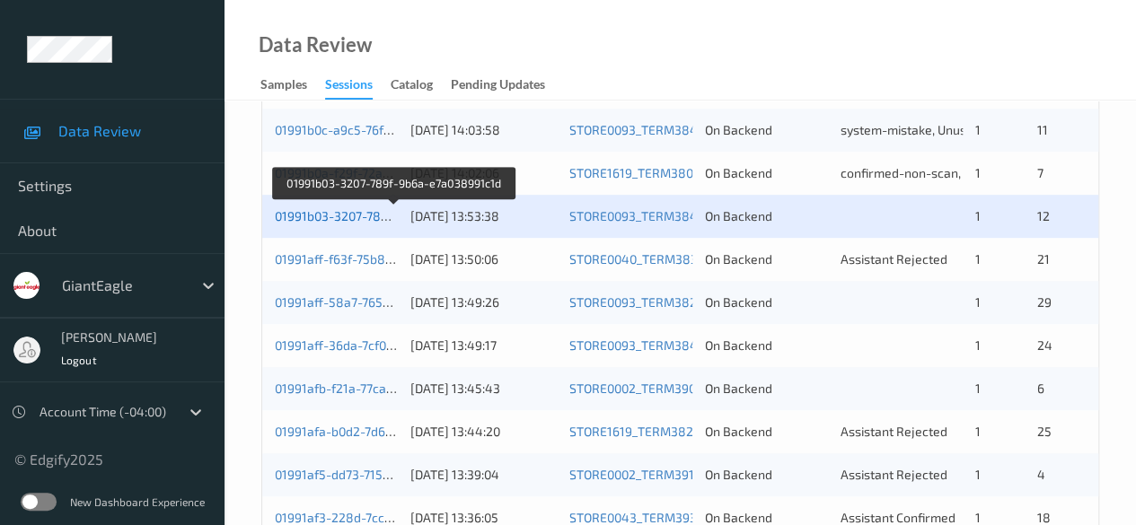
click at [365, 216] on link "01991b03-3207-789f-9b6a-e7a038991c1d" at bounding box center [394, 215] width 239 height 15
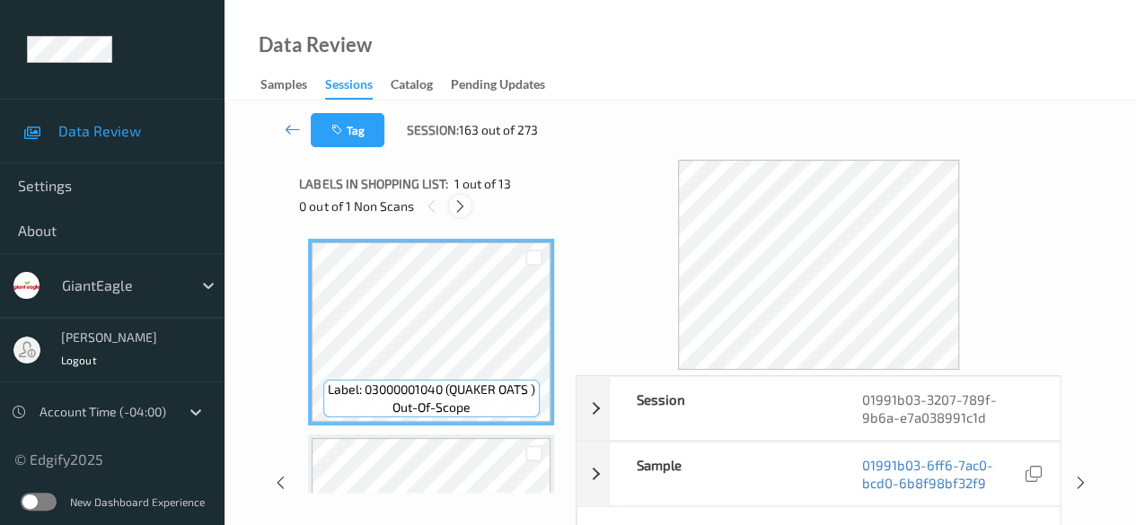
click at [460, 208] on icon at bounding box center [460, 206] width 15 height 16
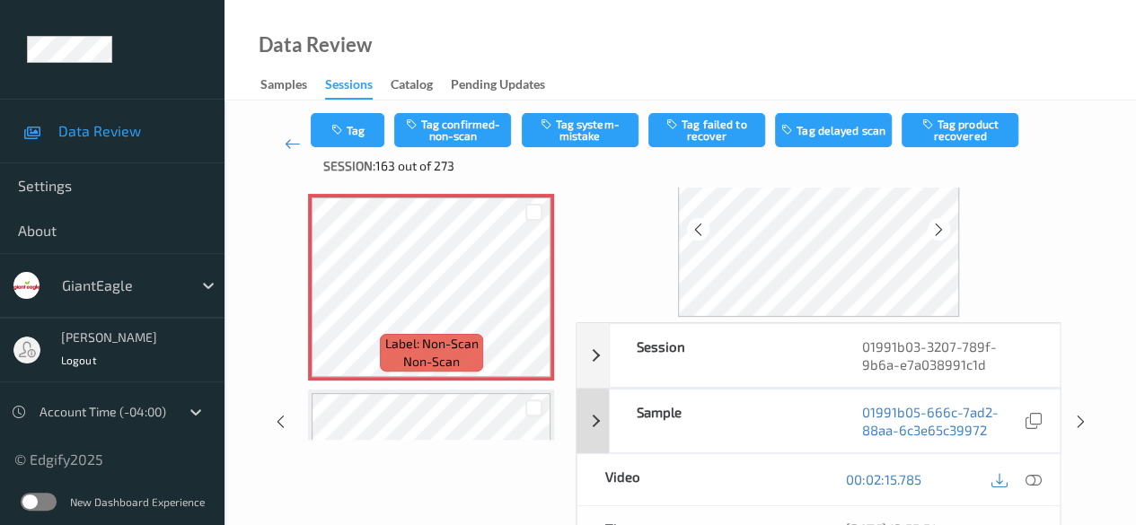
scroll to position [180, 0]
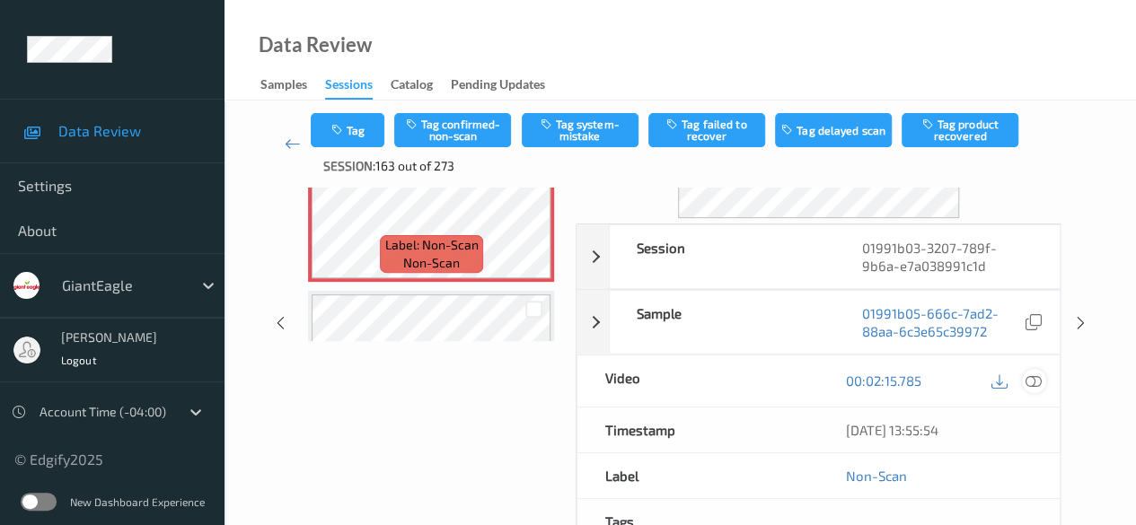
click at [916, 382] on icon at bounding box center [1033, 381] width 16 height 16
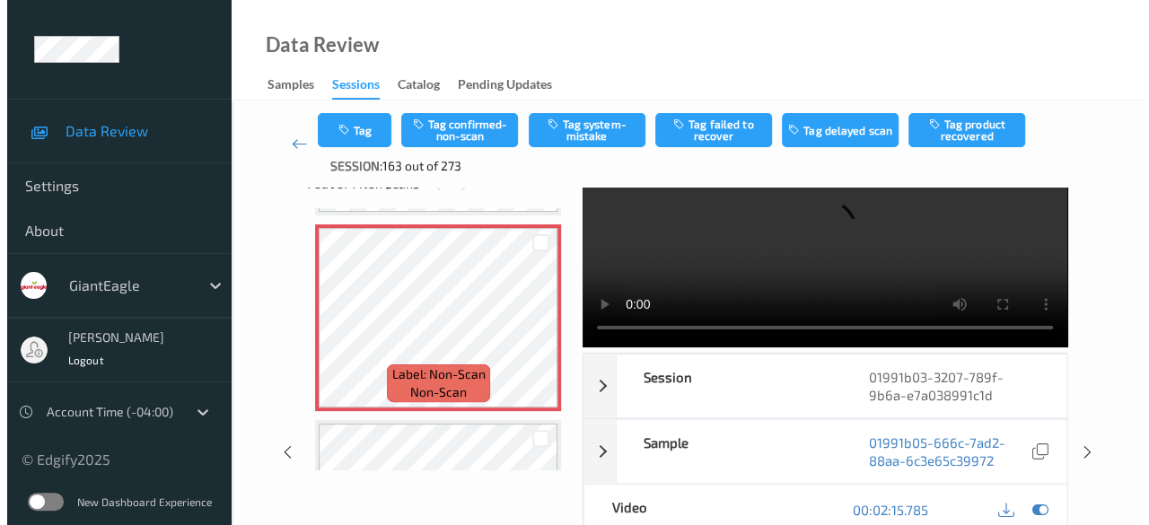
scroll to position [0, 0]
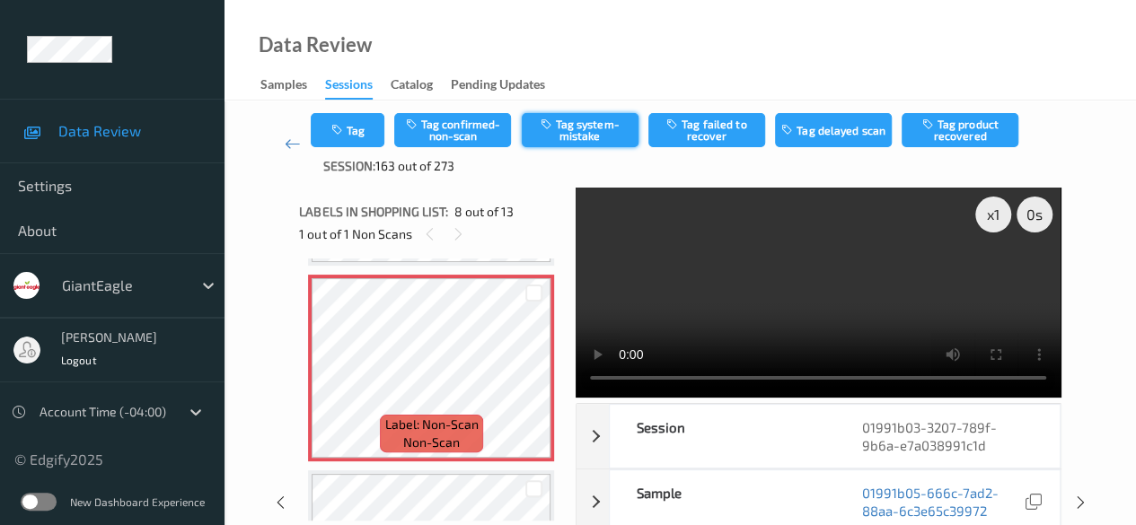
click at [600, 132] on button "Tag system-mistake" at bounding box center [580, 130] width 117 height 34
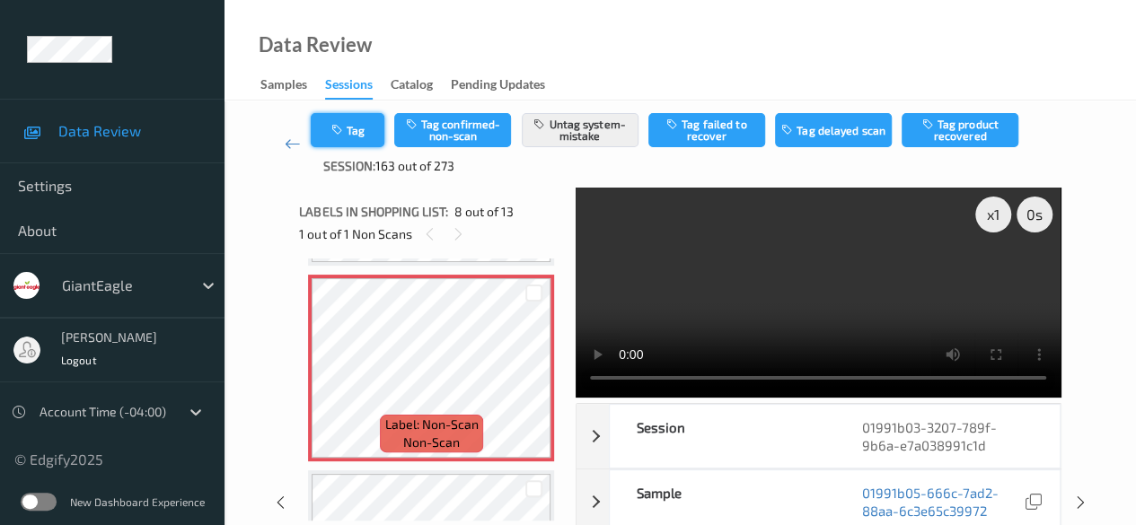
click at [362, 140] on button "Tag" at bounding box center [348, 130] width 74 height 34
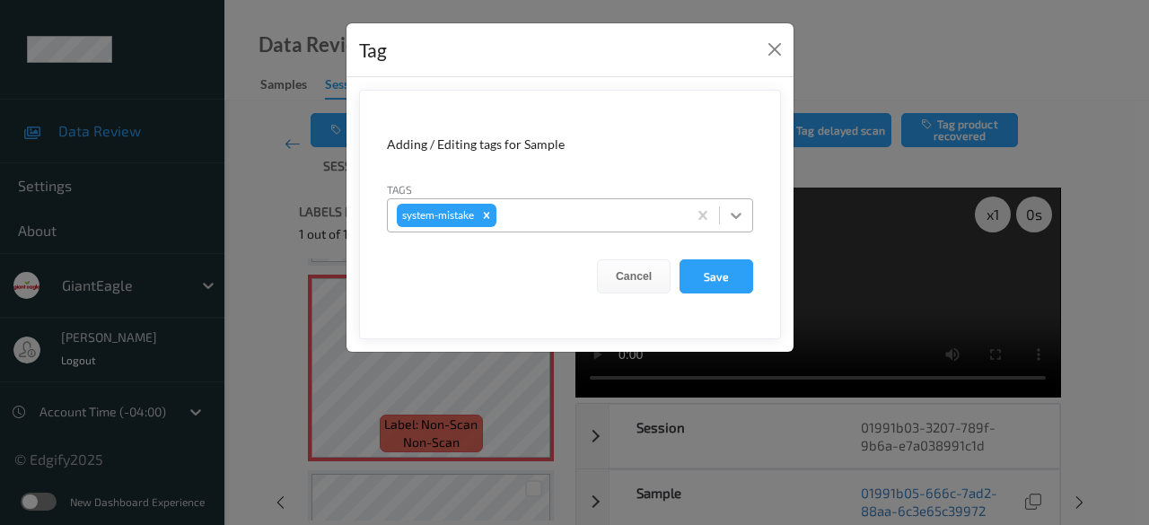
click at [743, 220] on icon at bounding box center [736, 216] width 18 height 18
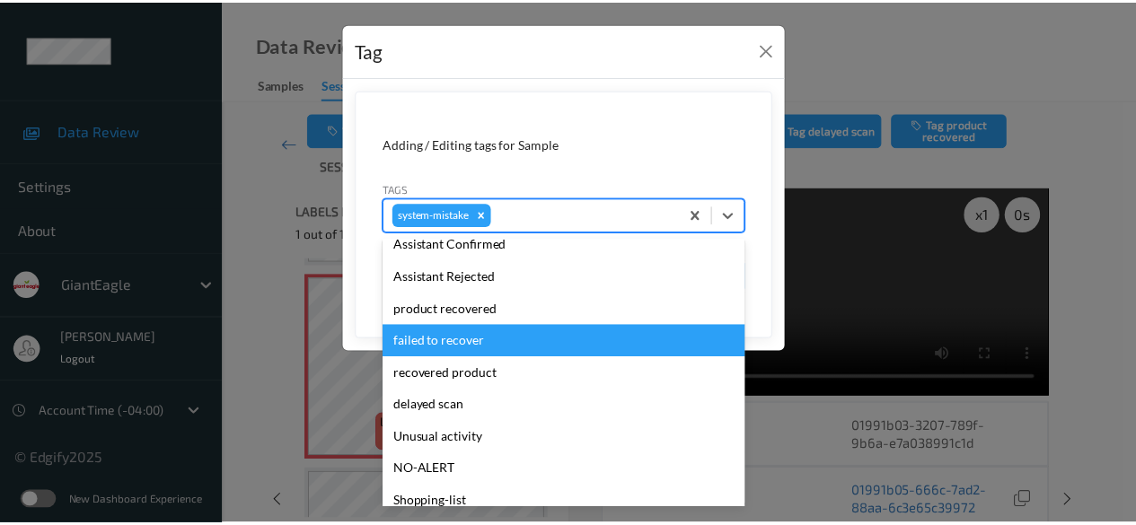
scroll to position [190, 0]
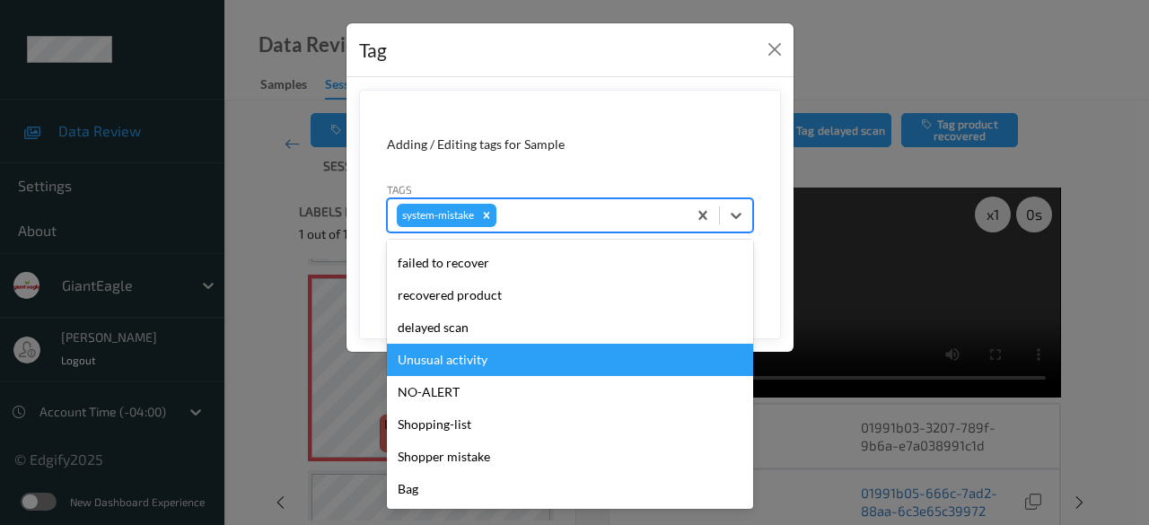
click at [484, 364] on div "Unusual activity" at bounding box center [570, 360] width 366 height 32
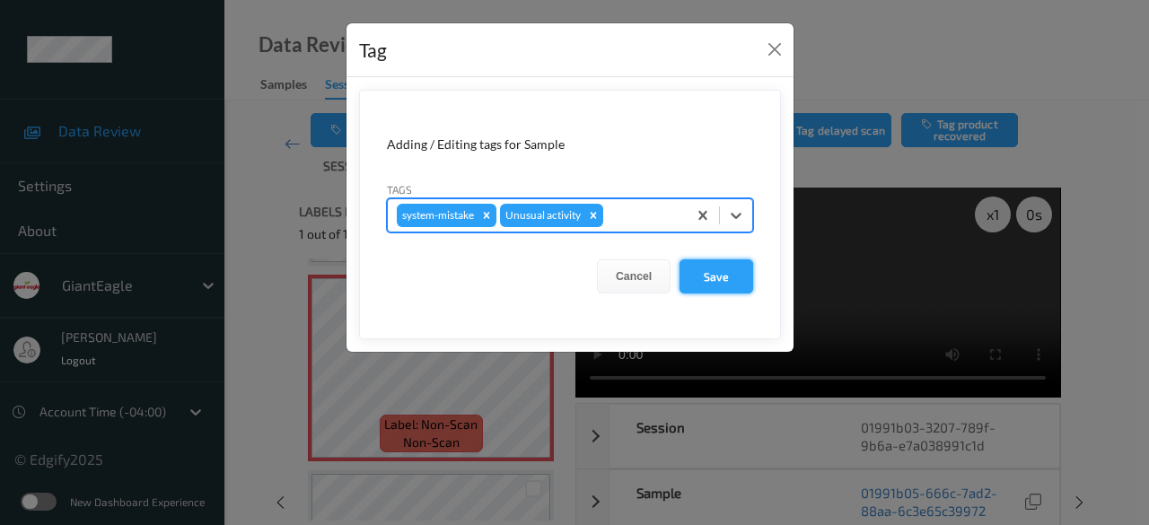
click at [708, 281] on button "Save" at bounding box center [717, 276] width 74 height 34
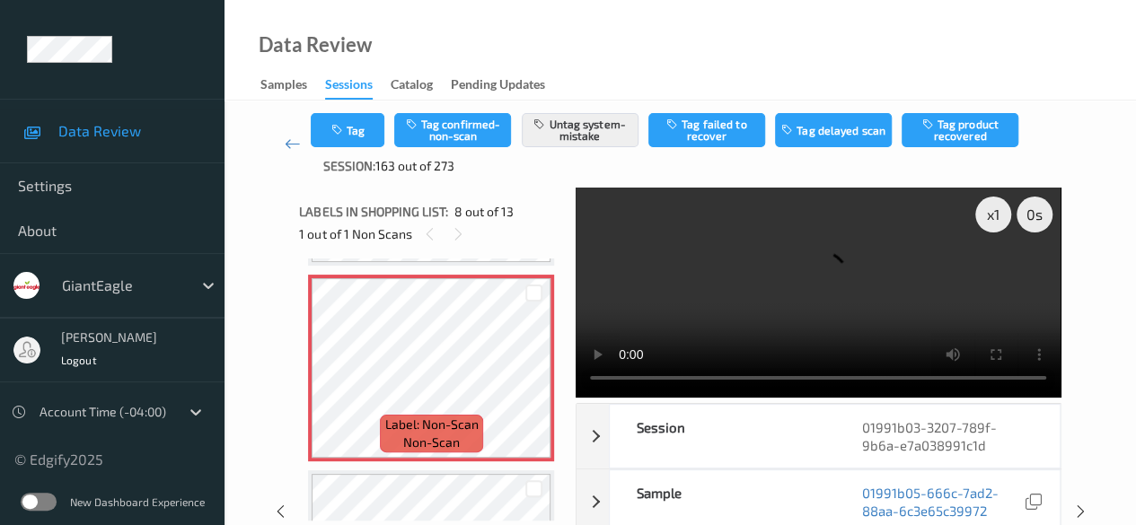
scroll to position [180, 0]
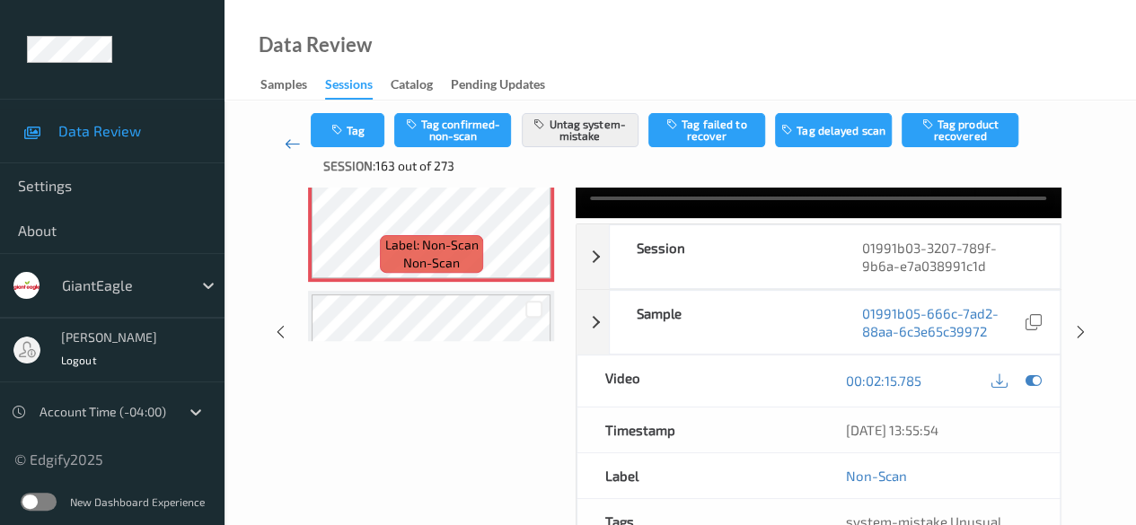
click at [294, 147] on icon at bounding box center [293, 144] width 16 height 18
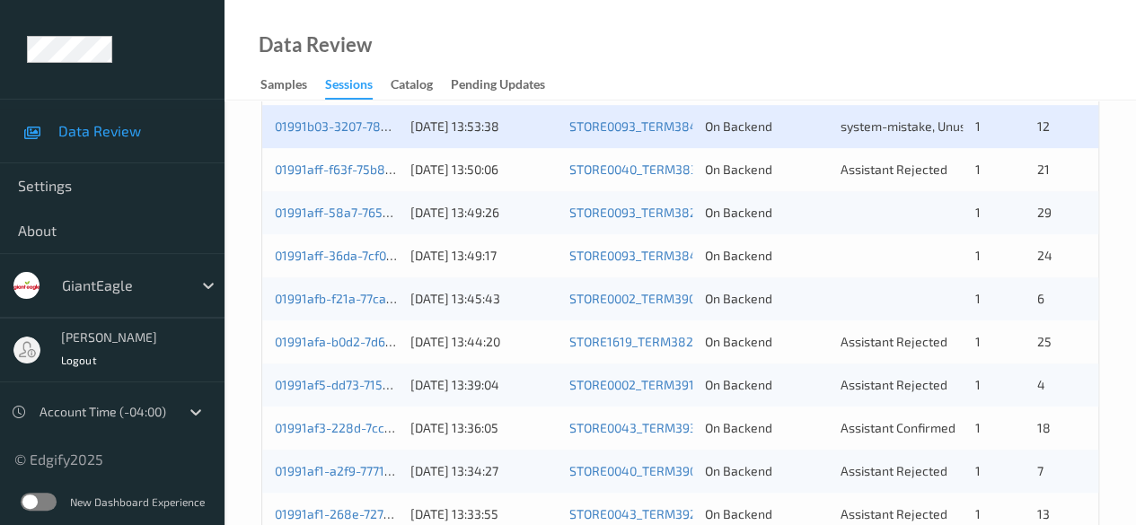
scroll to position [449, 0]
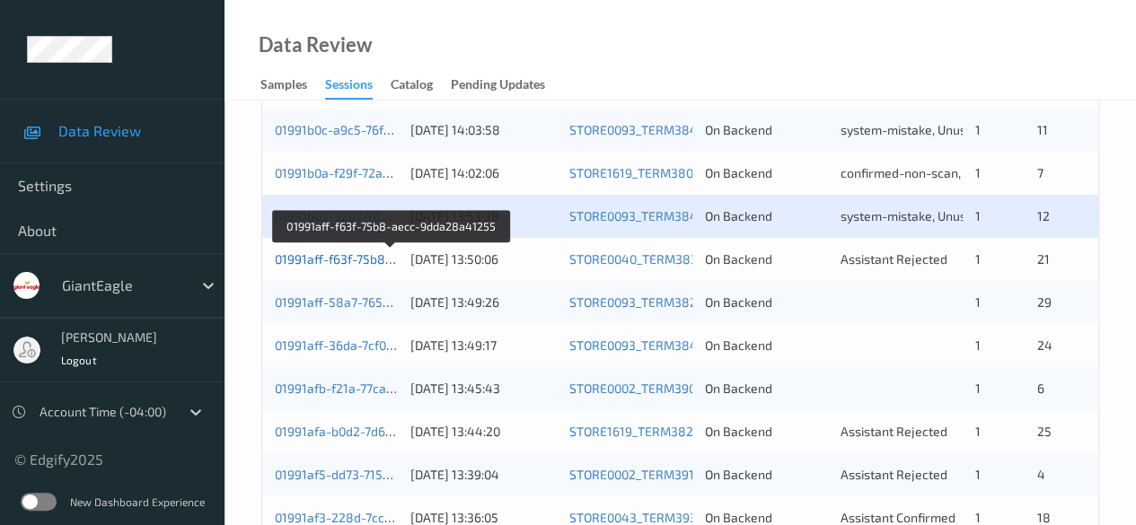
click at [375, 258] on link "01991aff-f63f-75b8-aecc-9dda28a41255" at bounding box center [392, 258] width 234 height 15
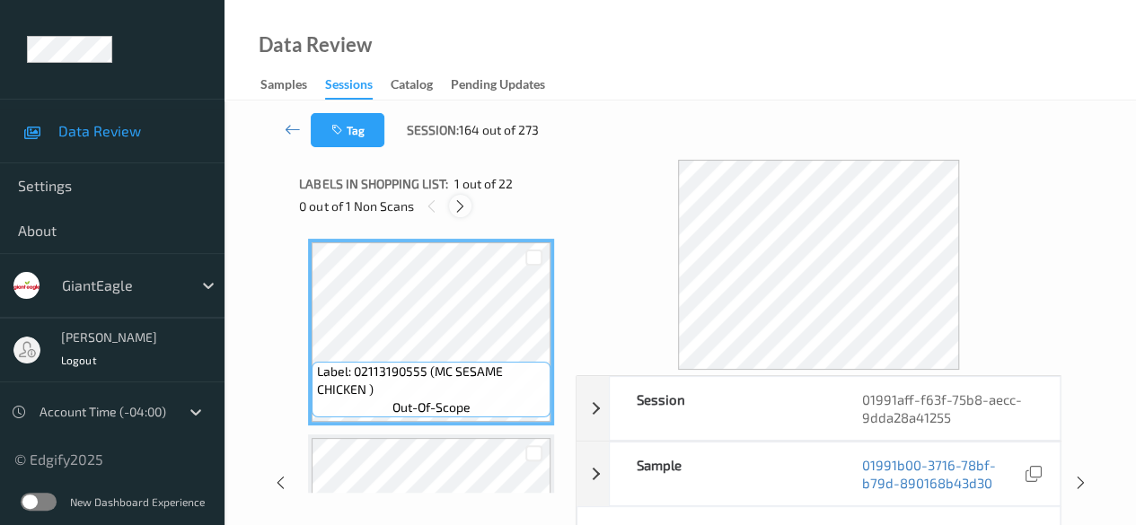
click at [457, 213] on icon at bounding box center [460, 206] width 15 height 16
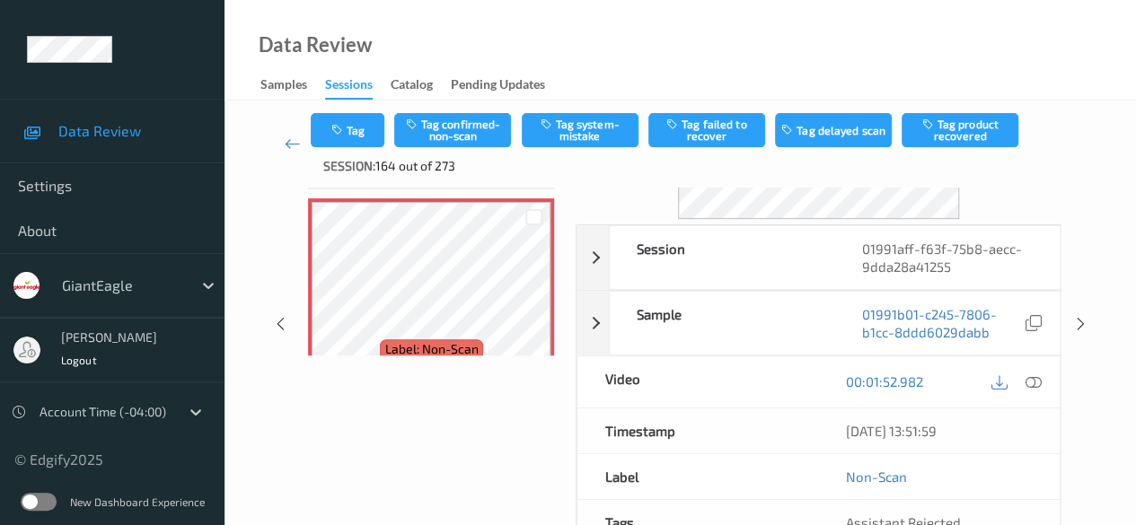
scroll to position [180, 0]
click at [916, 383] on icon at bounding box center [1033, 381] width 16 height 16
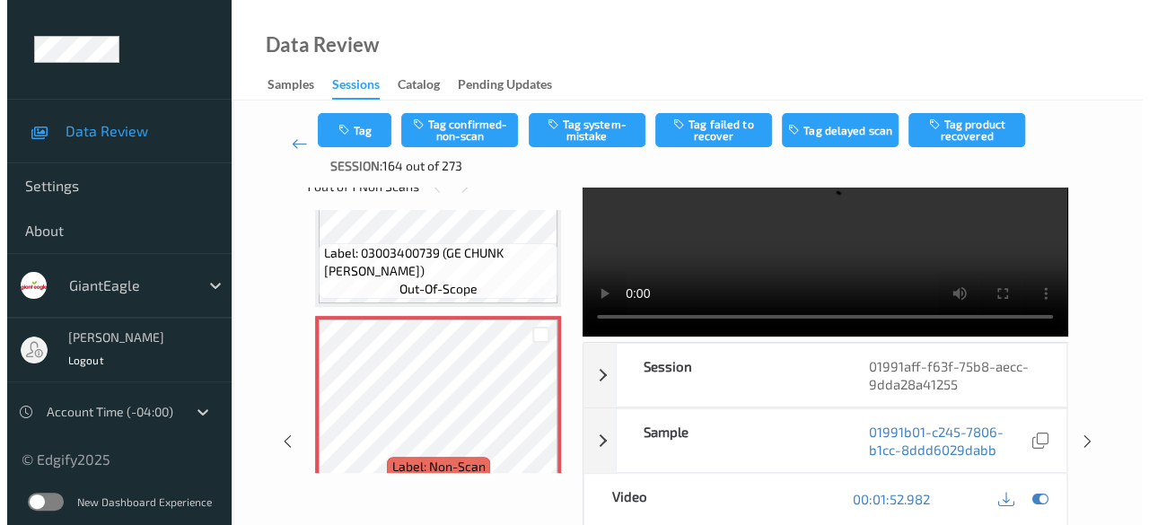
scroll to position [0, 0]
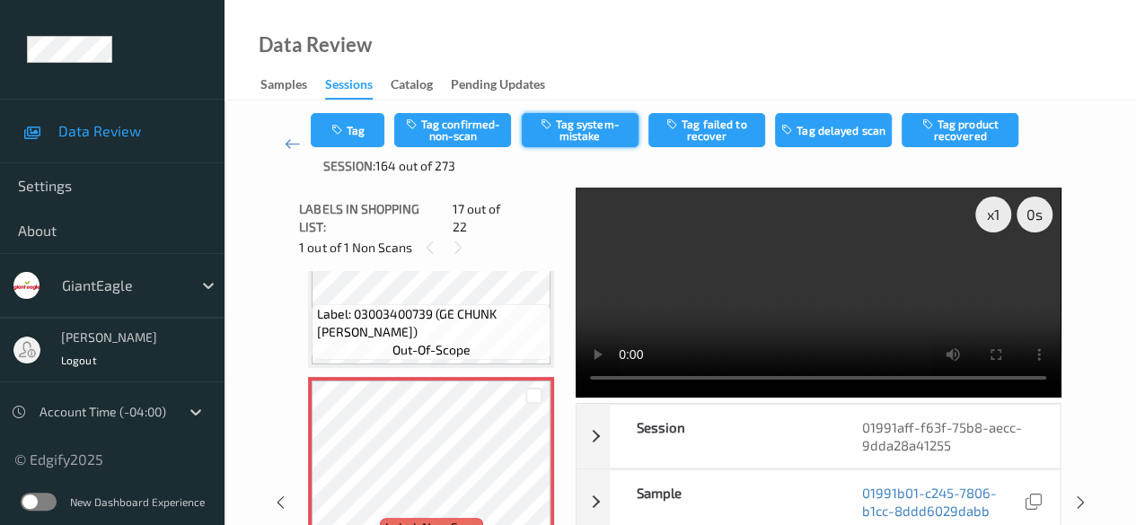
click at [585, 131] on button "Tag system-mistake" at bounding box center [580, 130] width 117 height 34
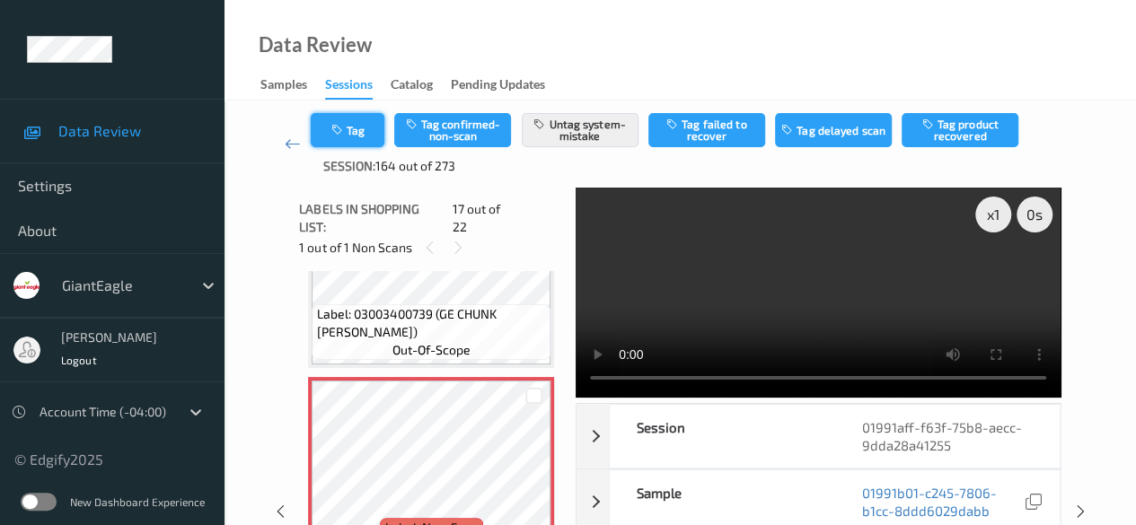
click at [356, 135] on button "Tag" at bounding box center [348, 130] width 74 height 34
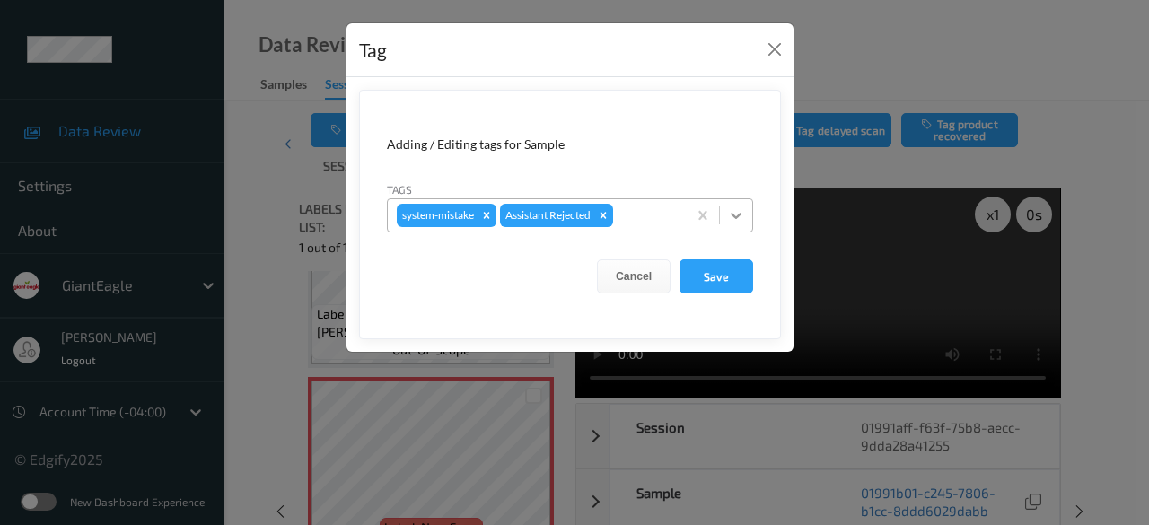
click at [740, 216] on icon at bounding box center [736, 216] width 18 height 18
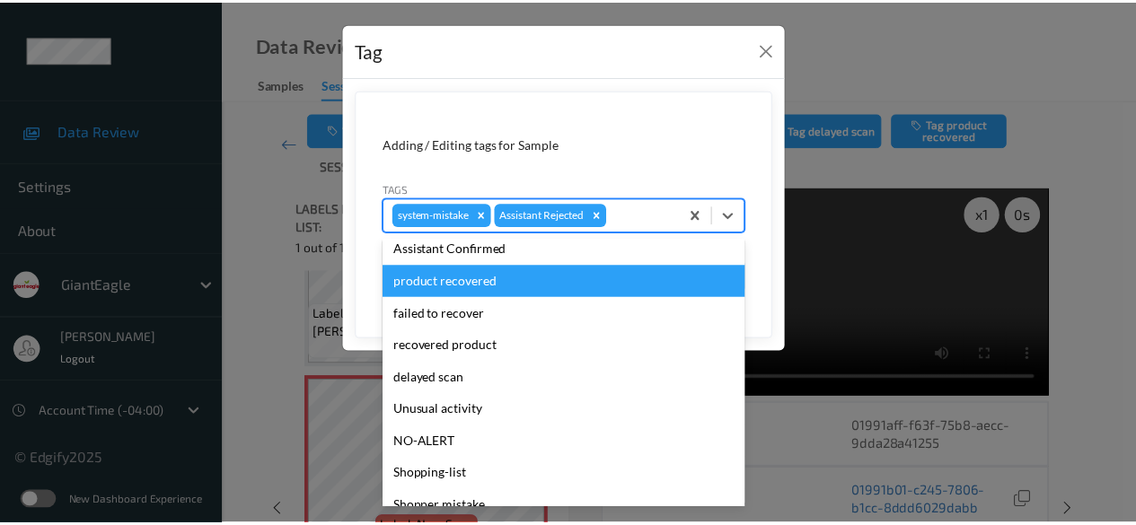
scroll to position [158, 0]
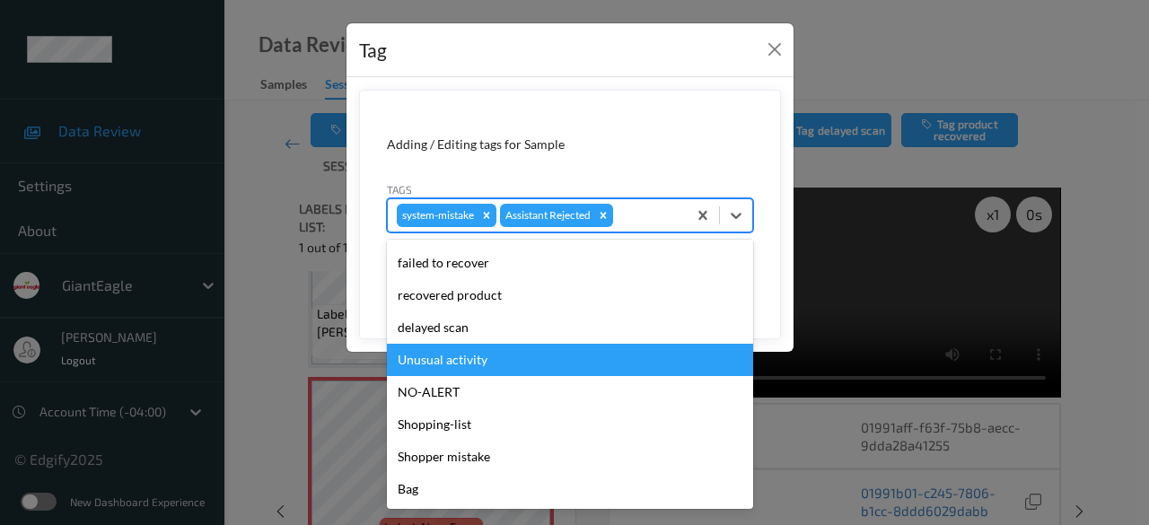
click at [499, 362] on div "Unusual activity" at bounding box center [570, 360] width 366 height 32
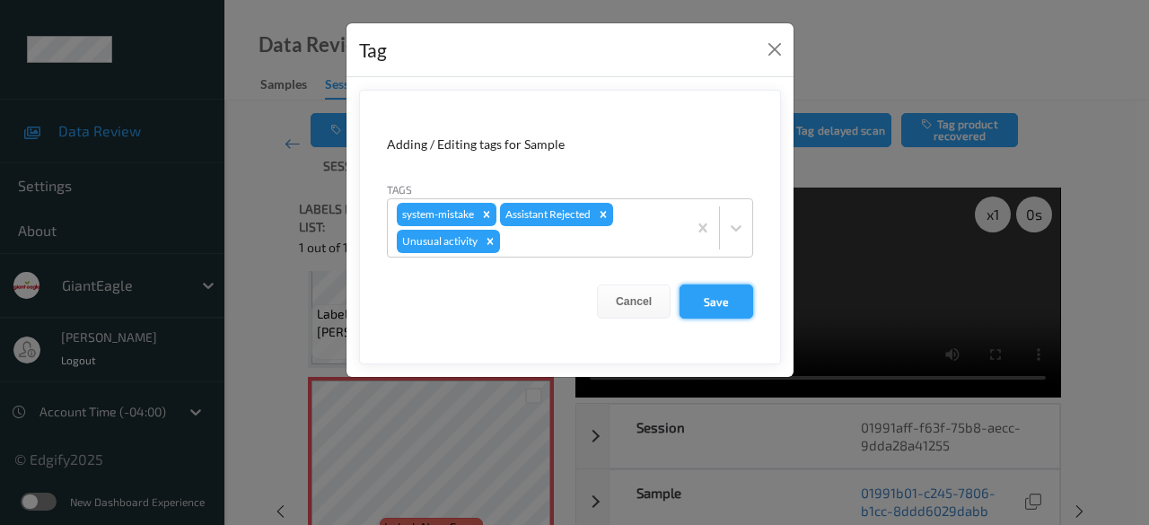
click at [729, 302] on button "Save" at bounding box center [717, 302] width 74 height 34
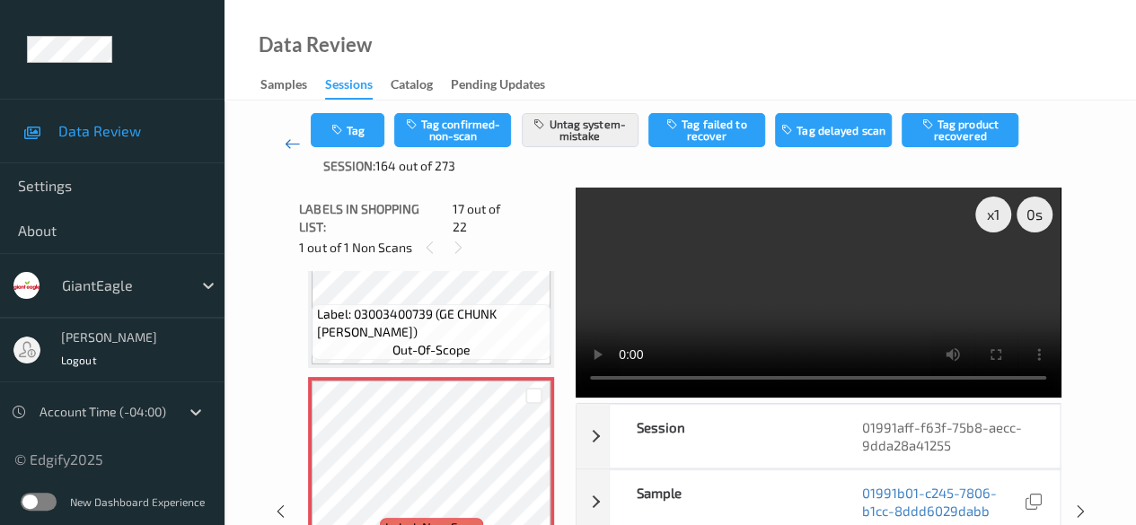
click at [287, 146] on icon at bounding box center [293, 144] width 16 height 18
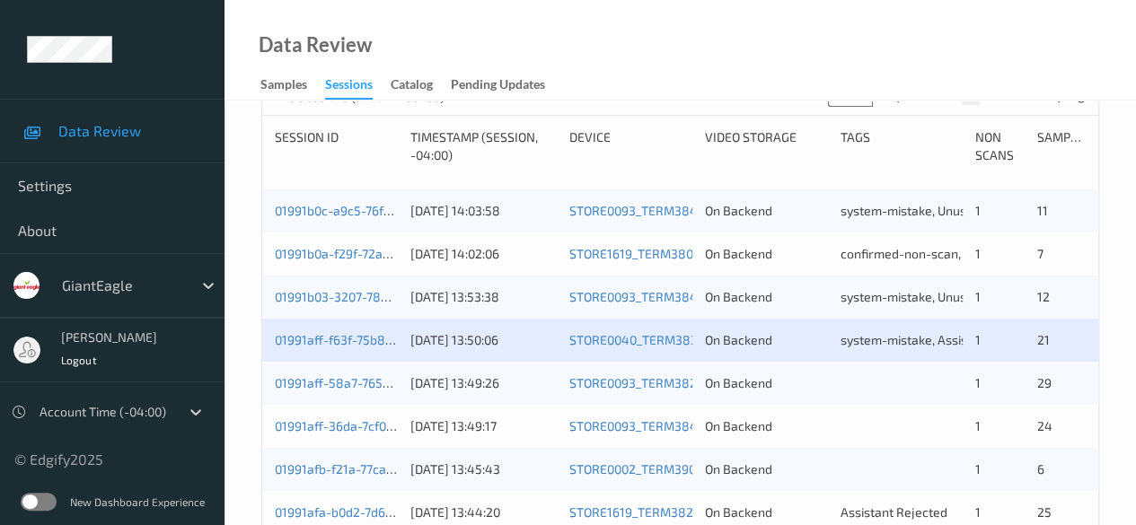
scroll to position [449, 0]
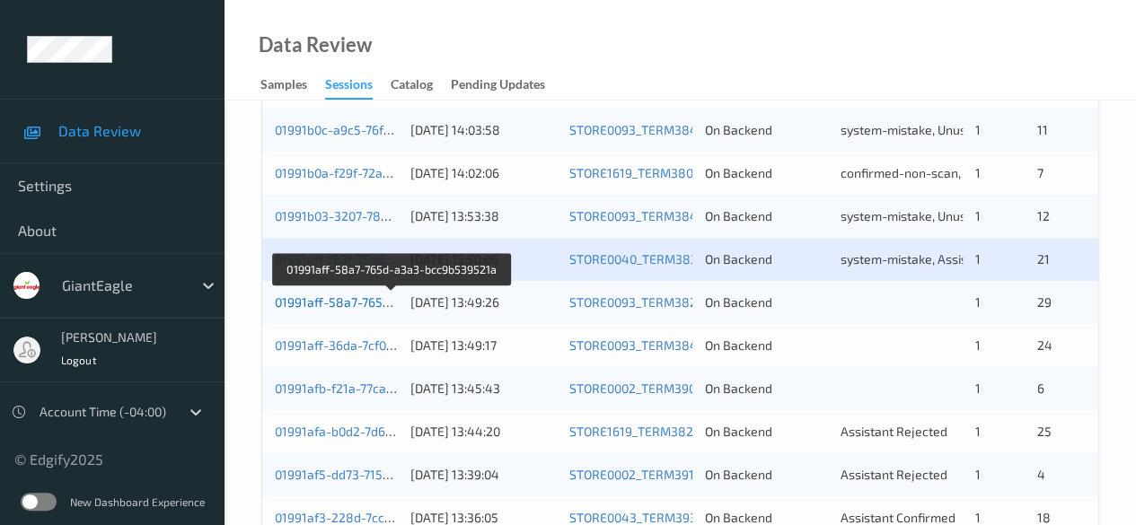
click at [308, 303] on link "01991aff-58a7-765d-a3a3-bcc9b539521a" at bounding box center [393, 302] width 237 height 15
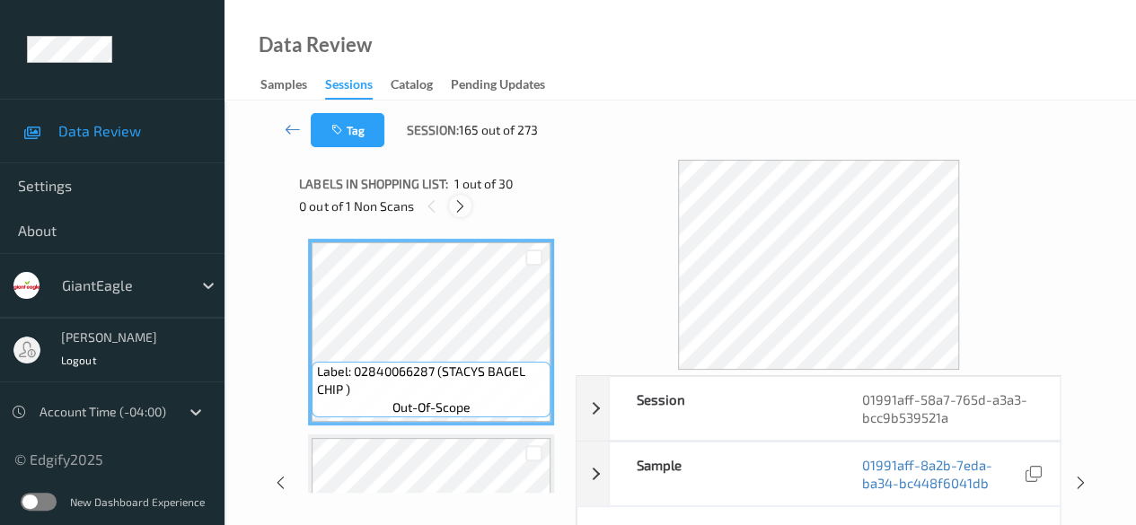
click at [459, 209] on icon at bounding box center [460, 206] width 15 height 16
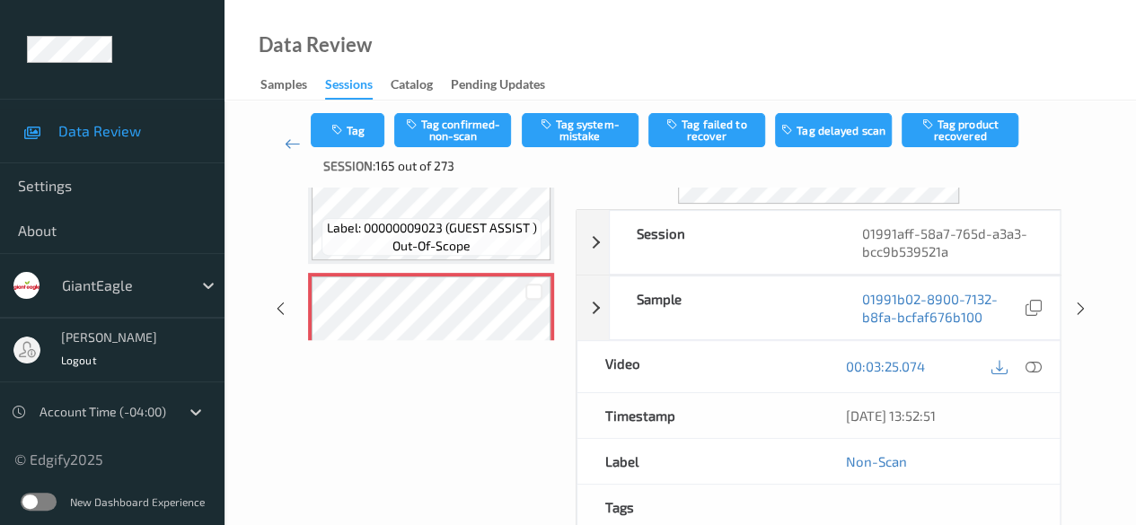
scroll to position [269, 0]
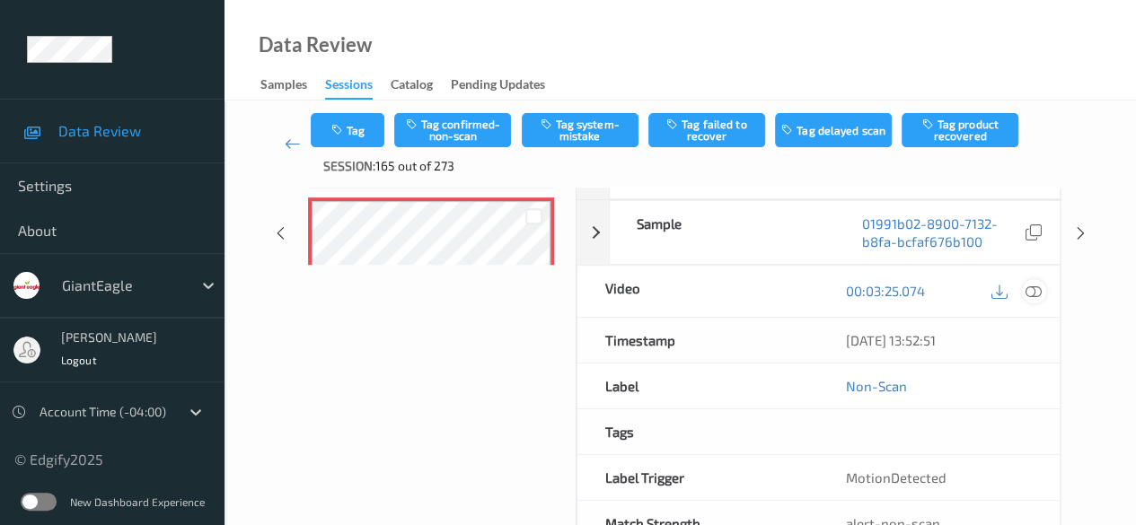
click at [916, 295] on icon at bounding box center [1033, 291] width 16 height 16
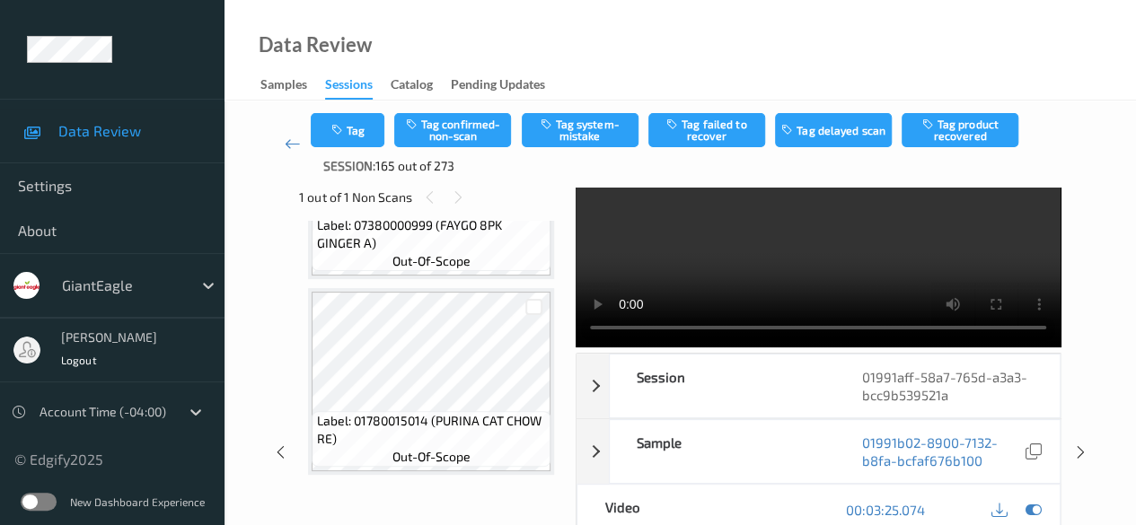
scroll to position [90, 0]
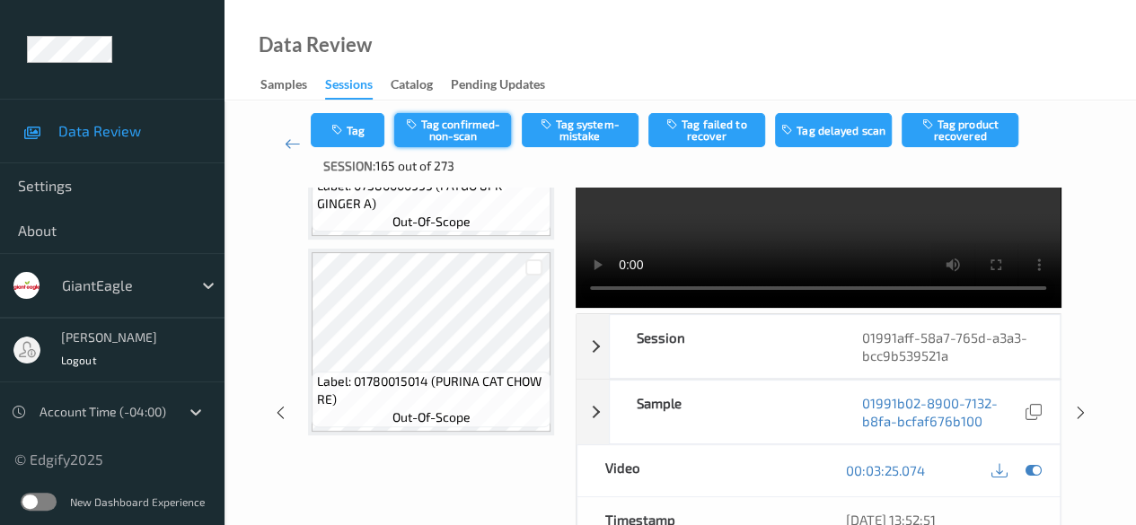
click at [467, 128] on button "Tag confirmed-non-scan" at bounding box center [452, 130] width 117 height 34
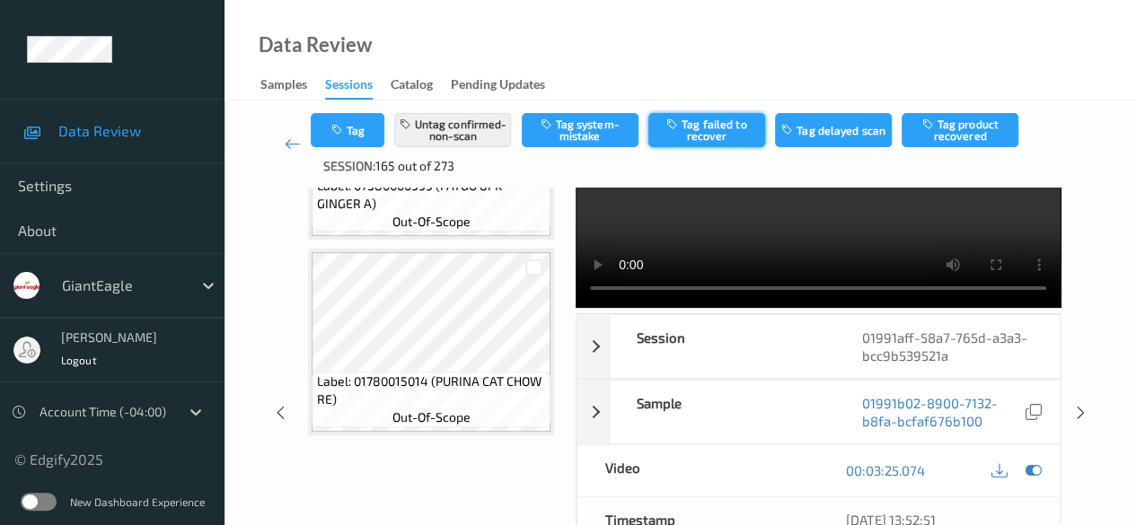
click at [689, 136] on button "Tag failed to recover" at bounding box center [706, 130] width 117 height 34
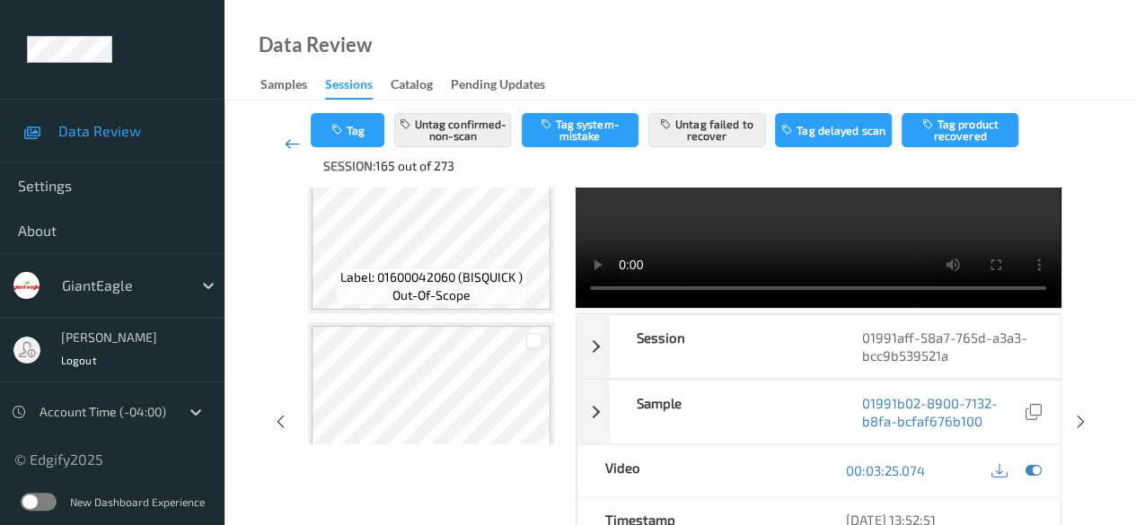
click at [289, 146] on icon at bounding box center [293, 144] width 16 height 18
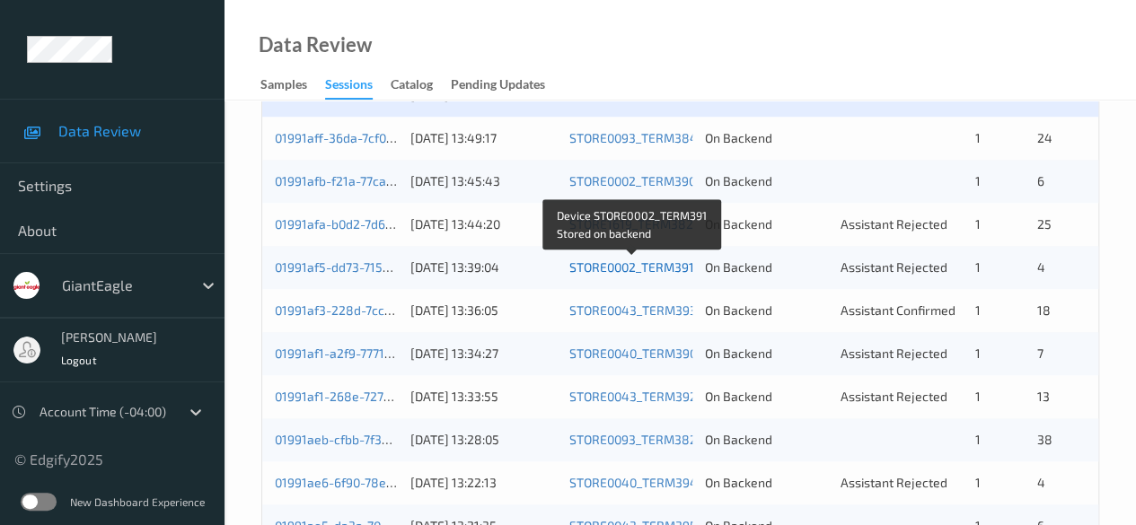
scroll to position [629, 0]
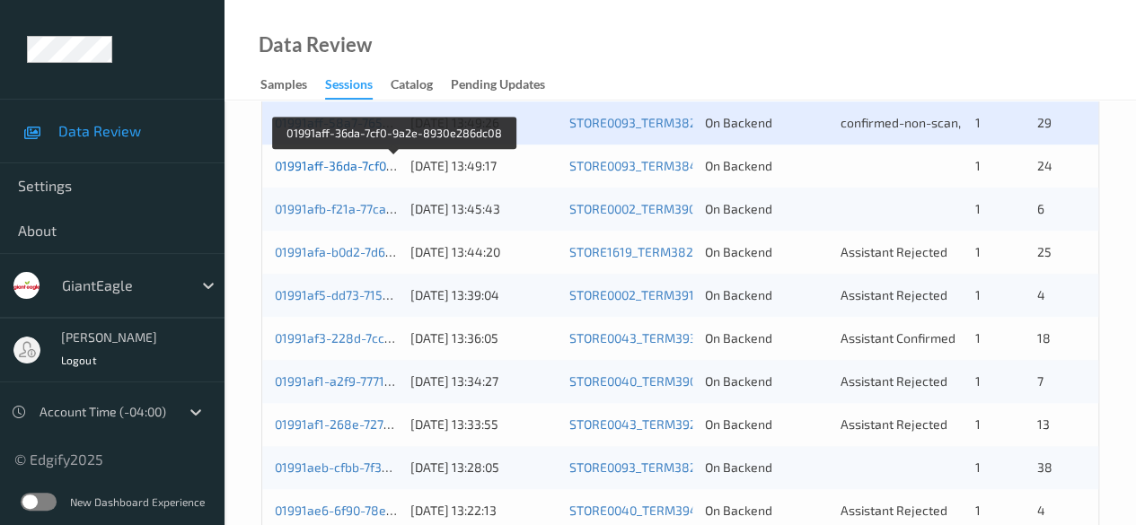
click at [372, 163] on link "01991aff-36da-7cf0-9a2e-8930e286dc08" at bounding box center [394, 165] width 239 height 15
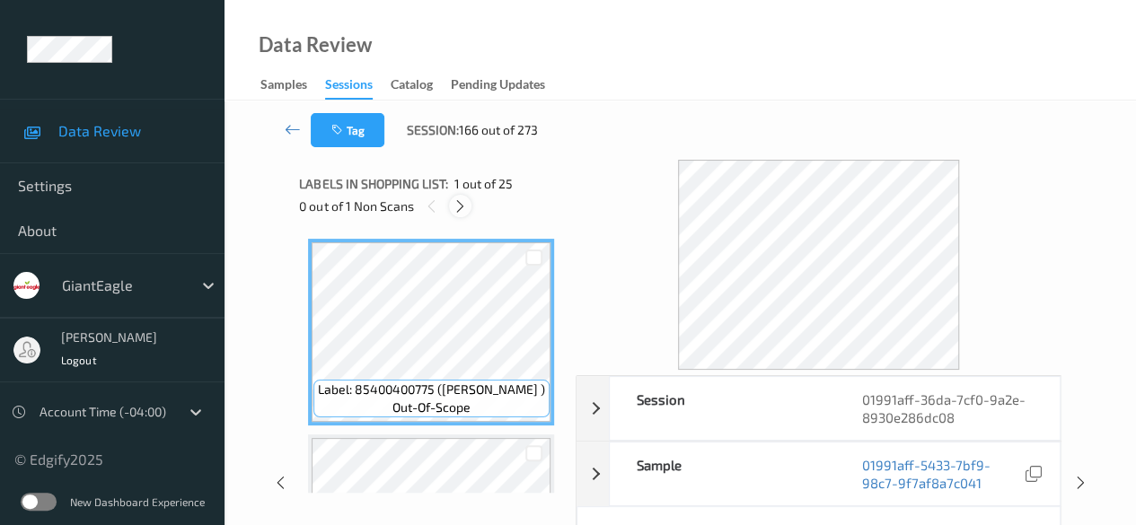
click at [467, 209] on icon at bounding box center [460, 206] width 15 height 16
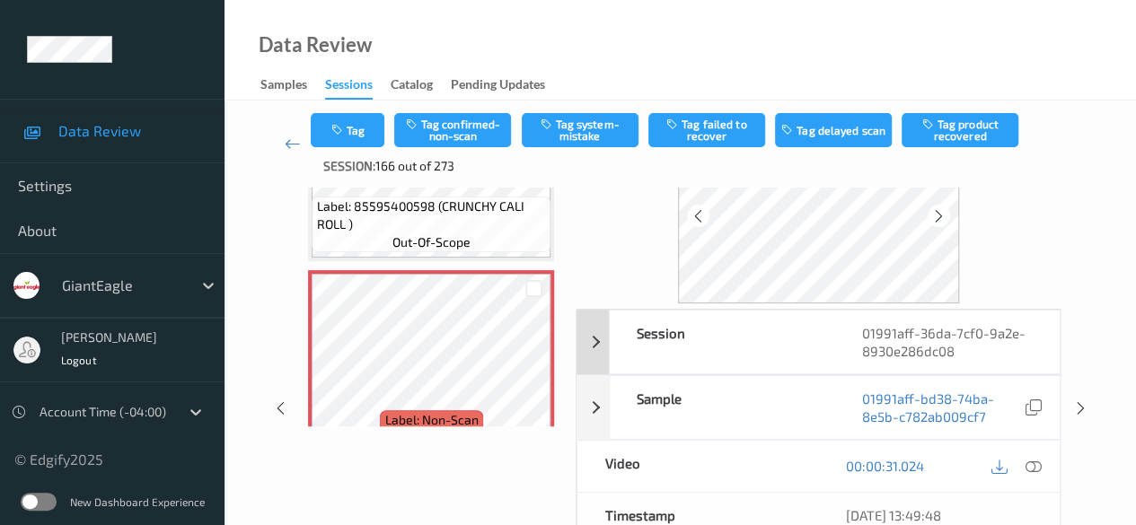
scroll to position [180, 0]
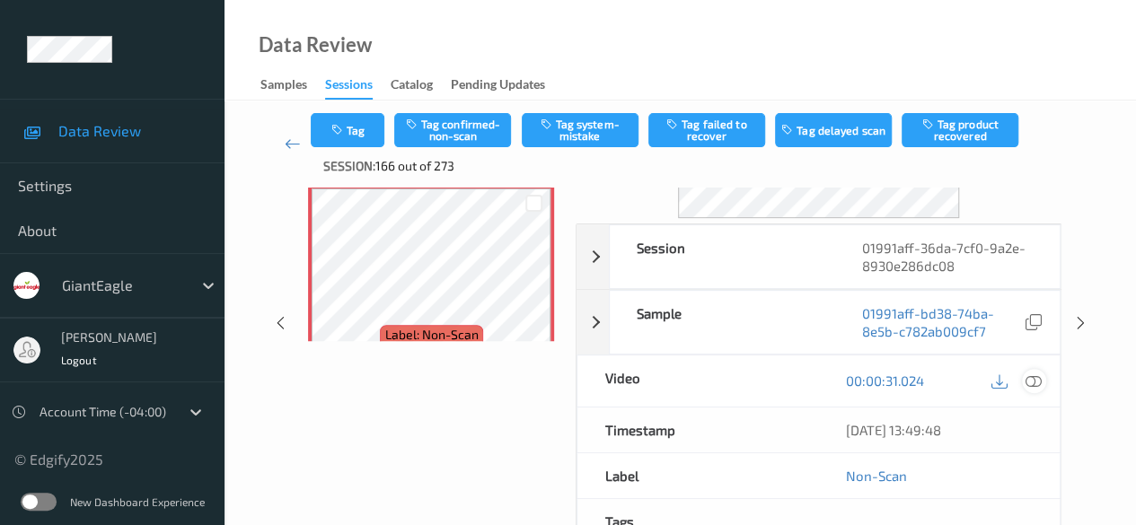
click at [916, 382] on icon at bounding box center [1033, 381] width 16 height 16
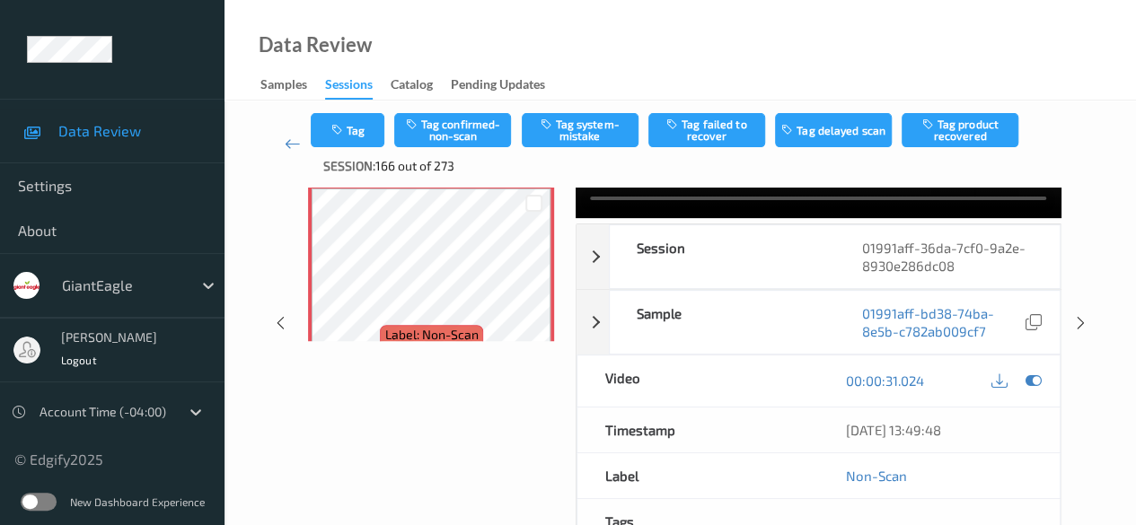
scroll to position [0, 0]
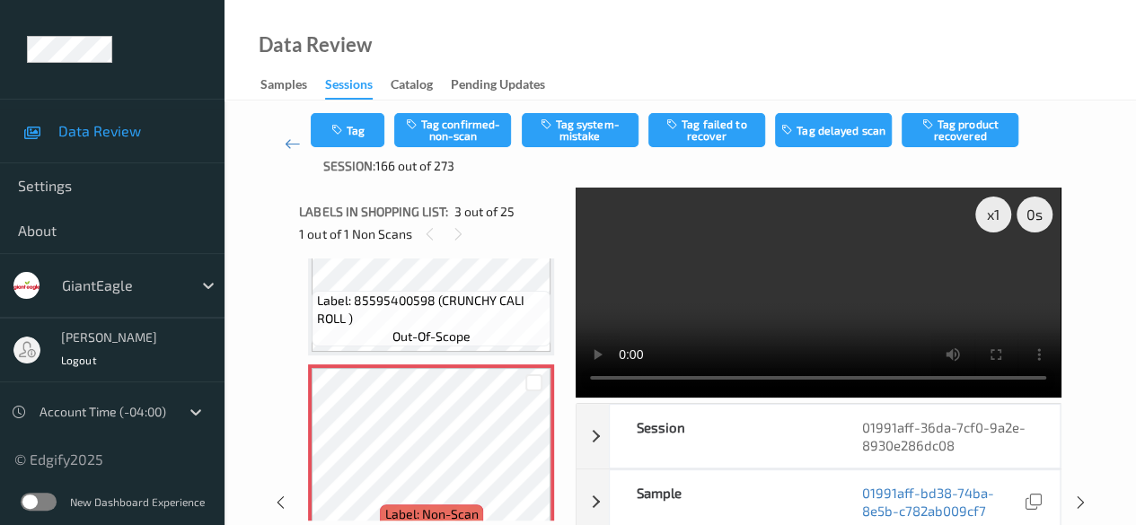
click at [611, 277] on video at bounding box center [818, 293] width 485 height 210
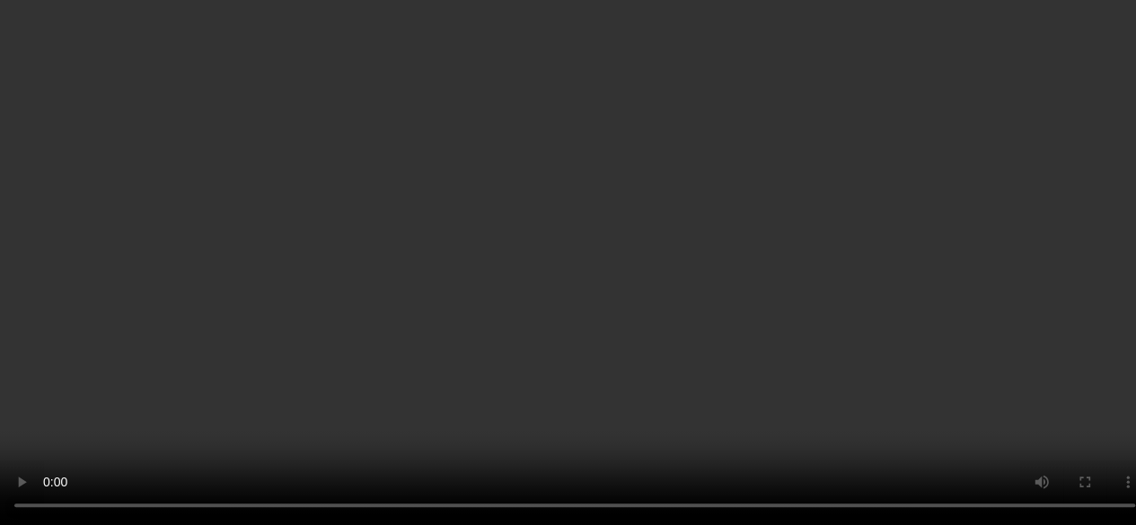
scroll to position [808, 0]
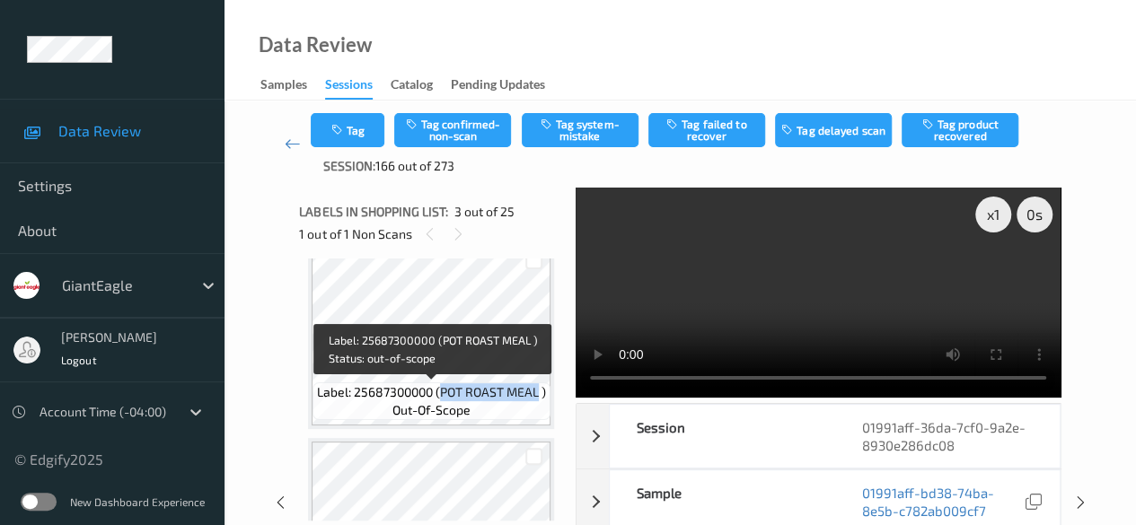
drag, startPoint x: 441, startPoint y: 394, endPoint x: 535, endPoint y: 401, distance: 94.6
click at [535, 401] on div "Label: 25687300000 (POT ROAST MEAL ) out-of-scope" at bounding box center [431, 402] width 238 height 38
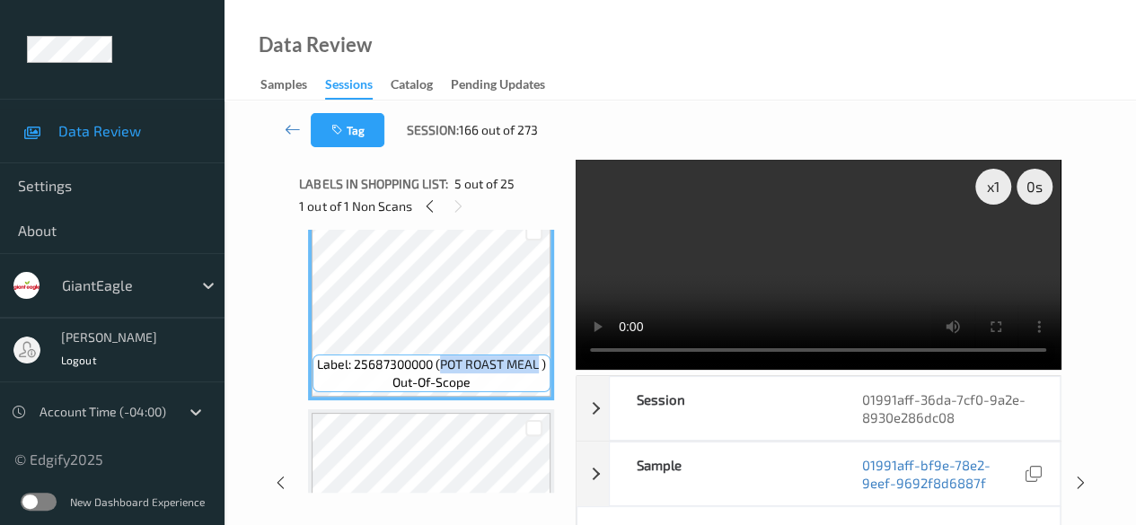
copy span "POT ROAST MEAL"
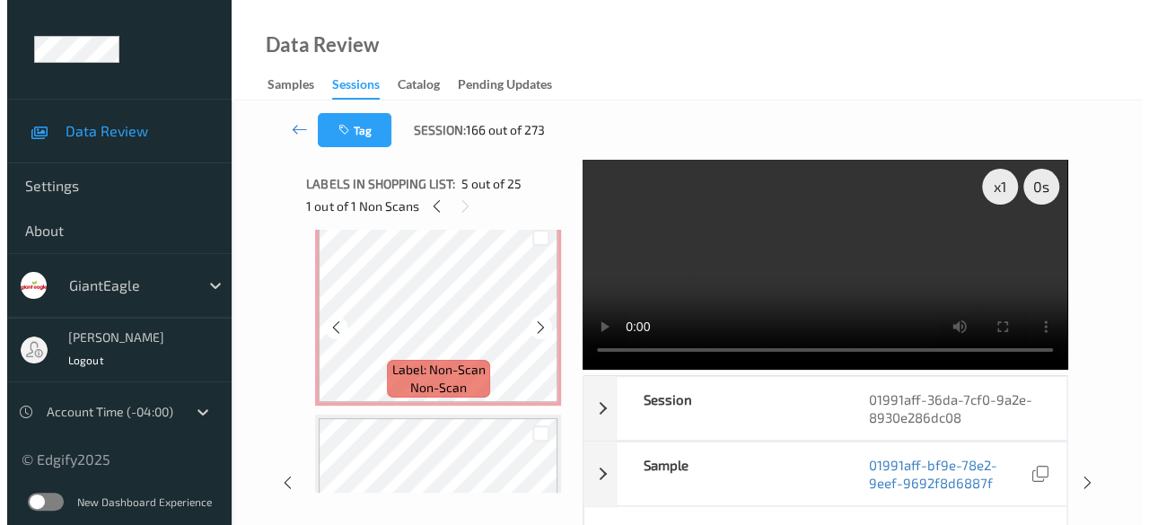
scroll to position [359, 0]
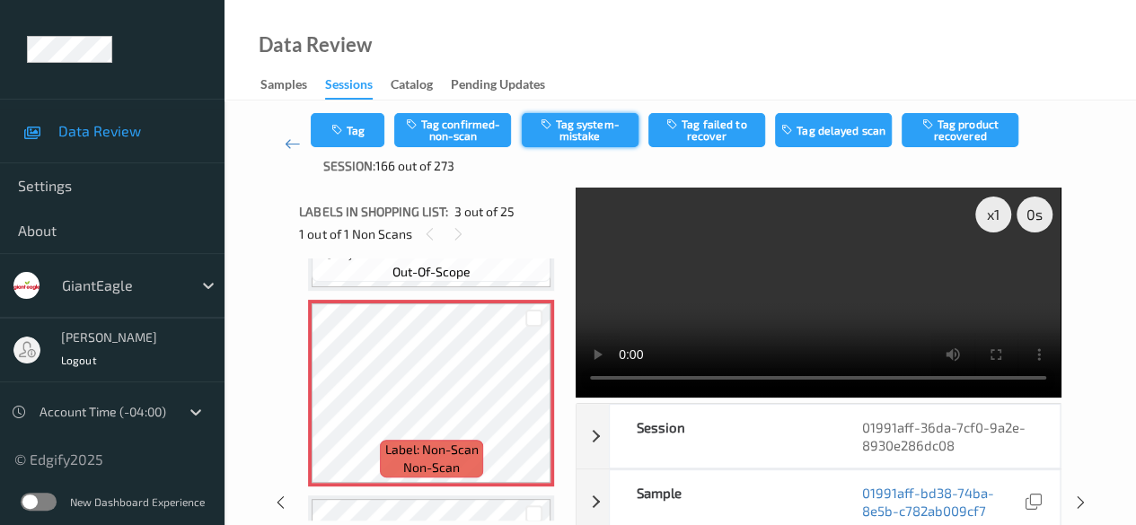
click at [570, 132] on button "Tag system-mistake" at bounding box center [580, 130] width 117 height 34
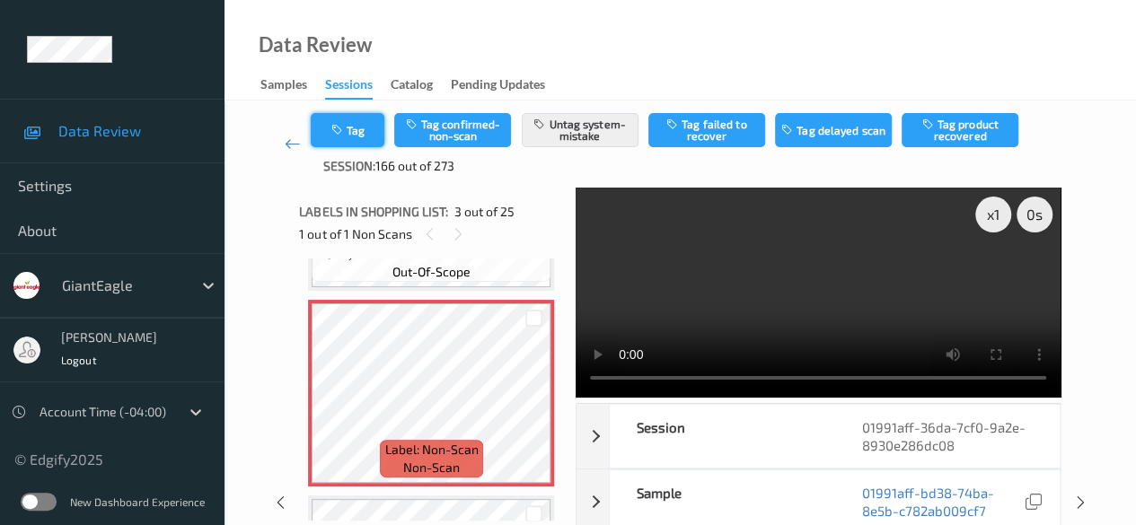
click at [374, 129] on button "Tag" at bounding box center [348, 130] width 74 height 34
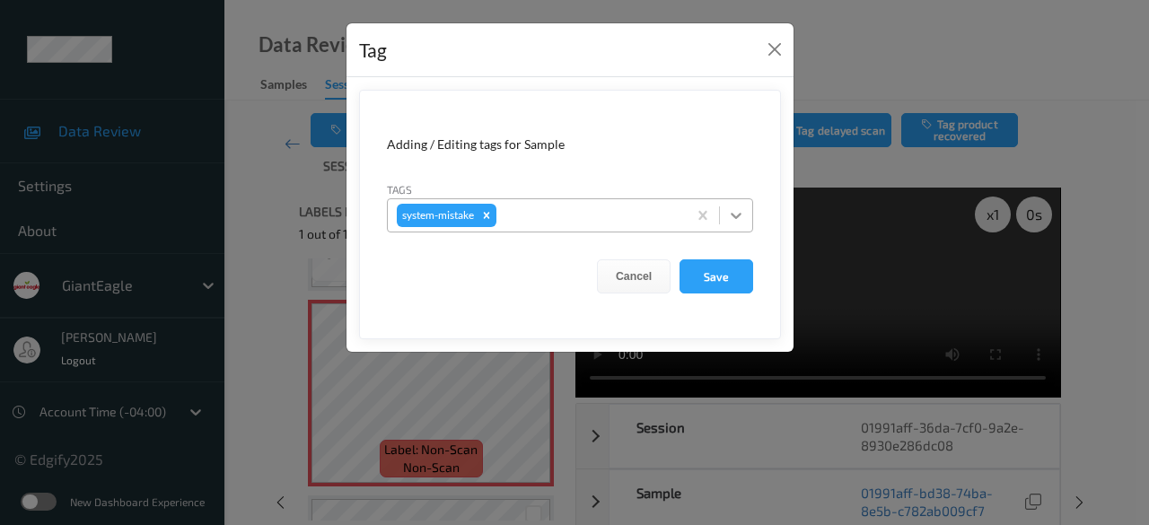
click at [738, 209] on icon at bounding box center [736, 216] width 18 height 18
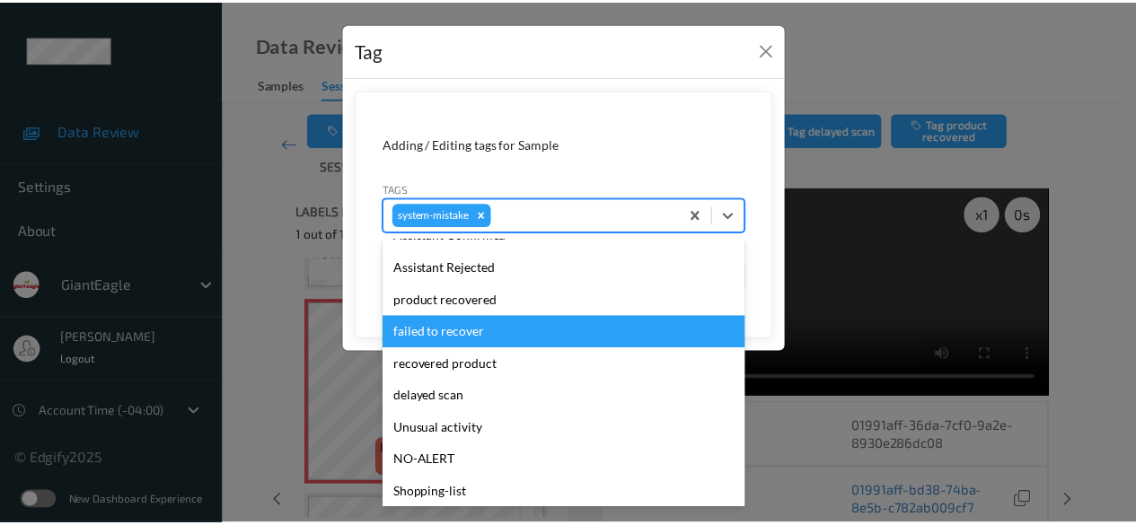
scroll to position [190, 0]
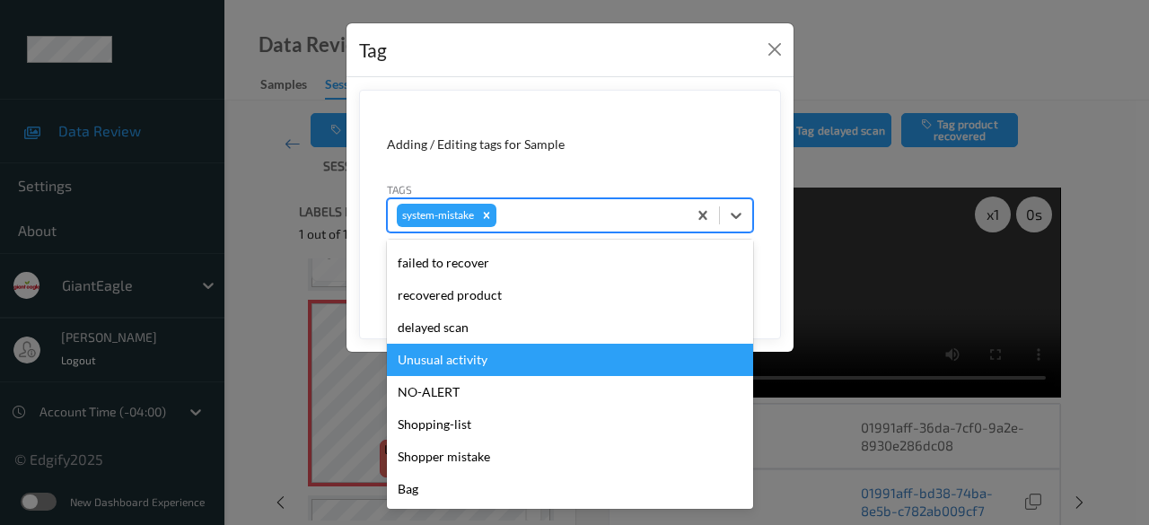
click at [478, 363] on div "Unusual activity" at bounding box center [570, 360] width 366 height 32
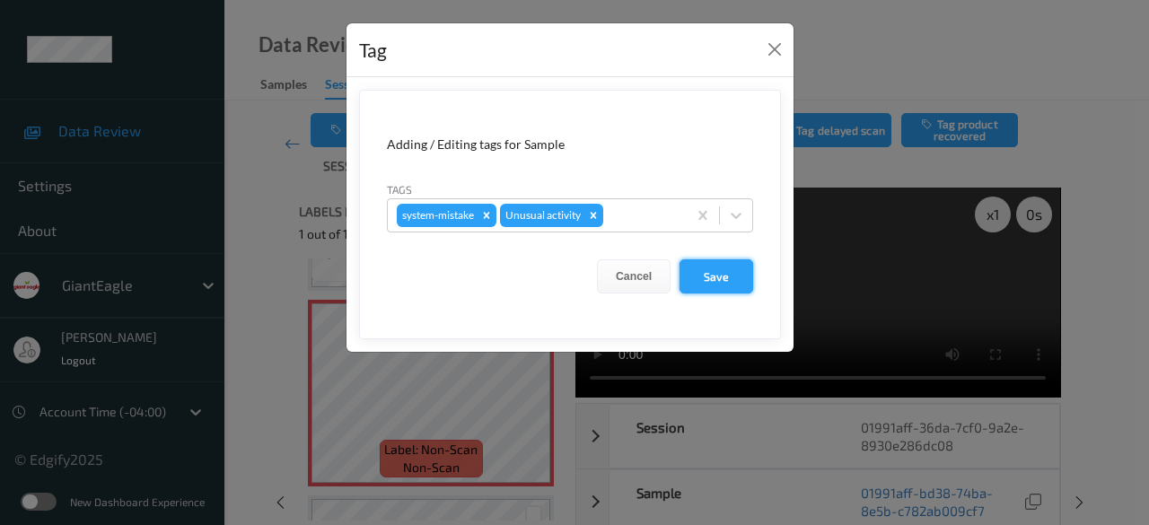
click at [720, 268] on button "Save" at bounding box center [717, 276] width 74 height 34
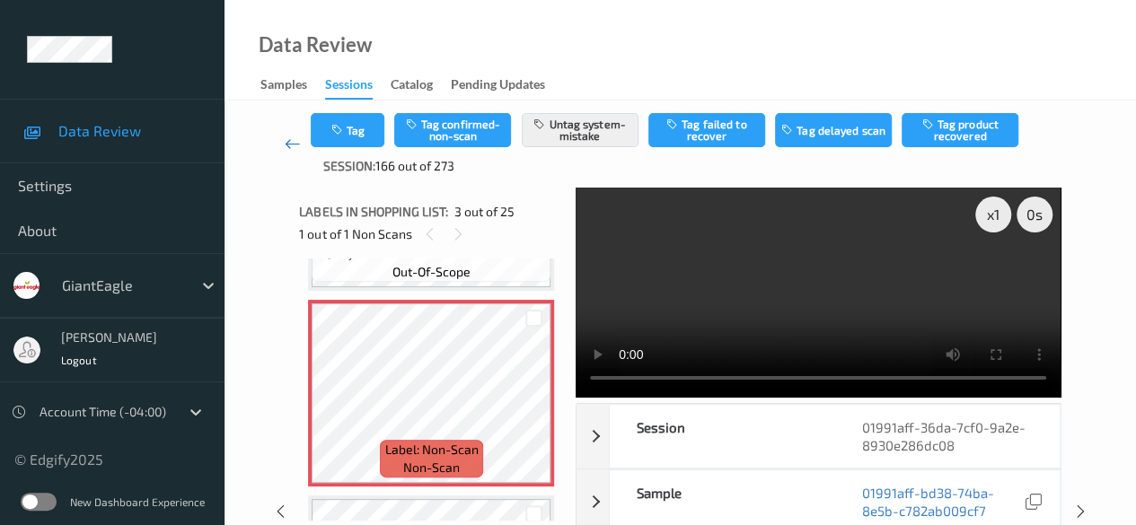
click at [282, 145] on link at bounding box center [292, 144] width 37 height 62
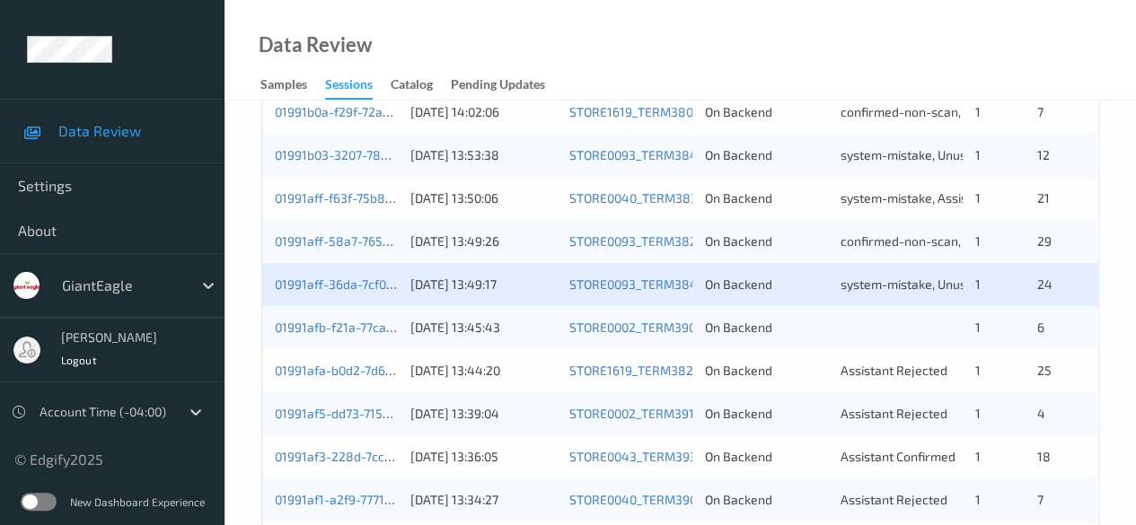
scroll to position [539, 0]
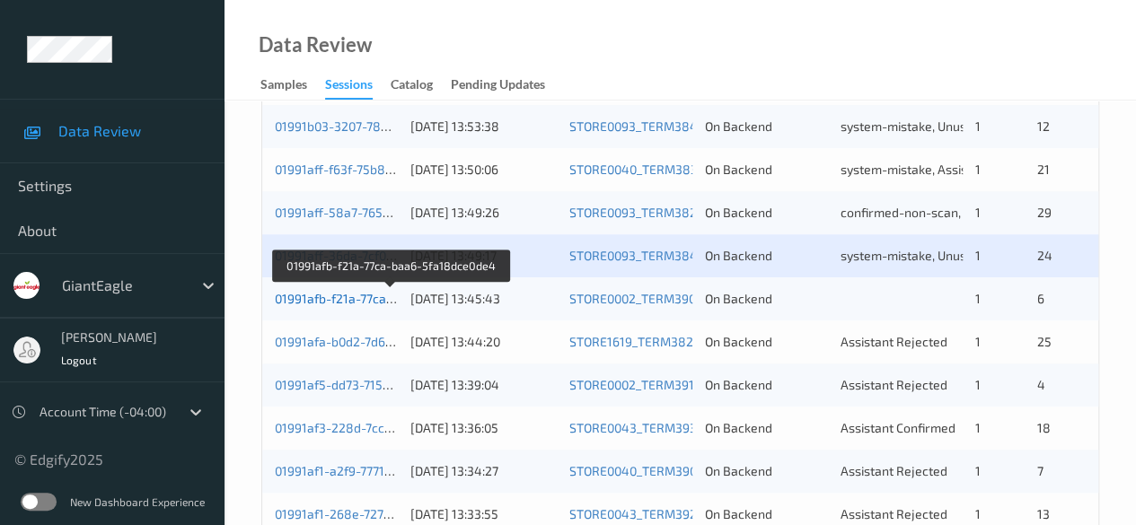
click at [352, 302] on link "01991afb-f21a-77ca-baa6-5fa18dce0de4" at bounding box center [391, 298] width 233 height 15
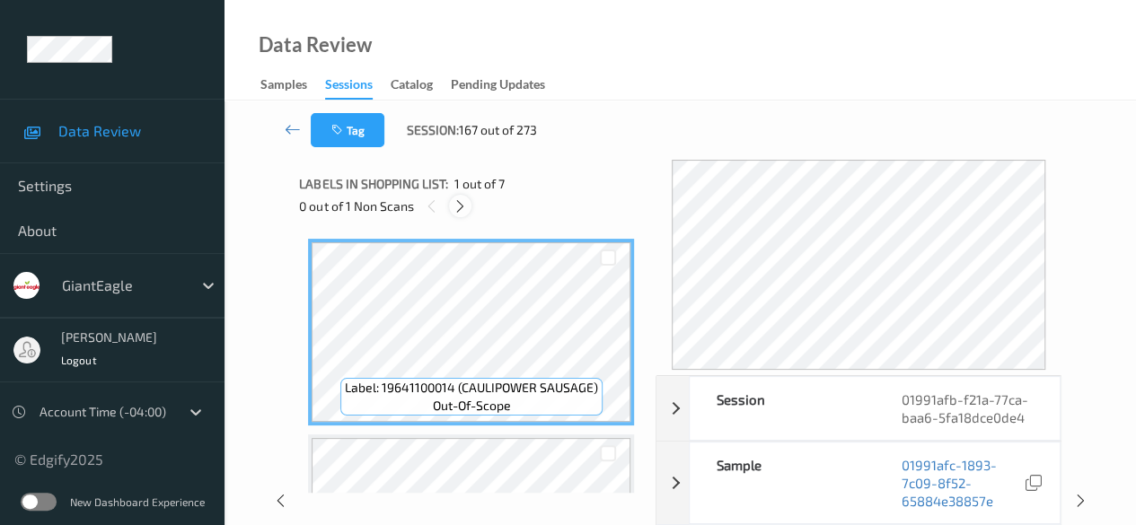
click at [463, 207] on icon at bounding box center [460, 206] width 15 height 16
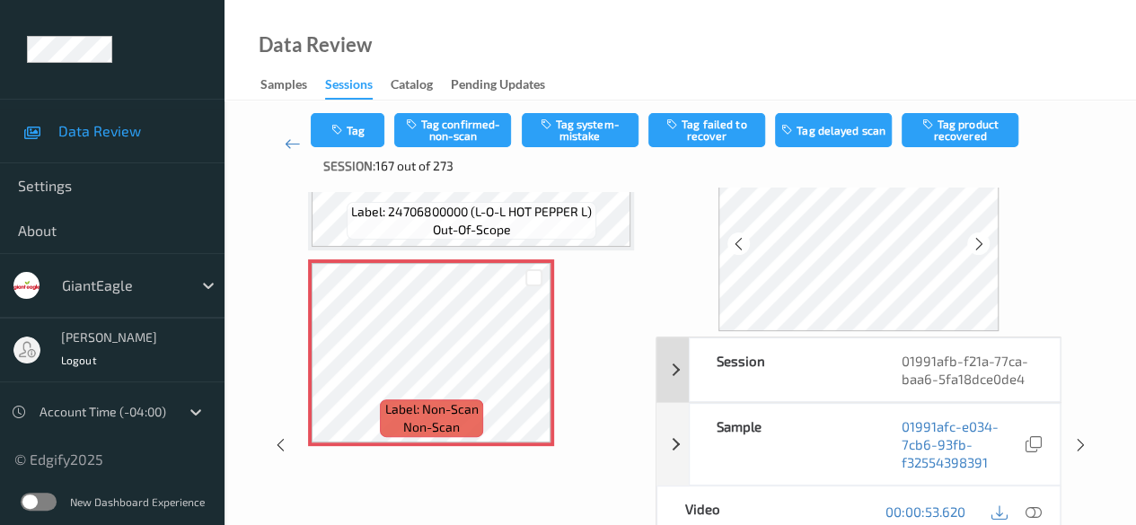
scroll to position [180, 0]
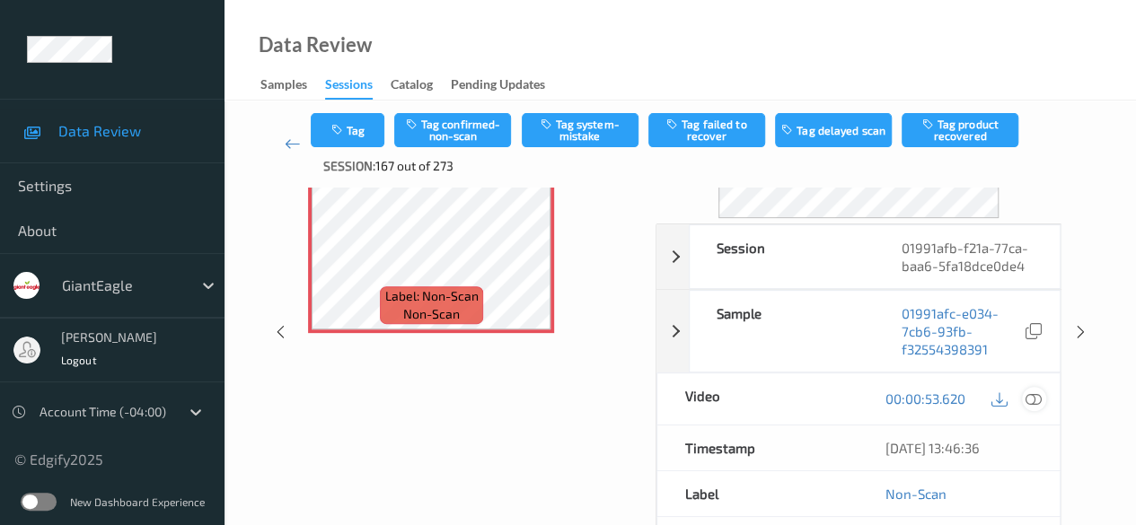
click at [916, 392] on icon at bounding box center [1033, 399] width 16 height 16
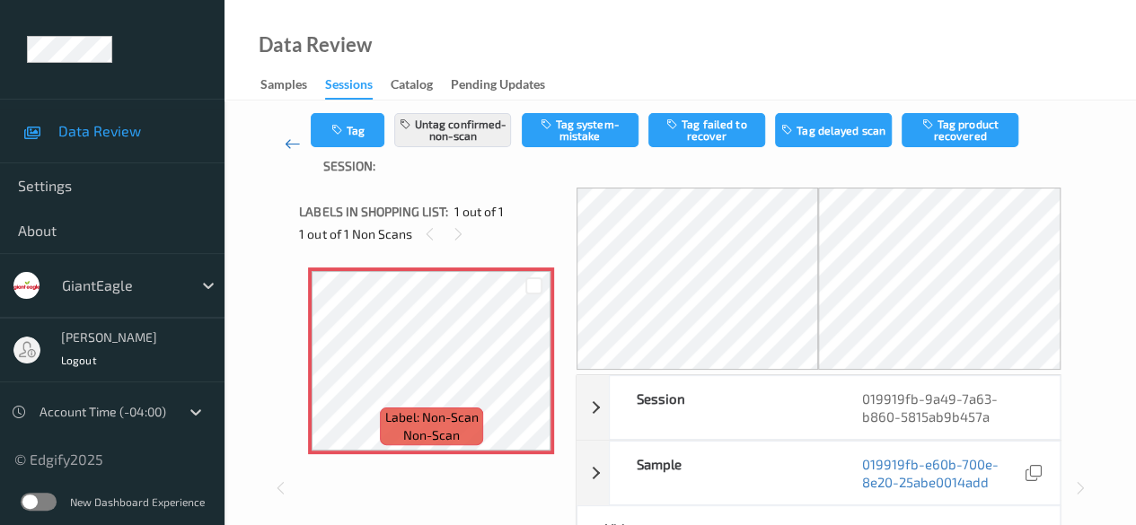
click at [295, 145] on icon at bounding box center [293, 144] width 16 height 18
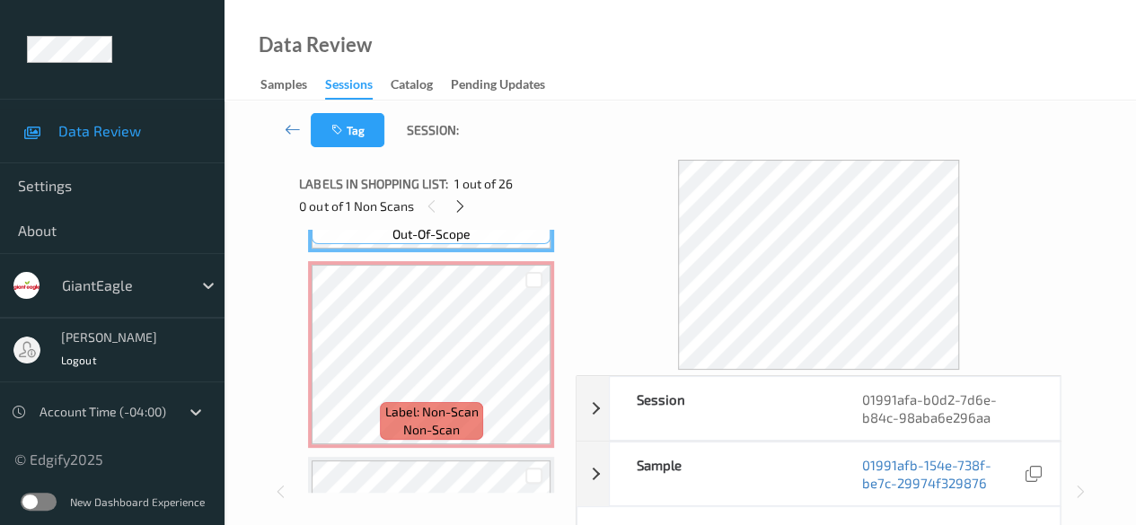
scroll to position [180, 0]
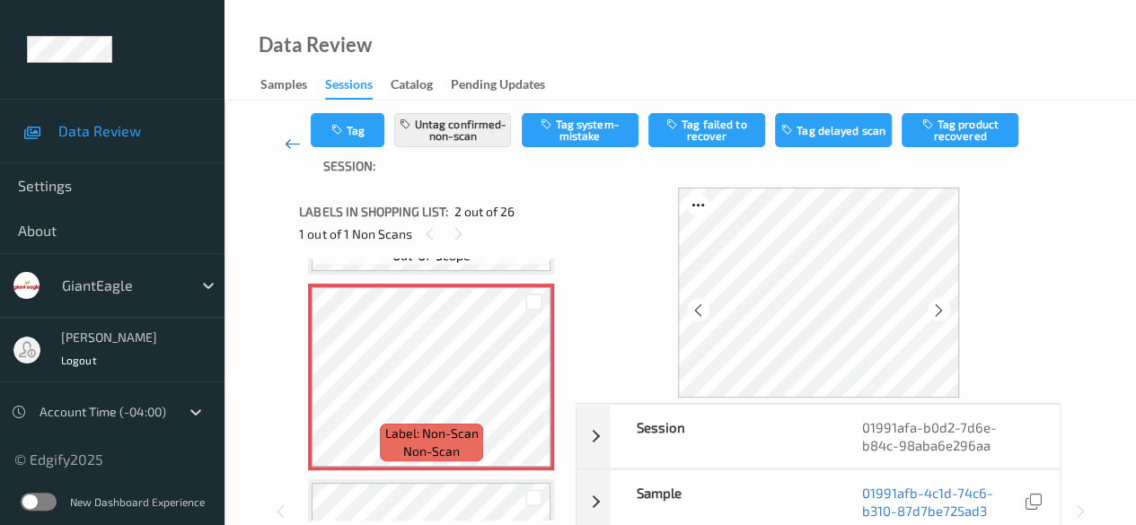
click at [294, 145] on icon at bounding box center [293, 144] width 16 height 18
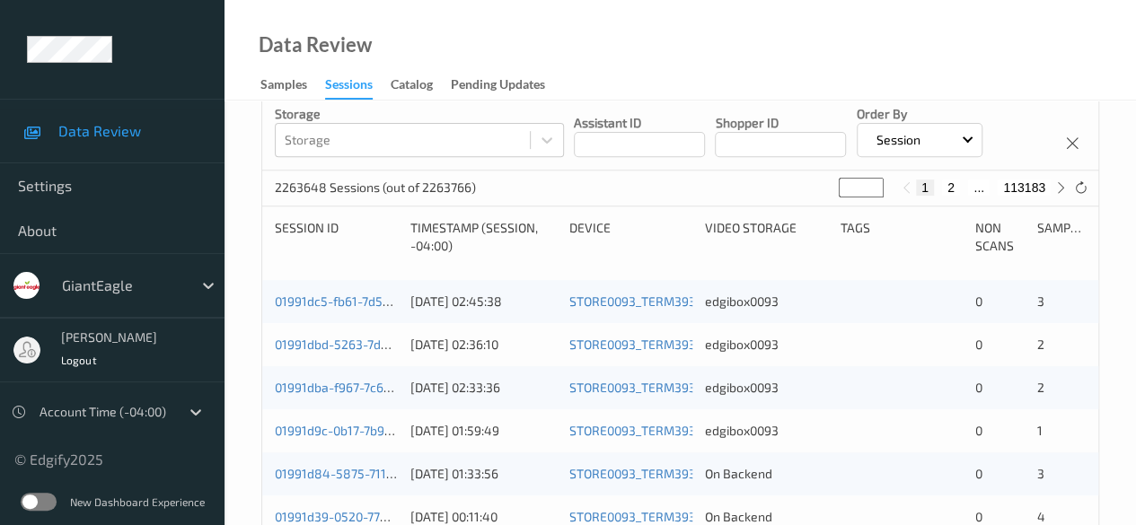
scroll to position [90, 0]
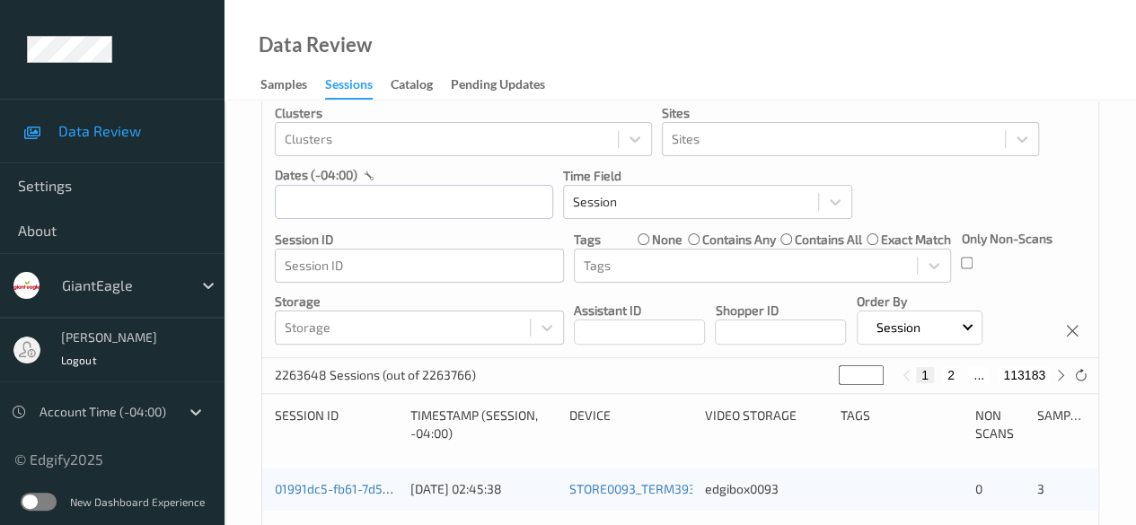
click at [950, 380] on button "2" at bounding box center [951, 375] width 18 height 16
type input "*"
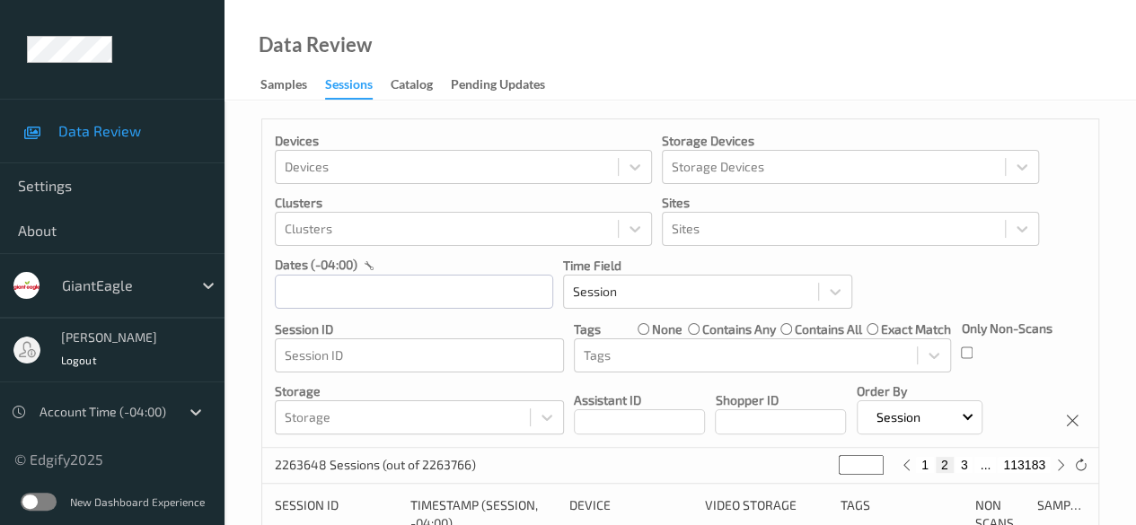
click at [963, 464] on button "3" at bounding box center [964, 465] width 18 height 16
type input "*"
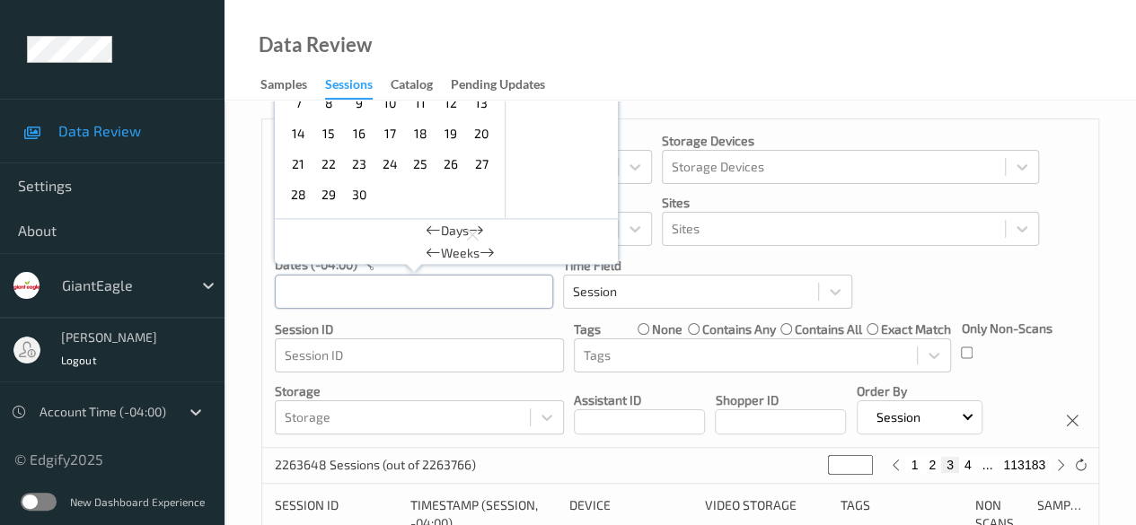
click at [422, 291] on div "September , 2025 Sun Mon Tue Wed Thu Fri Sat 1 2 3 4 5 6 7 8 9 10 11 12 13 14 1…" at bounding box center [414, 291] width 278 height 35
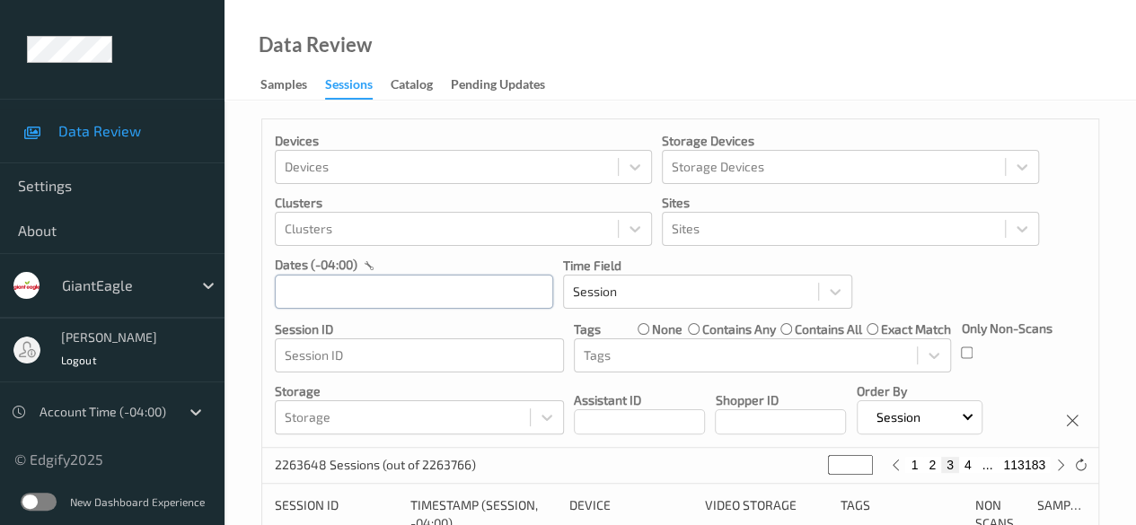
click at [421, 290] on div at bounding box center [414, 291] width 278 height 35
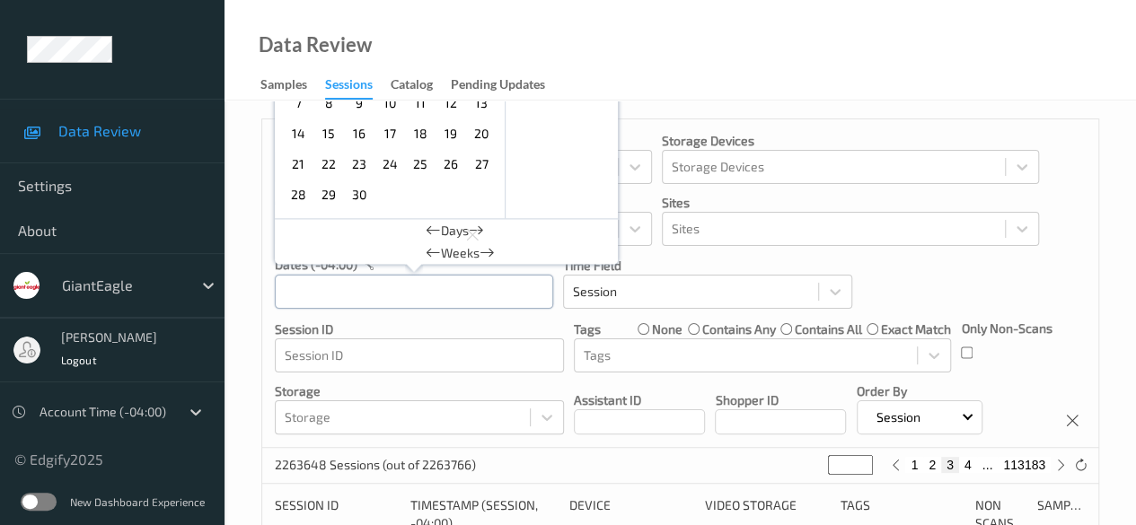
click at [421, 290] on div "September , 2025 Sun Mon Tue Wed Thu Fri Sat 1 2 3 4 5 6 7 8 9 10 11 12 13 14 1…" at bounding box center [414, 291] width 278 height 35
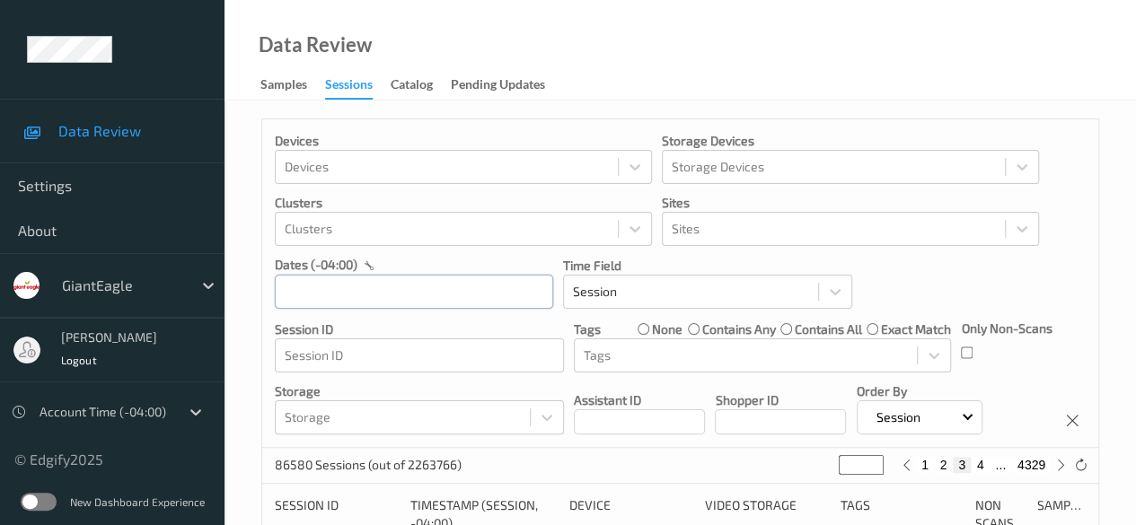
click at [366, 291] on input "text" at bounding box center [414, 292] width 278 height 34
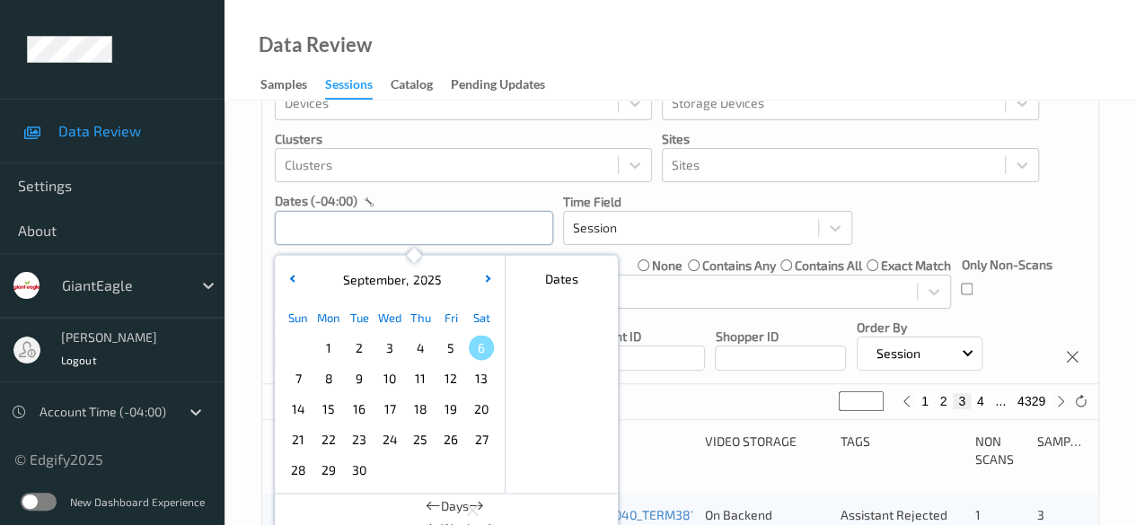
scroll to position [90, 0]
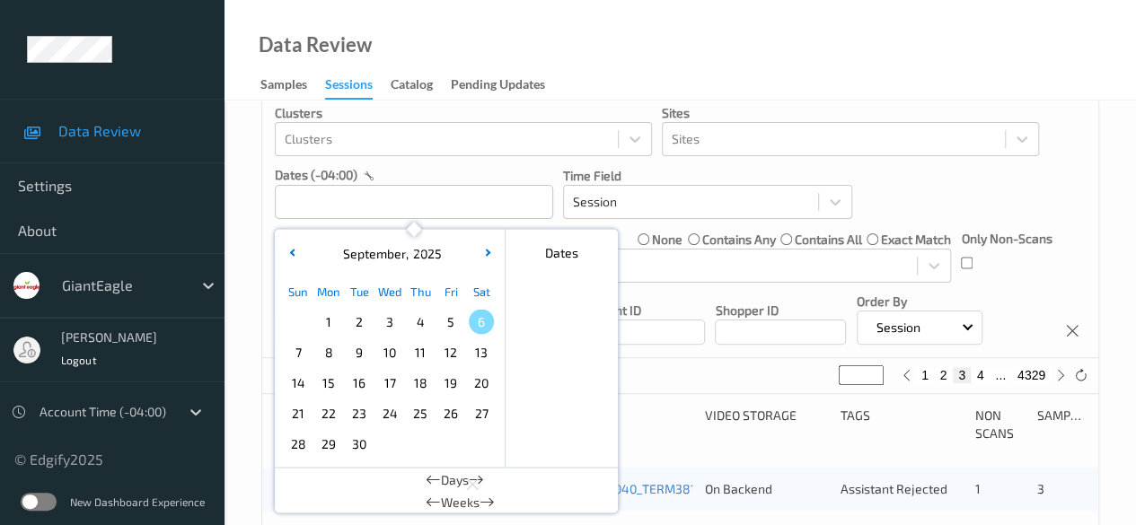
click at [446, 324] on span "5" at bounding box center [450, 321] width 25 height 25
type input "[DATE] 00:00"
type input "*"
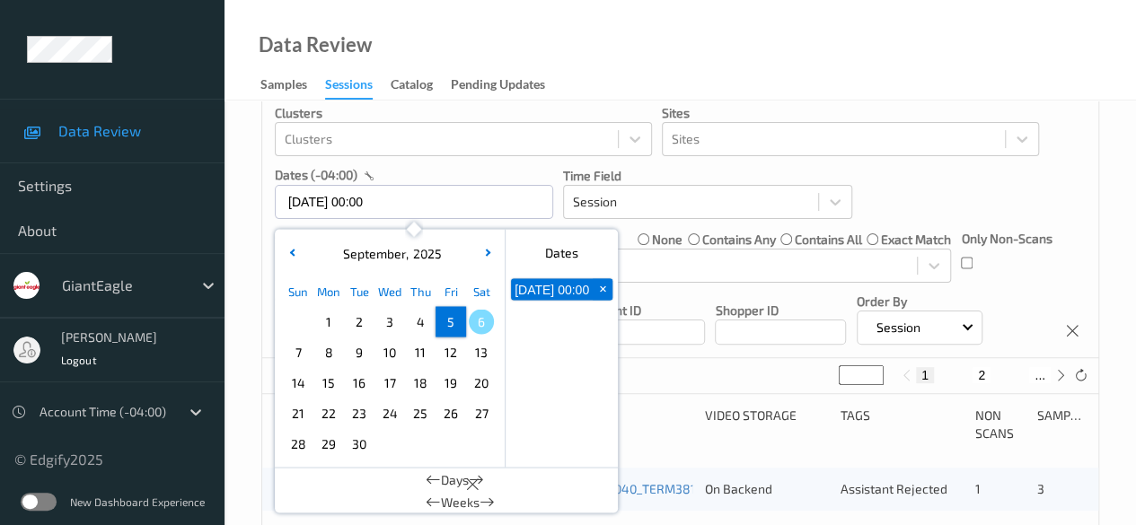
scroll to position [0, 0]
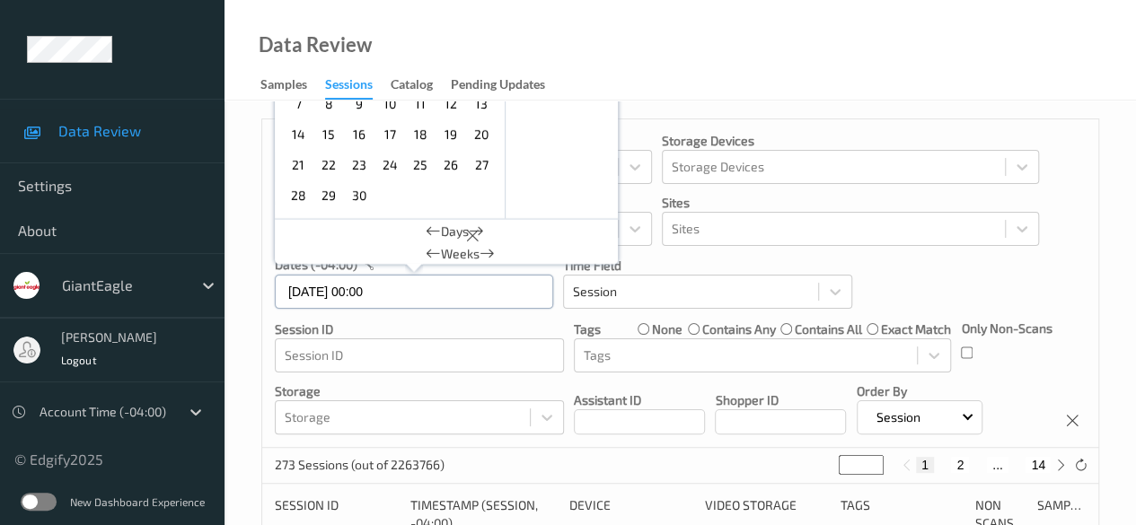
click at [412, 298] on input "[DATE] 00:00" at bounding box center [414, 292] width 278 height 34
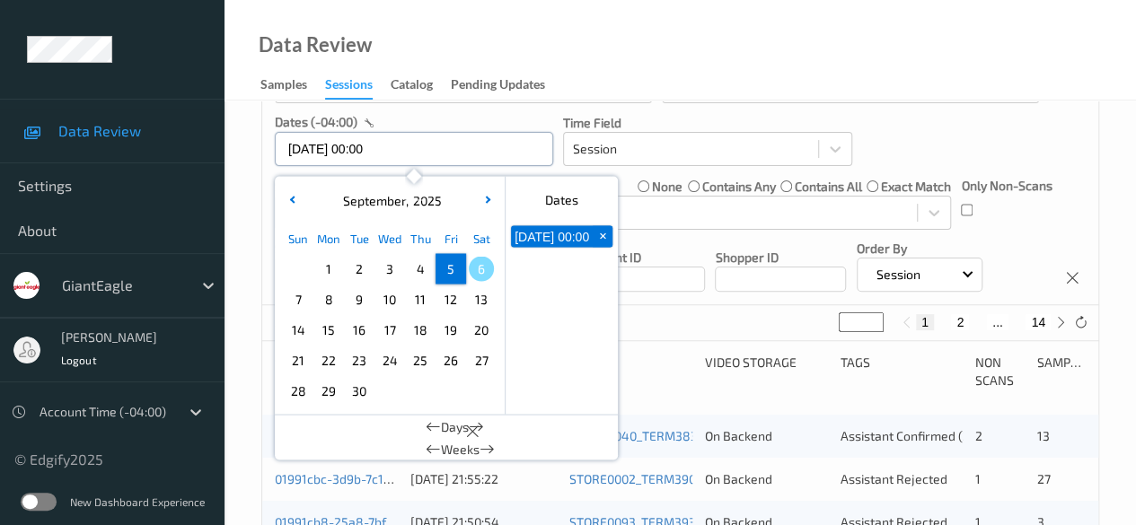
scroll to position [269, 0]
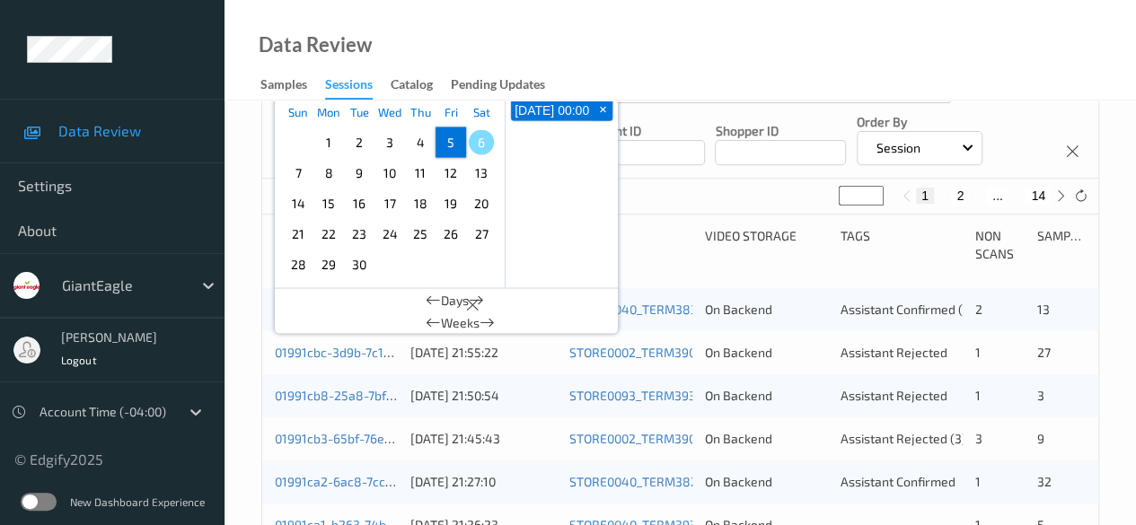
click at [447, 141] on span "5" at bounding box center [450, 141] width 25 height 25
type input "[DATE] 00:00 -> [DATE] 23:59"
click at [559, 262] on div "05/09/2025 00:00 + 05/09/2025 23:59 +" at bounding box center [562, 191] width 112 height 192
click at [654, 238] on div "Device" at bounding box center [630, 245] width 123 height 36
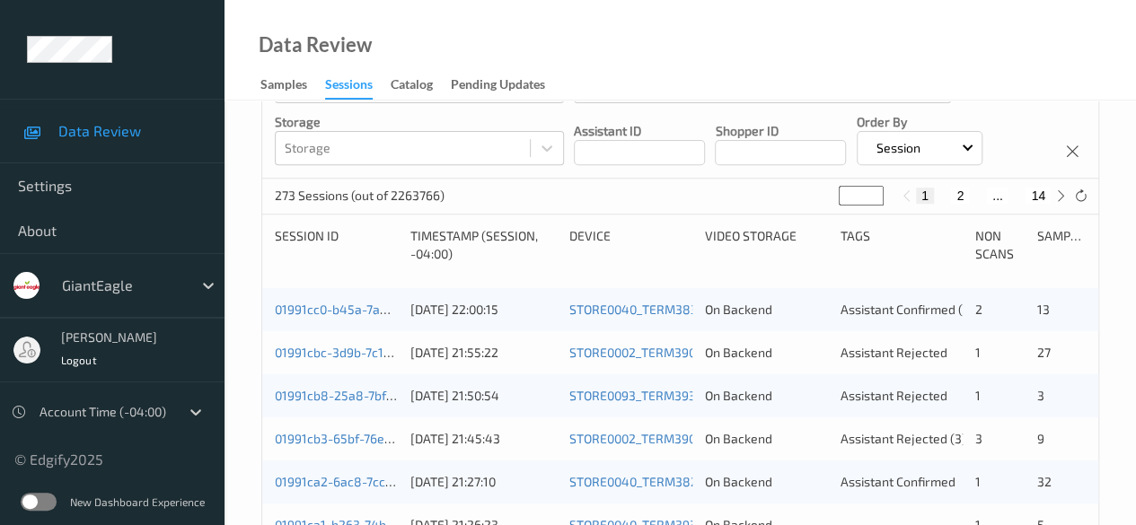
click at [1036, 197] on button "14" at bounding box center [1037, 196] width 25 height 16
type input "**"
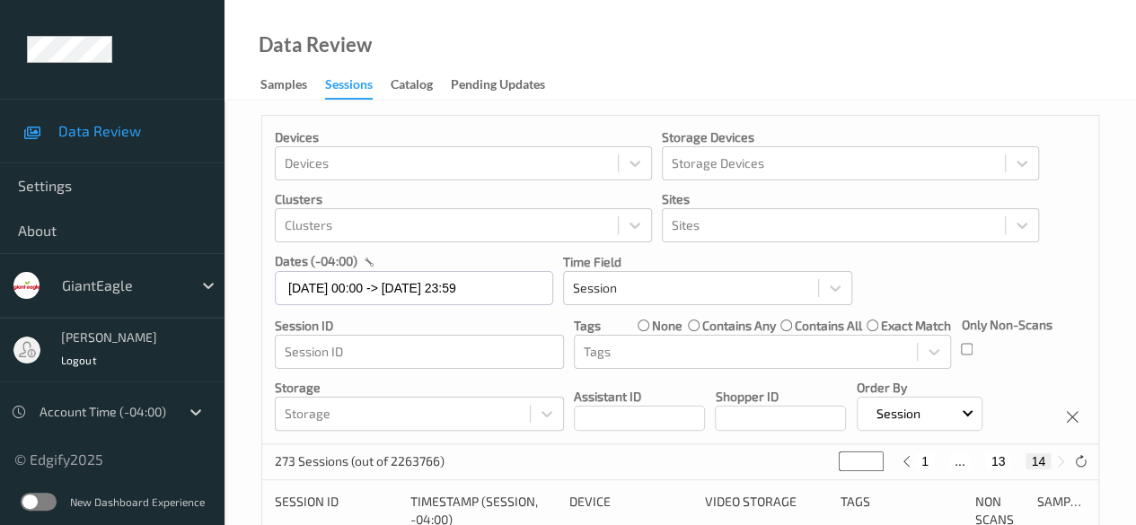
scroll to position [0, 0]
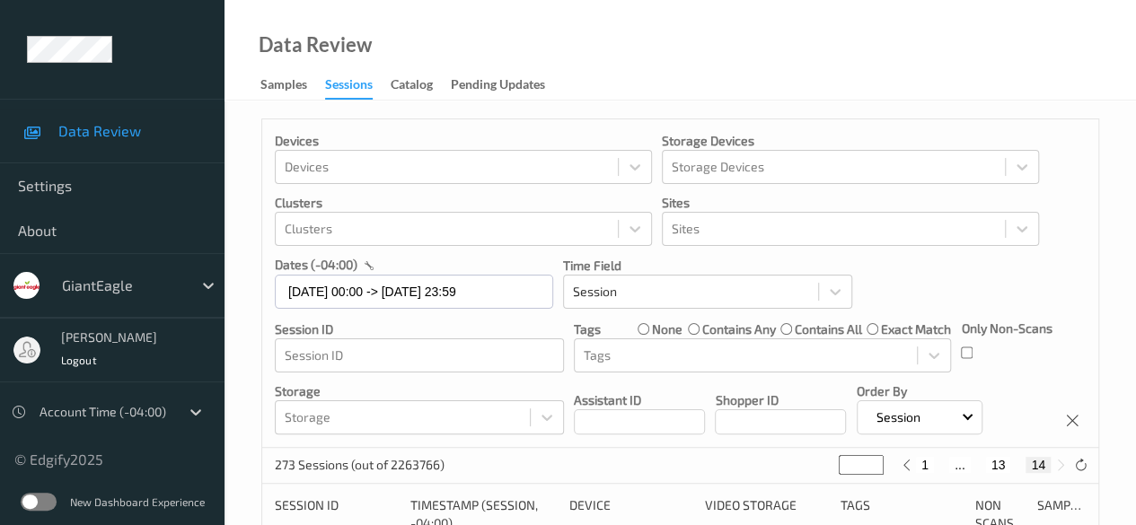
click at [1004, 470] on button "13" at bounding box center [998, 465] width 25 height 16
type input "**"
click at [977, 470] on button "12" at bounding box center [977, 465] width 25 height 16
type input "**"
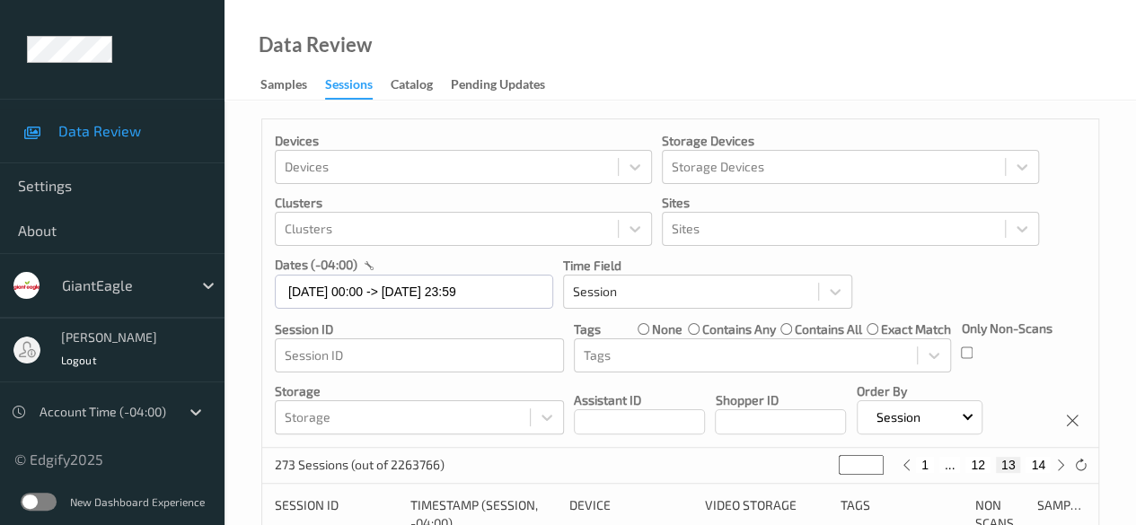
type input "**"
click at [969, 470] on button "11" at bounding box center [964, 465] width 25 height 16
type input "**"
click at [945, 469] on button "10" at bounding box center [942, 465] width 25 height 16
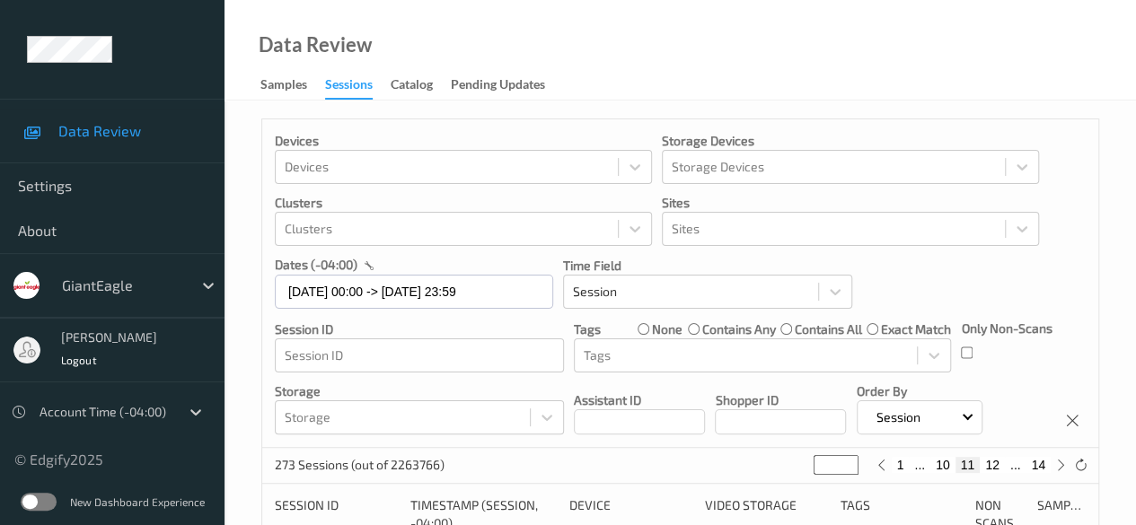
type input "**"
click at [945, 469] on button "9" at bounding box center [946, 465] width 18 height 16
type input "*"
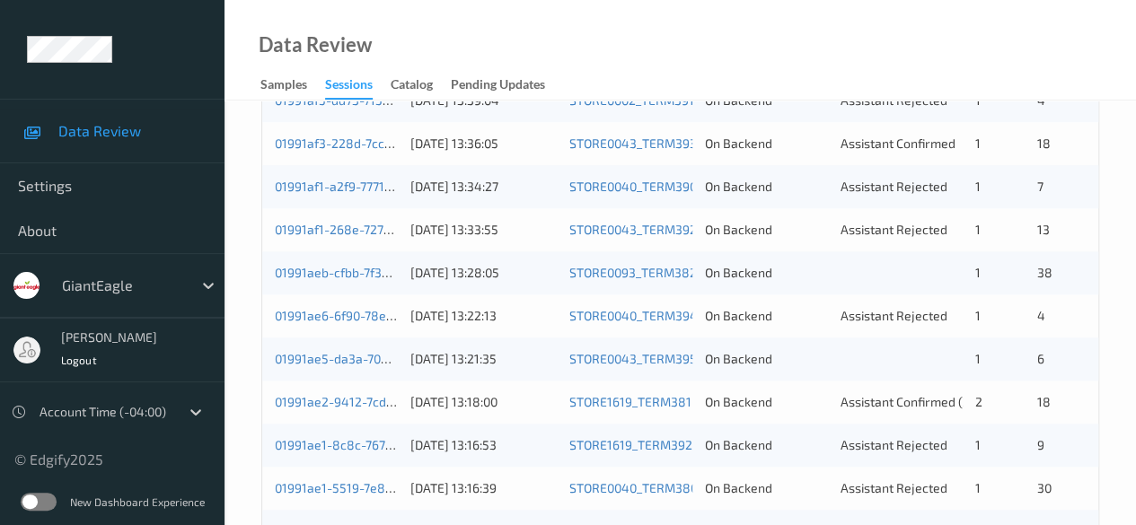
scroll to position [629, 0]
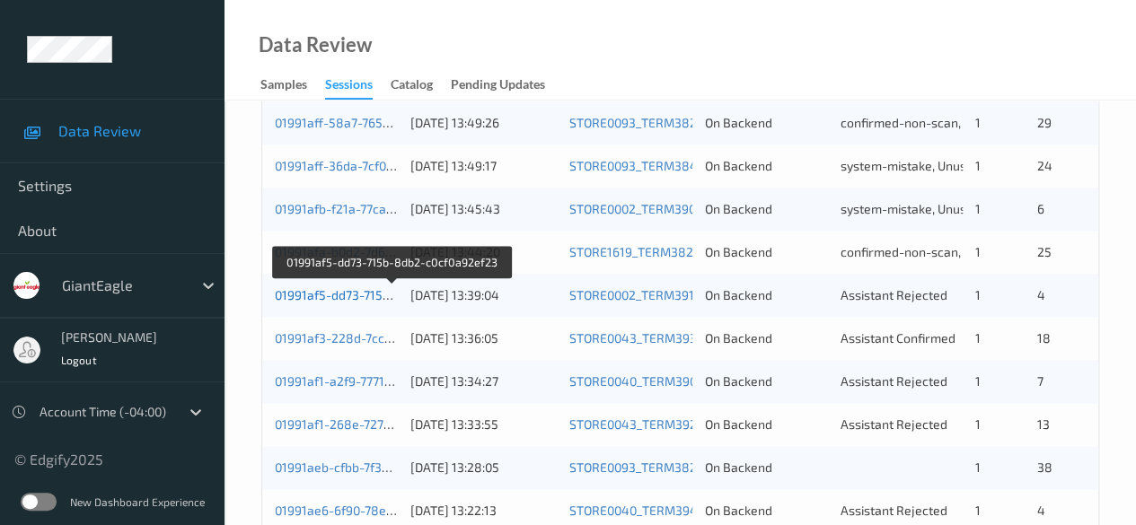
click at [376, 296] on link "01991af5-dd73-715b-8db2-c0cf0a92ef23" at bounding box center [392, 294] width 234 height 15
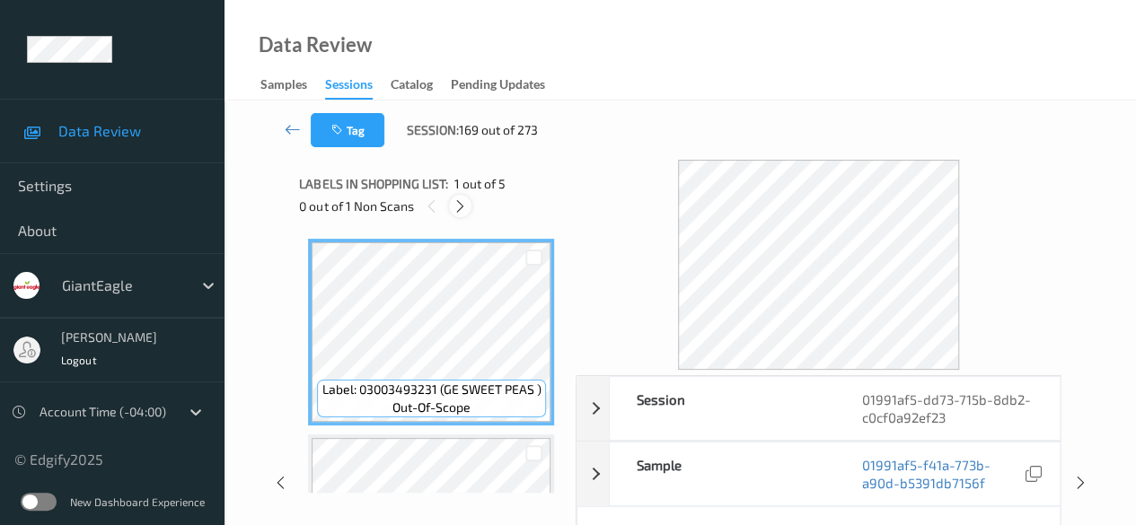
click at [465, 207] on icon at bounding box center [460, 206] width 15 height 16
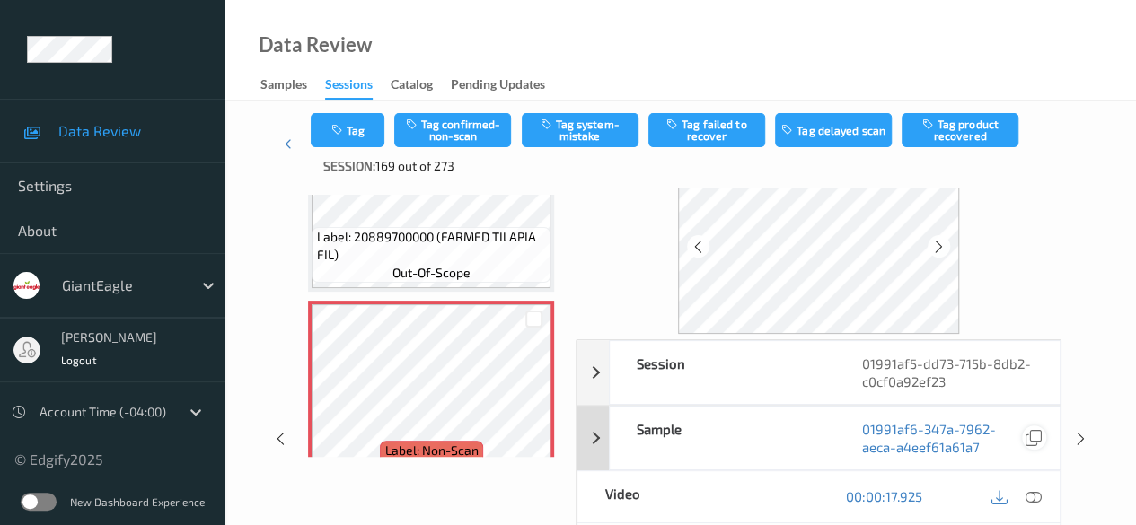
scroll to position [90, 0]
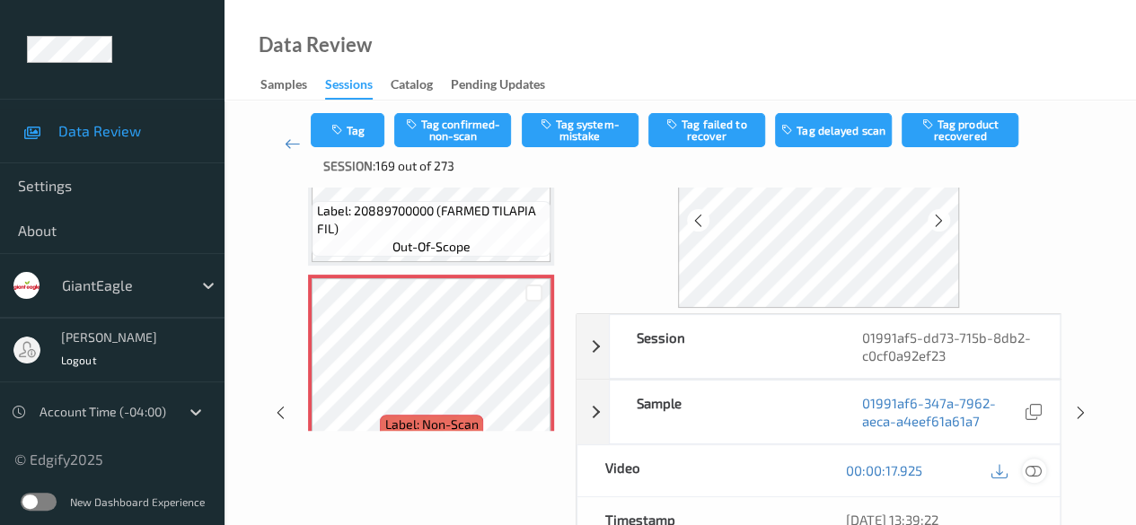
click at [1030, 470] on icon at bounding box center [1033, 470] width 16 height 16
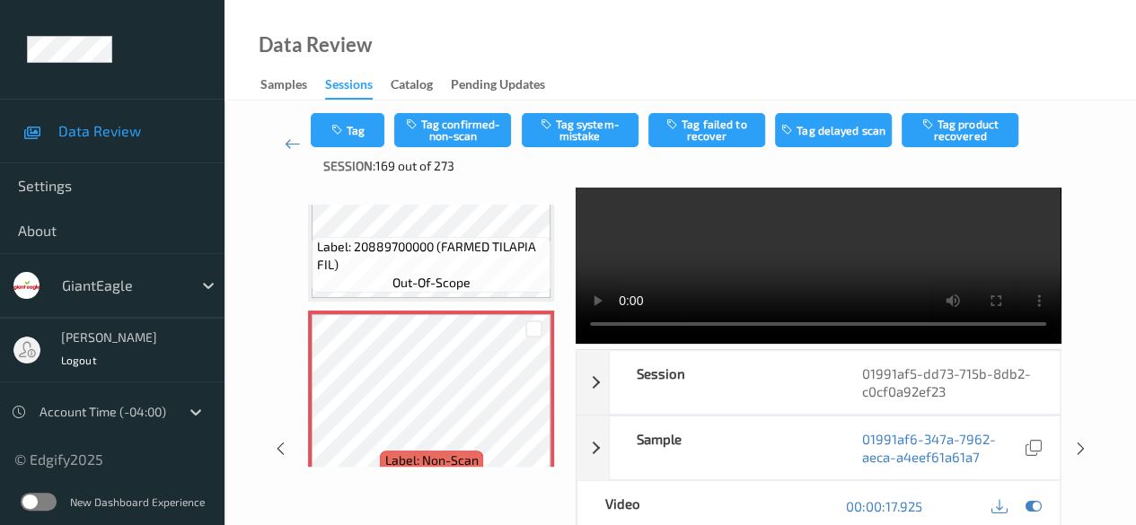
scroll to position [0, 0]
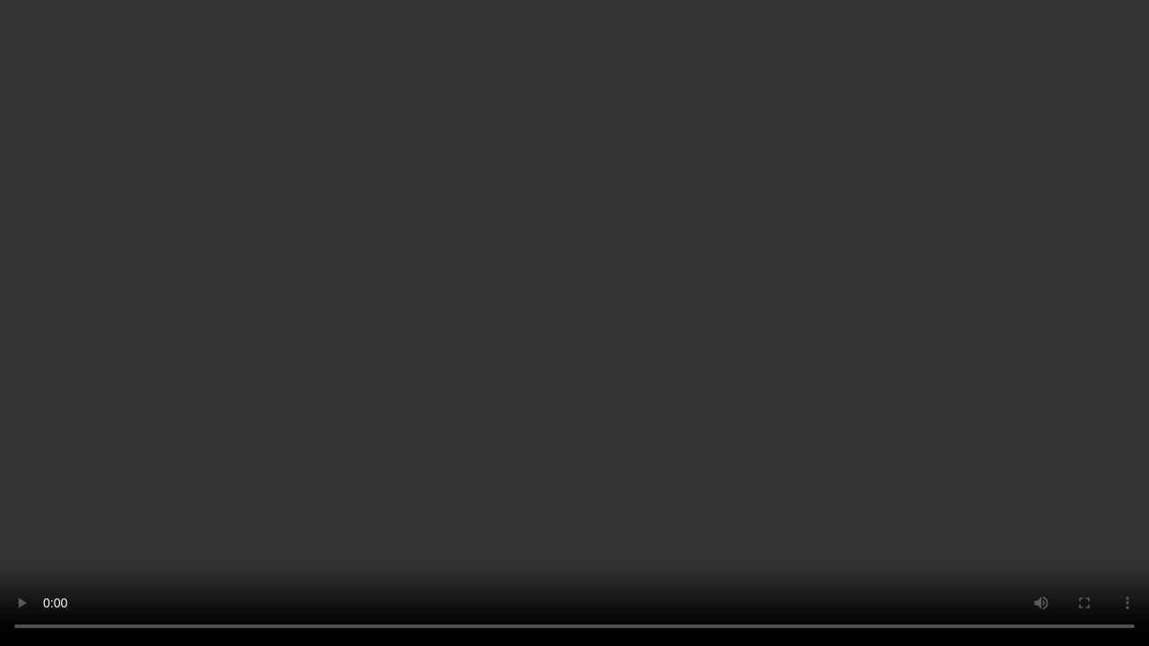
click at [102, 524] on video at bounding box center [574, 323] width 1149 height 646
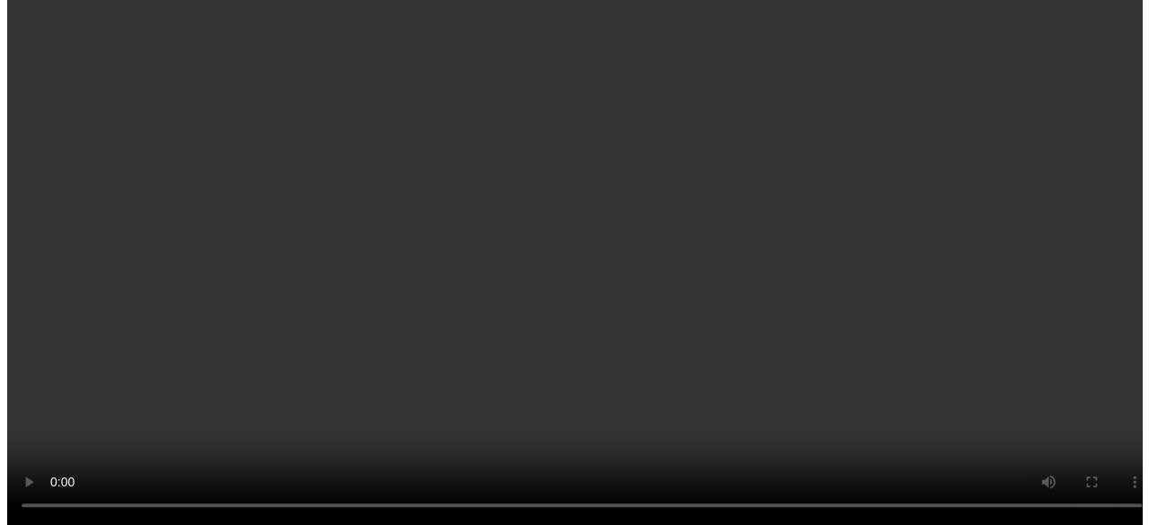
scroll to position [25, 0]
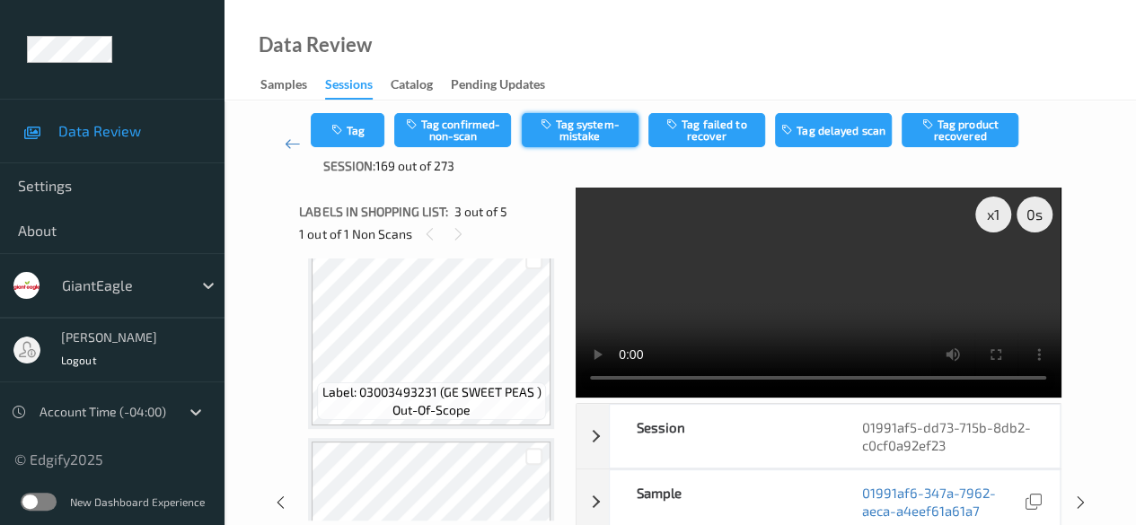
click at [595, 123] on button "Tag system-mistake" at bounding box center [580, 130] width 117 height 34
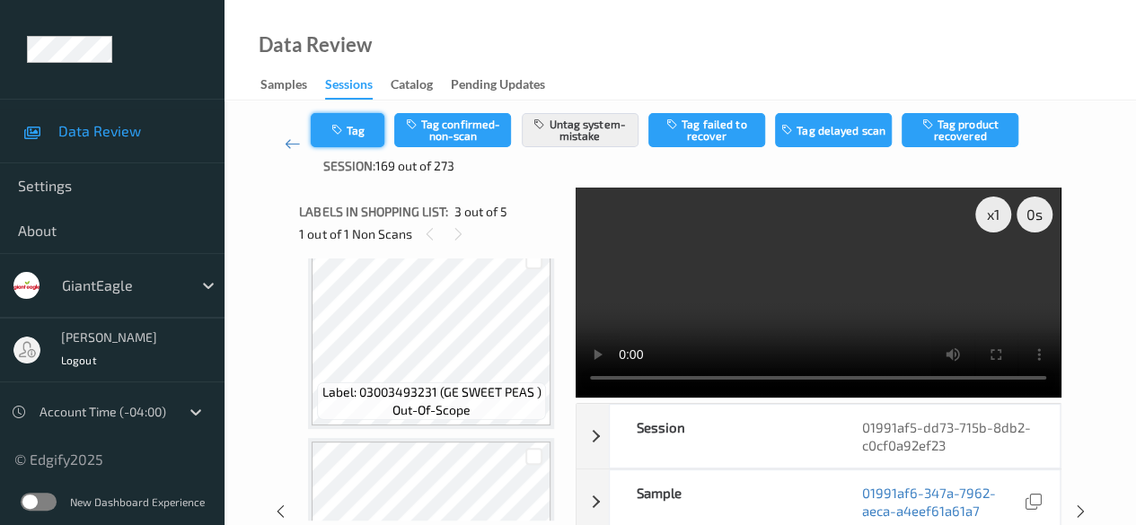
click at [360, 130] on button "Tag" at bounding box center [348, 130] width 74 height 34
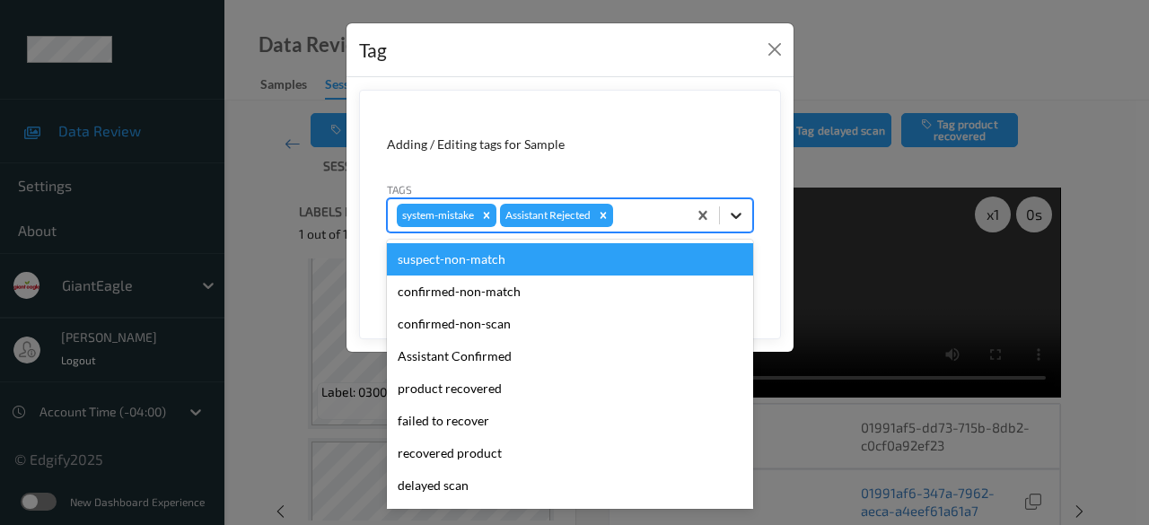
click at [734, 211] on icon at bounding box center [736, 216] width 18 height 18
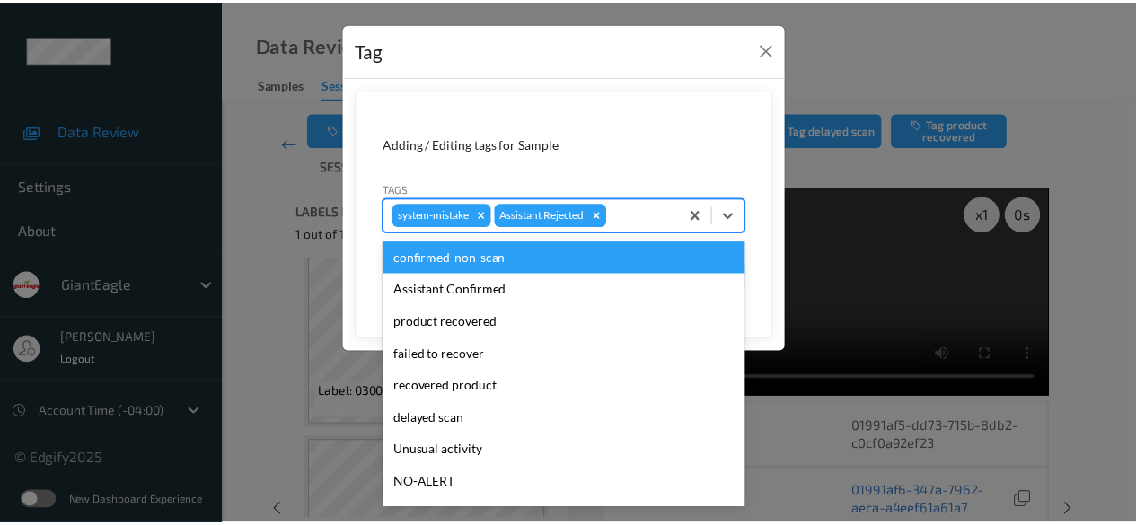
scroll to position [90, 0]
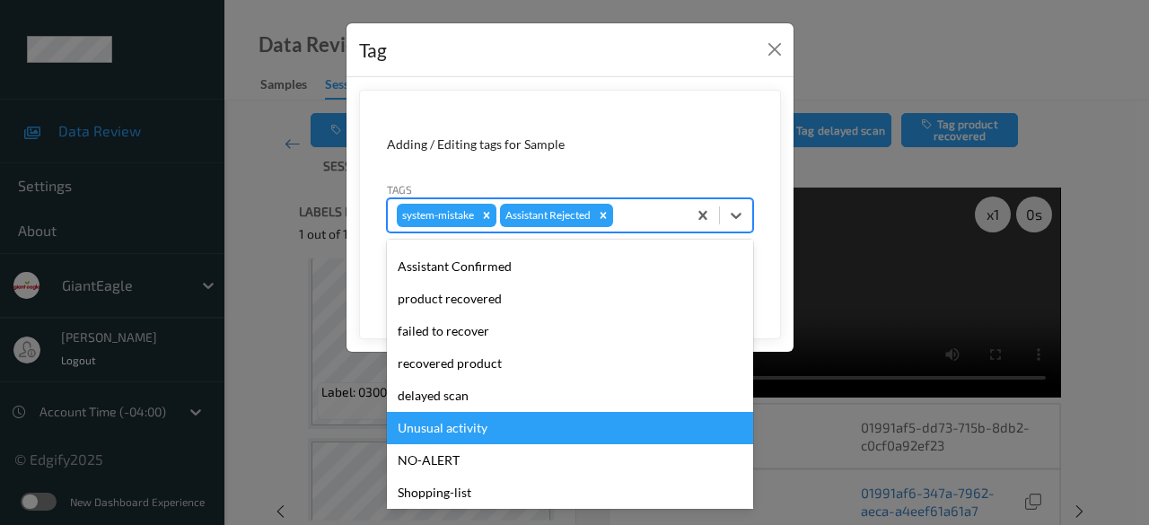
click at [501, 427] on div "Unusual activity" at bounding box center [570, 428] width 366 height 32
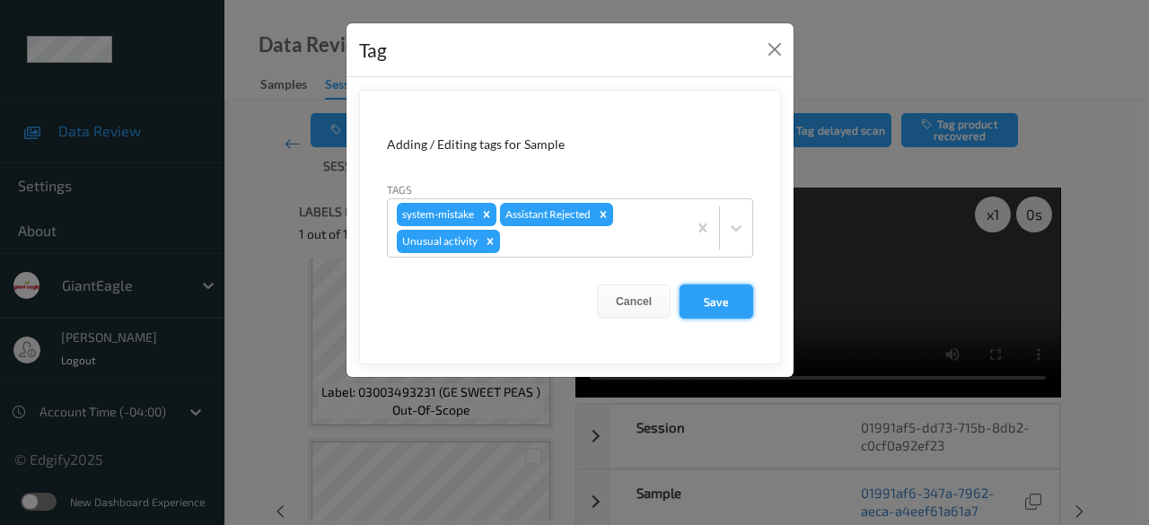
click at [722, 305] on button "Save" at bounding box center [717, 302] width 74 height 34
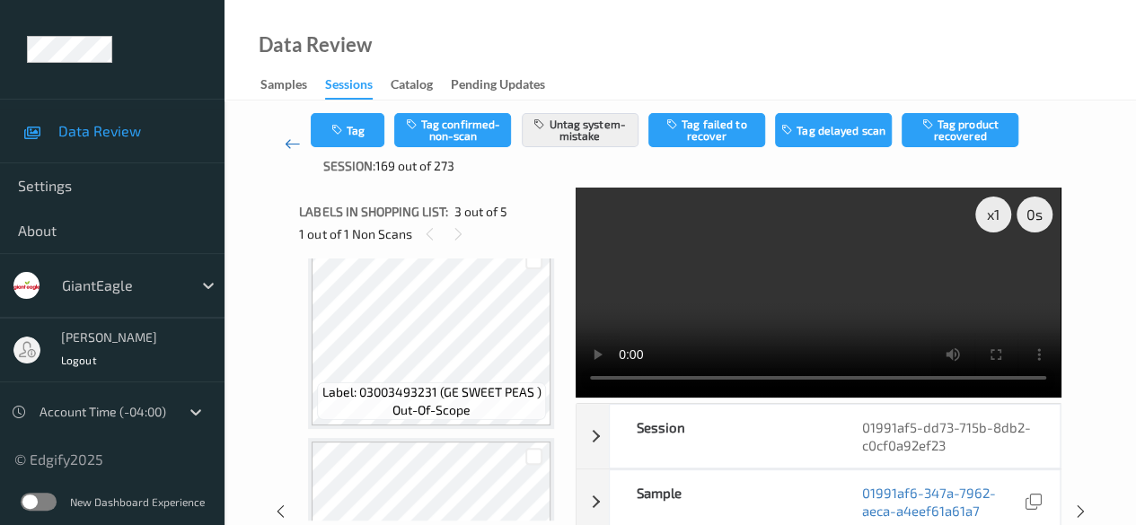
click at [283, 151] on link at bounding box center [292, 144] width 37 height 62
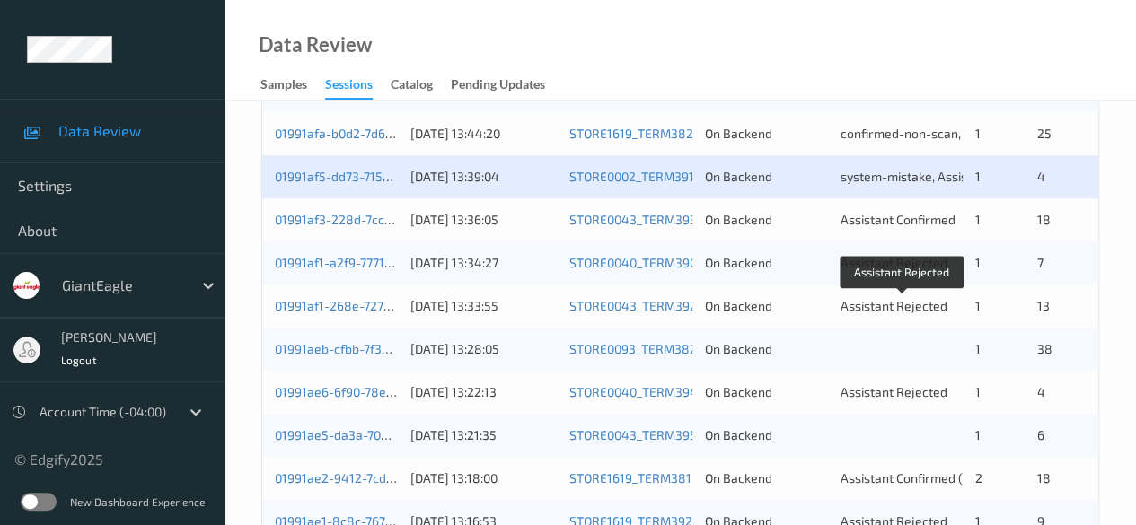
scroll to position [808, 0]
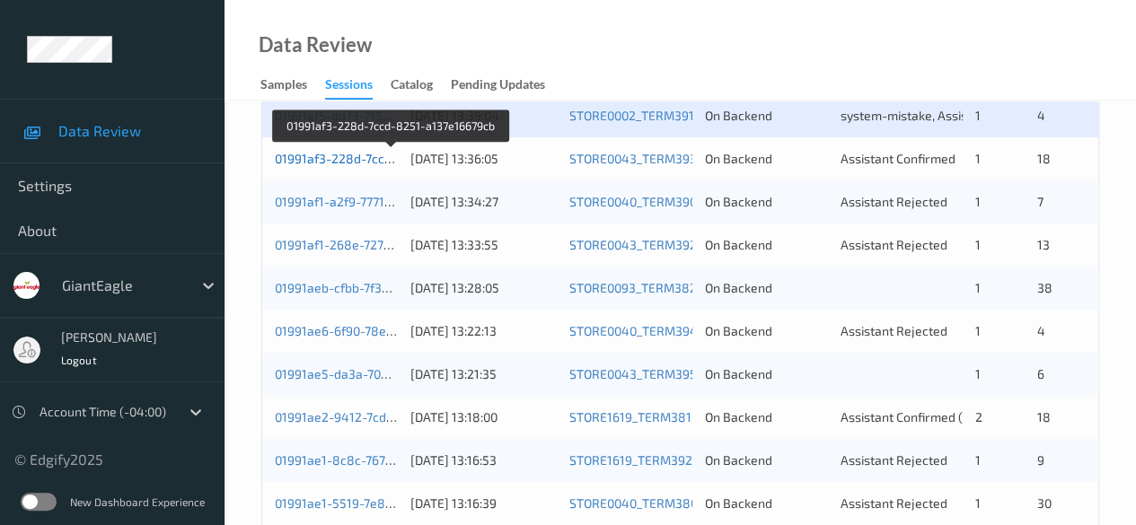
click at [374, 155] on link "01991af3-228d-7ccd-8251-a137e16679cb" at bounding box center [392, 158] width 235 height 15
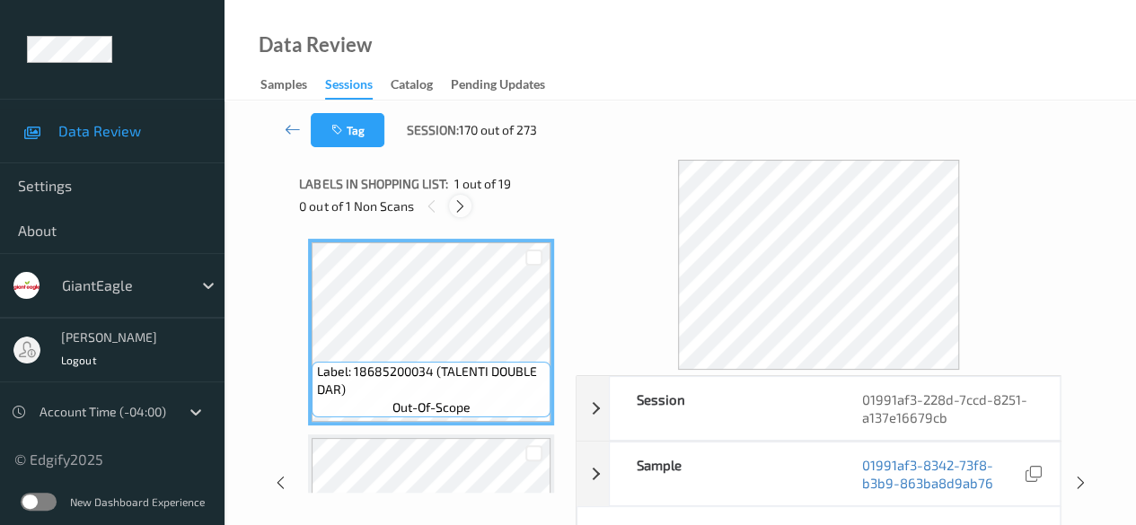
click at [462, 209] on icon at bounding box center [460, 206] width 15 height 16
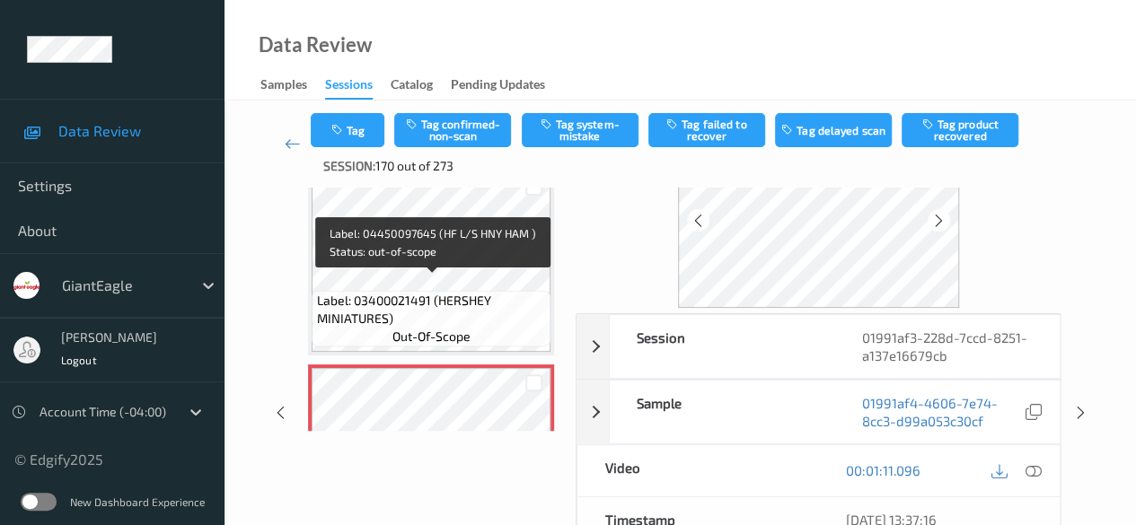
scroll to position [1167, 0]
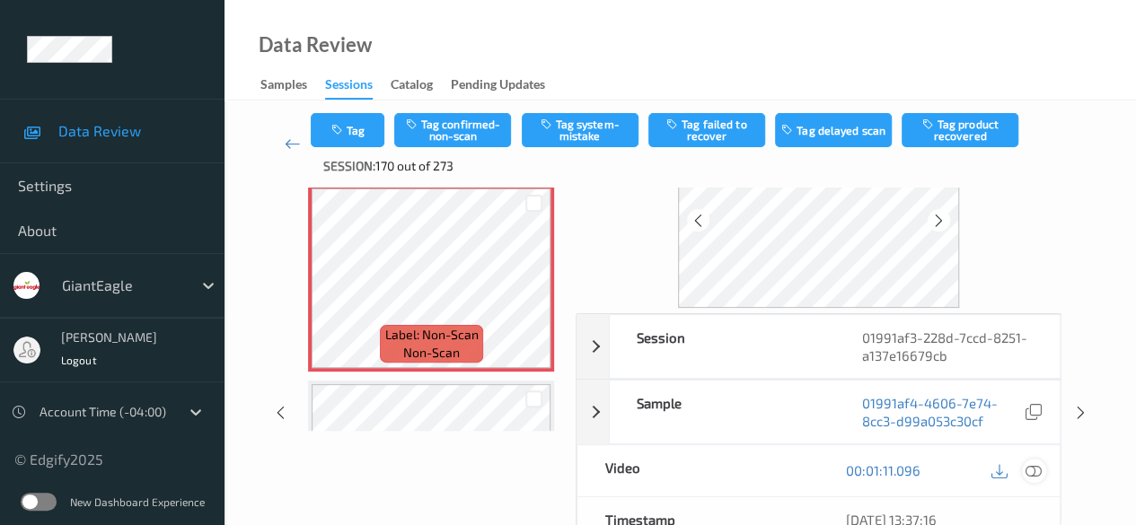
click at [1034, 470] on icon at bounding box center [1033, 470] width 16 height 16
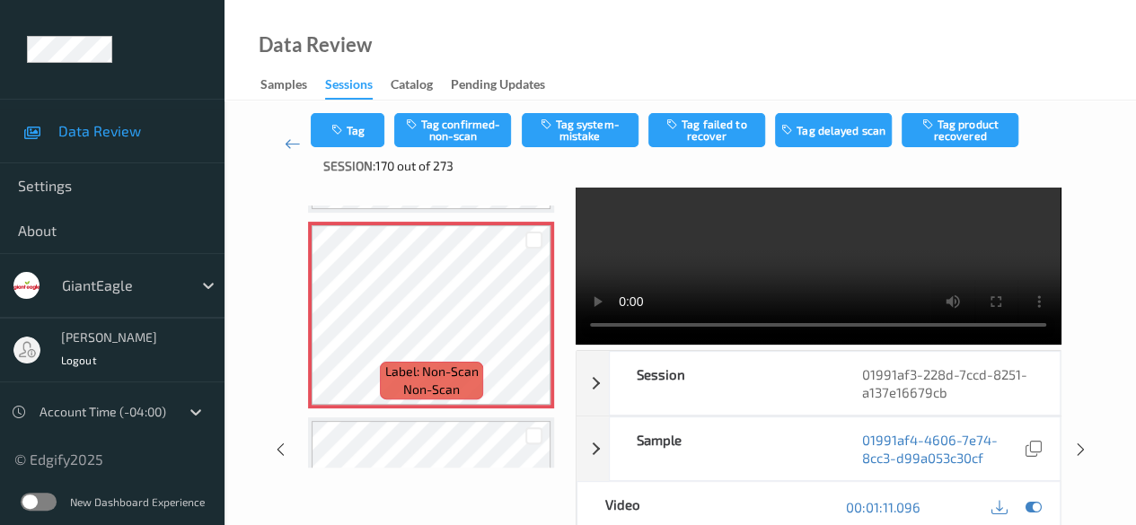
scroll to position [0, 0]
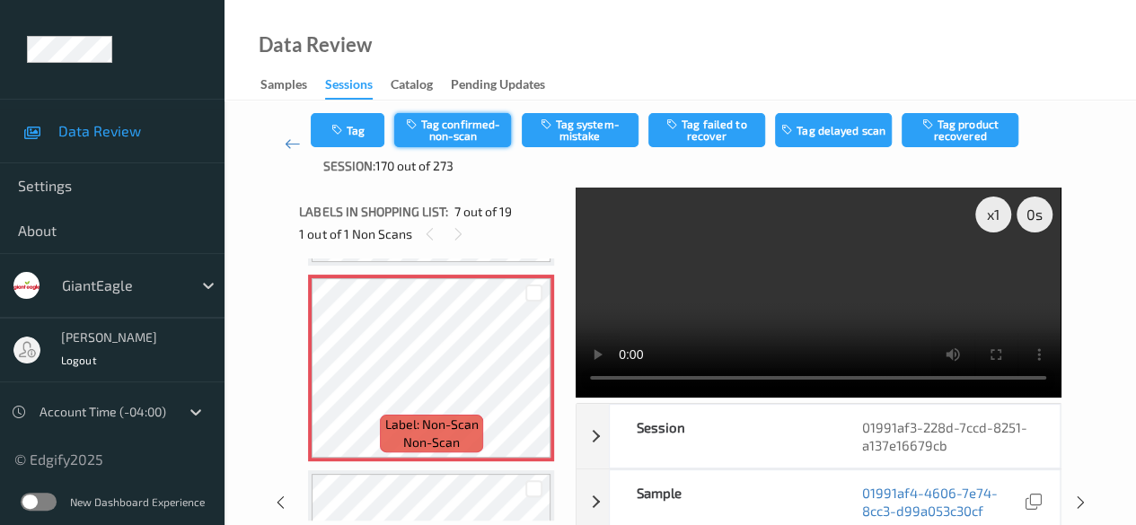
click at [481, 132] on button "Tag confirmed-non-scan" at bounding box center [452, 130] width 117 height 34
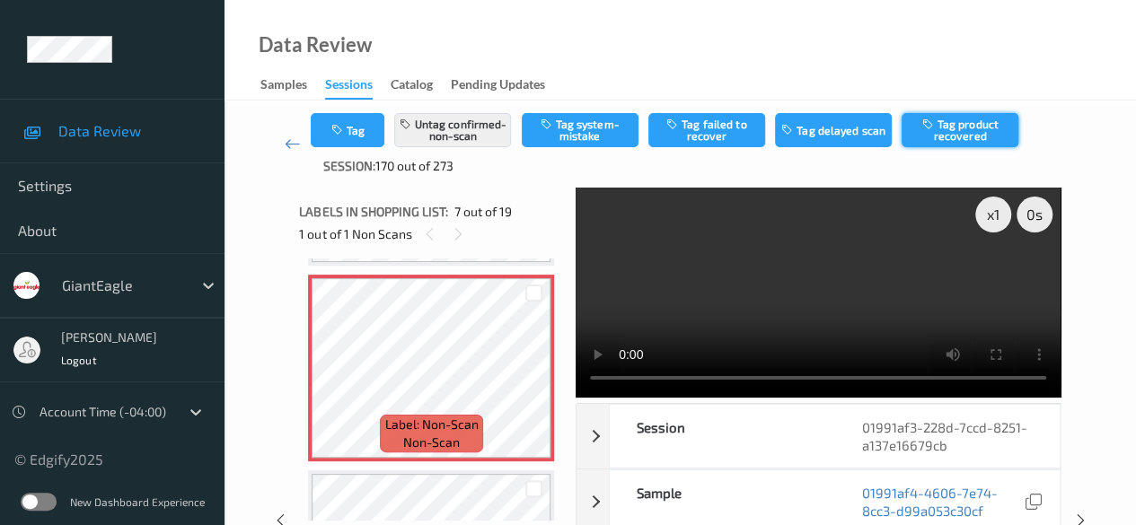
click at [986, 127] on button "Tag product recovered" at bounding box center [959, 130] width 117 height 34
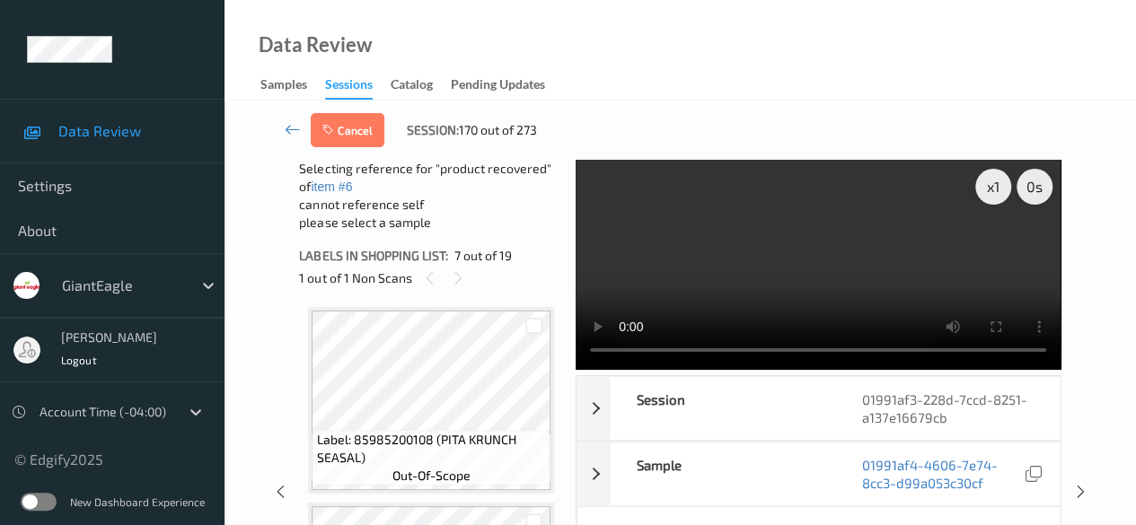
scroll to position [1347, 0]
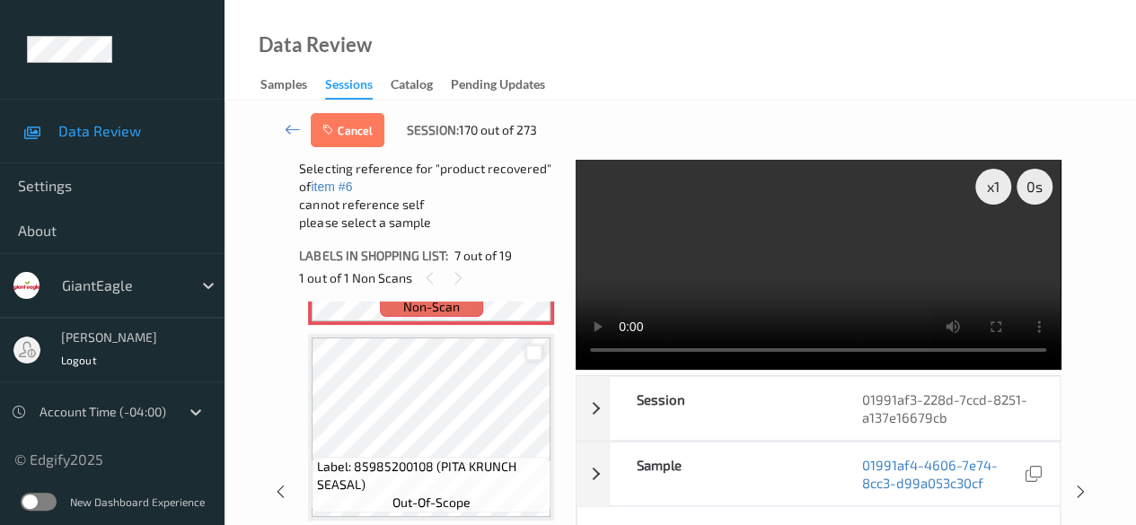
click at [532, 353] on div at bounding box center [533, 353] width 17 height 17
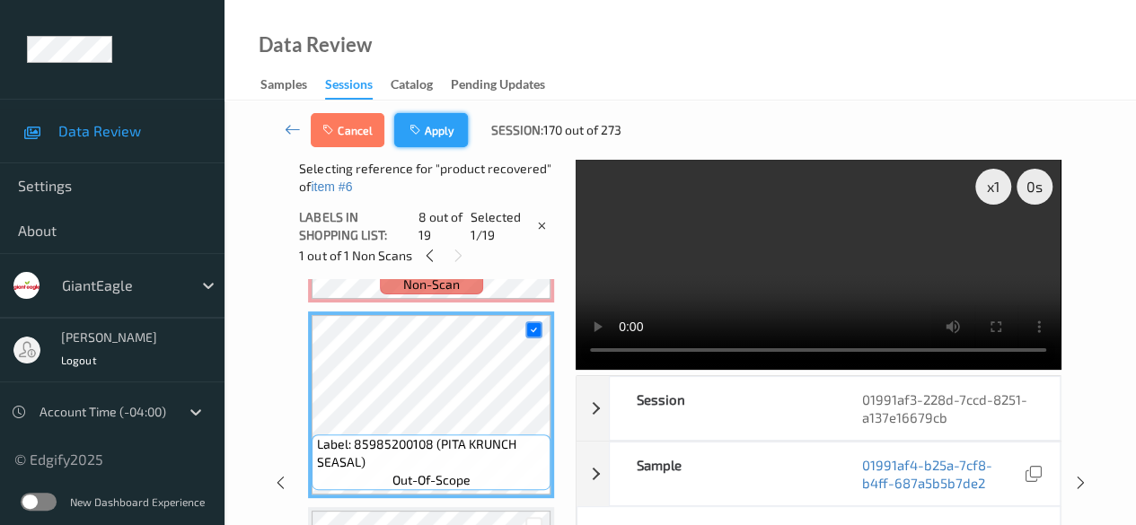
click at [422, 124] on icon "button" at bounding box center [416, 130] width 15 height 13
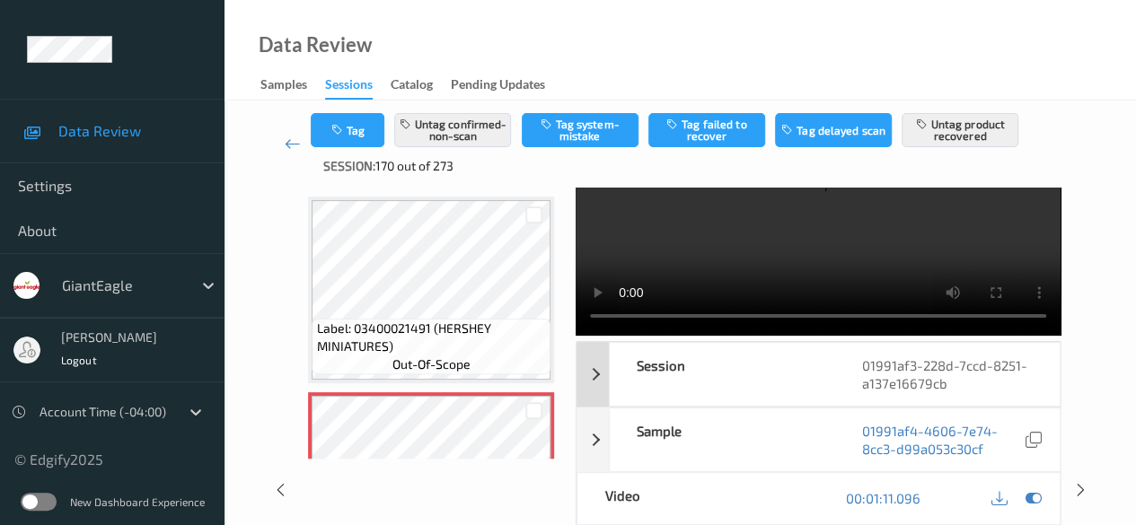
scroll to position [90, 0]
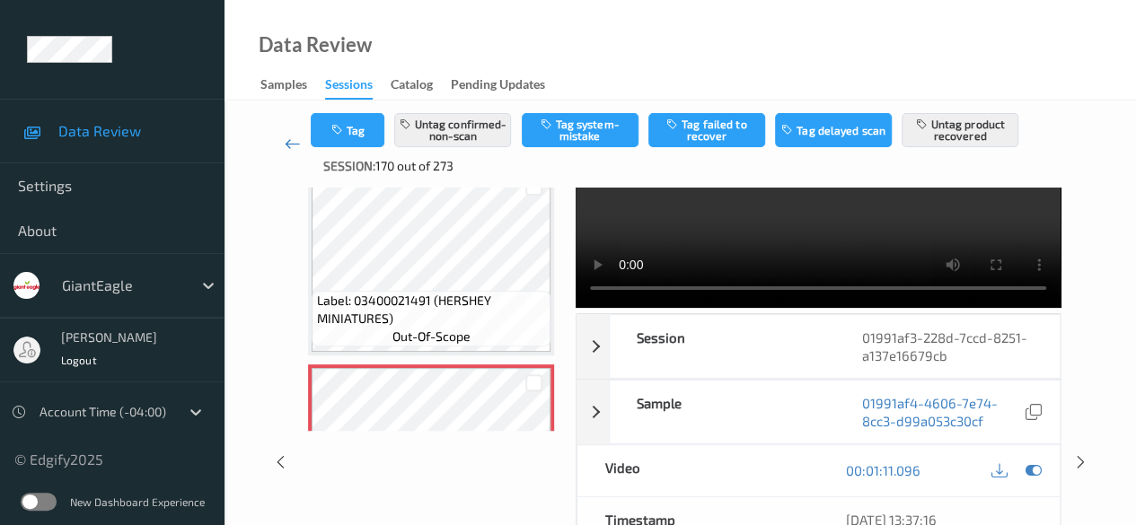
click at [287, 147] on icon at bounding box center [293, 144] width 16 height 18
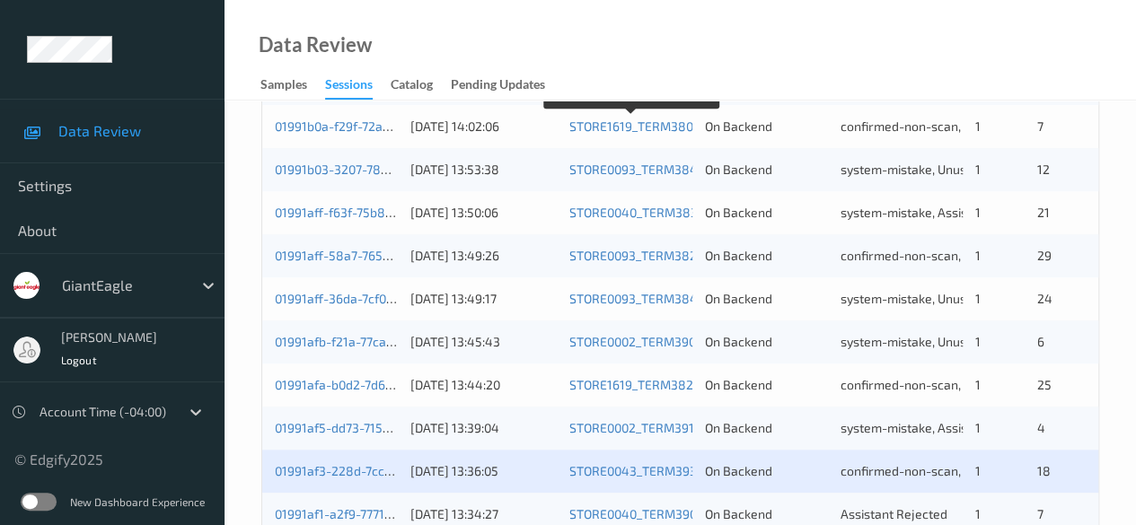
scroll to position [629, 0]
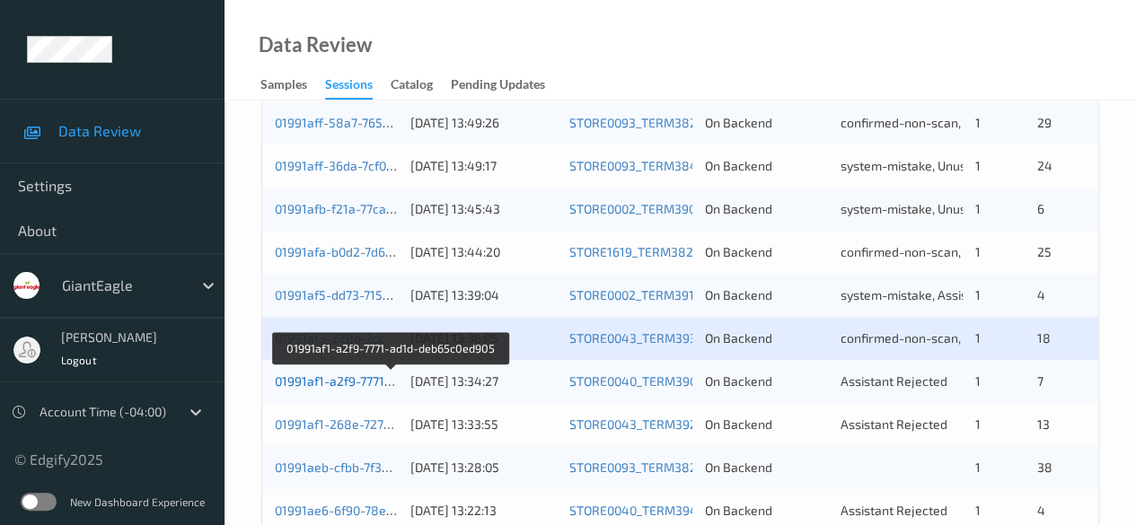
click at [339, 383] on link "01991af1-a2f9-7771-ad1d-deb65c0ed905" at bounding box center [391, 381] width 233 height 15
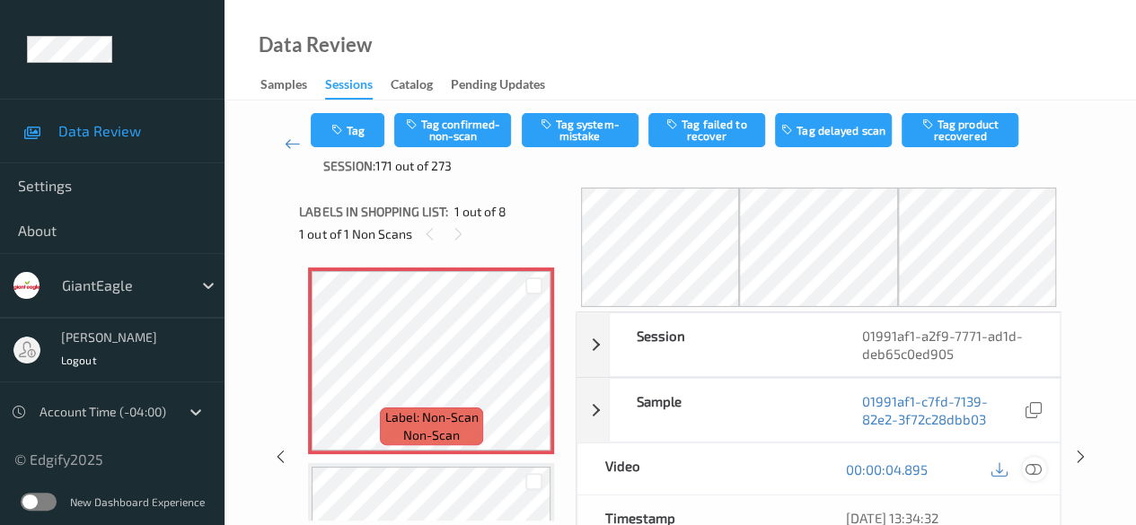
click at [1036, 470] on icon at bounding box center [1033, 470] width 16 height 16
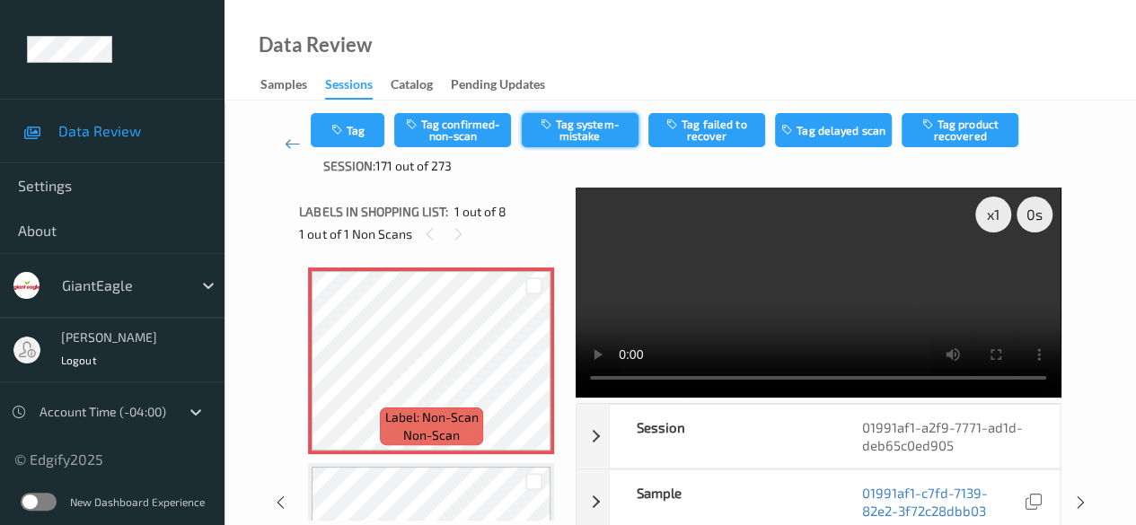
click at [601, 125] on button "Tag system-mistake" at bounding box center [580, 130] width 117 height 34
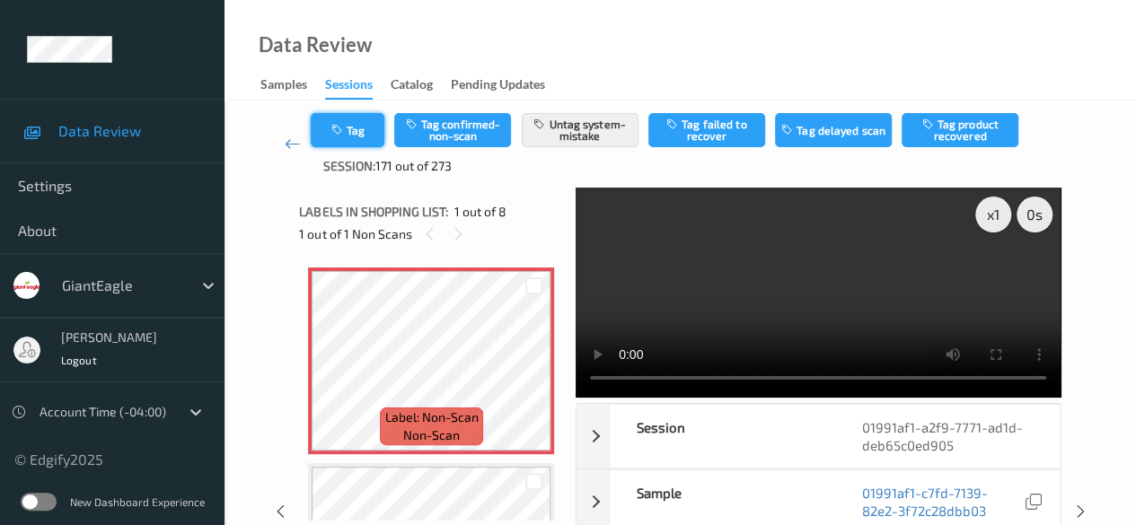
click at [367, 141] on button "Tag" at bounding box center [348, 130] width 74 height 34
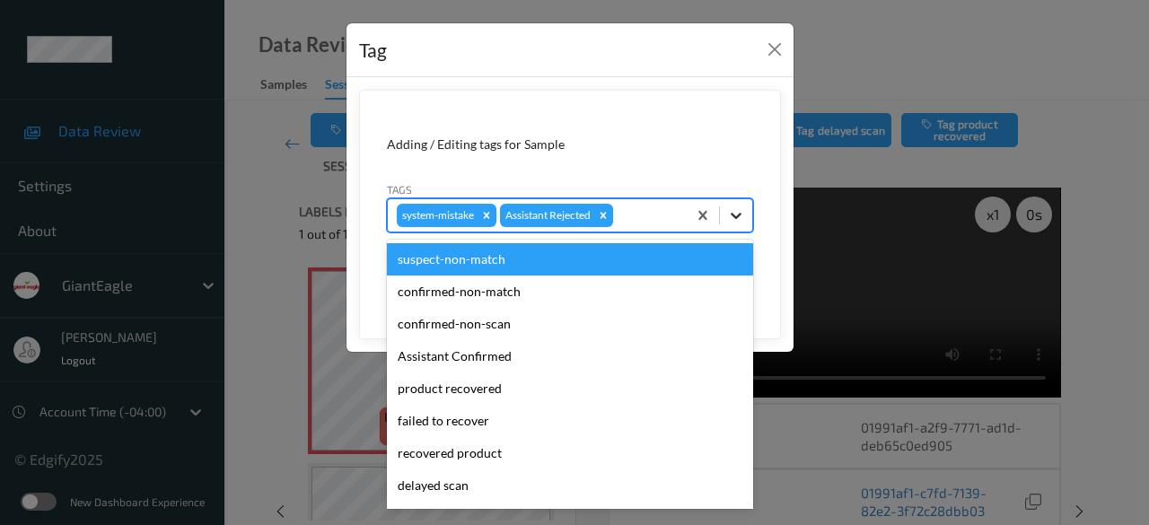
click at [733, 214] on icon at bounding box center [736, 216] width 11 height 6
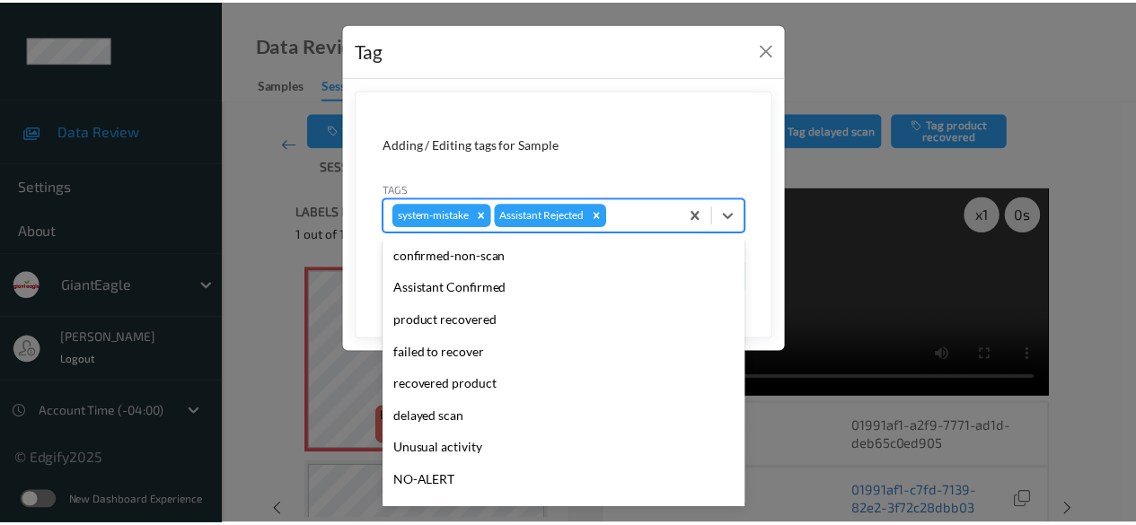
scroll to position [158, 0]
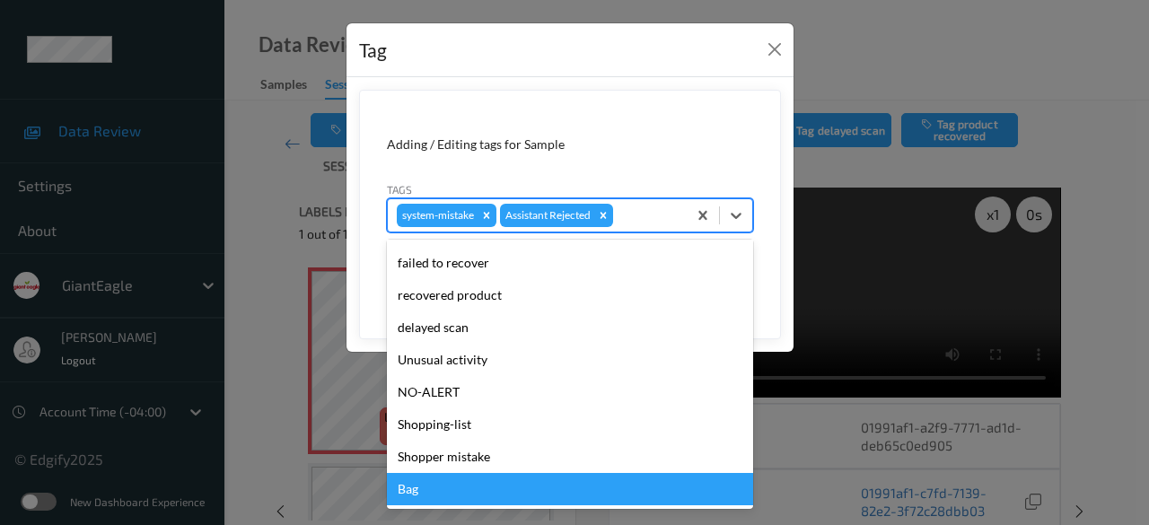
click at [490, 487] on div "Bag" at bounding box center [570, 489] width 366 height 32
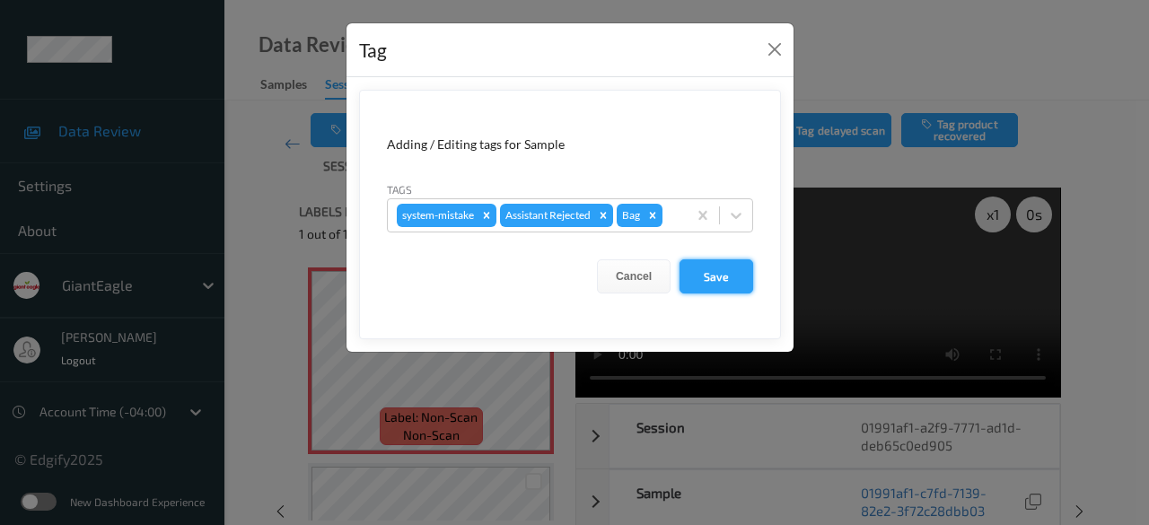
click at [705, 274] on button "Save" at bounding box center [717, 276] width 74 height 34
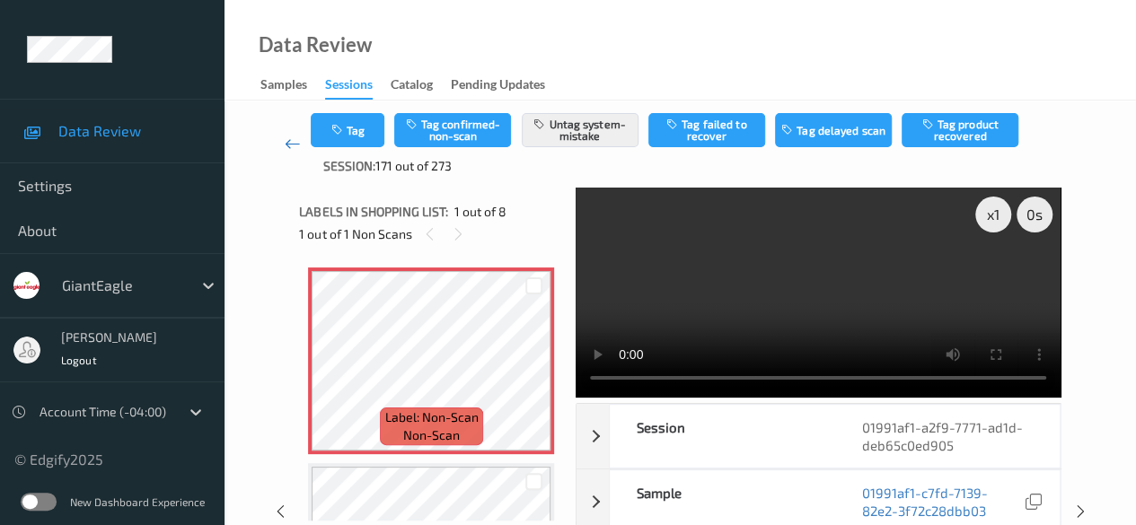
click at [282, 138] on link at bounding box center [292, 144] width 37 height 62
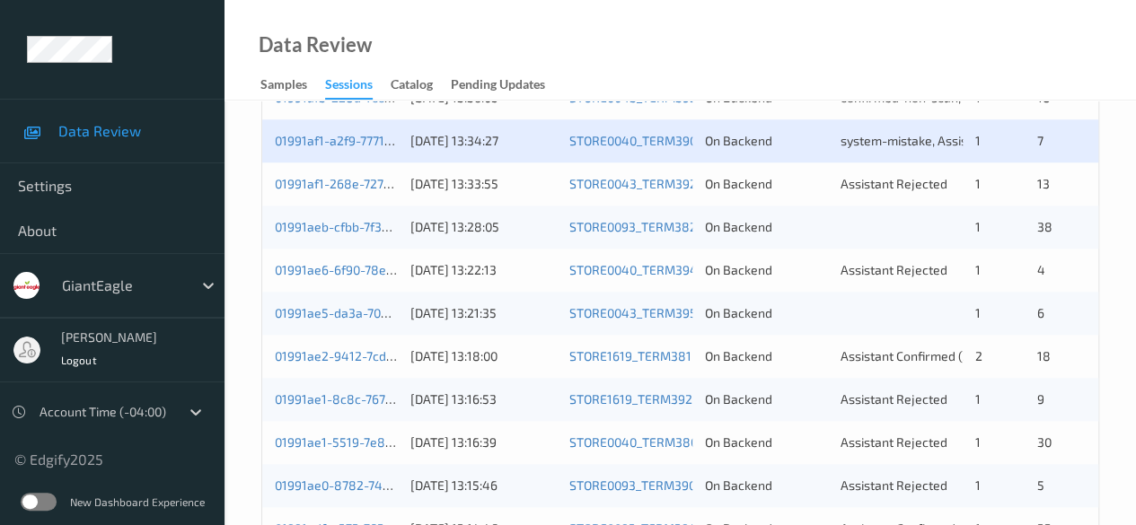
scroll to position [787, 0]
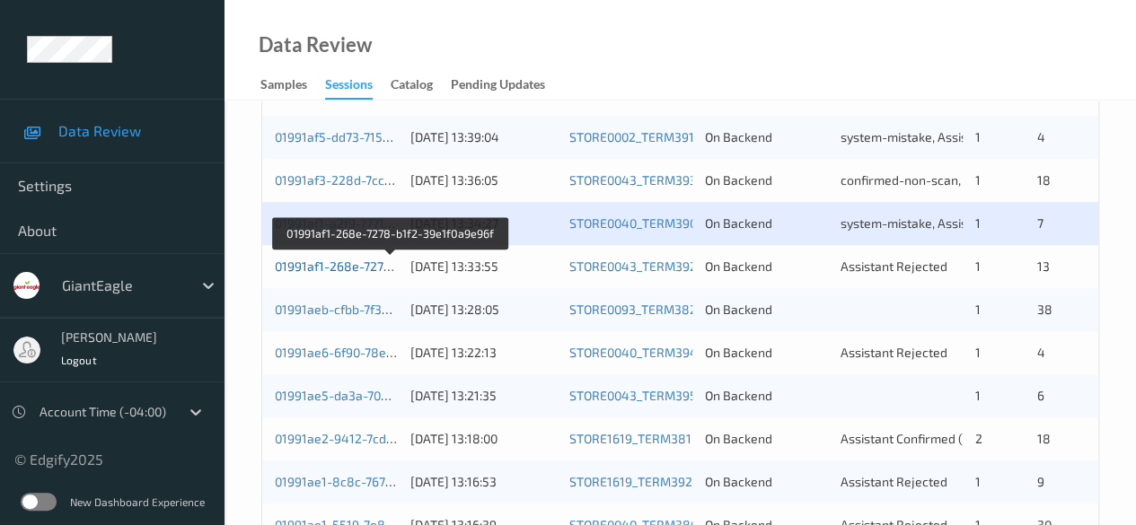
click at [347, 265] on link "01991af1-268e-7278-b1f2-39e1f0a9e96f" at bounding box center [390, 266] width 231 height 15
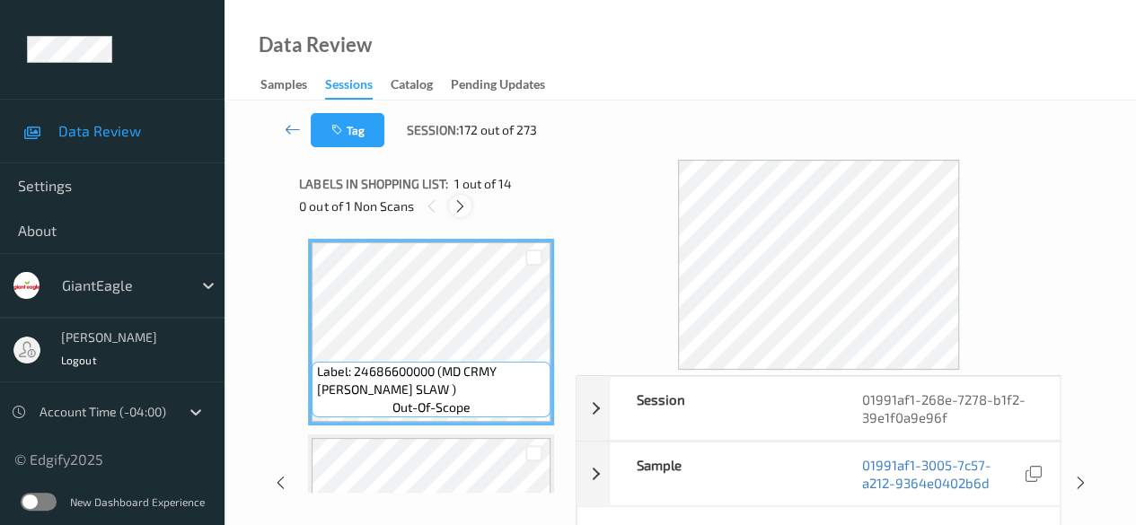
click at [462, 209] on icon at bounding box center [460, 206] width 15 height 16
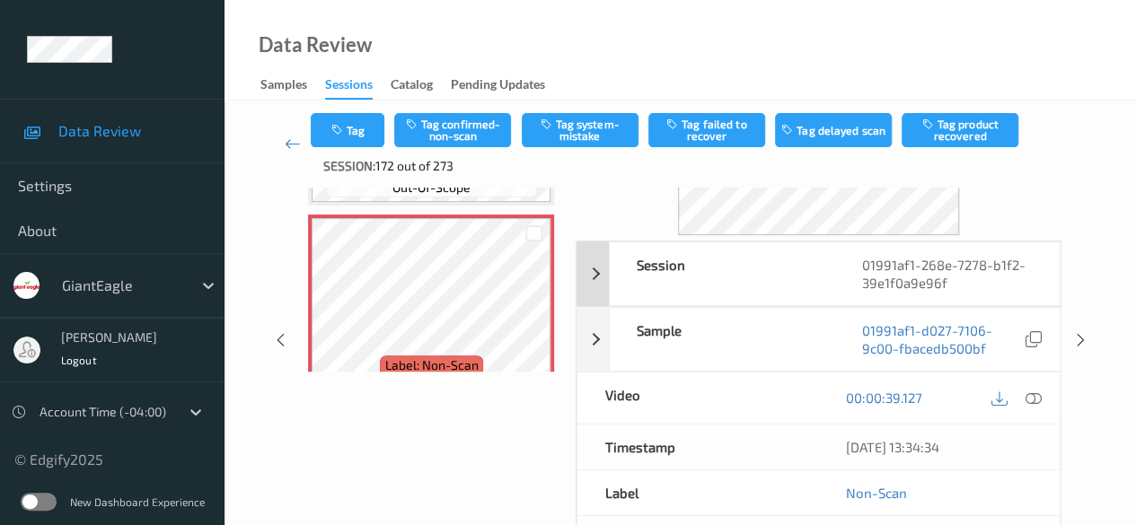
scroll to position [180, 0]
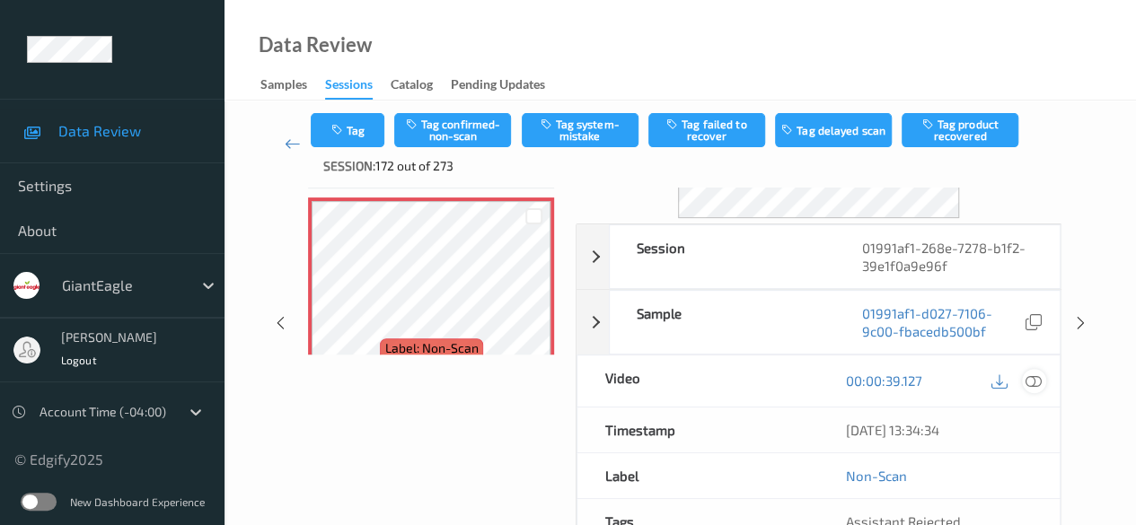
click at [1034, 380] on icon at bounding box center [1033, 381] width 16 height 16
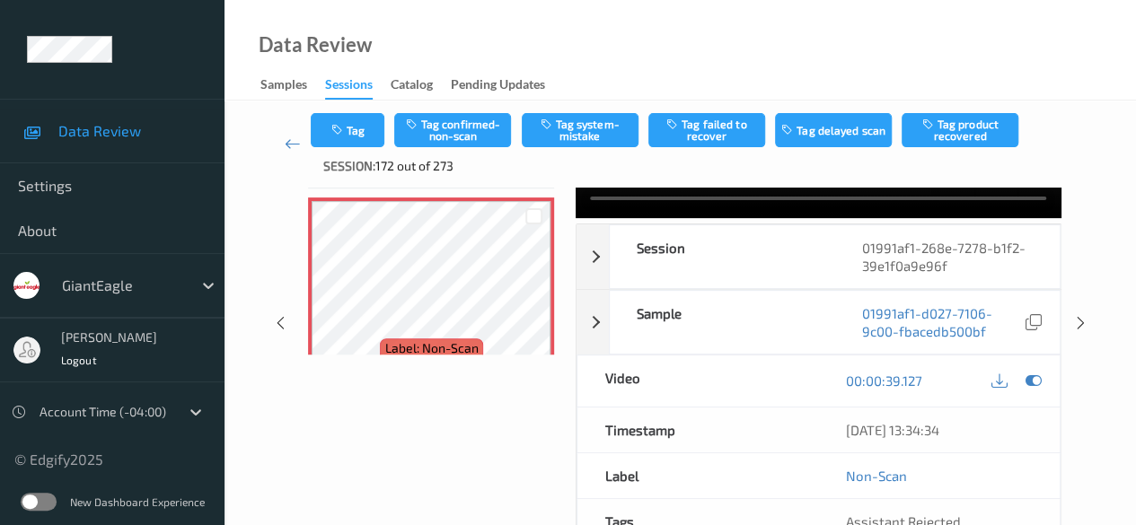
scroll to position [0, 0]
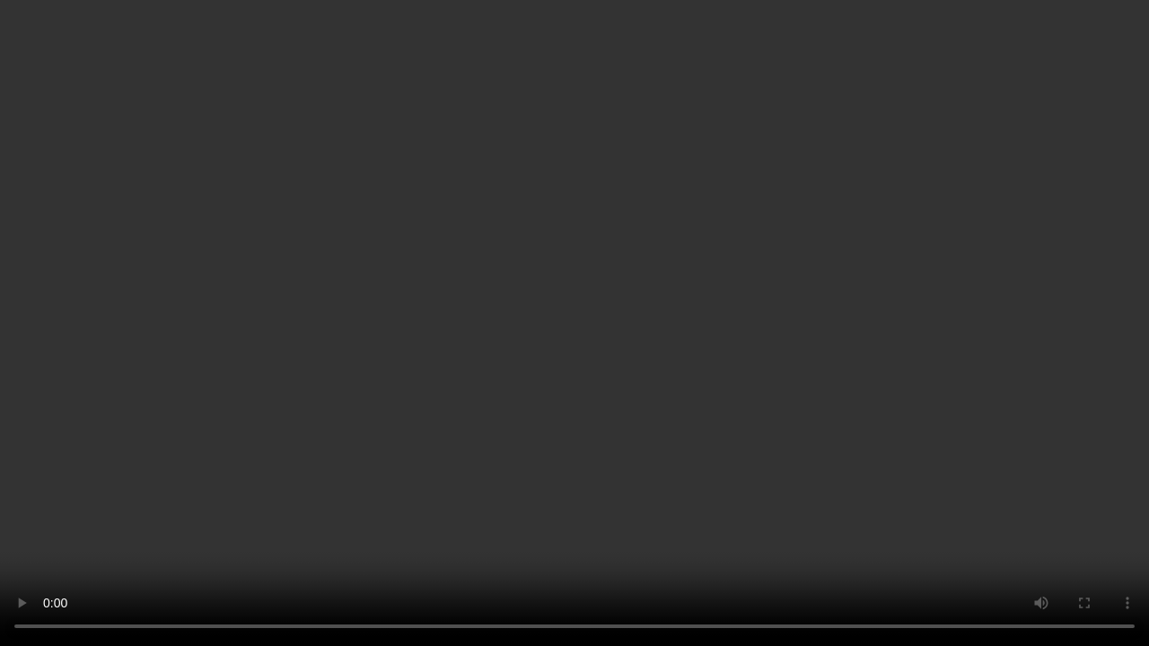
click at [321, 524] on video at bounding box center [574, 323] width 1149 height 646
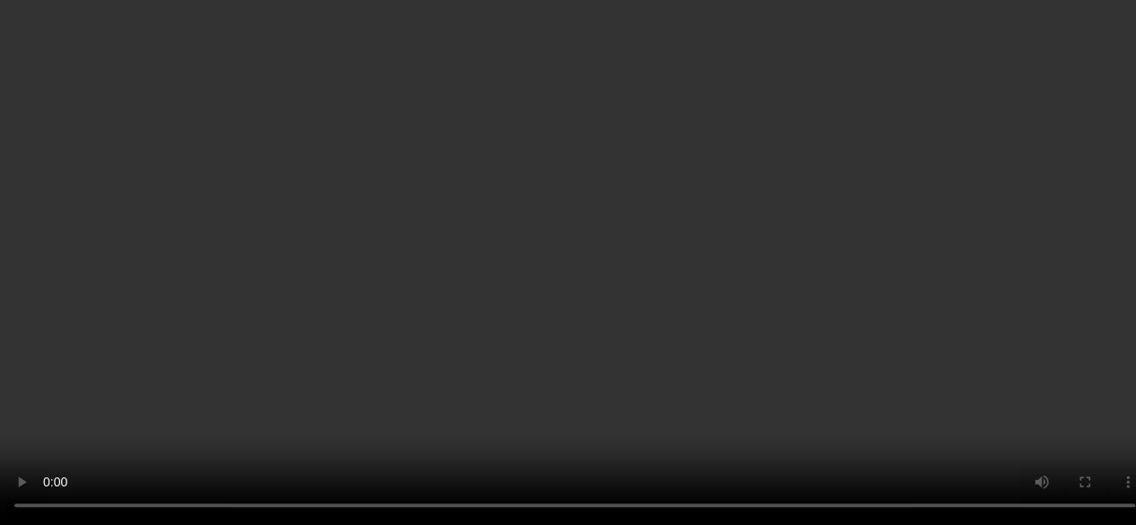
scroll to position [1575, 0]
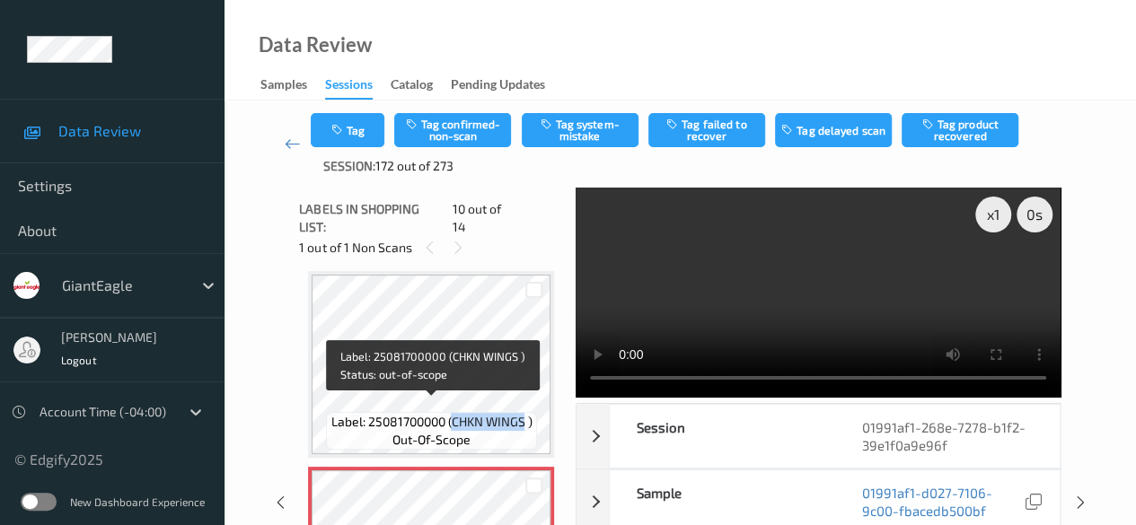
drag, startPoint x: 451, startPoint y: 408, endPoint x: 523, endPoint y: 403, distance: 72.9
click at [523, 413] on span "Label: 25081700000 (CHKN WINGS )" at bounding box center [430, 422] width 201 height 18
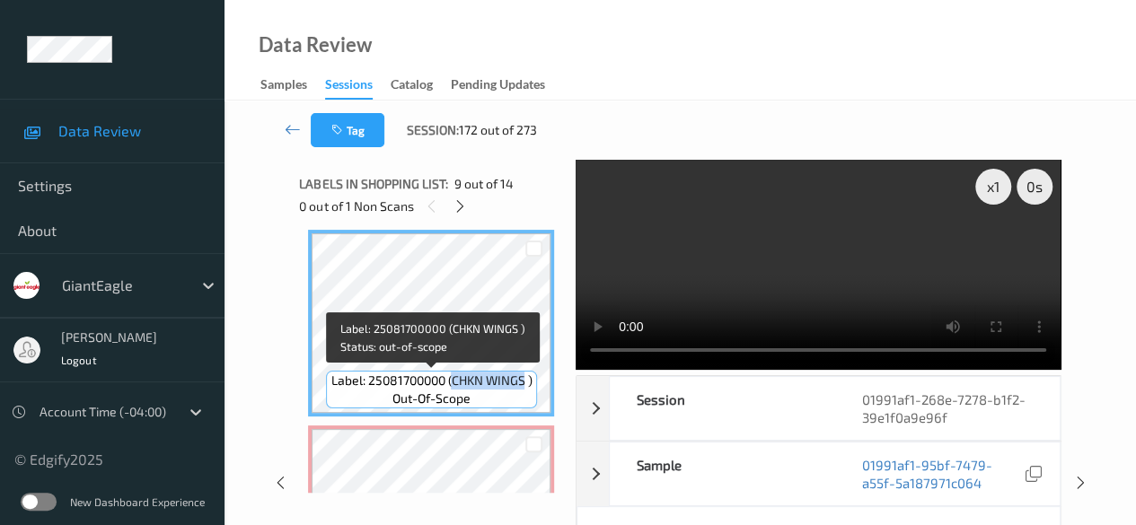
copy span "CHKN WINGS"
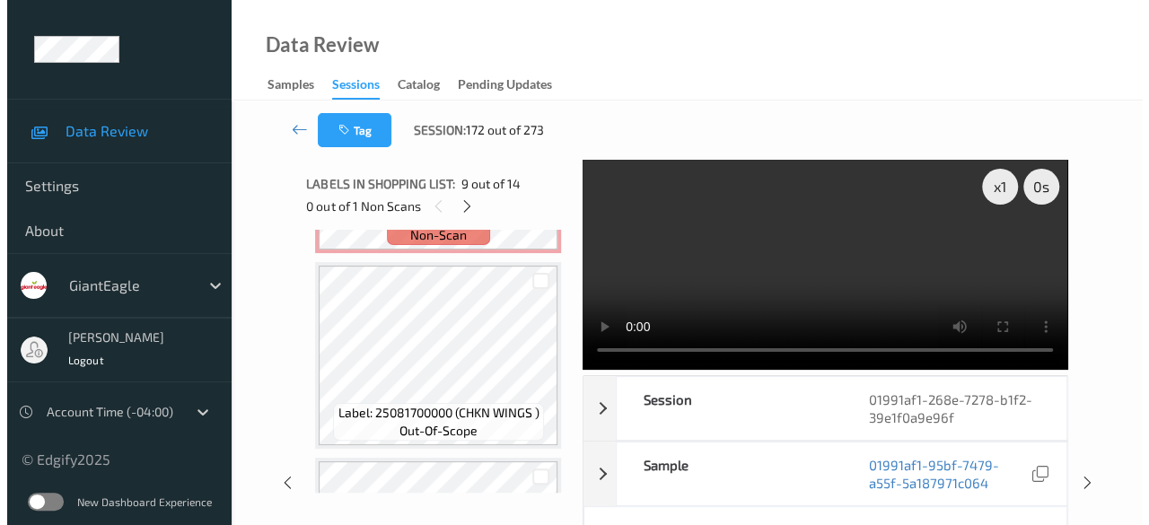
scroll to position [1844, 0]
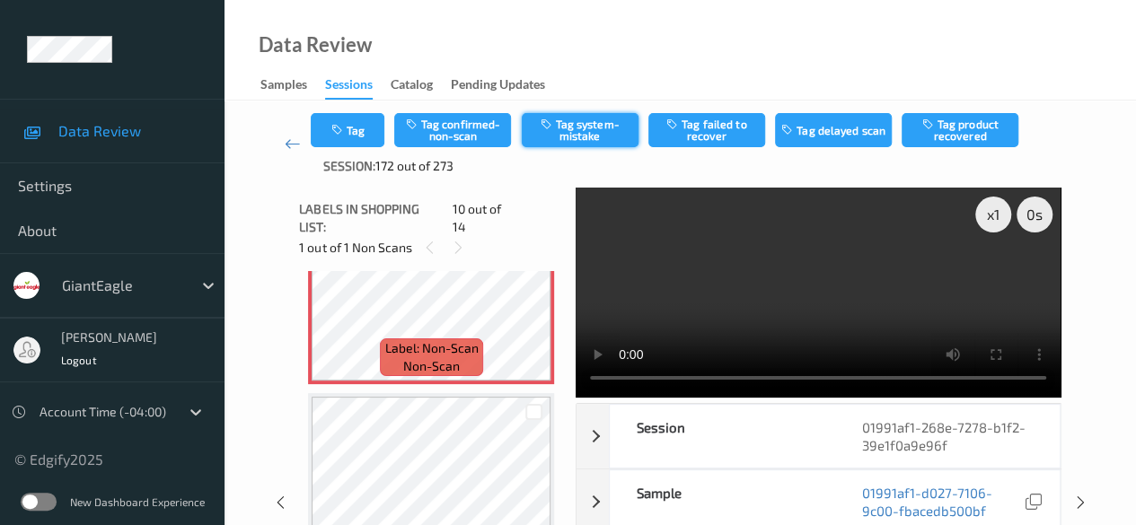
click at [585, 130] on button "Tag system-mistake" at bounding box center [580, 130] width 117 height 34
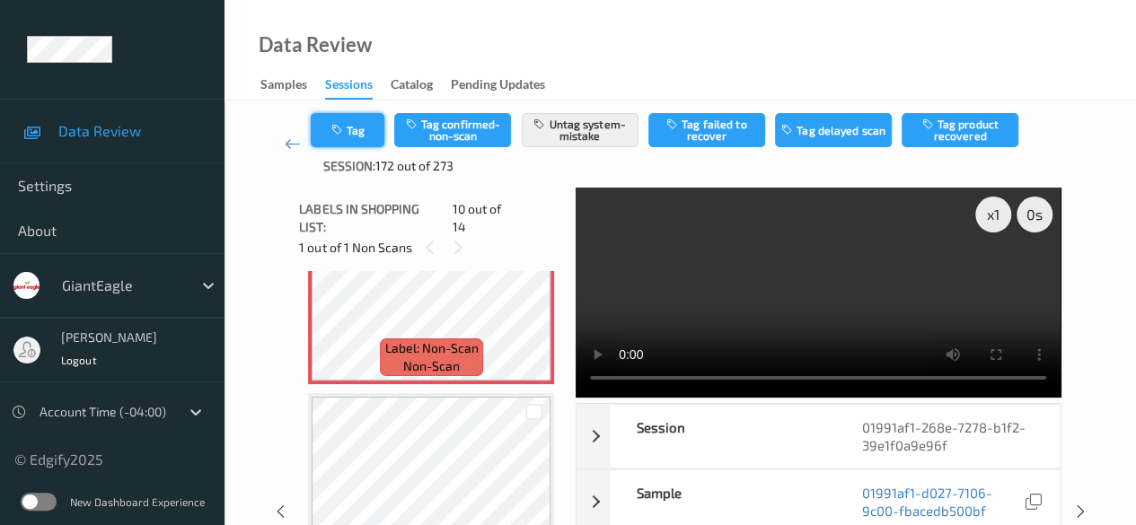
click at [361, 132] on button "Tag" at bounding box center [348, 130] width 74 height 34
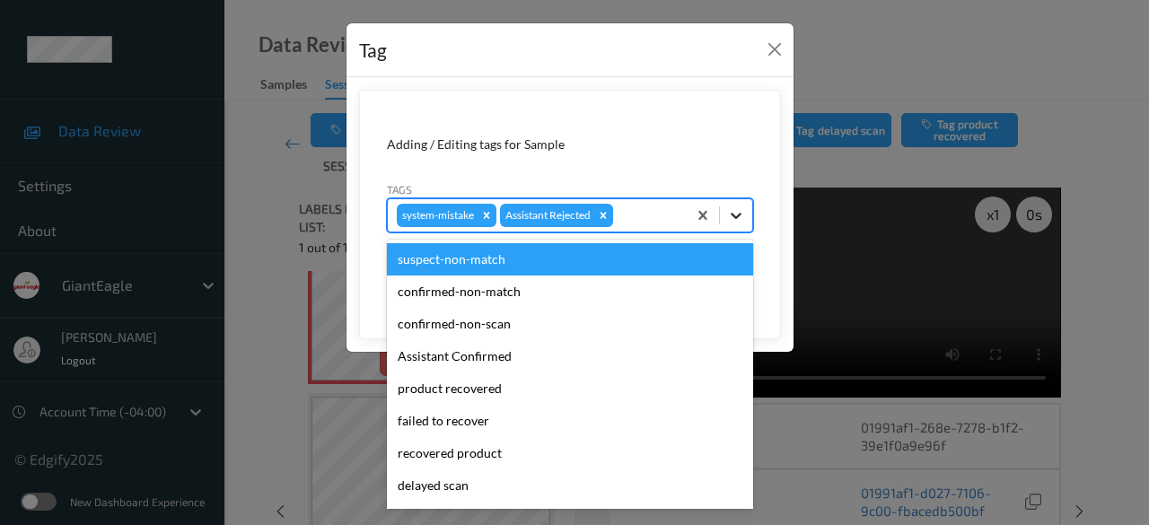
click at [743, 213] on icon at bounding box center [736, 216] width 18 height 18
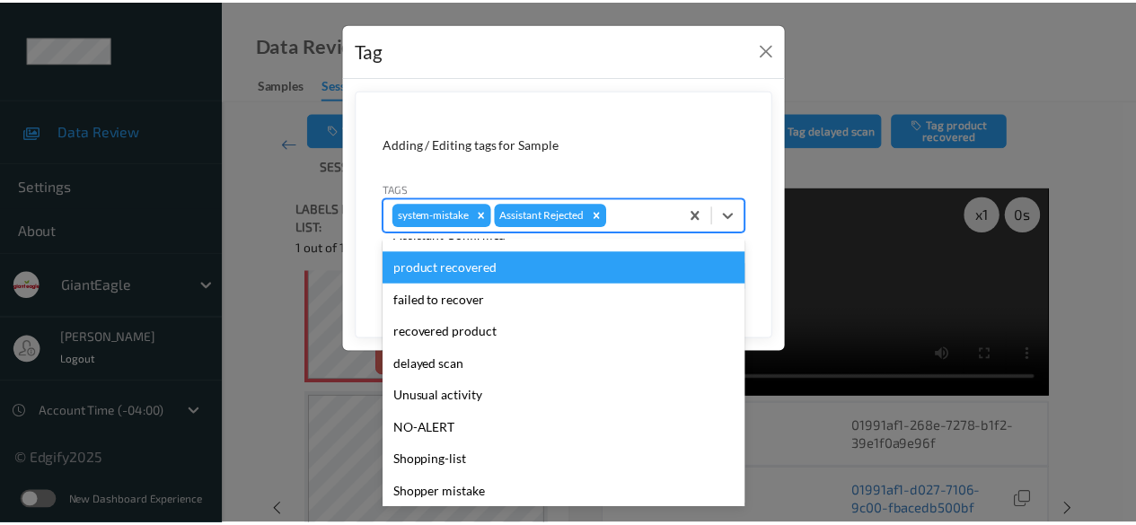
scroll to position [158, 0]
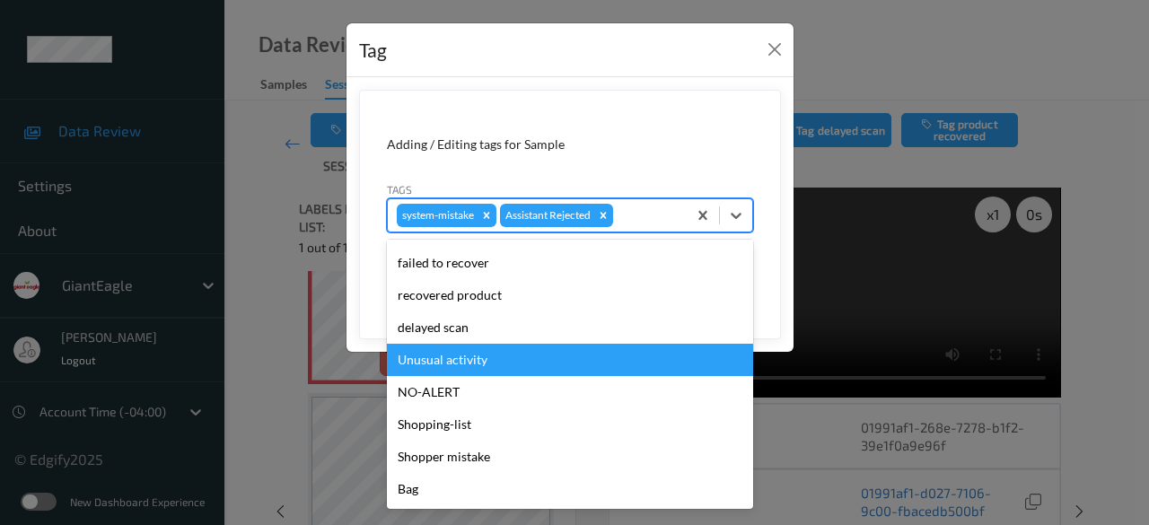
click at [492, 364] on div "Unusual activity" at bounding box center [570, 360] width 366 height 32
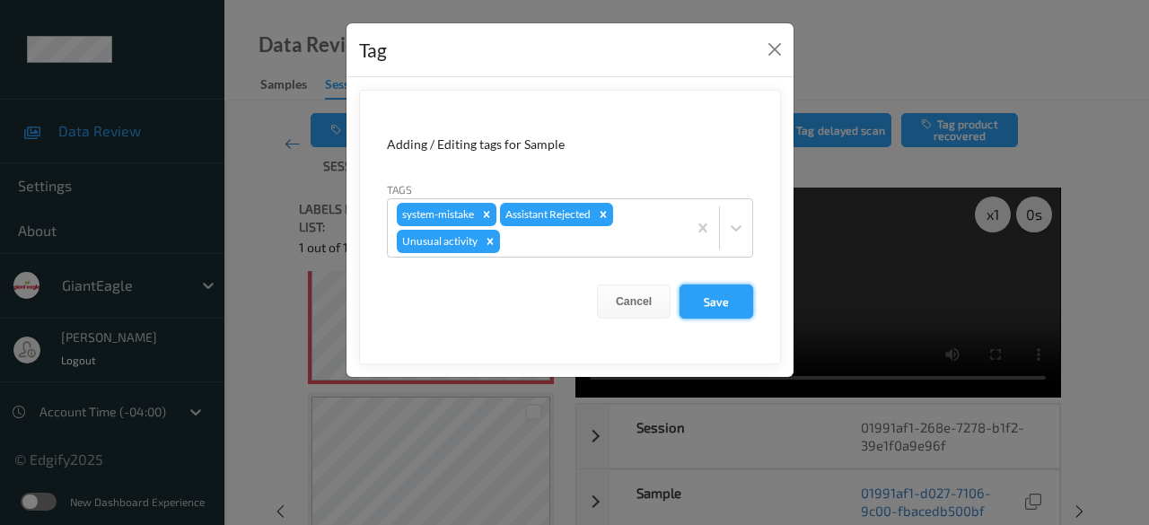
click at [725, 305] on button "Save" at bounding box center [717, 302] width 74 height 34
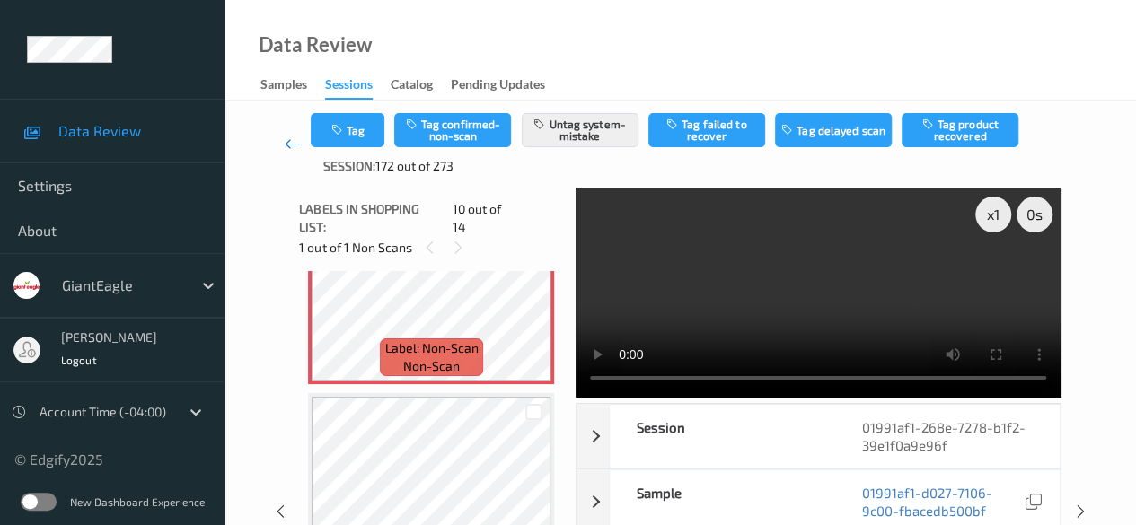
click at [289, 143] on icon at bounding box center [293, 144] width 16 height 18
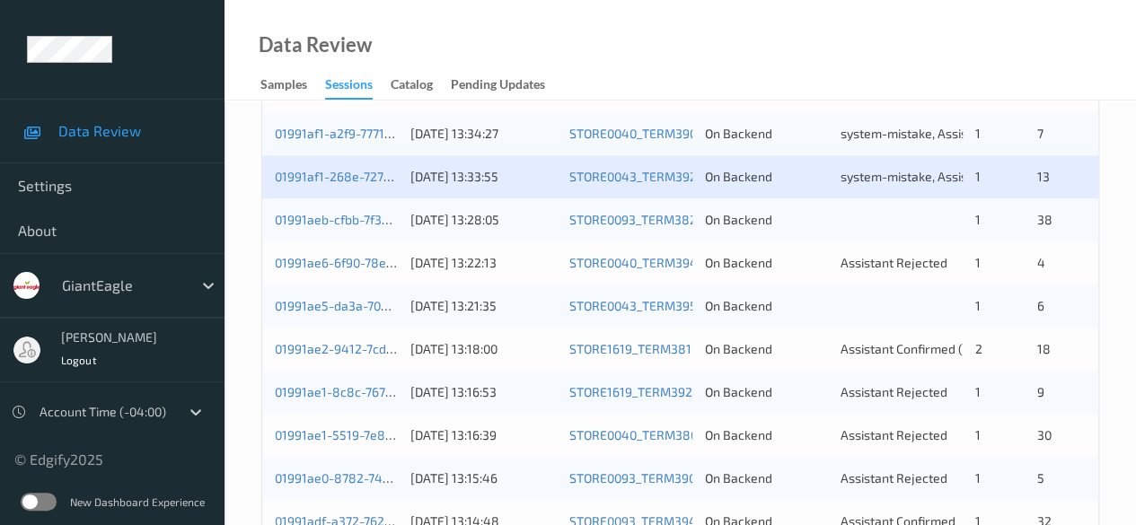
scroll to position [966, 0]
